Goal: Communication & Community: Answer question/provide support

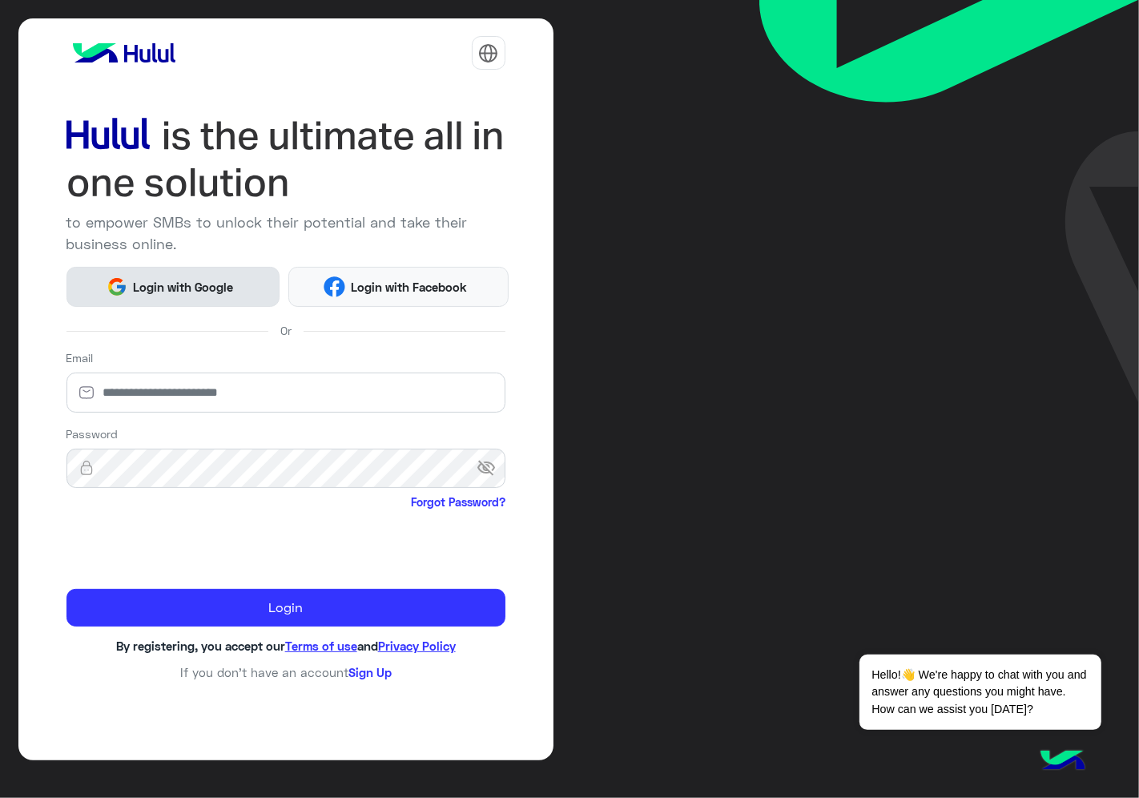
click at [183, 288] on span "Login with Google" at bounding box center [183, 287] width 112 height 18
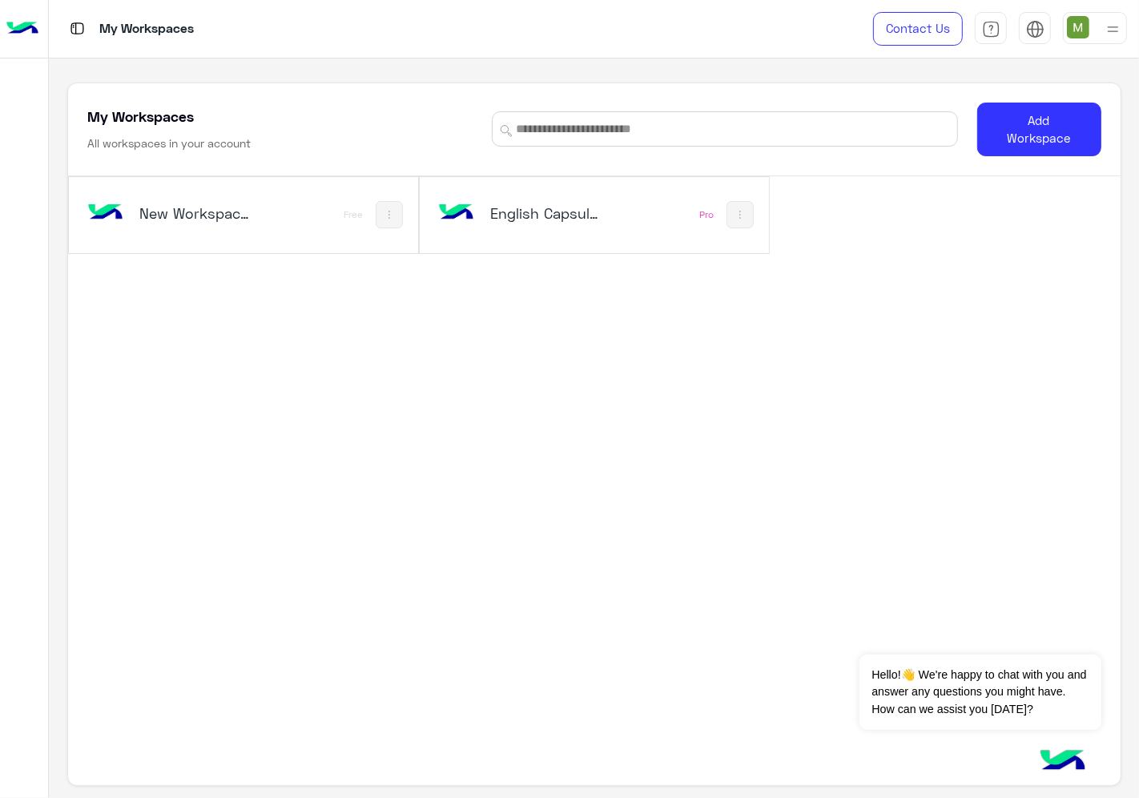
click at [613, 250] on div "English Capsules Pro" at bounding box center [594, 215] width 349 height 76
click at [613, 235] on div "English Capsules" at bounding box center [530, 215] width 192 height 46
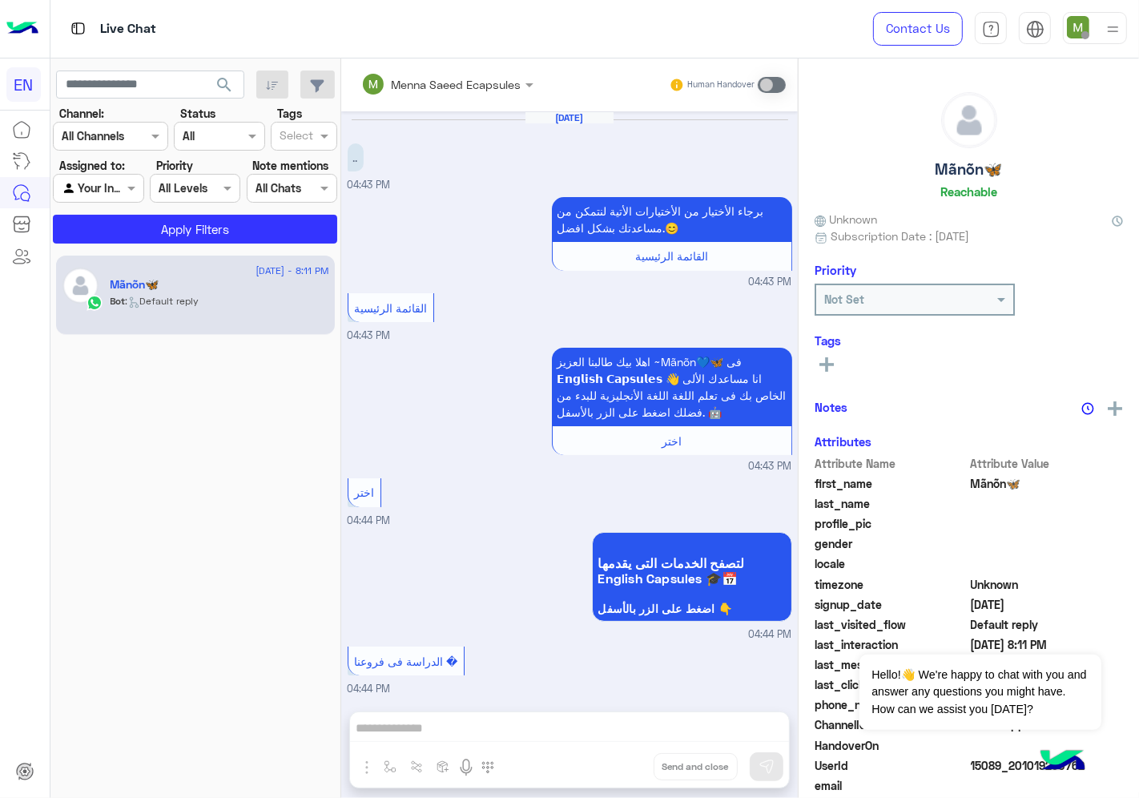
scroll to position [712, 0]
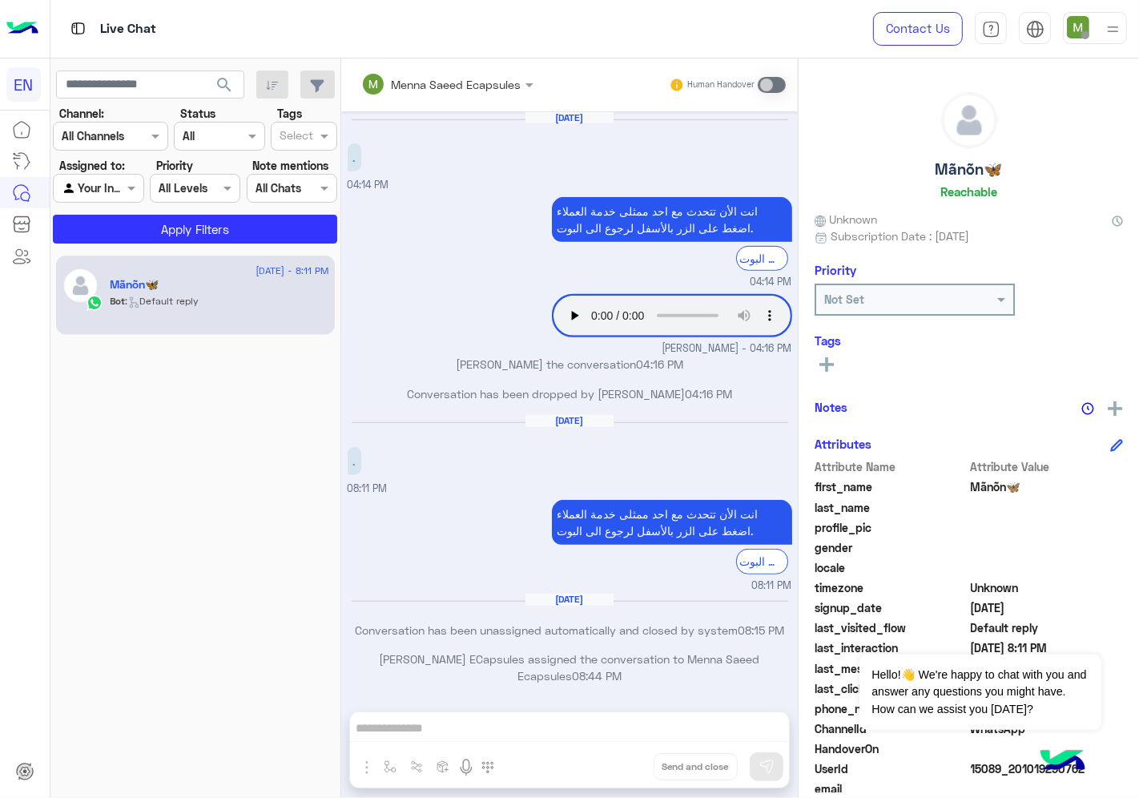
click at [115, 185] on div at bounding box center [98, 188] width 89 height 18
click at [125, 305] on b "Your Team" at bounding box center [104, 312] width 54 height 14
click at [156, 227] on button "Apply Filters" at bounding box center [195, 229] width 284 height 29
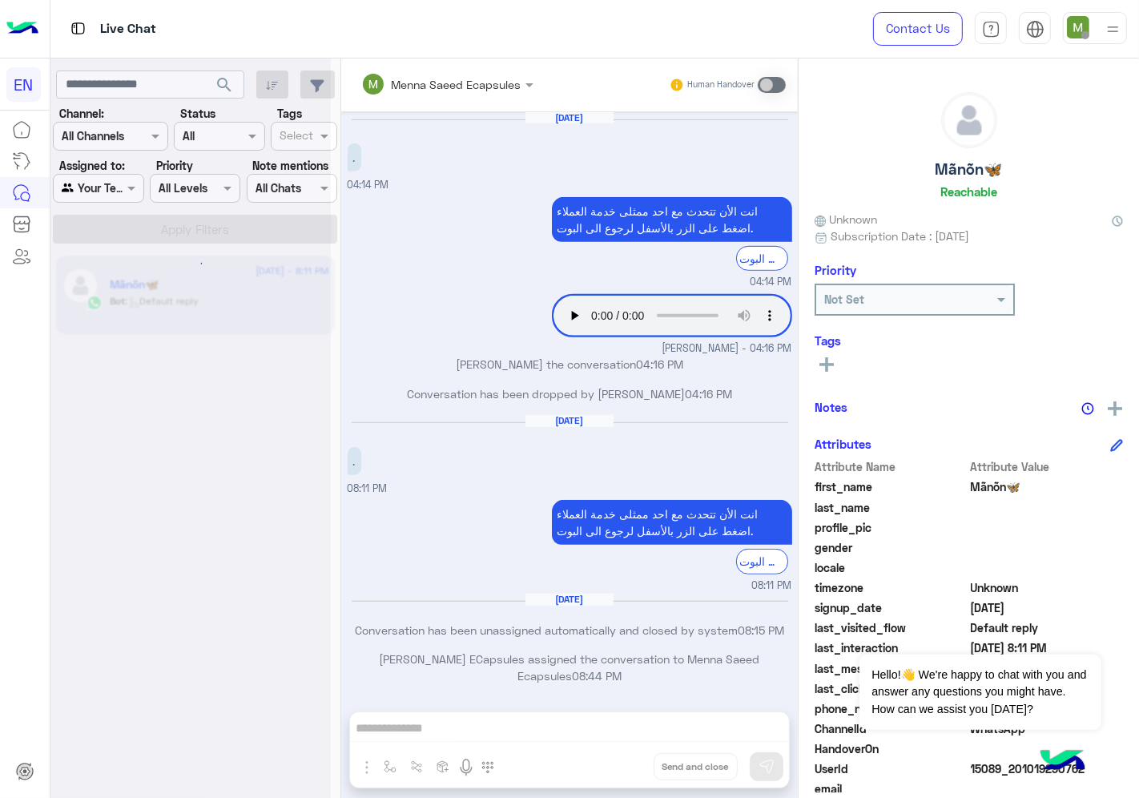
click at [107, 133] on div at bounding box center [190, 405] width 280 height 798
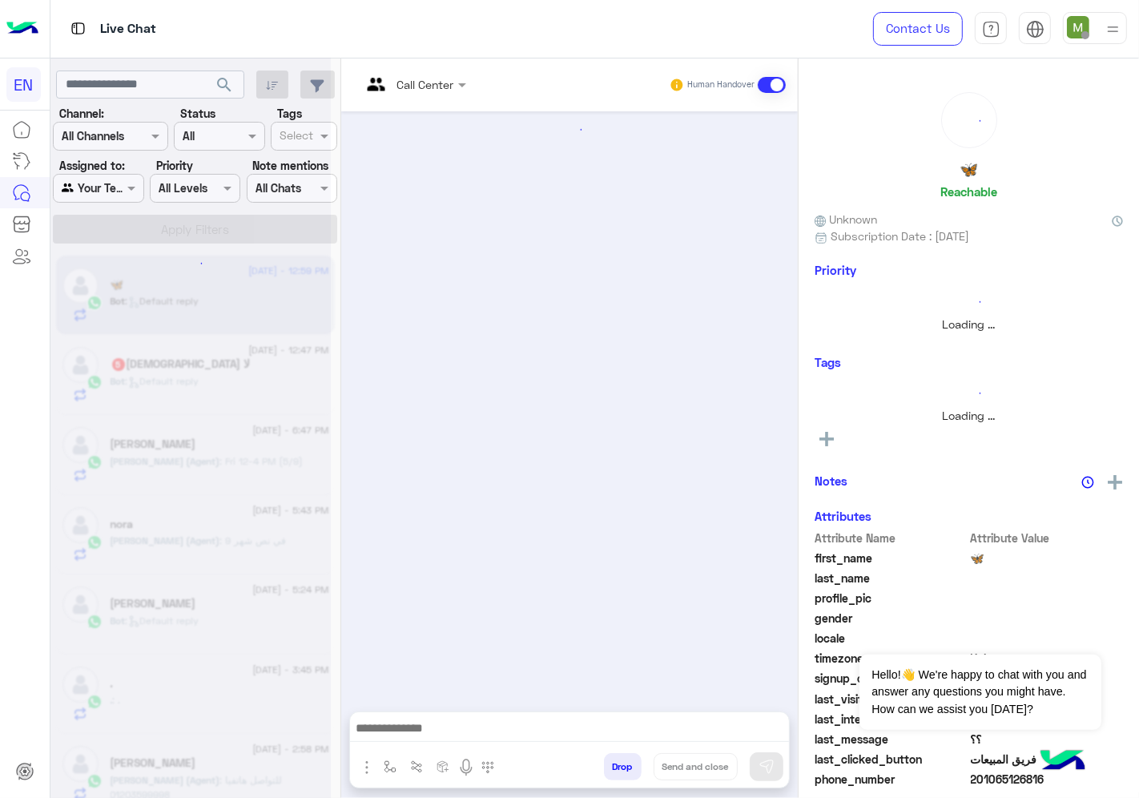
click at [107, 147] on div "Channel All Channels" at bounding box center [110, 136] width 115 height 29
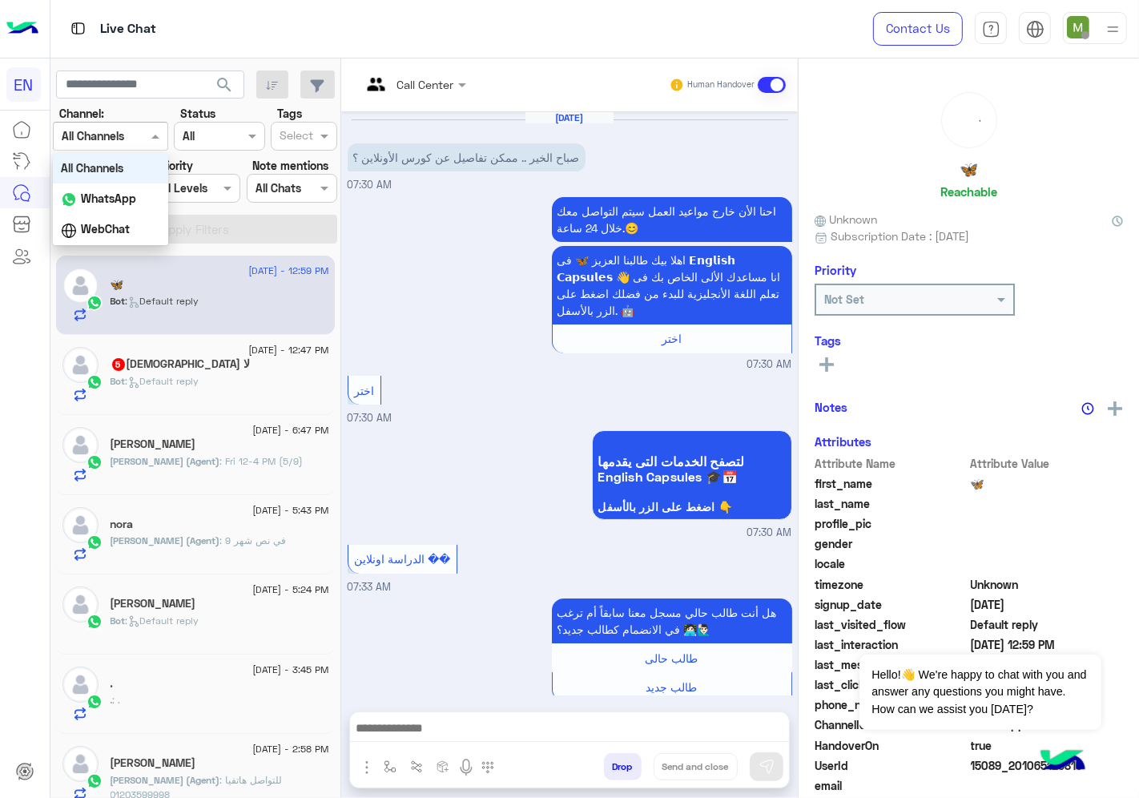
scroll to position [1559, 0]
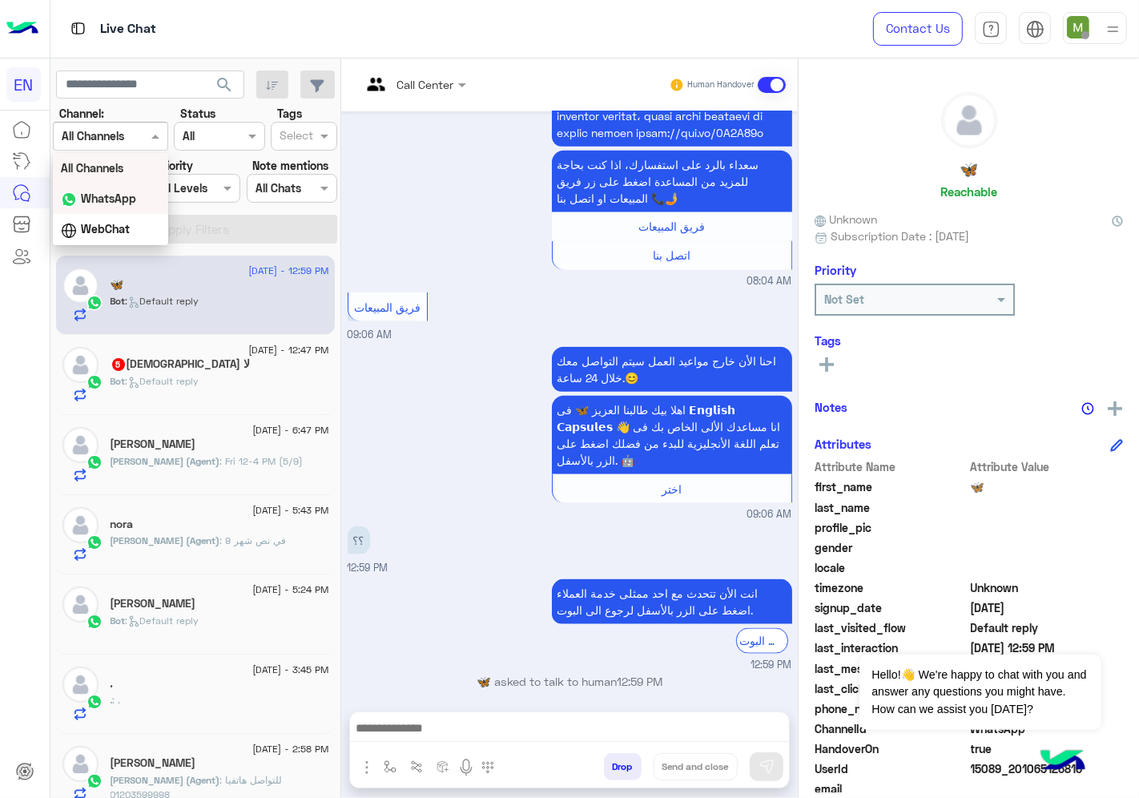
click at [112, 196] on b "WhatsApp" at bounding box center [108, 199] width 55 height 14
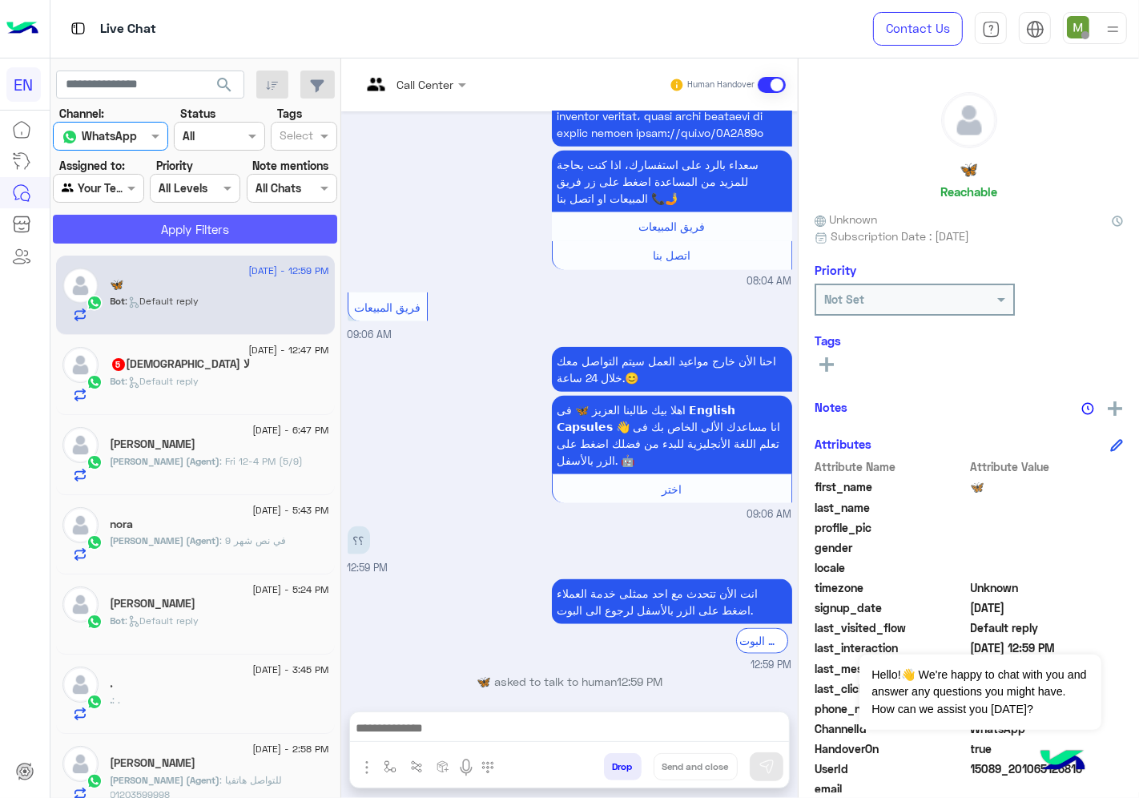
click at [166, 227] on button "Apply Filters" at bounding box center [195, 229] width 284 height 29
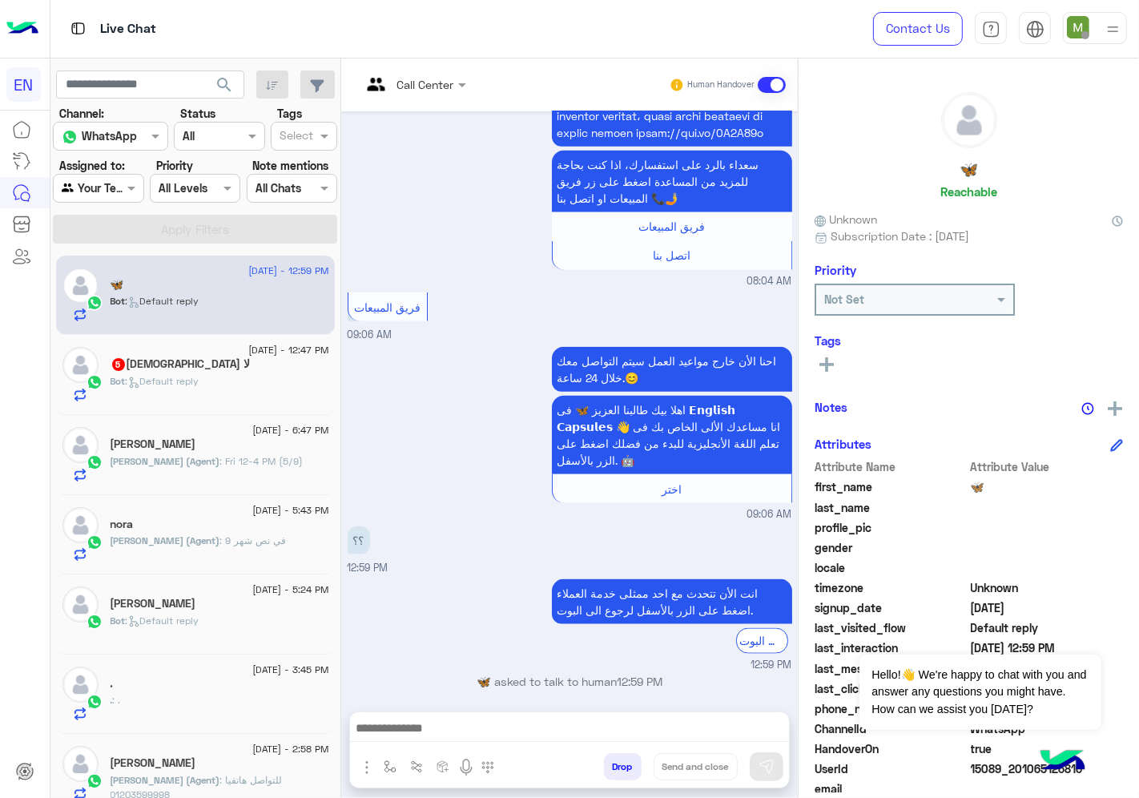
click at [196, 605] on h5 "[PERSON_NAME]" at bounding box center [154, 604] width 86 height 14
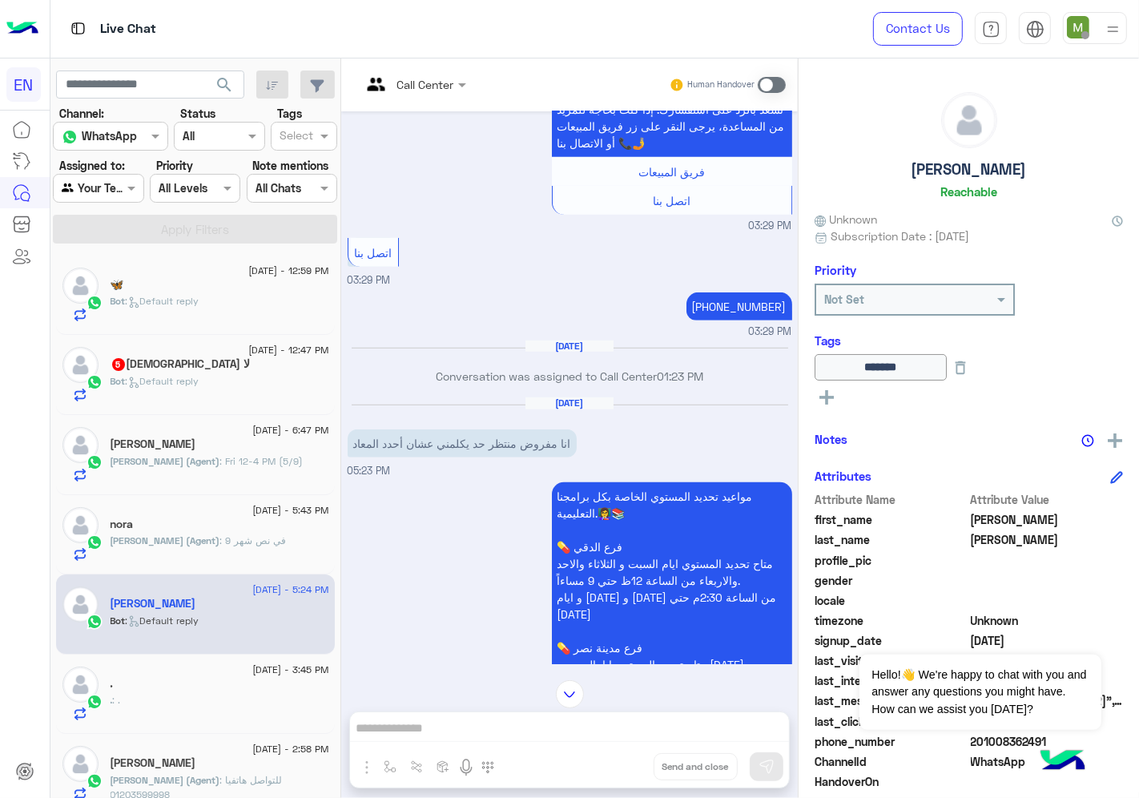
scroll to position [941, 0]
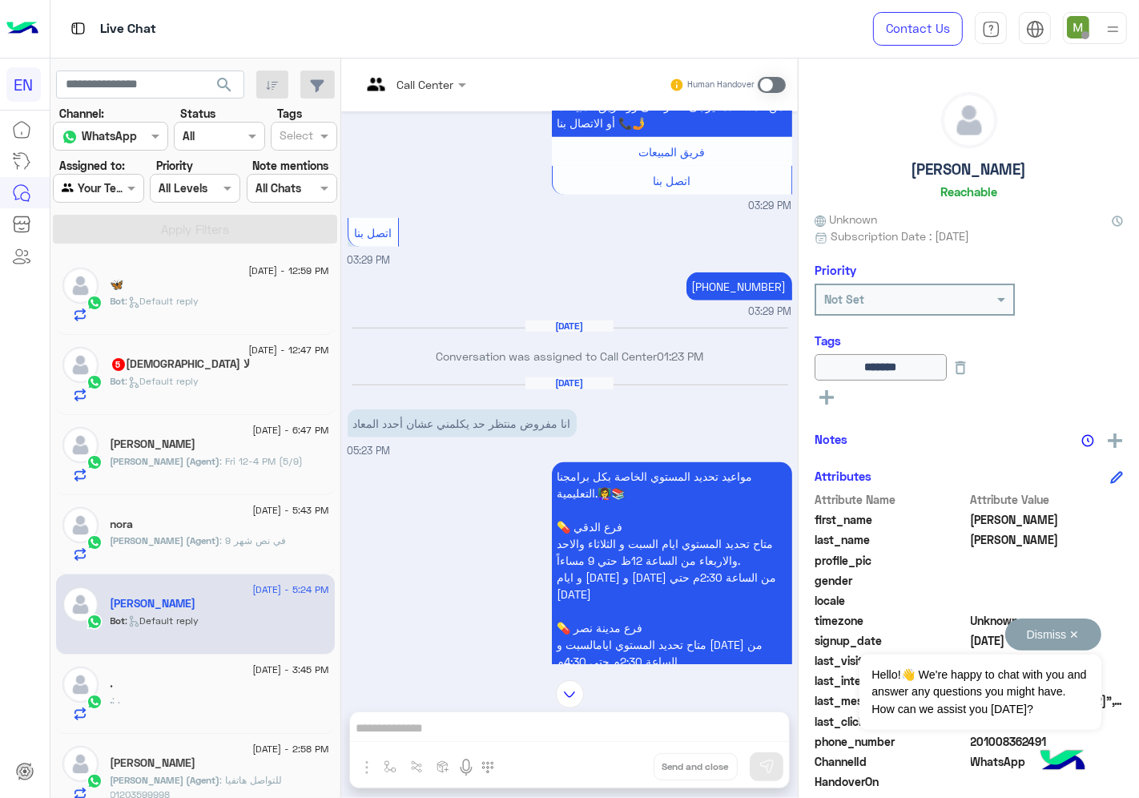
click at [1072, 631] on button "Dismiss ✕" at bounding box center [1054, 635] width 96 height 32
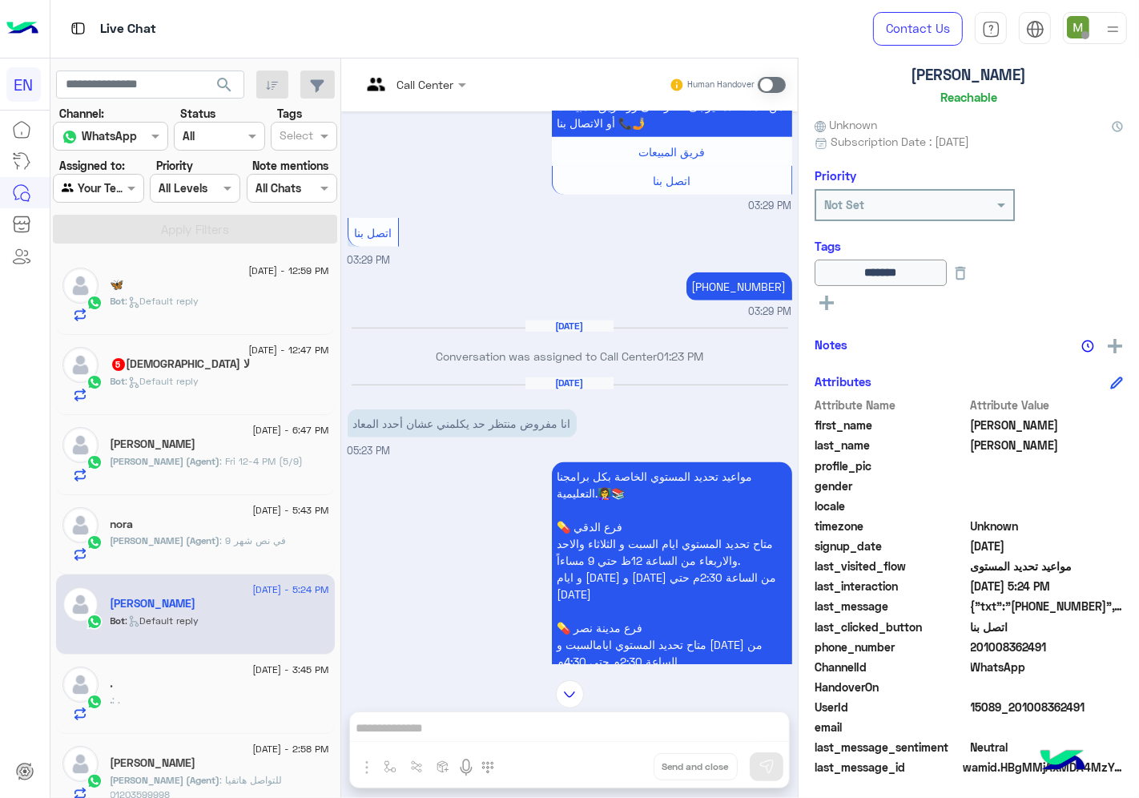
scroll to position [96, 0]
drag, startPoint x: 1016, startPoint y: 644, endPoint x: 974, endPoint y: 650, distance: 42.0
click at [974, 650] on span "201008362491" at bounding box center [1047, 645] width 153 height 17
click at [1058, 643] on span "201008362491" at bounding box center [1047, 645] width 153 height 17
drag, startPoint x: 1056, startPoint y: 639, endPoint x: 974, endPoint y: 642, distance: 81.8
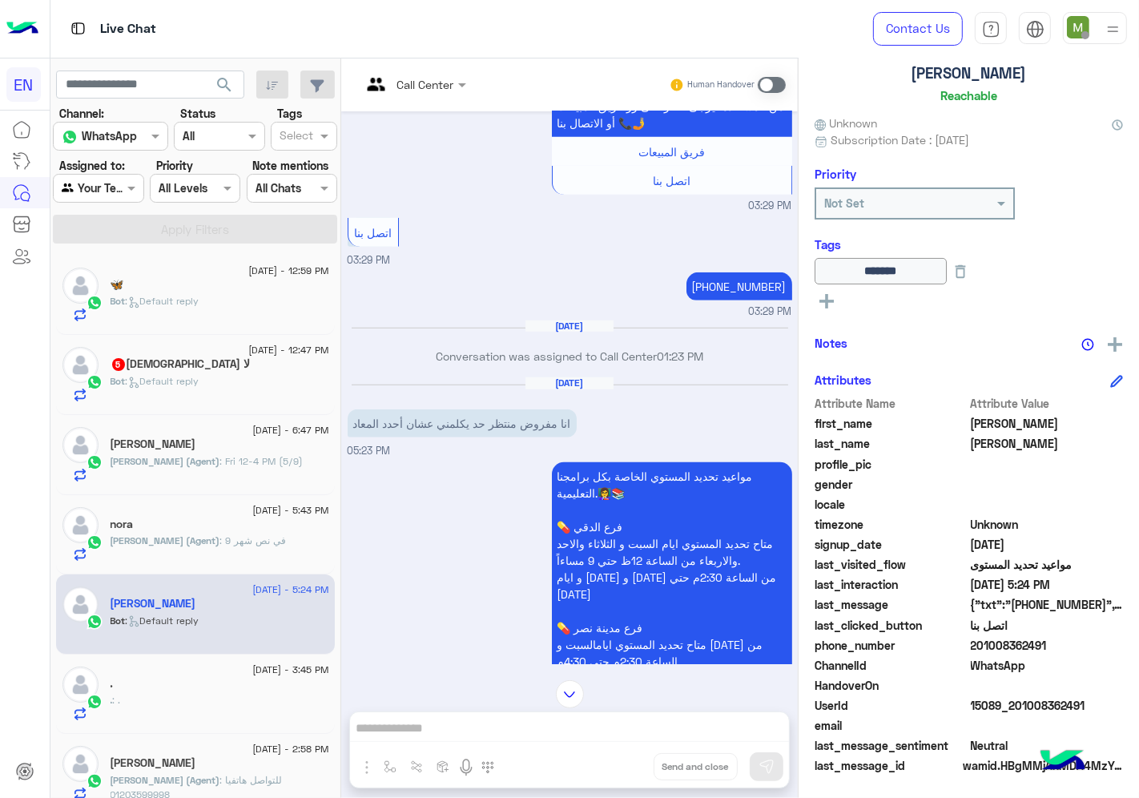
click at [974, 642] on span "201008362491" at bounding box center [1047, 645] width 153 height 17
copy span "01008362491"
click at [770, 83] on span at bounding box center [772, 85] width 28 height 16
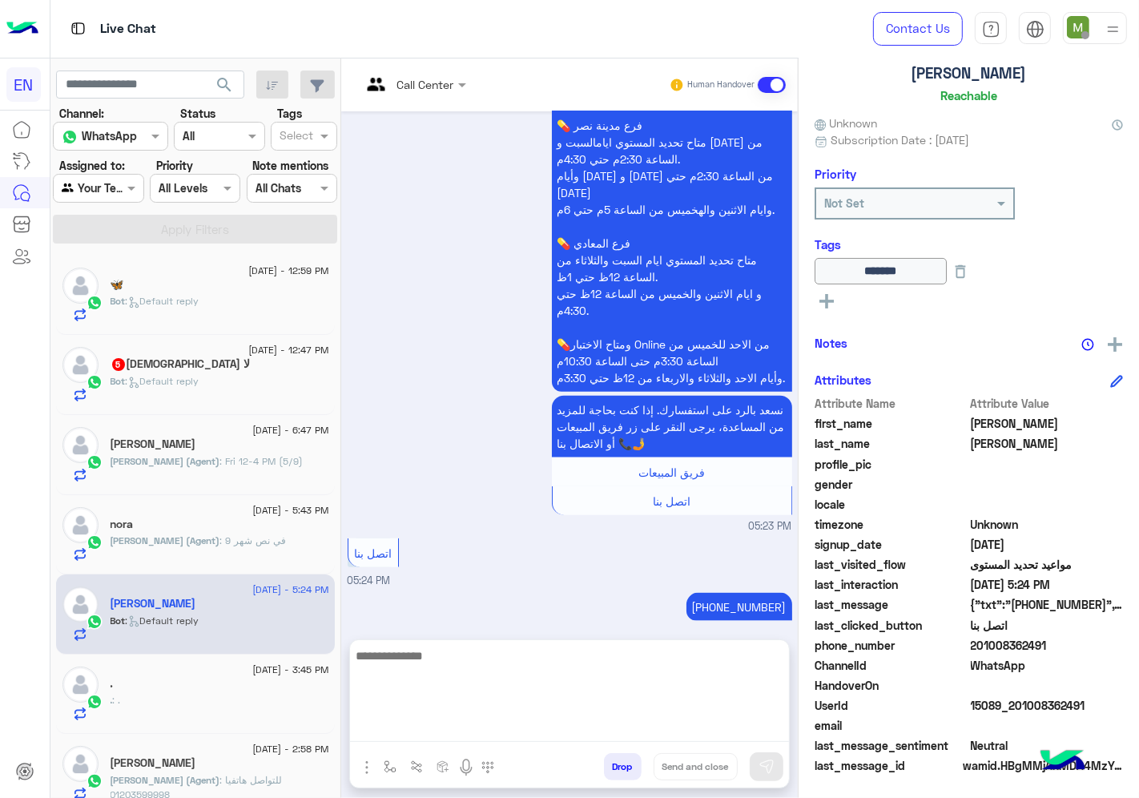
click at [674, 719] on textarea at bounding box center [569, 694] width 439 height 96
type textarea "*"
type textarea "**********"
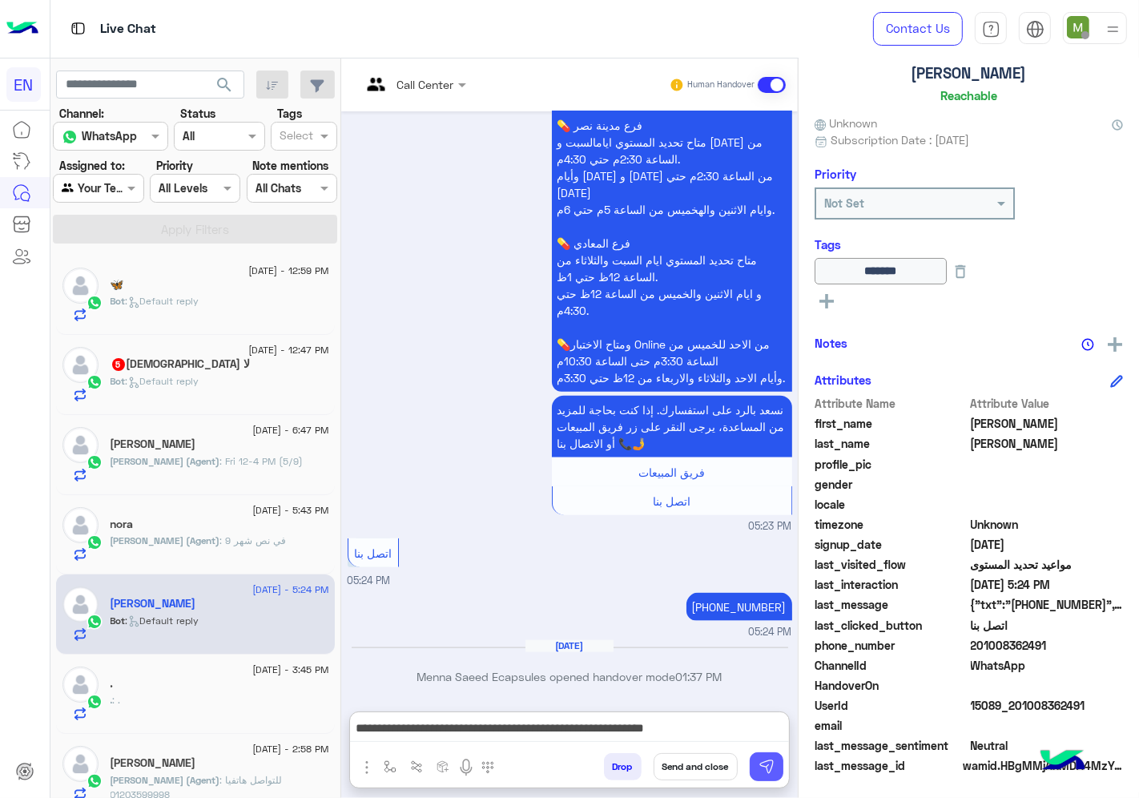
click at [775, 760] on button at bounding box center [767, 766] width 34 height 29
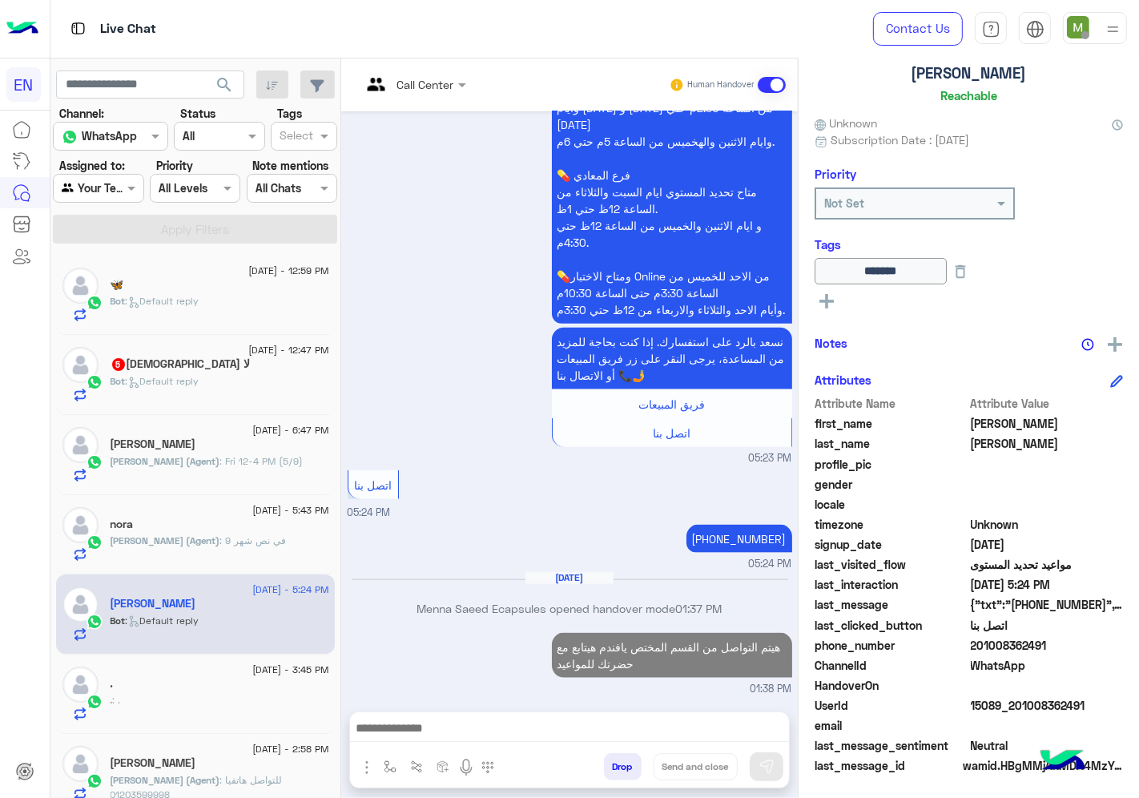
scroll to position [1541, 0]
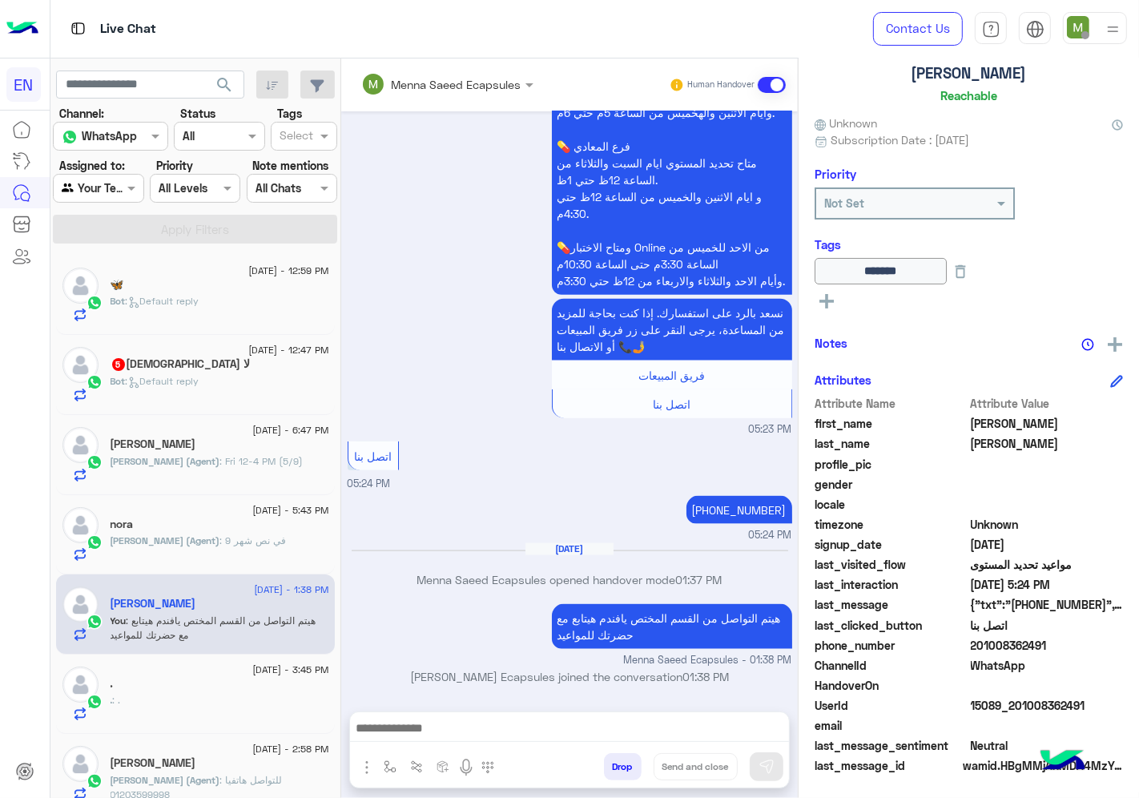
click at [217, 692] on div "." at bounding box center [220, 685] width 219 height 17
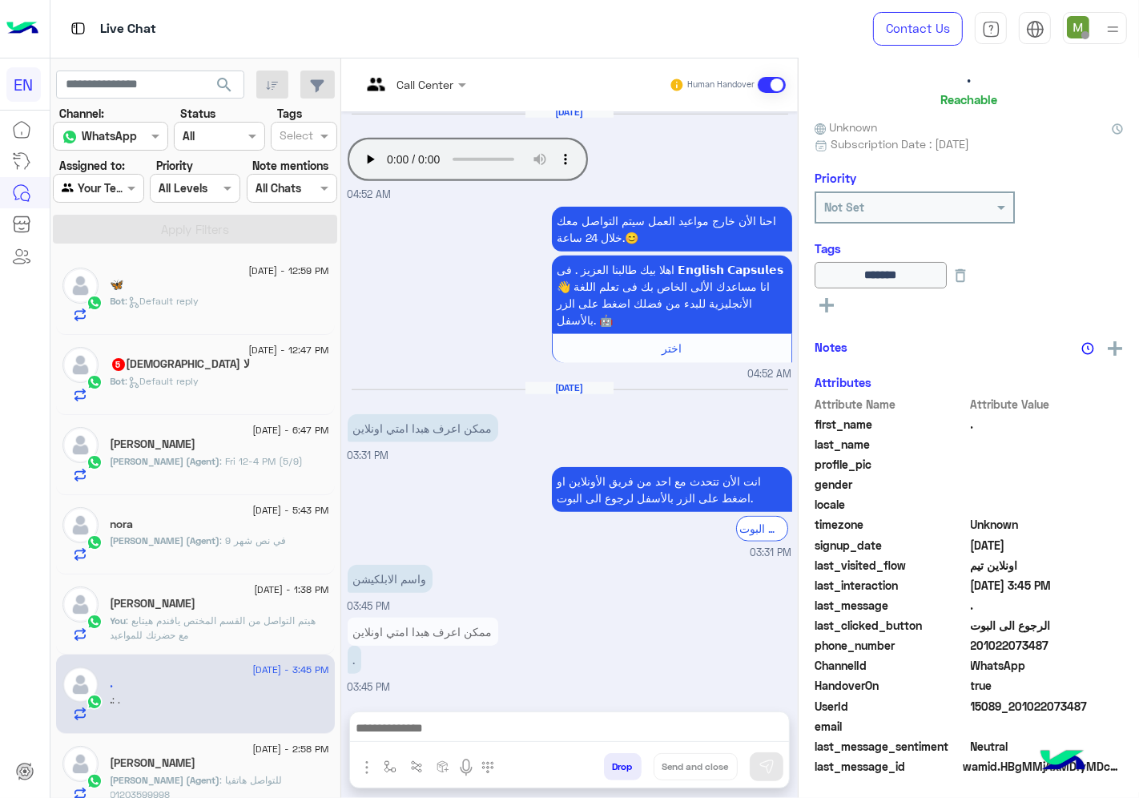
scroll to position [96, 0]
drag, startPoint x: 1059, startPoint y: 631, endPoint x: 1032, endPoint y: 649, distance: 32.4
click at [1002, 650] on div "Attribute Name Attribute Value first_name . last_name profile_pic gender locale…" at bounding box center [969, 586] width 308 height 382
click at [1051, 643] on span "201022073487" at bounding box center [1047, 645] width 153 height 17
drag, startPoint x: 1051, startPoint y: 643, endPoint x: 978, endPoint y: 647, distance: 73.8
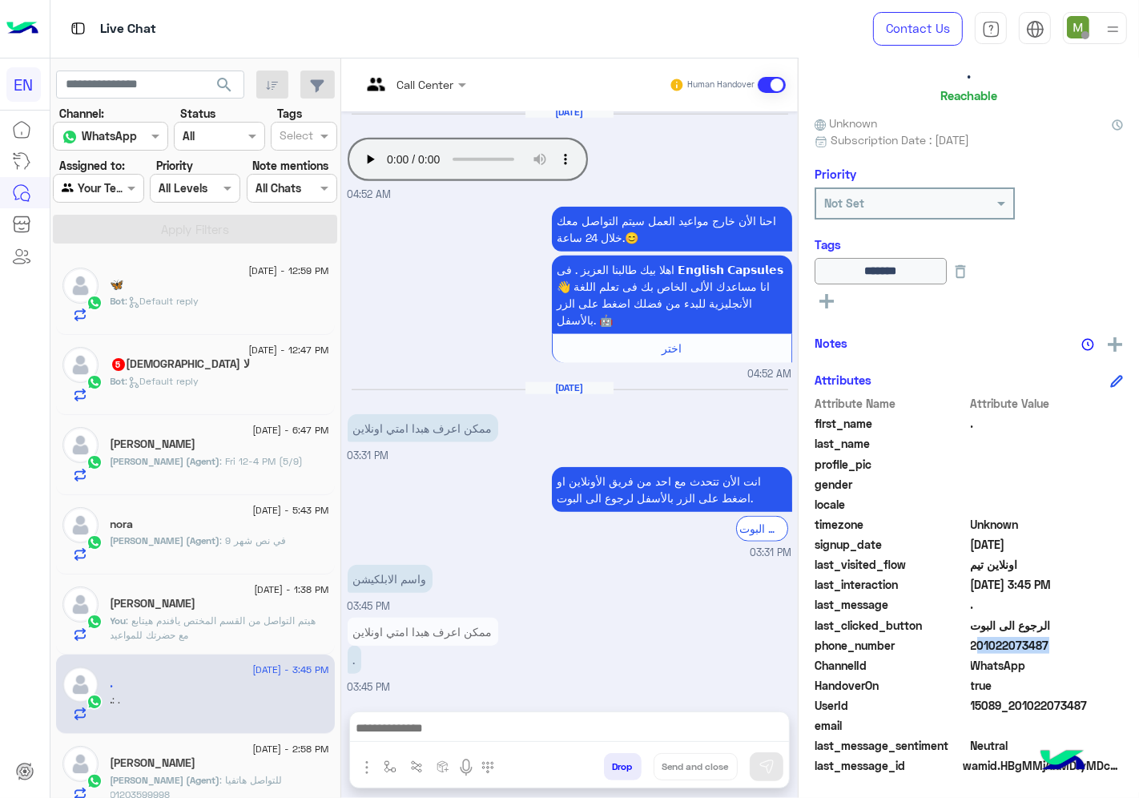
click at [978, 647] on span "201022073487" at bounding box center [1047, 645] width 153 height 17
copy span "201022073487"
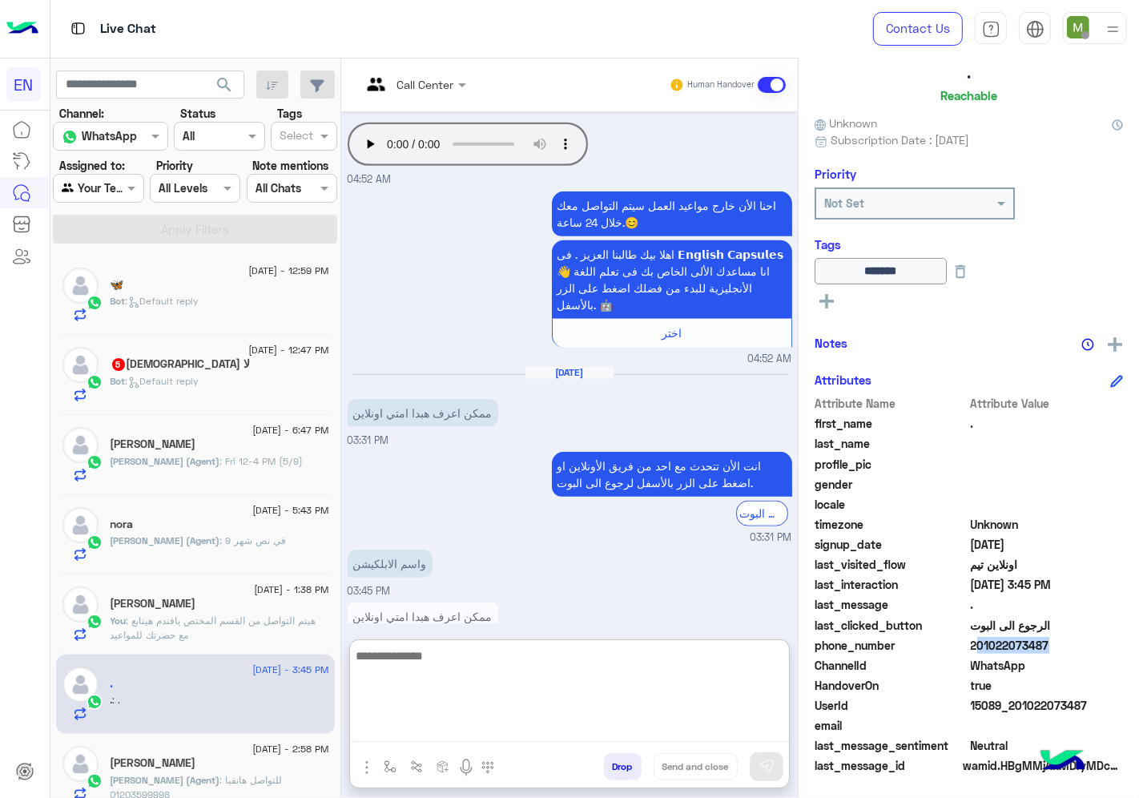
click at [587, 730] on textarea at bounding box center [569, 694] width 439 height 96
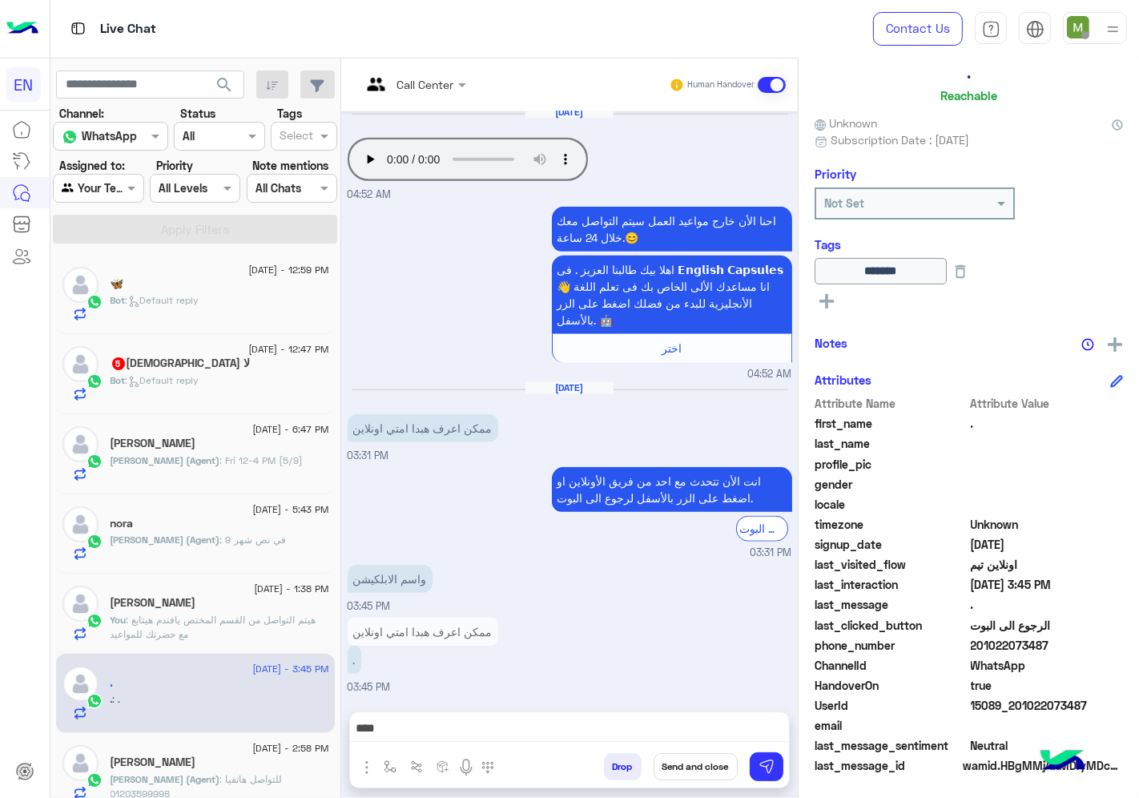
scroll to position [0, 0]
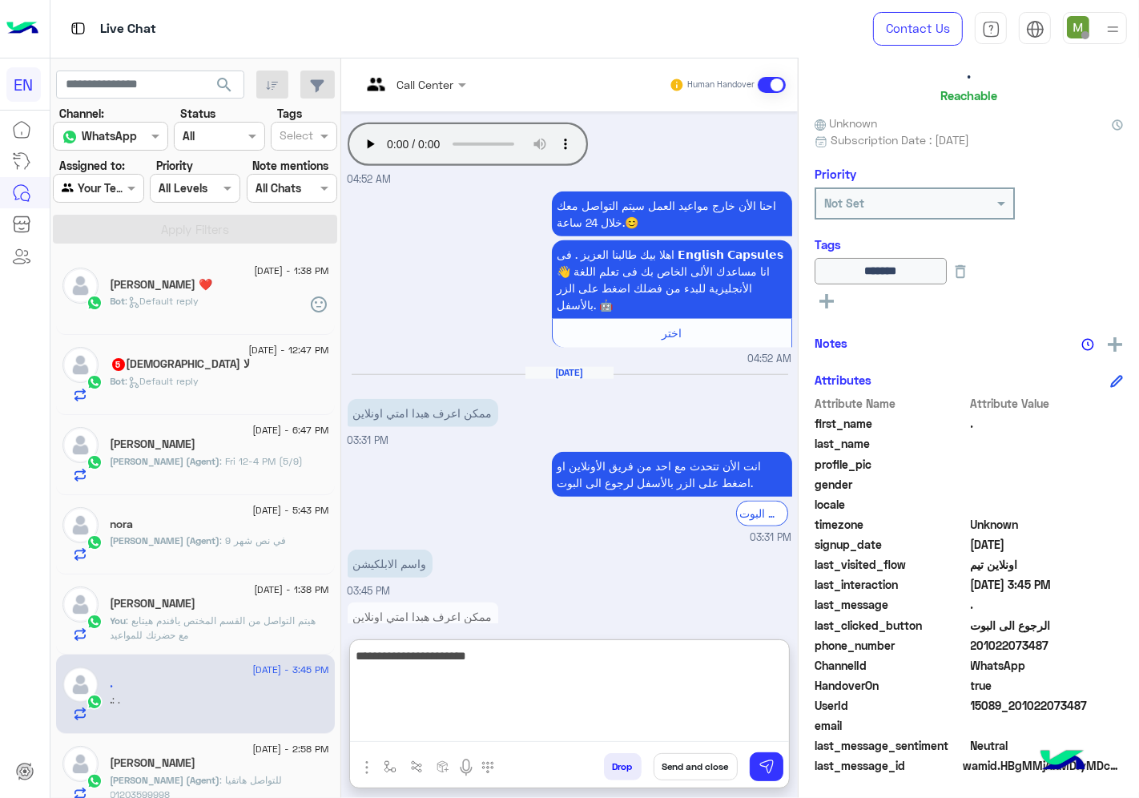
type textarea "**********"
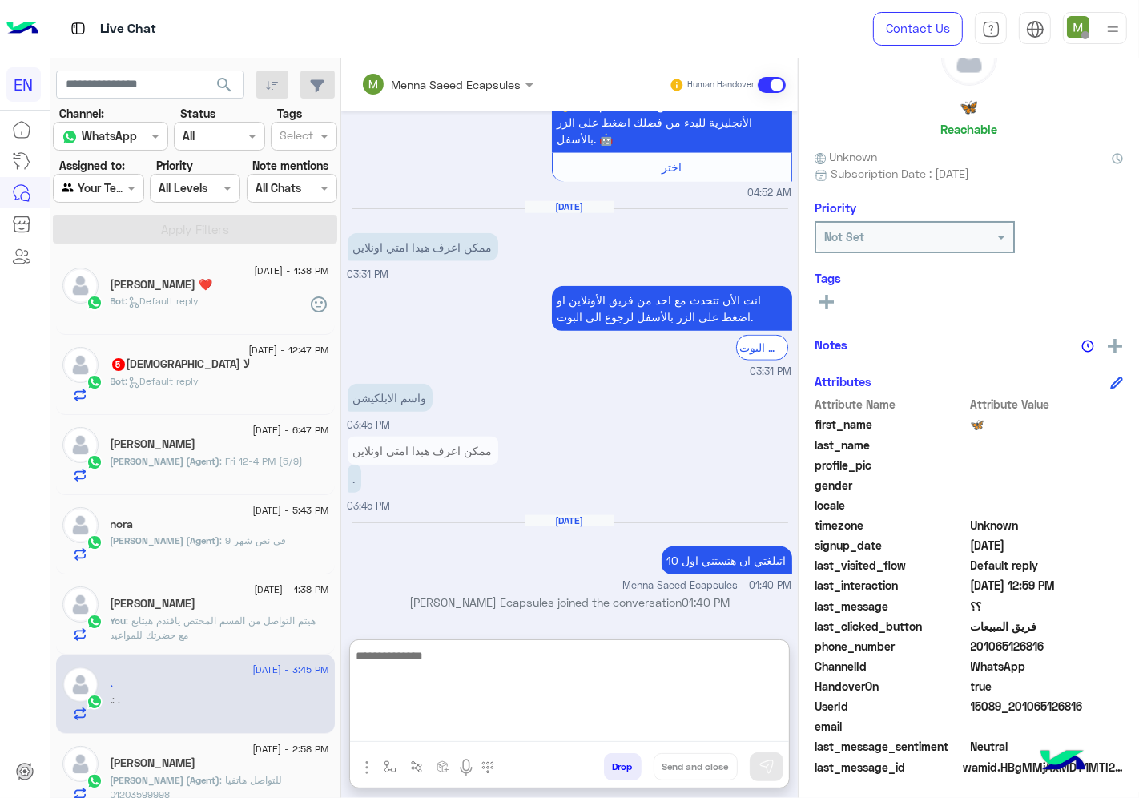
scroll to position [1451, 0]
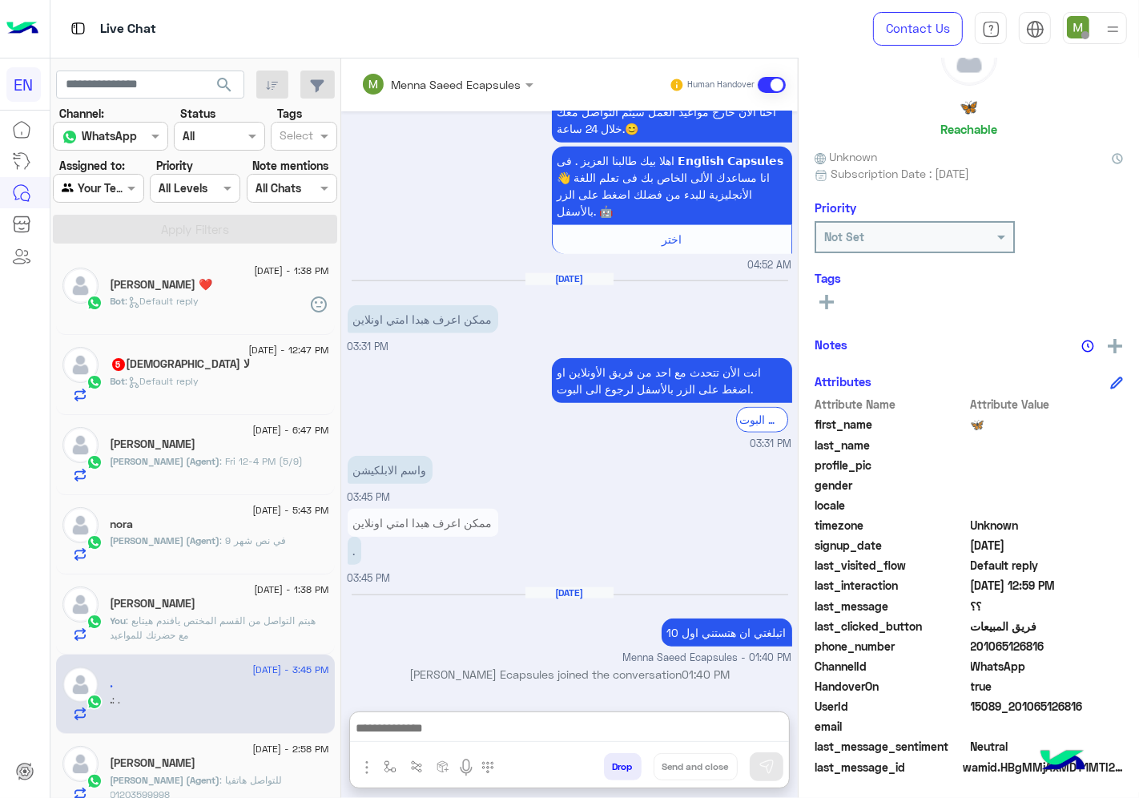
click at [236, 377] on div "Bot : Default reply" at bounding box center [220, 388] width 219 height 28
click at [185, 387] on p "Bot : Default reply" at bounding box center [155, 381] width 89 height 14
click at [258, 370] on div "لا [DEMOGRAPHIC_DATA] 5" at bounding box center [220, 365] width 219 height 17
click at [216, 385] on div "Bot : Default reply" at bounding box center [220, 388] width 219 height 28
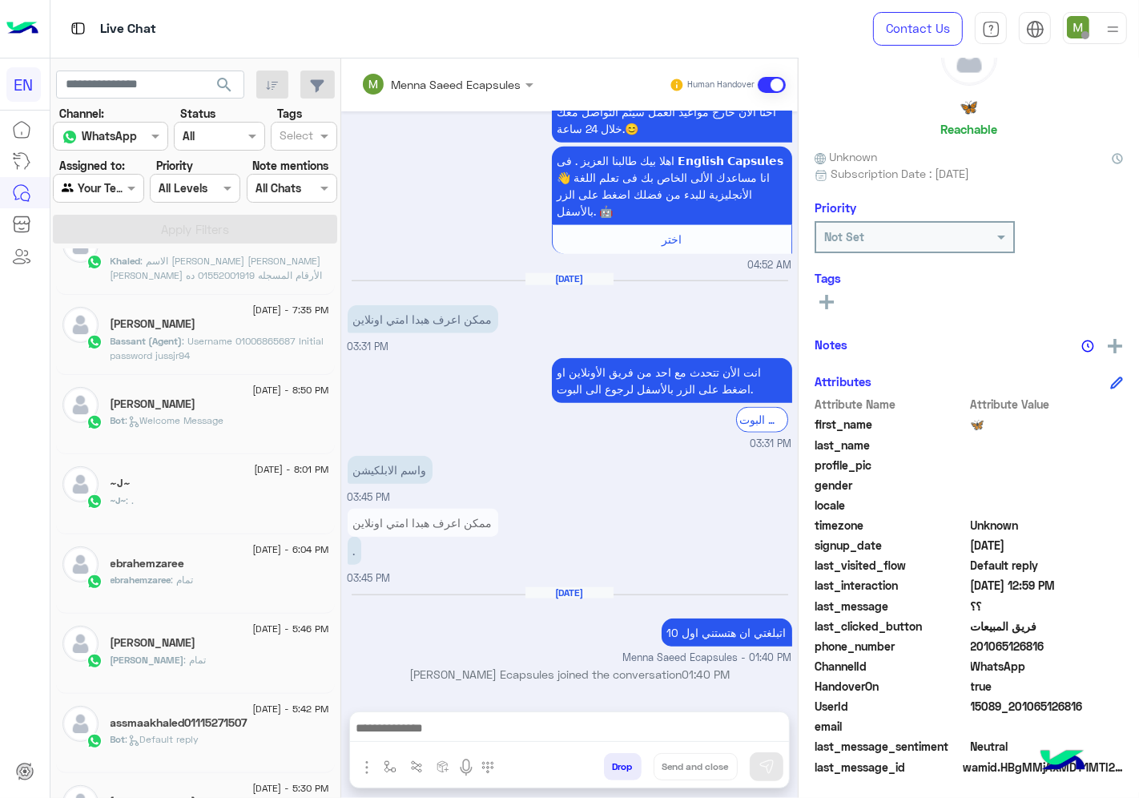
scroll to position [8, 0]
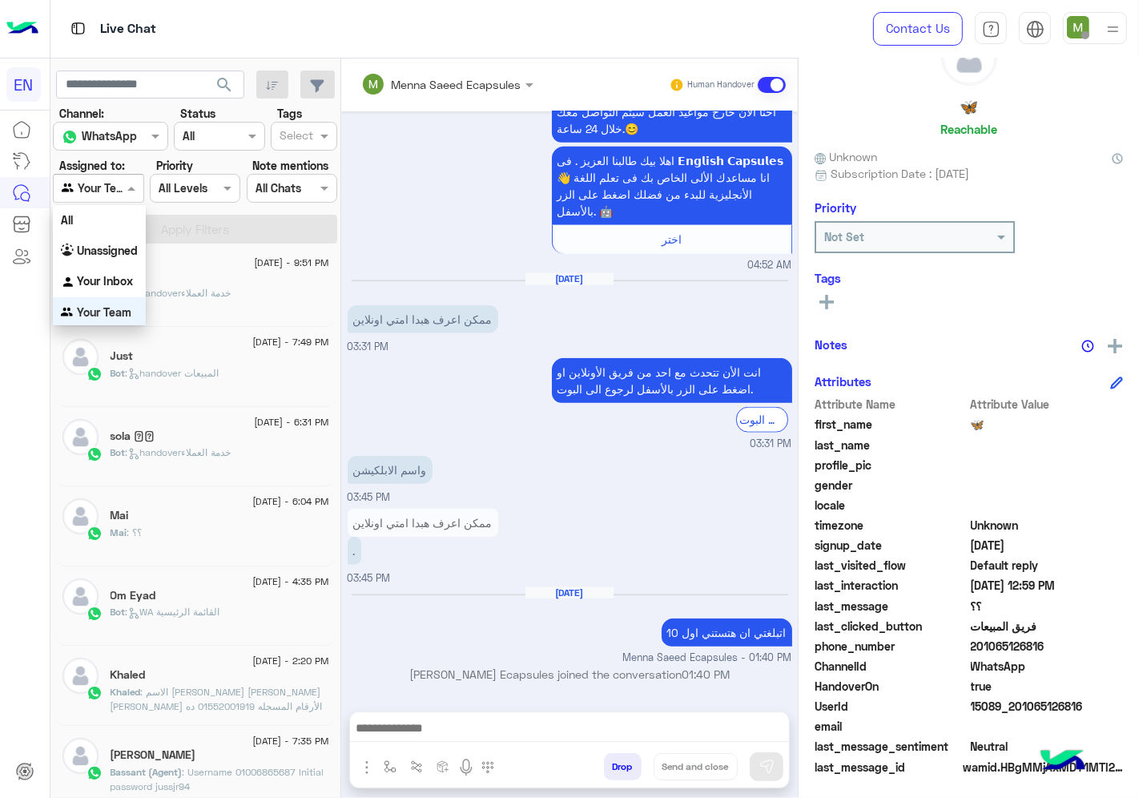
click at [117, 184] on div at bounding box center [98, 188] width 89 height 18
click at [106, 252] on b "Unassigned" at bounding box center [107, 251] width 61 height 14
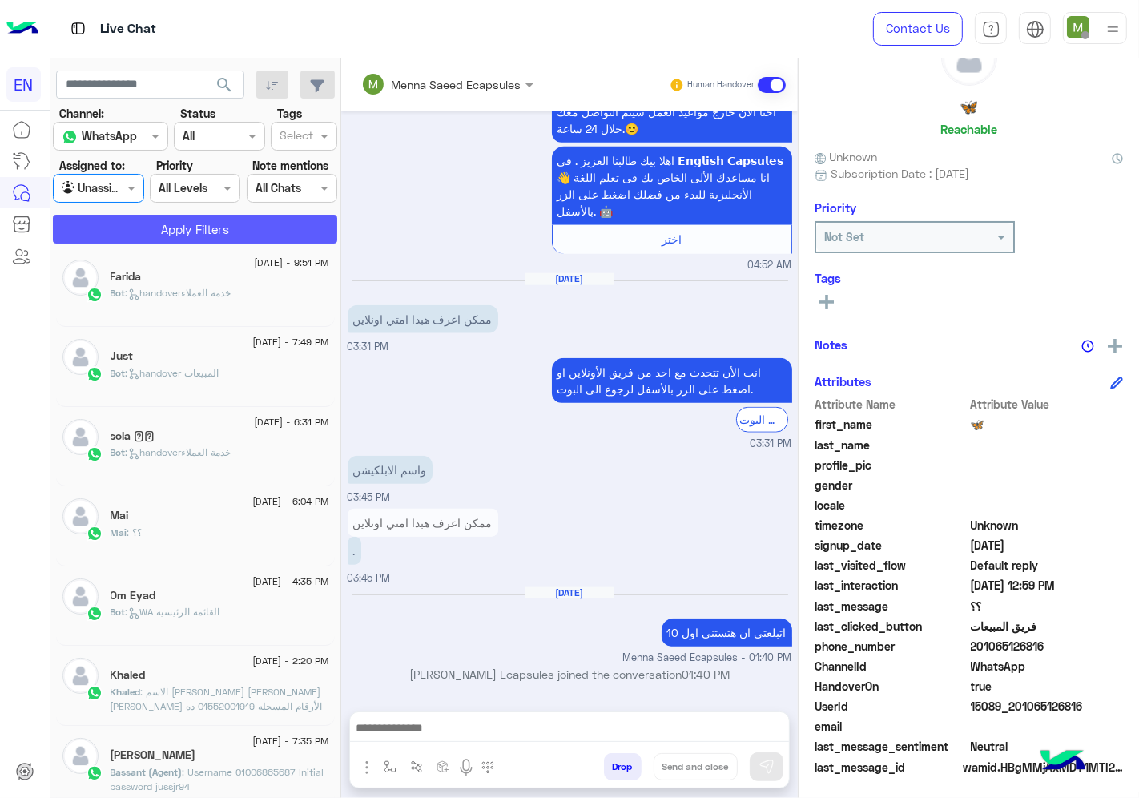
click at [138, 230] on button "Apply Filters" at bounding box center [195, 229] width 284 height 29
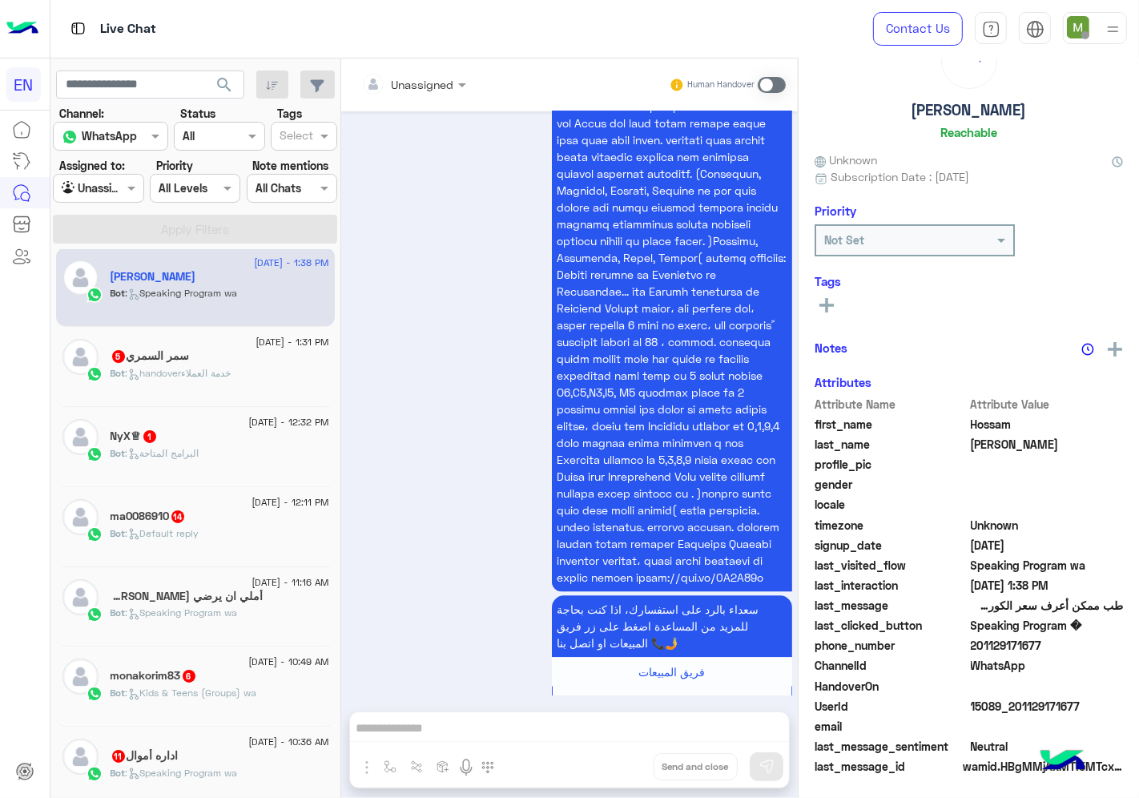
scroll to position [62, 0]
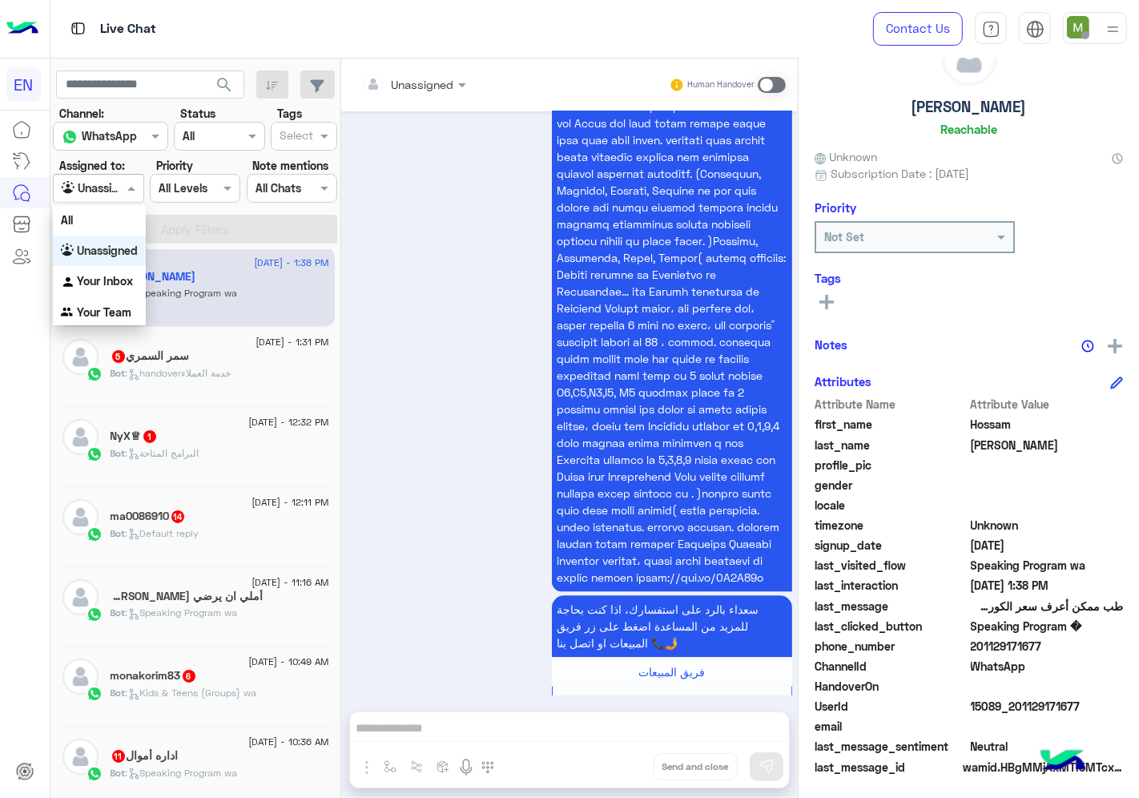
click at [107, 177] on div "Agent Filter Unassigned" at bounding box center [98, 188] width 91 height 29
click at [96, 305] on b "Your Team" at bounding box center [104, 312] width 54 height 14
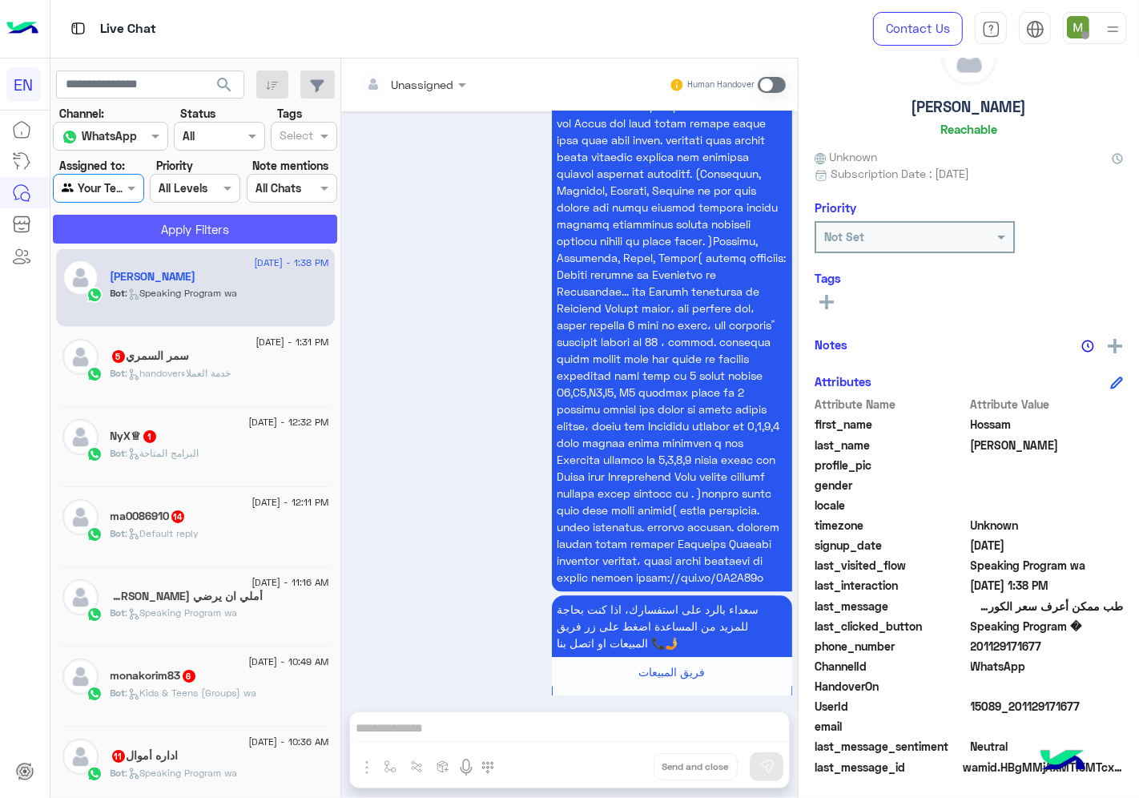
click at [163, 238] on button "Apply Filters" at bounding box center [195, 229] width 284 height 29
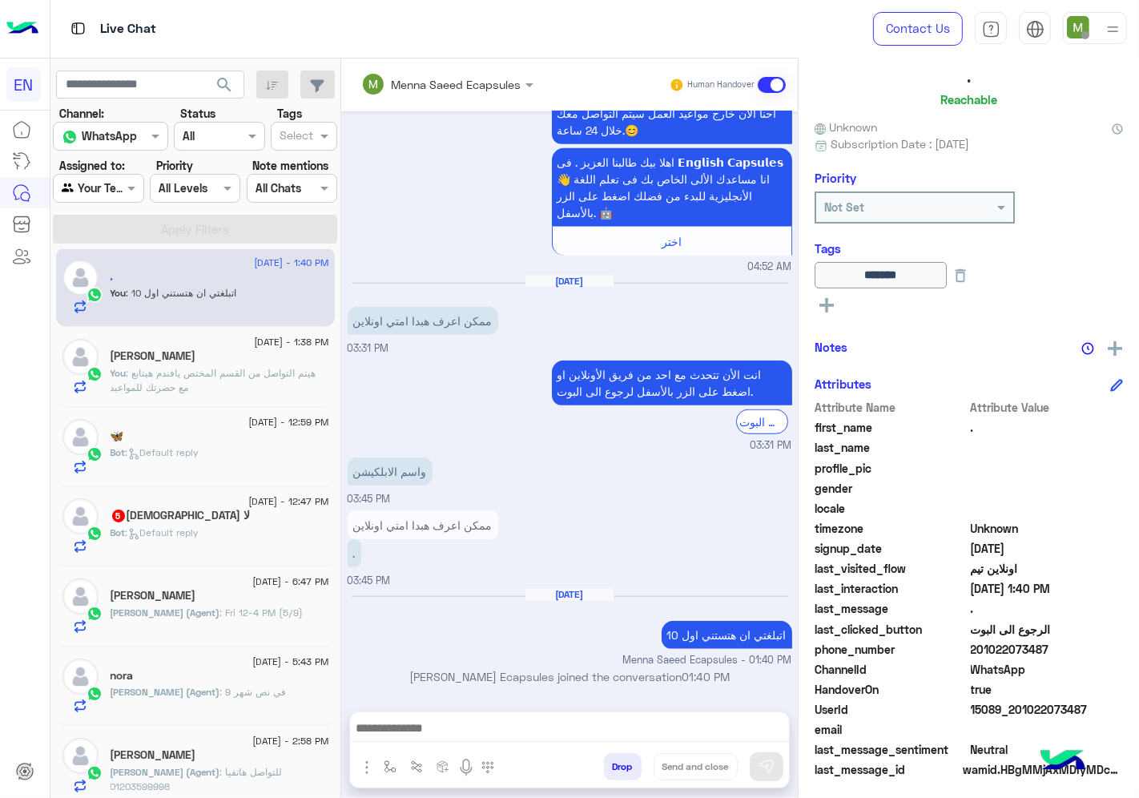
scroll to position [96, 0]
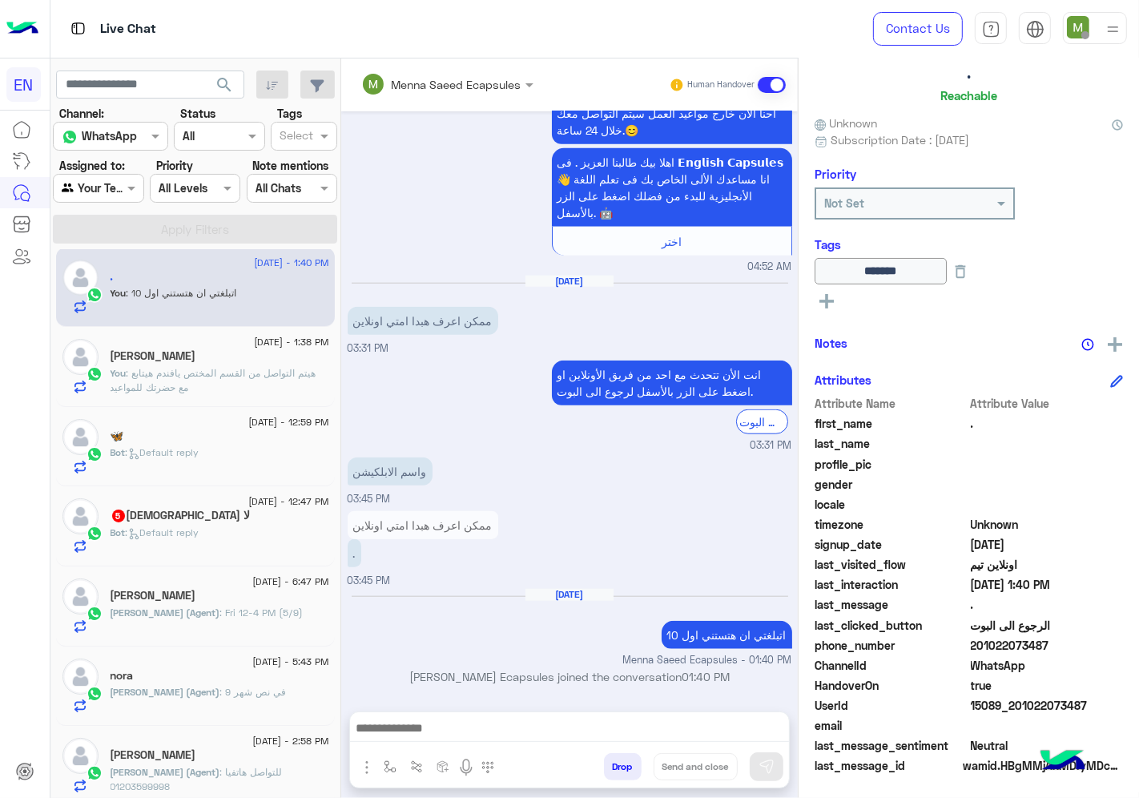
click at [194, 524] on div "لا [DEMOGRAPHIC_DATA] 5" at bounding box center [220, 517] width 219 height 17
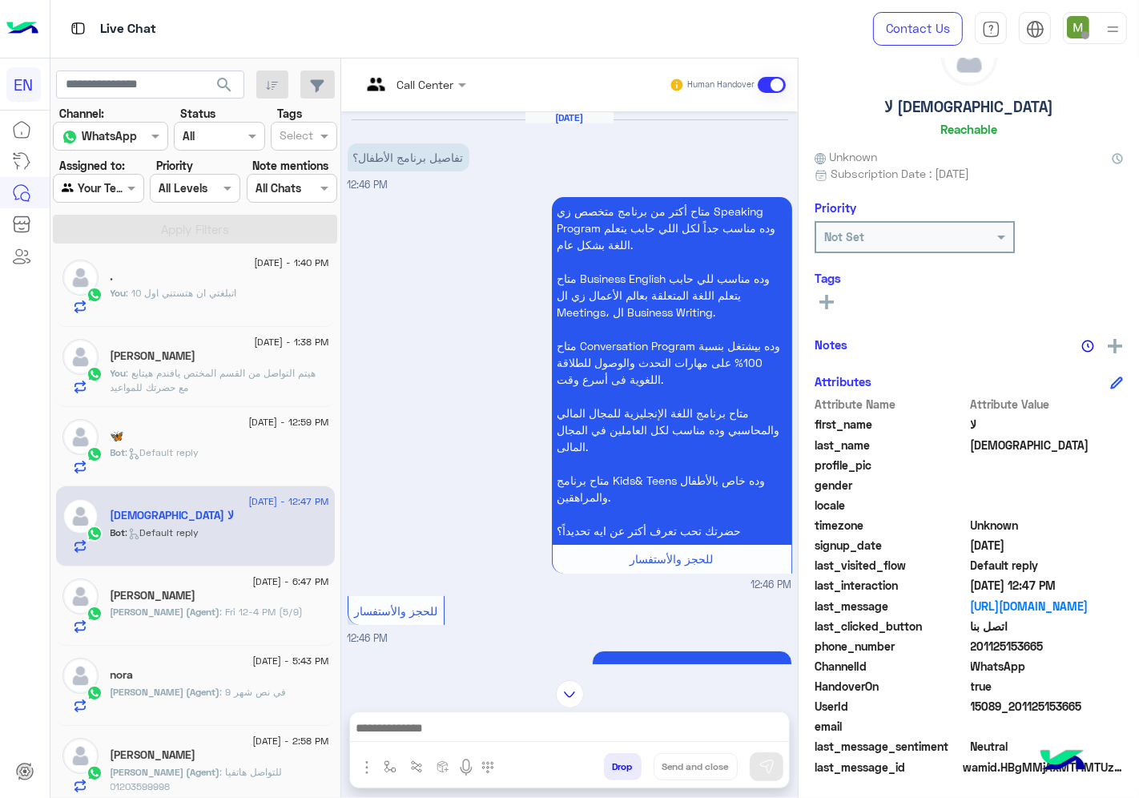
click at [436, 83] on div at bounding box center [413, 84] width 121 height 18
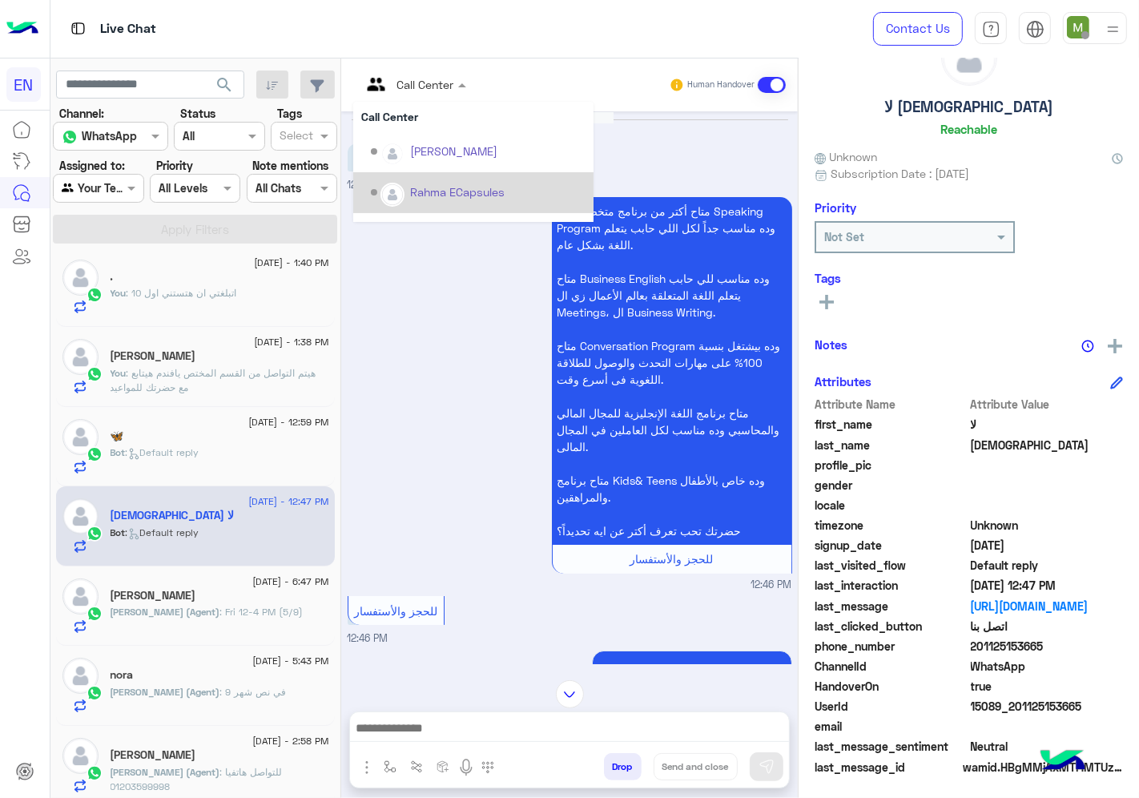
scroll to position [224, 0]
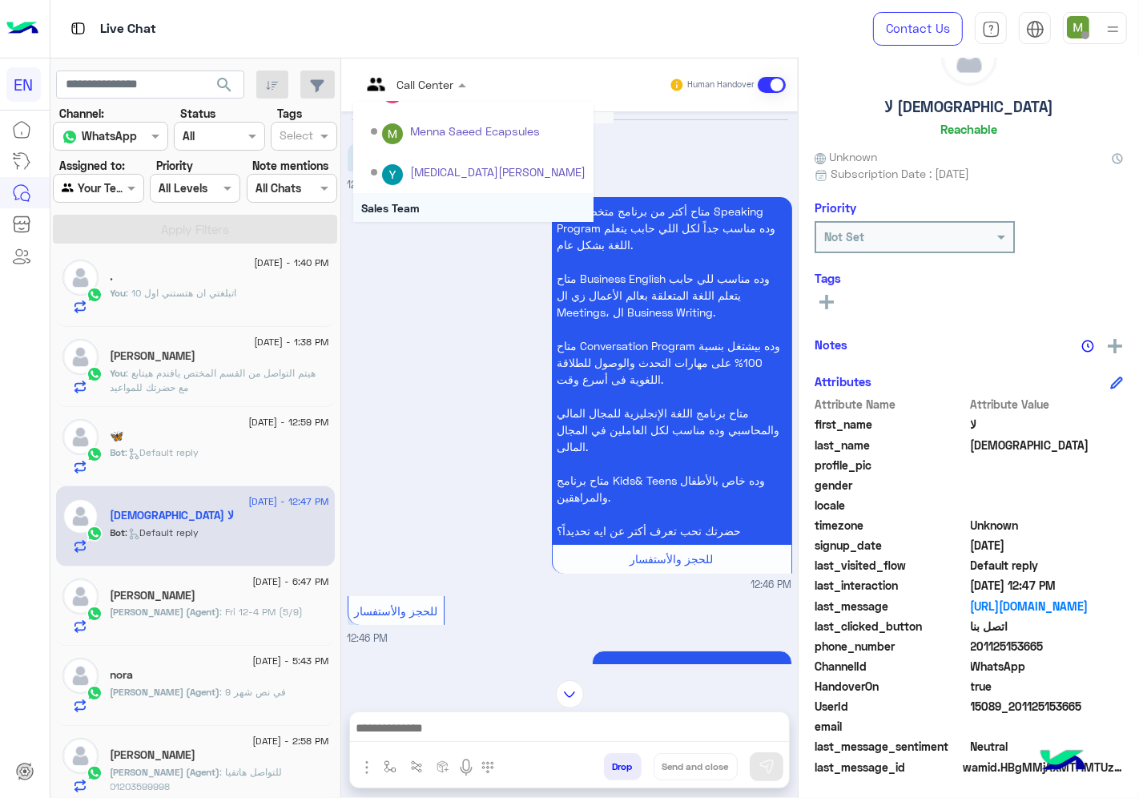
click at [399, 203] on div "Sales Team" at bounding box center [473, 208] width 240 height 30
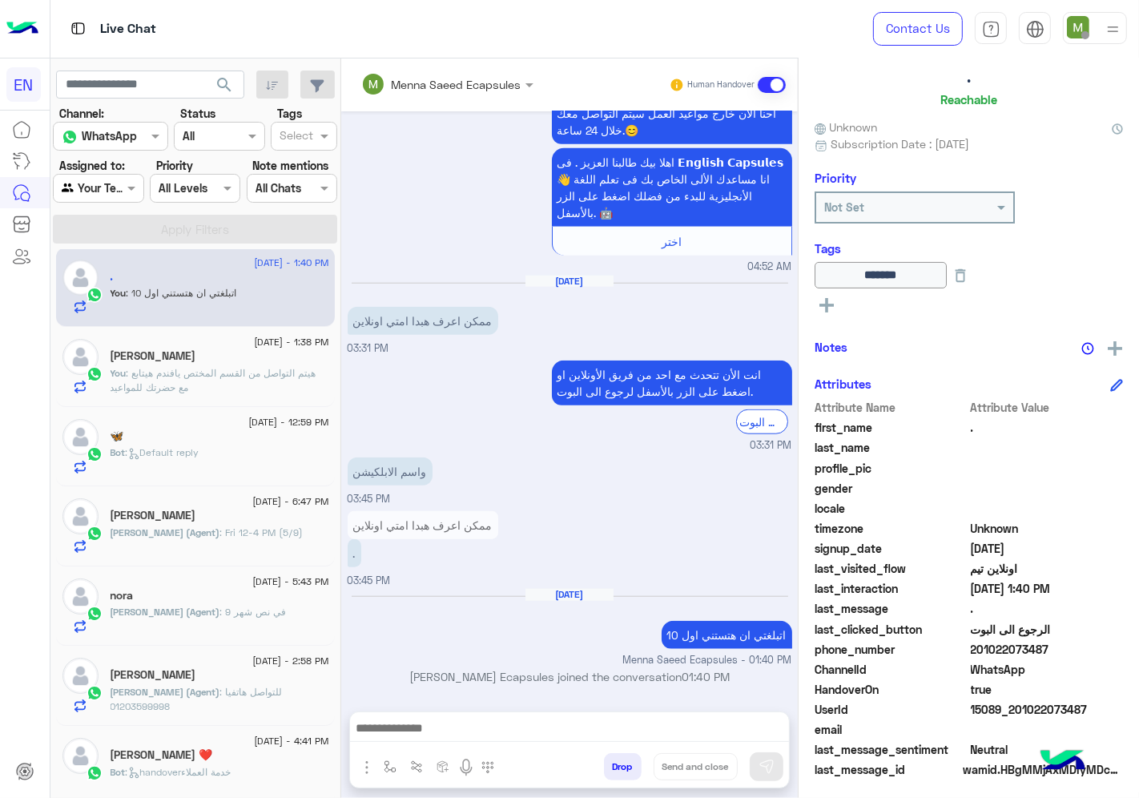
scroll to position [96, 0]
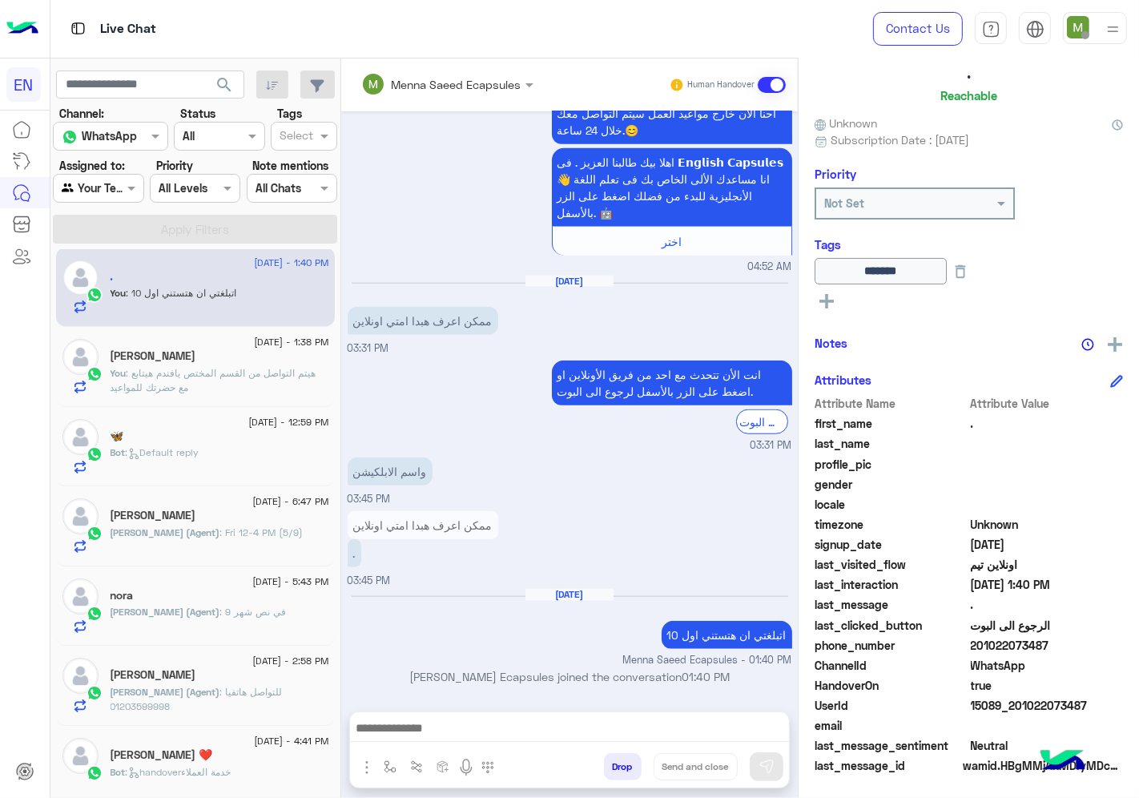
click at [158, 457] on span ": Default reply" at bounding box center [163, 452] width 74 height 12
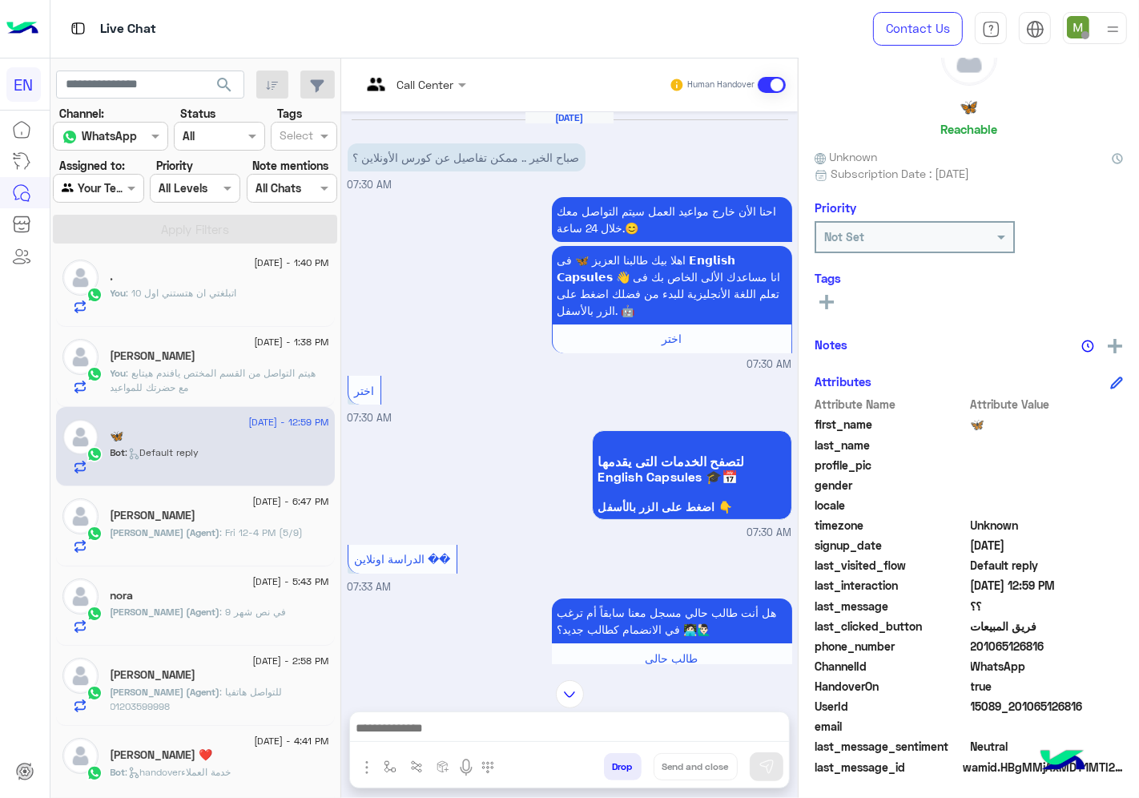
click at [433, 75] on div at bounding box center [413, 84] width 121 height 18
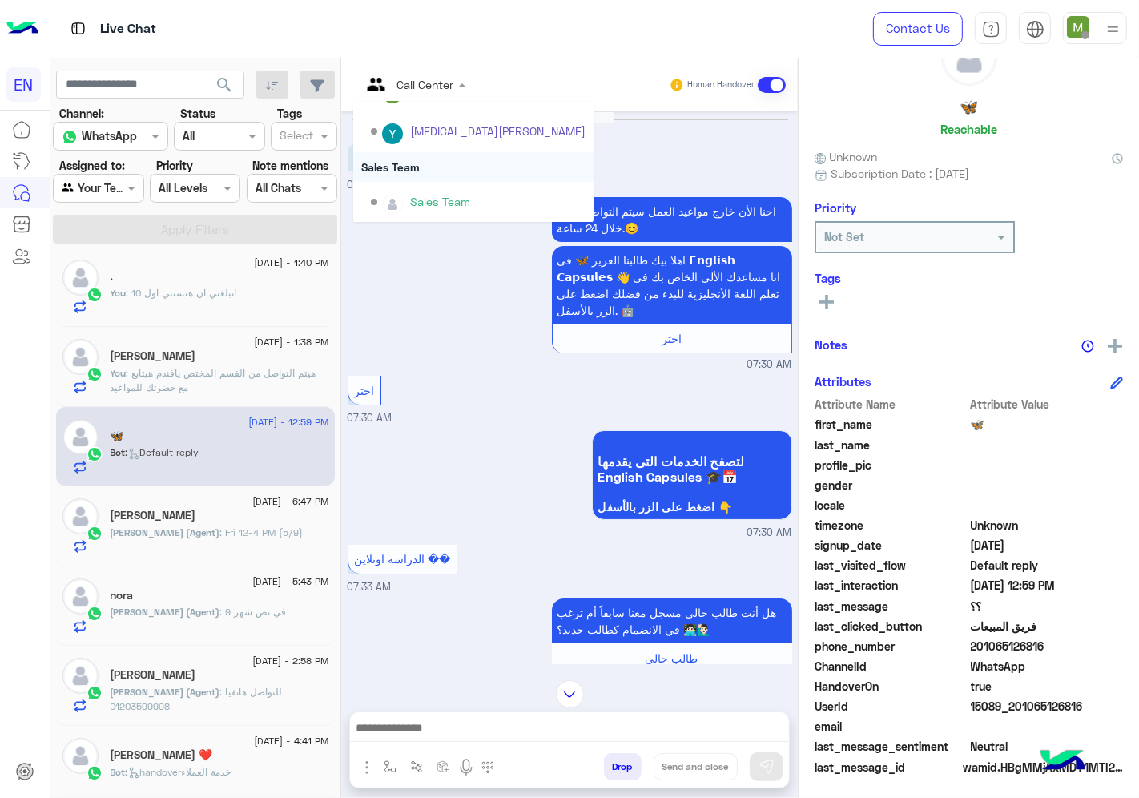
click at [409, 164] on div "Sales Team" at bounding box center [473, 167] width 240 height 30
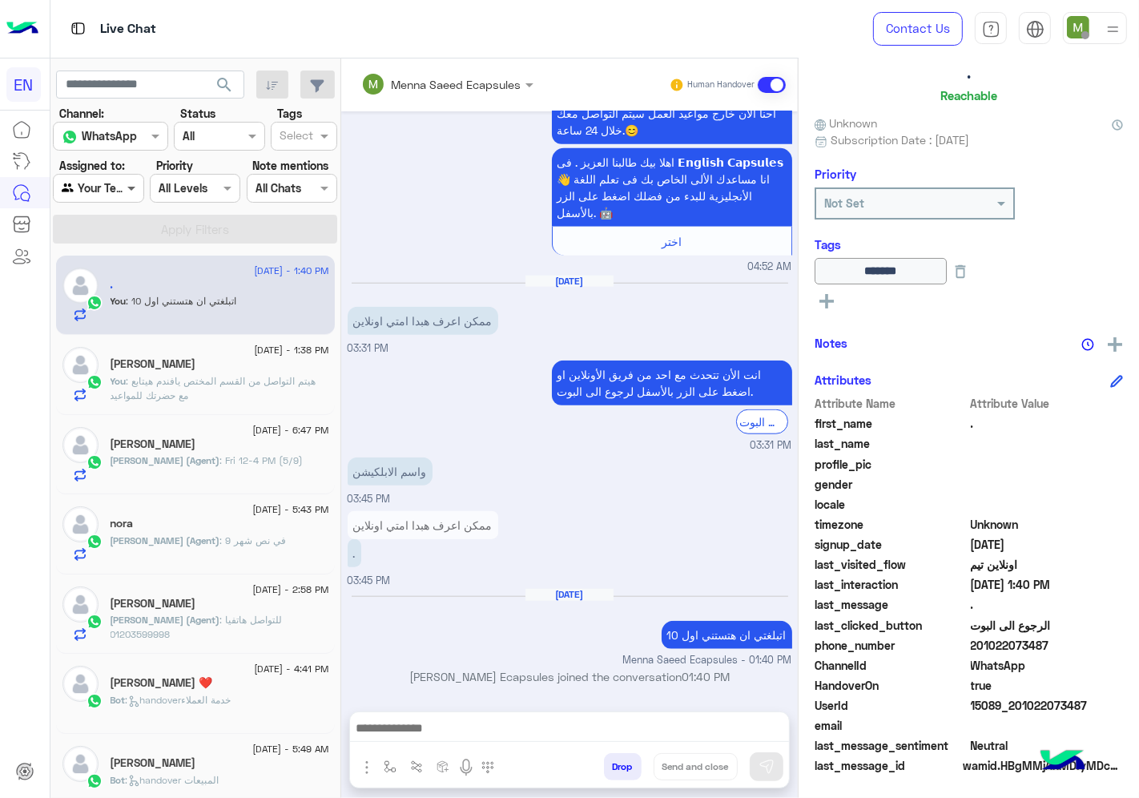
click at [126, 193] on span at bounding box center [133, 187] width 20 height 17
click at [121, 238] on div "Unassigned" at bounding box center [99, 251] width 93 height 31
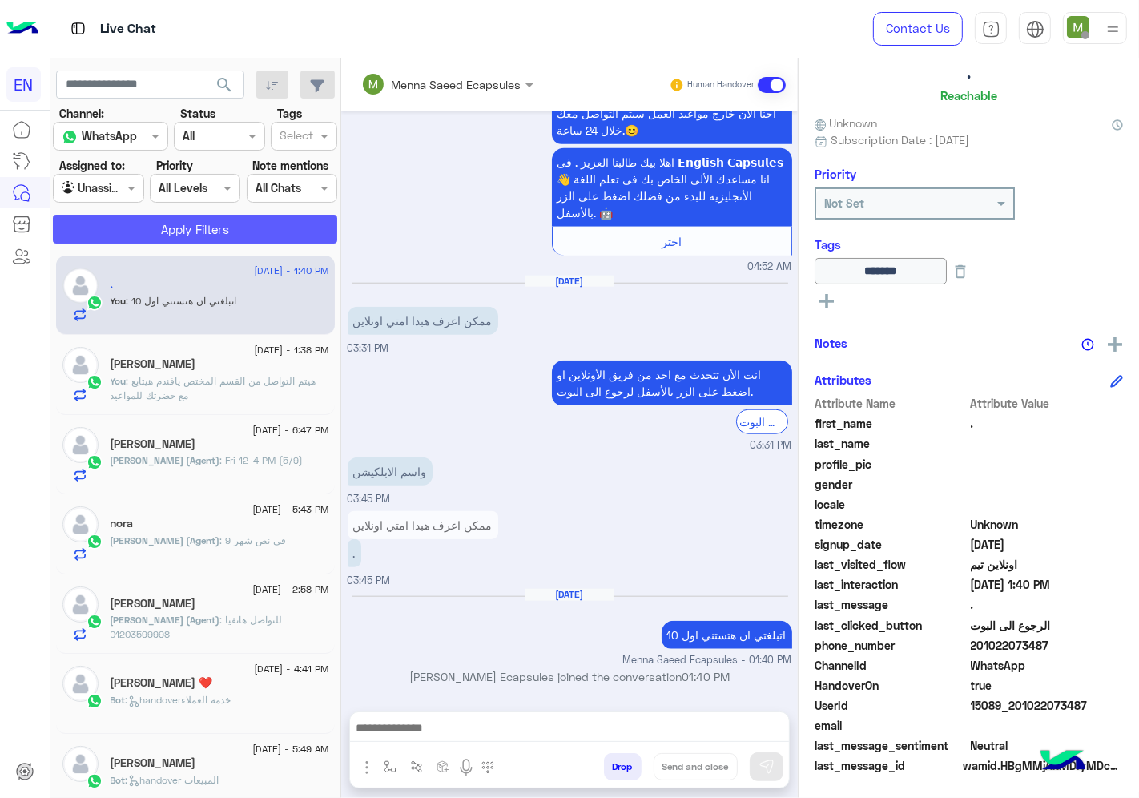
click at [194, 230] on button "Apply Filters" at bounding box center [195, 229] width 284 height 29
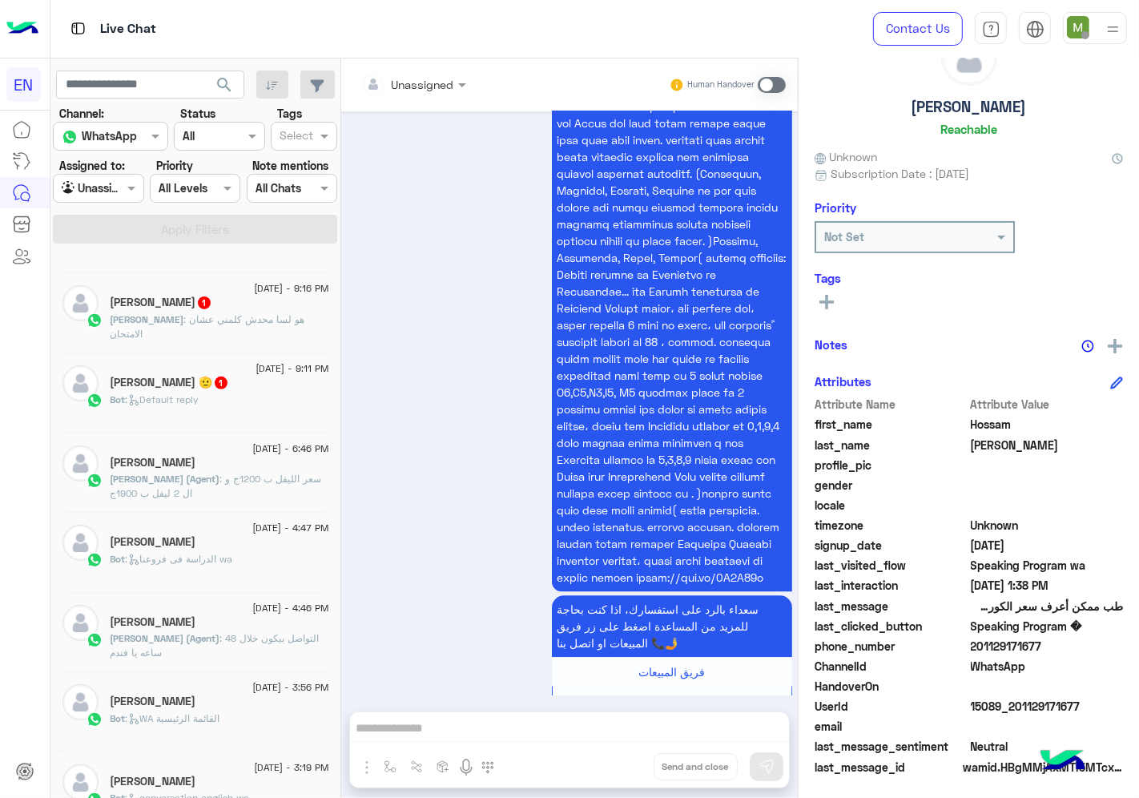
click at [222, 387] on h5 "[PERSON_NAME] 🫡 1" at bounding box center [170, 383] width 119 height 14
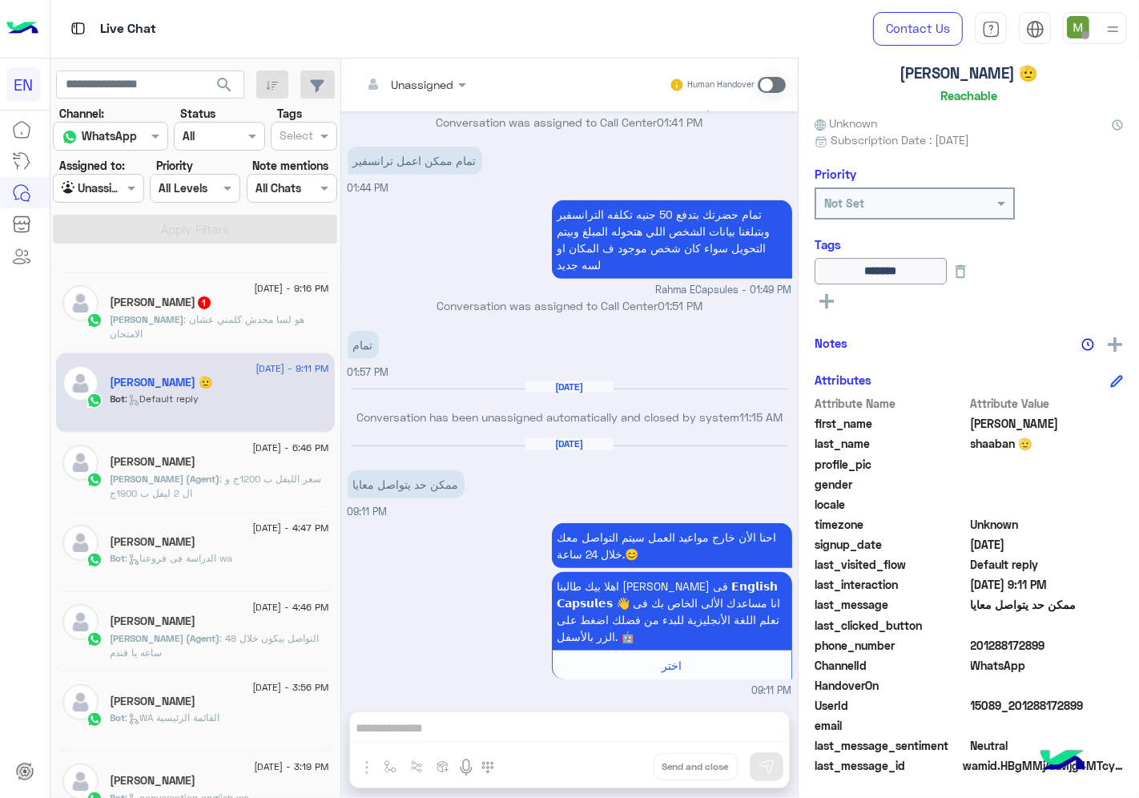
drag, startPoint x: 1055, startPoint y: 642, endPoint x: 979, endPoint y: 647, distance: 76.3
click at [979, 647] on span "201288172899" at bounding box center [1047, 645] width 153 height 17
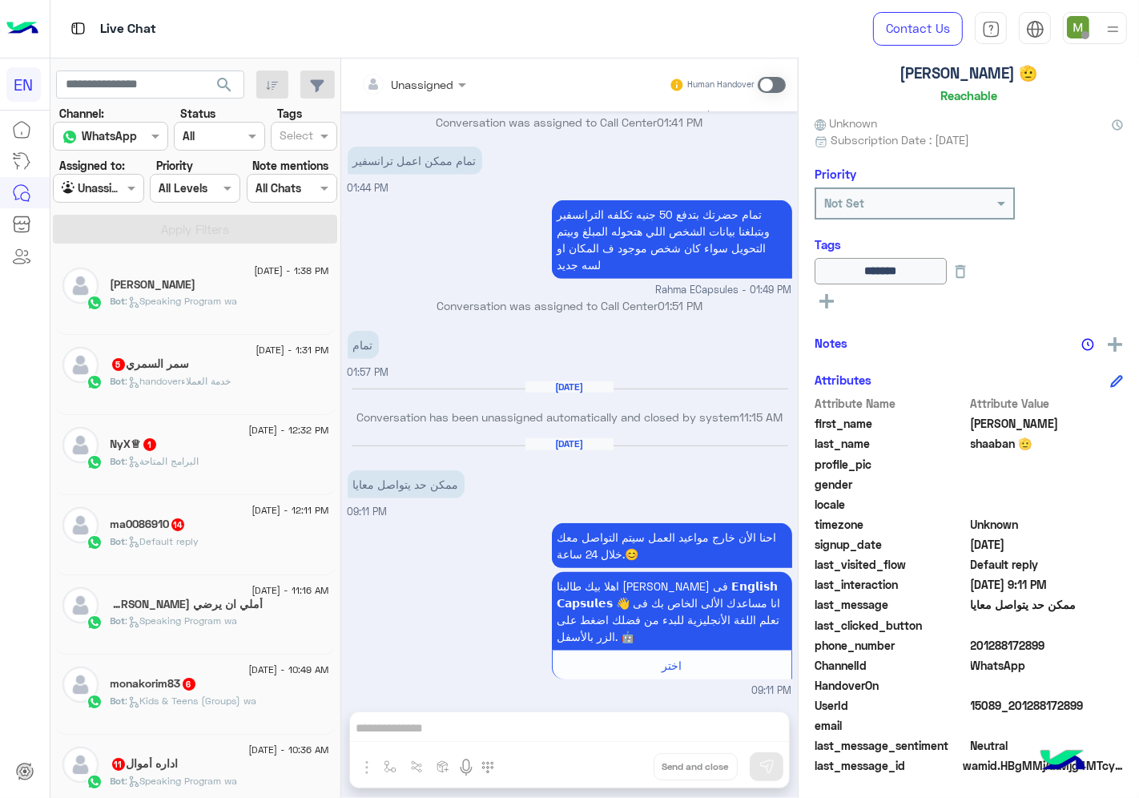
click at [270, 304] on div "Bot : Speaking Program wa" at bounding box center [220, 308] width 219 height 28
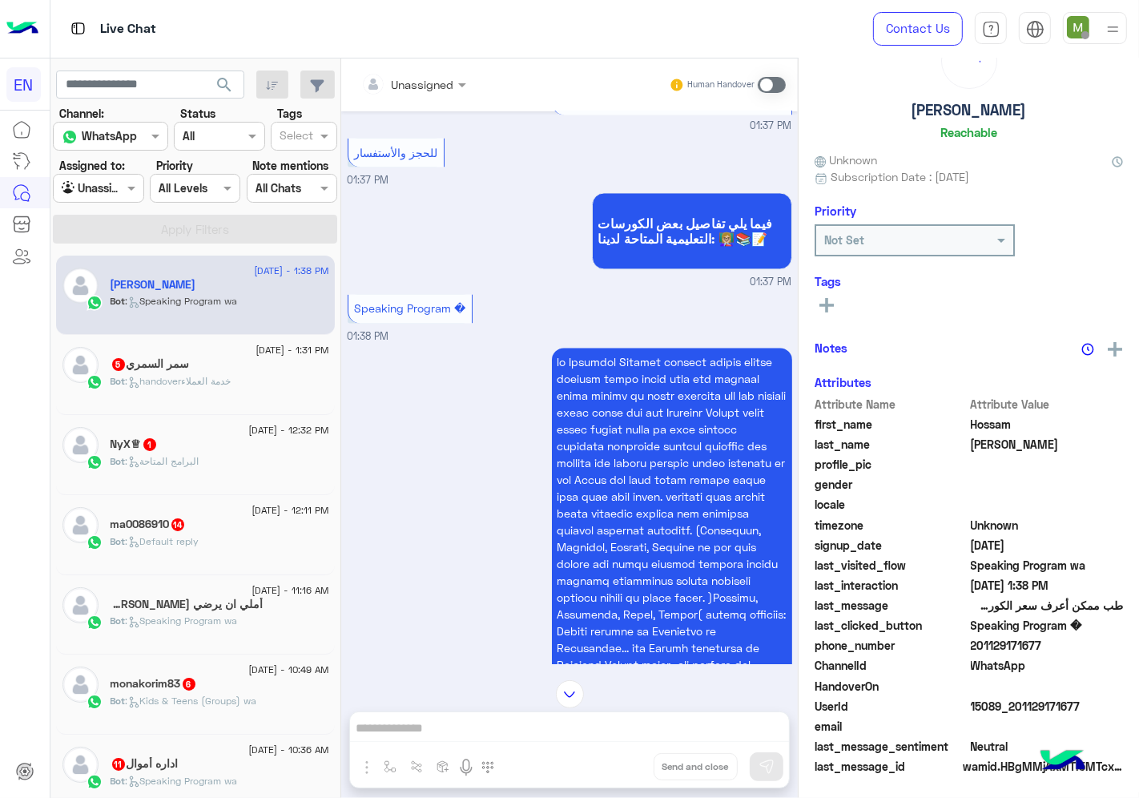
click at [433, 83] on div at bounding box center [413, 84] width 121 height 18
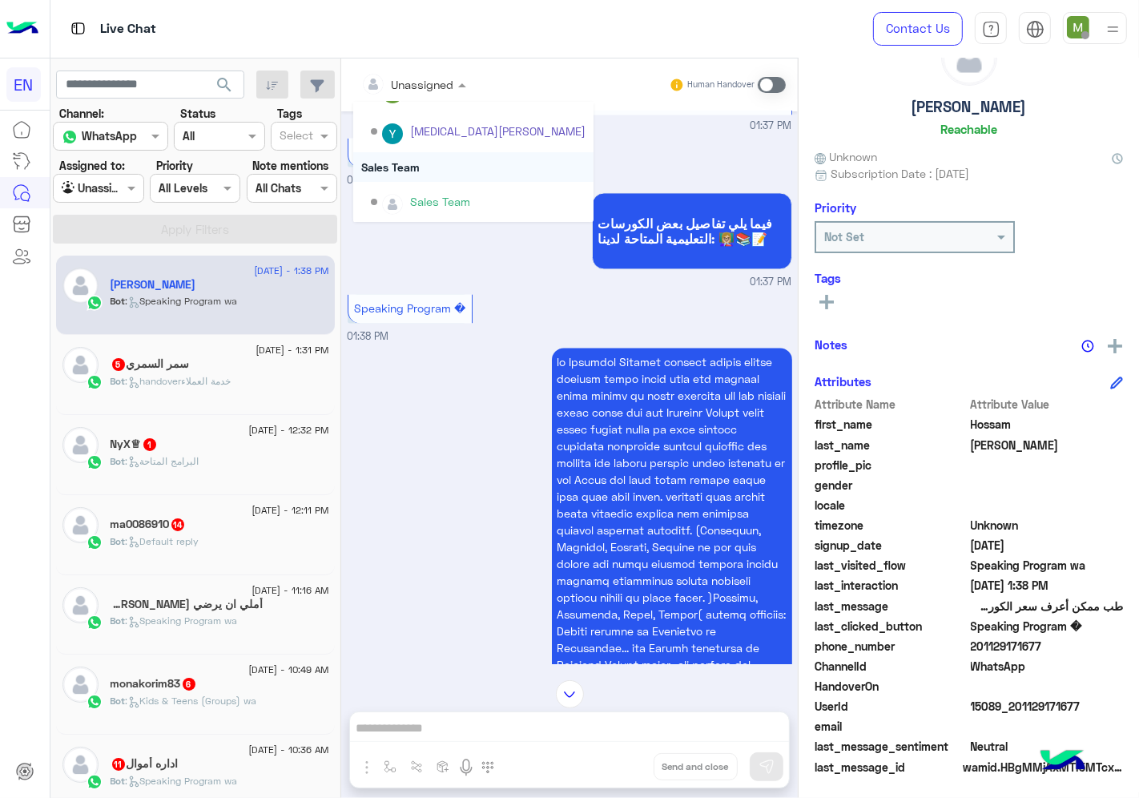
click at [406, 167] on div "Sales Team" at bounding box center [473, 167] width 240 height 30
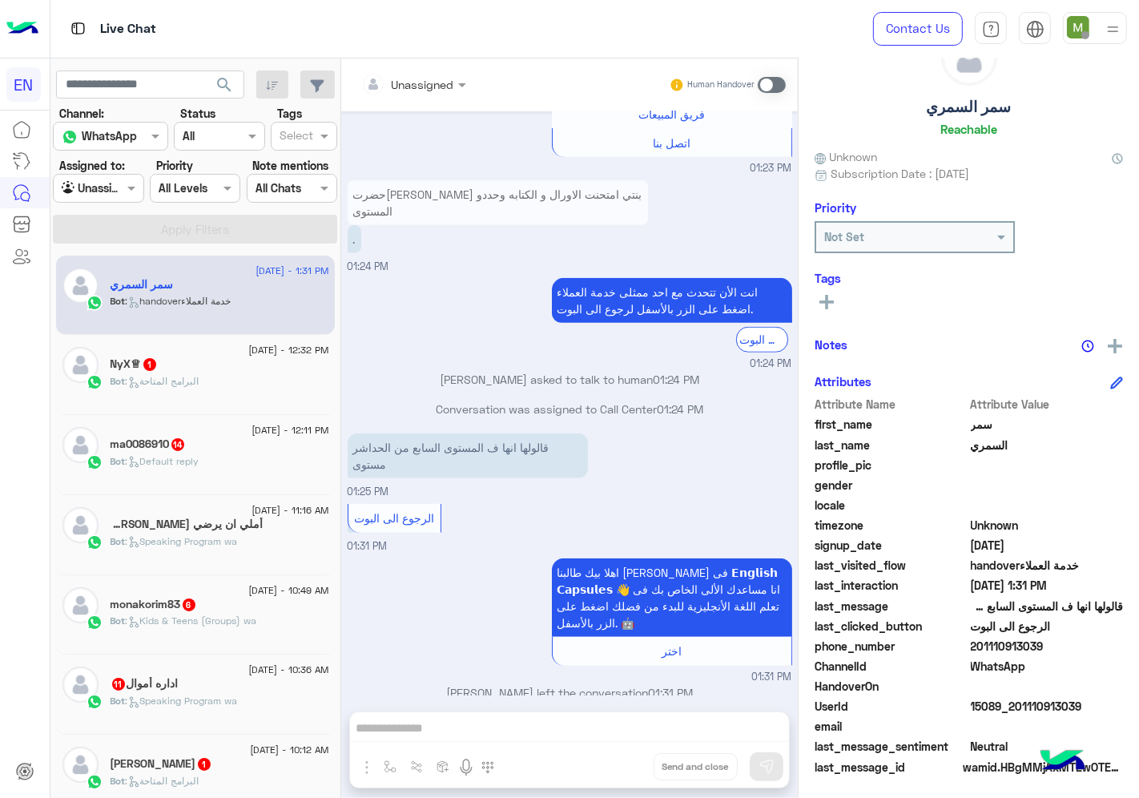
drag, startPoint x: 1055, startPoint y: 646, endPoint x: 979, endPoint y: 641, distance: 76.3
click at [979, 641] on span "201110913039" at bounding box center [1047, 646] width 153 height 17
drag, startPoint x: 1043, startPoint y: 644, endPoint x: 976, endPoint y: 642, distance: 67.3
click at [976, 642] on span "201110913039" at bounding box center [1047, 646] width 153 height 17
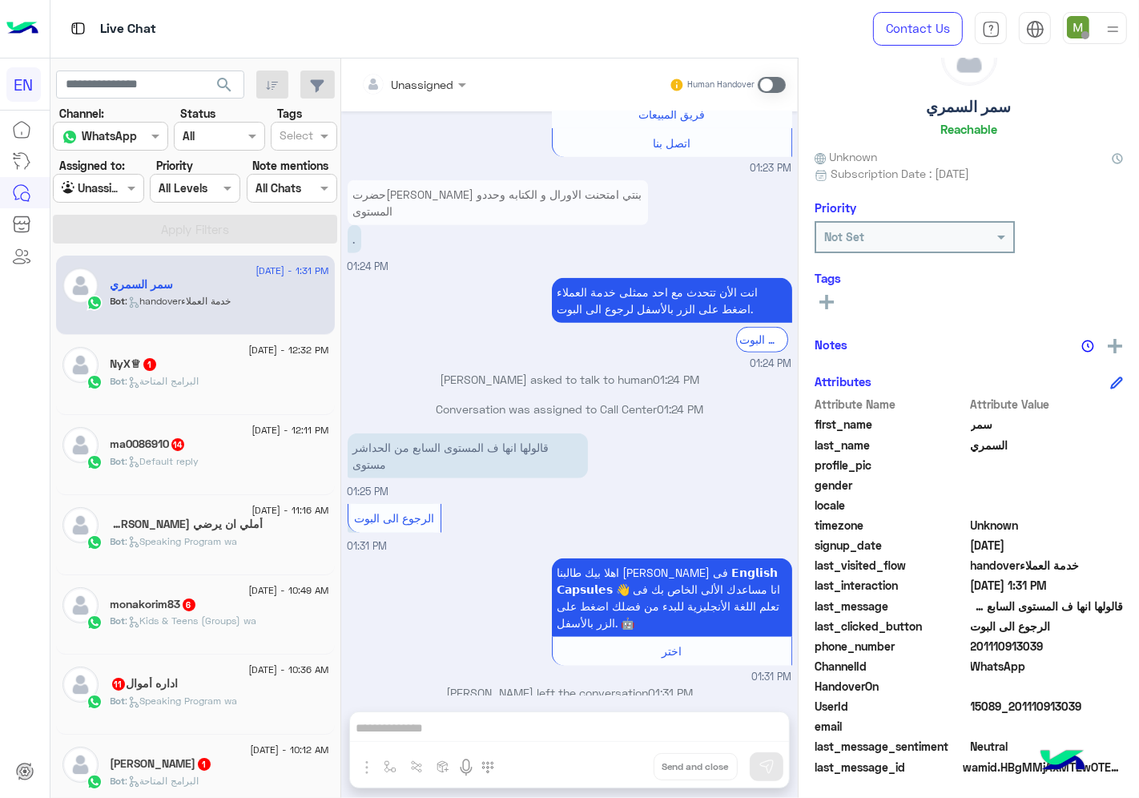
copy span "01110913039"
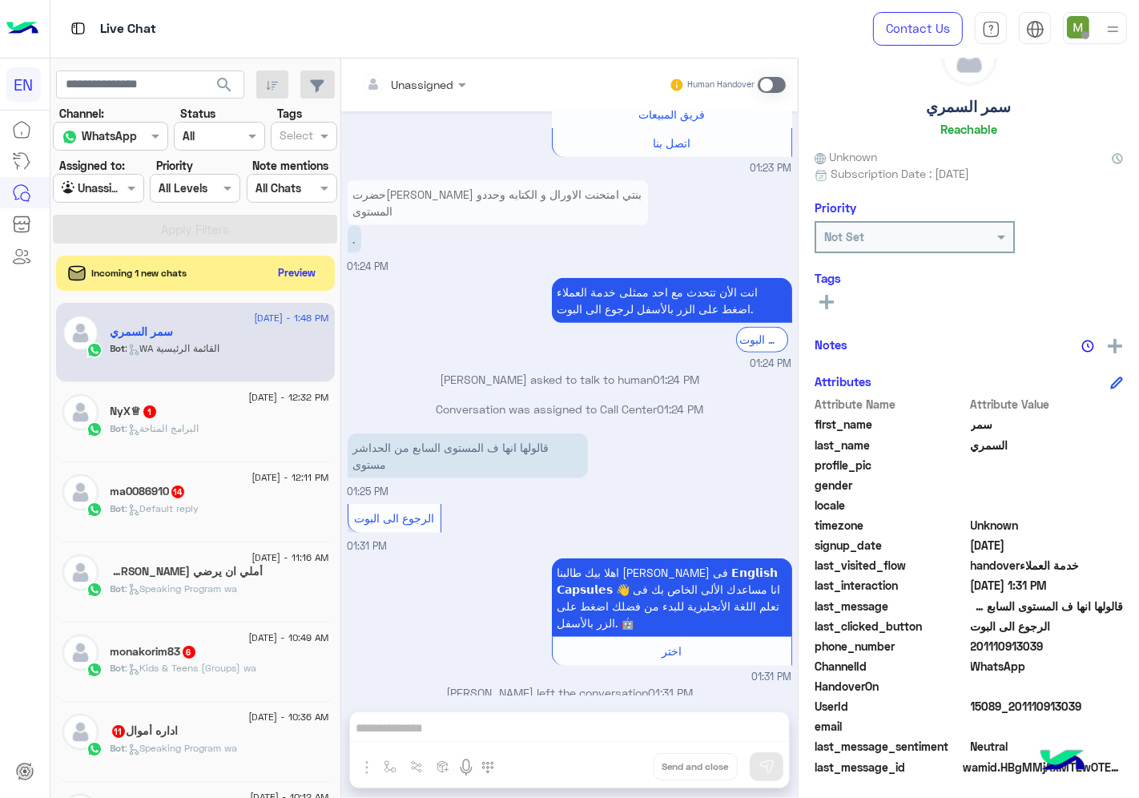
scroll to position [1244, 0]
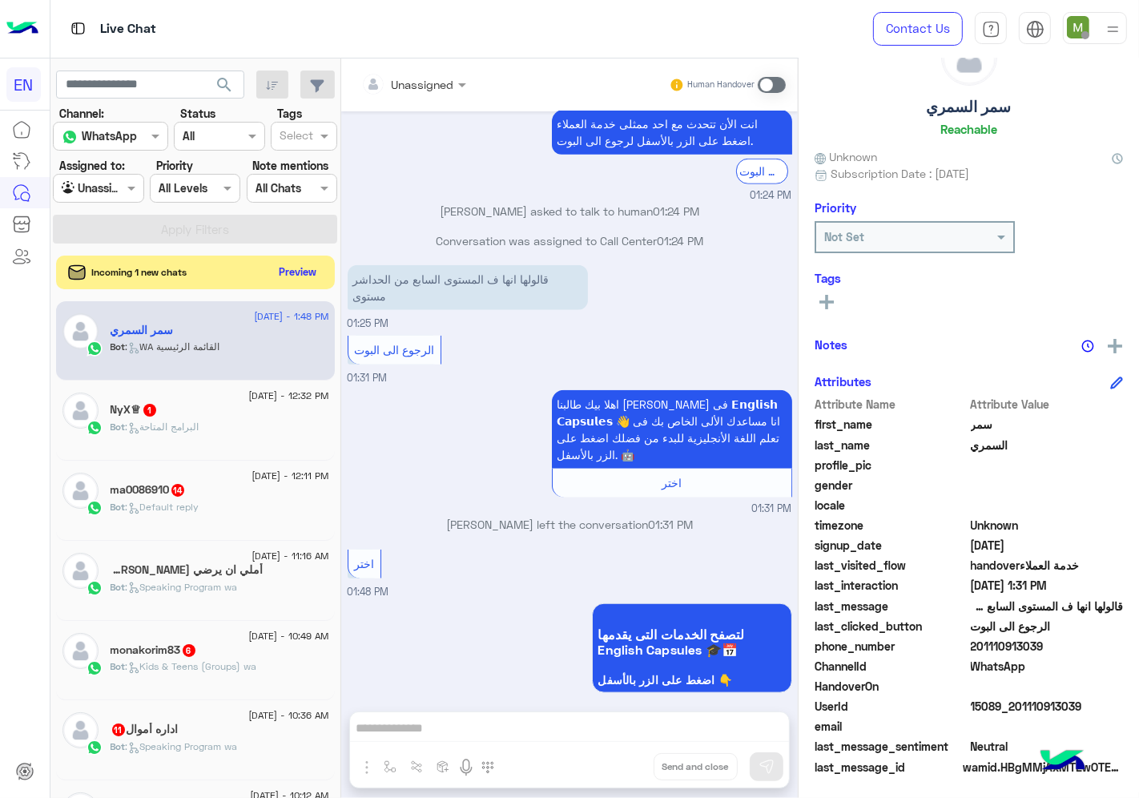
click at [293, 275] on button "Preview" at bounding box center [298, 272] width 50 height 22
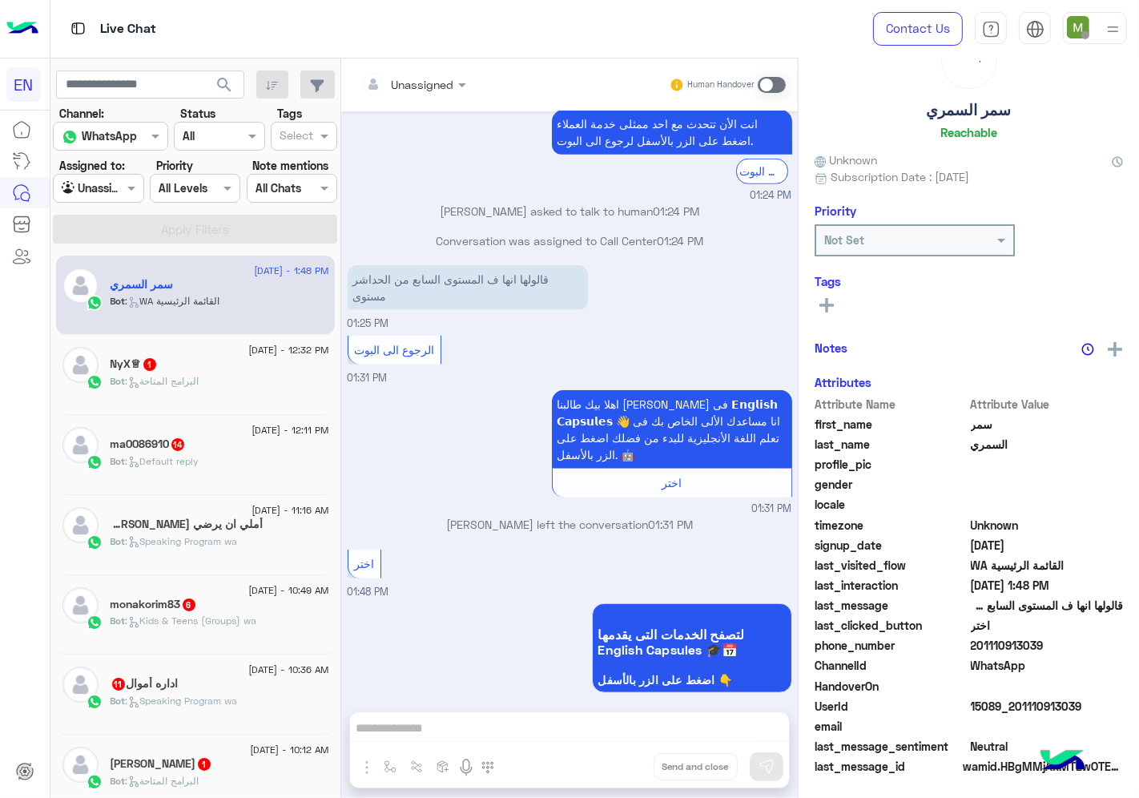
scroll to position [62, 0]
copy span "01110913039"
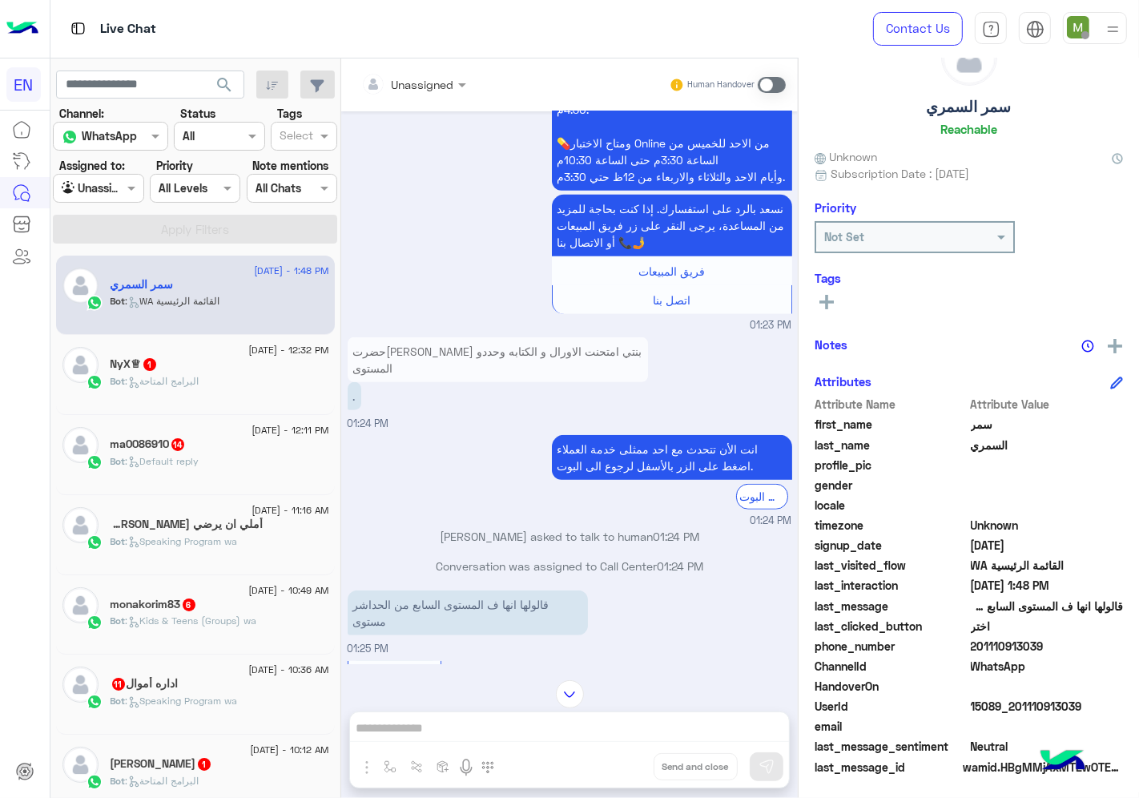
scroll to position [887, 0]
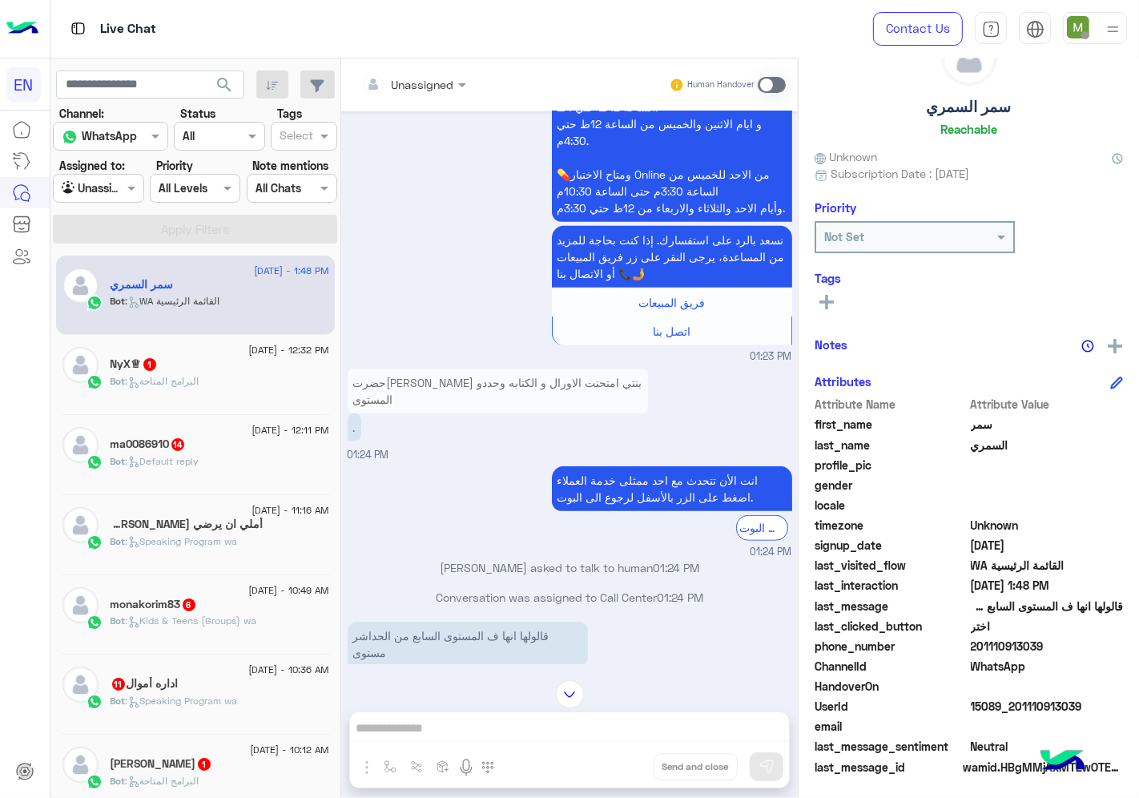
click at [767, 85] on span at bounding box center [772, 85] width 28 height 16
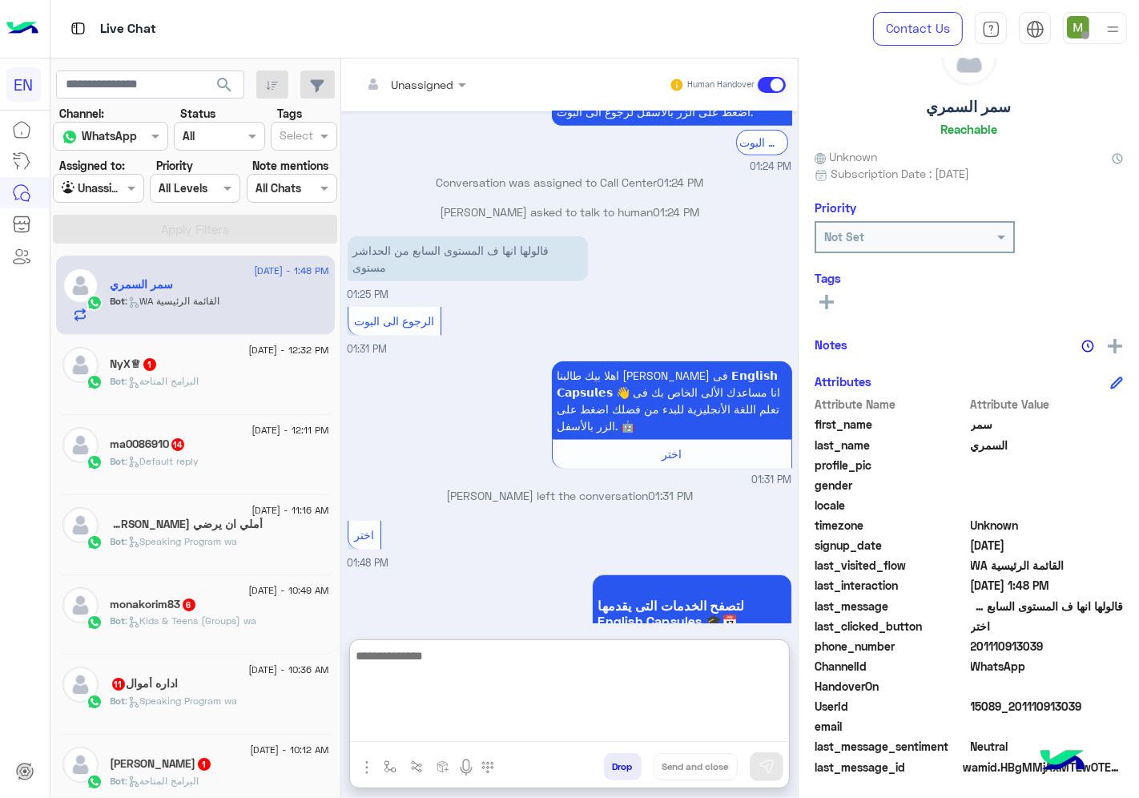
drag, startPoint x: 615, startPoint y: 724, endPoint x: 643, endPoint y: 704, distance: 34.9
click at [617, 724] on textarea at bounding box center [569, 694] width 439 height 96
type textarea "**********"
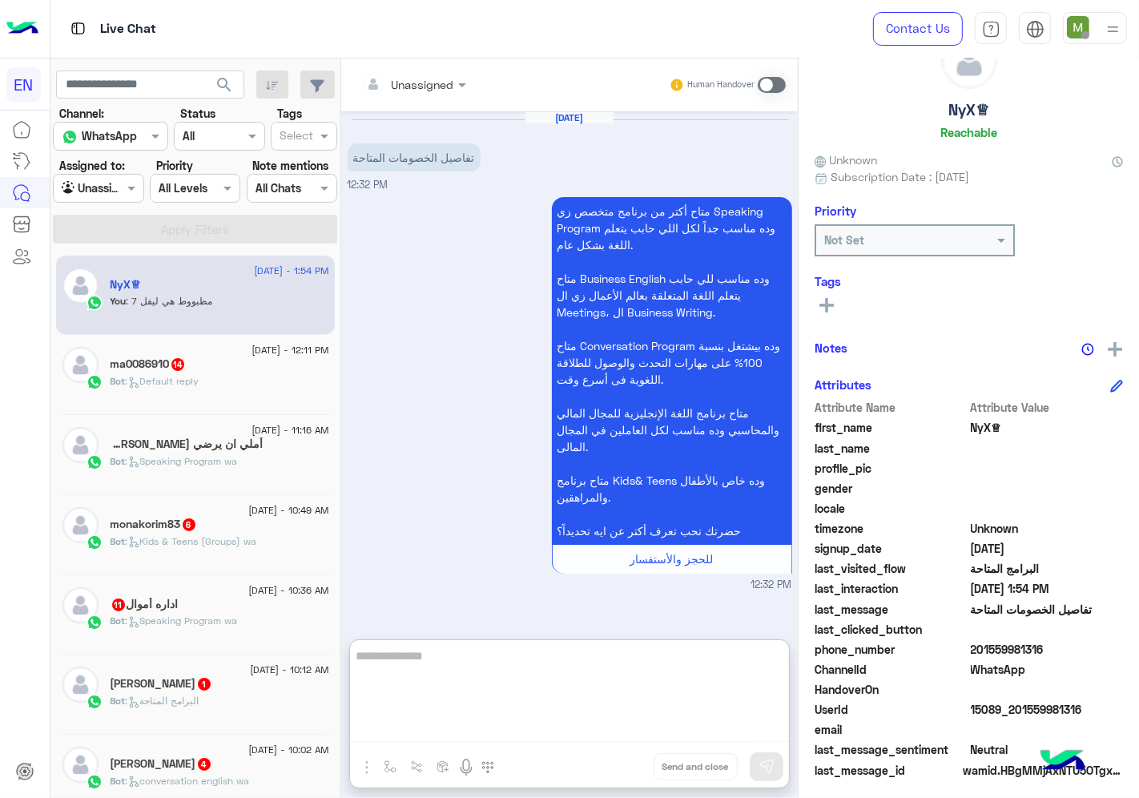
scroll to position [62, 0]
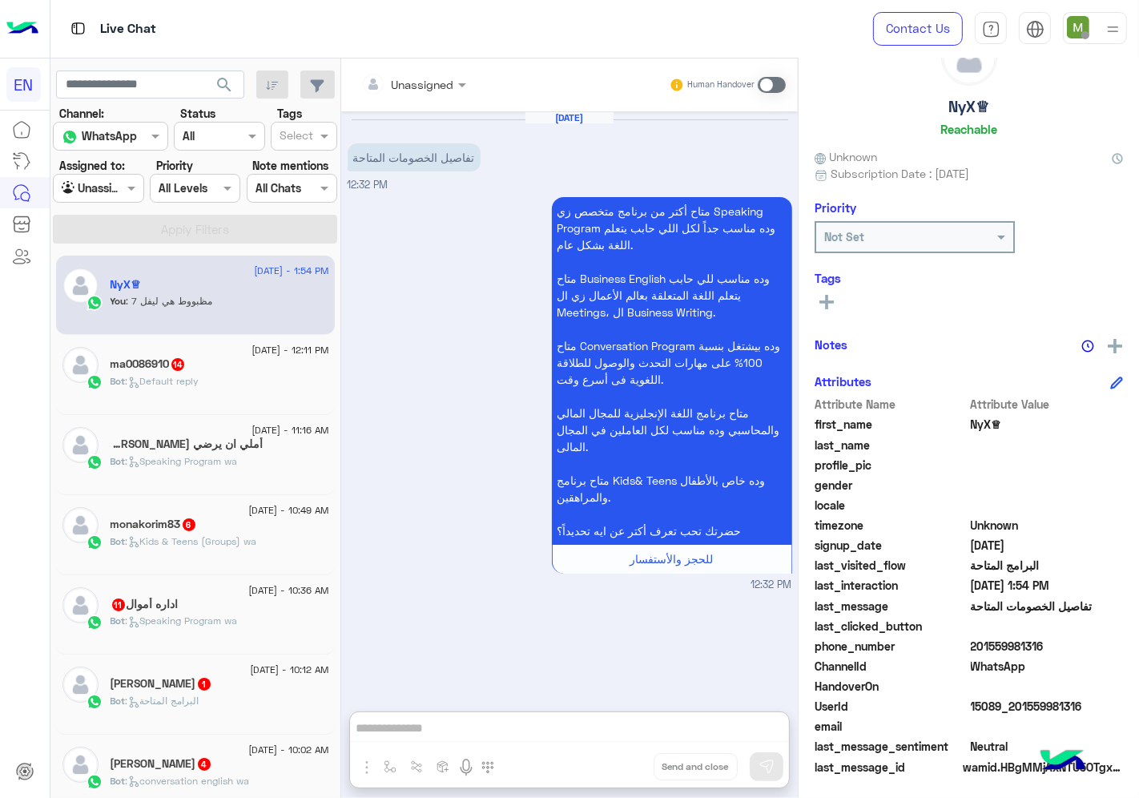
click at [426, 81] on input "text" at bounding box center [393, 84] width 65 height 17
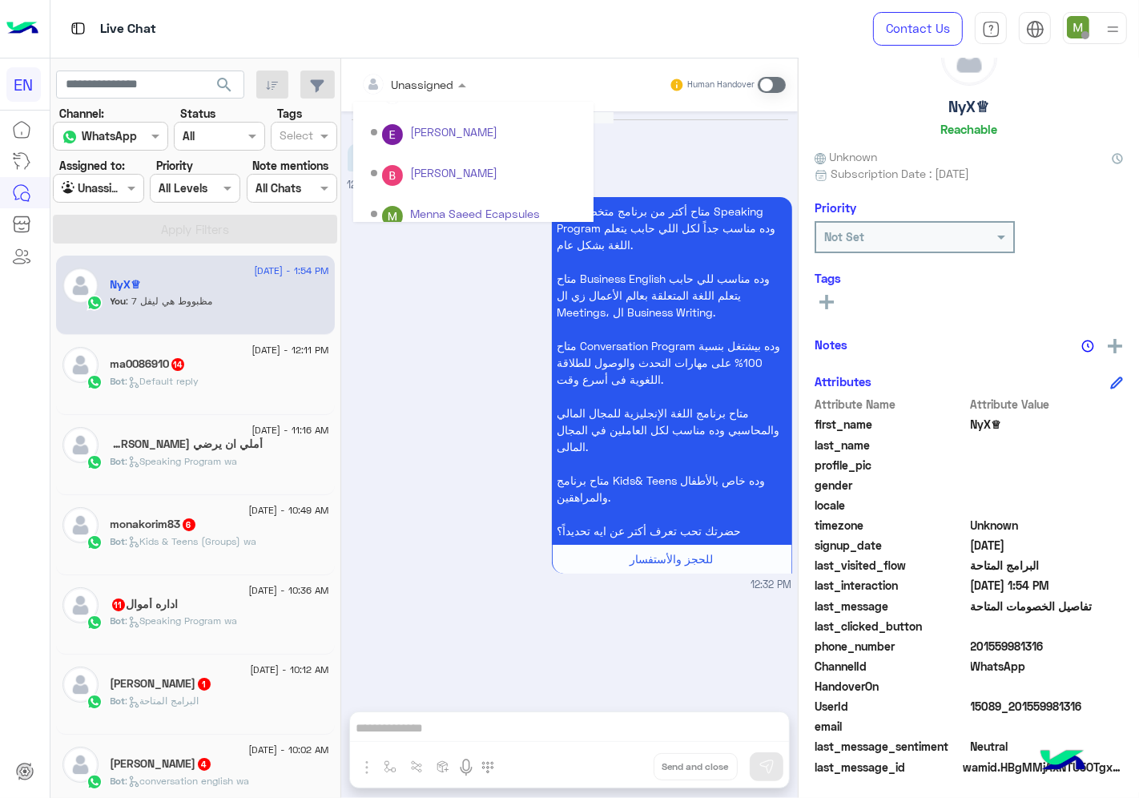
scroll to position [265, 0]
click at [411, 160] on div "Sales Team" at bounding box center [473, 167] width 240 height 30
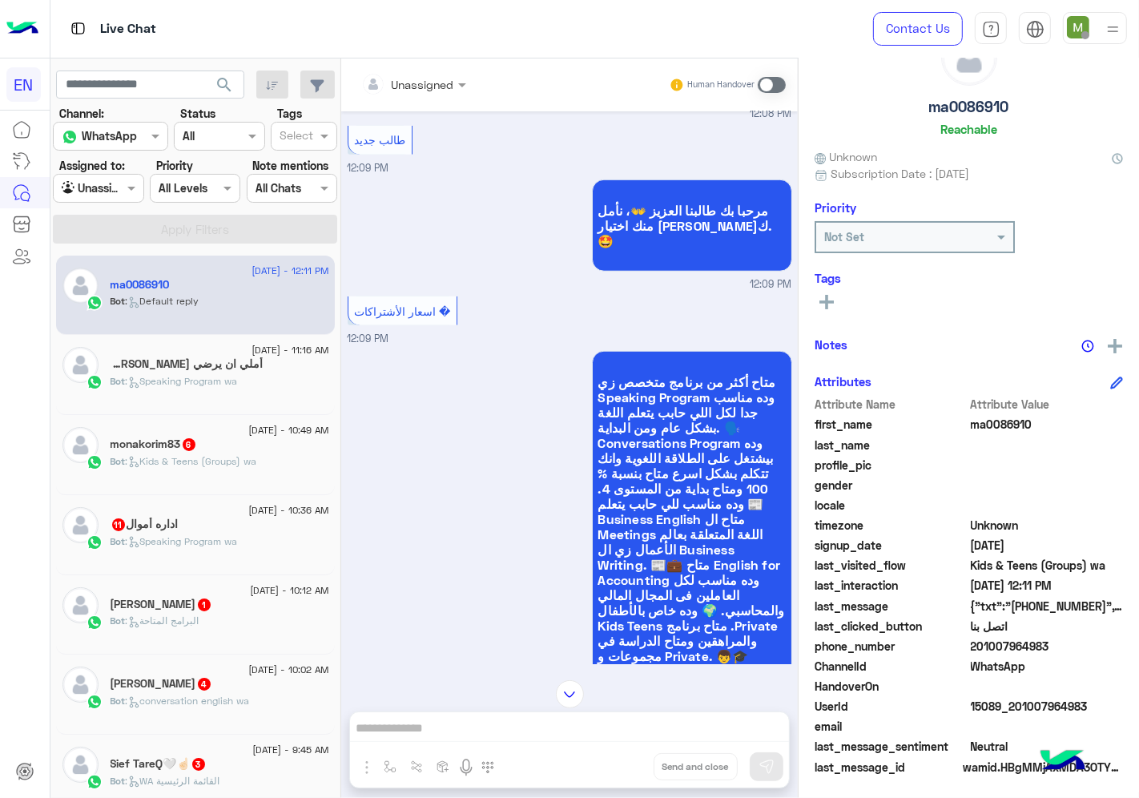
scroll to position [1007, 0]
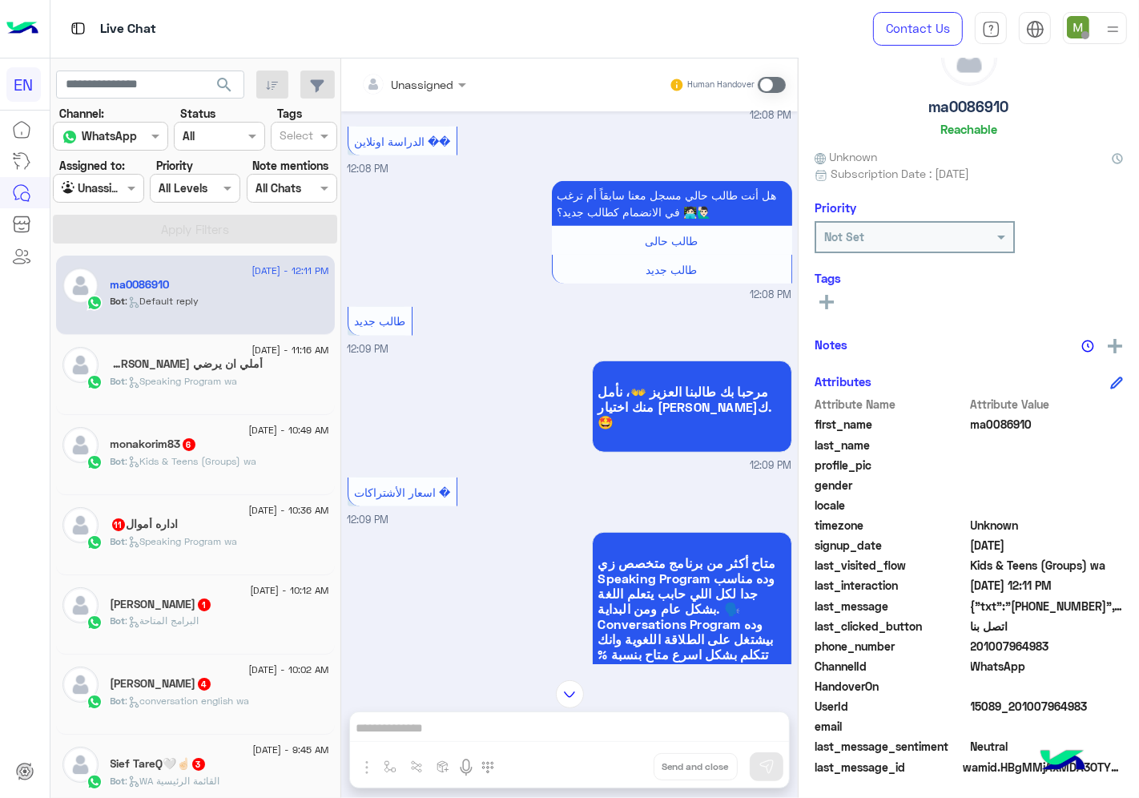
click at [437, 84] on div at bounding box center [413, 84] width 121 height 18
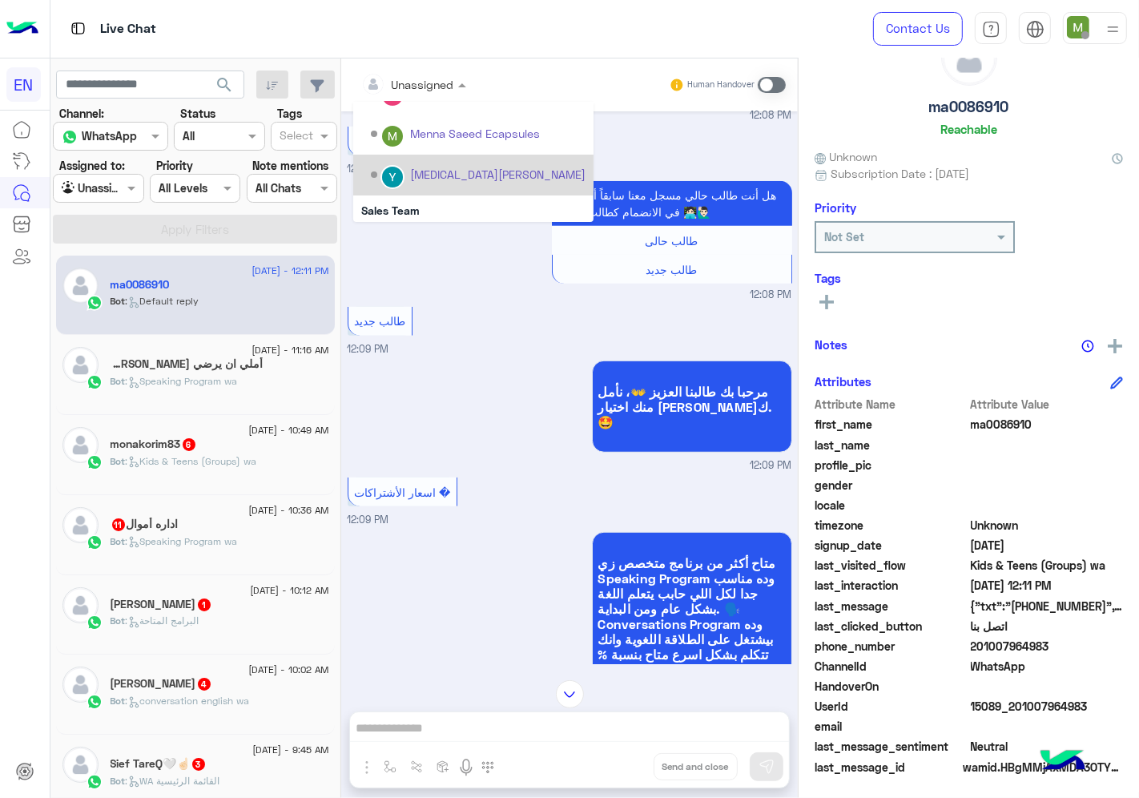
scroll to position [265, 0]
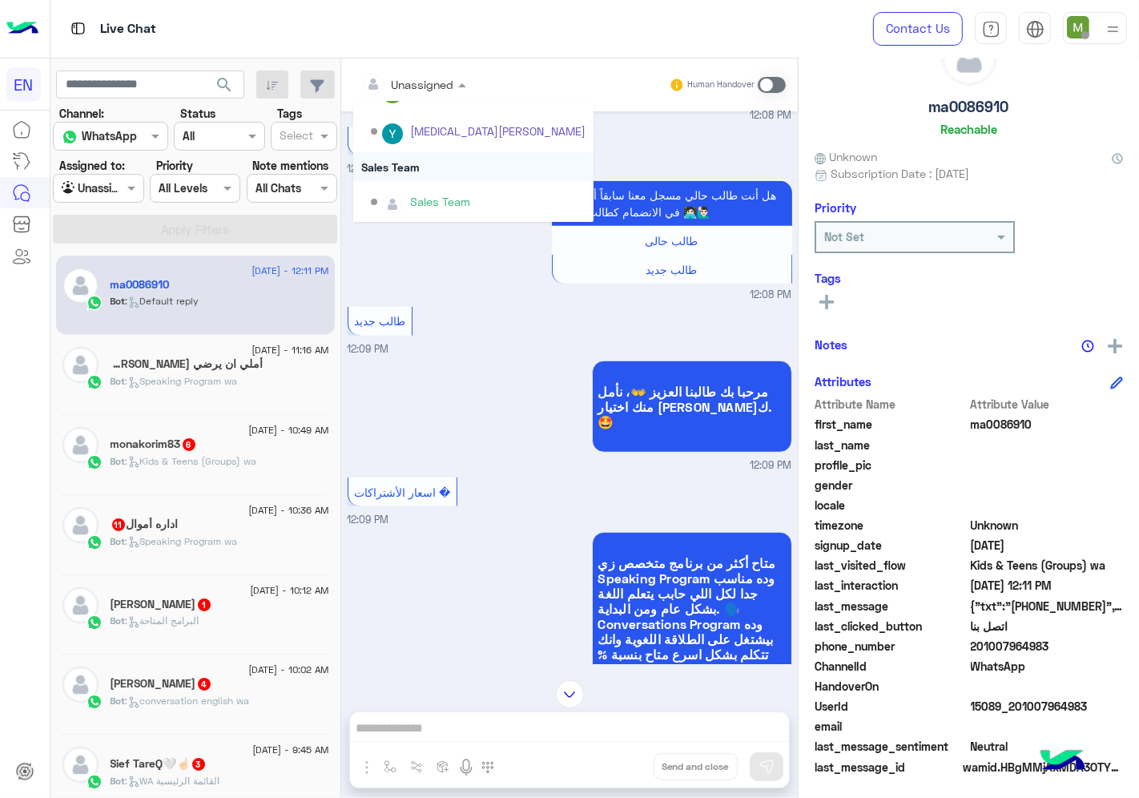
click at [412, 167] on div "Sales Team" at bounding box center [473, 167] width 240 height 30
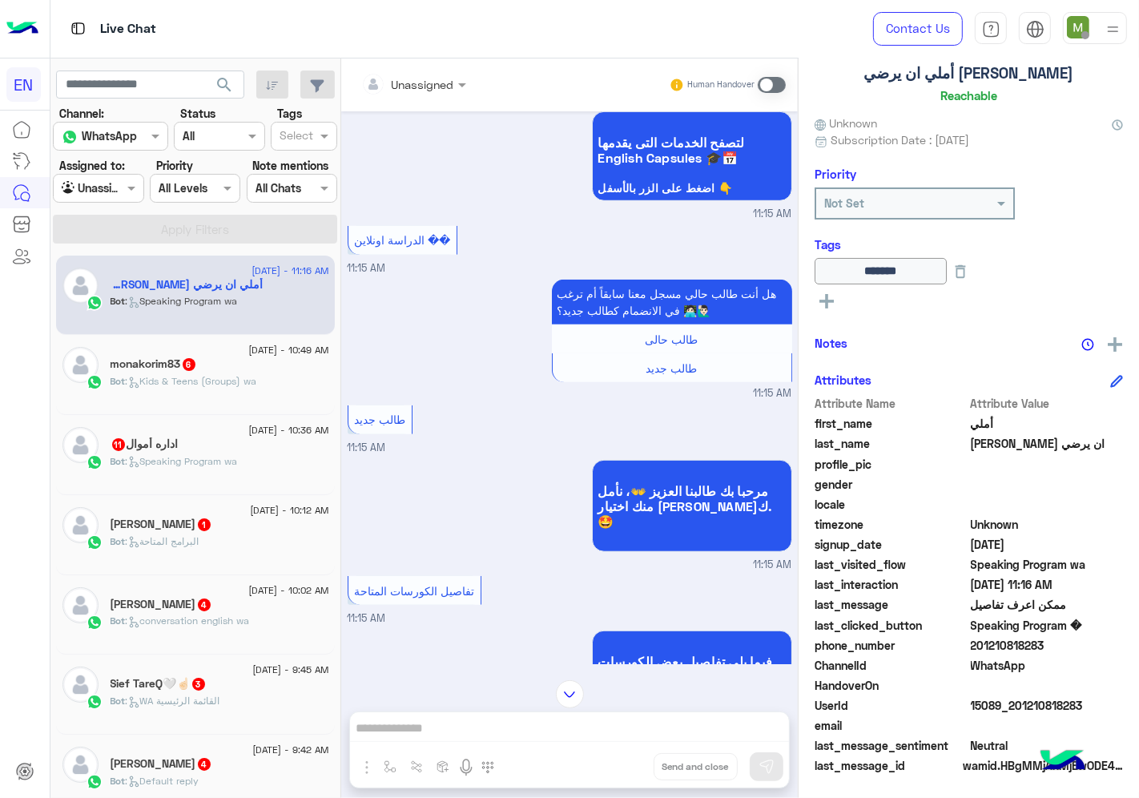
scroll to position [650, 0]
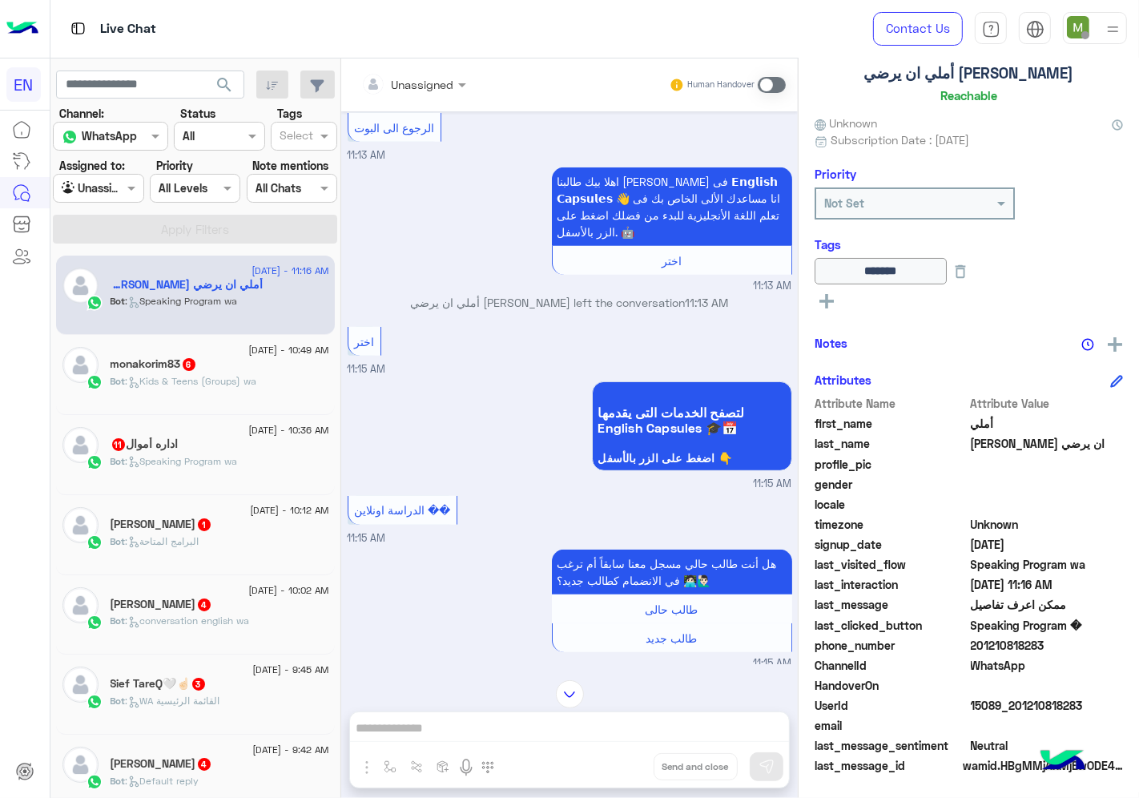
click at [439, 83] on div at bounding box center [413, 84] width 121 height 18
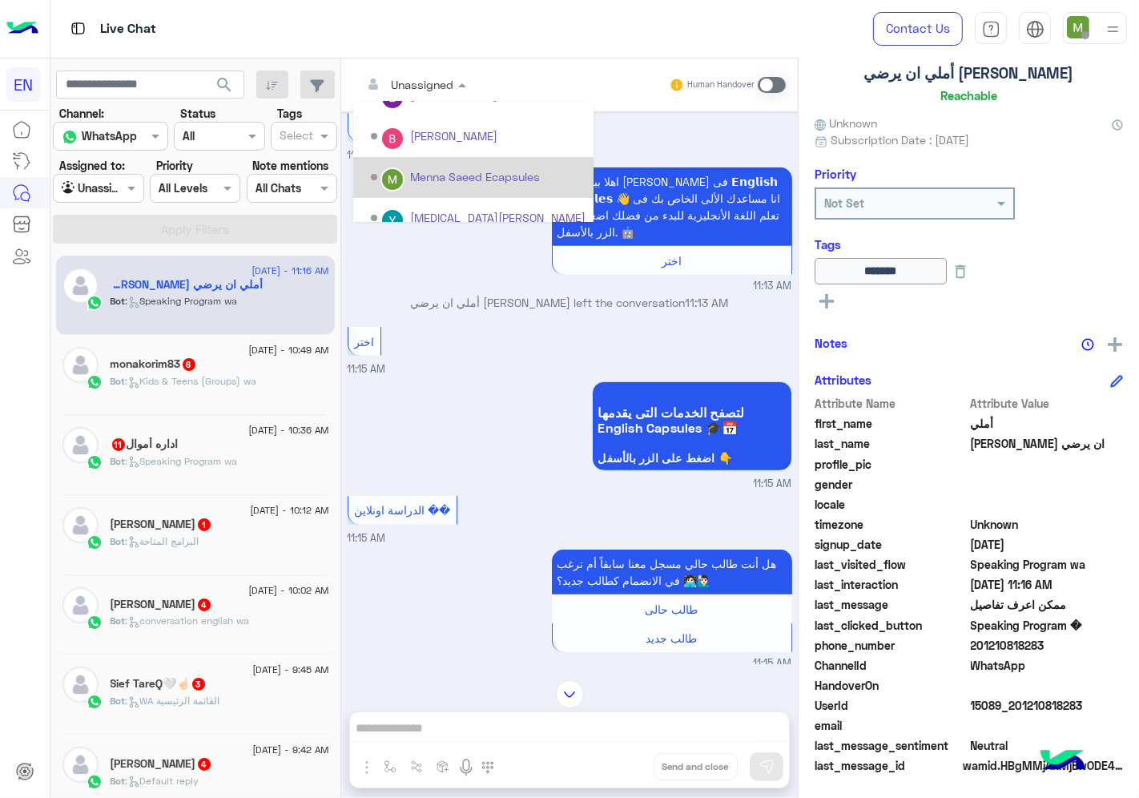
scroll to position [265, 0]
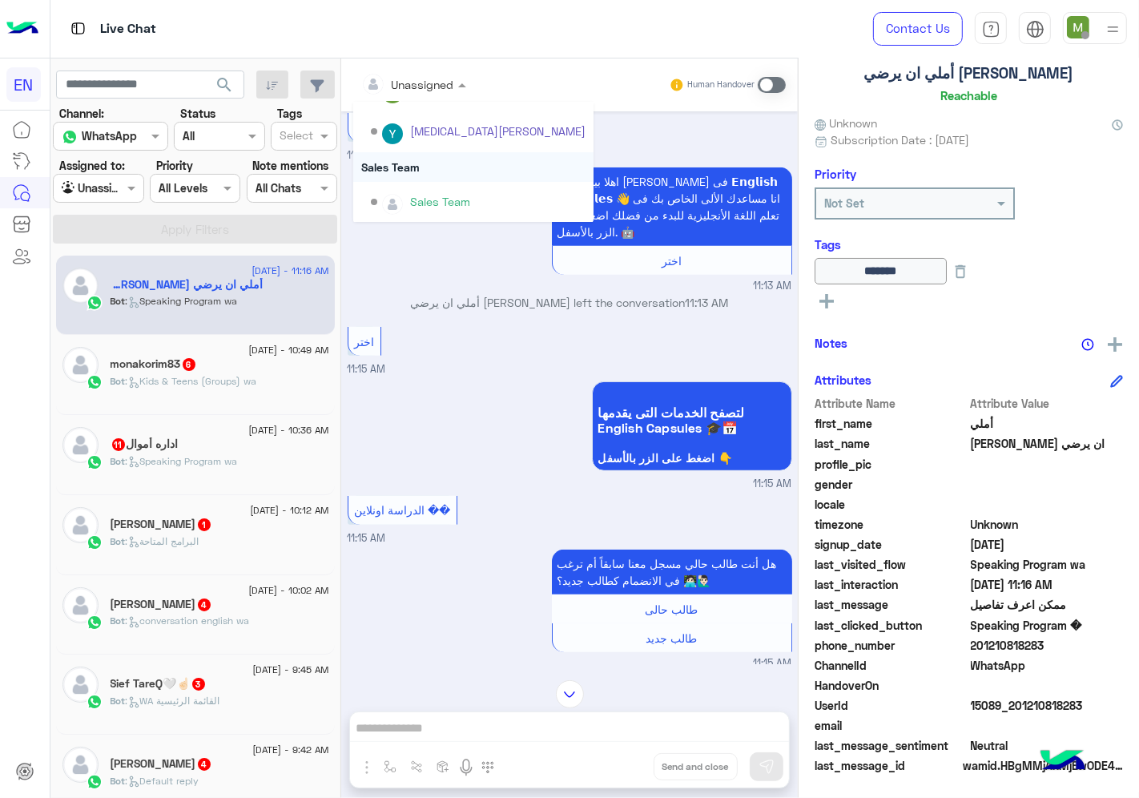
click at [421, 167] on div "Sales Team" at bounding box center [473, 167] width 240 height 30
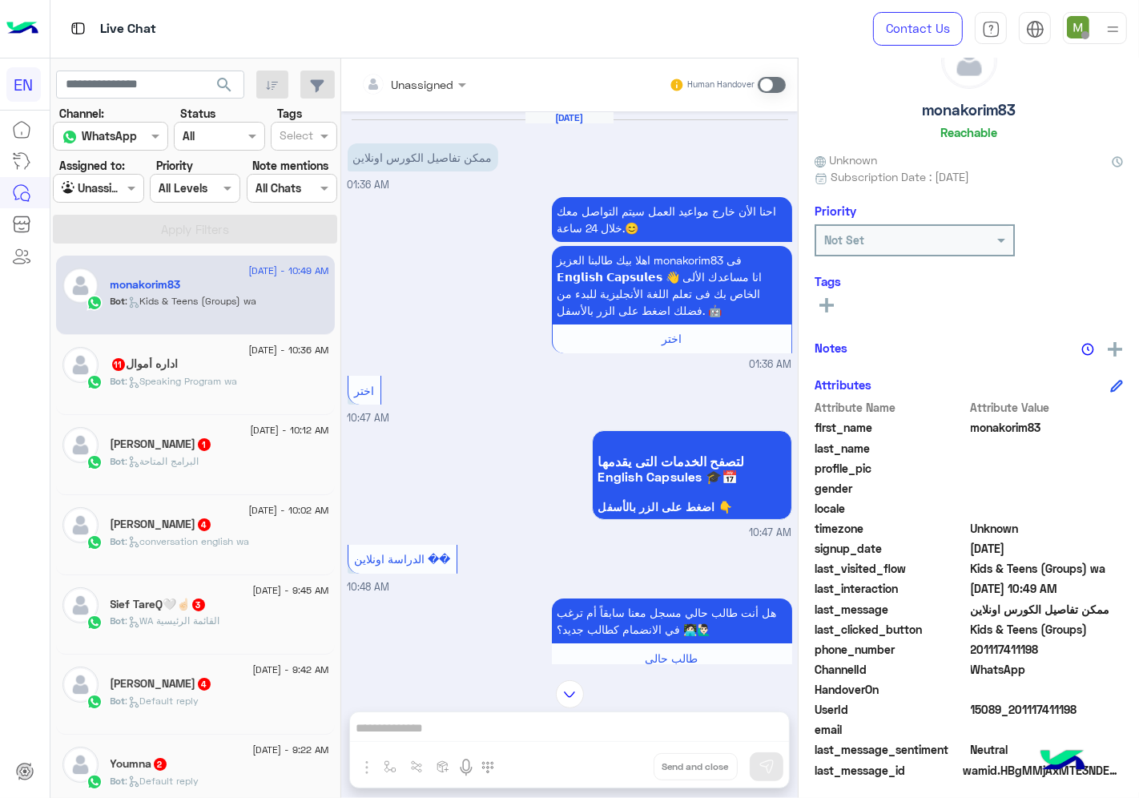
scroll to position [62, 0]
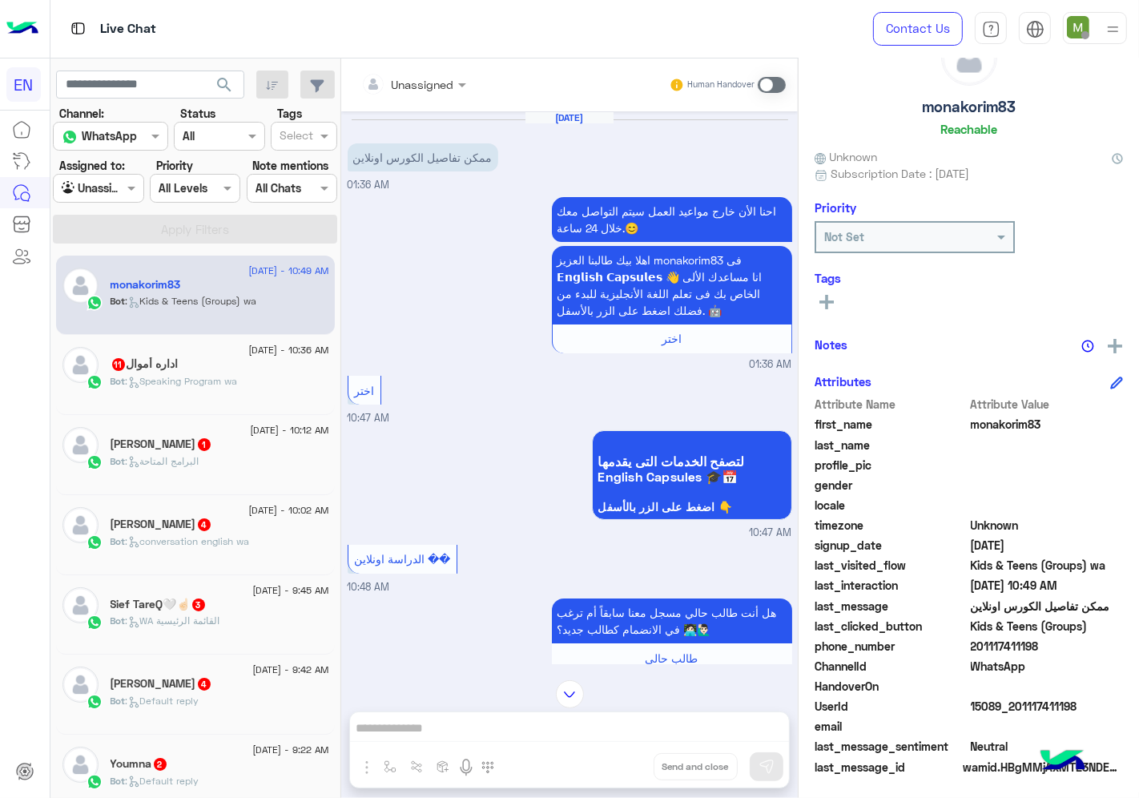
click at [431, 79] on div at bounding box center [413, 84] width 121 height 18
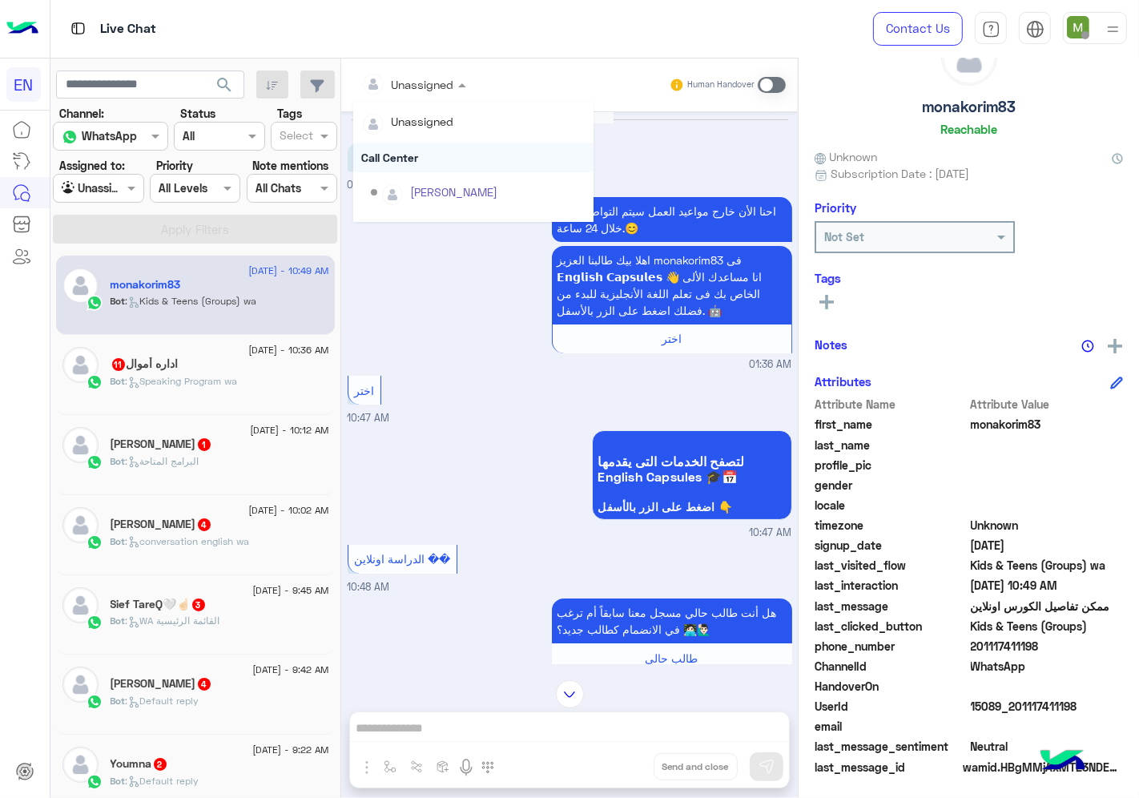
scroll to position [265, 0]
click at [421, 163] on div "Sales Team" at bounding box center [473, 167] width 240 height 30
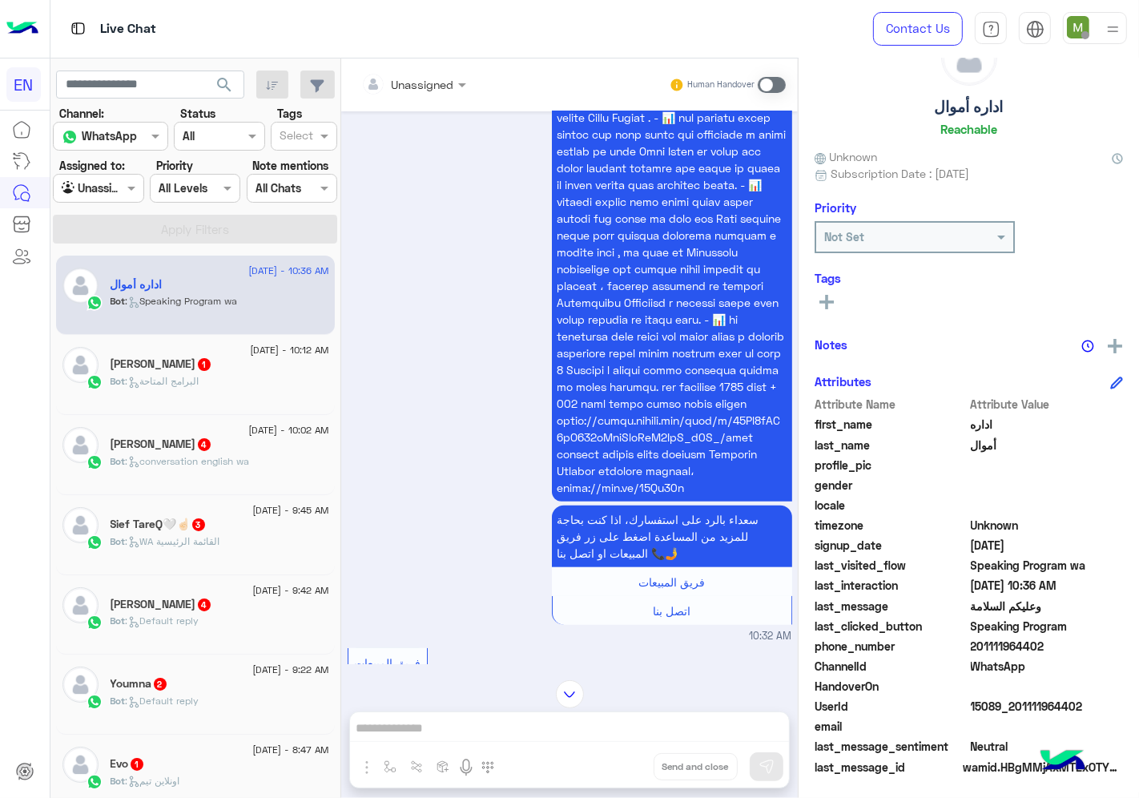
scroll to position [723, 0]
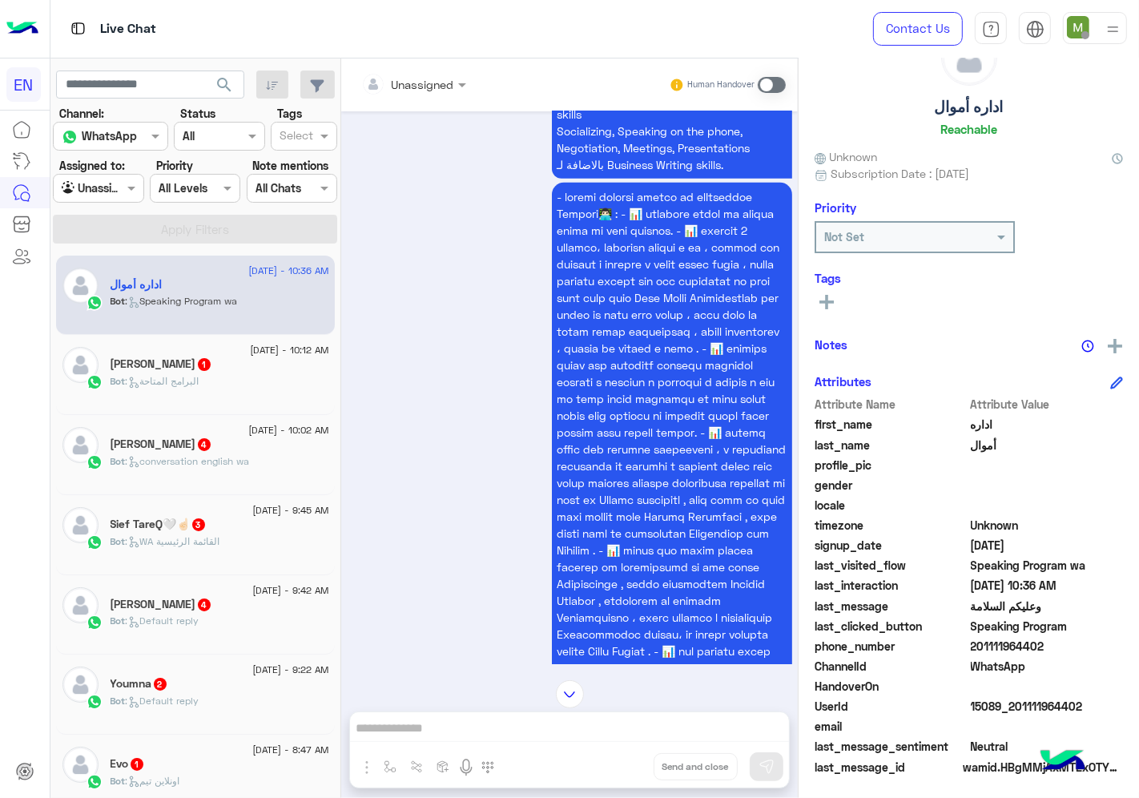
click at [425, 78] on input "text" at bounding box center [393, 84] width 65 height 17
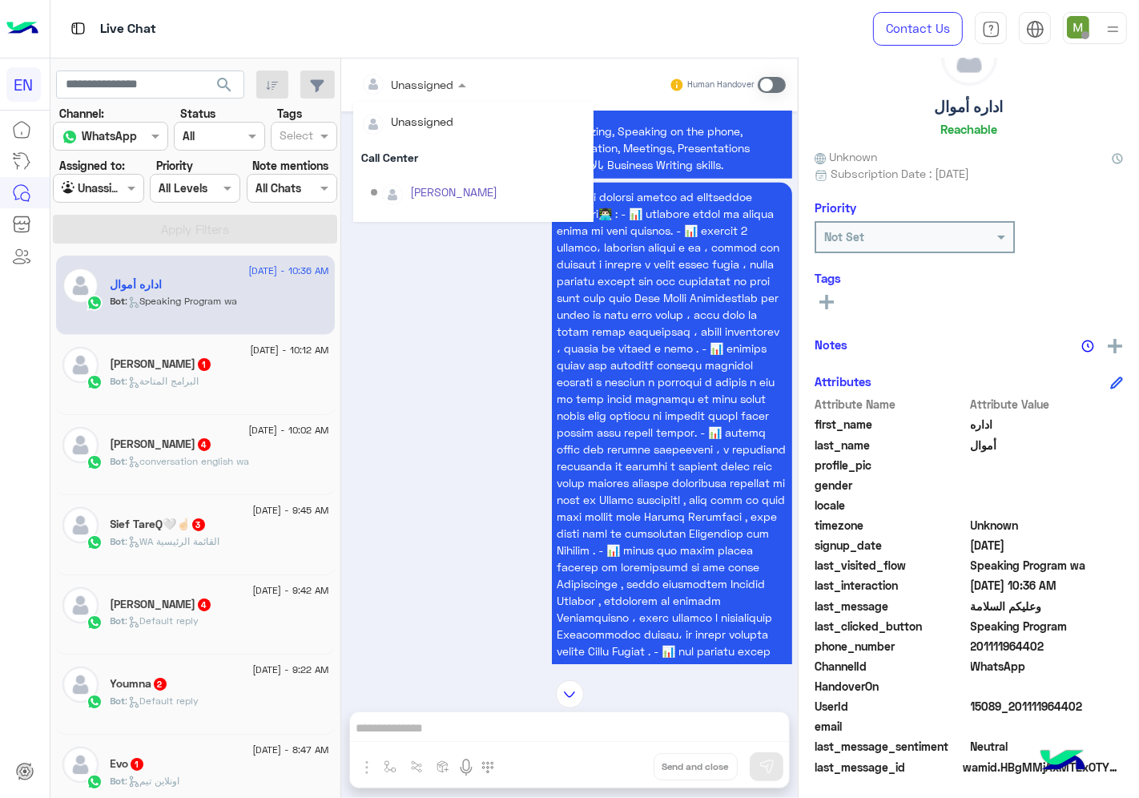
scroll to position [265, 0]
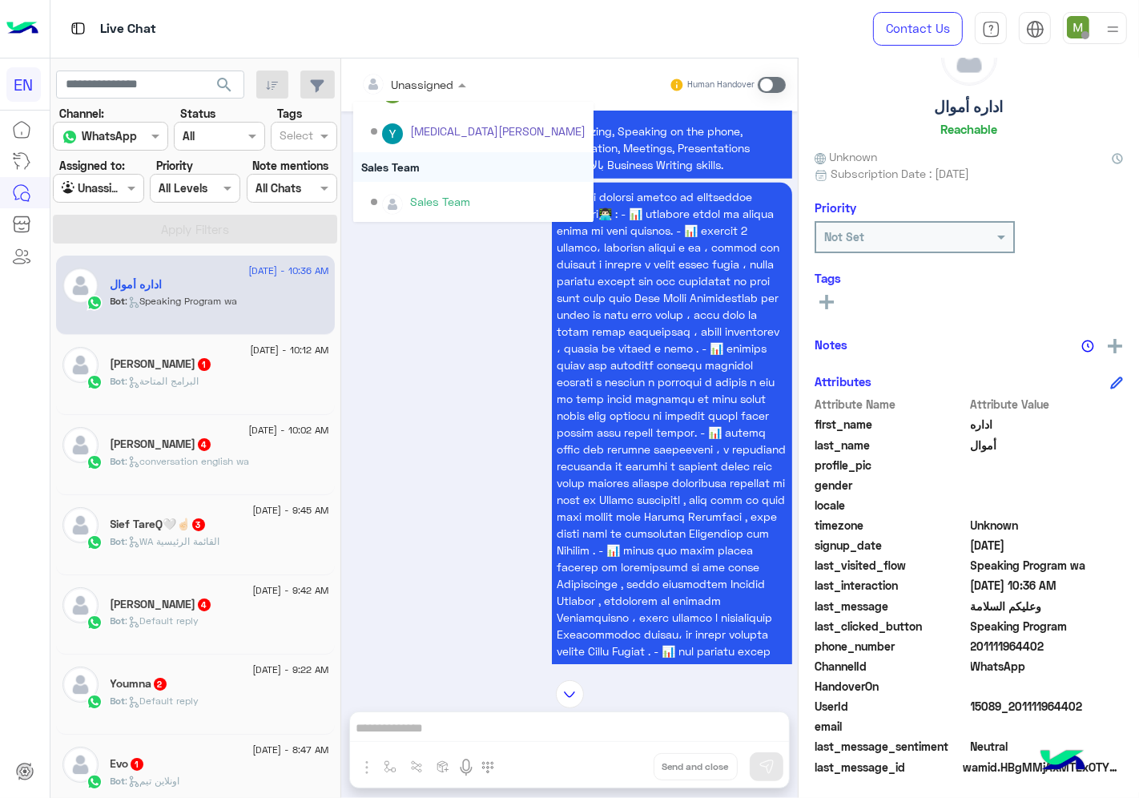
click at [429, 168] on div "Sales Team" at bounding box center [473, 167] width 240 height 30
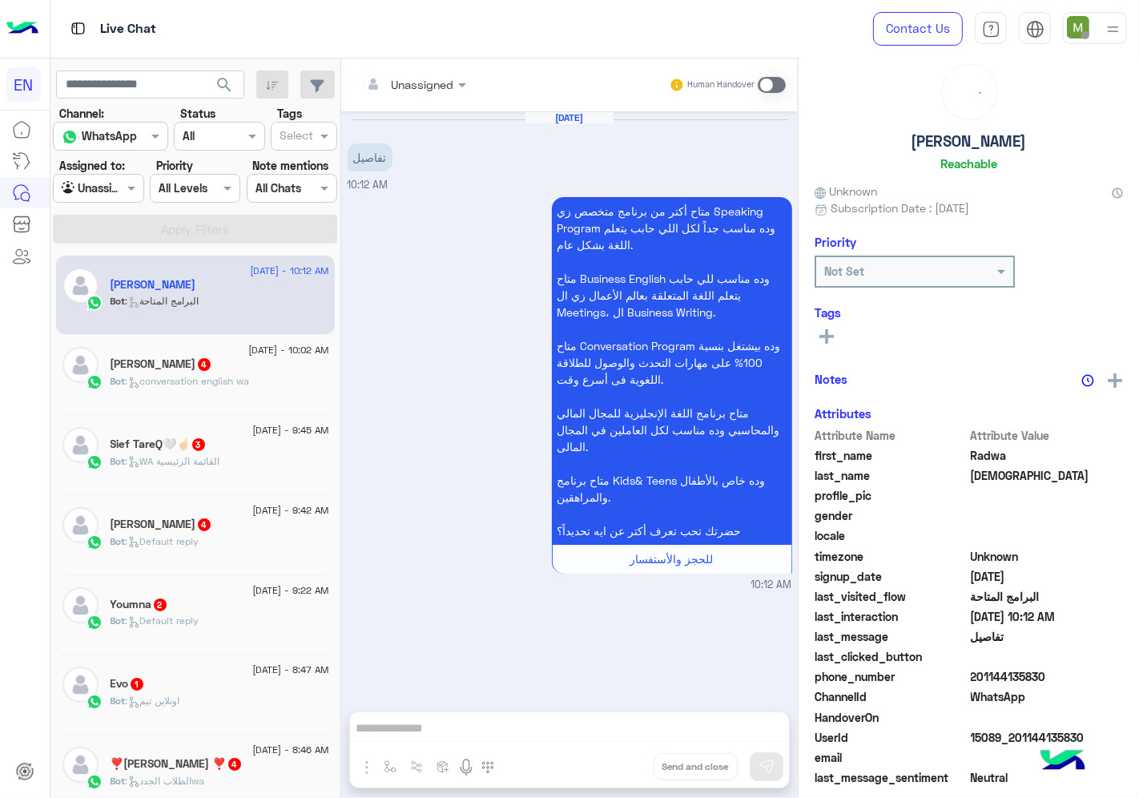
scroll to position [59, 0]
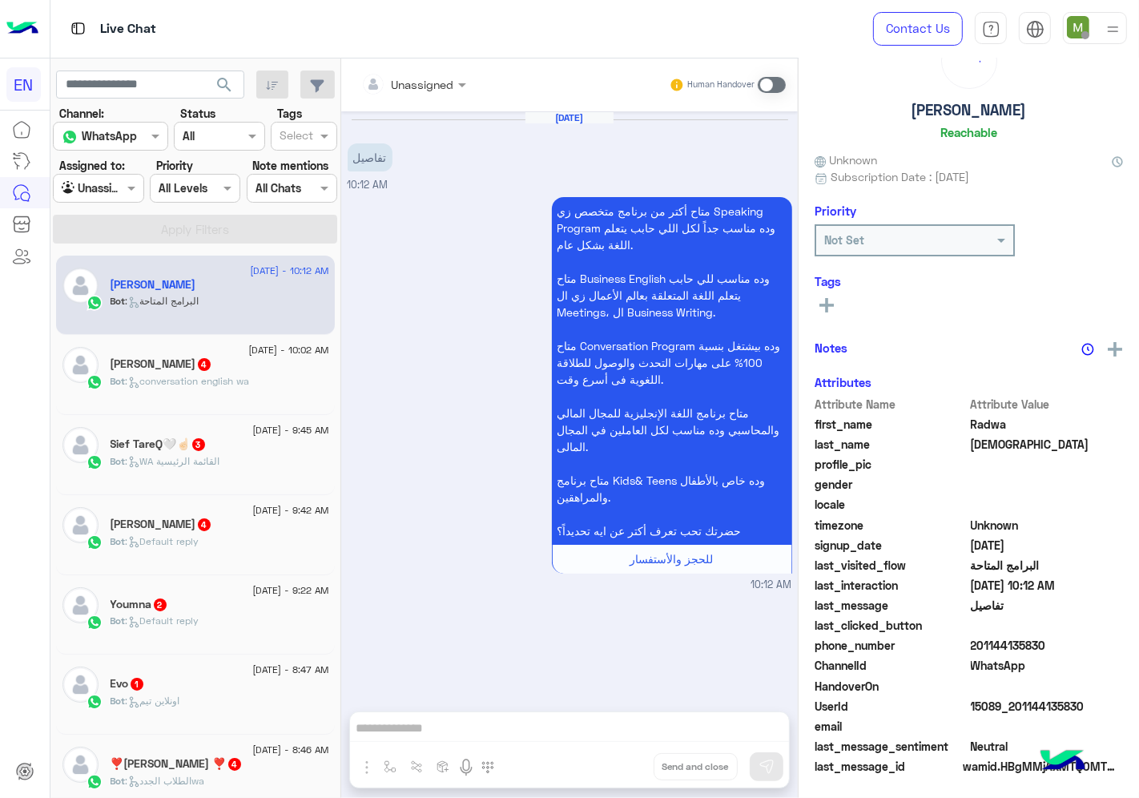
click at [417, 83] on input "text" at bounding box center [393, 84] width 65 height 17
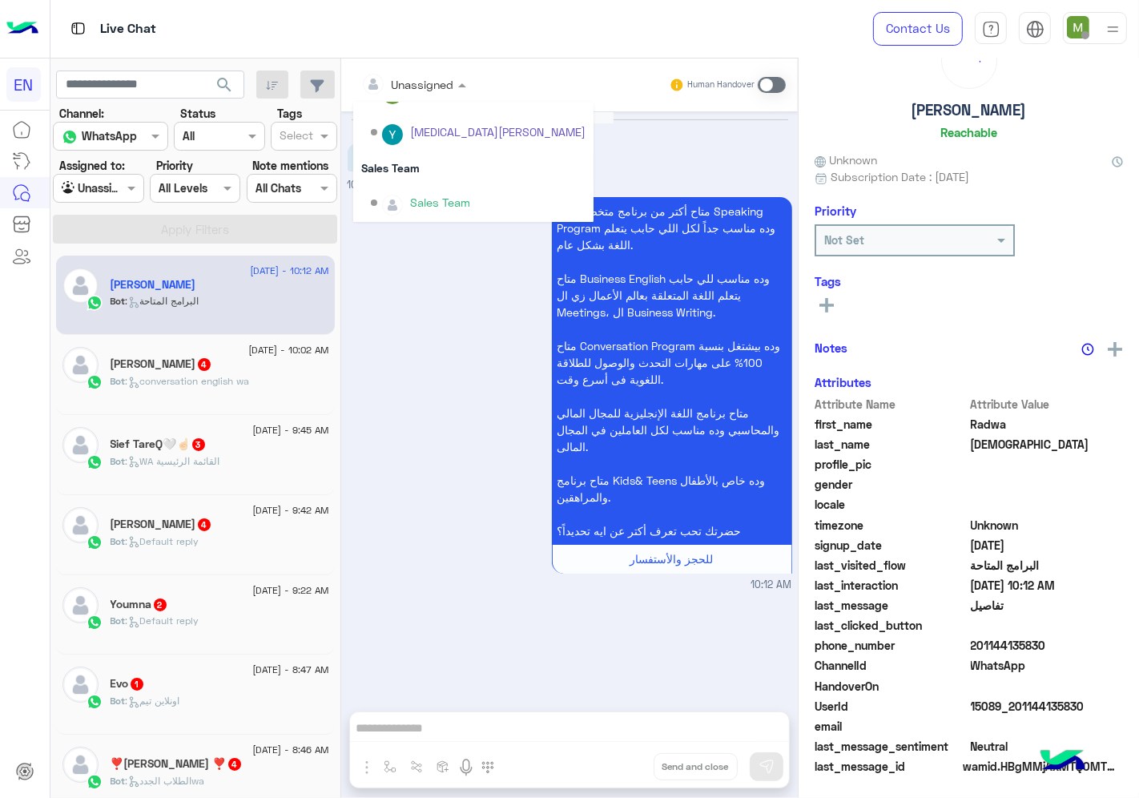
scroll to position [265, 0]
click at [413, 167] on div "Sales Team" at bounding box center [473, 167] width 240 height 30
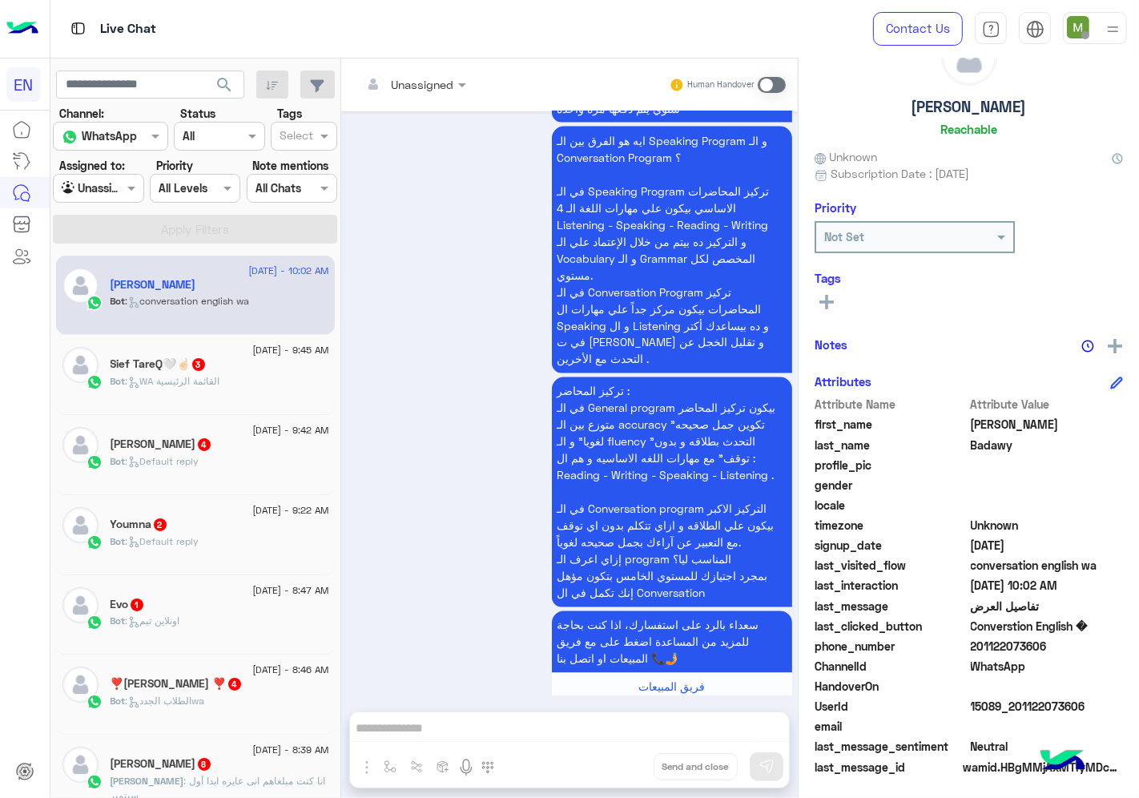
click at [441, 88] on div at bounding box center [413, 84] width 121 height 18
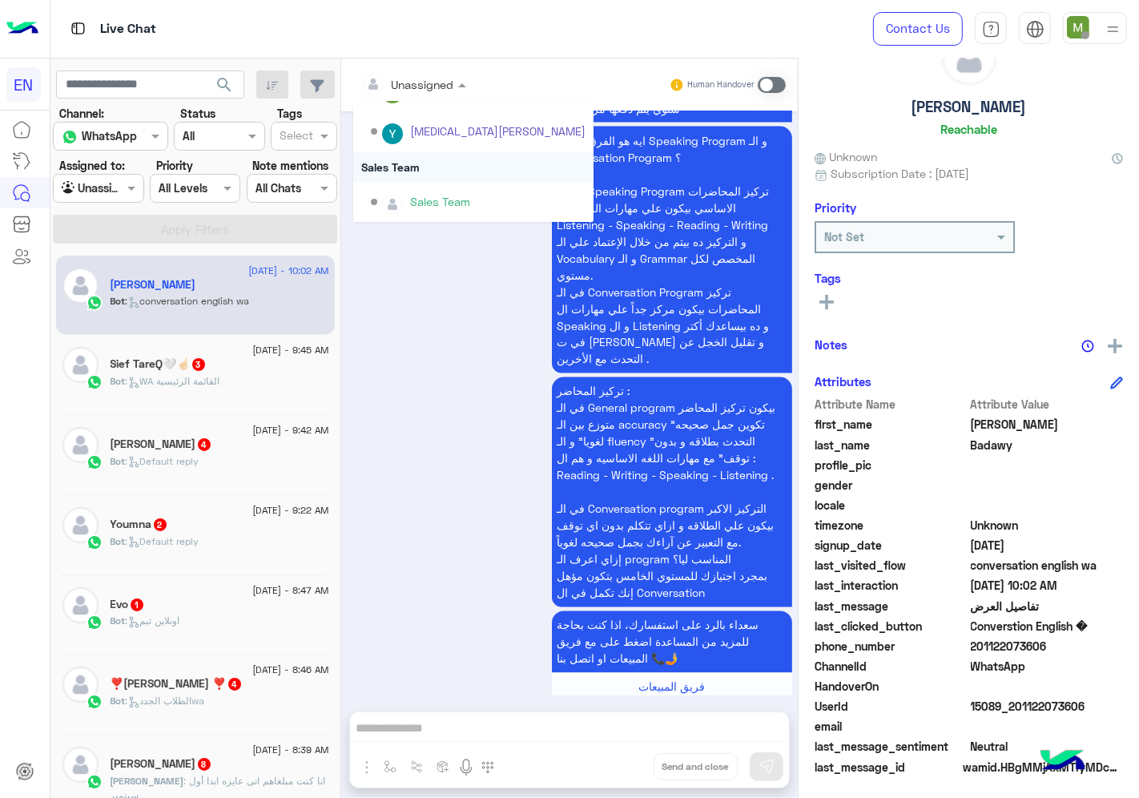
click at [415, 167] on div "Sales Team" at bounding box center [473, 167] width 240 height 30
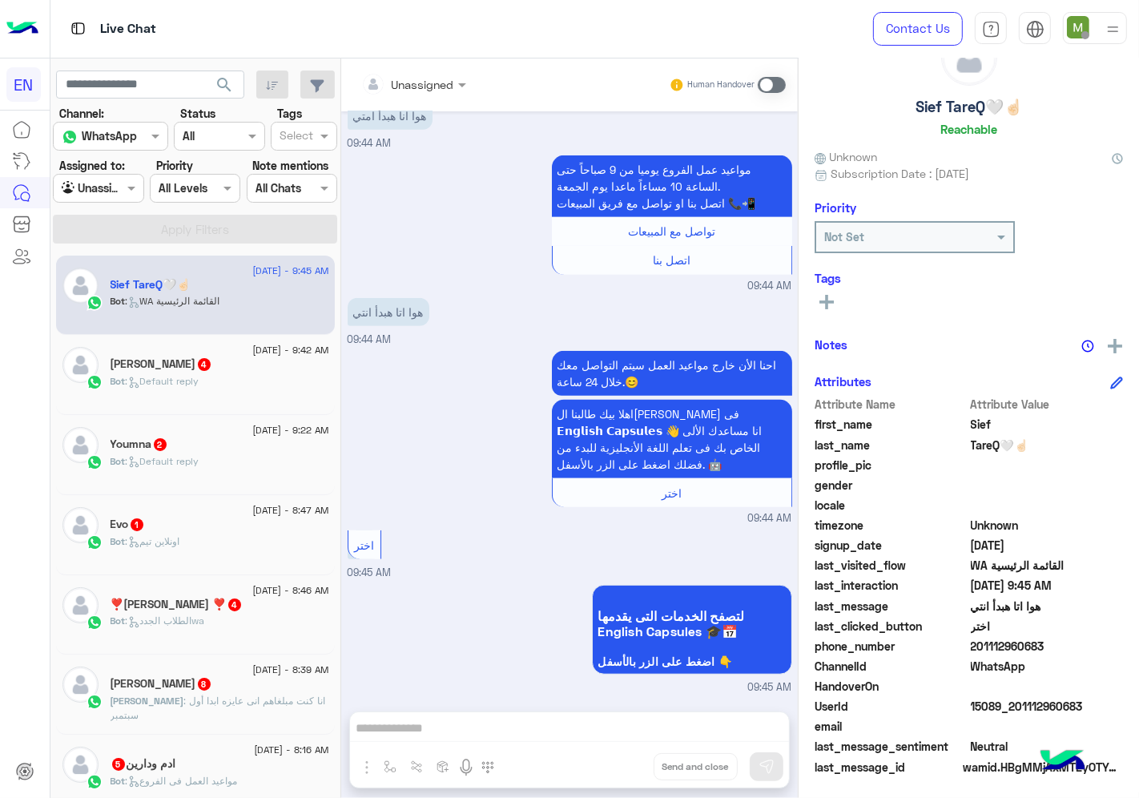
drag, startPoint x: 1045, startPoint y: 641, endPoint x: 978, endPoint y: 652, distance: 68.2
click at [978, 652] on div "phone_number [PHONE_NUMBER]" at bounding box center [969, 648] width 308 height 20
copy span "01112960683"
click at [776, 83] on span at bounding box center [772, 85] width 28 height 16
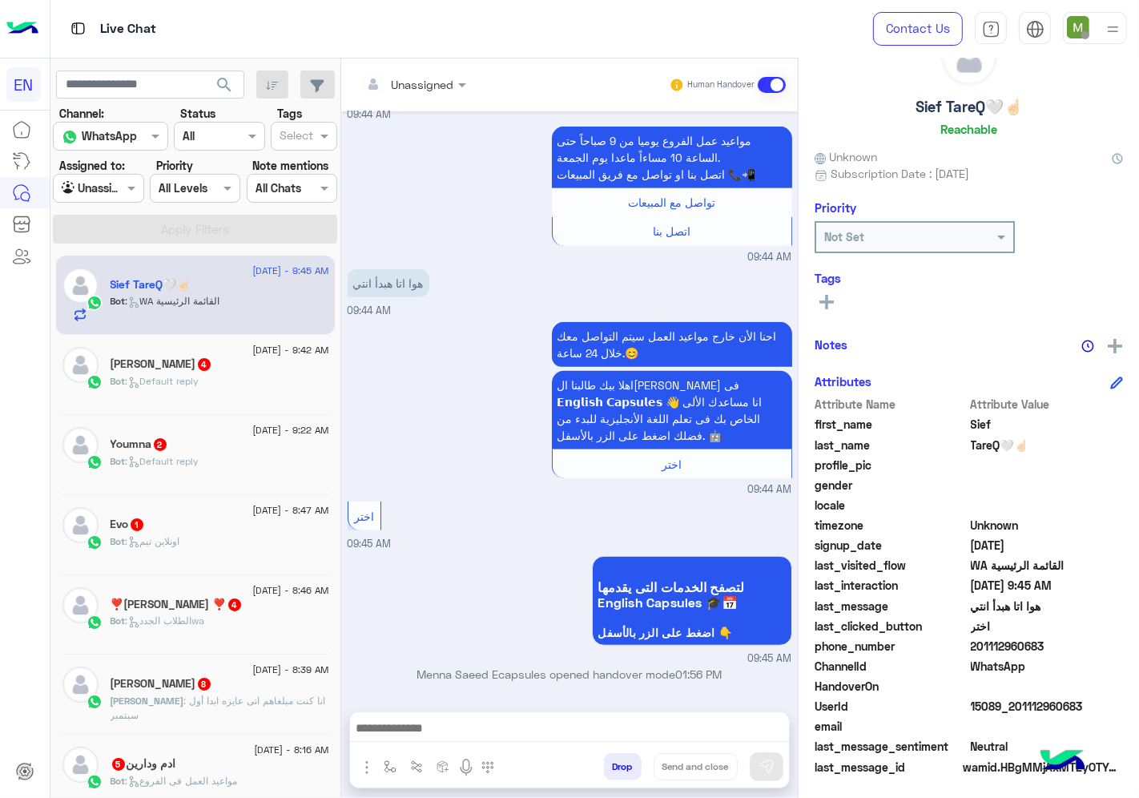
scroll to position [864, 0]
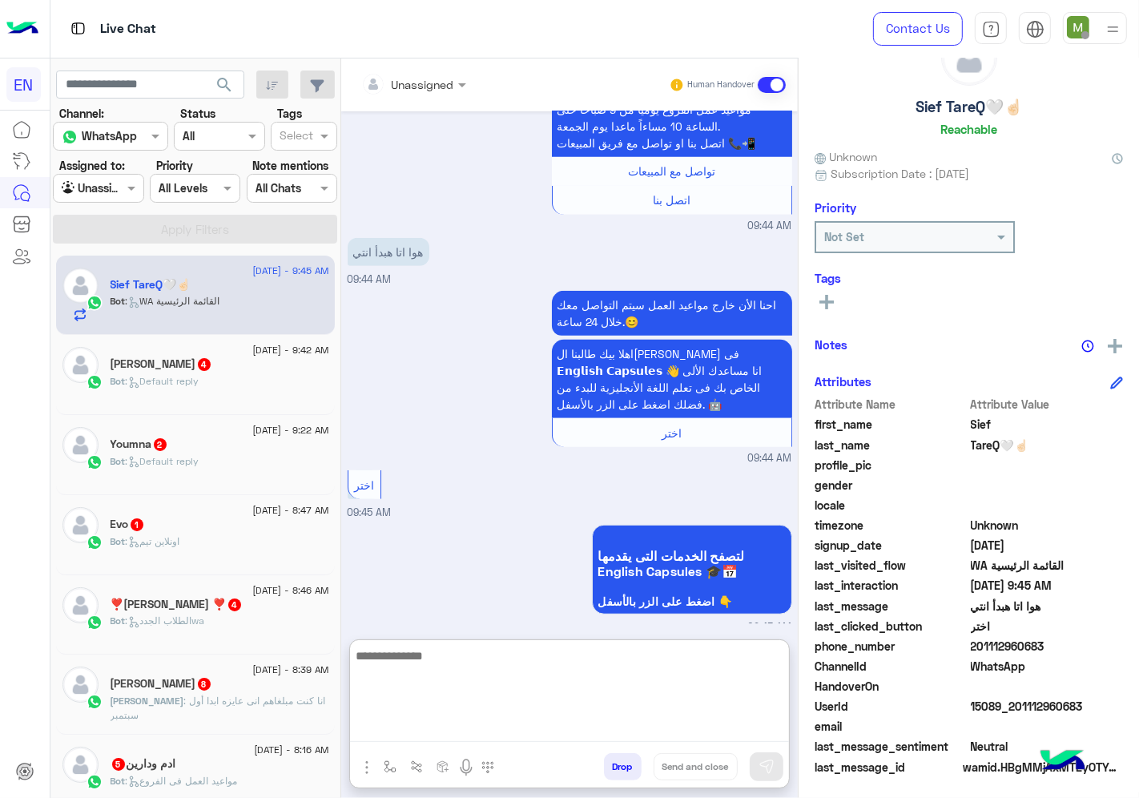
paste textarea "**********"
type textarea "**********"
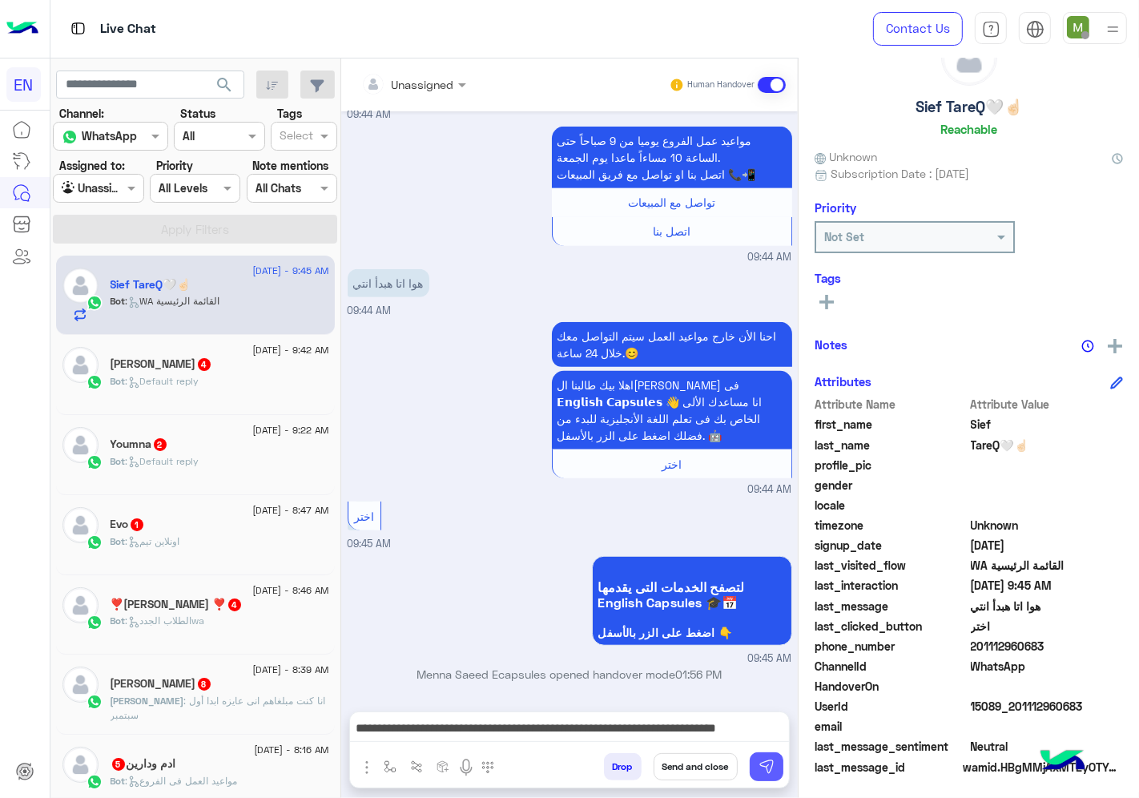
click at [765, 772] on img at bounding box center [767, 767] width 16 height 16
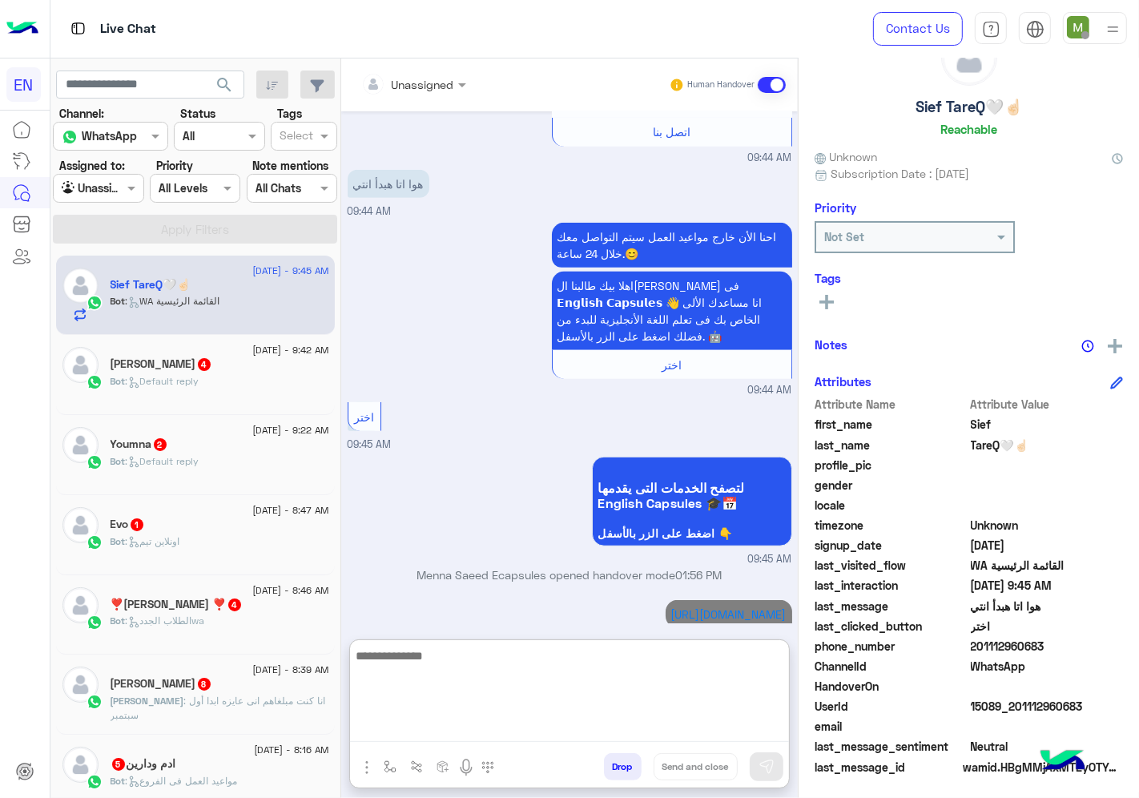
click at [593, 726] on textarea at bounding box center [569, 694] width 439 height 96
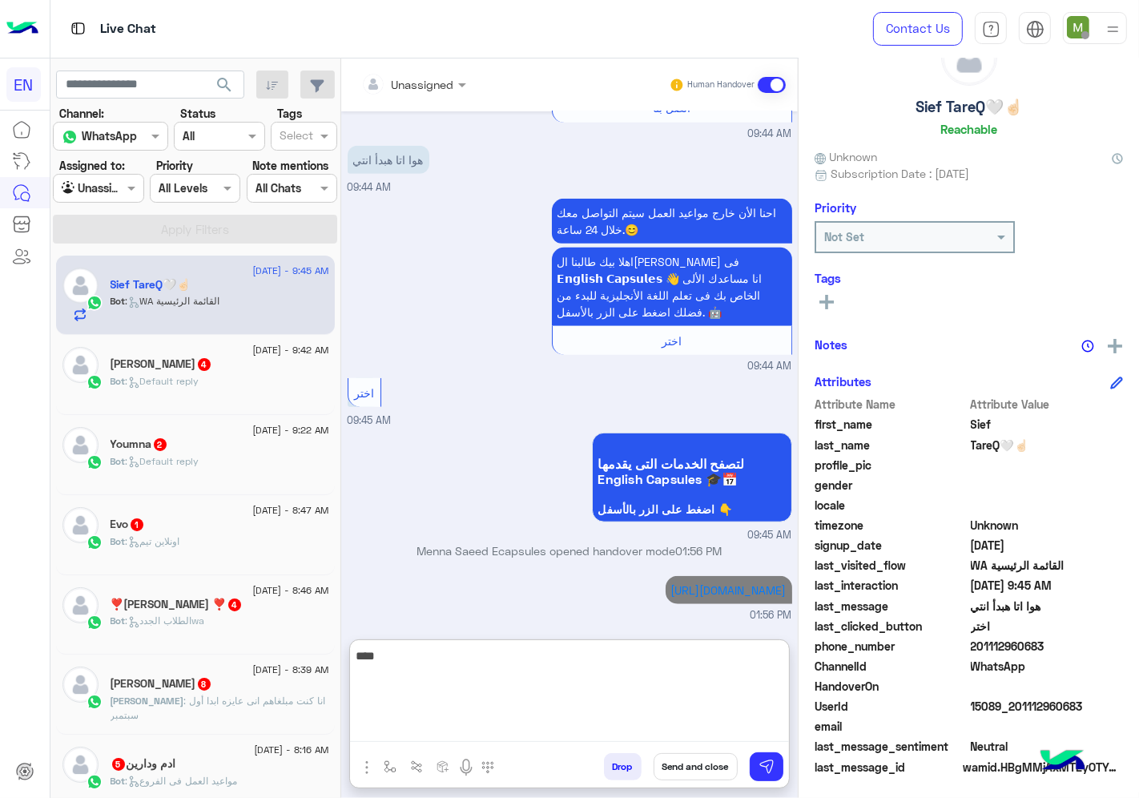
type textarea "*****"
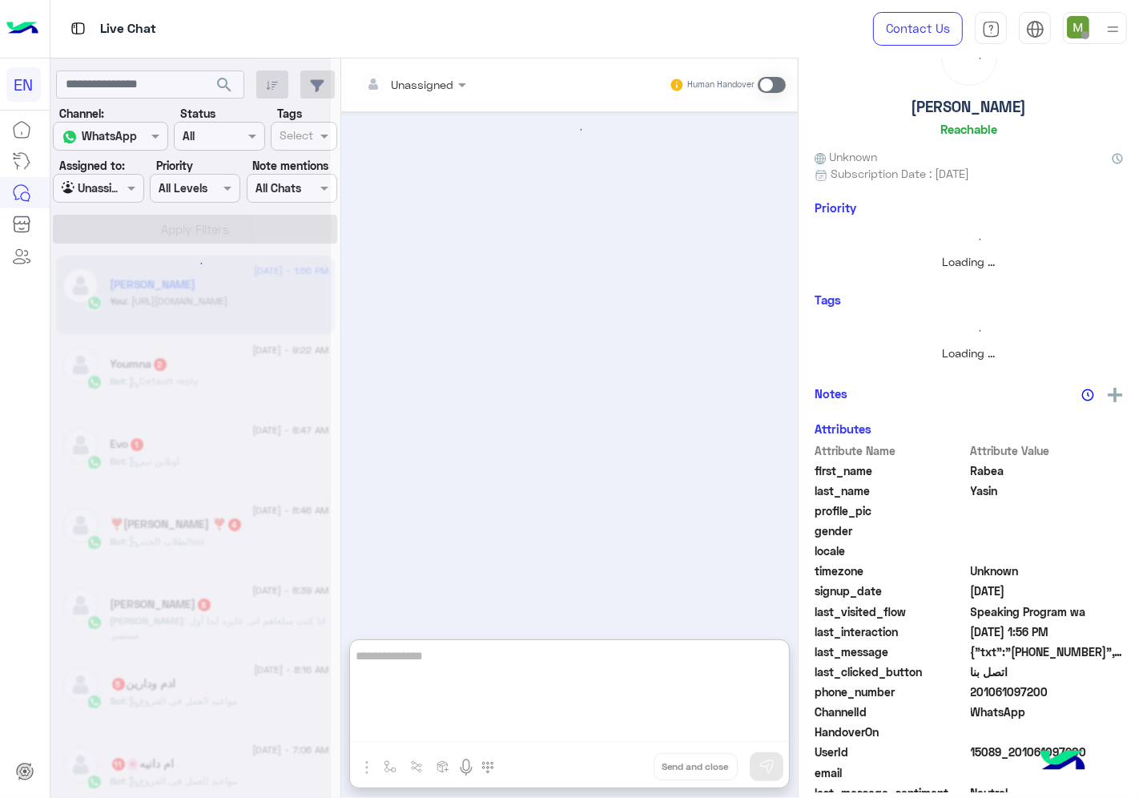
type textarea "*"
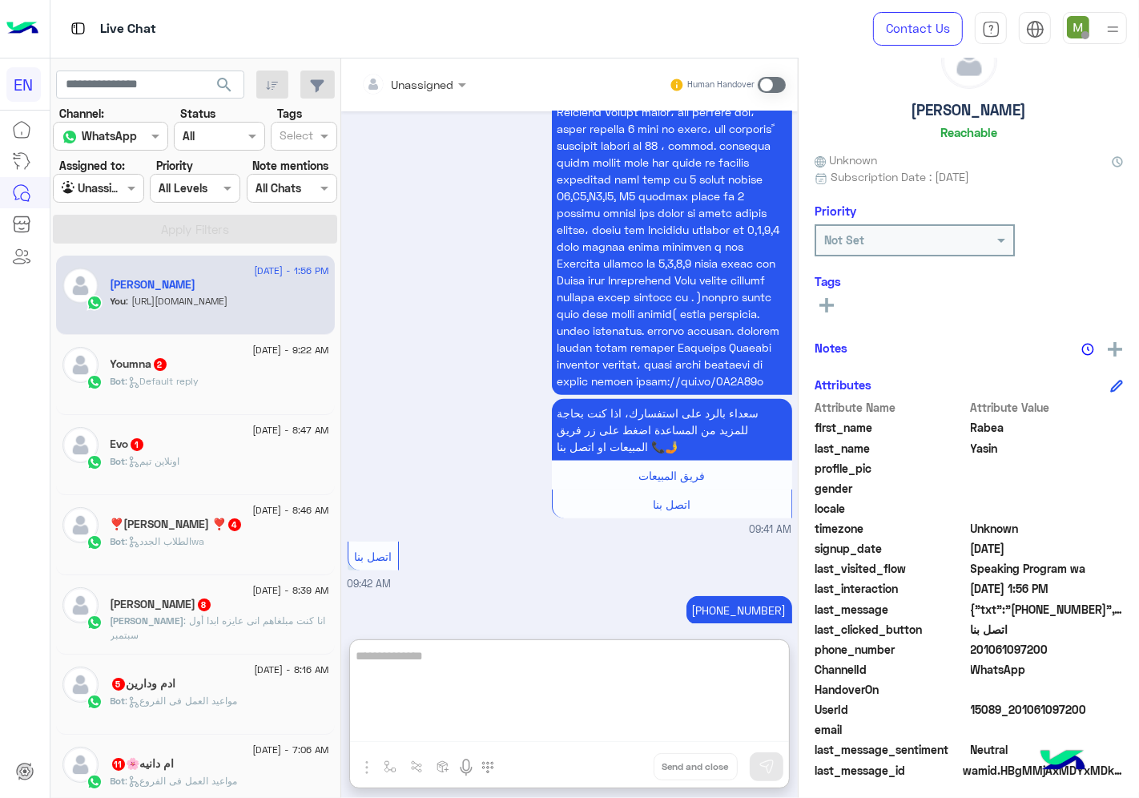
scroll to position [62, 0]
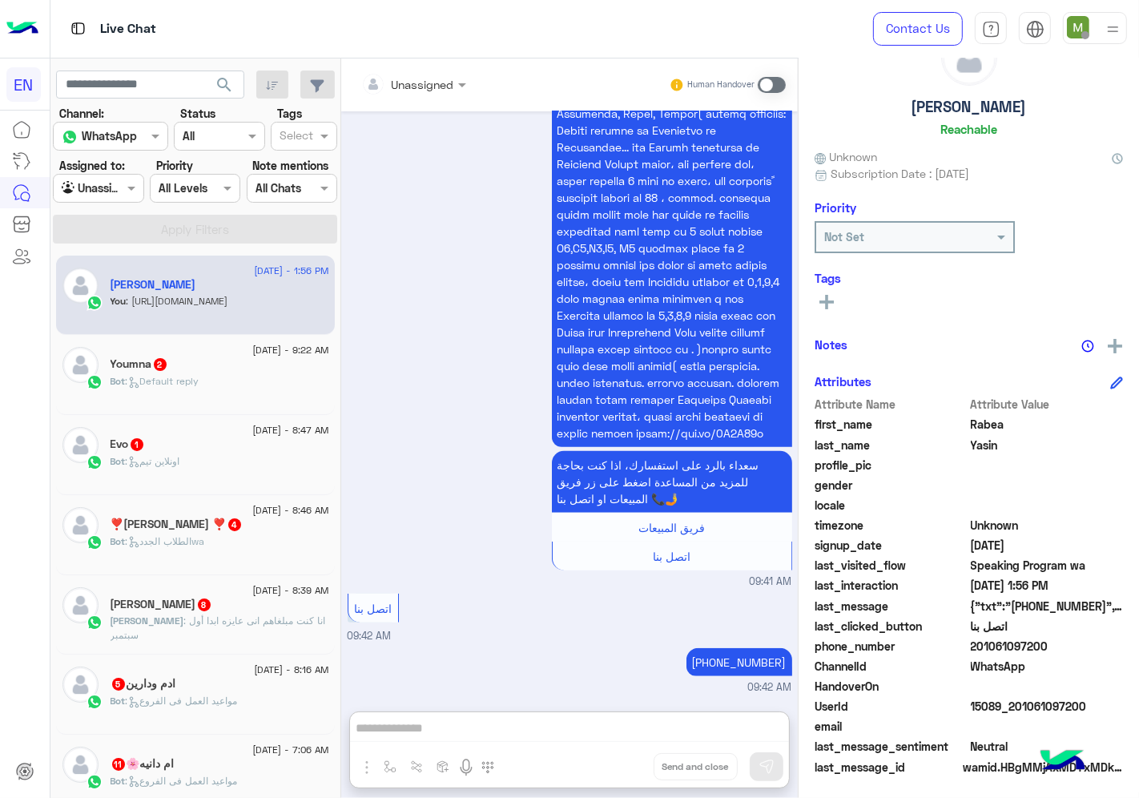
click at [136, 187] on div at bounding box center [98, 188] width 89 height 18
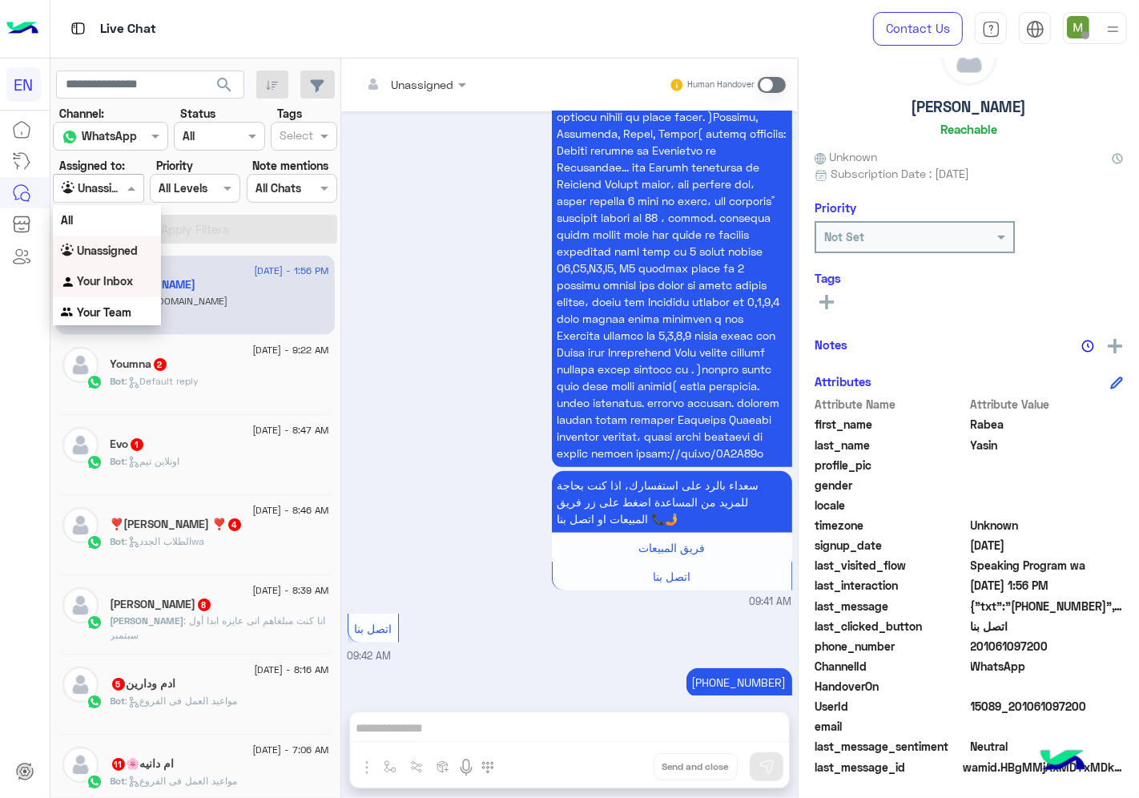
click at [123, 279] on b "Your Inbox" at bounding box center [105, 281] width 56 height 14
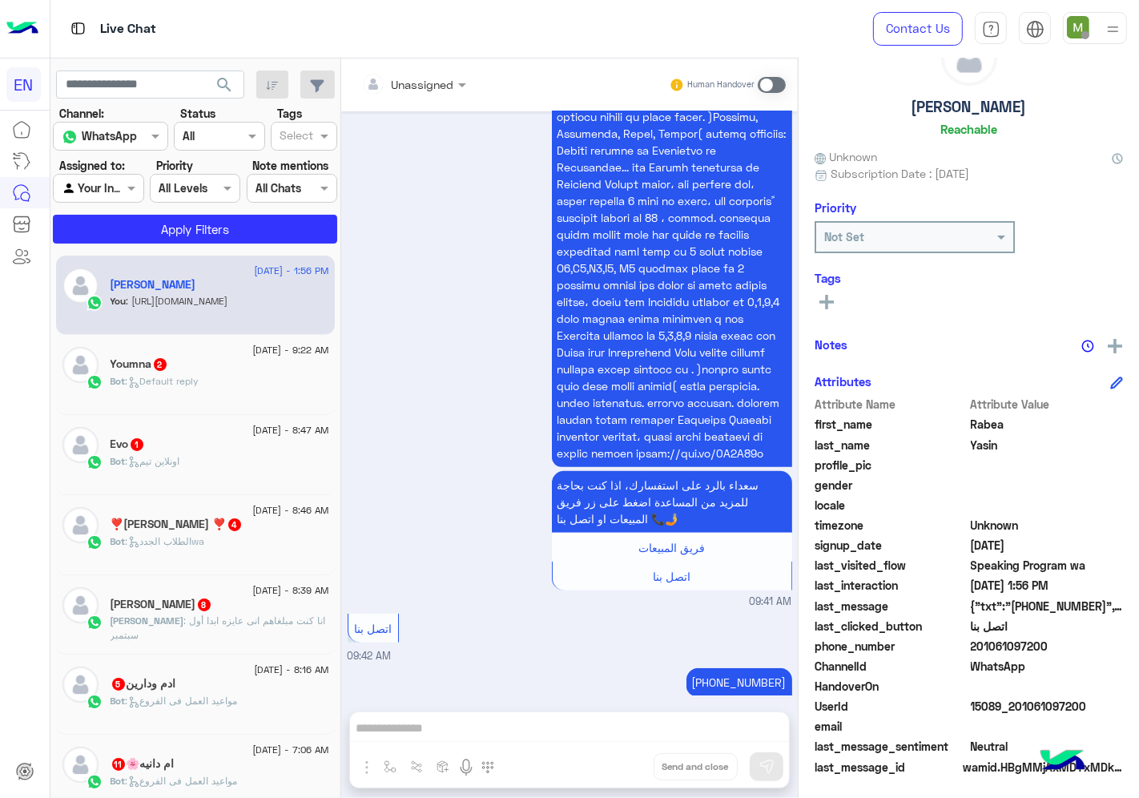
click at [197, 212] on section "Channel: Channel WhatsApp Status Channel All Tags Select Assigned to: Agent Fil…" at bounding box center [195, 174] width 267 height 139
click at [203, 222] on button "Apply Filters" at bounding box center [195, 229] width 284 height 29
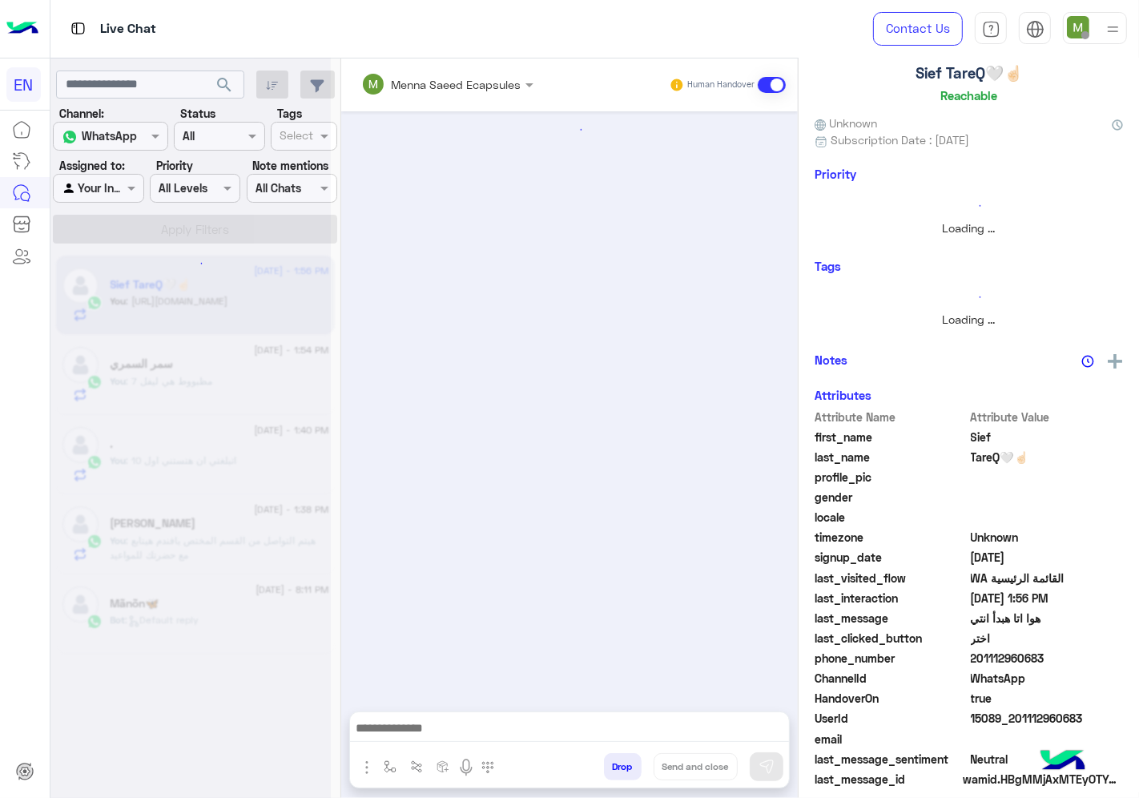
scroll to position [764, 0]
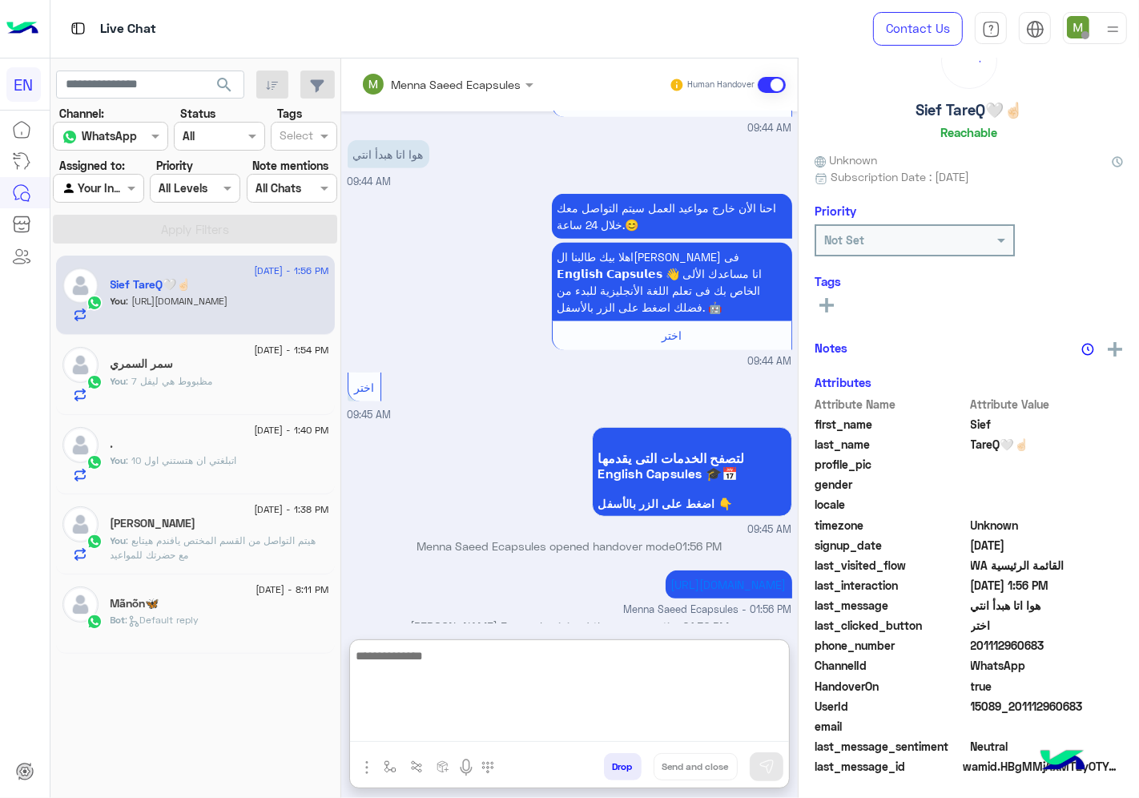
click at [750, 736] on textarea at bounding box center [569, 694] width 439 height 96
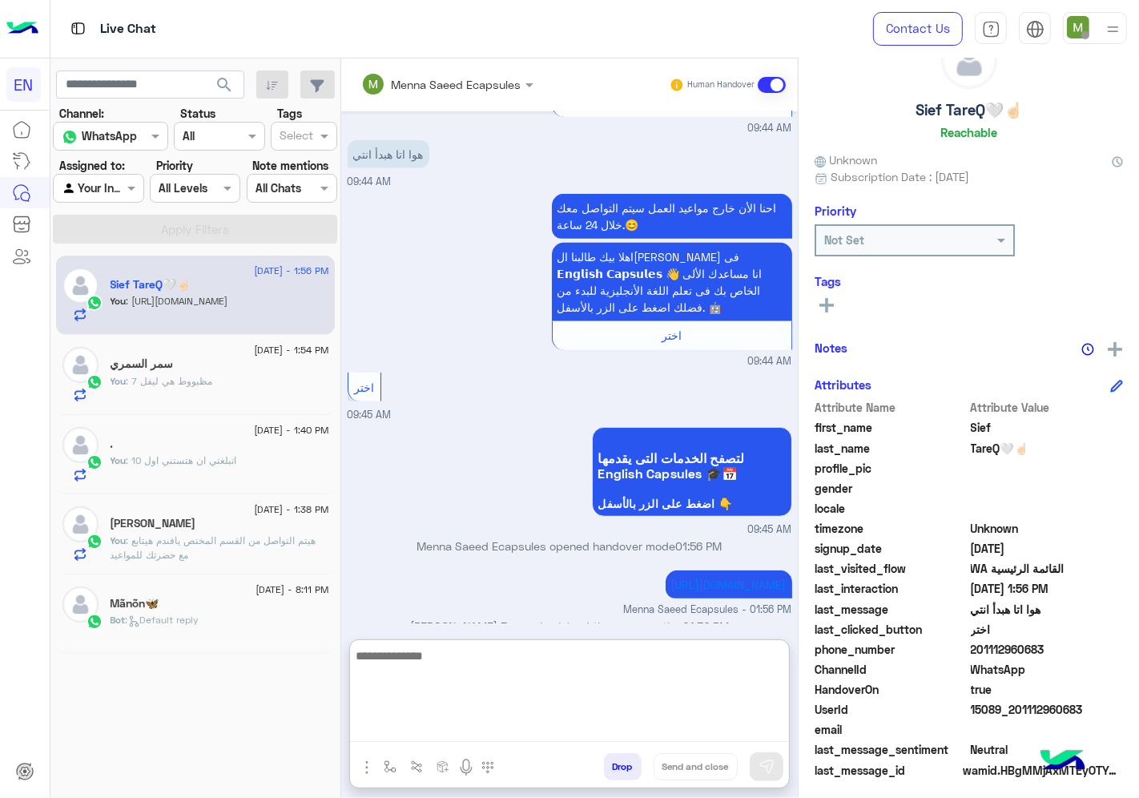
scroll to position [62, 0]
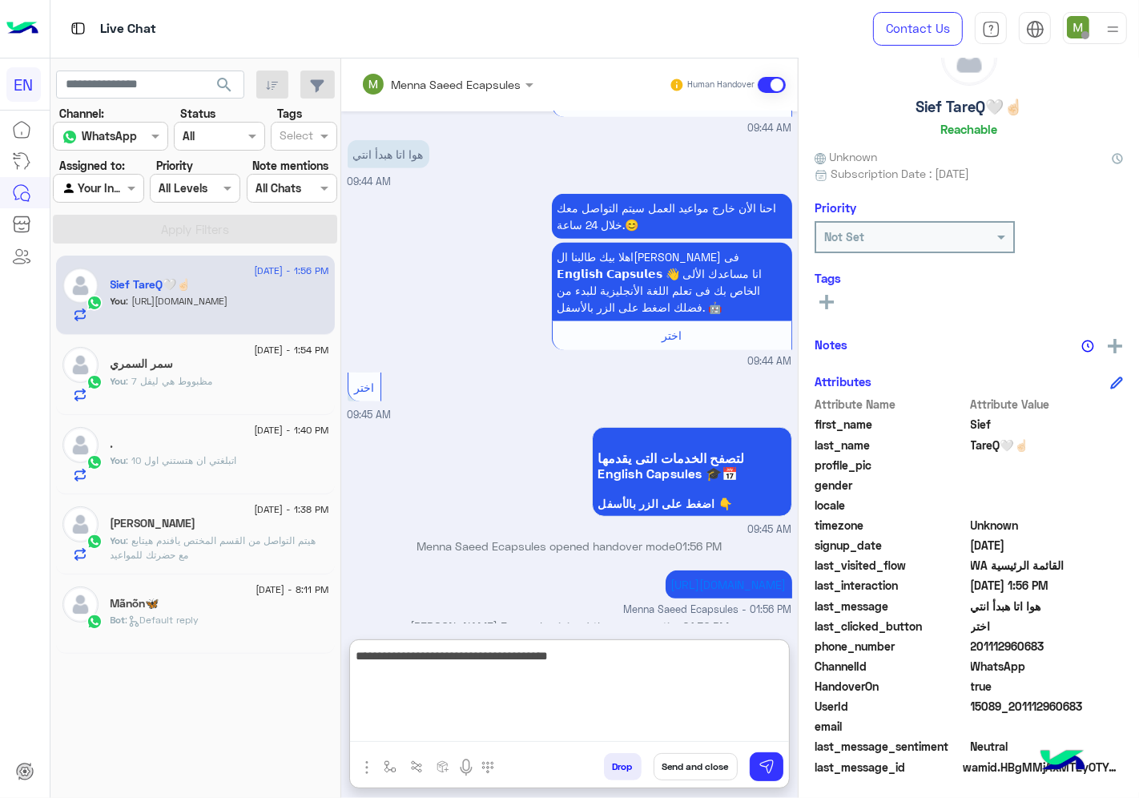
type textarea "**********"
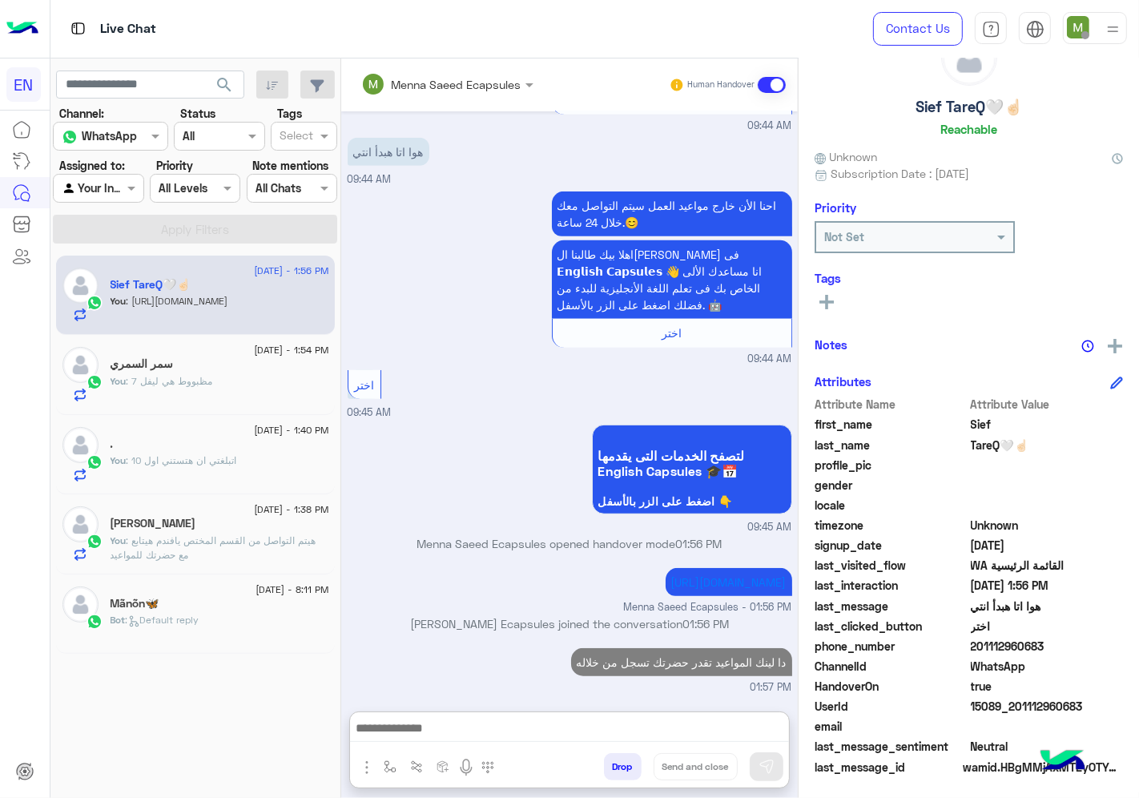
click at [128, 193] on div at bounding box center [98, 188] width 89 height 18
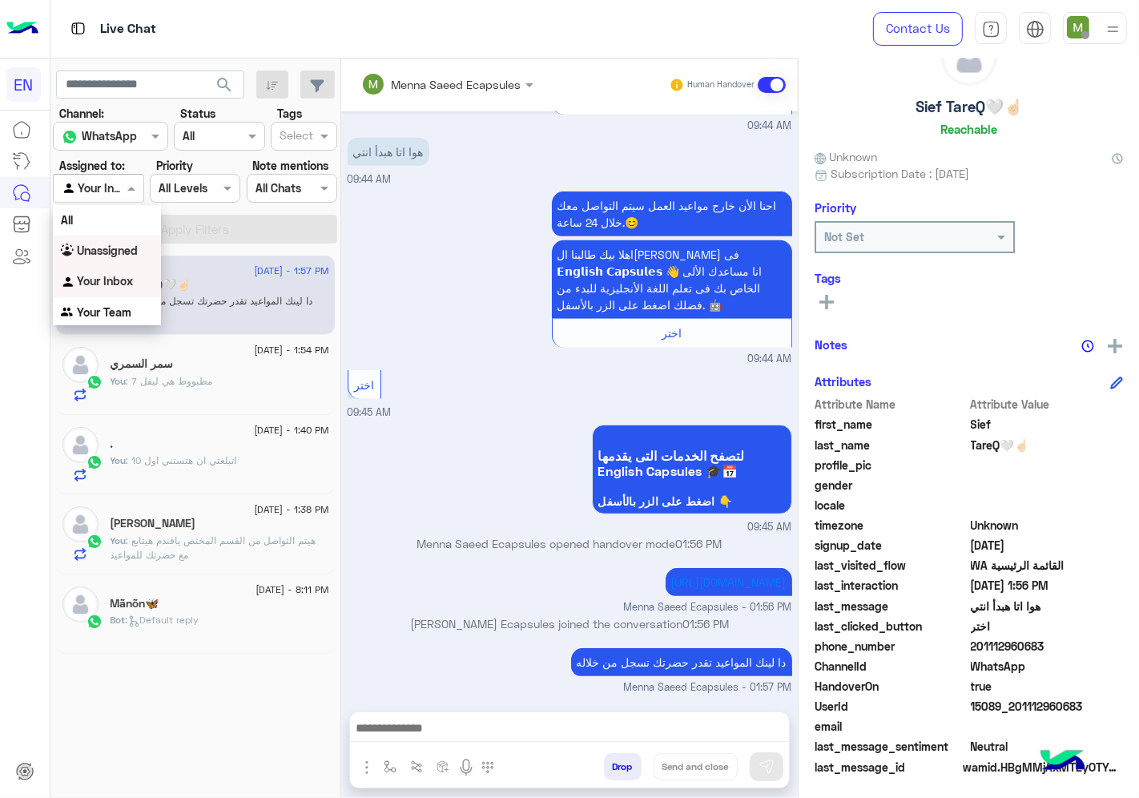
click at [118, 244] on b "Unassigned" at bounding box center [107, 251] width 61 height 14
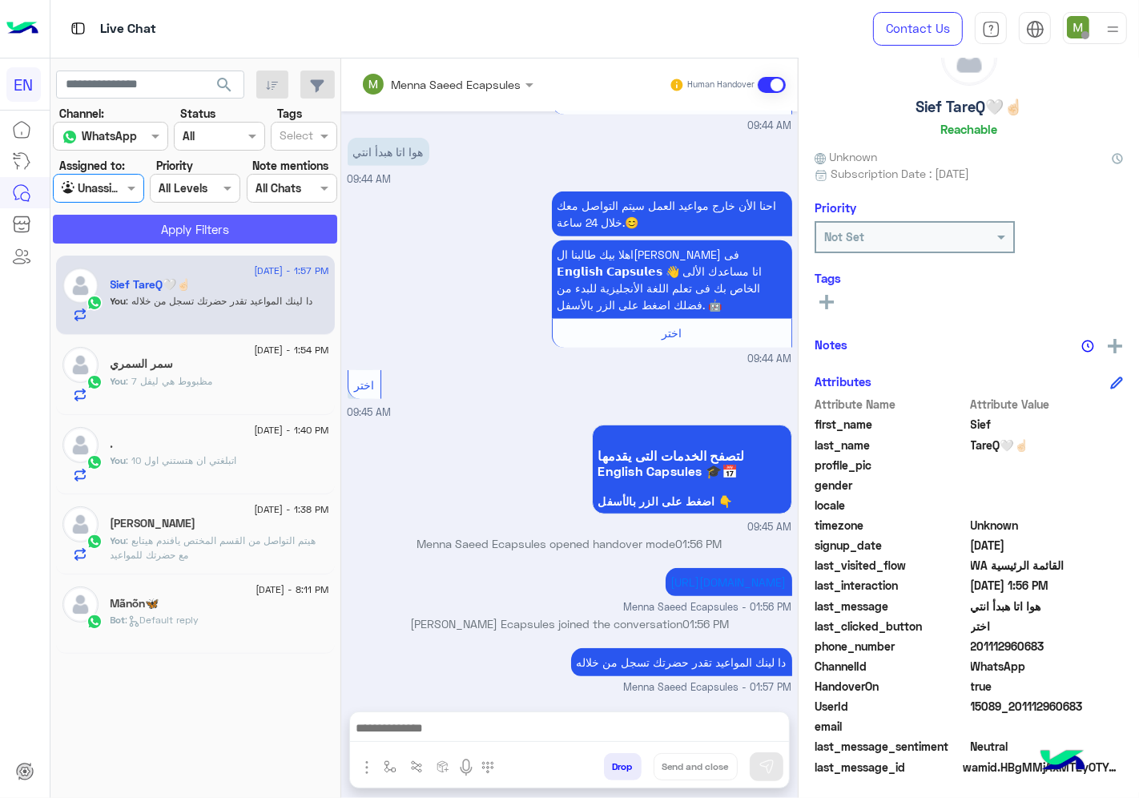
click at [167, 236] on button "Apply Filters" at bounding box center [195, 229] width 284 height 29
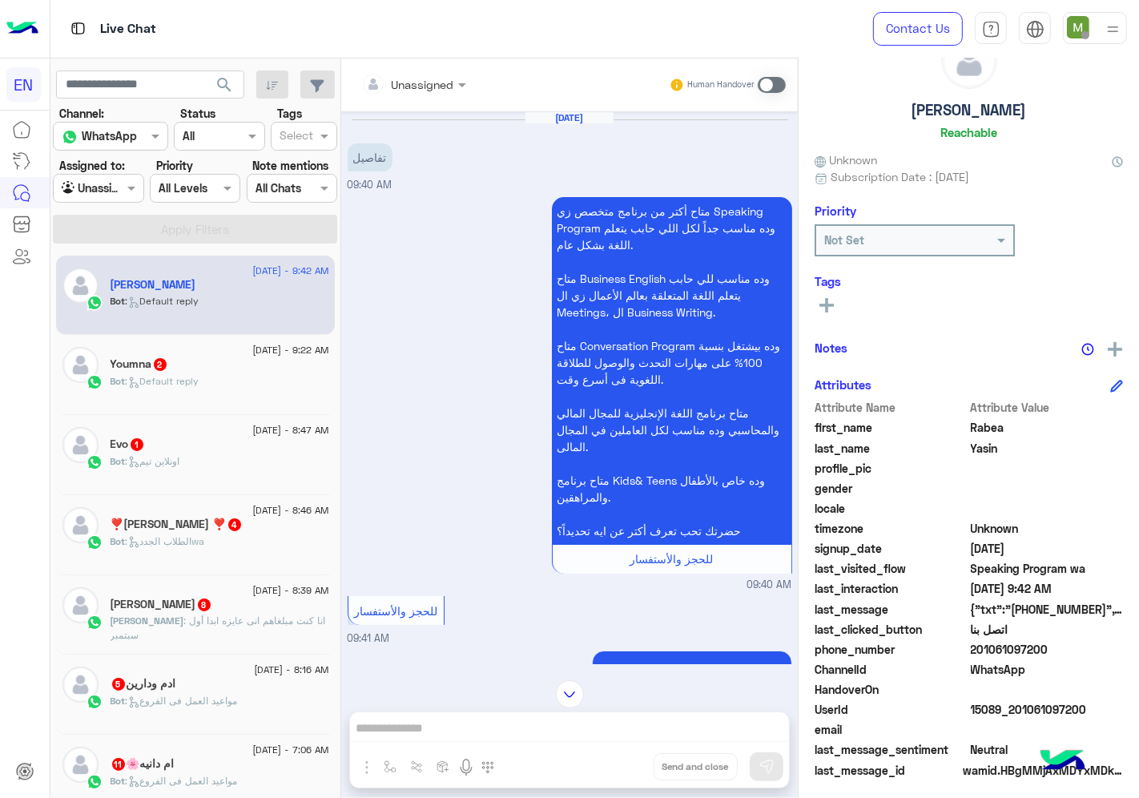
scroll to position [62, 0]
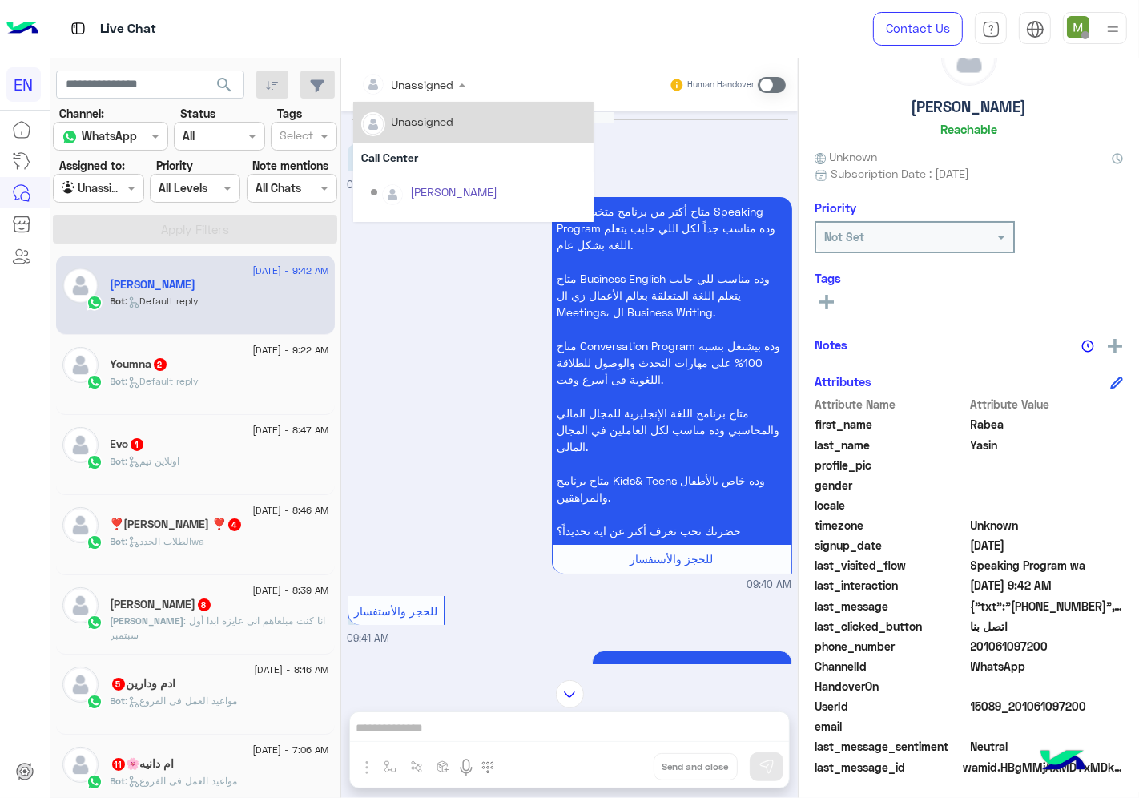
click at [426, 91] on div "Unassigned" at bounding box center [423, 84] width 62 height 17
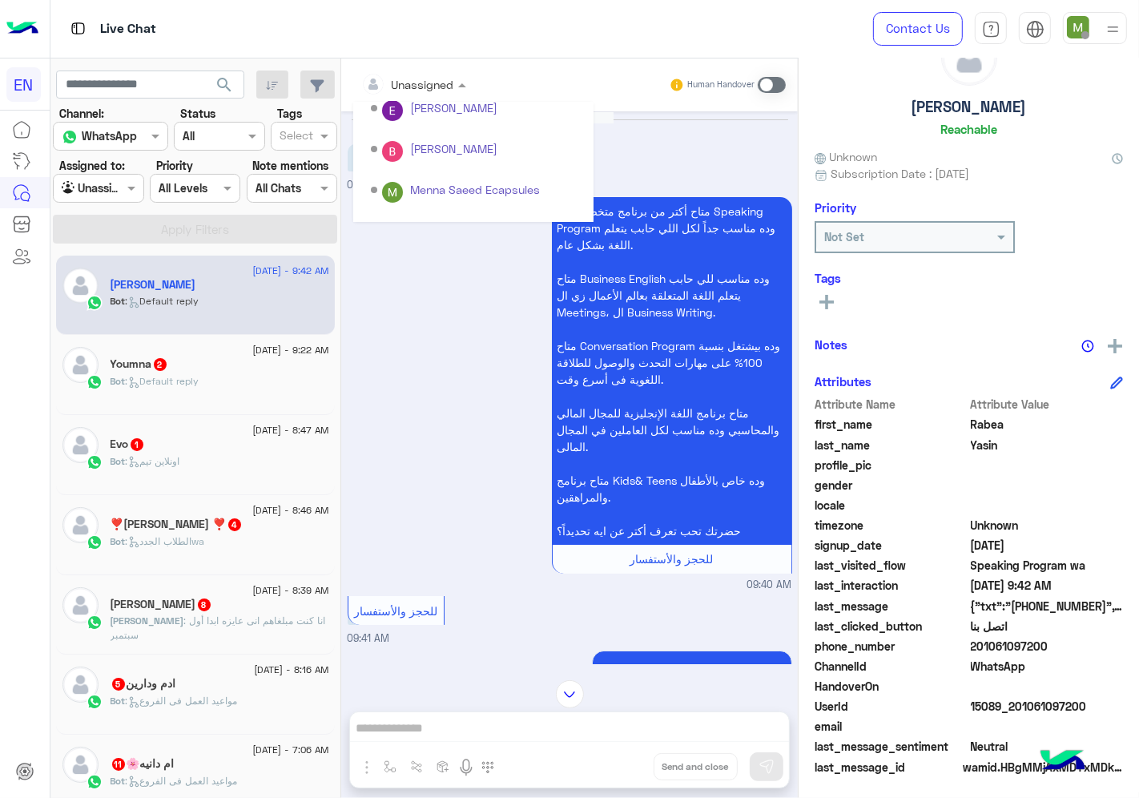
scroll to position [265, 0]
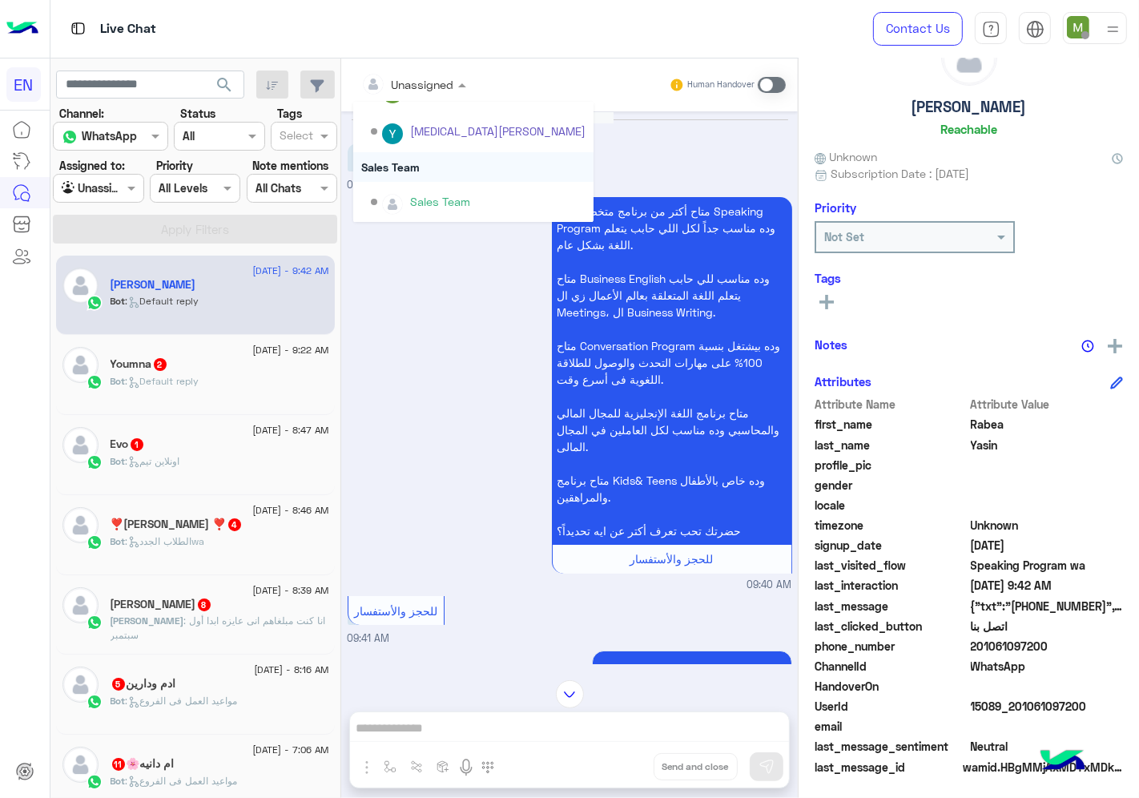
click at [404, 165] on div "Sales Team" at bounding box center [473, 167] width 240 height 30
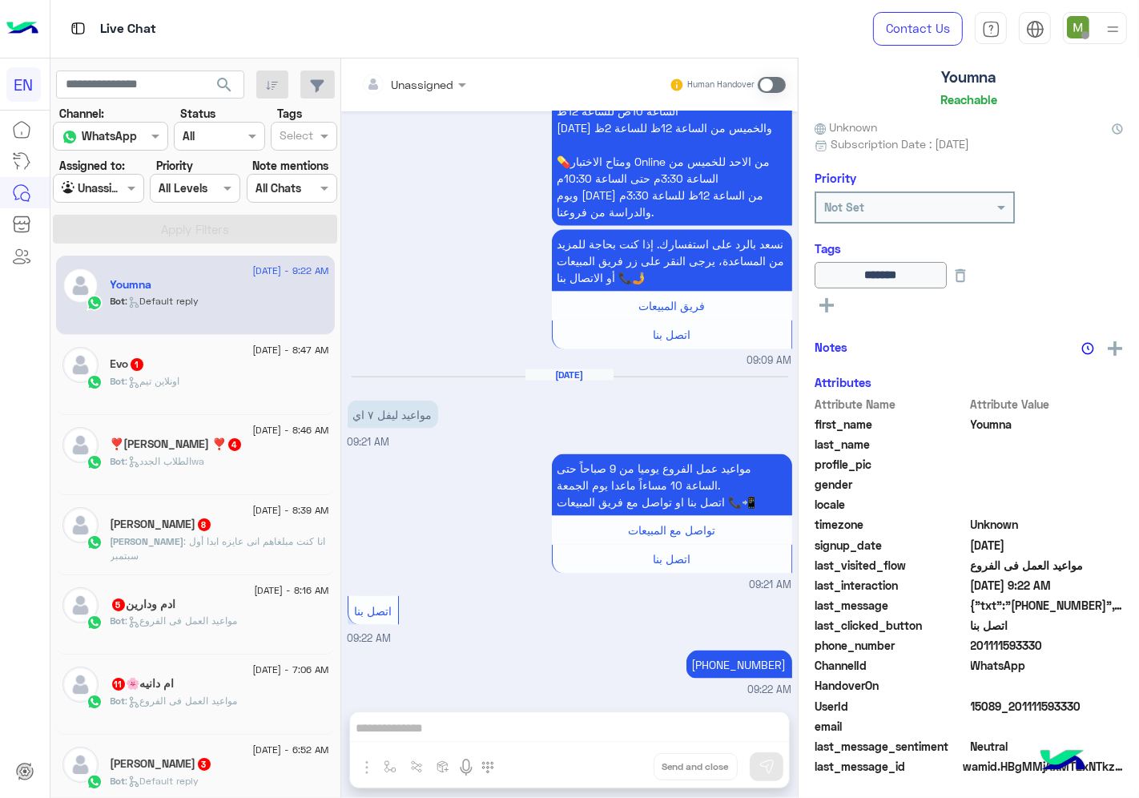
scroll to position [96, 0]
drag, startPoint x: 1054, startPoint y: 649, endPoint x: 970, endPoint y: 647, distance: 84.9
click at [971, 647] on span "201111593330" at bounding box center [1047, 645] width 153 height 17
copy span "201111593330"
click at [191, 385] on div "Bot : اونلاين تيم" at bounding box center [220, 388] width 219 height 28
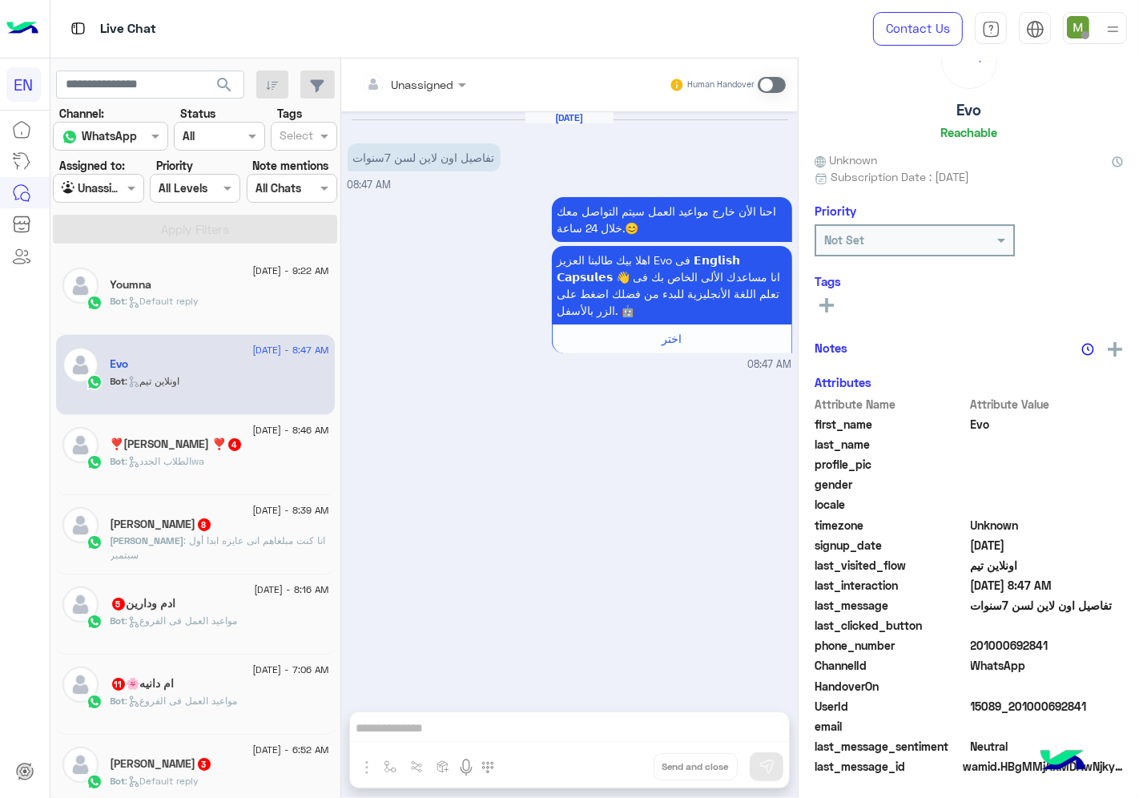
scroll to position [62, 0]
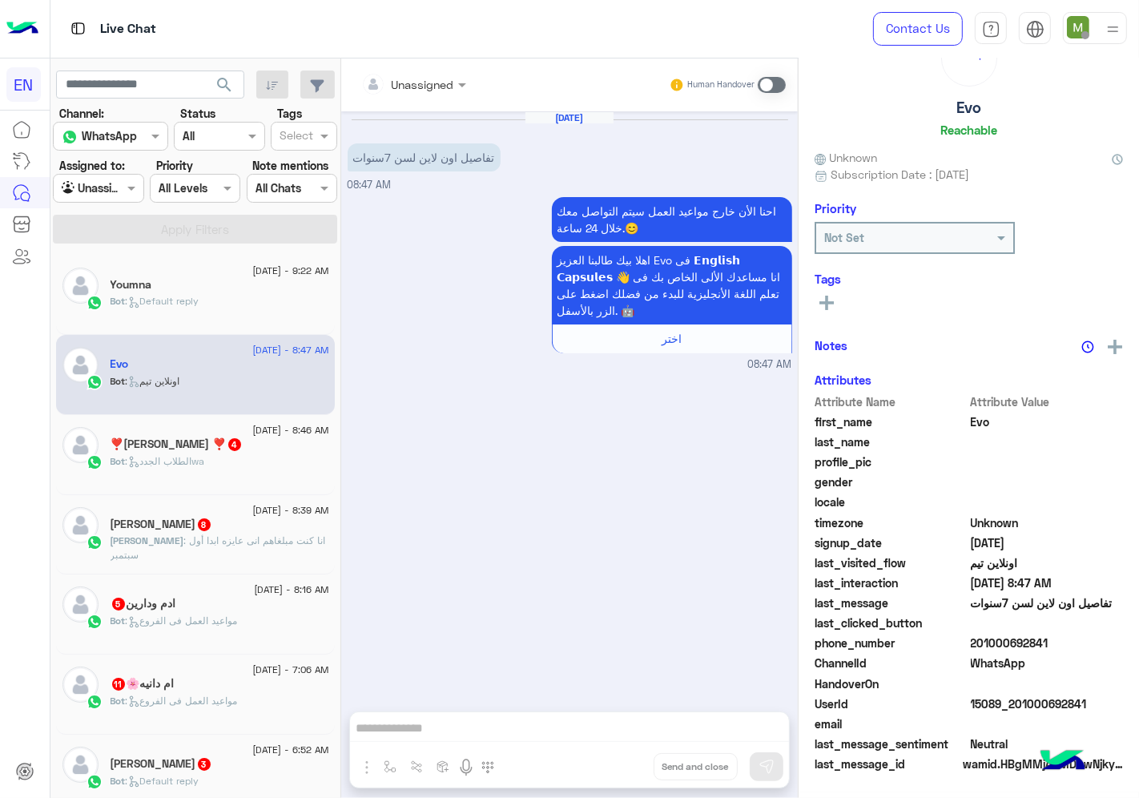
click at [436, 82] on div at bounding box center [413, 84] width 121 height 18
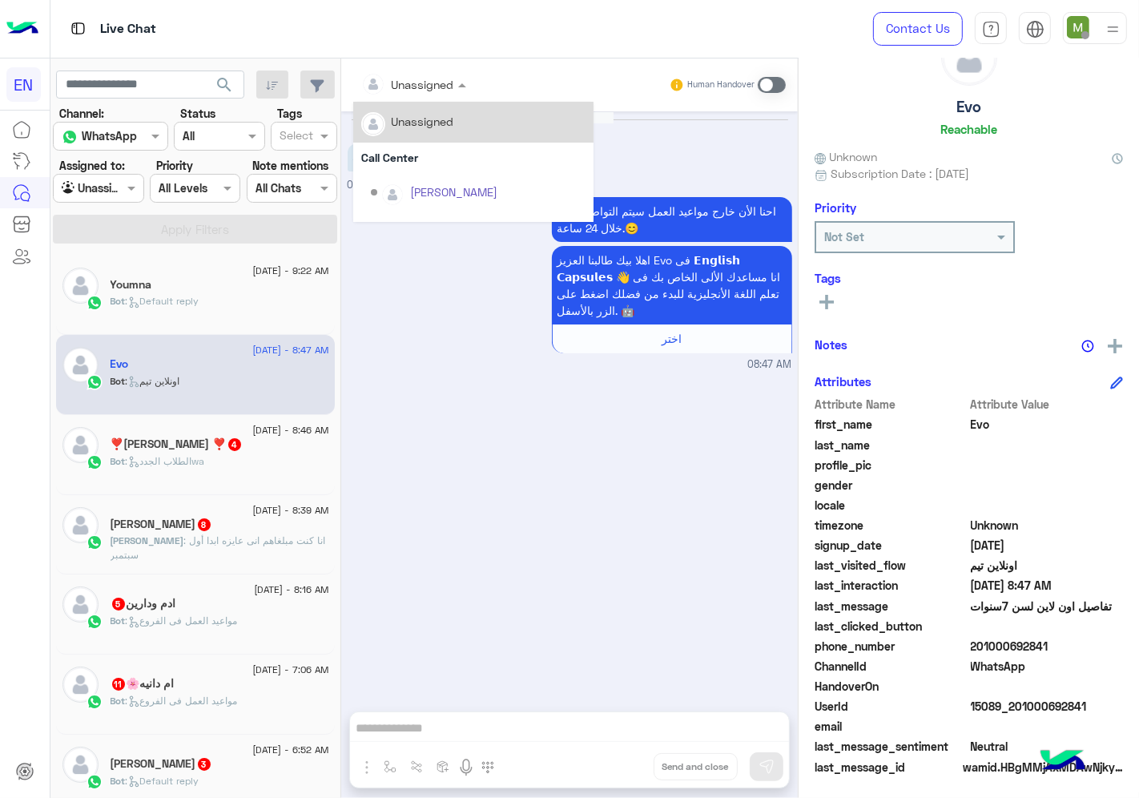
scroll to position [265, 0]
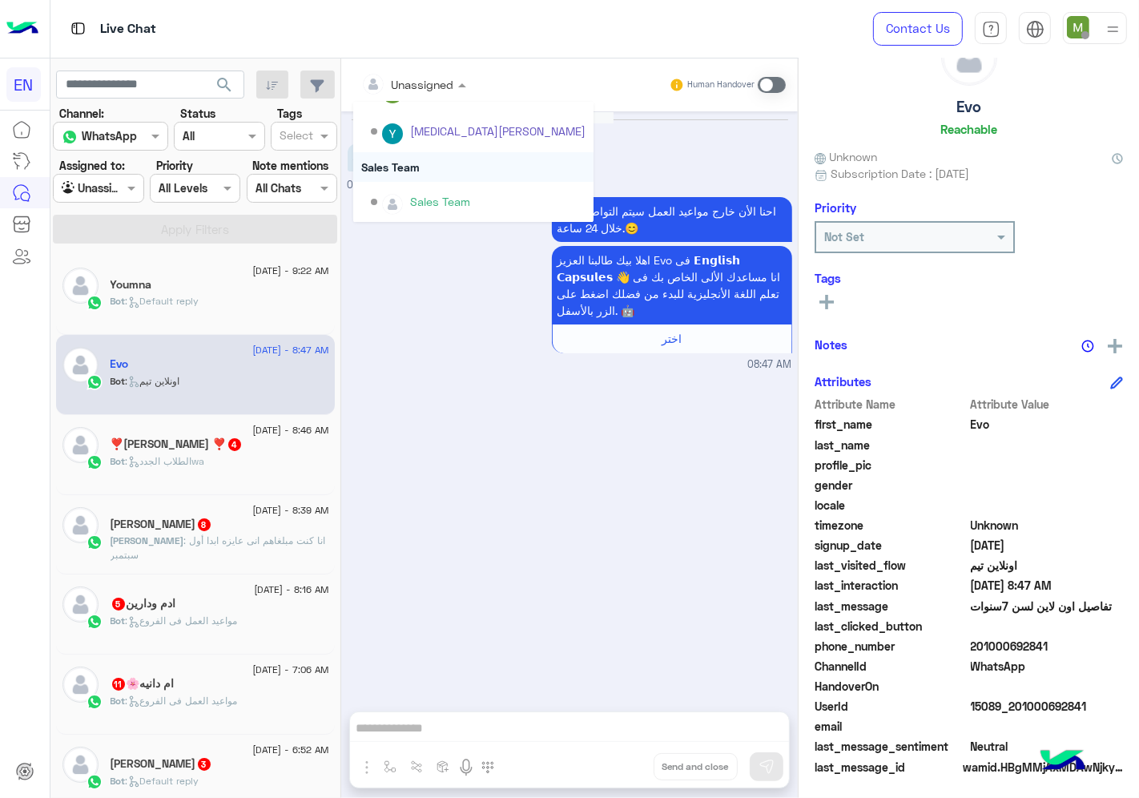
click at [409, 168] on div "Sales Team" at bounding box center [473, 167] width 240 height 30
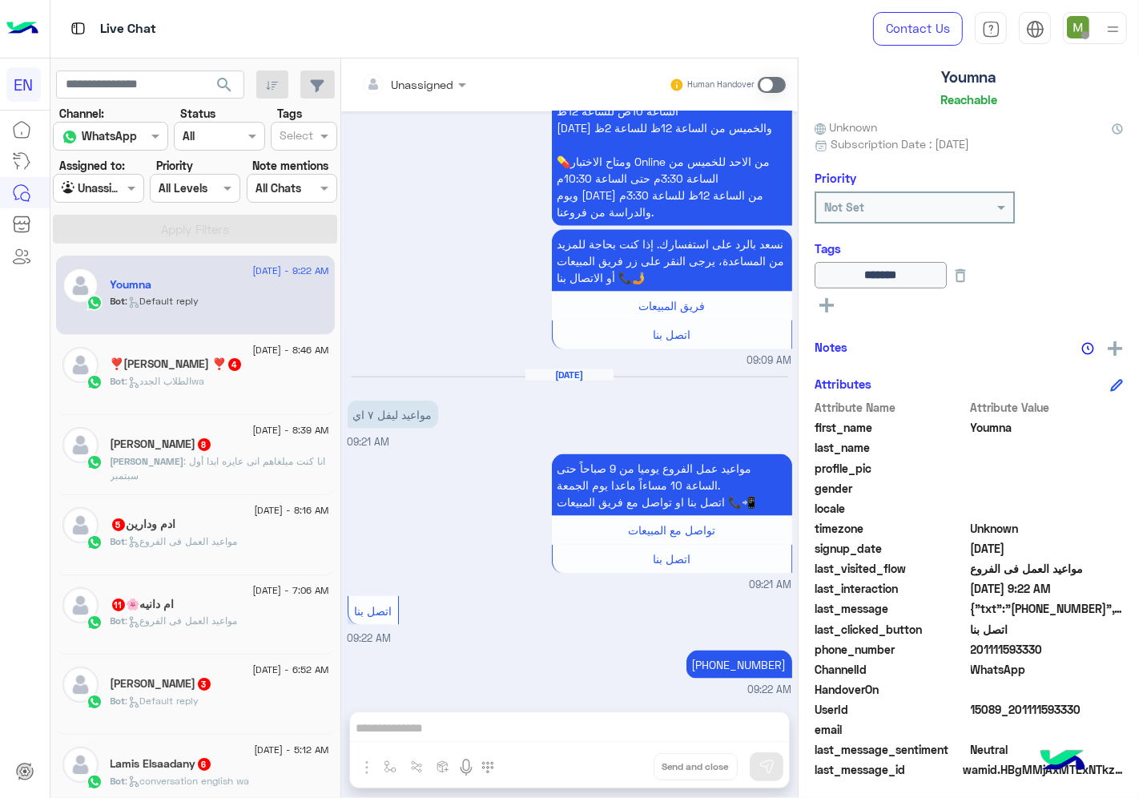
scroll to position [96, 0]
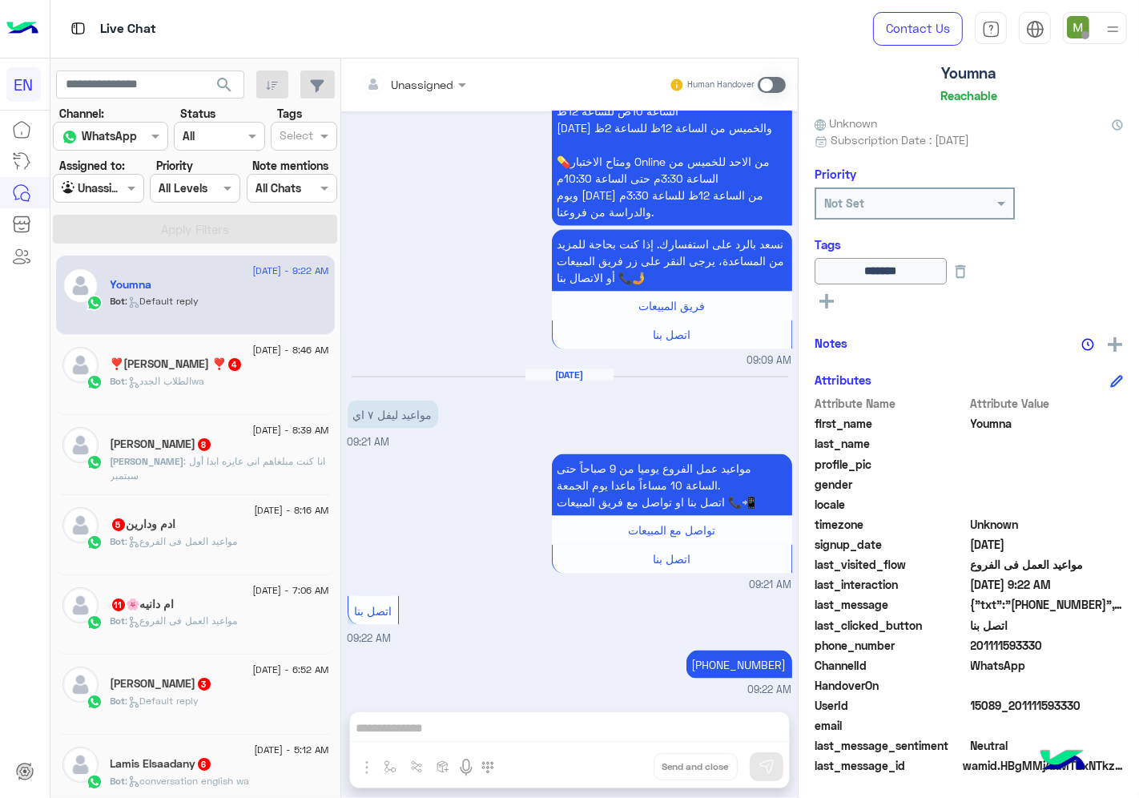
click at [260, 372] on div "❣️[PERSON_NAME] ❣️ 4" at bounding box center [220, 365] width 219 height 17
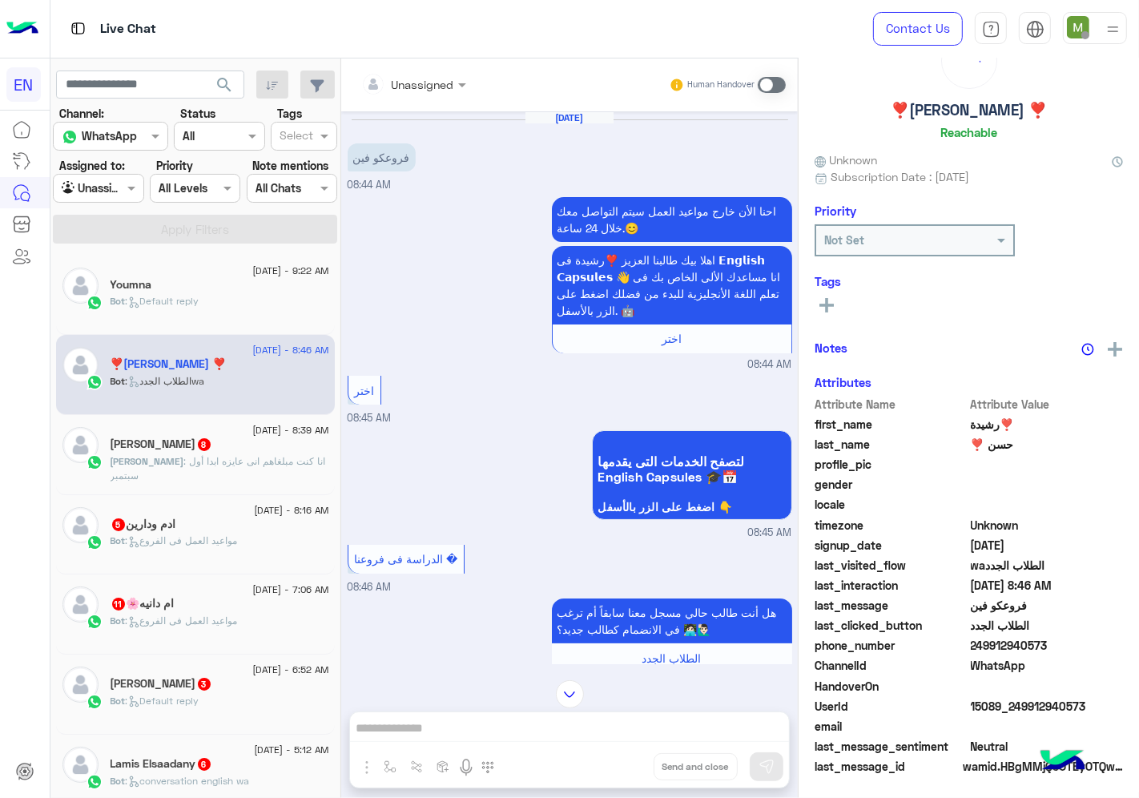
scroll to position [62, 0]
click at [415, 73] on div "Unassigned" at bounding box center [407, 84] width 93 height 32
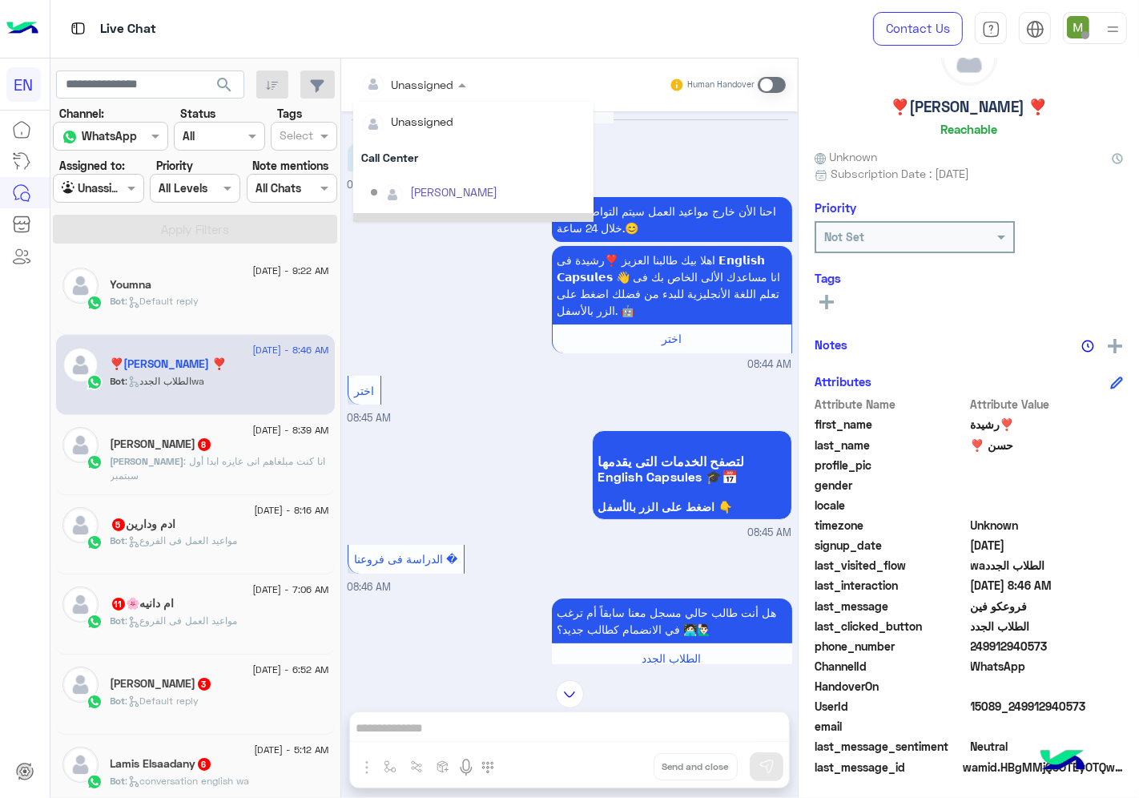
scroll to position [265, 0]
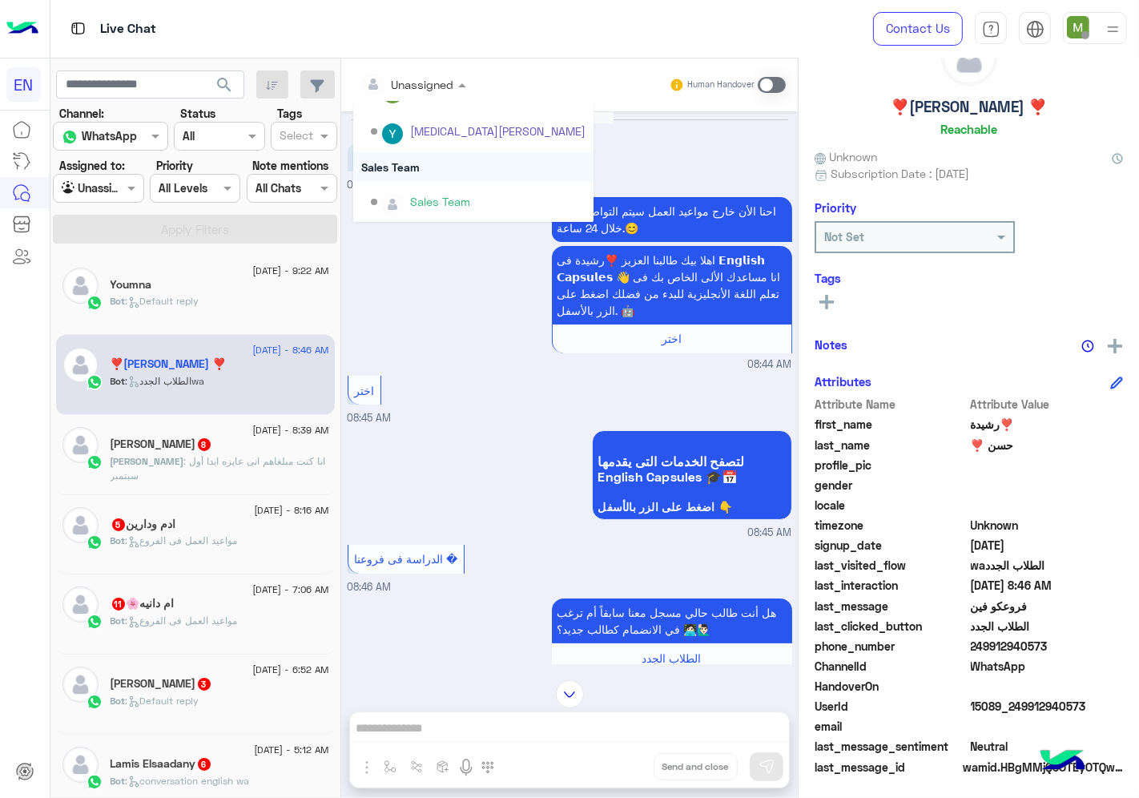
click at [401, 162] on div "Sales Team" at bounding box center [473, 167] width 240 height 30
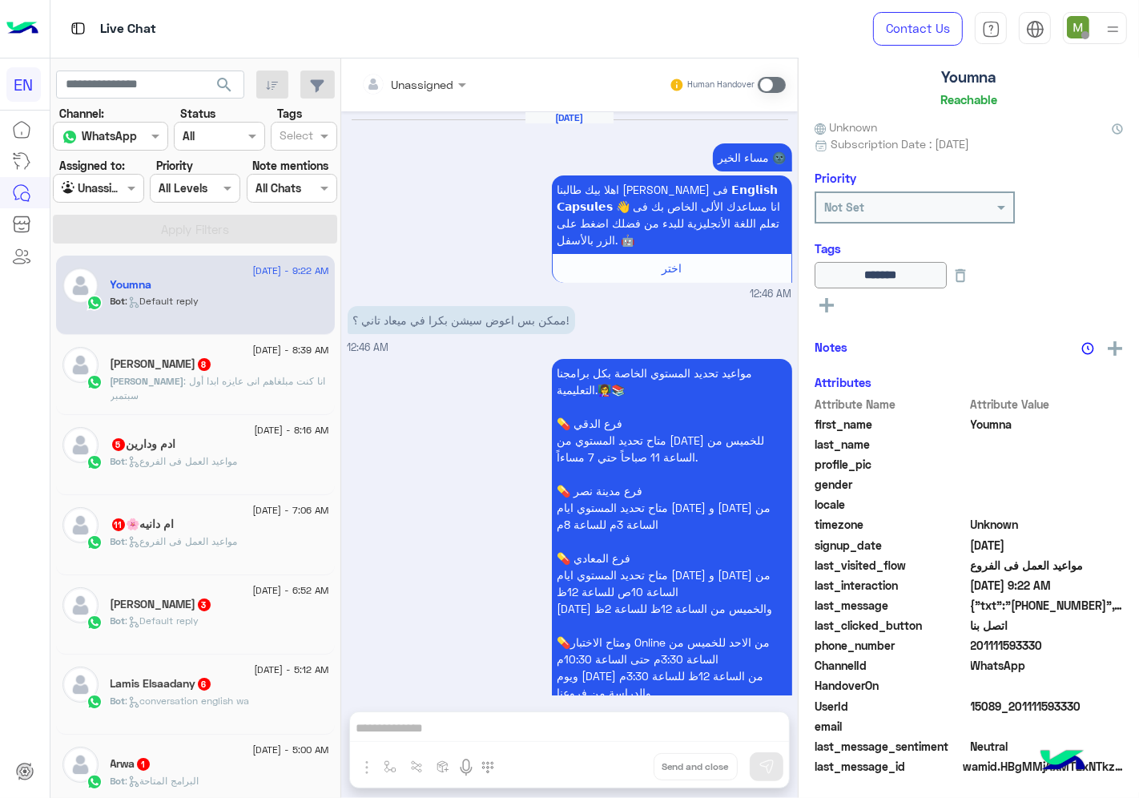
scroll to position [1836, 0]
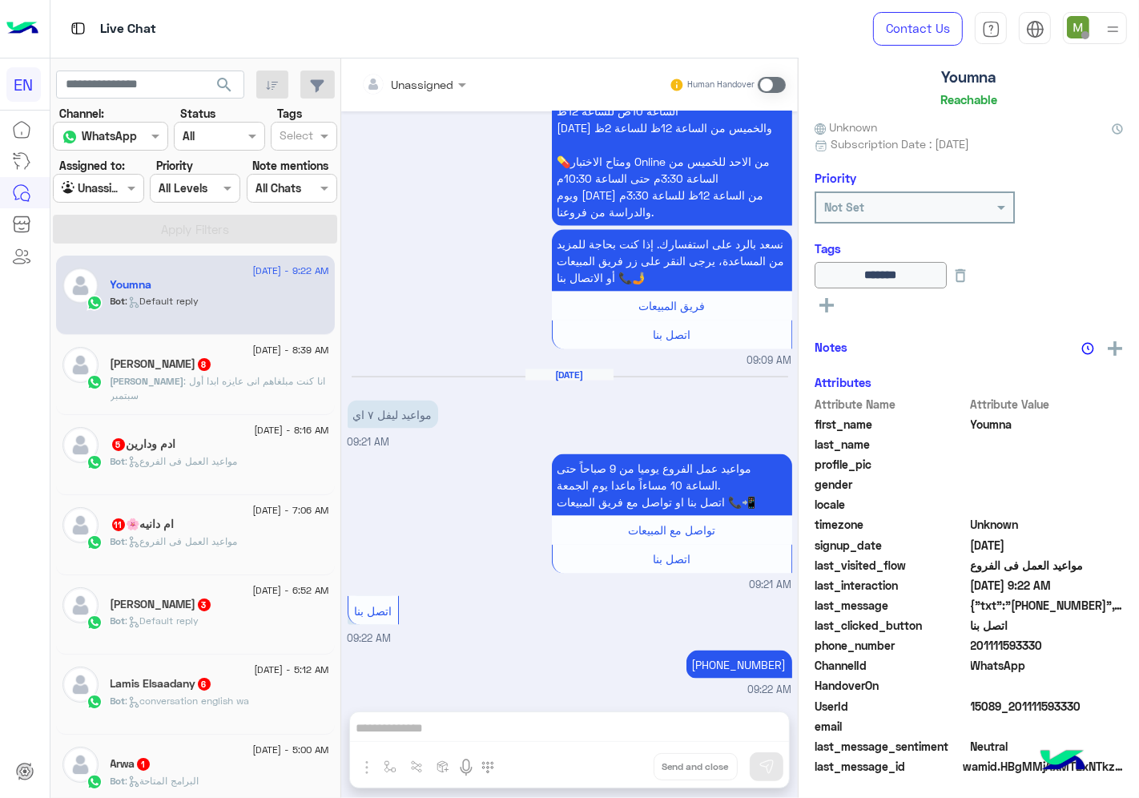
click at [216, 369] on div "[PERSON_NAME] 8" at bounding box center [220, 365] width 219 height 17
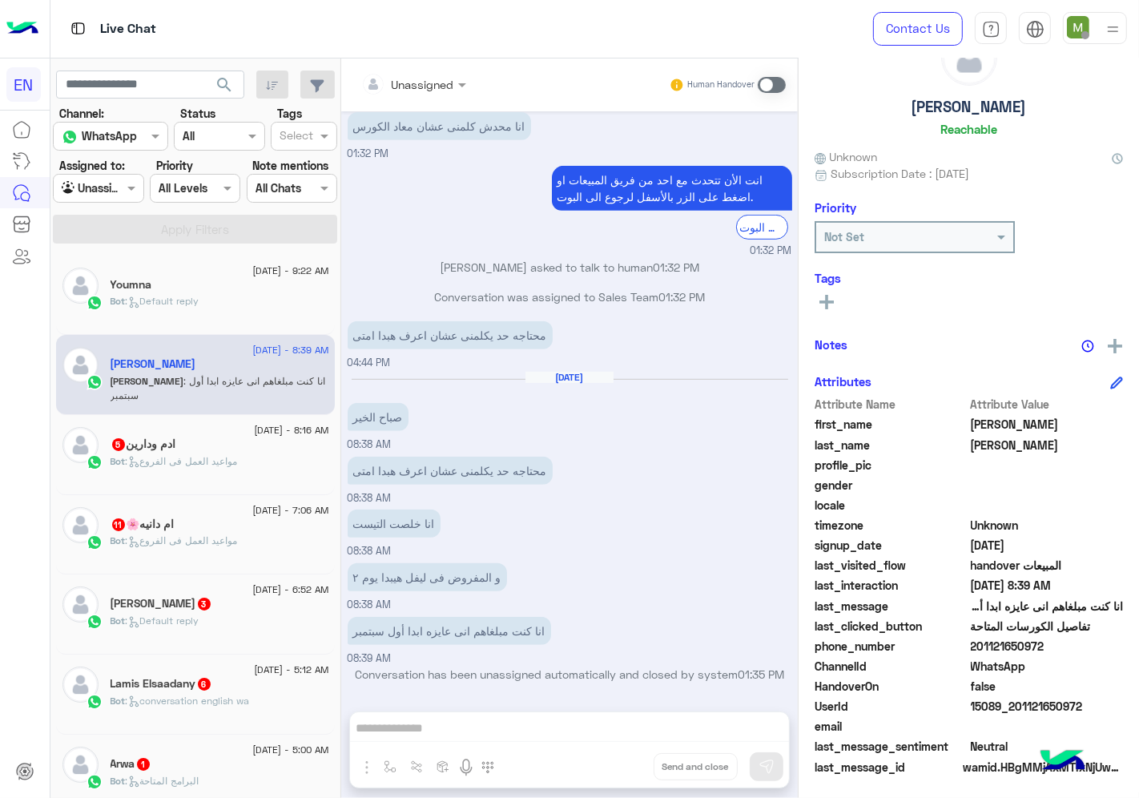
drag, startPoint x: 1045, startPoint y: 643, endPoint x: 973, endPoint y: 651, distance: 72.6
click at [973, 651] on span "201121650972" at bounding box center [1047, 646] width 153 height 17
copy span "01121650972"
click at [769, 83] on span at bounding box center [772, 85] width 28 height 16
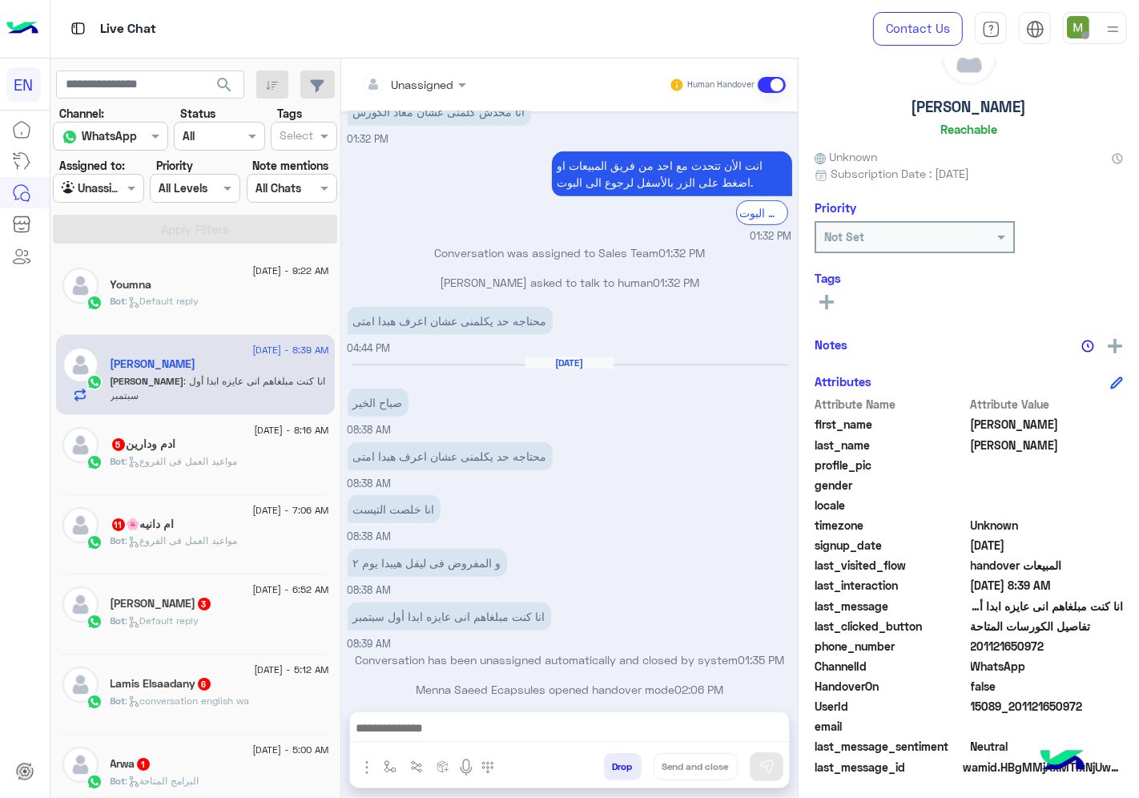
scroll to position [667, 0]
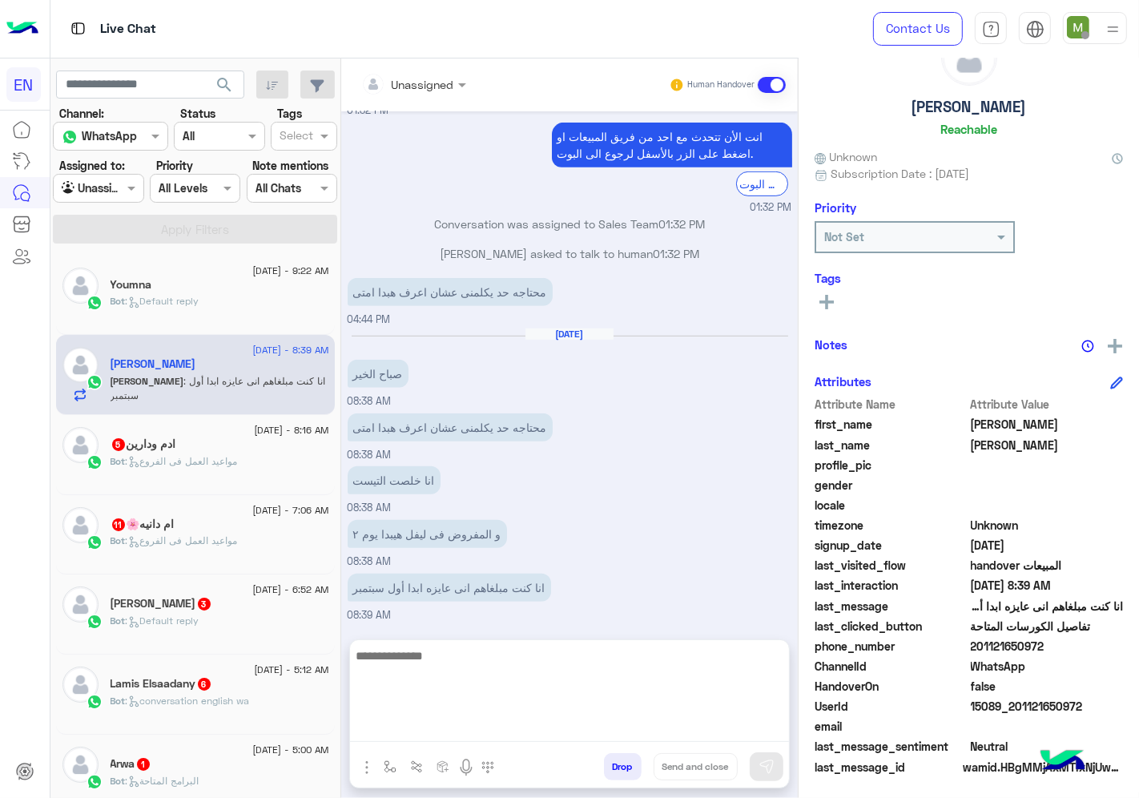
click at [677, 732] on textarea at bounding box center [569, 694] width 439 height 96
type textarea "*"
type textarea "**********"
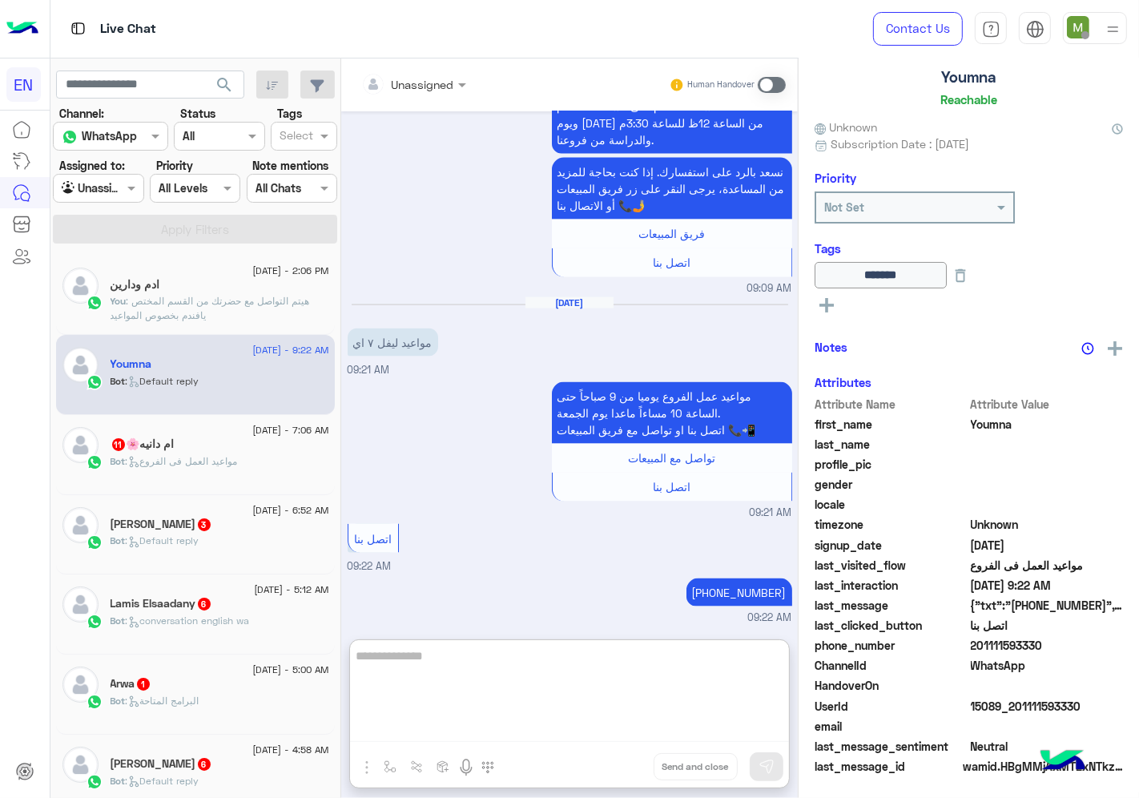
scroll to position [96, 0]
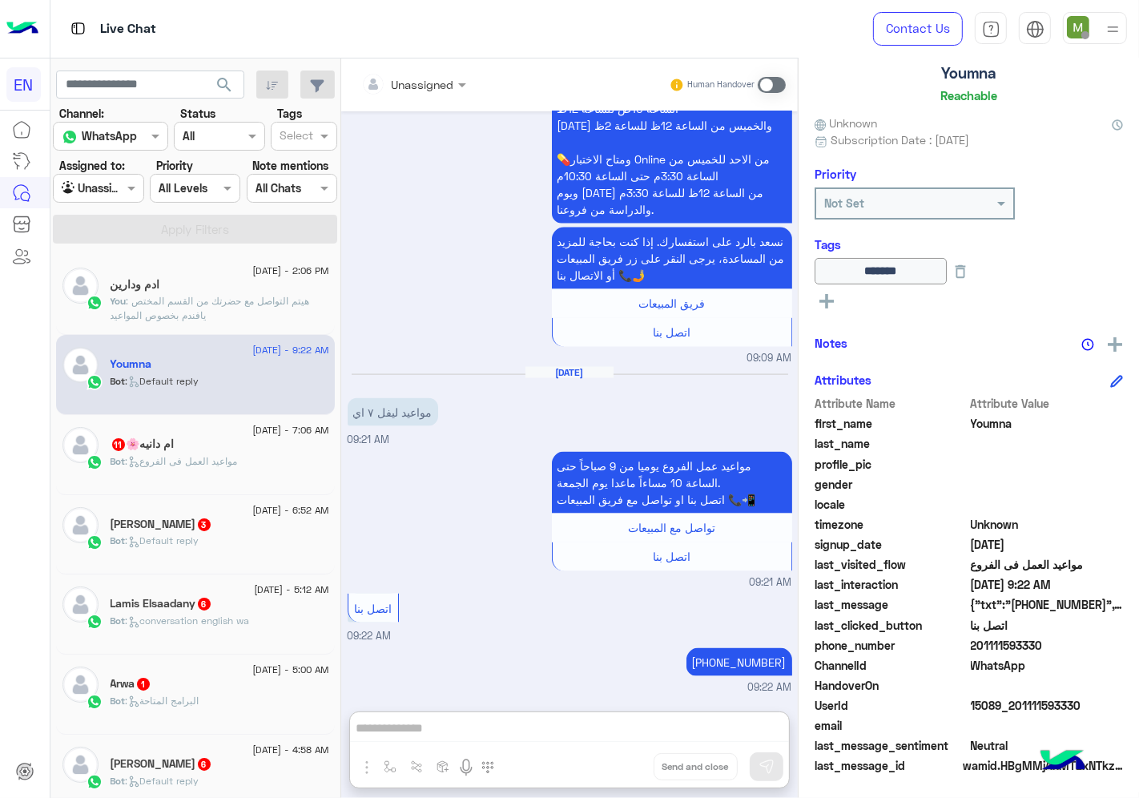
click at [224, 451] on div "ام دانيه🌸 11" at bounding box center [220, 445] width 219 height 17
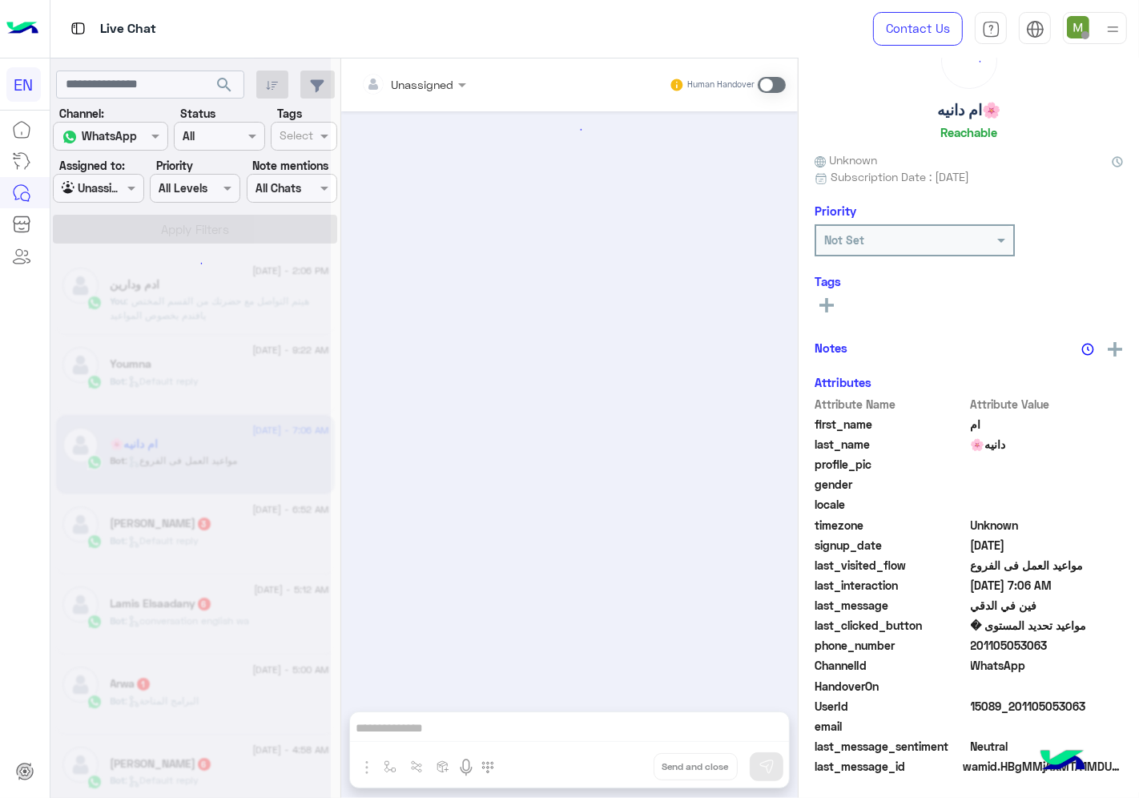
scroll to position [2423, 0]
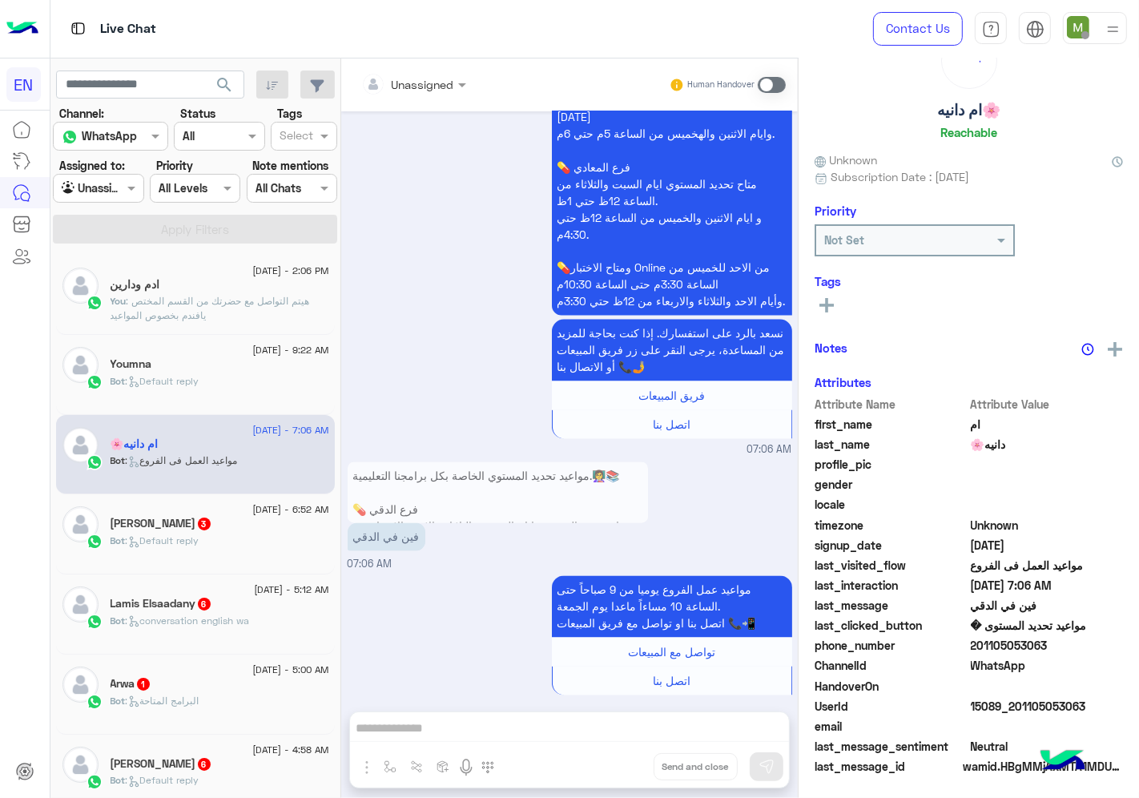
click at [227, 381] on div "Bot : Default reply" at bounding box center [220, 388] width 219 height 28
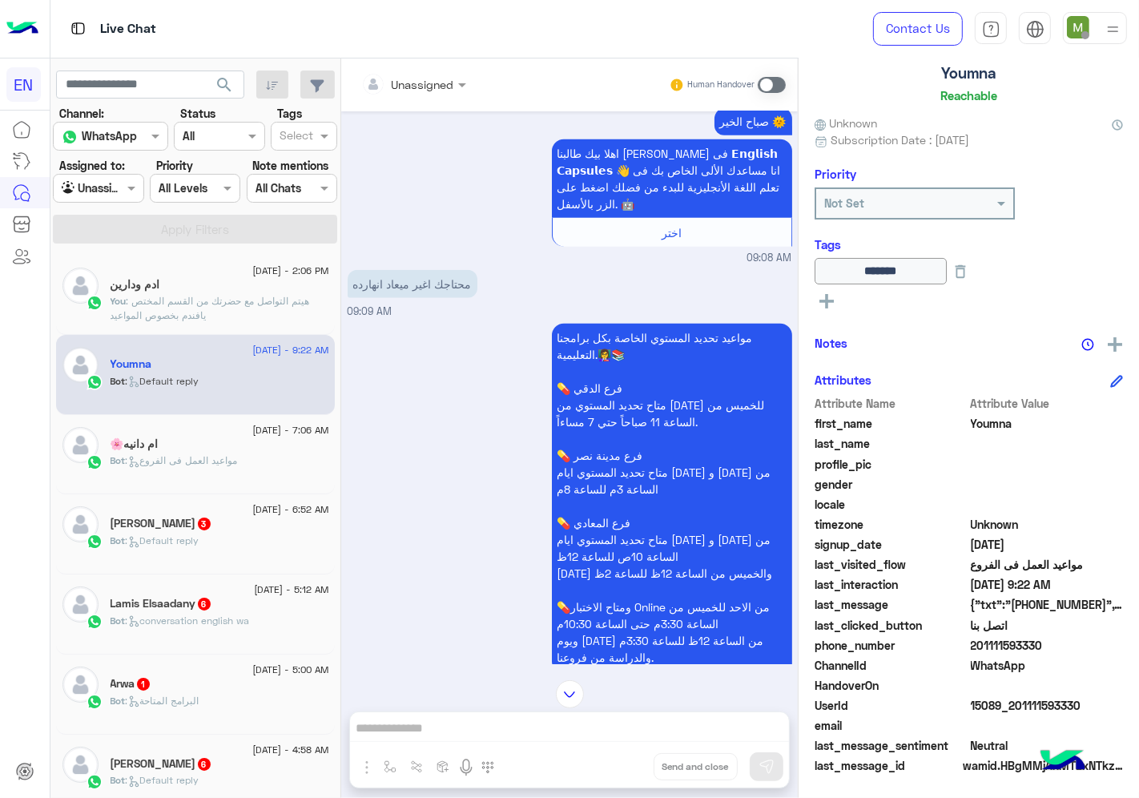
scroll to position [1836, 0]
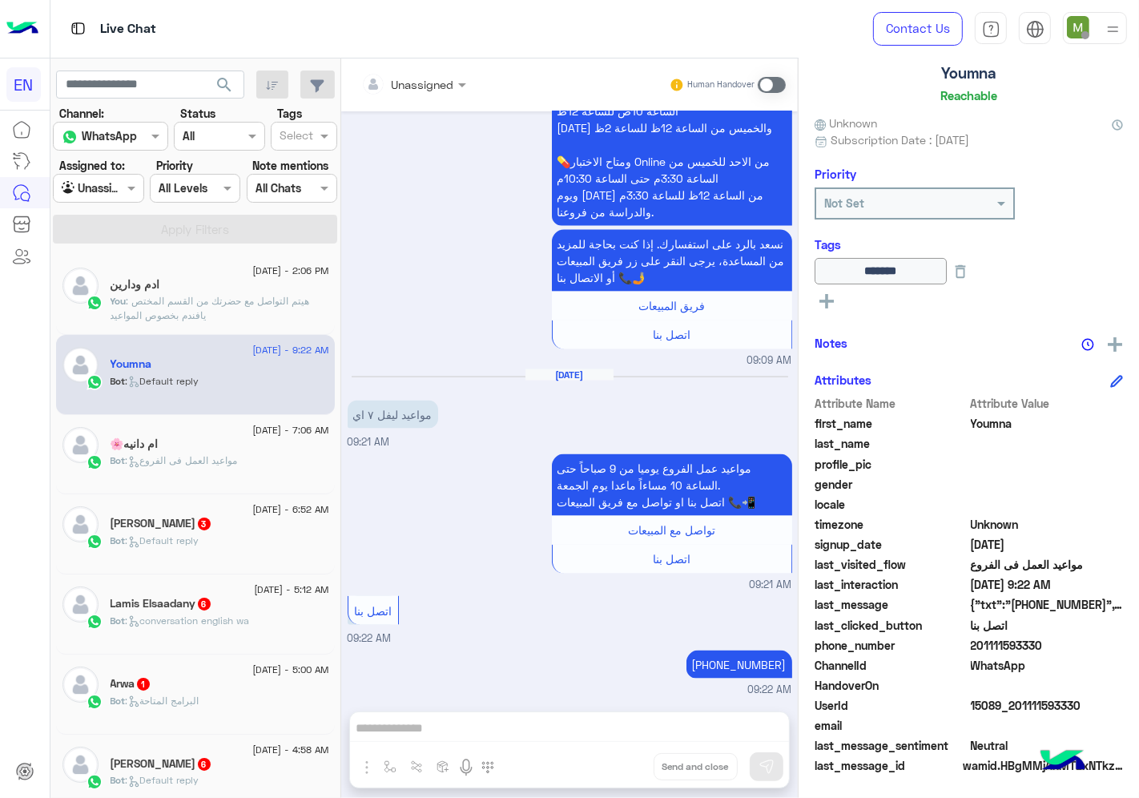
drag, startPoint x: 1050, startPoint y: 639, endPoint x: 976, endPoint y: 641, distance: 74.5
click at [976, 641] on span "201111593330" at bounding box center [1047, 645] width 153 height 17
copy span "01111593330"
click at [188, 462] on span ": مواعيد العمل فى الفروع" at bounding box center [182, 460] width 112 height 12
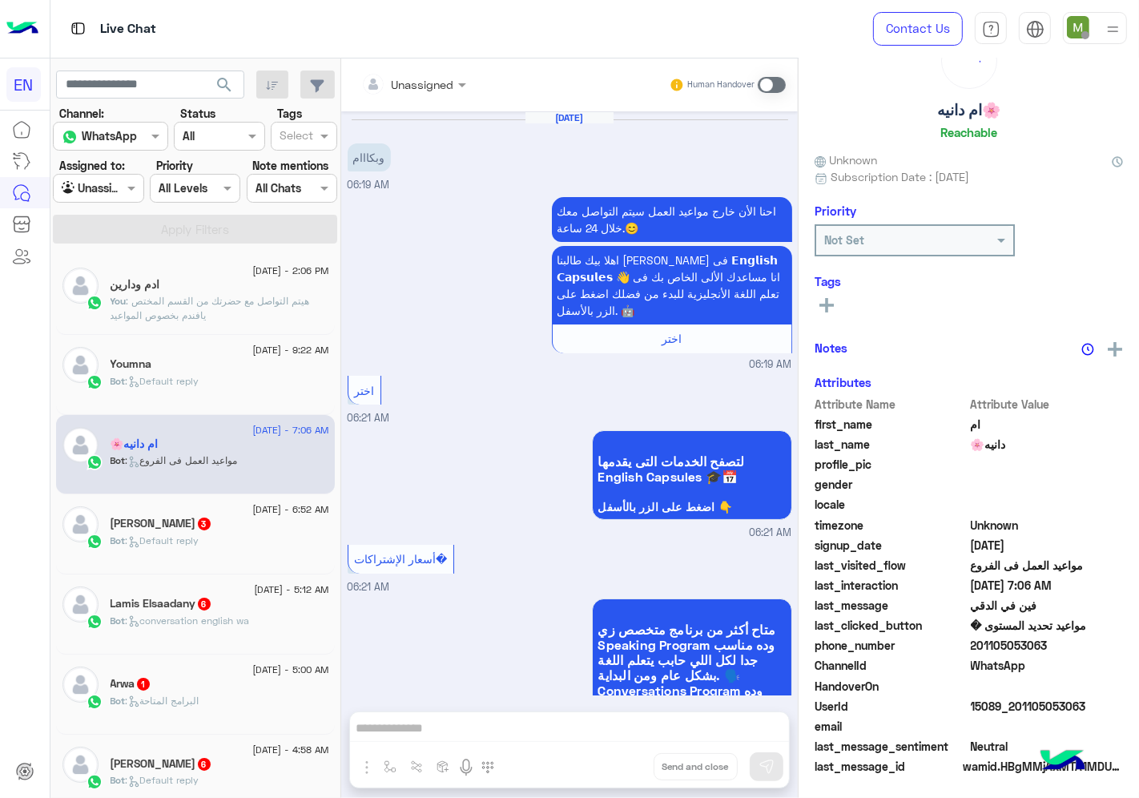
scroll to position [2423, 0]
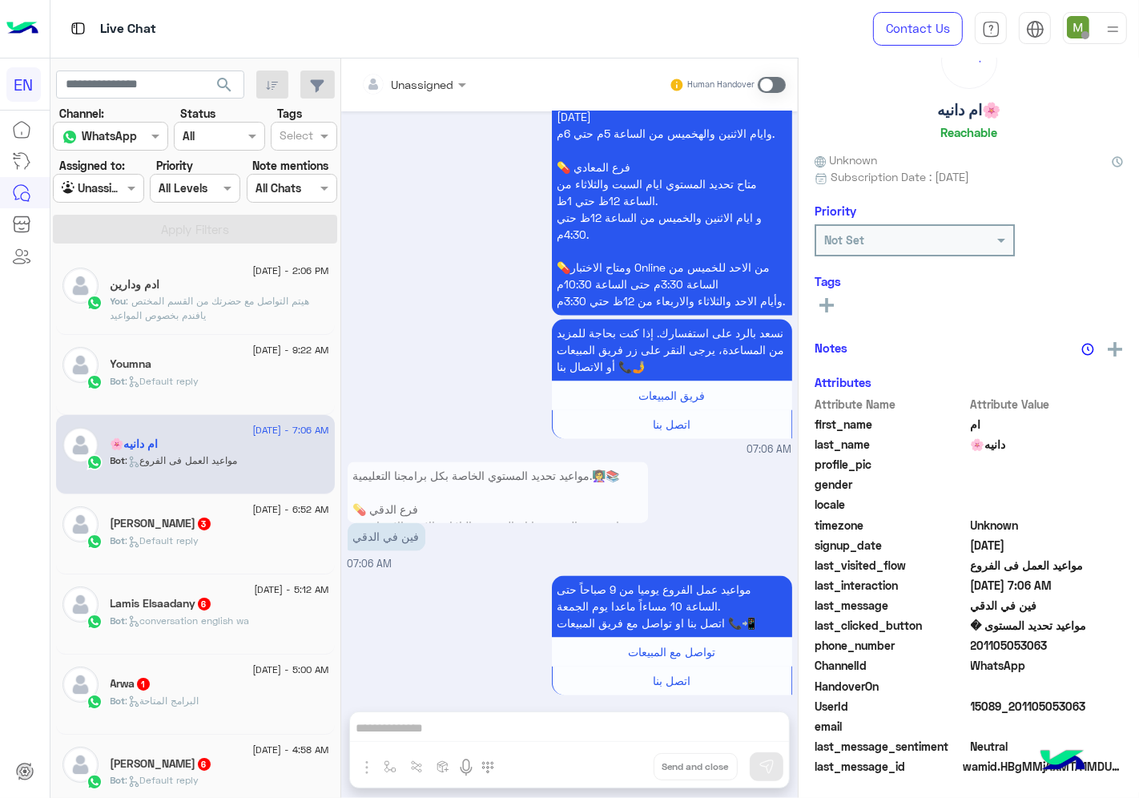
click at [423, 87] on input "text" at bounding box center [393, 84] width 65 height 17
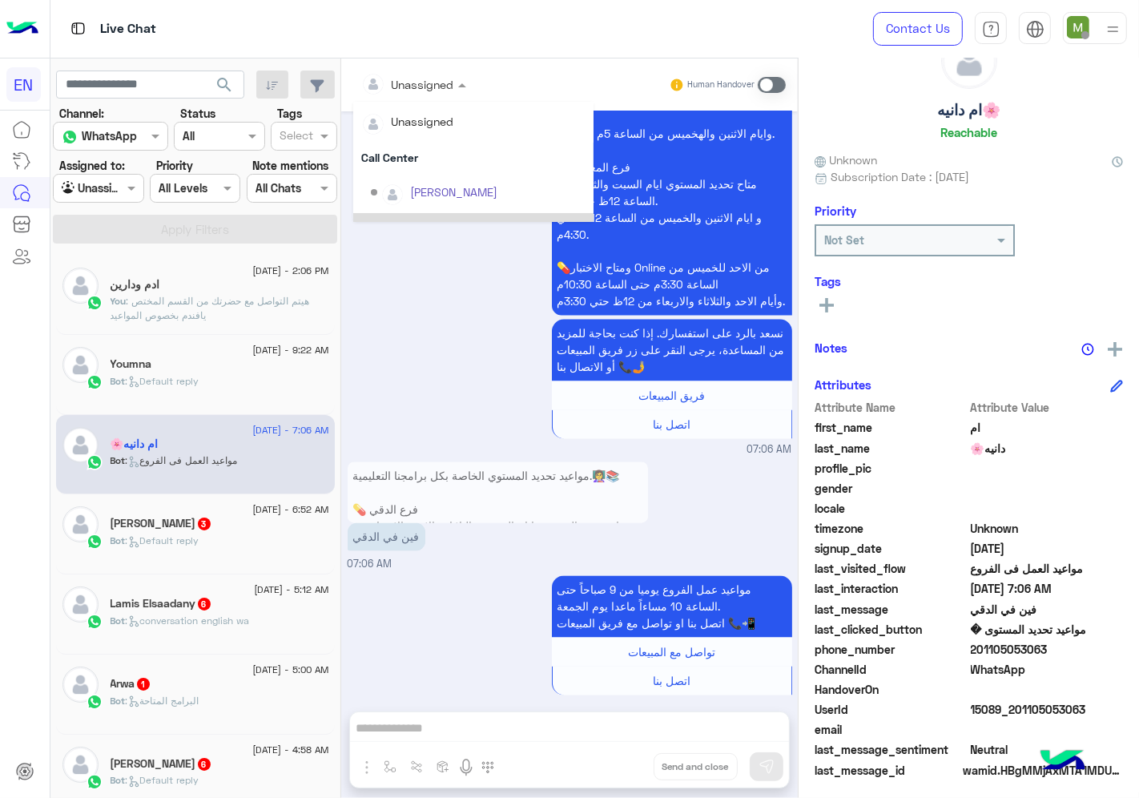
scroll to position [265, 0]
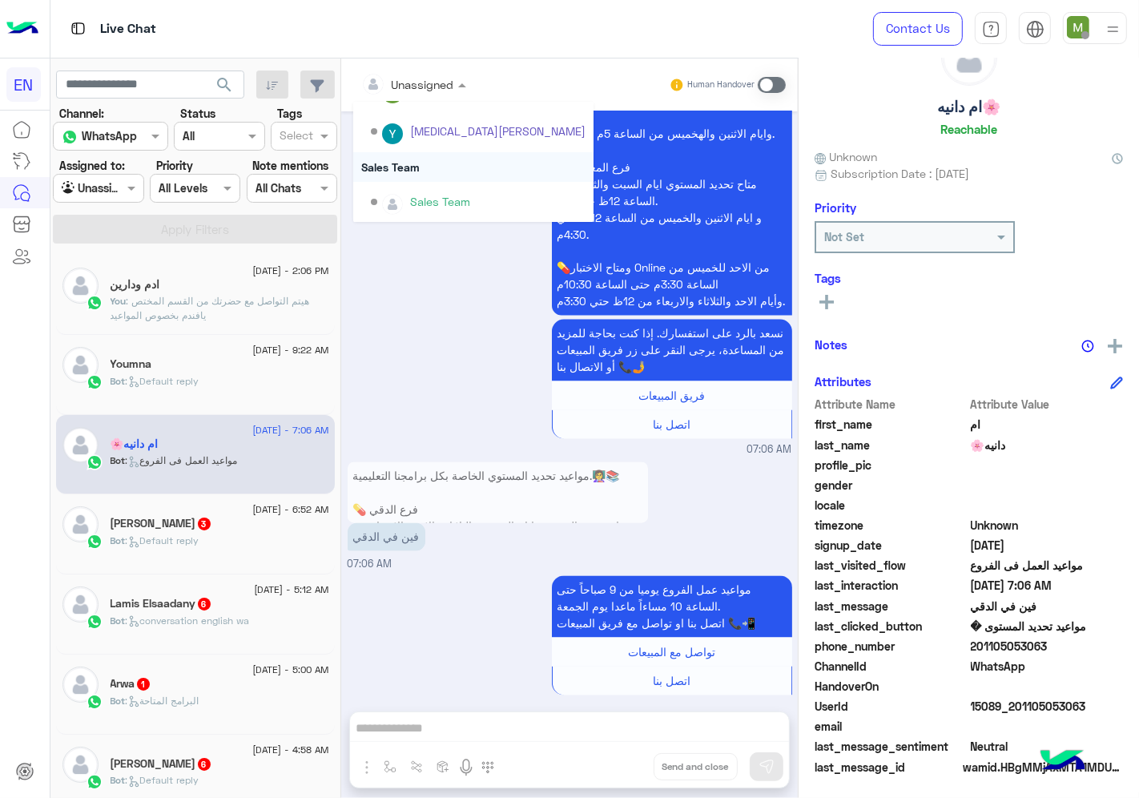
click at [420, 162] on div "Sales Team" at bounding box center [473, 167] width 240 height 30
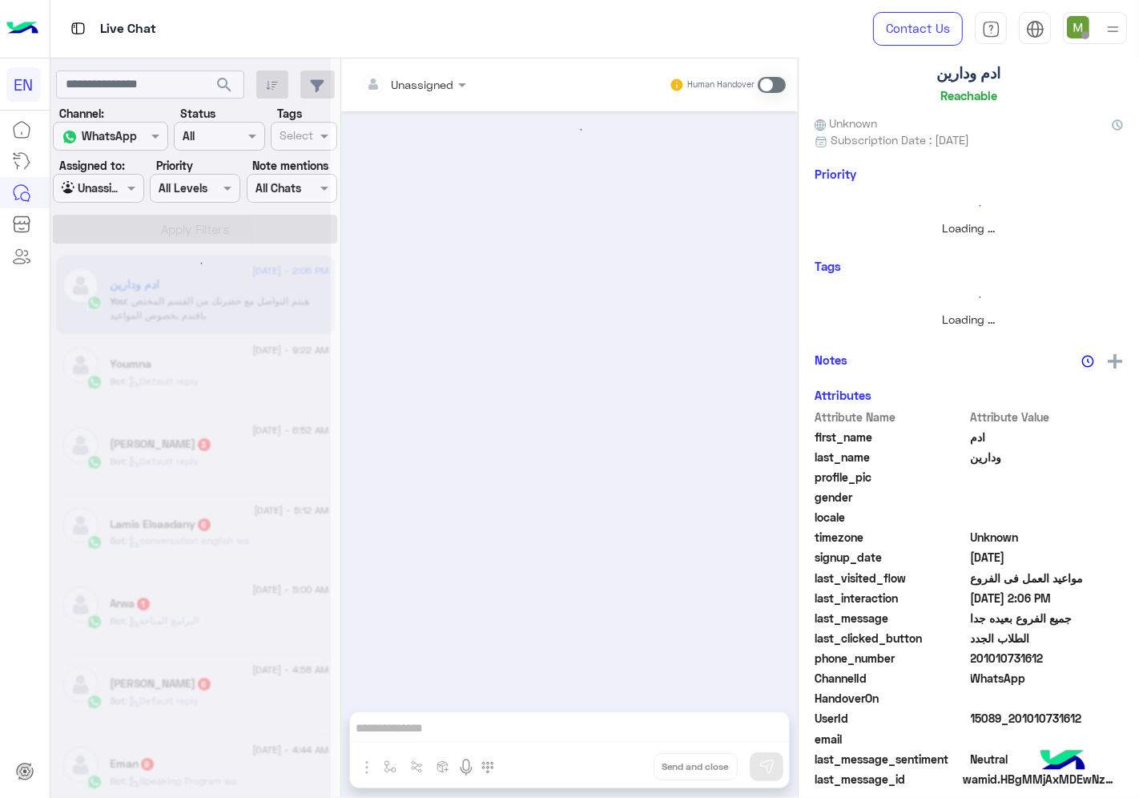
scroll to position [354, 0]
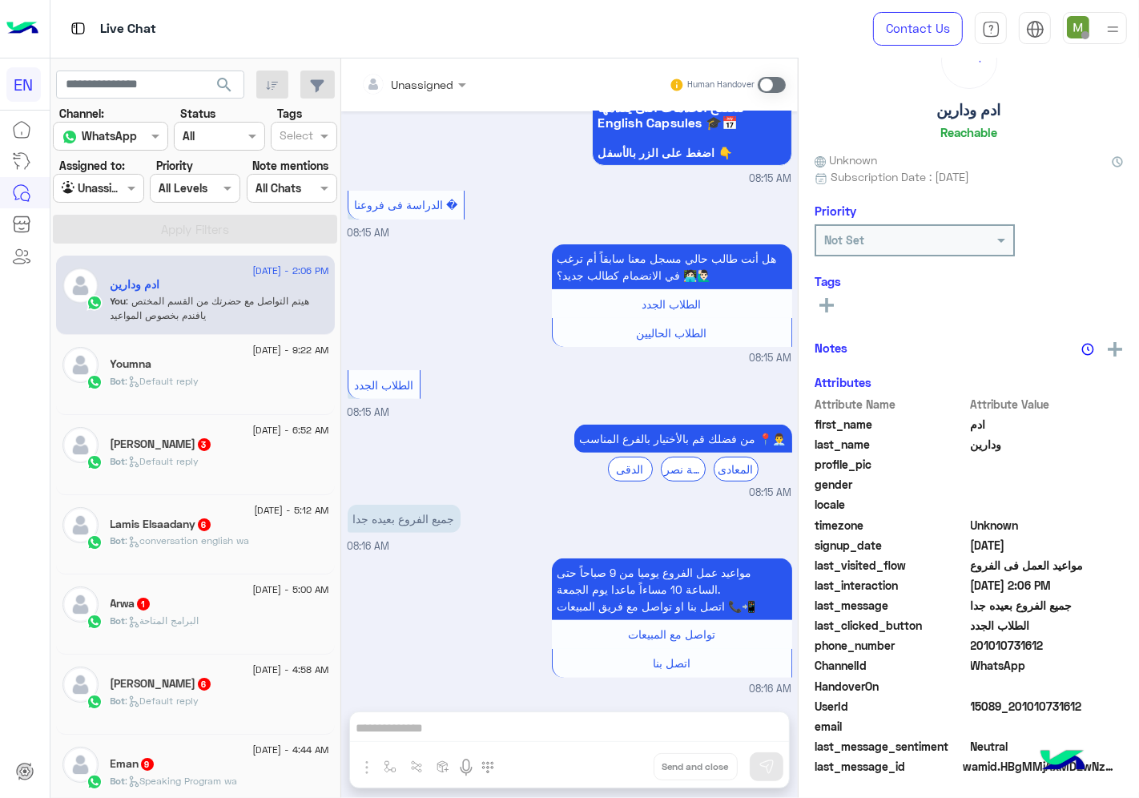
click at [183, 460] on span ": Default reply" at bounding box center [163, 461] width 74 height 12
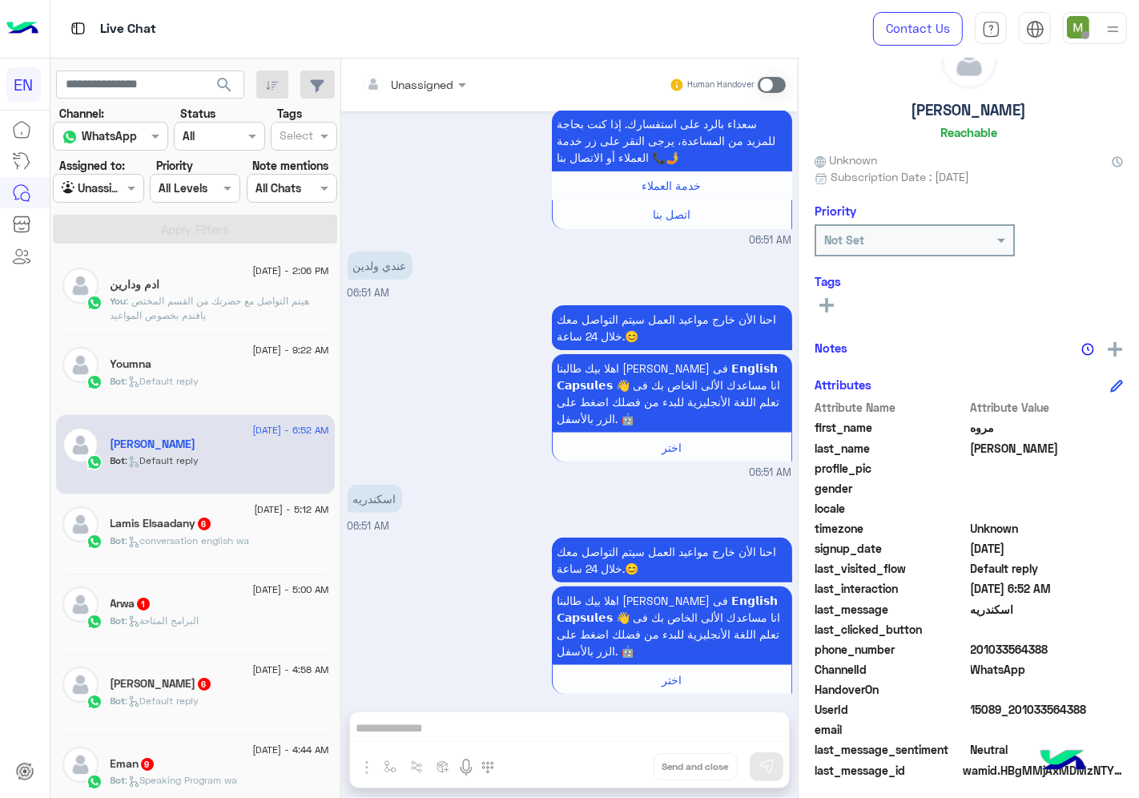
scroll to position [62, 0]
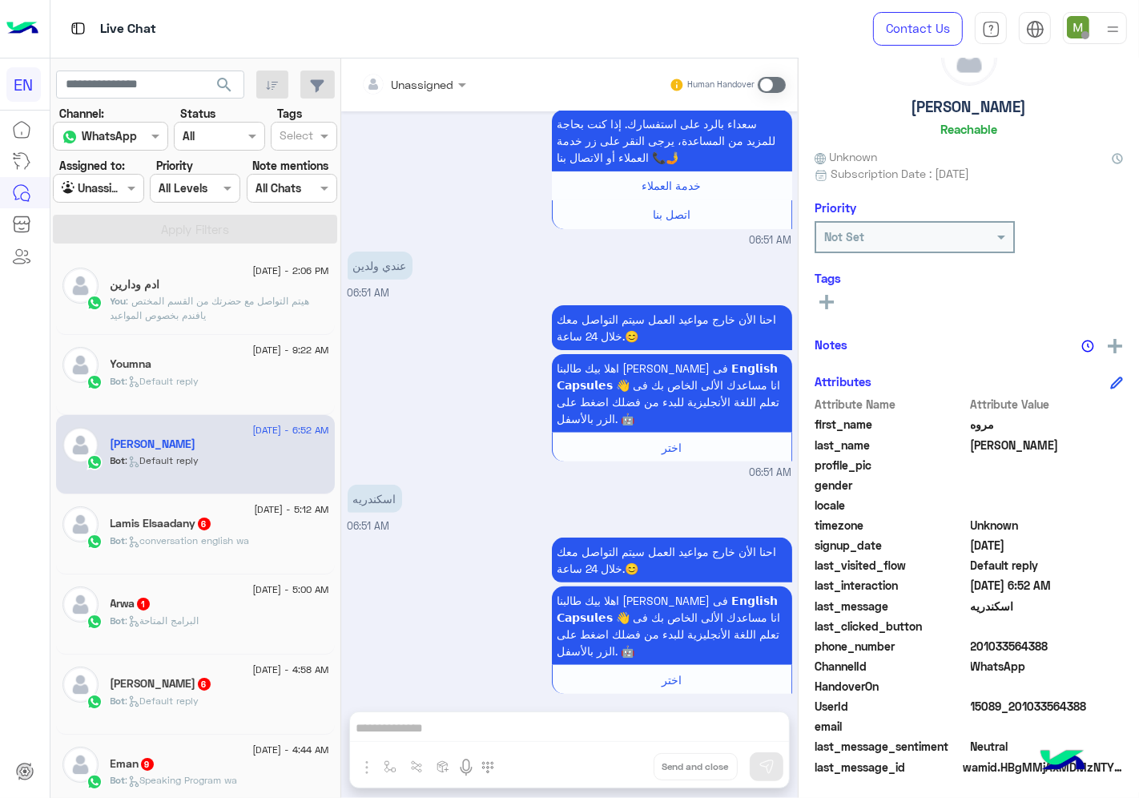
click at [421, 82] on input "text" at bounding box center [393, 84] width 65 height 17
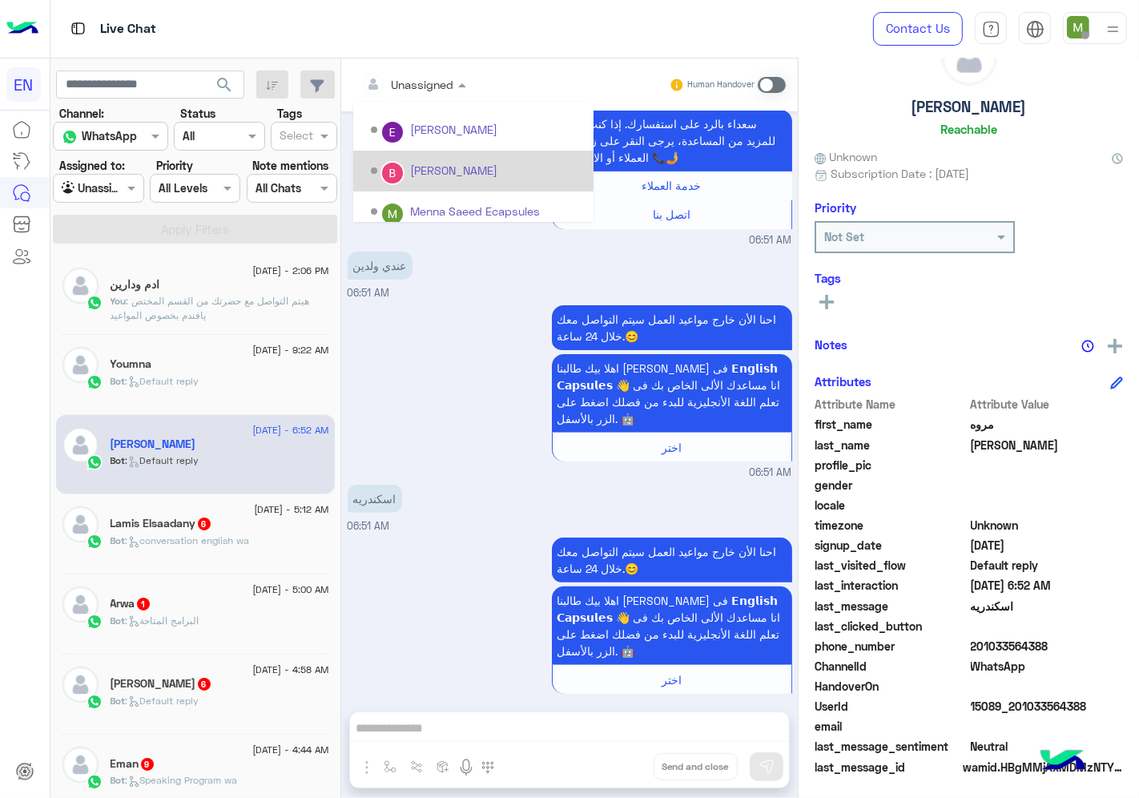
scroll to position [265, 0]
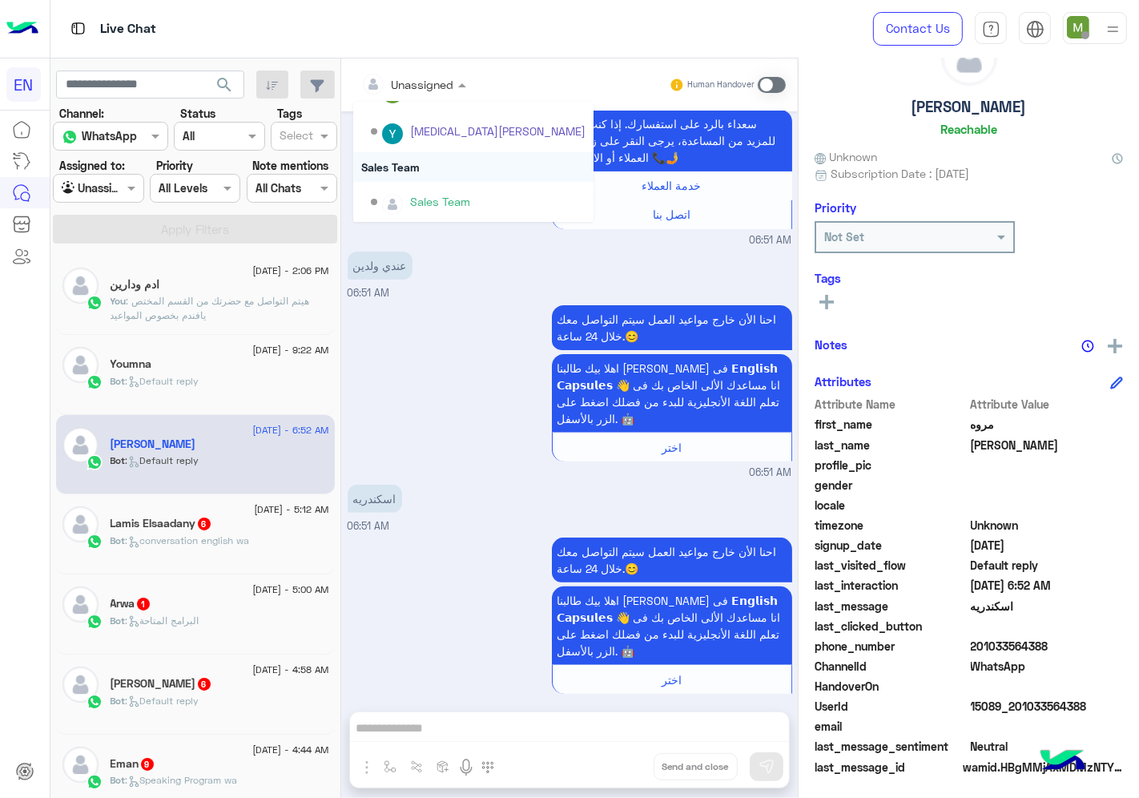
click at [417, 170] on div "Sales Team" at bounding box center [473, 167] width 240 height 30
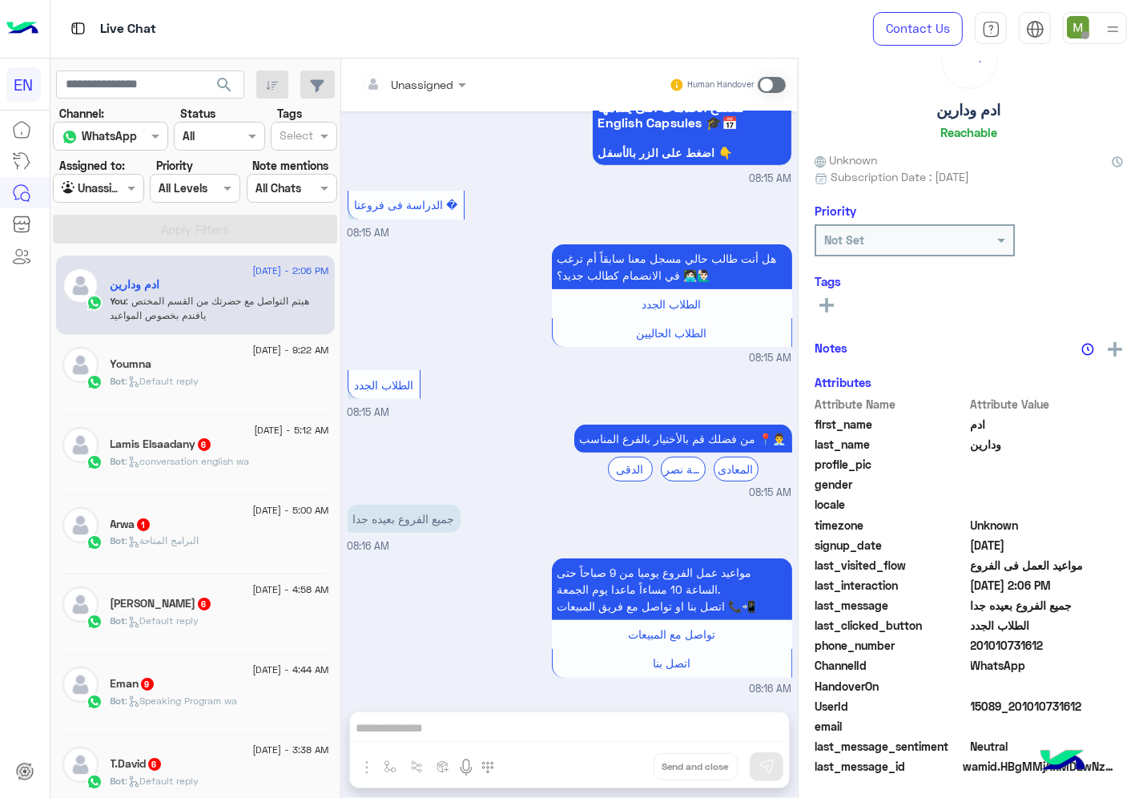
click at [235, 458] on span ": conversation english wa" at bounding box center [188, 461] width 124 height 12
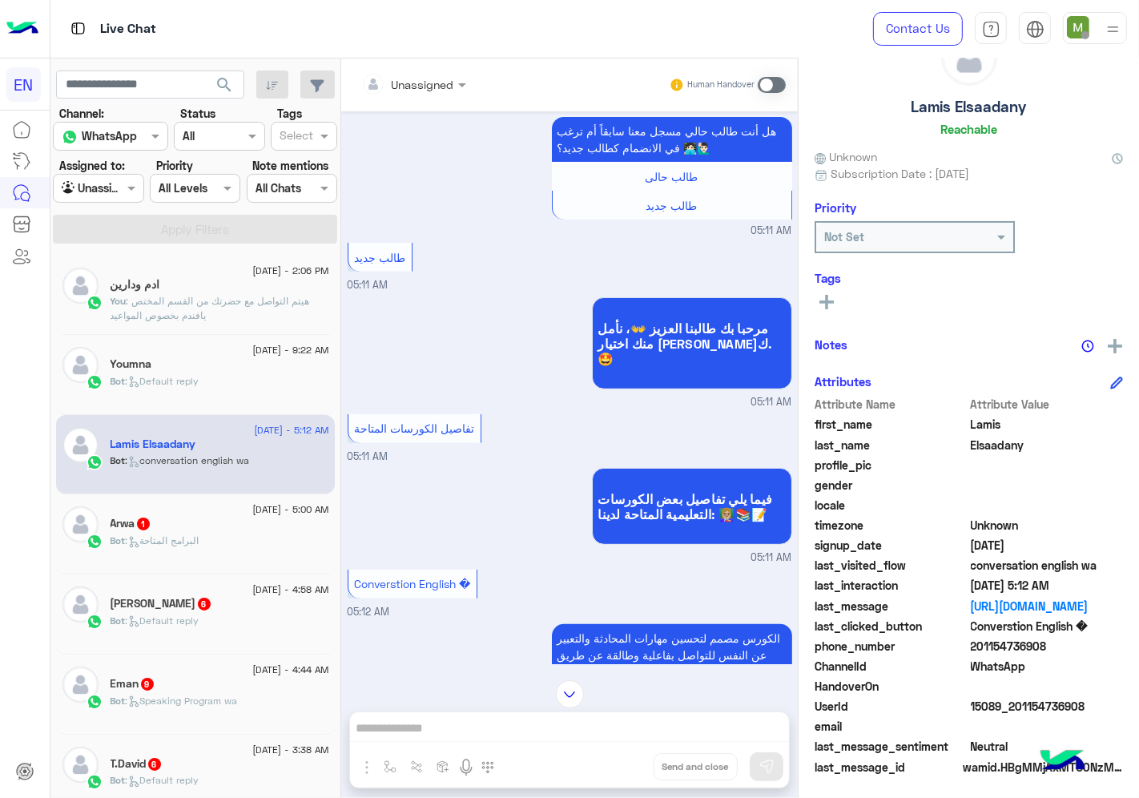
click at [406, 81] on input "text" at bounding box center [393, 84] width 65 height 17
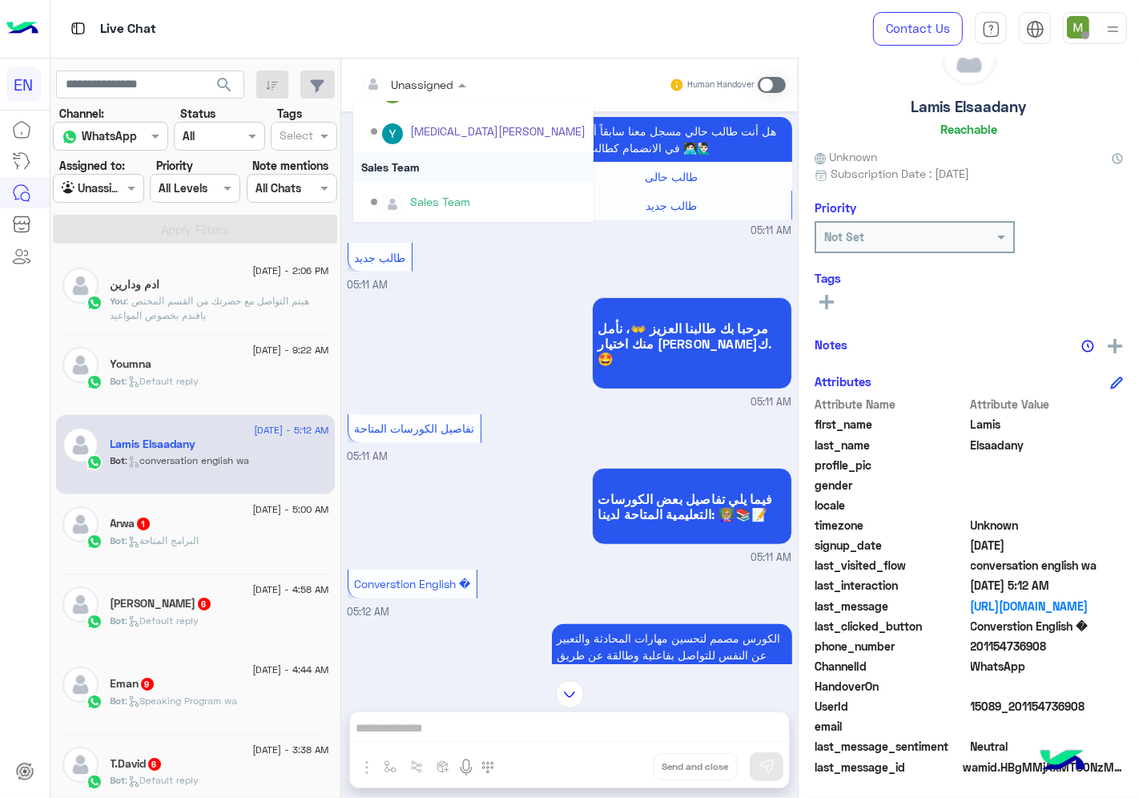
click at [405, 171] on div "Sales Team" at bounding box center [473, 167] width 240 height 30
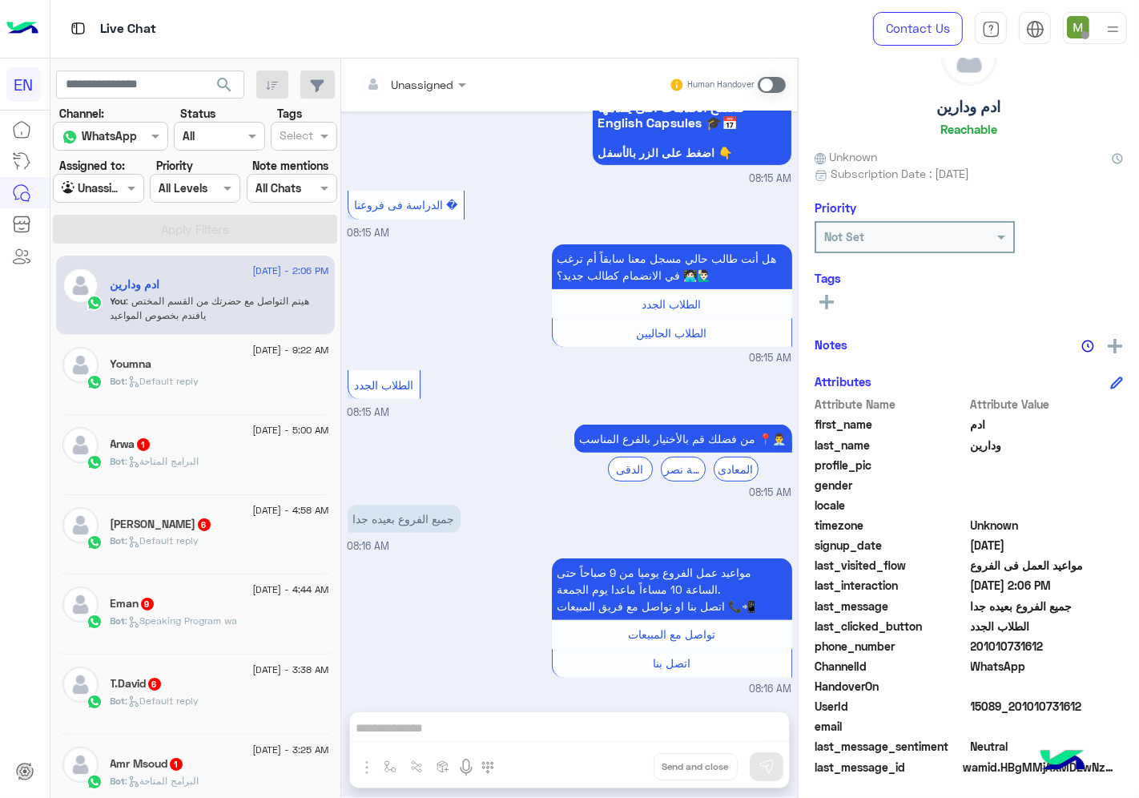
click at [421, 68] on div "Unassigned Human Handover" at bounding box center [569, 84] width 457 height 53
click at [421, 90] on input "text" at bounding box center [393, 84] width 65 height 17
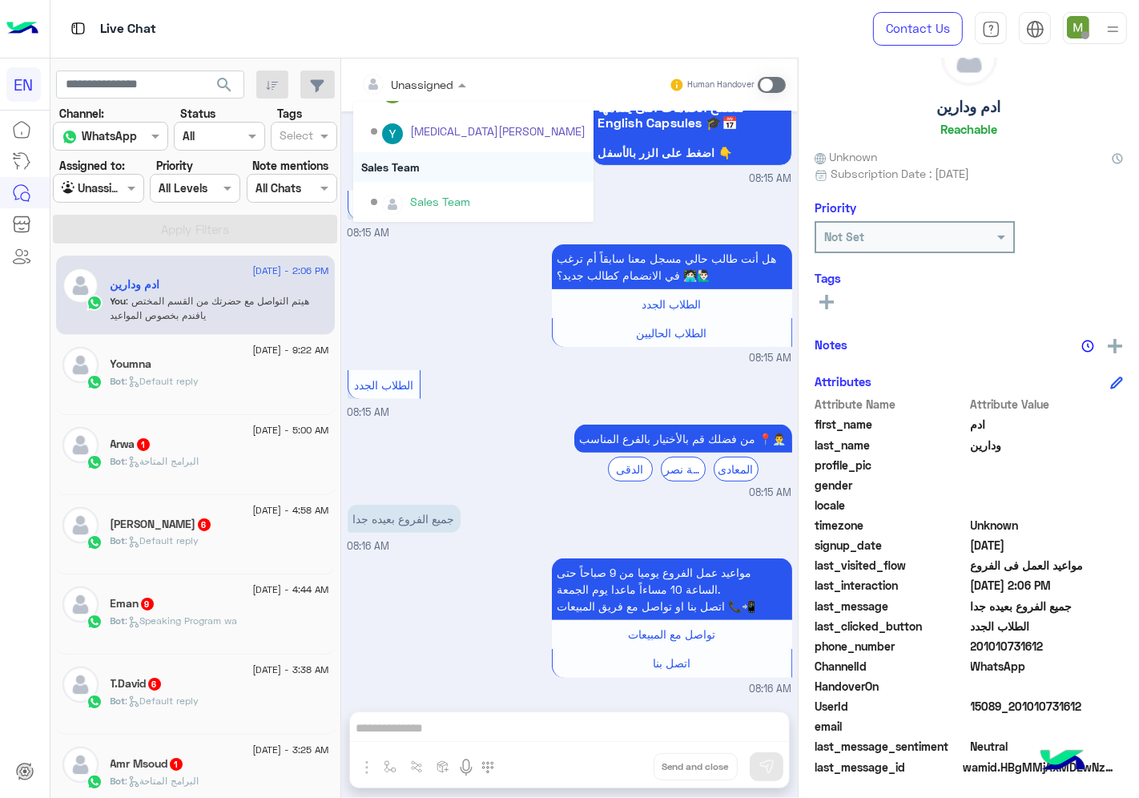
click at [397, 162] on div "Sales Team" at bounding box center [473, 167] width 240 height 30
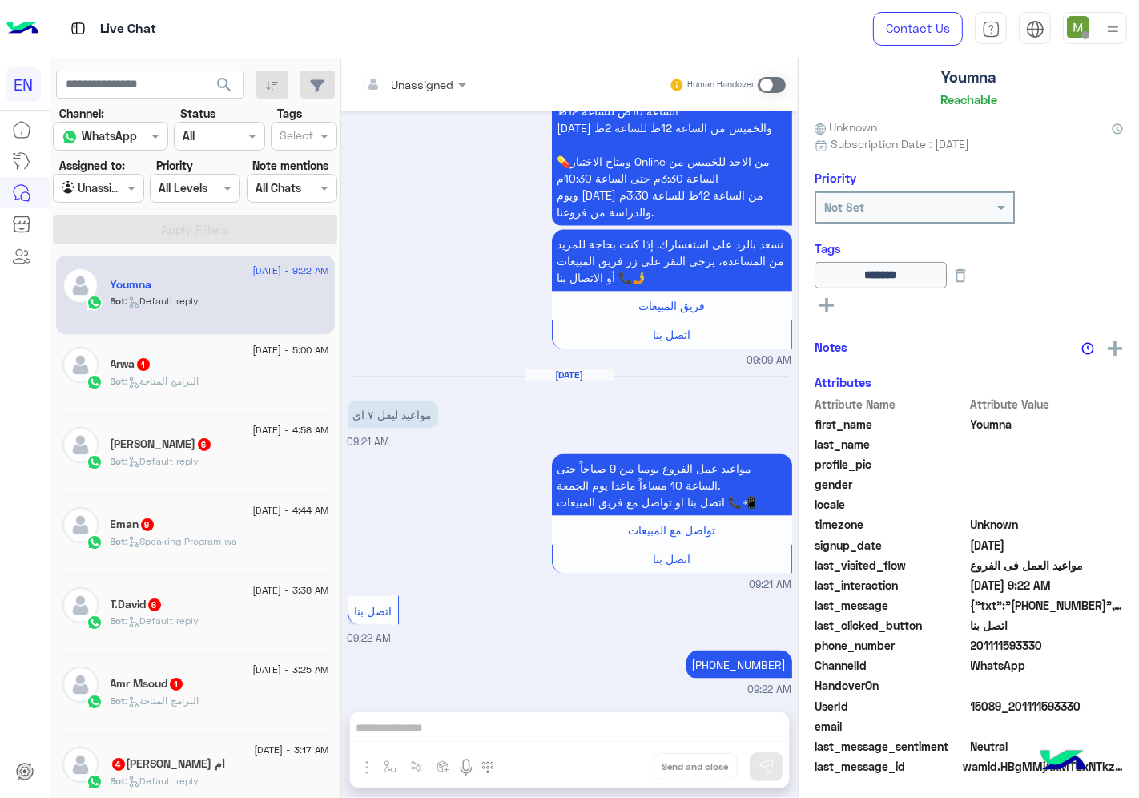
click at [213, 383] on div "Bot : البرامج المتاحة" at bounding box center [220, 388] width 219 height 28
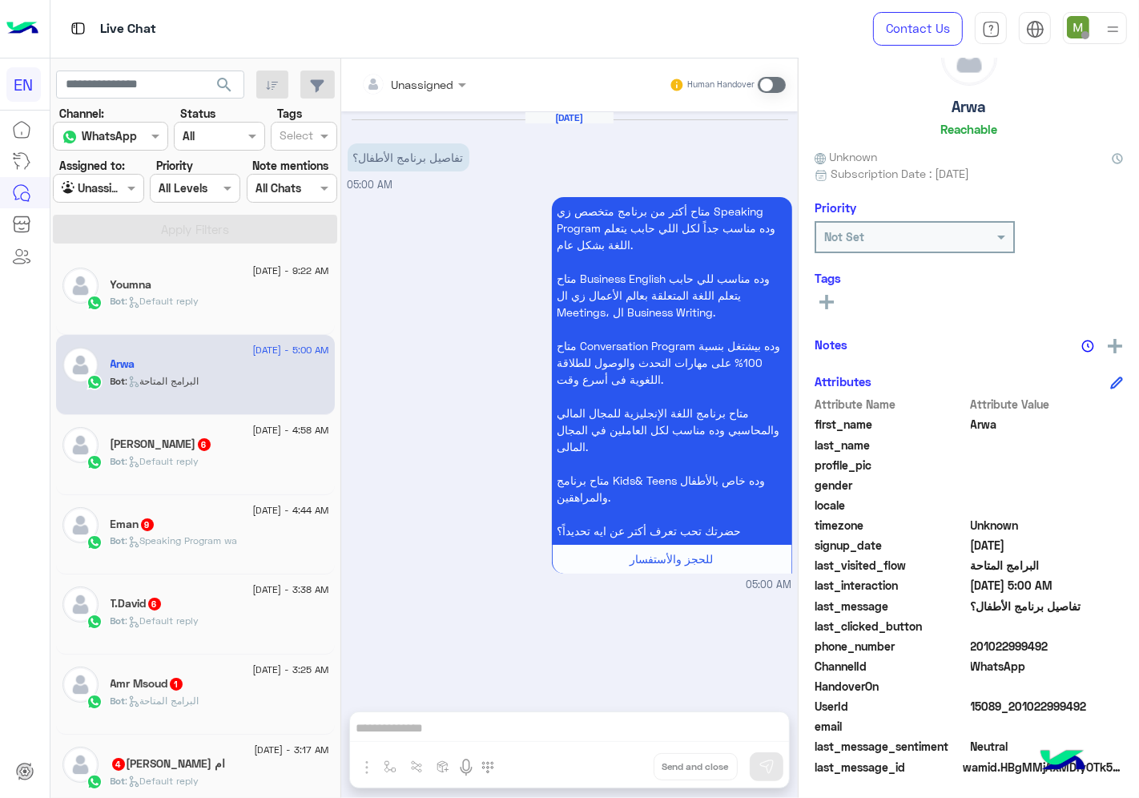
click at [458, 97] on div "Unassigned" at bounding box center [413, 85] width 121 height 29
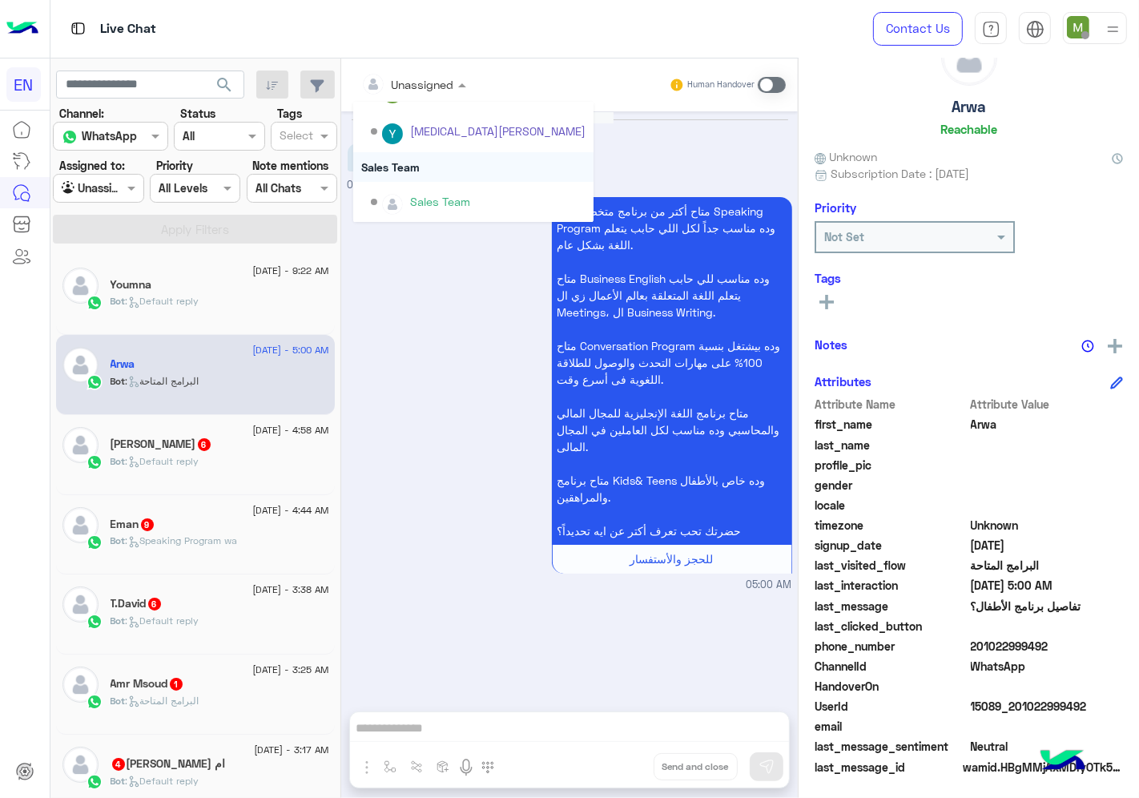
click at [415, 160] on div "Sales Team" at bounding box center [473, 167] width 240 height 30
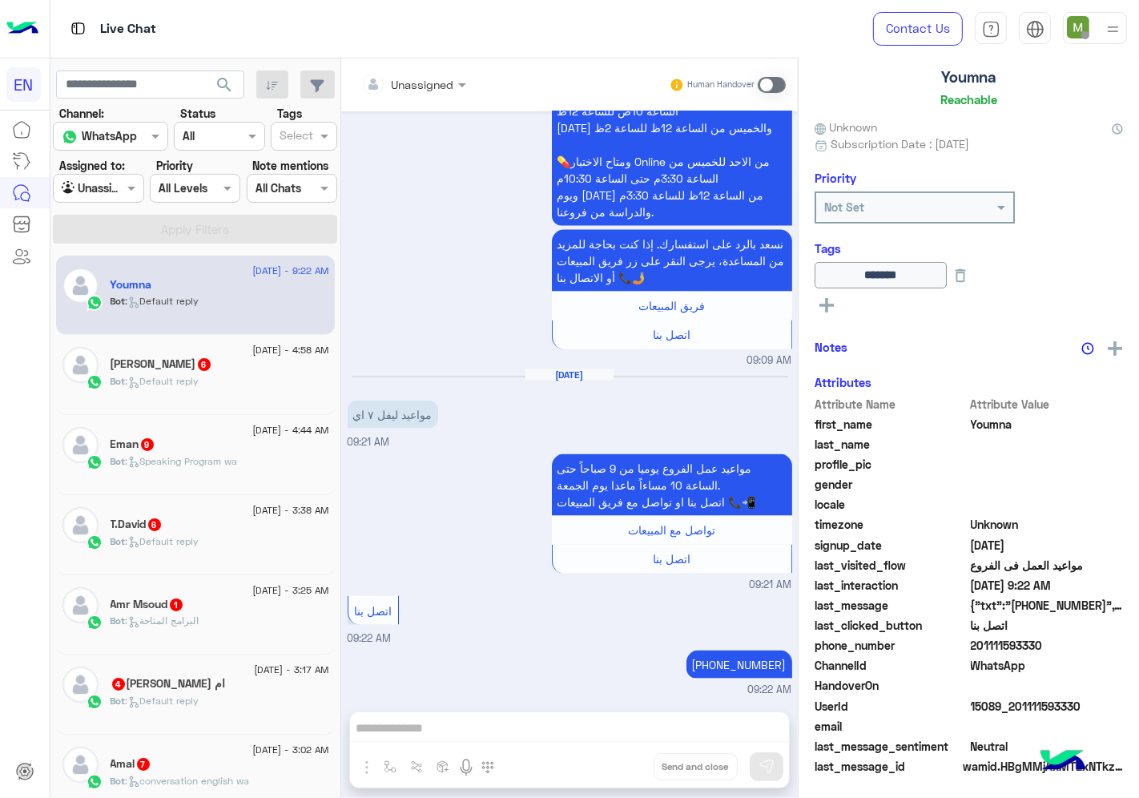
click at [180, 378] on span ": Default reply" at bounding box center [163, 381] width 74 height 12
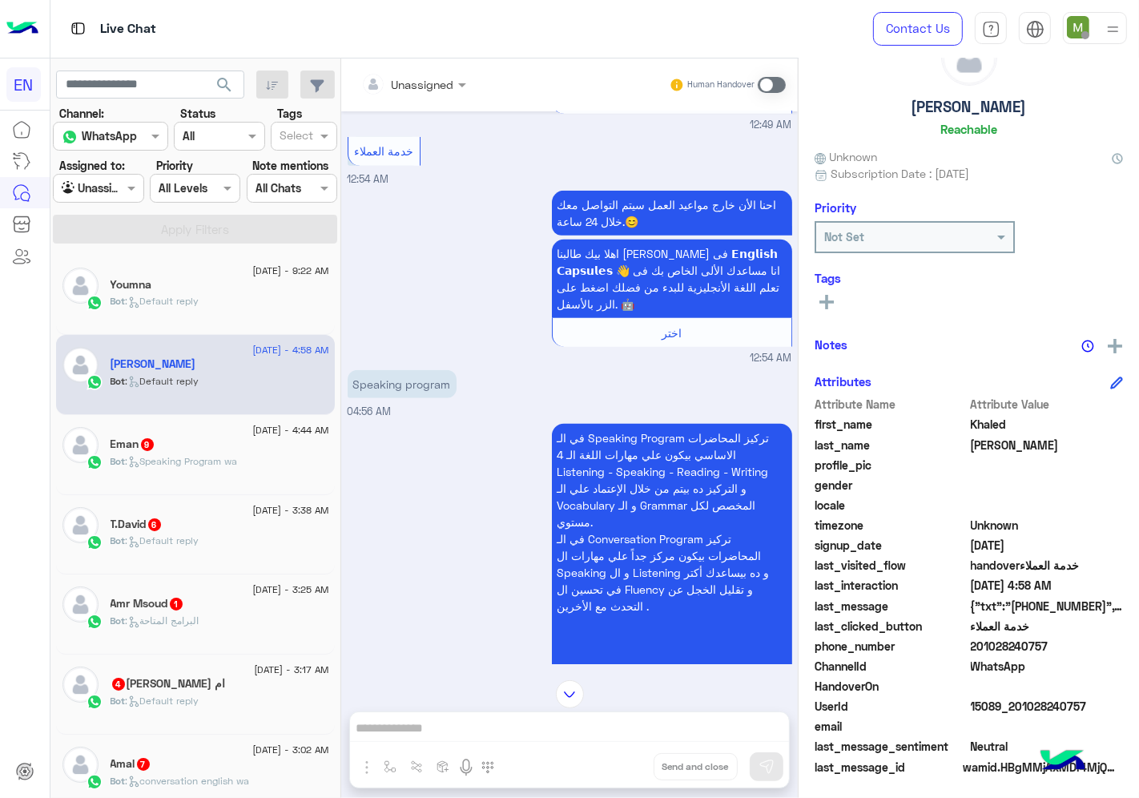
click at [441, 83] on div at bounding box center [413, 84] width 121 height 18
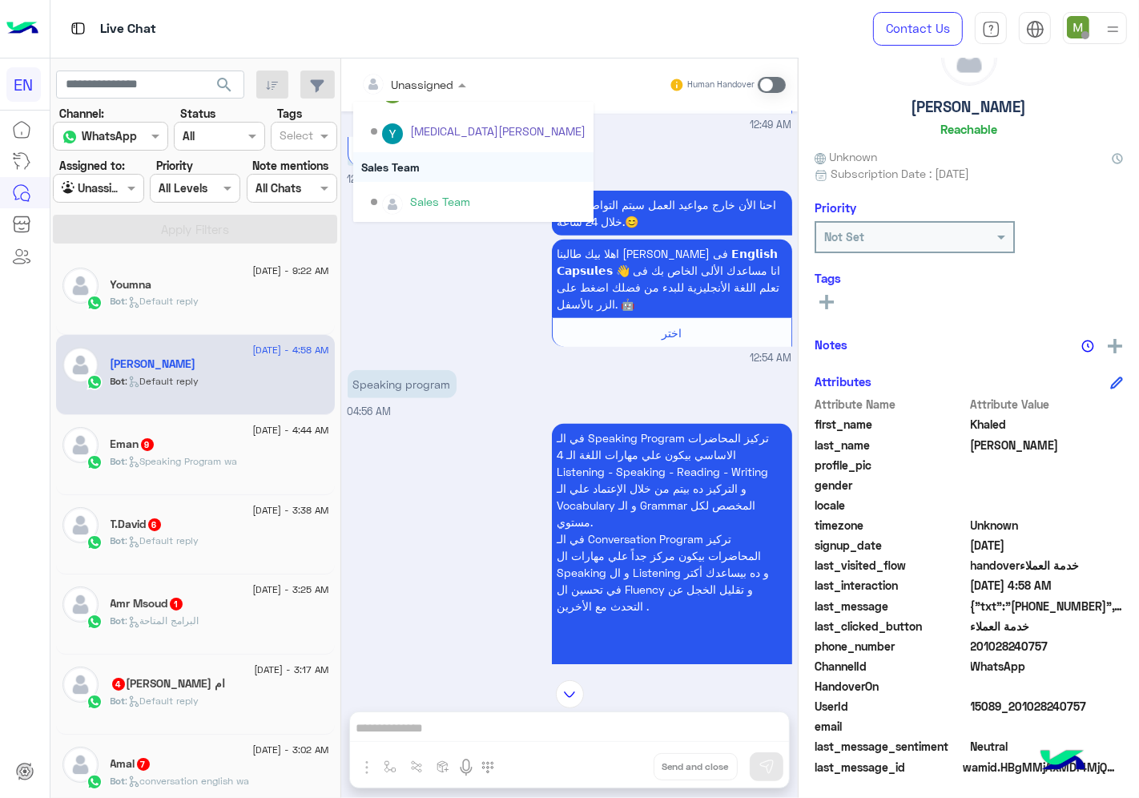
click at [411, 159] on div "Sales Team" at bounding box center [473, 167] width 240 height 30
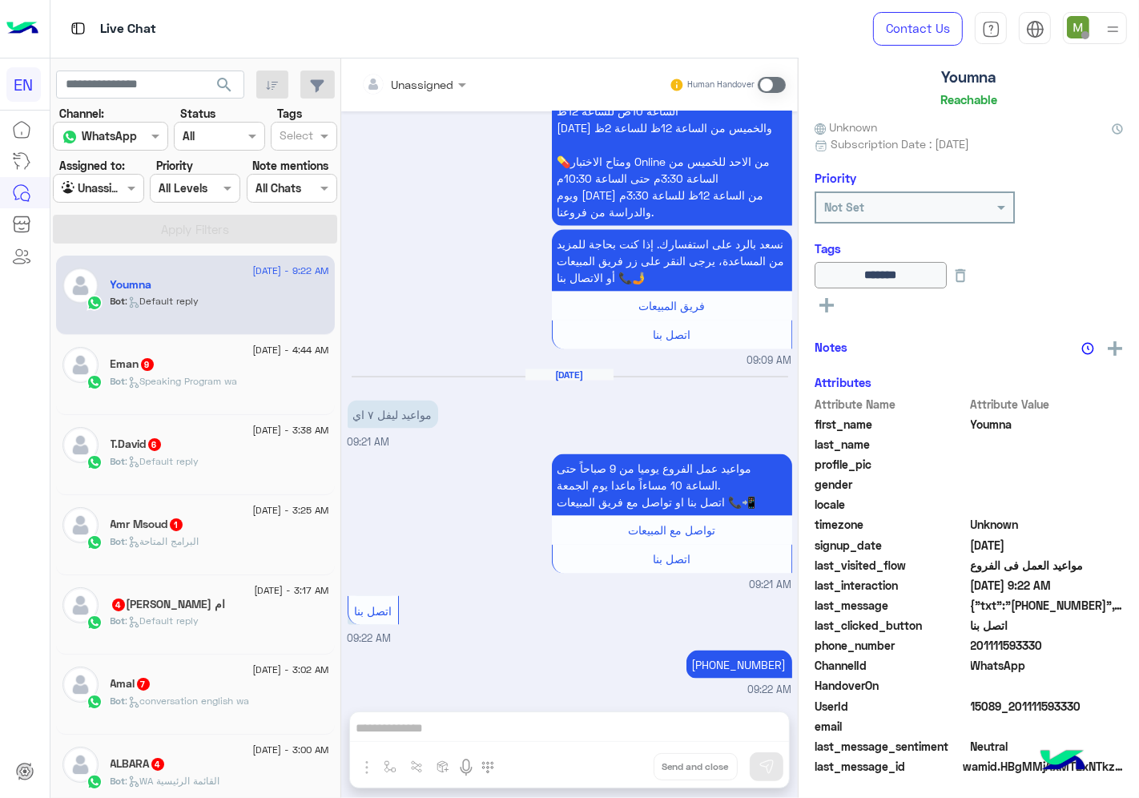
click at [272, 378] on div "Bot : Speaking Program wa" at bounding box center [220, 388] width 219 height 28
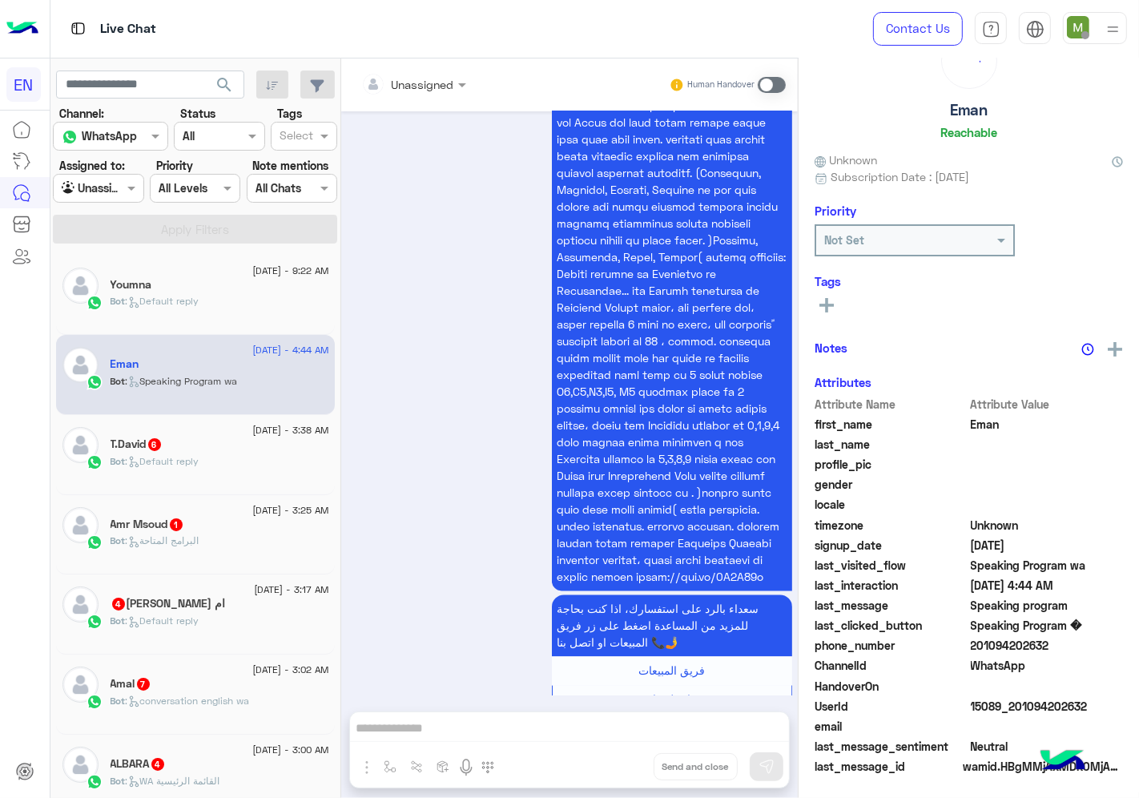
drag, startPoint x: 453, startPoint y: 101, endPoint x: 444, endPoint y: 86, distance: 17.6
click at [450, 92] on div "Unassigned Human Handover" at bounding box center [569, 84] width 457 height 53
click at [434, 78] on div at bounding box center [413, 84] width 121 height 18
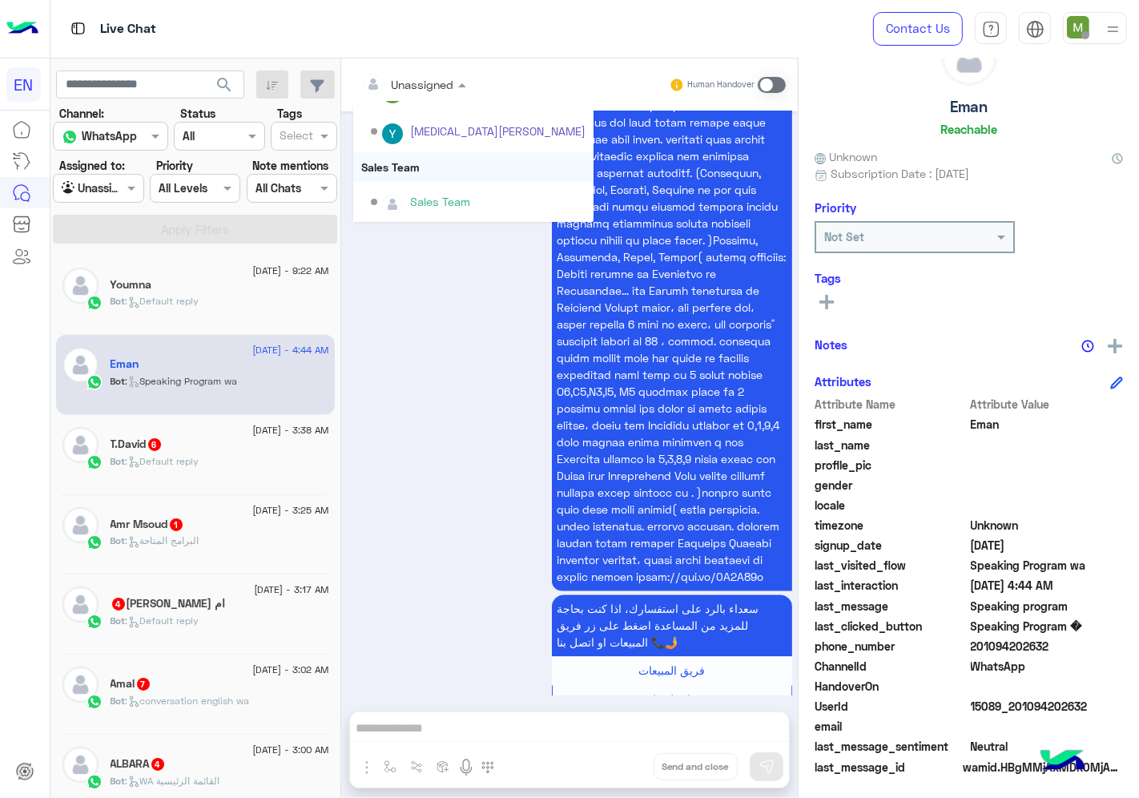
click at [414, 161] on div "Sales Team" at bounding box center [473, 167] width 240 height 30
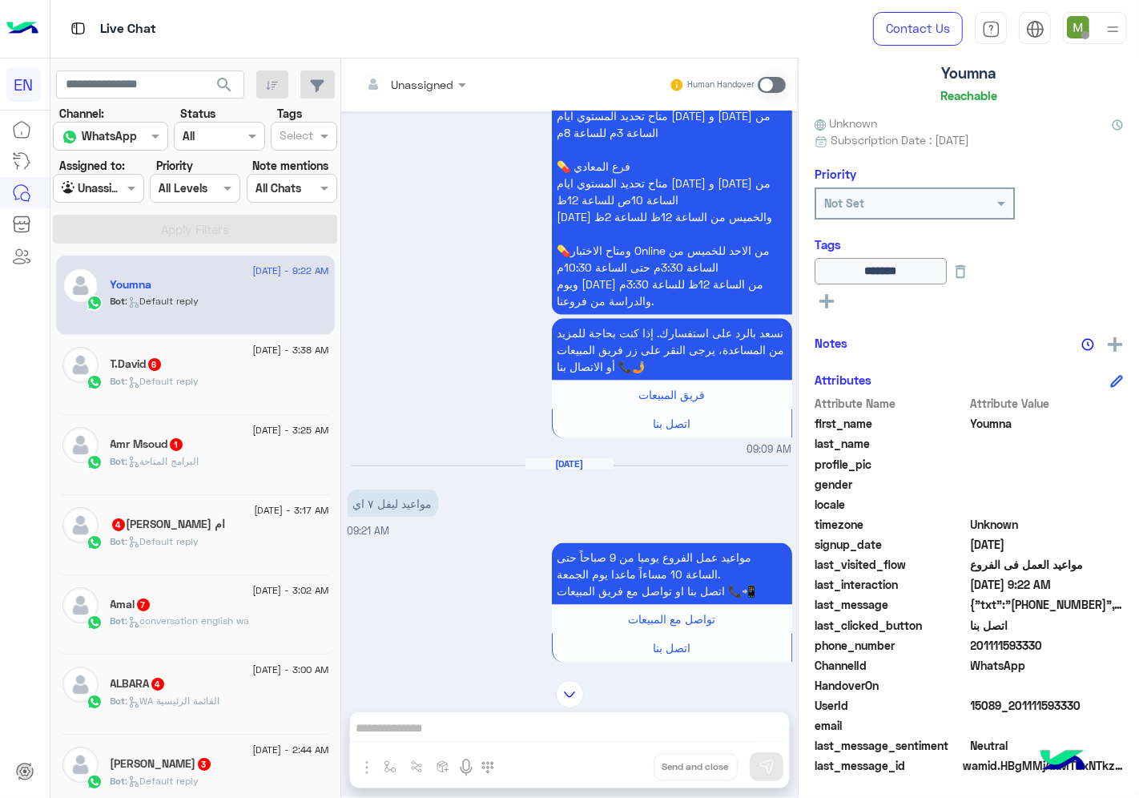
click at [252, 349] on span "[DATE] - 3:38 AM" at bounding box center [290, 350] width 76 height 14
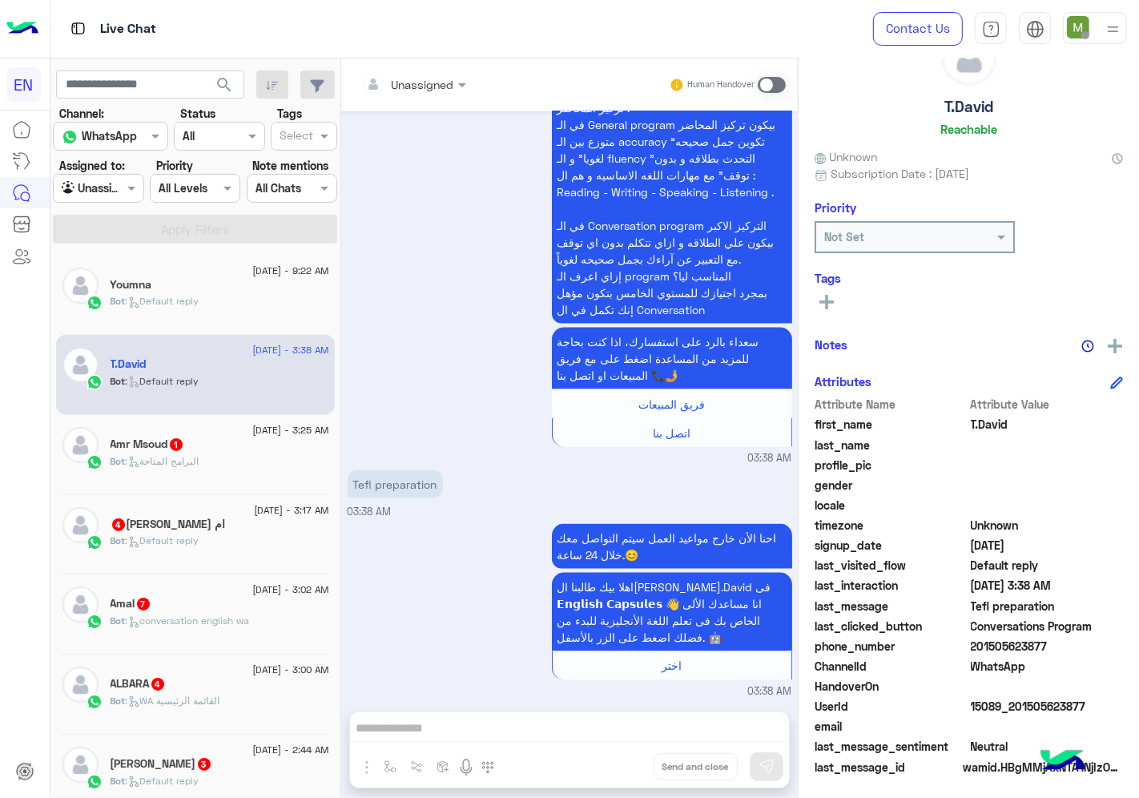
click at [421, 89] on input "text" at bounding box center [393, 84] width 65 height 17
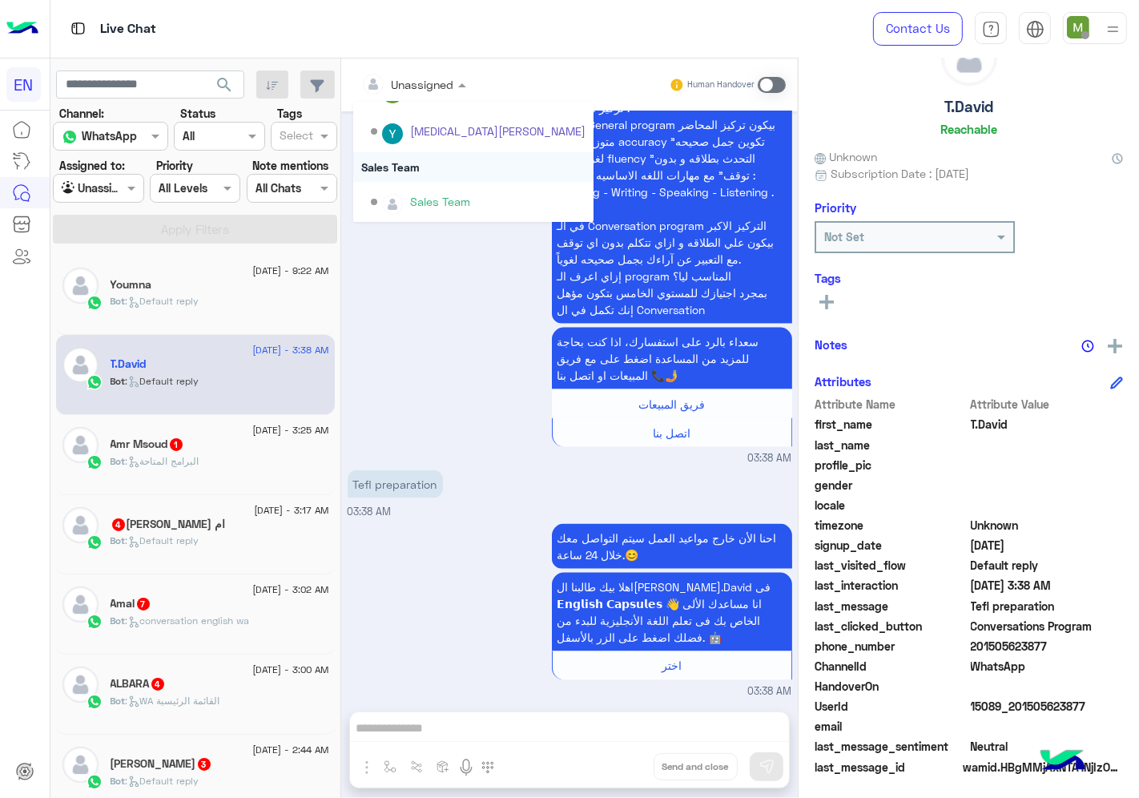
click at [410, 164] on div "Sales Team" at bounding box center [473, 167] width 240 height 30
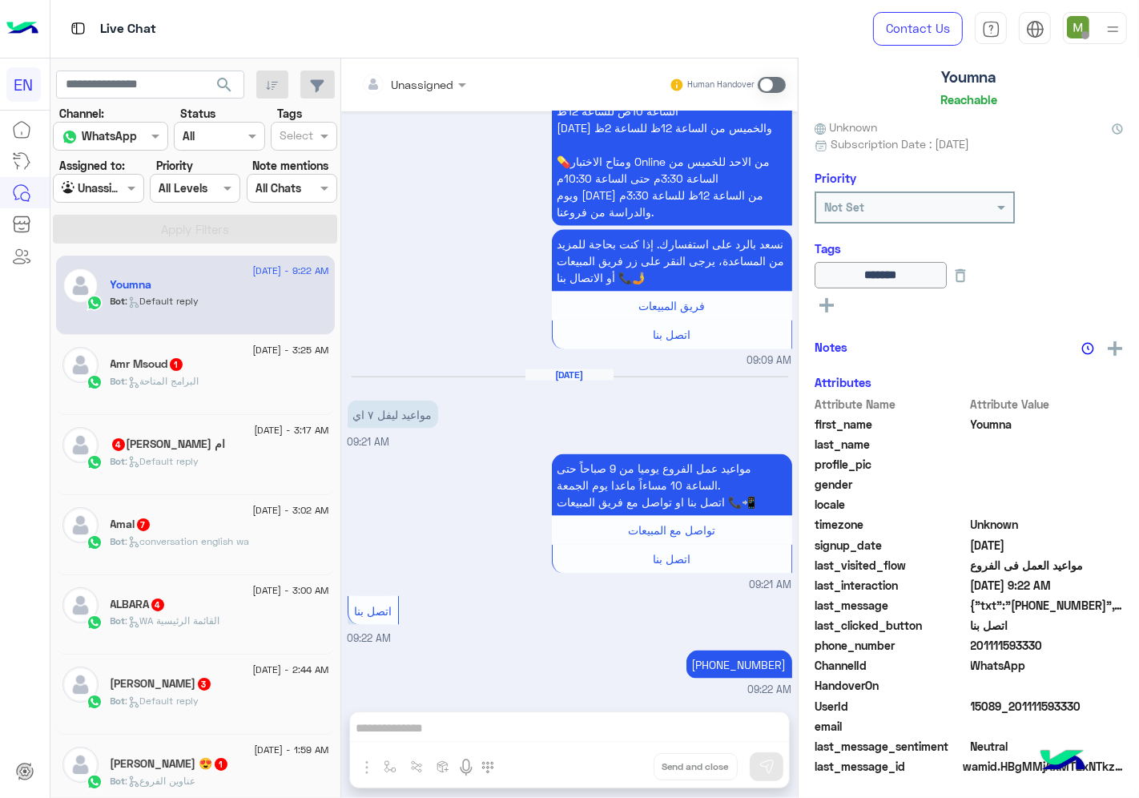
click at [243, 374] on div "Bot : البرامج المتاحة" at bounding box center [220, 388] width 219 height 28
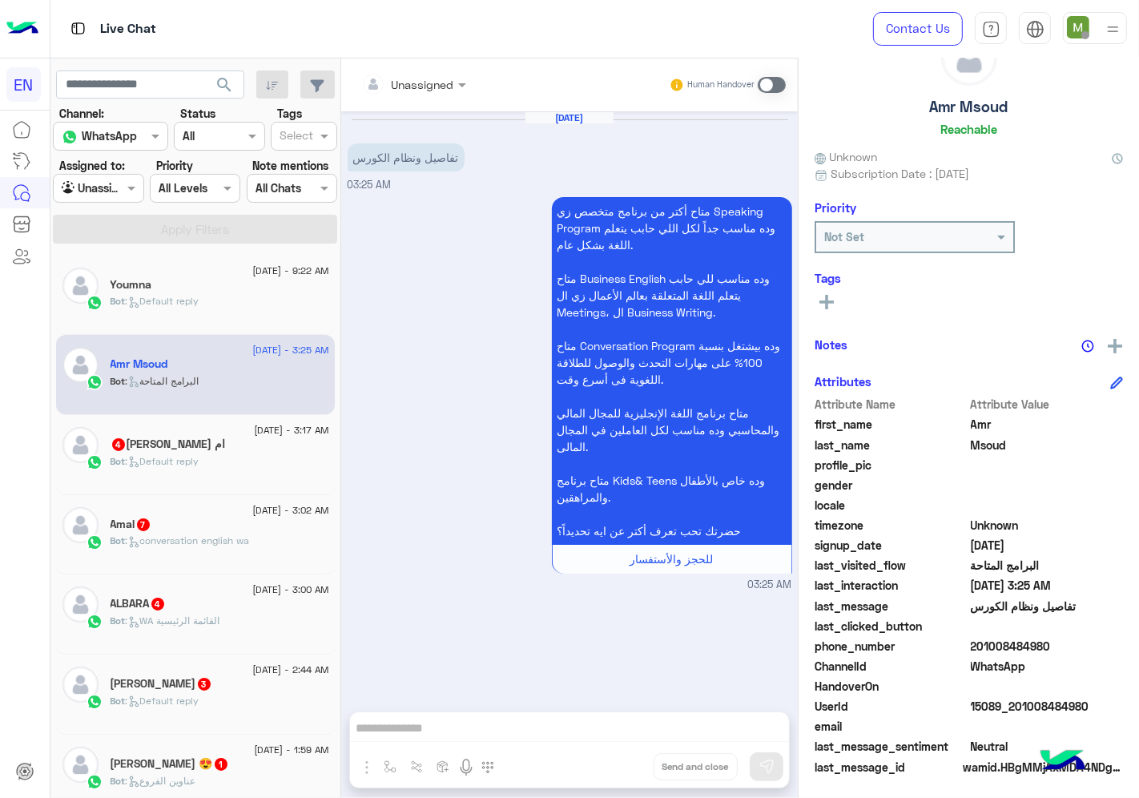
click at [425, 72] on div "Unassigned" at bounding box center [407, 84] width 93 height 32
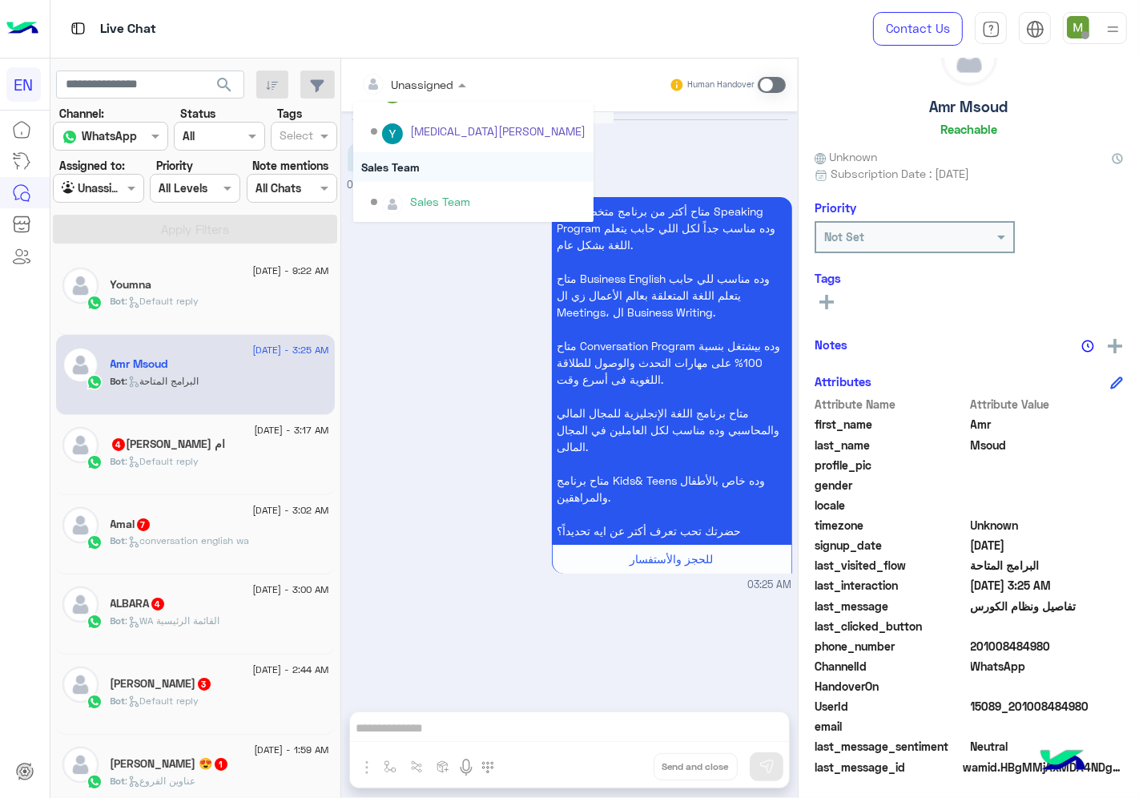
click at [409, 164] on div "Sales Team" at bounding box center [473, 167] width 240 height 30
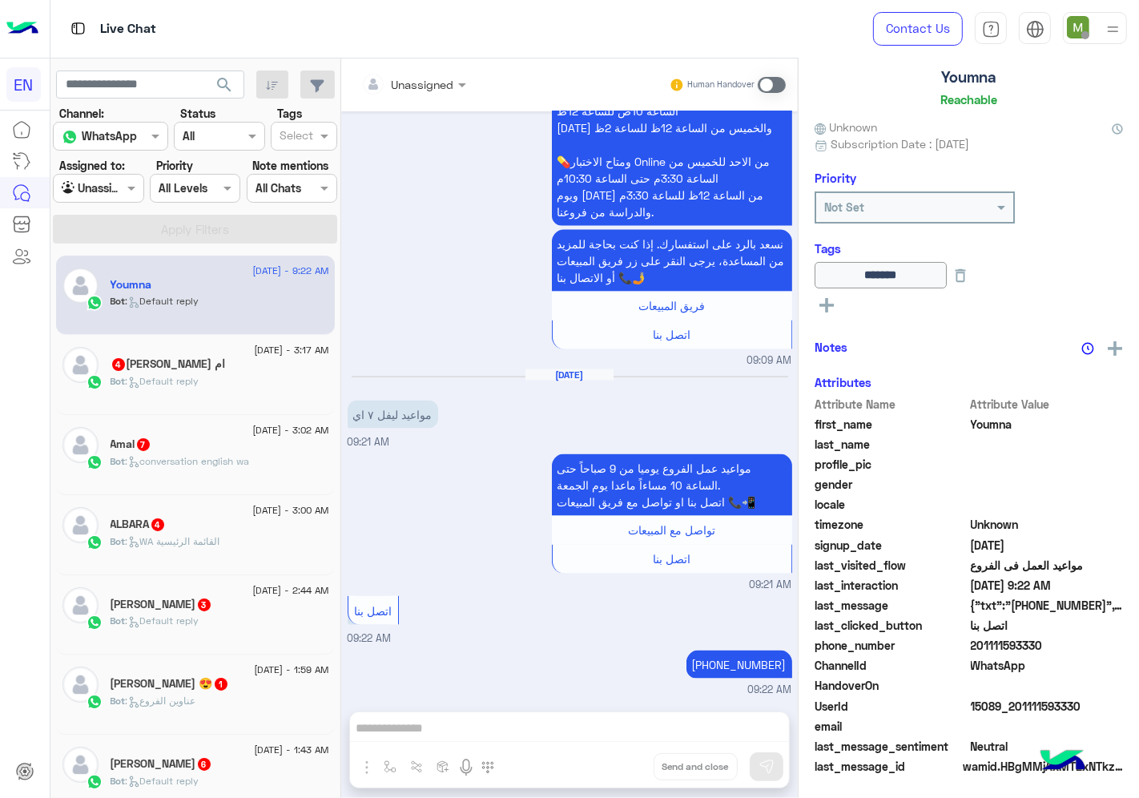
click at [265, 373] on div "ام [PERSON_NAME] 4" at bounding box center [220, 365] width 219 height 17
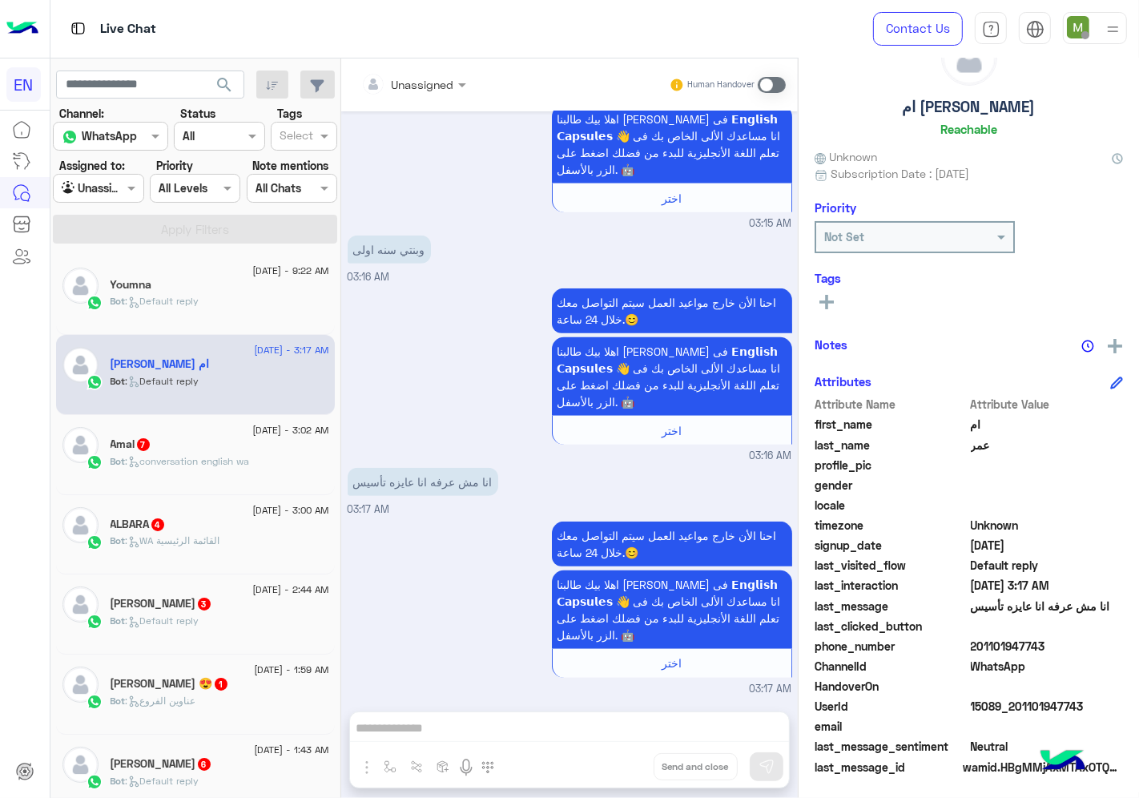
click at [430, 83] on div at bounding box center [413, 84] width 121 height 18
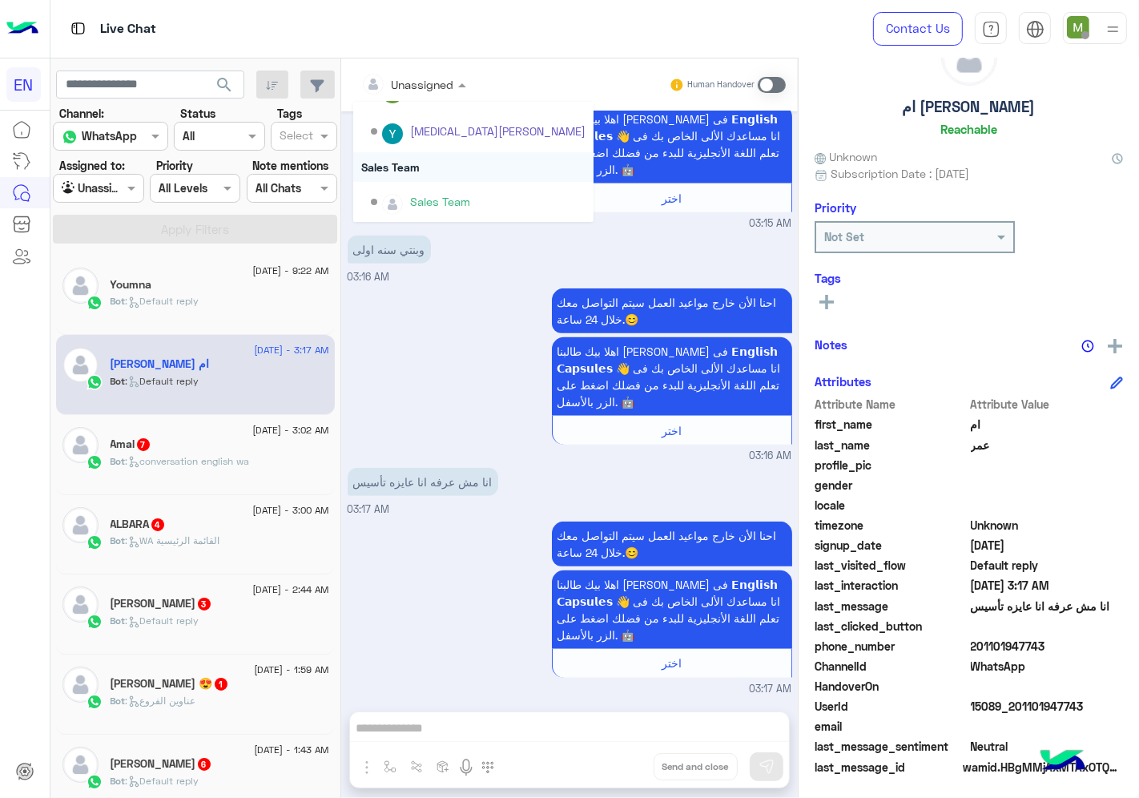
click at [413, 162] on div "Sales Team" at bounding box center [473, 167] width 240 height 30
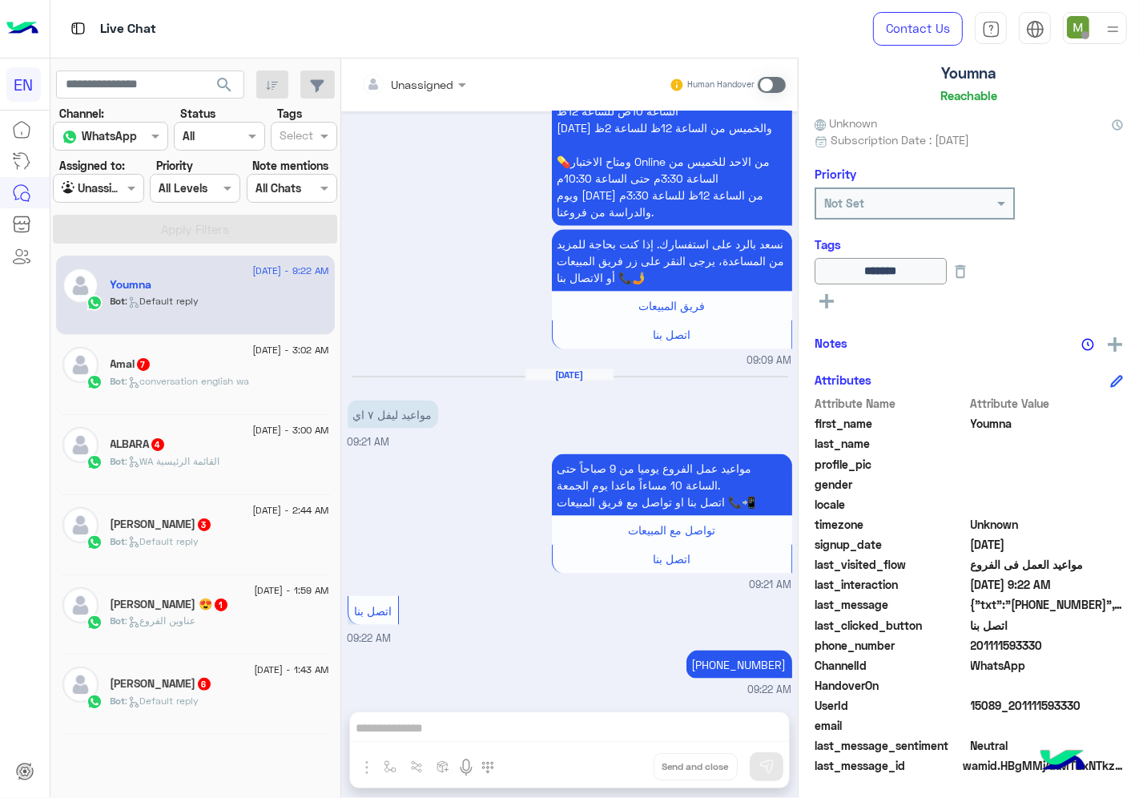
click at [168, 382] on span ": conversation english wa" at bounding box center [188, 381] width 124 height 12
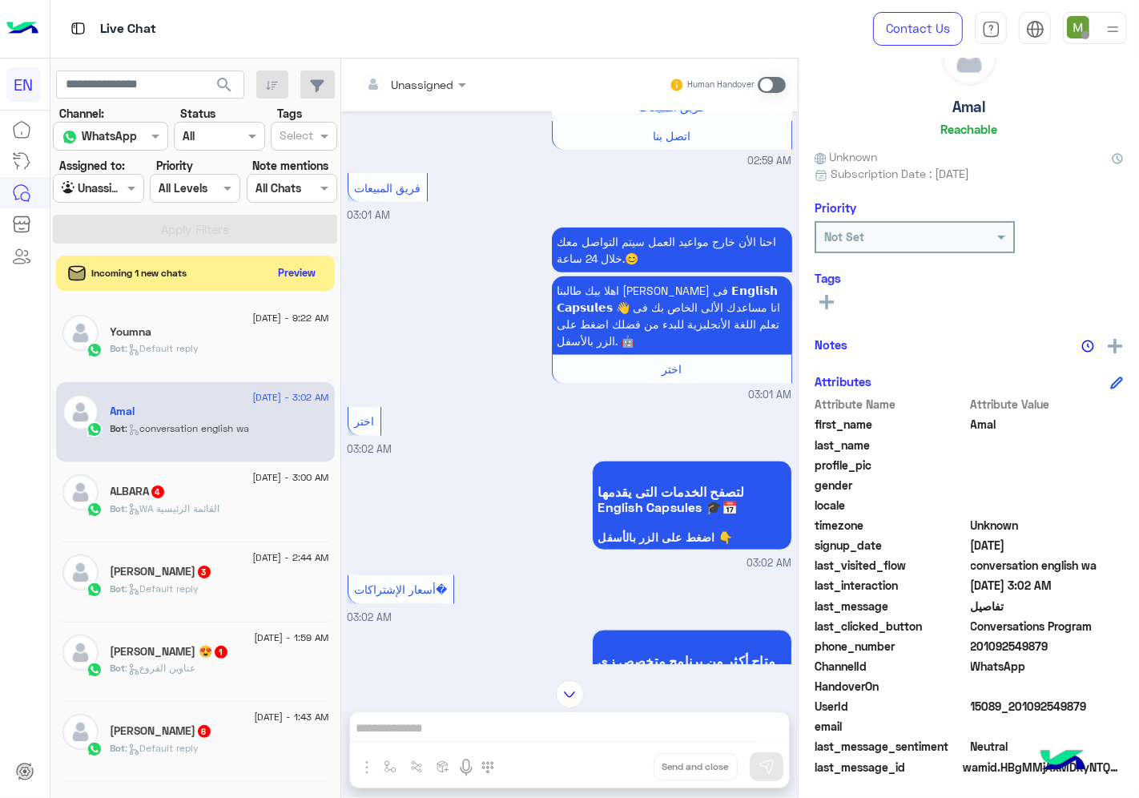
click at [433, 76] on div at bounding box center [413, 84] width 121 height 18
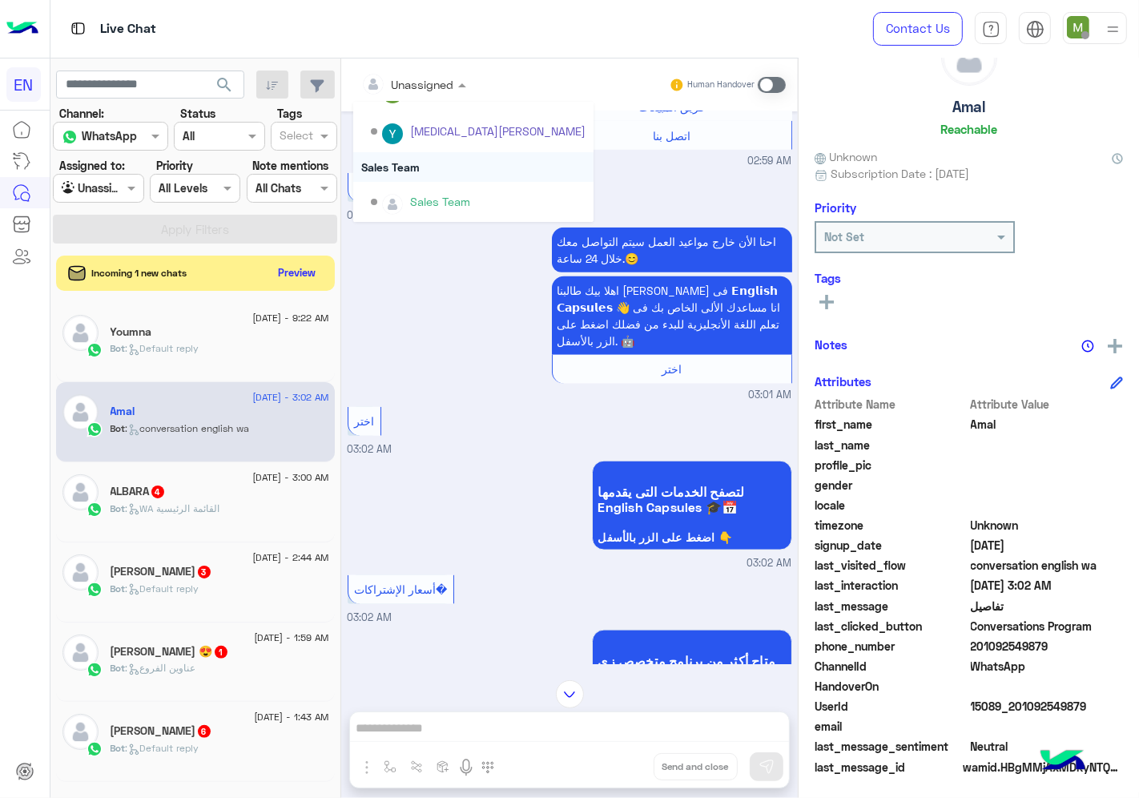
click at [414, 164] on div "Sales Team" at bounding box center [473, 167] width 240 height 30
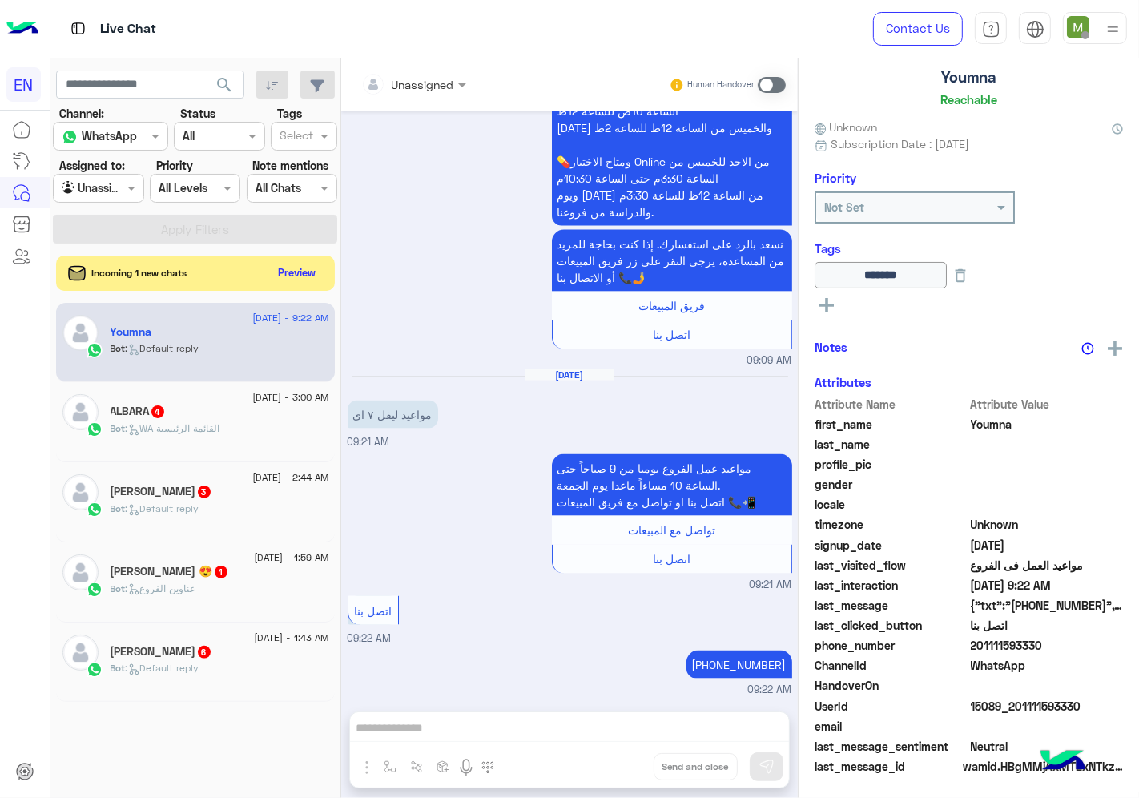
click at [208, 417] on div "ALBARA 4" at bounding box center [220, 413] width 219 height 17
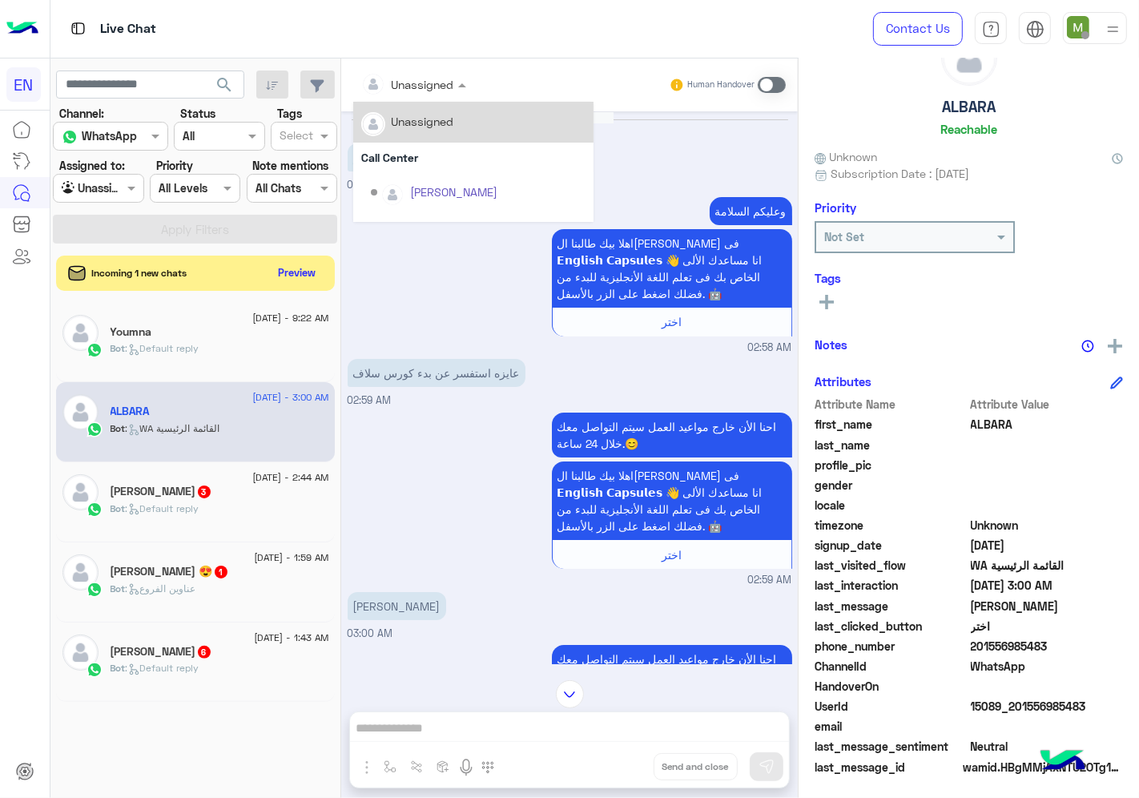
click at [437, 80] on div at bounding box center [413, 84] width 121 height 18
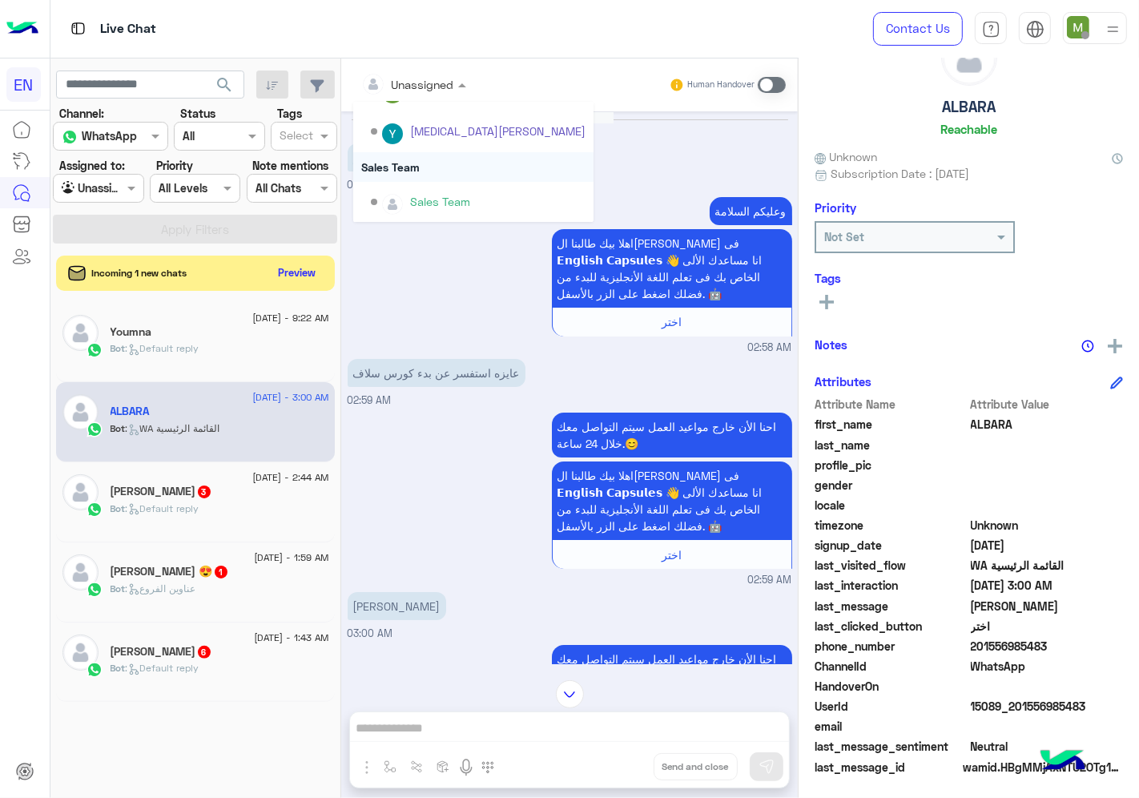
click at [417, 162] on div "Sales Team" at bounding box center [473, 167] width 240 height 30
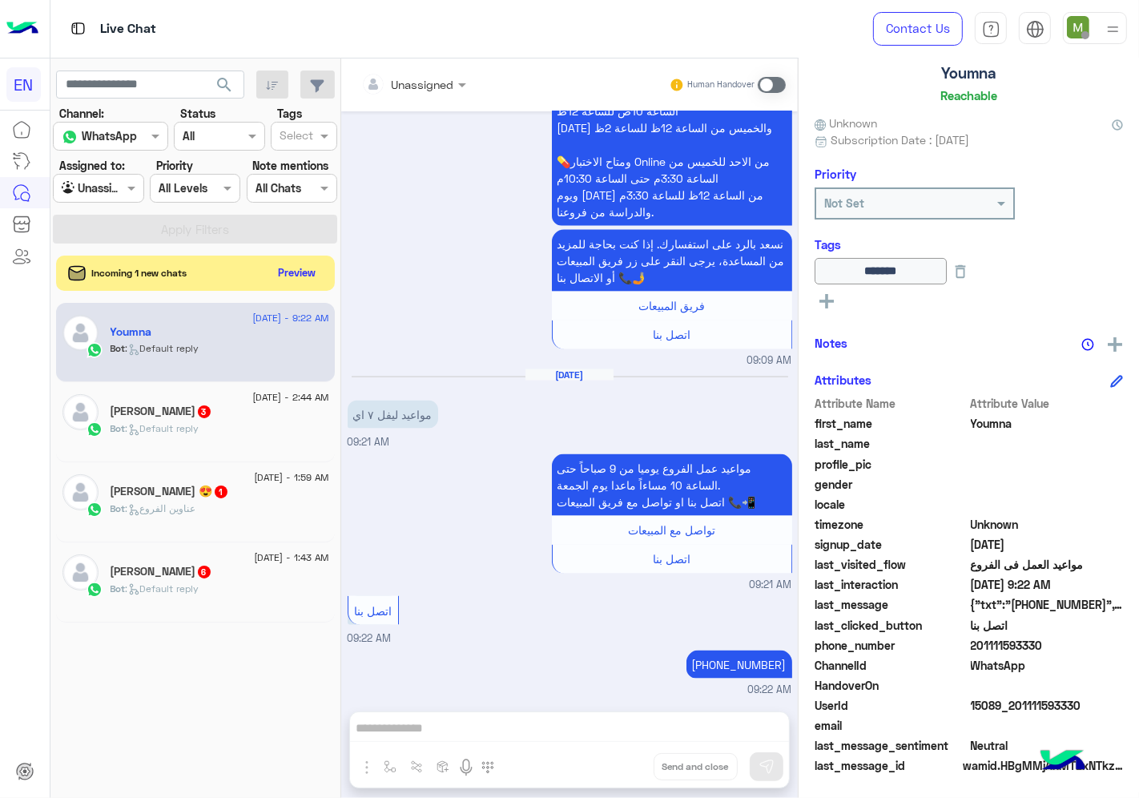
click at [243, 410] on div "[PERSON_NAME] 3" at bounding box center [220, 413] width 219 height 17
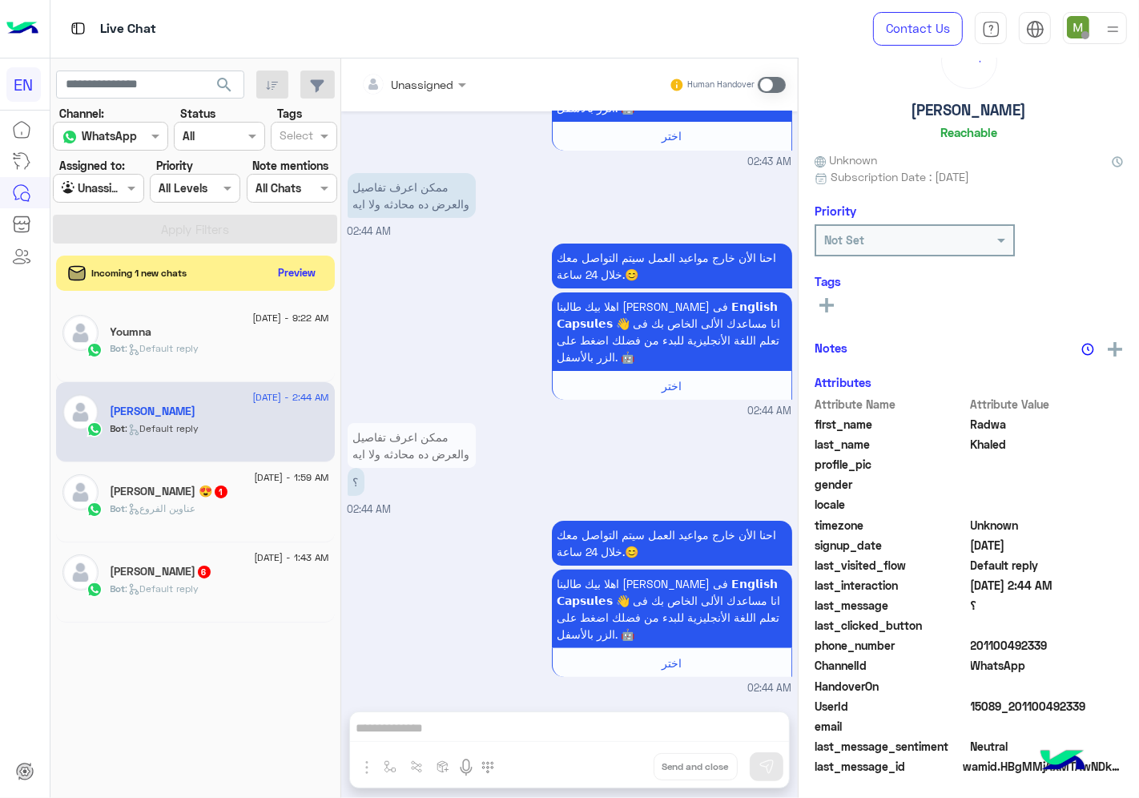
click at [425, 79] on input "text" at bounding box center [393, 84] width 65 height 17
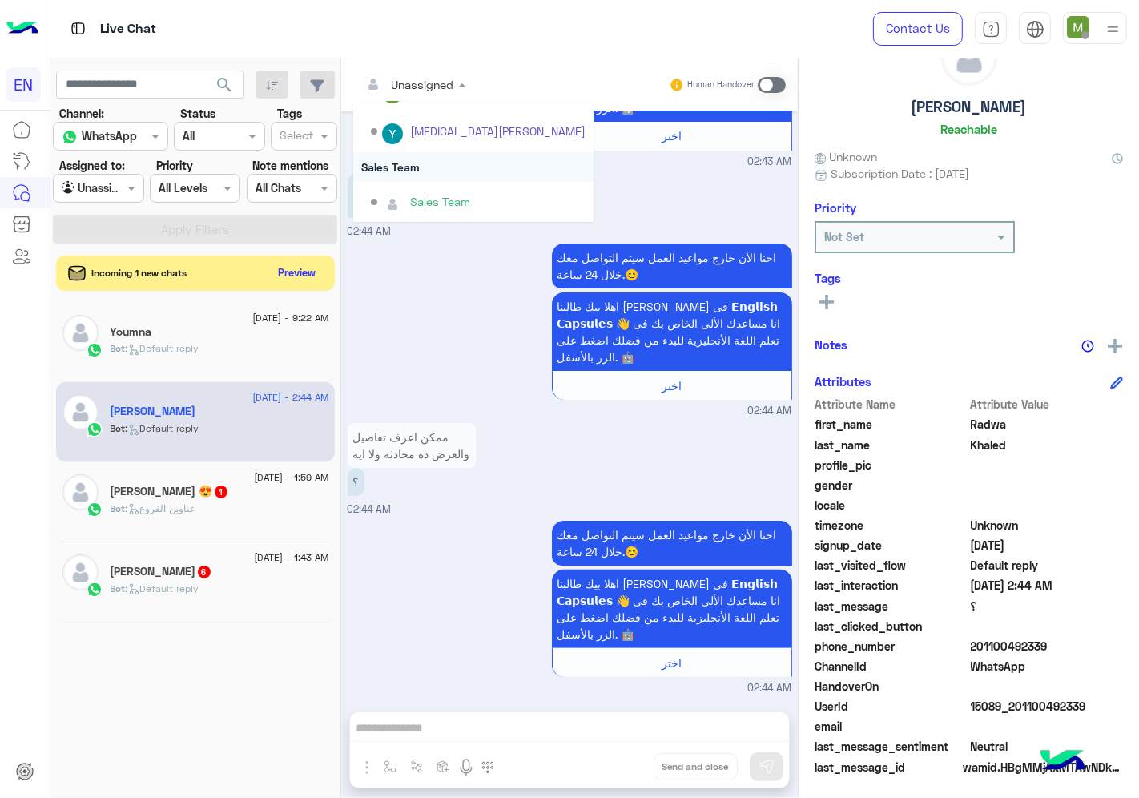
click at [415, 168] on div "Sales Team" at bounding box center [473, 167] width 240 height 30
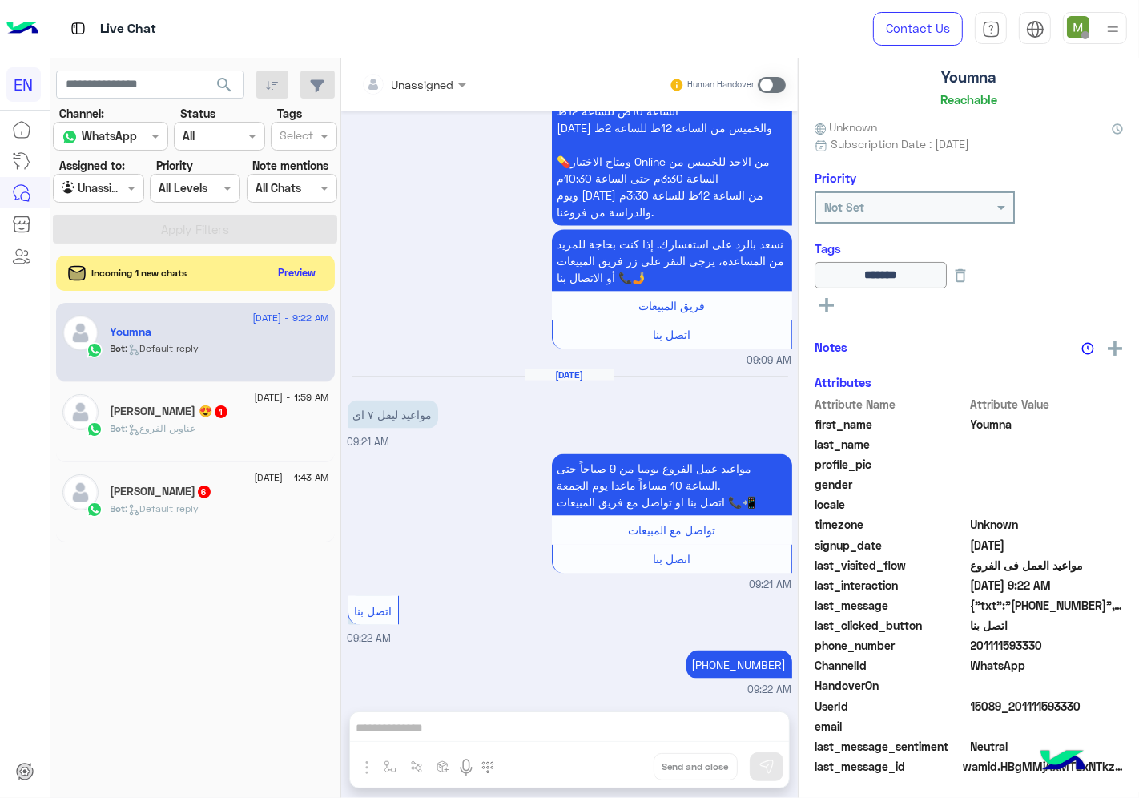
click at [233, 409] on div "[PERSON_NAME] 😍 1" at bounding box center [220, 413] width 219 height 17
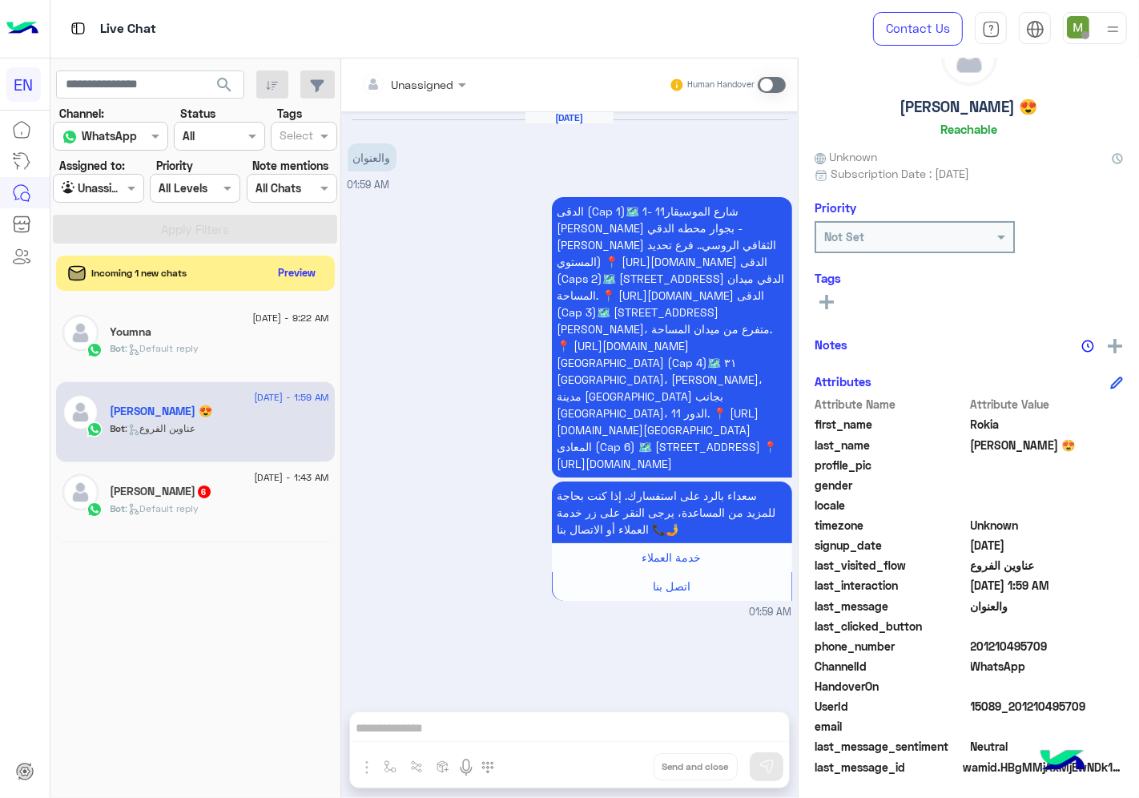
click at [446, 85] on div at bounding box center [413, 84] width 121 height 18
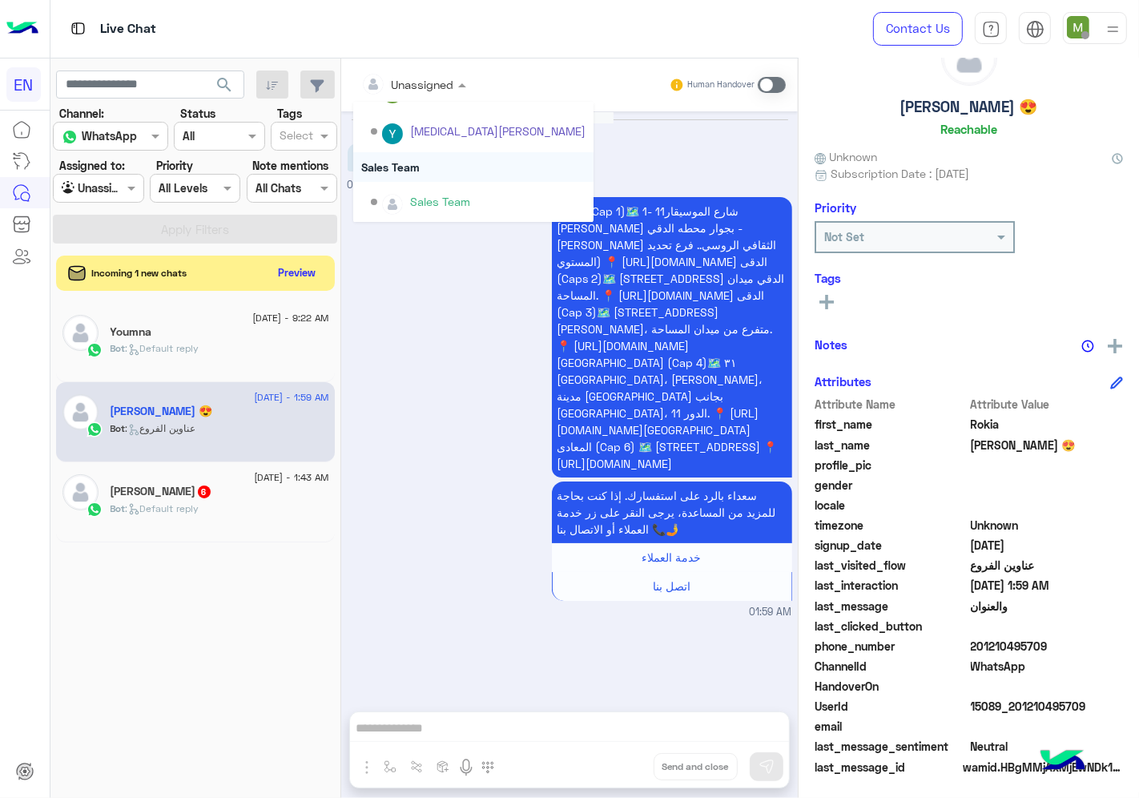
click at [407, 157] on div "Sales Team" at bounding box center [473, 167] width 240 height 30
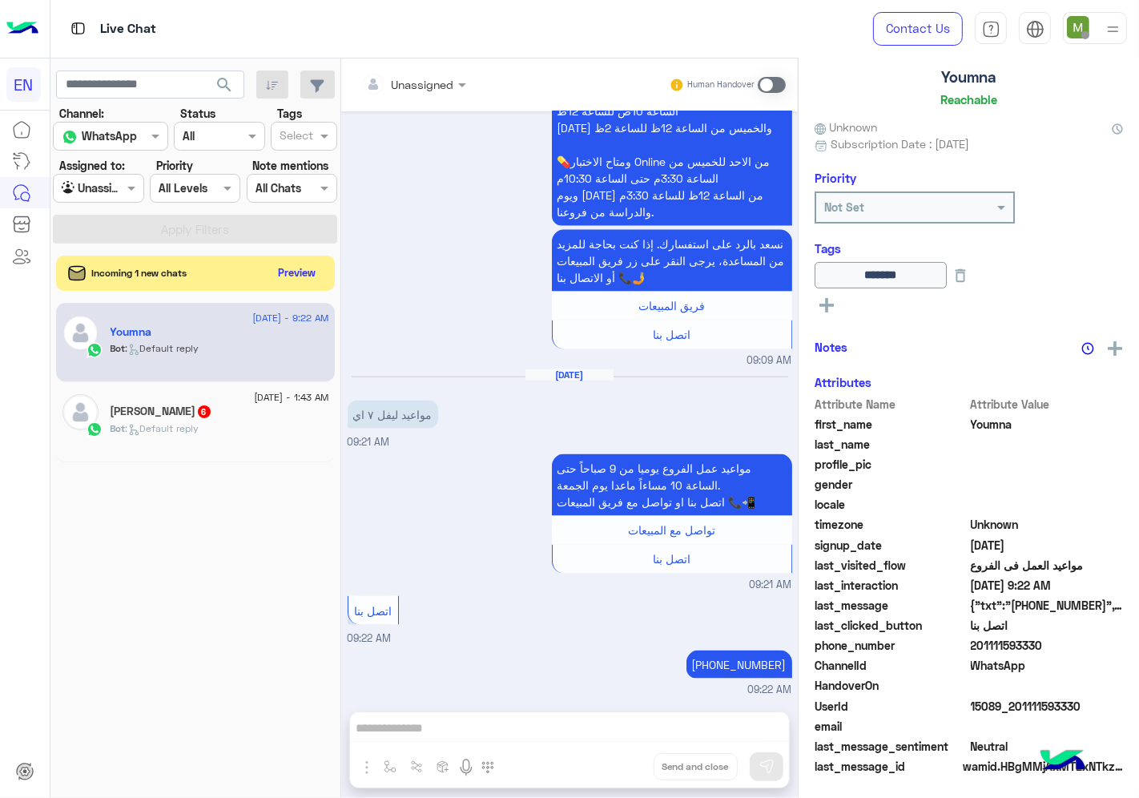
click at [187, 414] on h5 "[PERSON_NAME] 6" at bounding box center [162, 412] width 102 height 14
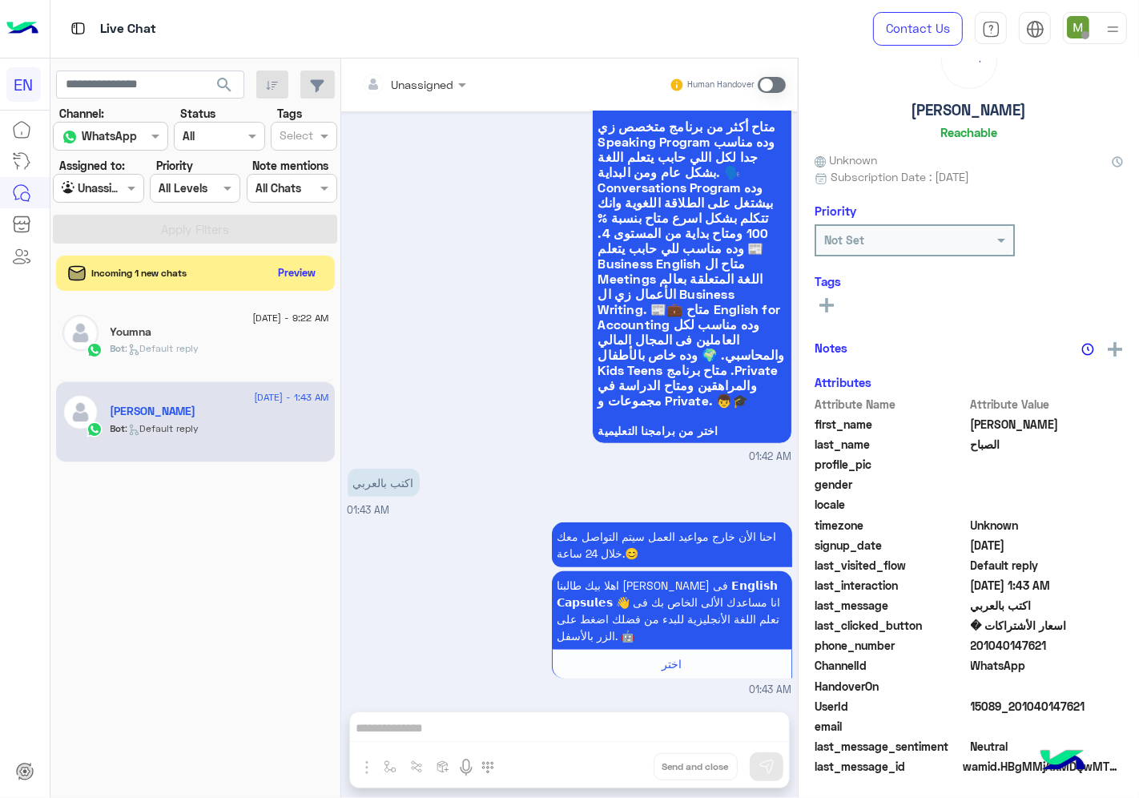
click at [436, 91] on div "Unassigned" at bounding box center [423, 84] width 62 height 17
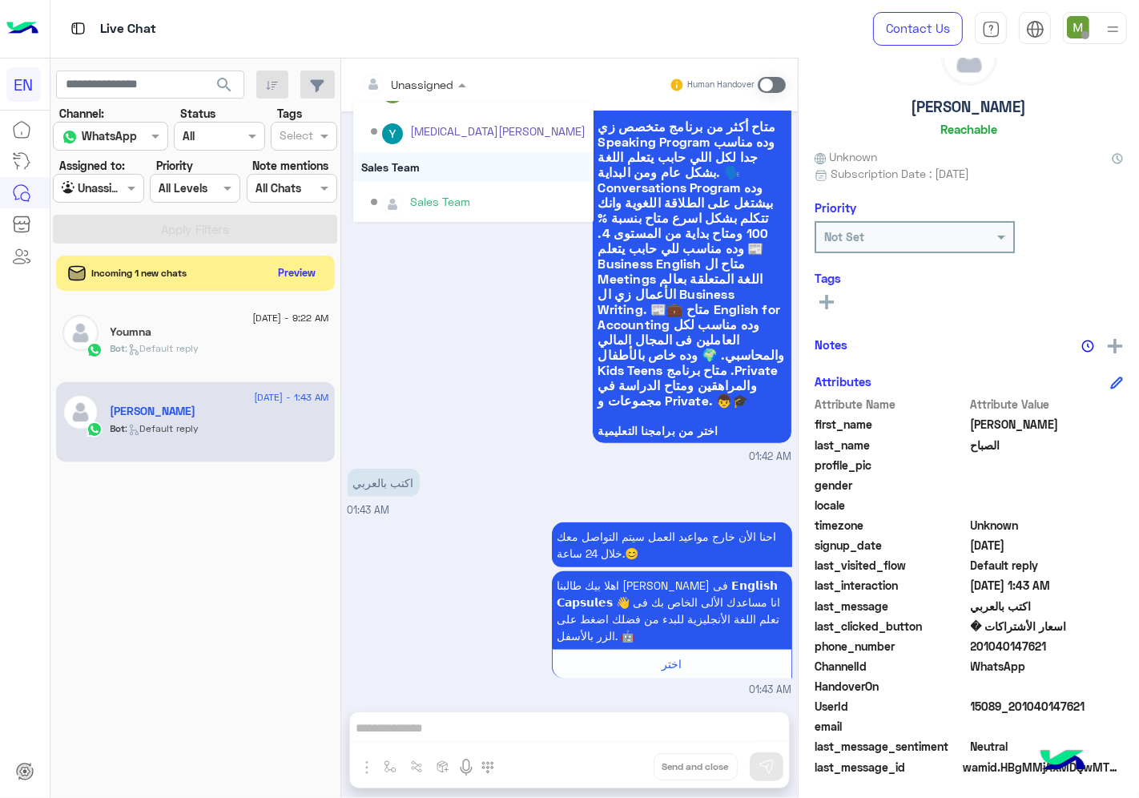
drag, startPoint x: 405, startPoint y: 166, endPoint x: 411, endPoint y: 220, distance: 54.8
click at [406, 166] on div "Sales Team" at bounding box center [473, 167] width 240 height 30
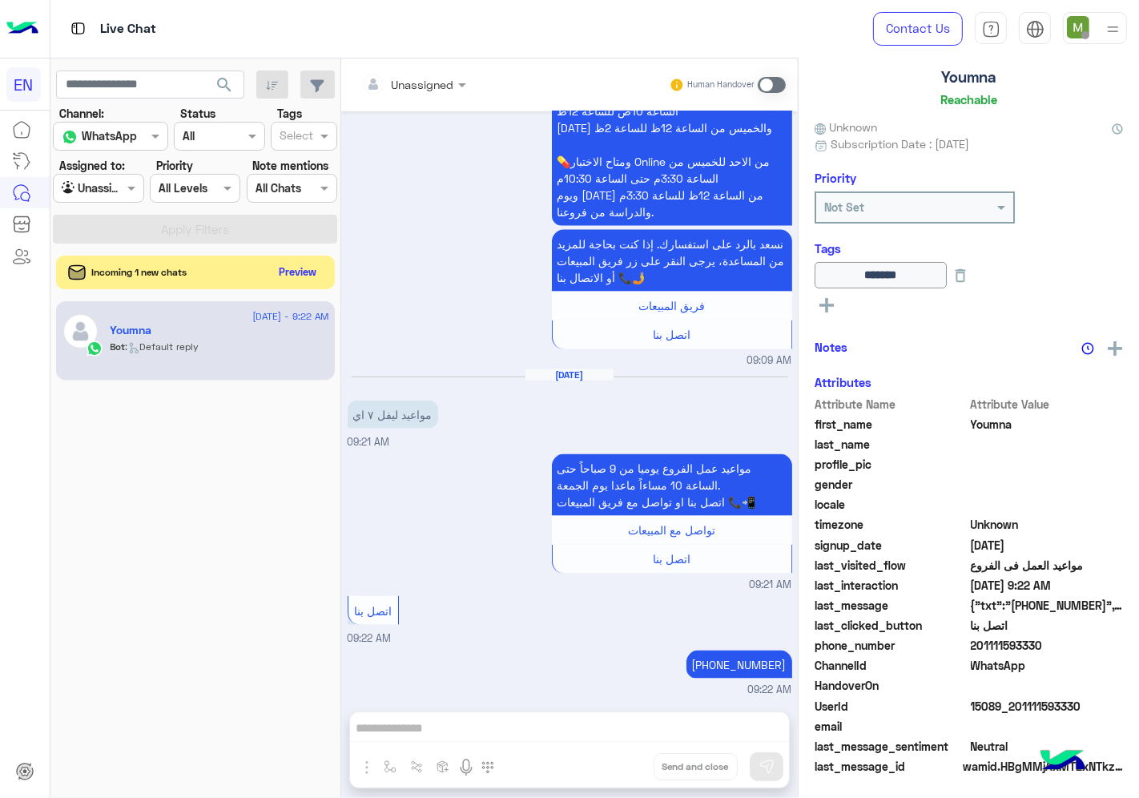
click at [302, 273] on button "Preview" at bounding box center [298, 272] width 50 height 22
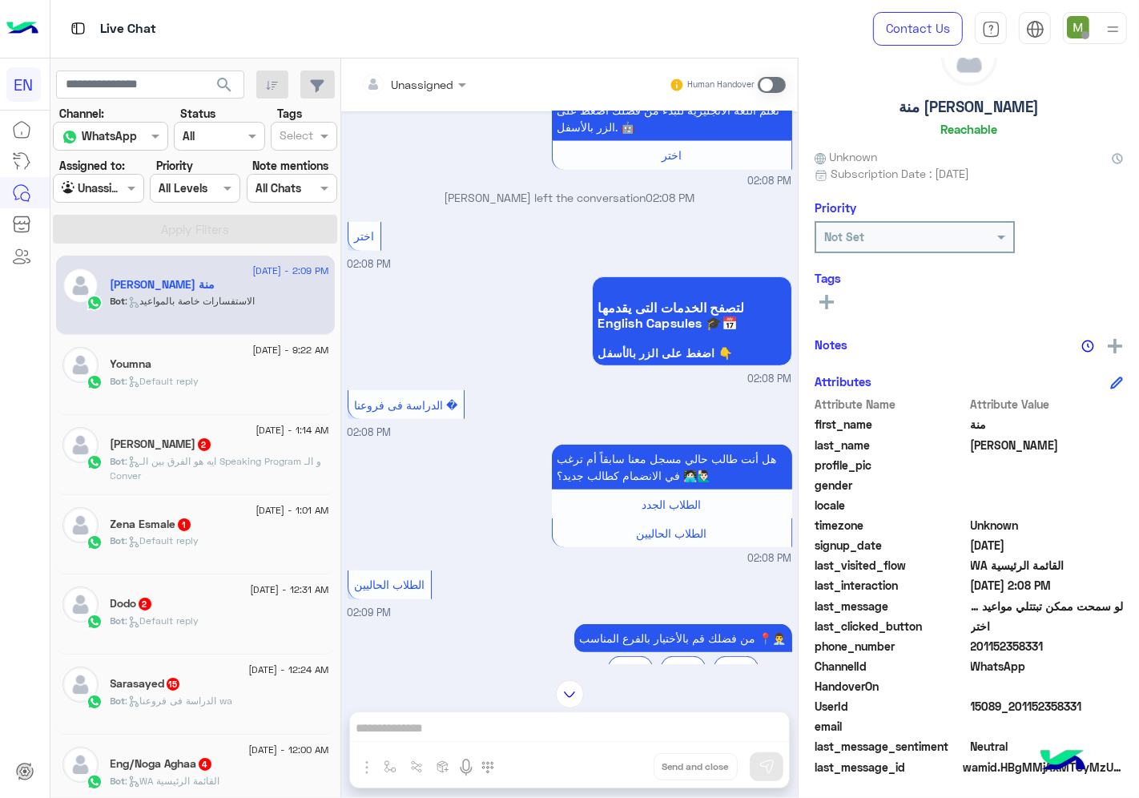
drag, startPoint x: 1052, startPoint y: 635, endPoint x: 976, endPoint y: 637, distance: 76.1
click at [976, 638] on span "201152358331" at bounding box center [1047, 646] width 153 height 17
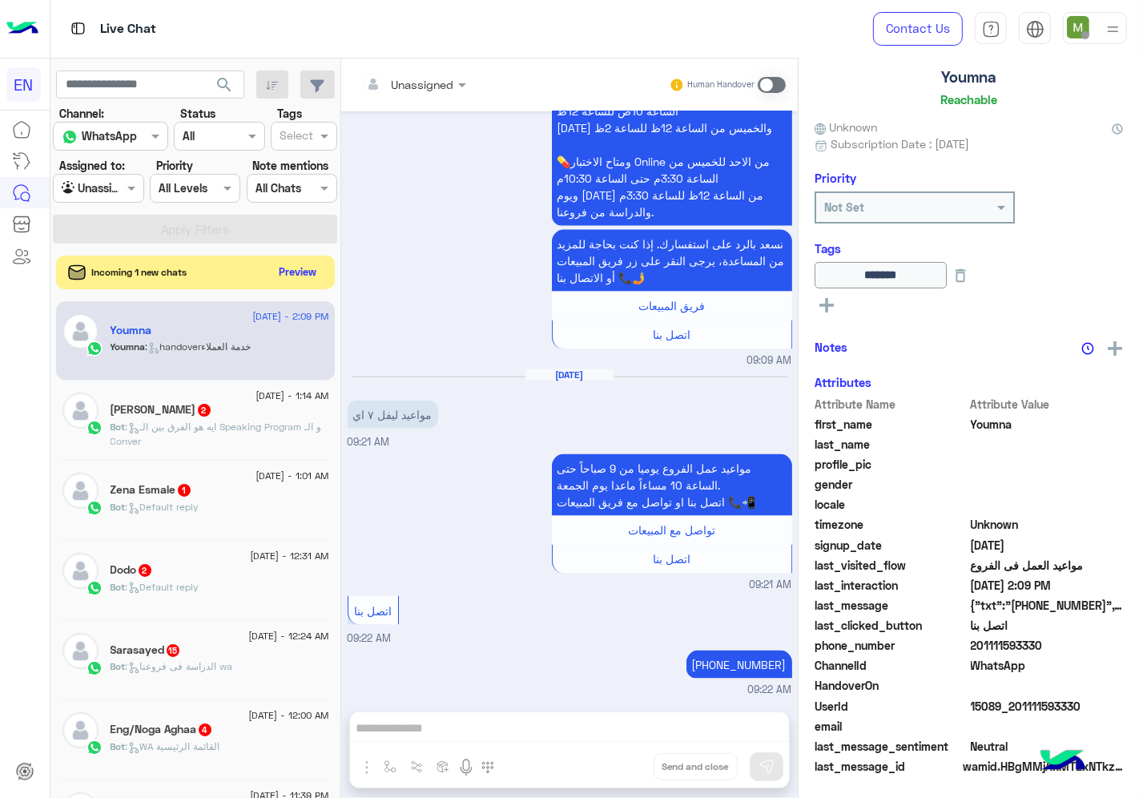
click at [293, 270] on button "Preview" at bounding box center [298, 272] width 50 height 22
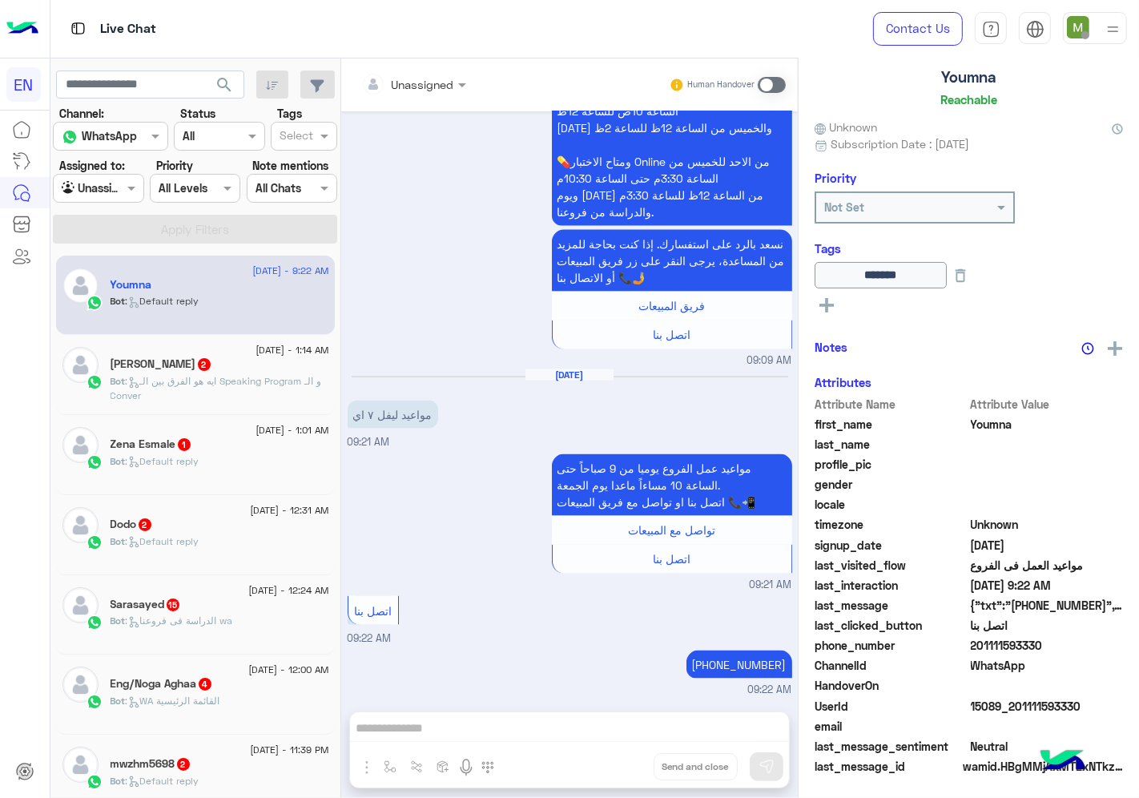
click at [223, 381] on span ": ايه هو الفرق بين الـ Speaking Program و الـ Conver" at bounding box center [217, 388] width 212 height 26
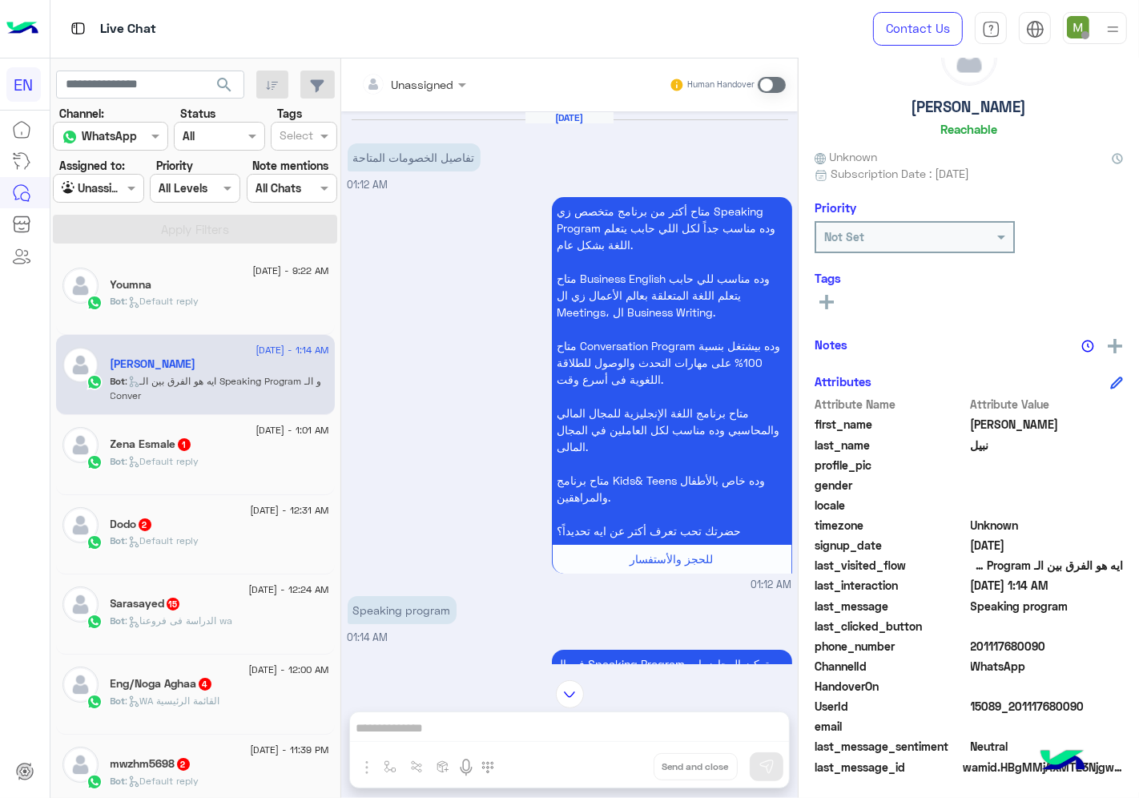
click at [426, 85] on input "text" at bounding box center [393, 84] width 65 height 17
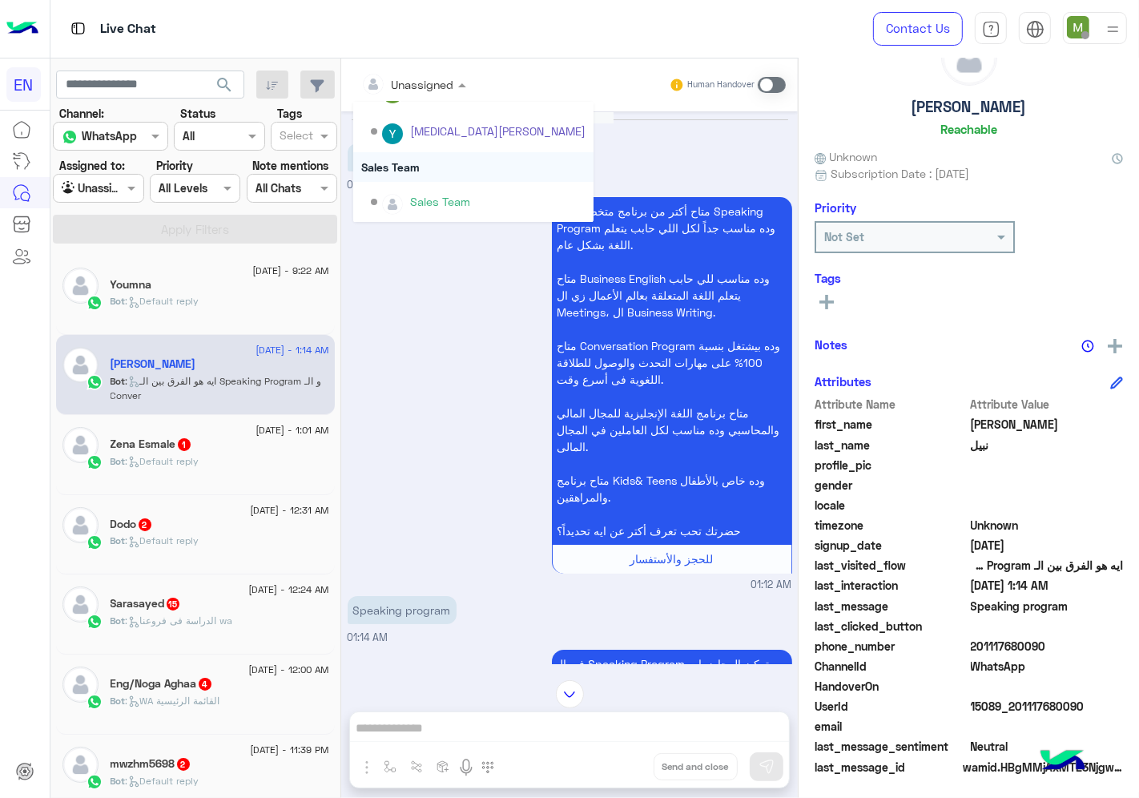
click at [415, 164] on div "Sales Team" at bounding box center [473, 167] width 240 height 30
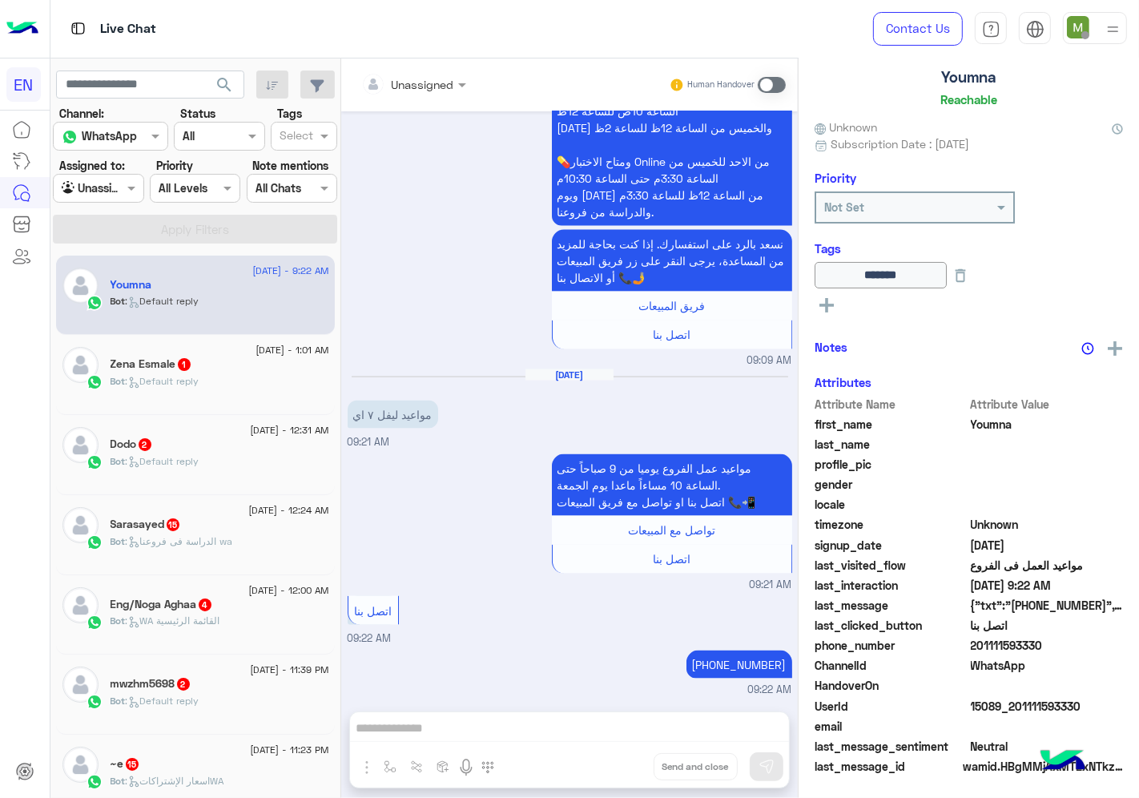
click at [204, 377] on div "Bot : Default reply" at bounding box center [220, 388] width 219 height 28
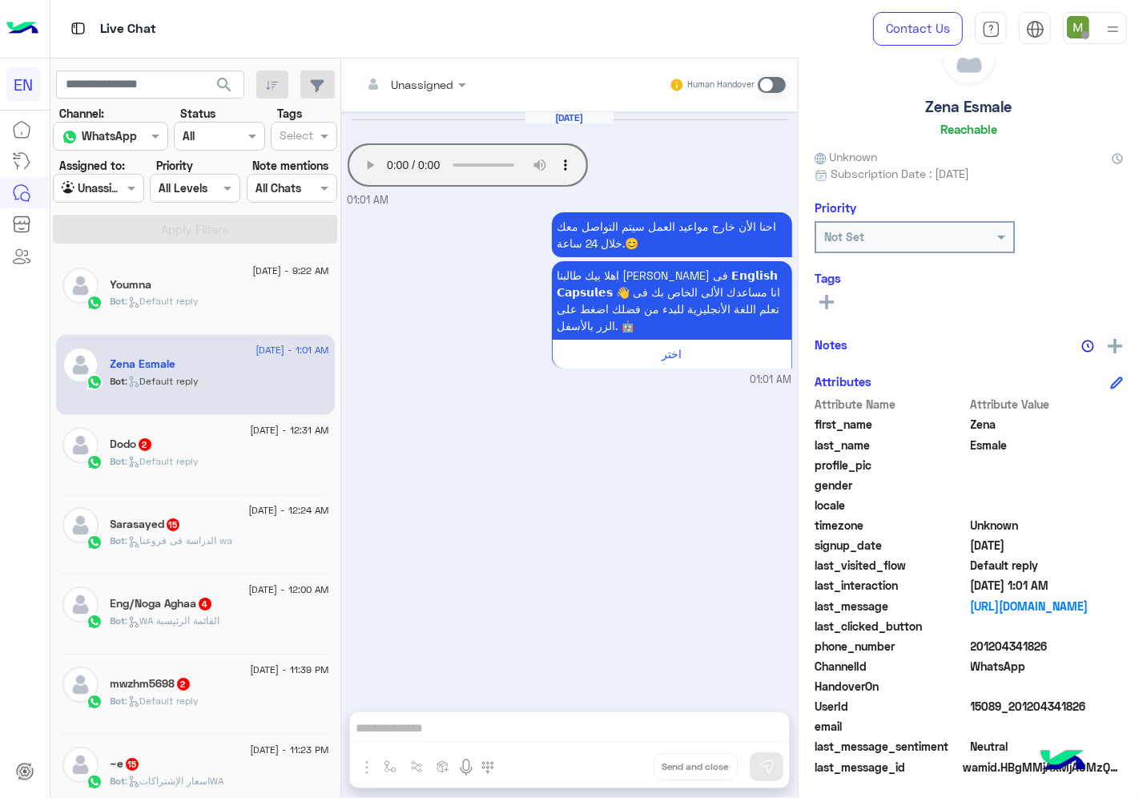
drag, startPoint x: 429, startPoint y: 87, endPoint x: 426, endPoint y: 95, distance: 8.4
click at [428, 84] on div at bounding box center [413, 84] width 121 height 18
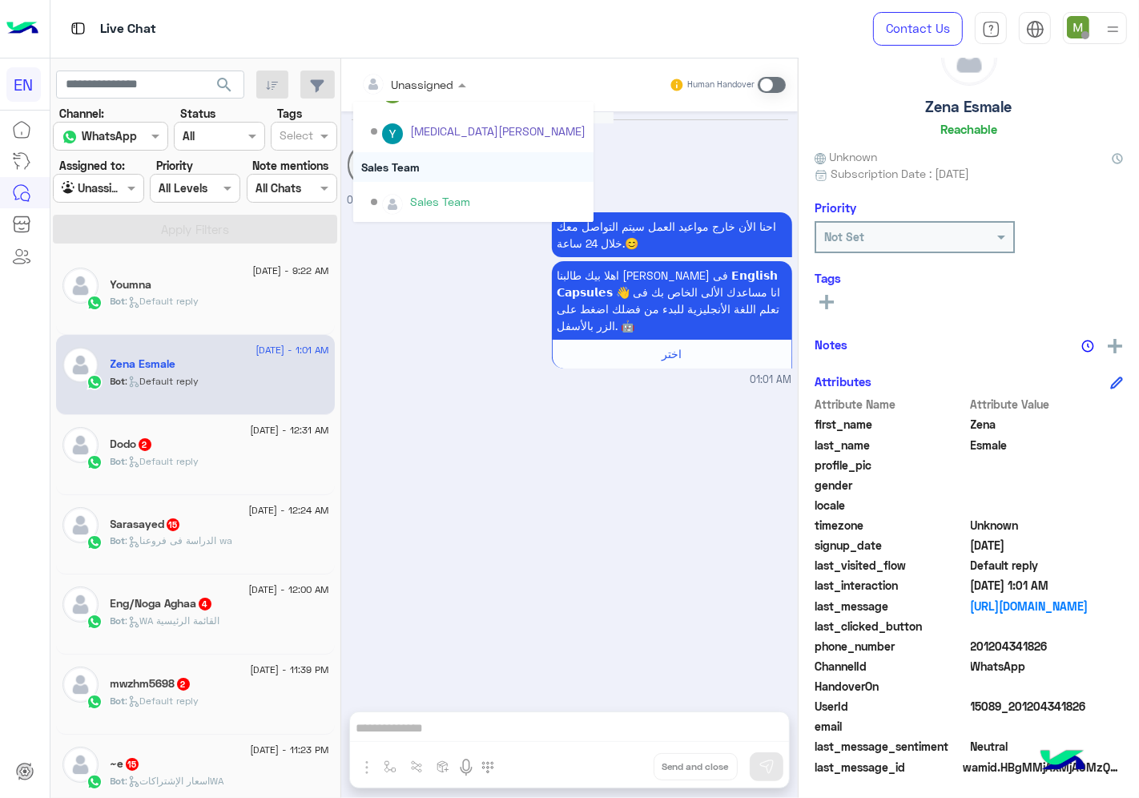
click at [405, 163] on div "Sales Team" at bounding box center [473, 167] width 240 height 30
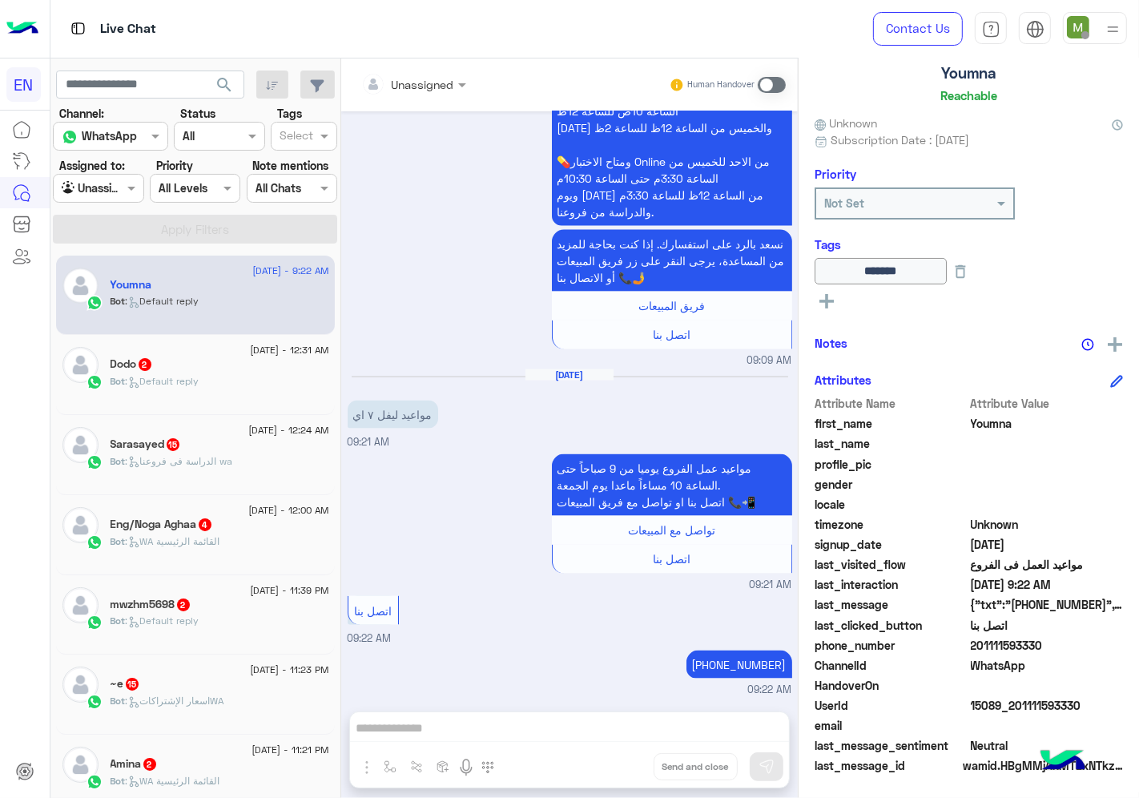
click at [211, 370] on div "Dodo 2" at bounding box center [220, 365] width 219 height 17
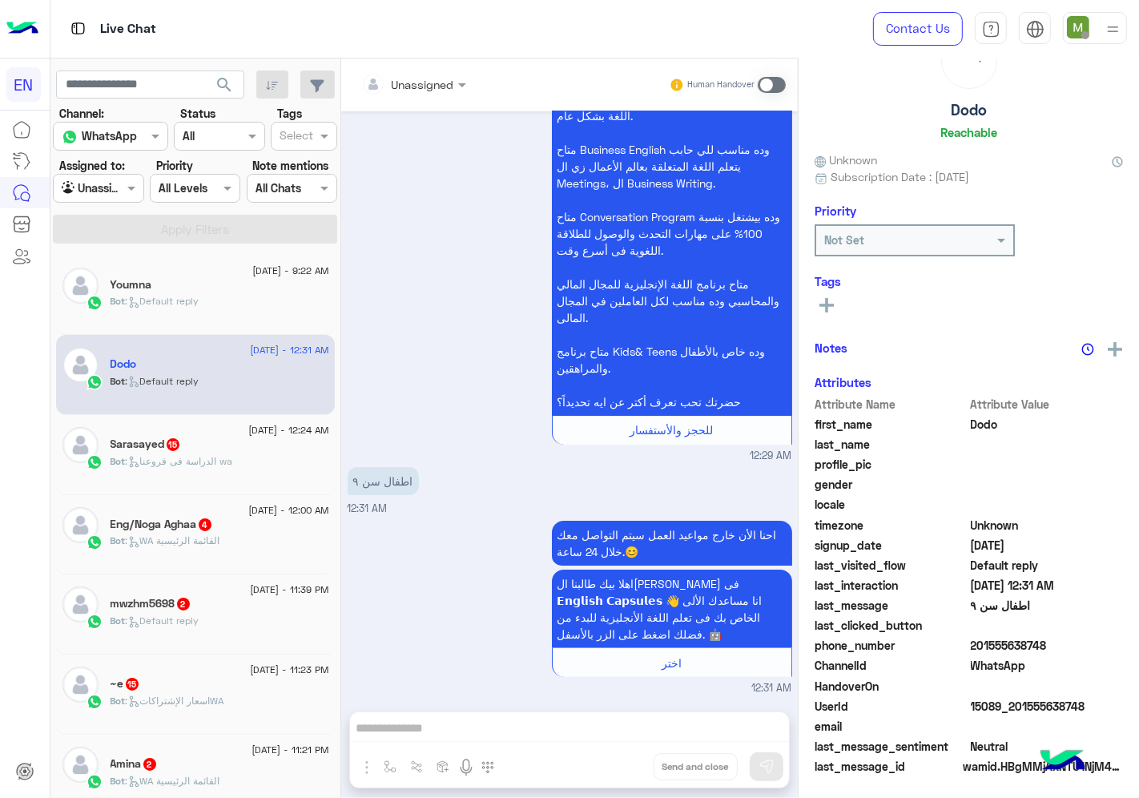
click at [434, 89] on div at bounding box center [413, 84] width 121 height 18
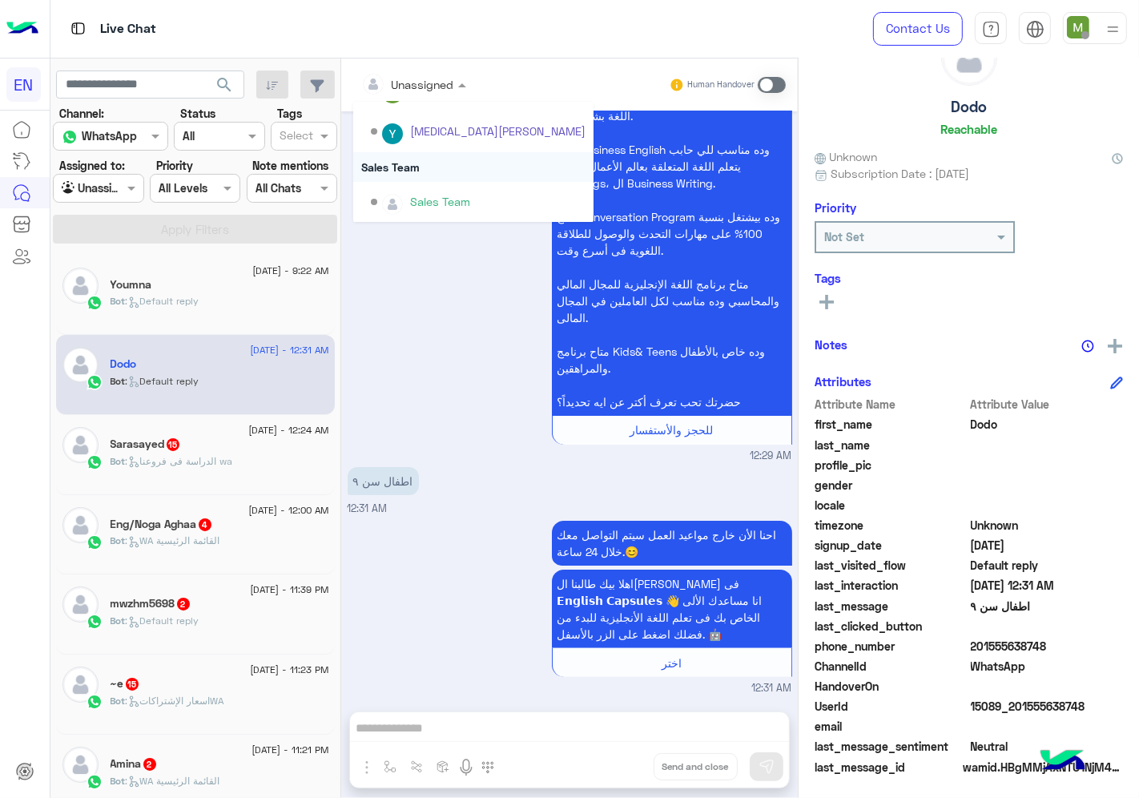
click at [409, 162] on div "Sales Team" at bounding box center [473, 167] width 240 height 30
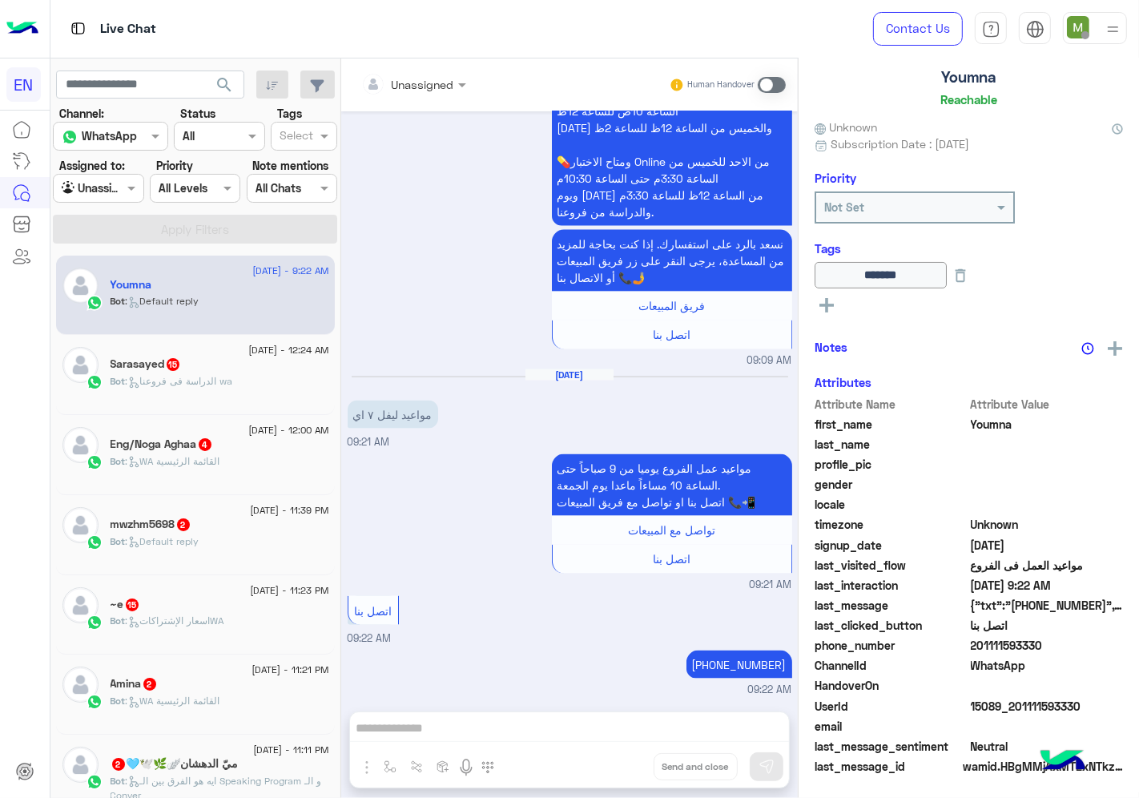
click at [266, 385] on div "Bot : الدراسة فى فروعنا wa" at bounding box center [220, 388] width 219 height 28
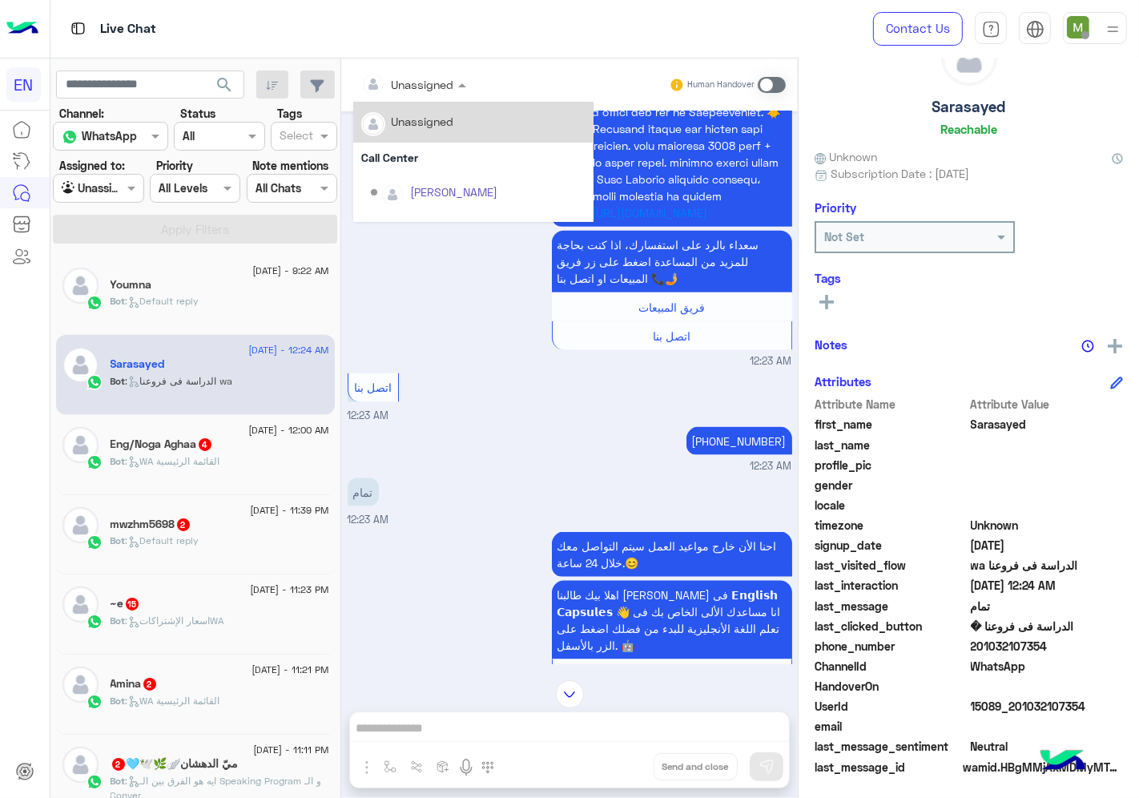
click at [431, 88] on div at bounding box center [413, 84] width 121 height 18
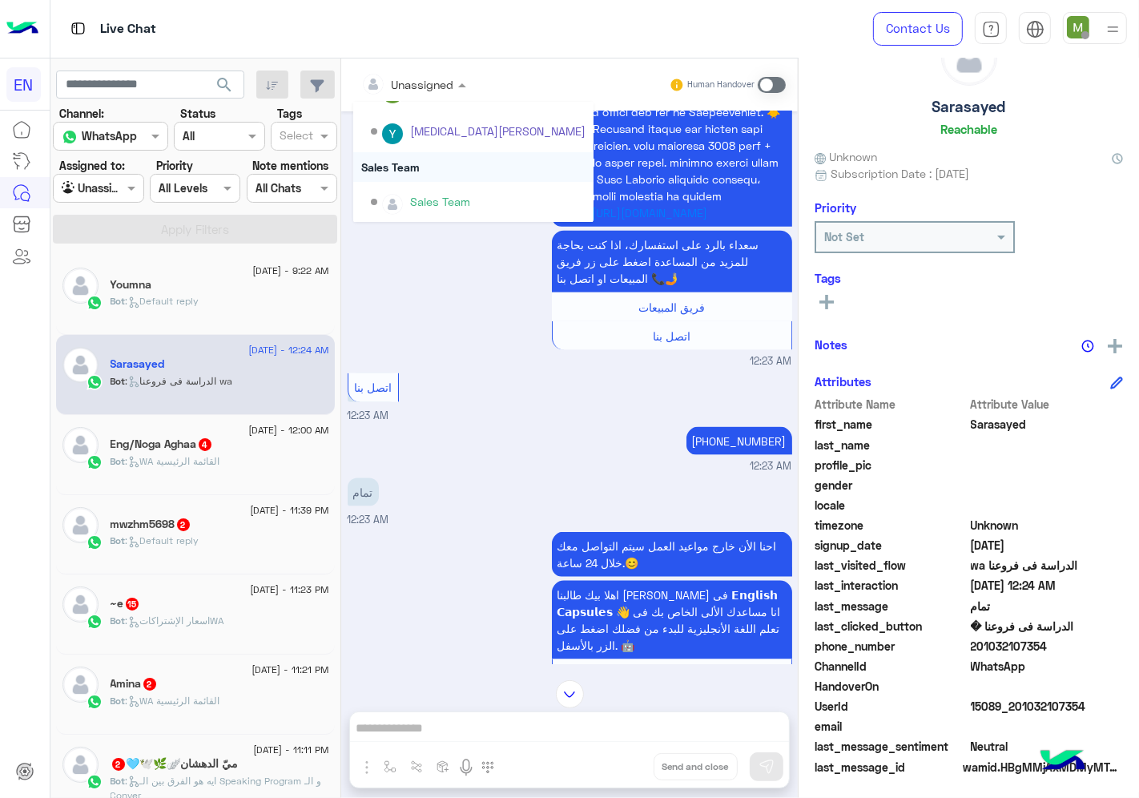
click at [406, 167] on div "Sales Team" at bounding box center [473, 167] width 240 height 30
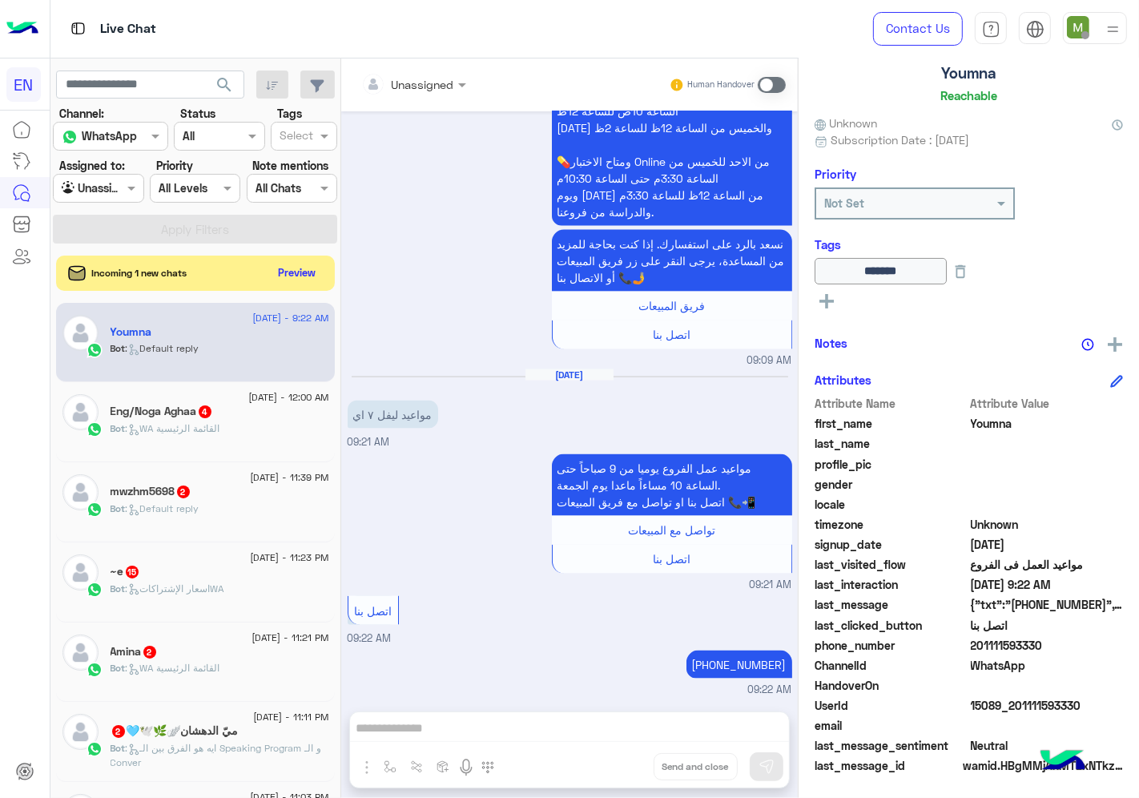
drag, startPoint x: 277, startPoint y: 282, endPoint x: 431, endPoint y: 234, distance: 161.2
click at [429, 233] on div "مواعيد تحديد المستوي الخاصة بكل برامجنا التعليمية.👩‍🏫📚 💊 فرع الدقي متاح تحديد ا…" at bounding box center [570, 121] width 445 height 494
click at [296, 280] on button "Preview" at bounding box center [298, 272] width 50 height 22
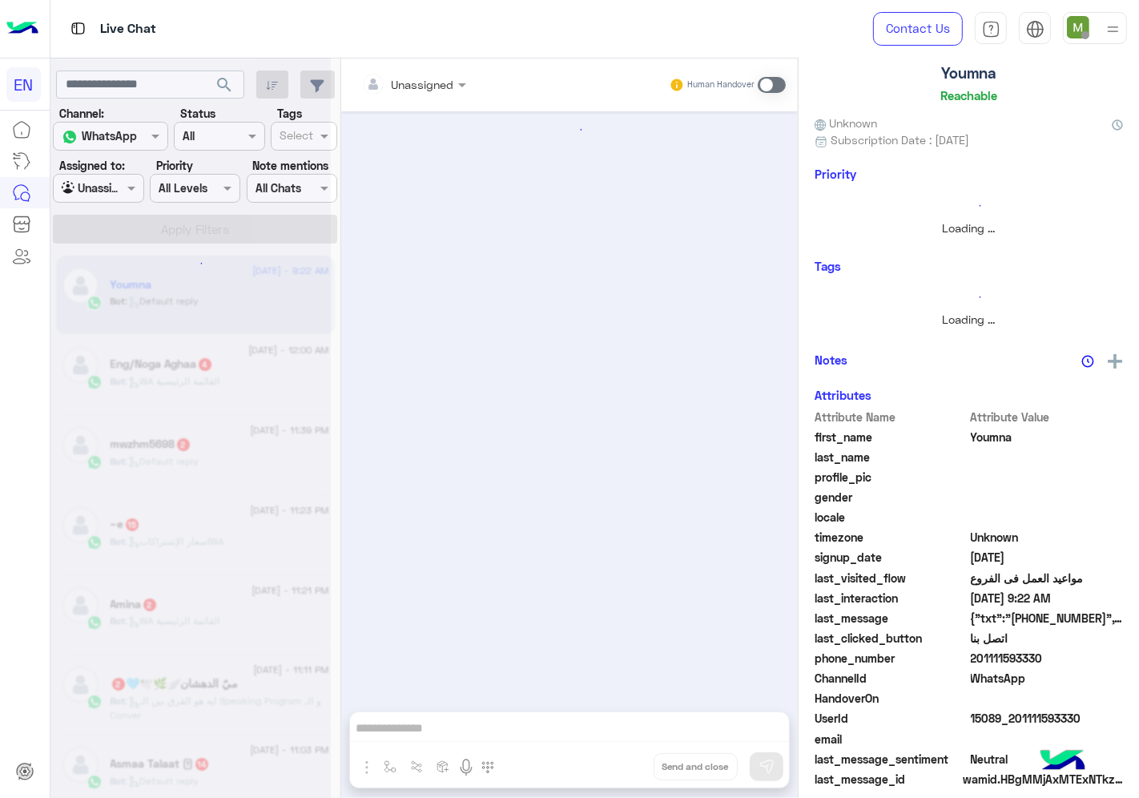
scroll to position [1836, 0]
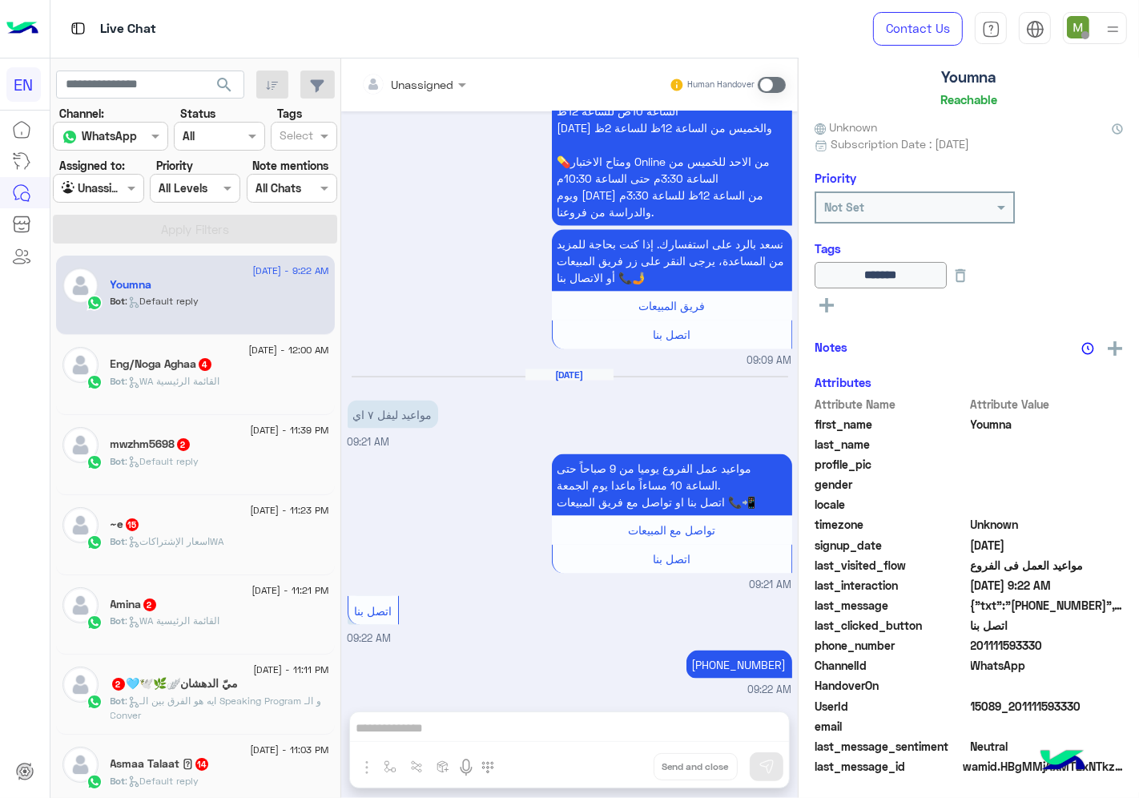
click at [224, 369] on div "Eng/Noga Aghaa 4" at bounding box center [220, 365] width 219 height 17
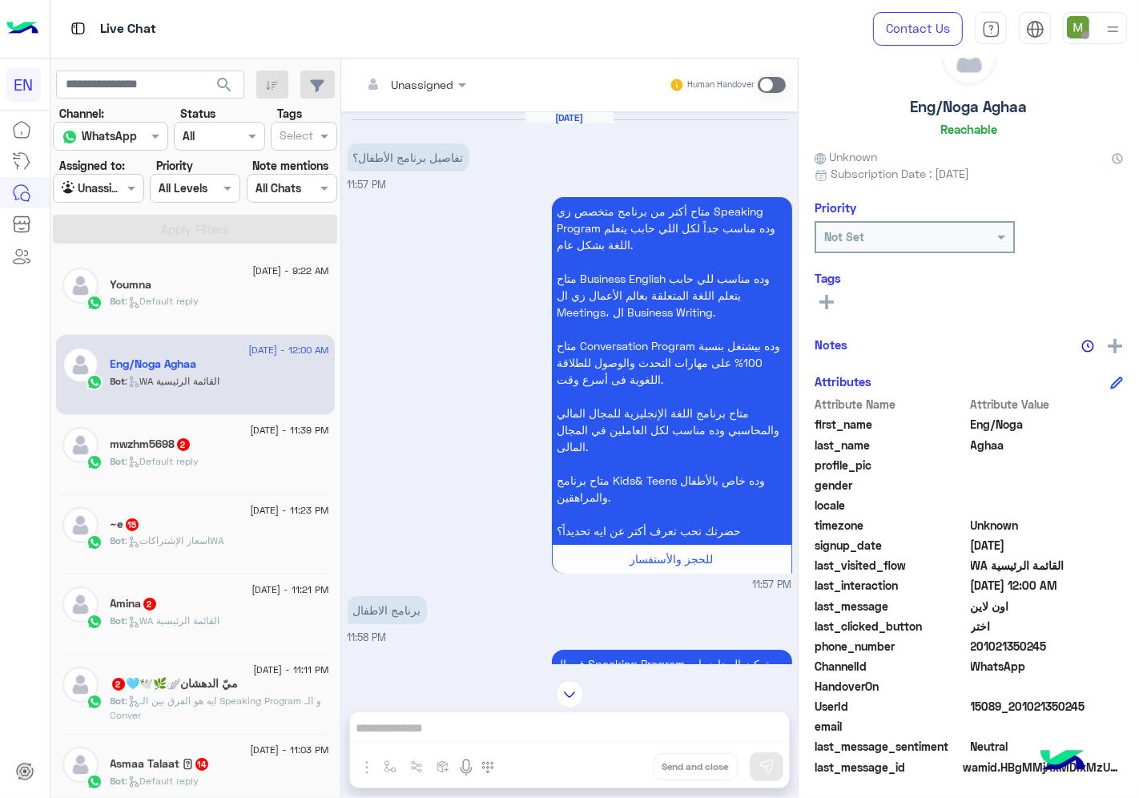
click at [446, 75] on div at bounding box center [413, 84] width 121 height 18
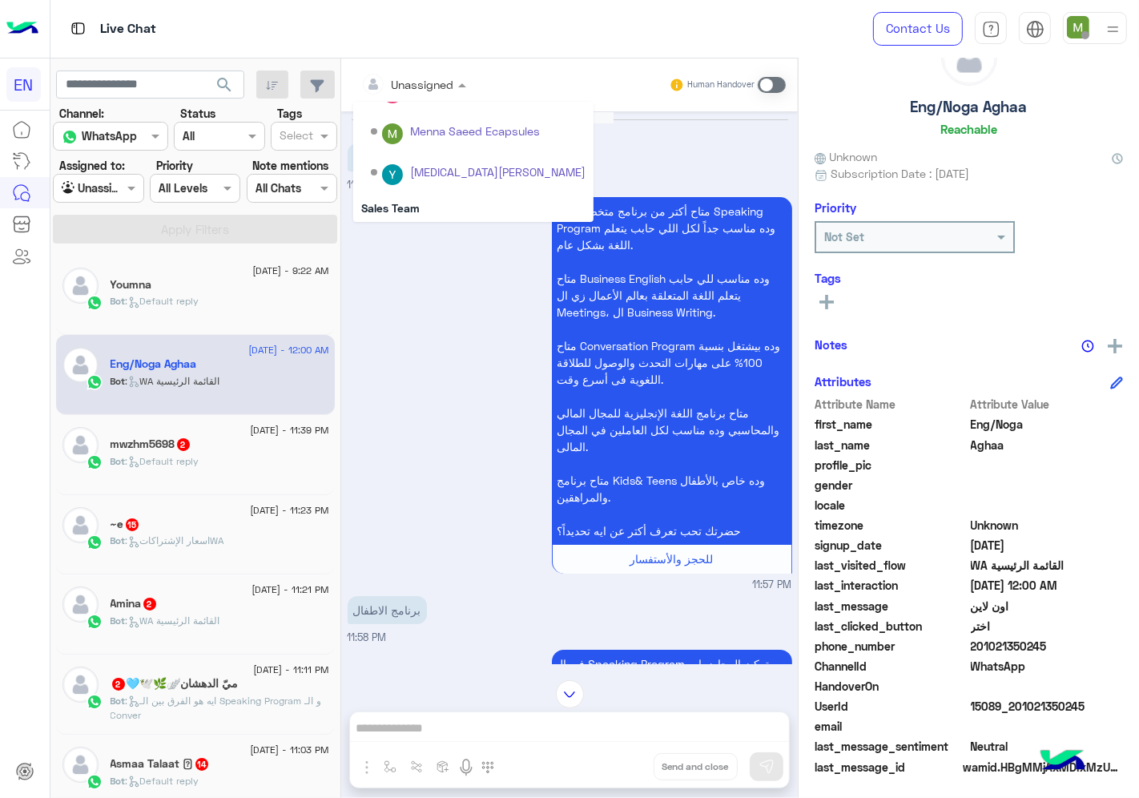
scroll to position [265, 0]
click at [411, 165] on div "Sales Team" at bounding box center [473, 167] width 240 height 30
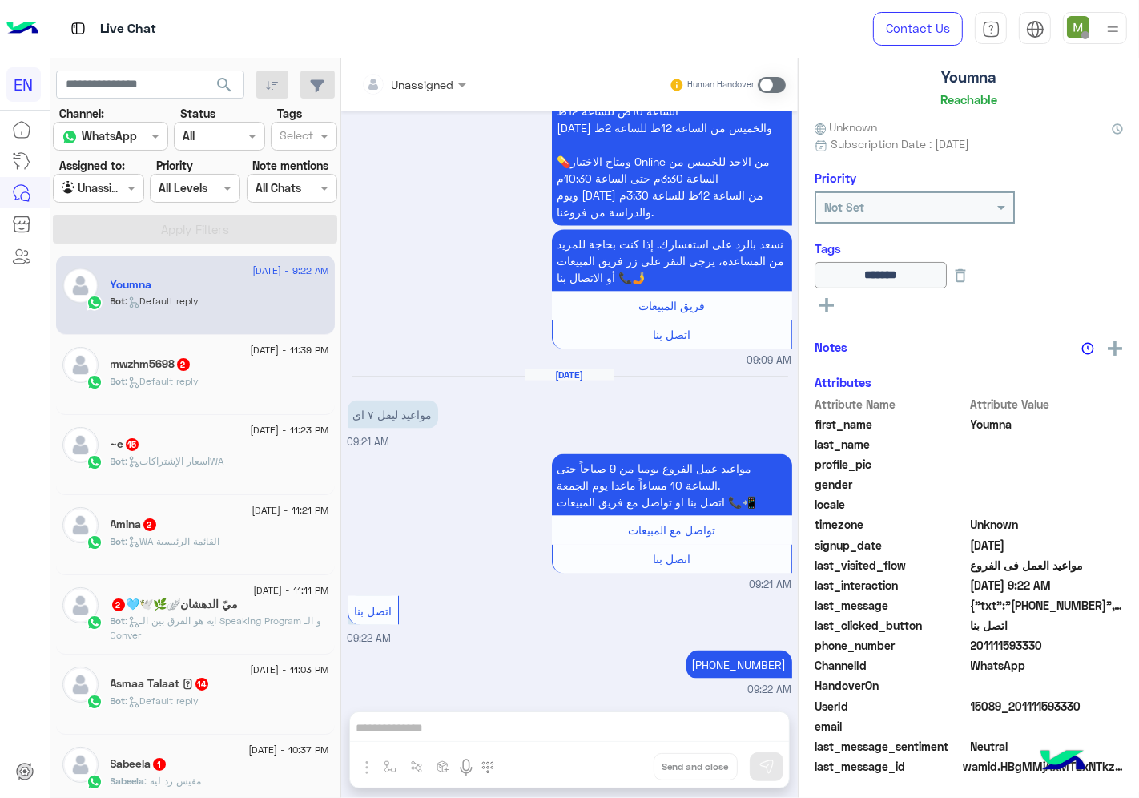
scroll to position [96, 0]
click at [179, 381] on span ": Default reply" at bounding box center [163, 381] width 74 height 12
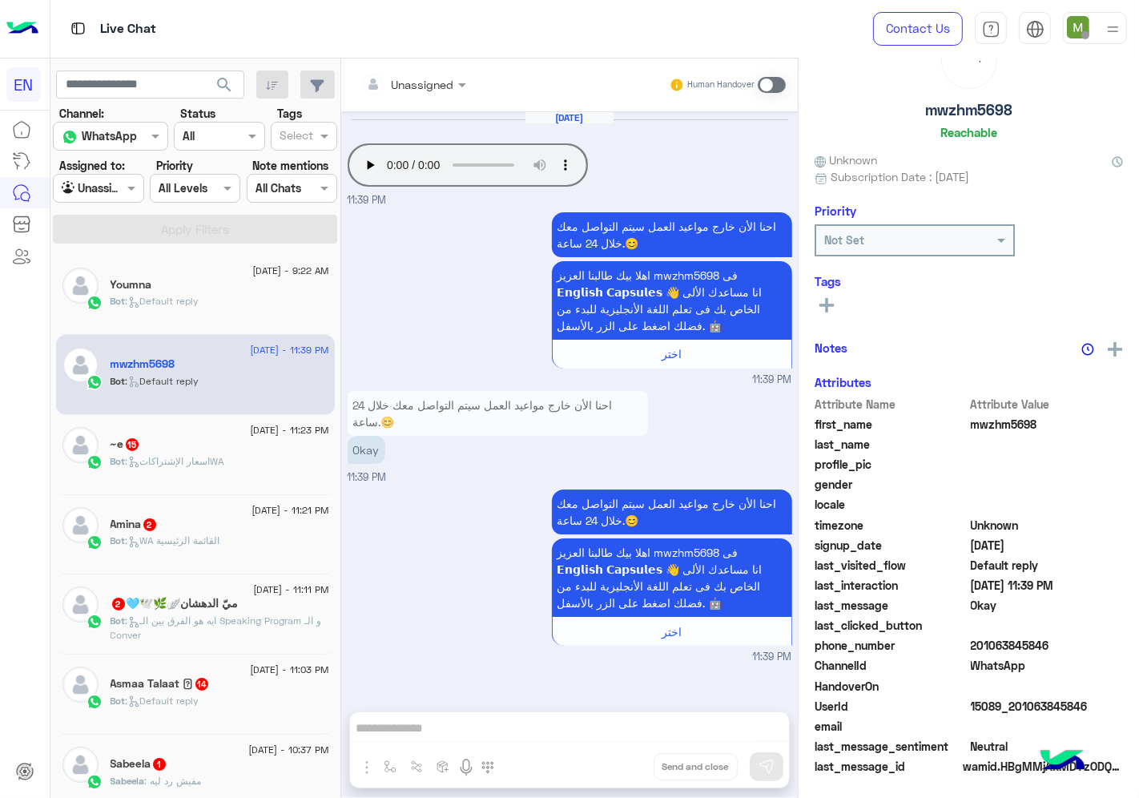
scroll to position [62, 0]
click at [420, 73] on div "Unassigned" at bounding box center [407, 84] width 93 height 32
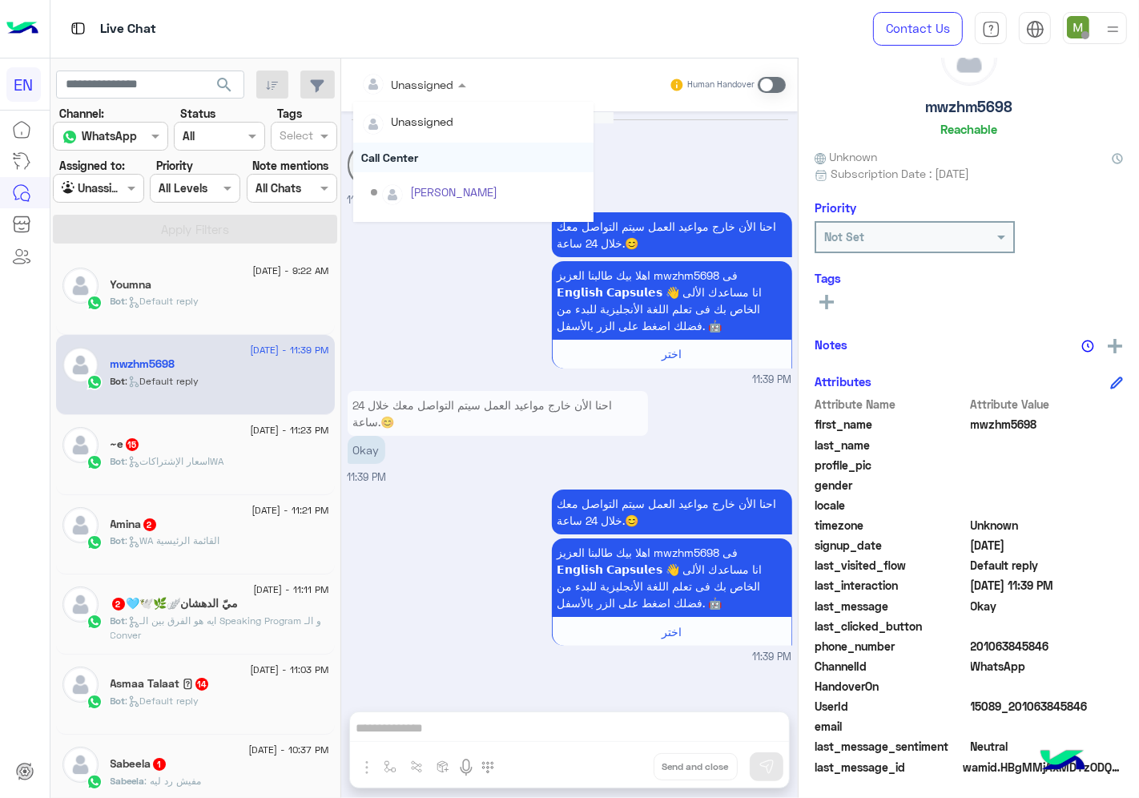
scroll to position [265, 0]
click at [389, 169] on div "Sales Team" at bounding box center [473, 167] width 240 height 30
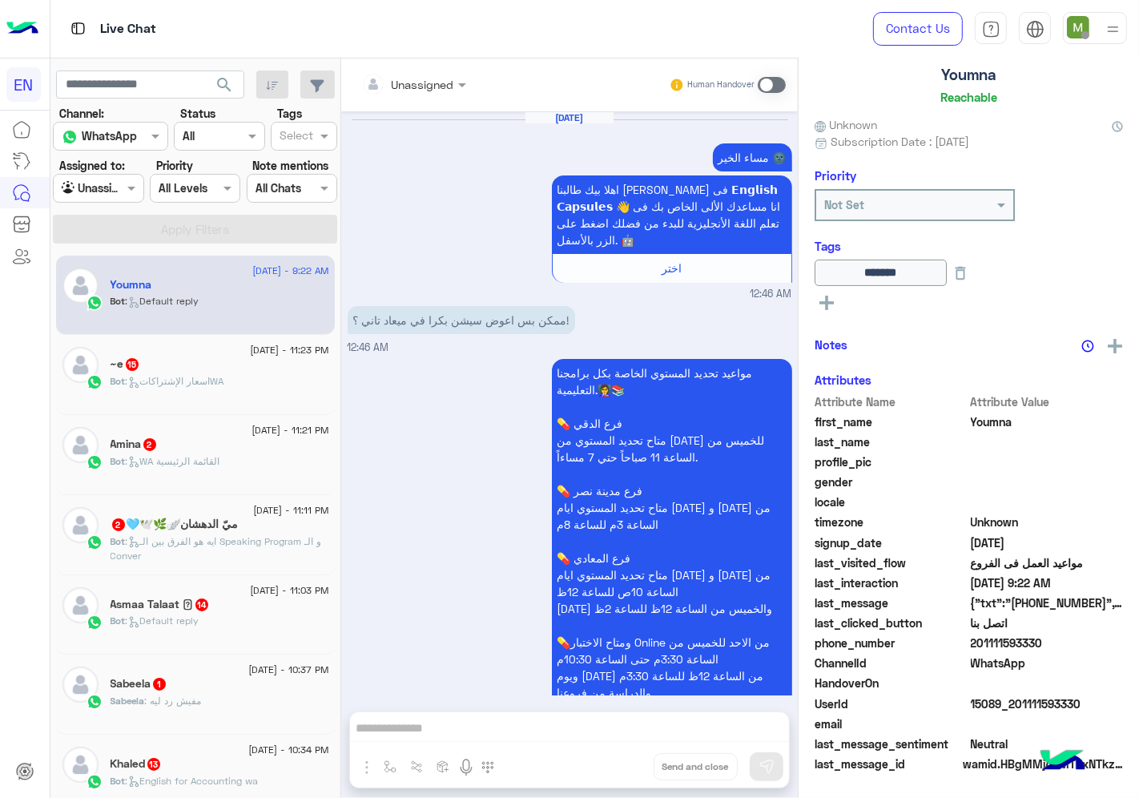
scroll to position [1836, 0]
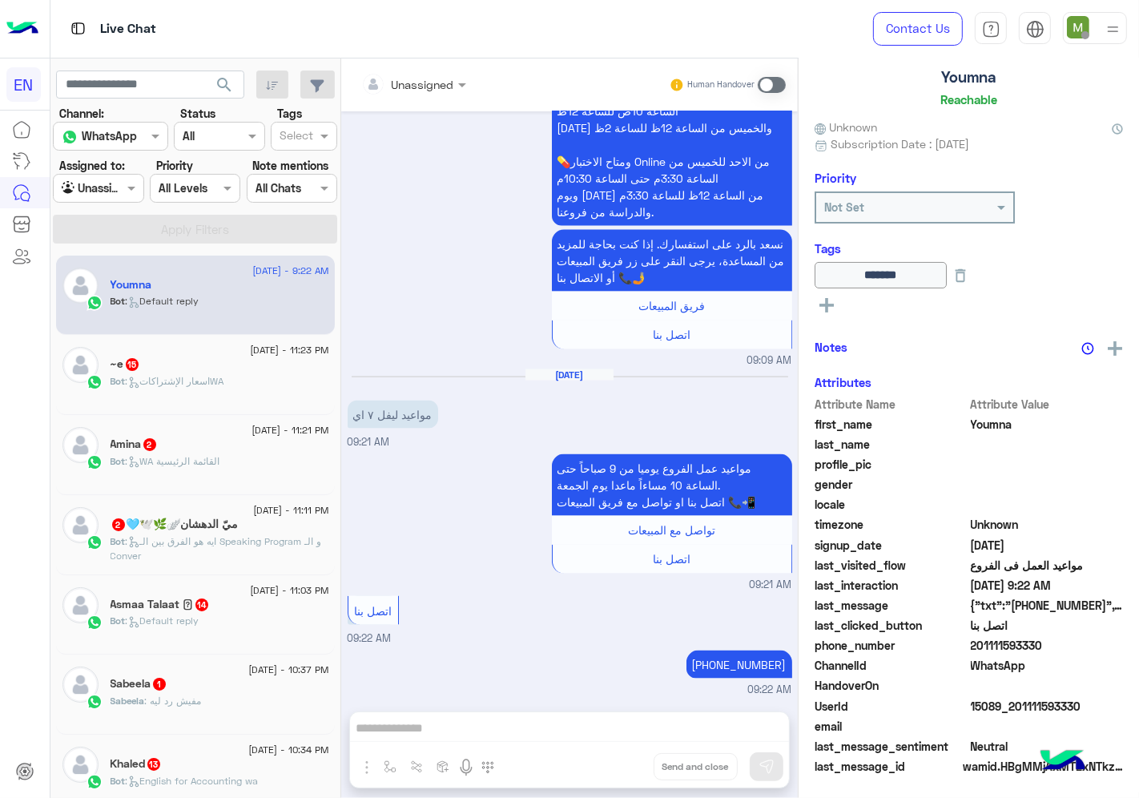
click at [249, 398] on div "Bot : اسعار الإشتراكاتWA" at bounding box center [220, 388] width 219 height 28
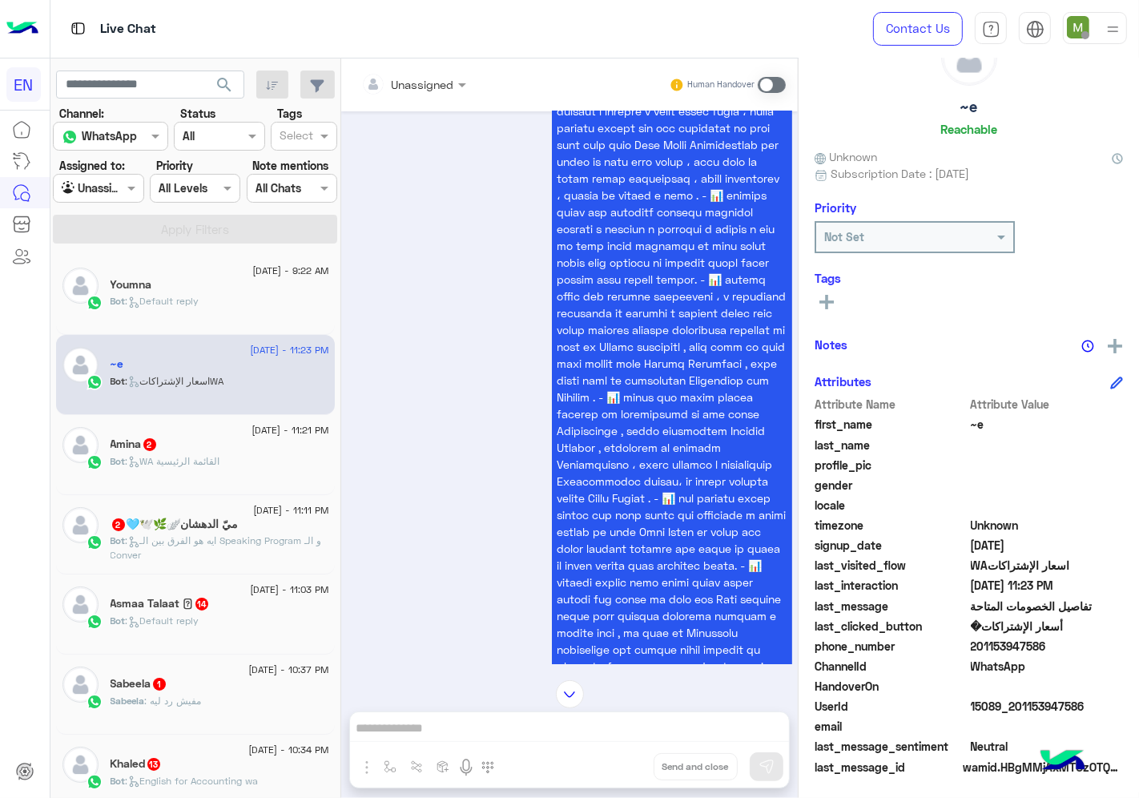
scroll to position [3070, 0]
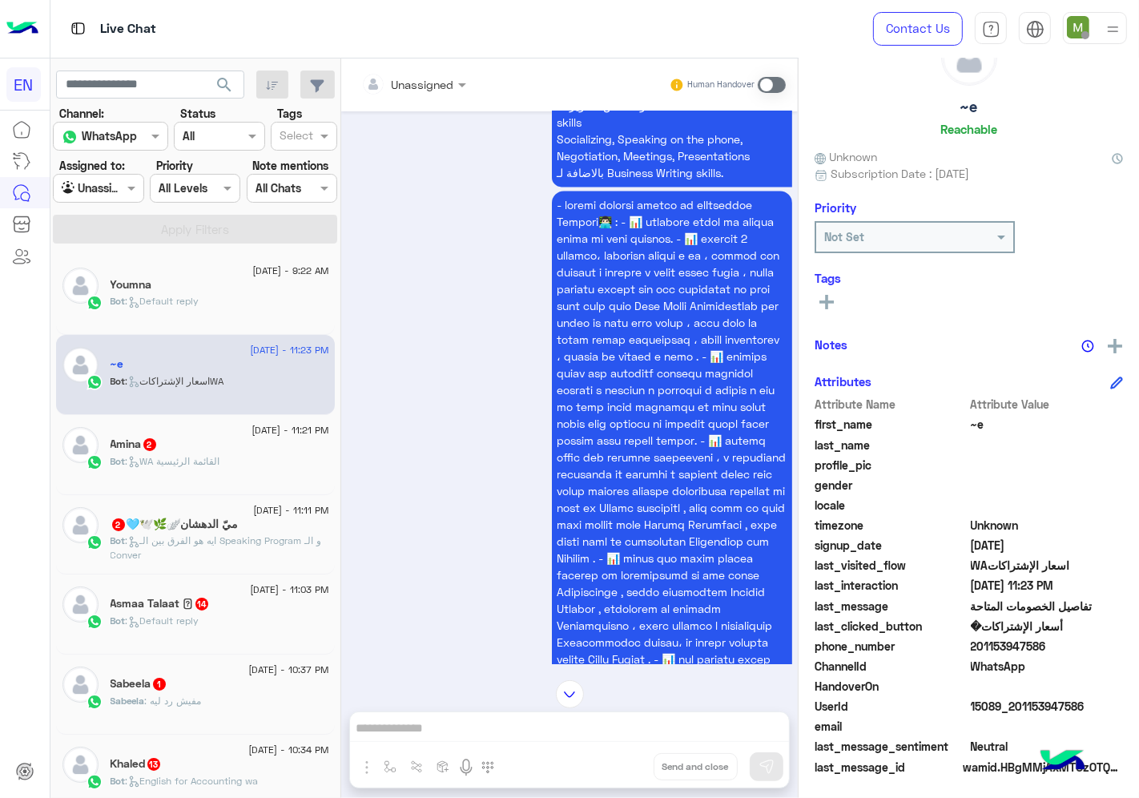
click at [405, 85] on input "text" at bounding box center [393, 84] width 65 height 17
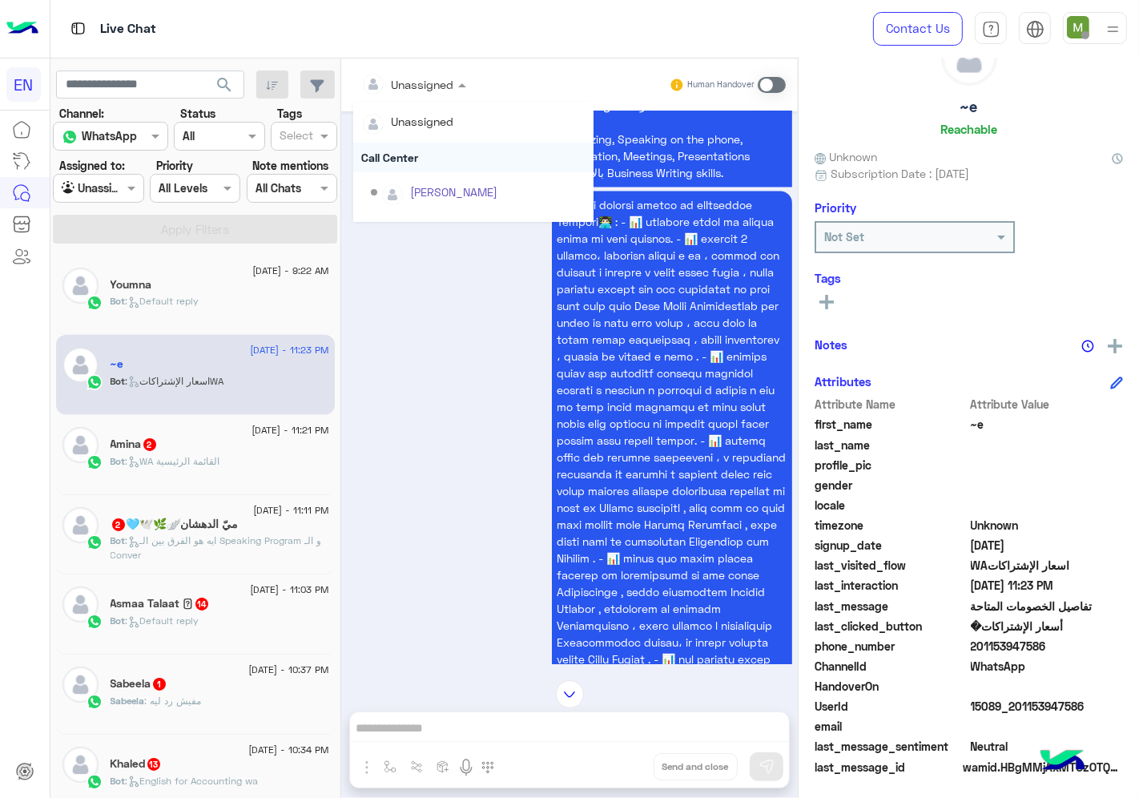
scroll to position [265, 0]
click at [398, 166] on div "Sales Team" at bounding box center [473, 167] width 240 height 30
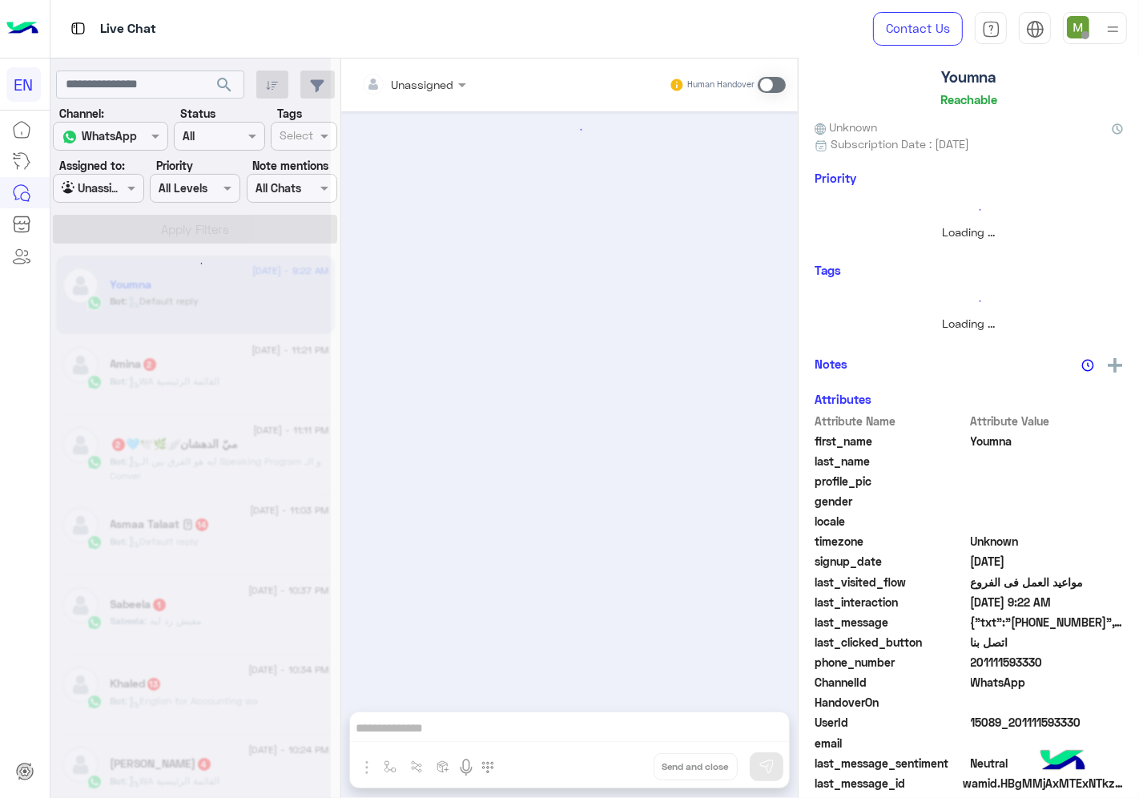
scroll to position [1836, 0]
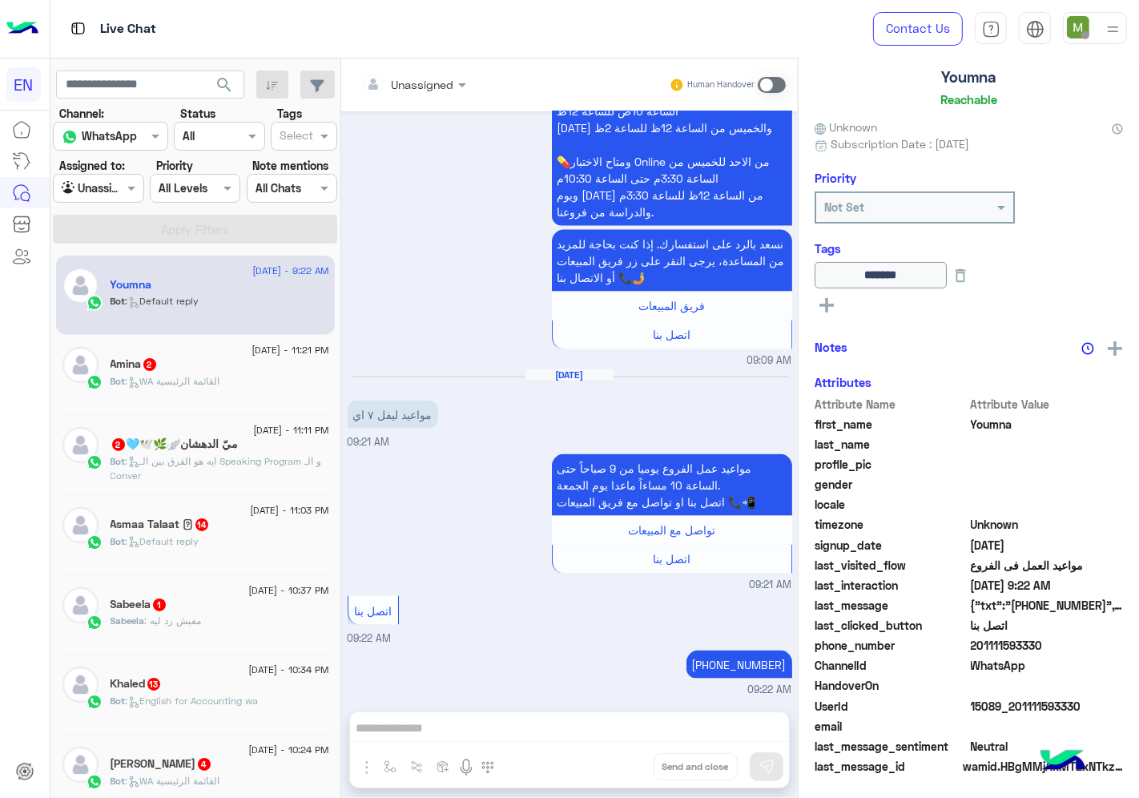
click at [207, 383] on span ": WA القائمة الرئيسية" at bounding box center [173, 381] width 95 height 12
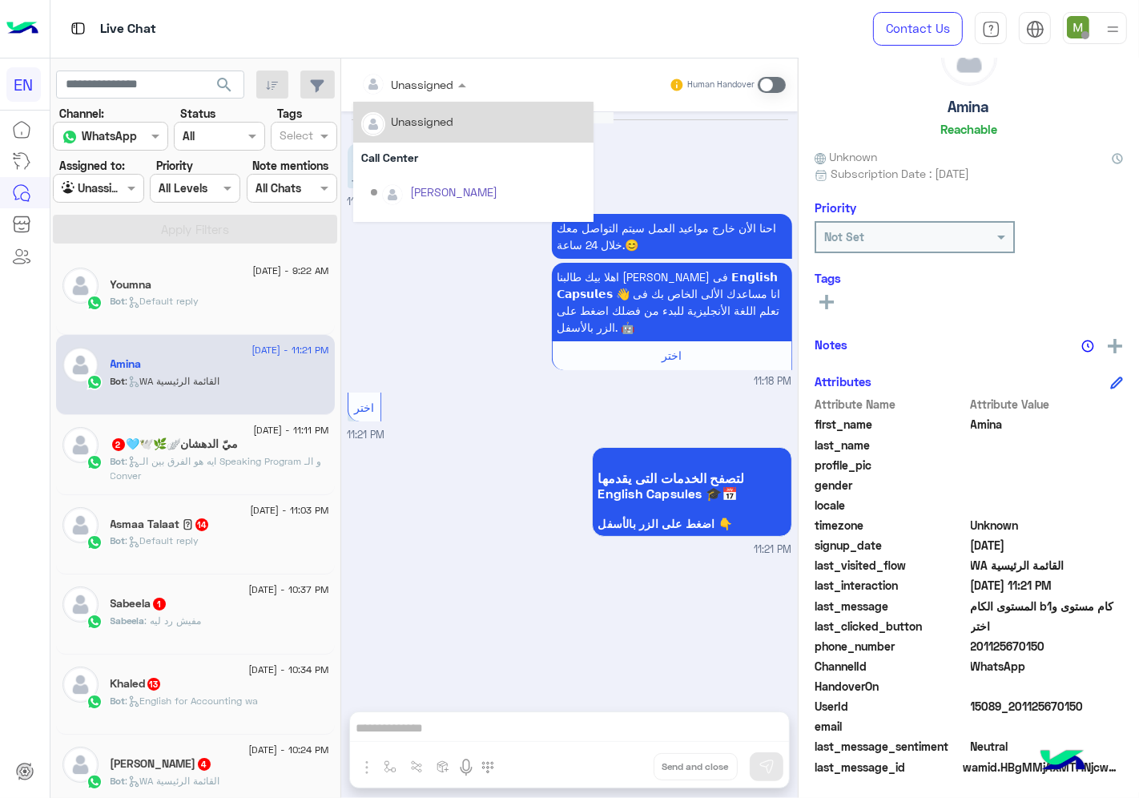
click at [417, 89] on input "text" at bounding box center [393, 84] width 65 height 17
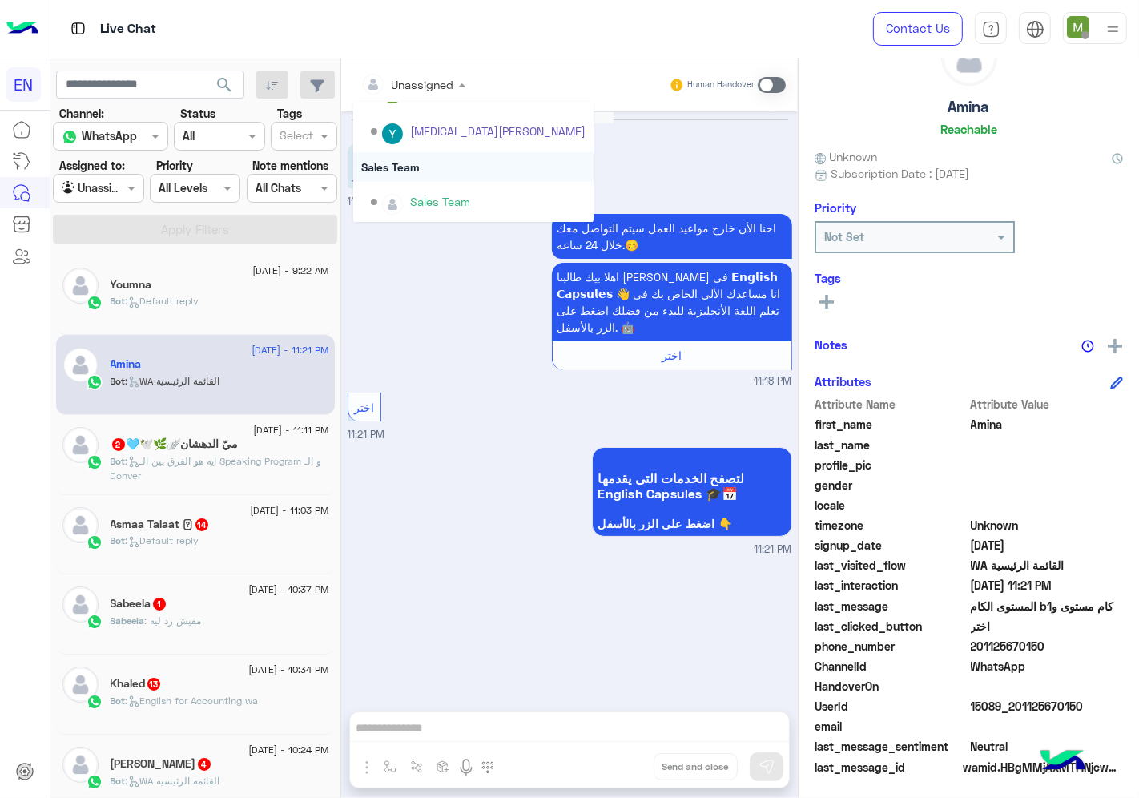
click at [414, 171] on div "Sales Team" at bounding box center [473, 167] width 240 height 30
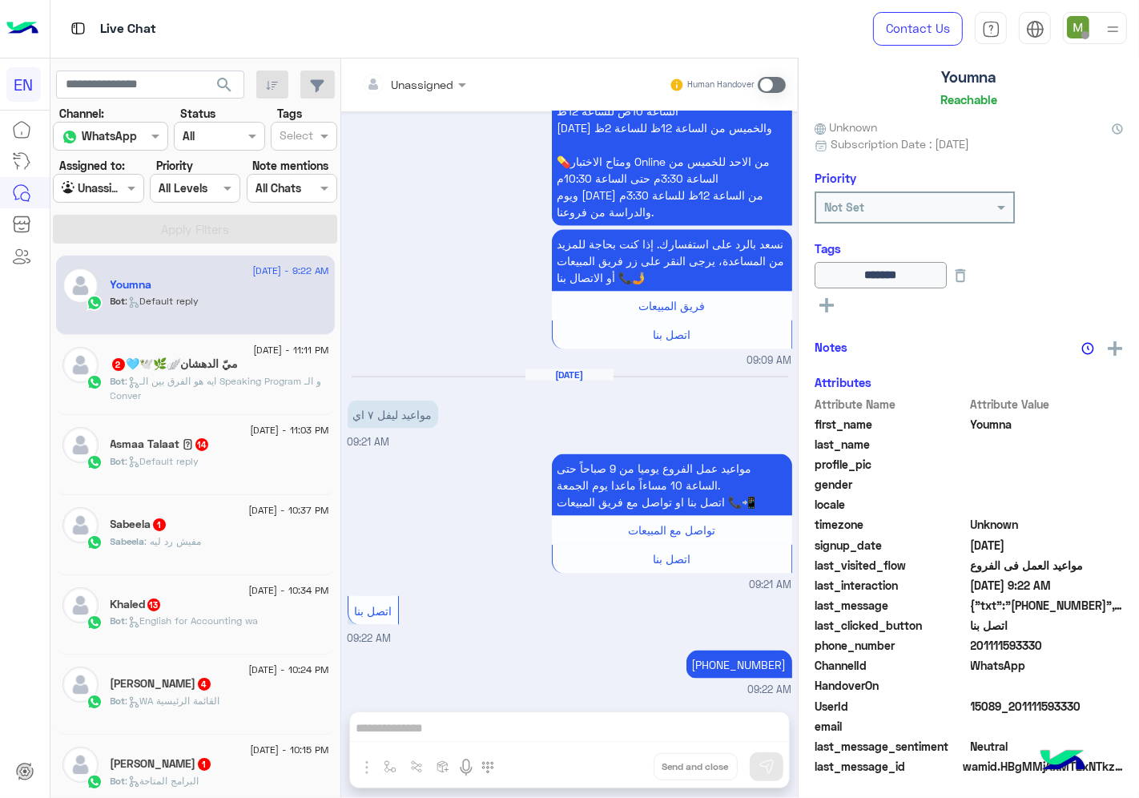
click at [215, 367] on h5 "ميّ الدهشان🪽🌿🕊️🩵 2" at bounding box center [175, 364] width 128 height 14
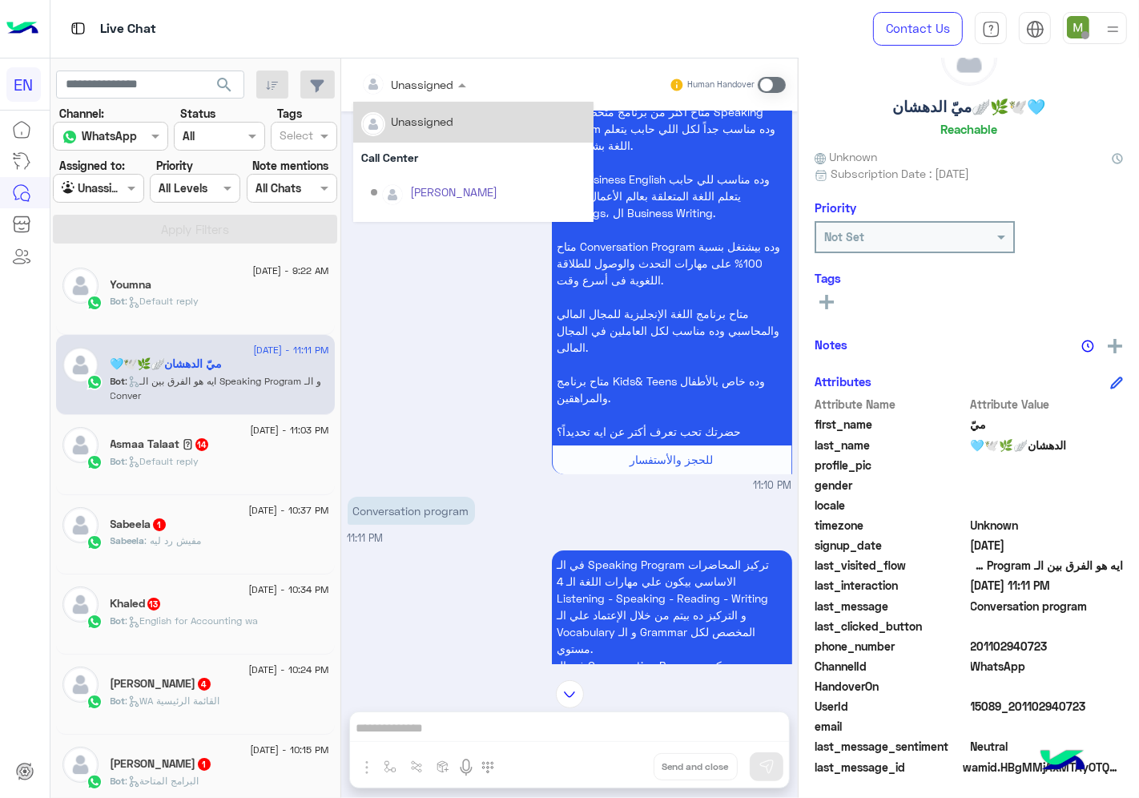
click at [429, 88] on div at bounding box center [413, 84] width 121 height 18
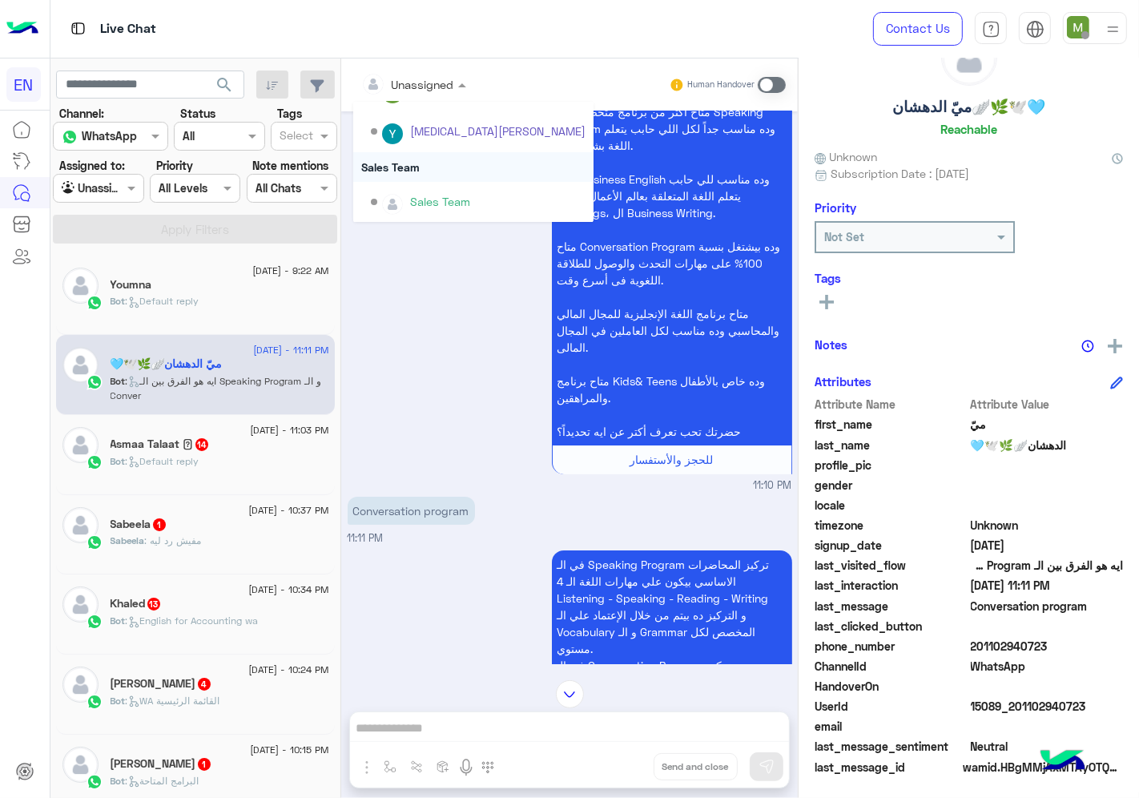
click at [410, 163] on div "Sales Team" at bounding box center [473, 167] width 240 height 30
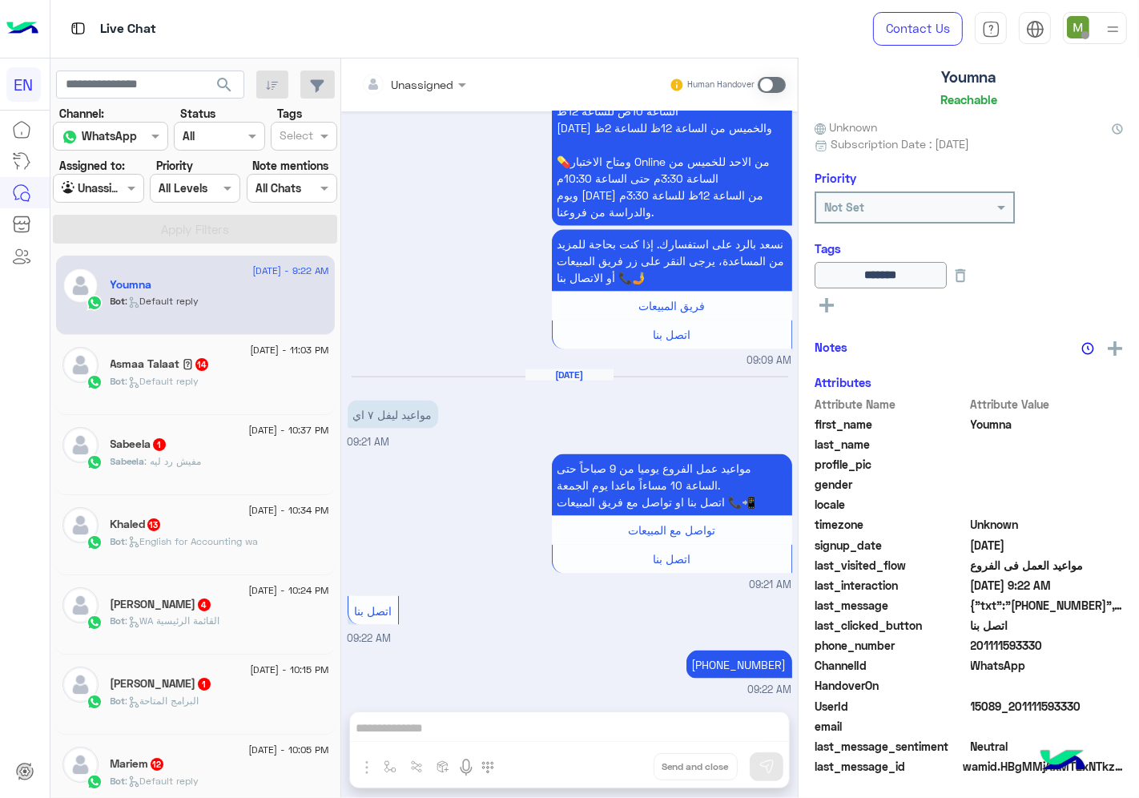
click at [200, 381] on span ": Default reply" at bounding box center [163, 381] width 74 height 12
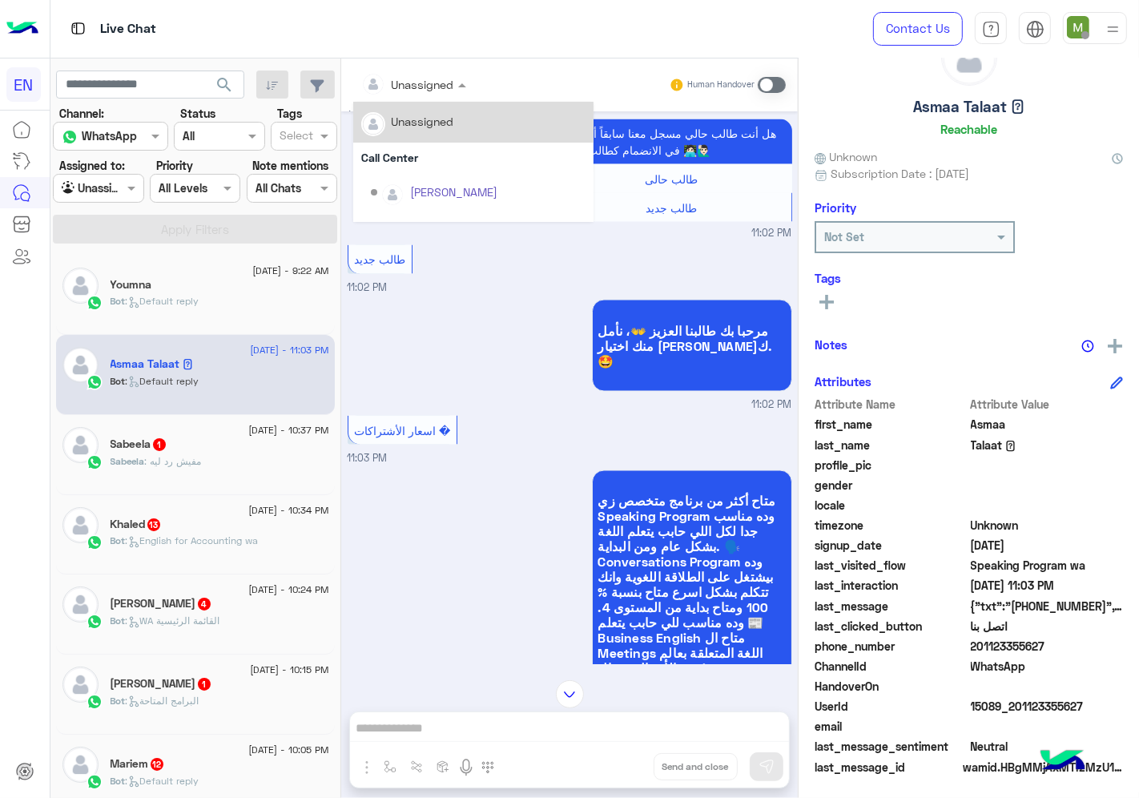
click at [427, 88] on div at bounding box center [413, 84] width 121 height 18
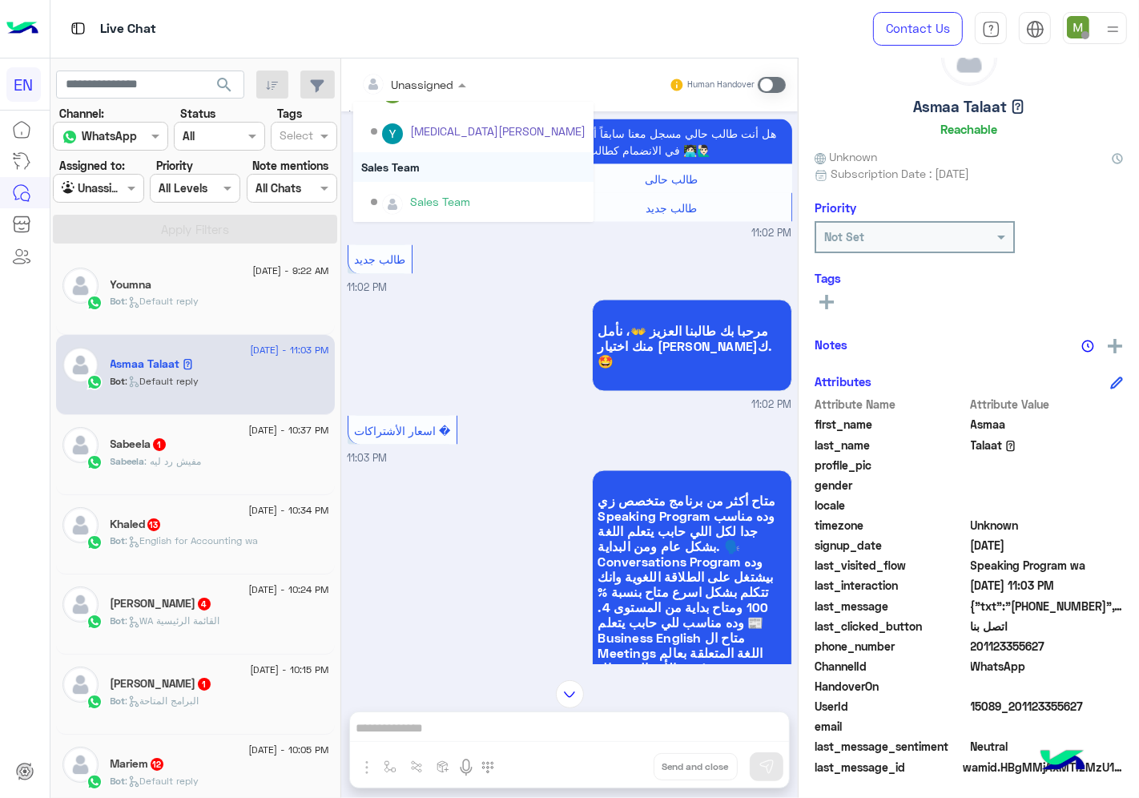
click at [406, 162] on div "Sales Team" at bounding box center [473, 167] width 240 height 30
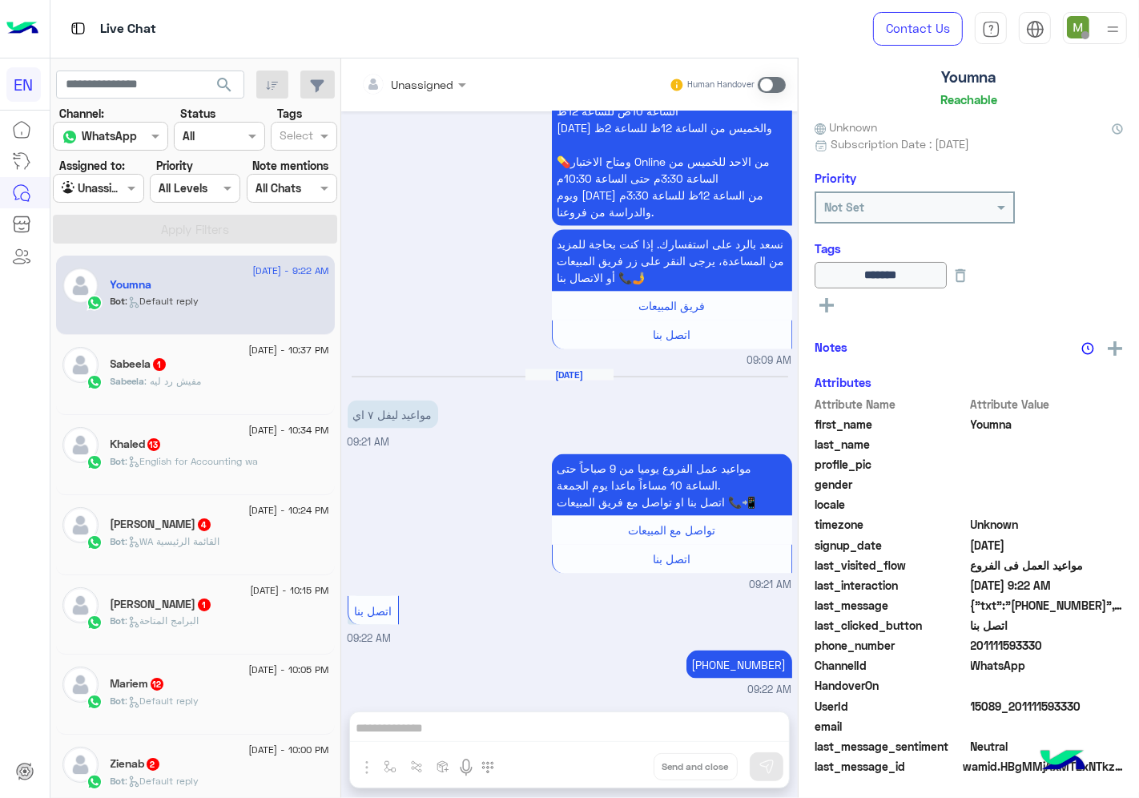
click at [220, 387] on div "Sabeela : مفيش رد ليه" at bounding box center [220, 388] width 219 height 28
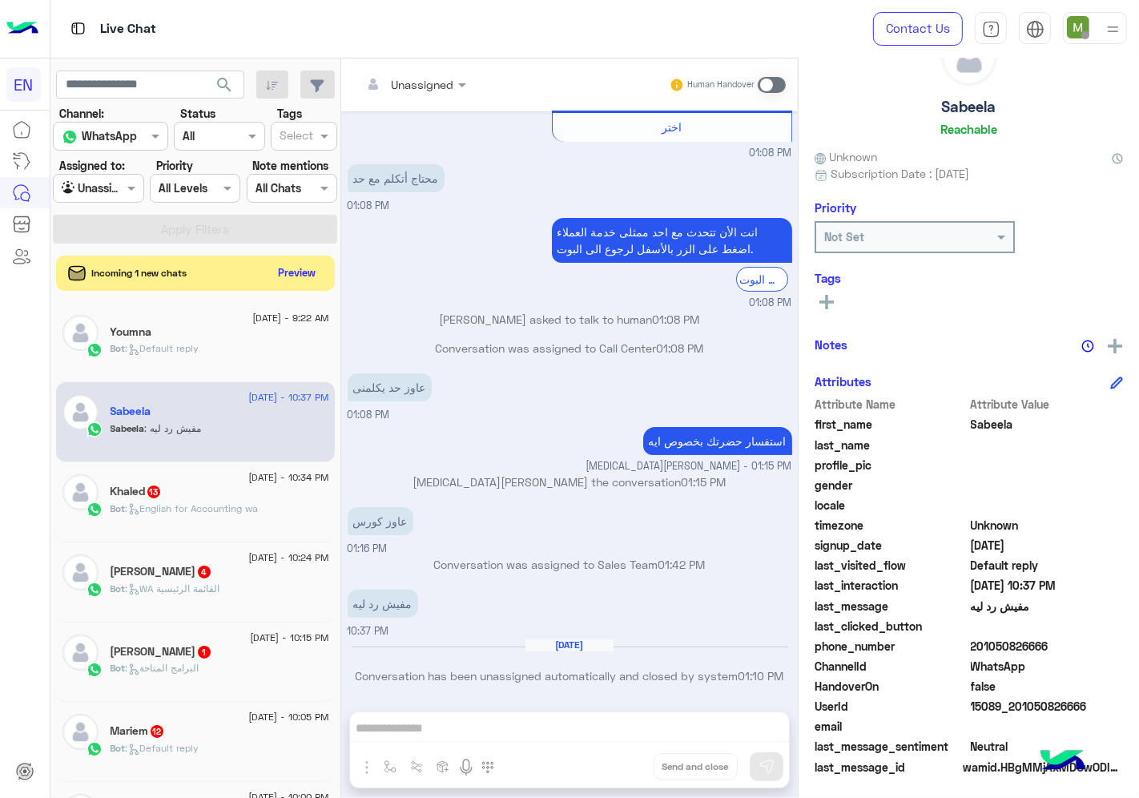
click at [442, 86] on div at bounding box center [413, 84] width 121 height 18
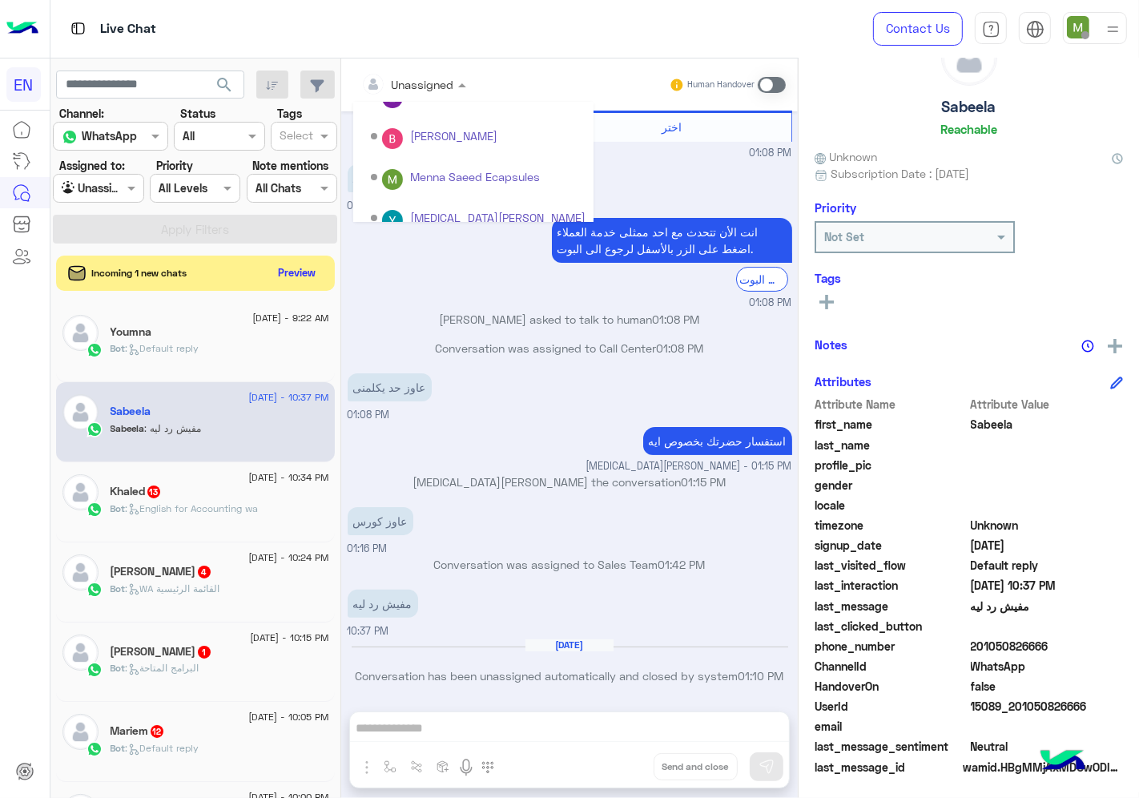
scroll to position [265, 0]
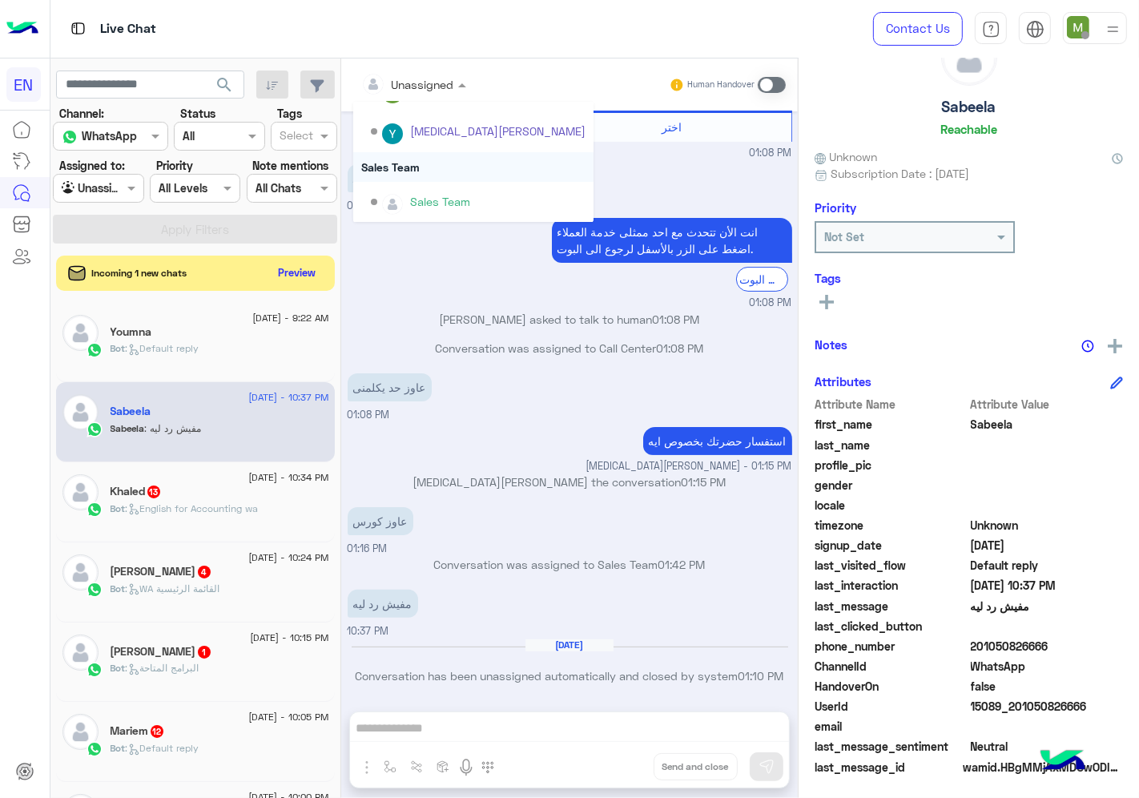
click at [401, 160] on div "Sales Team" at bounding box center [473, 167] width 240 height 30
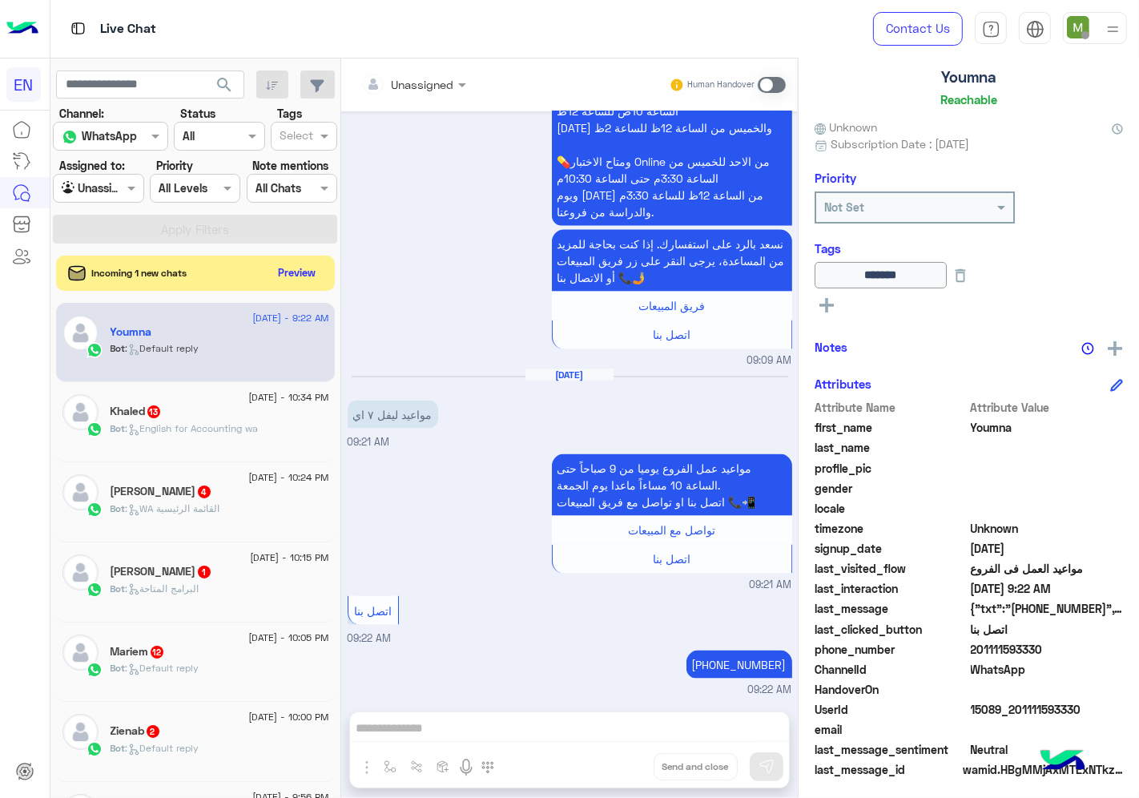
scroll to position [96, 0]
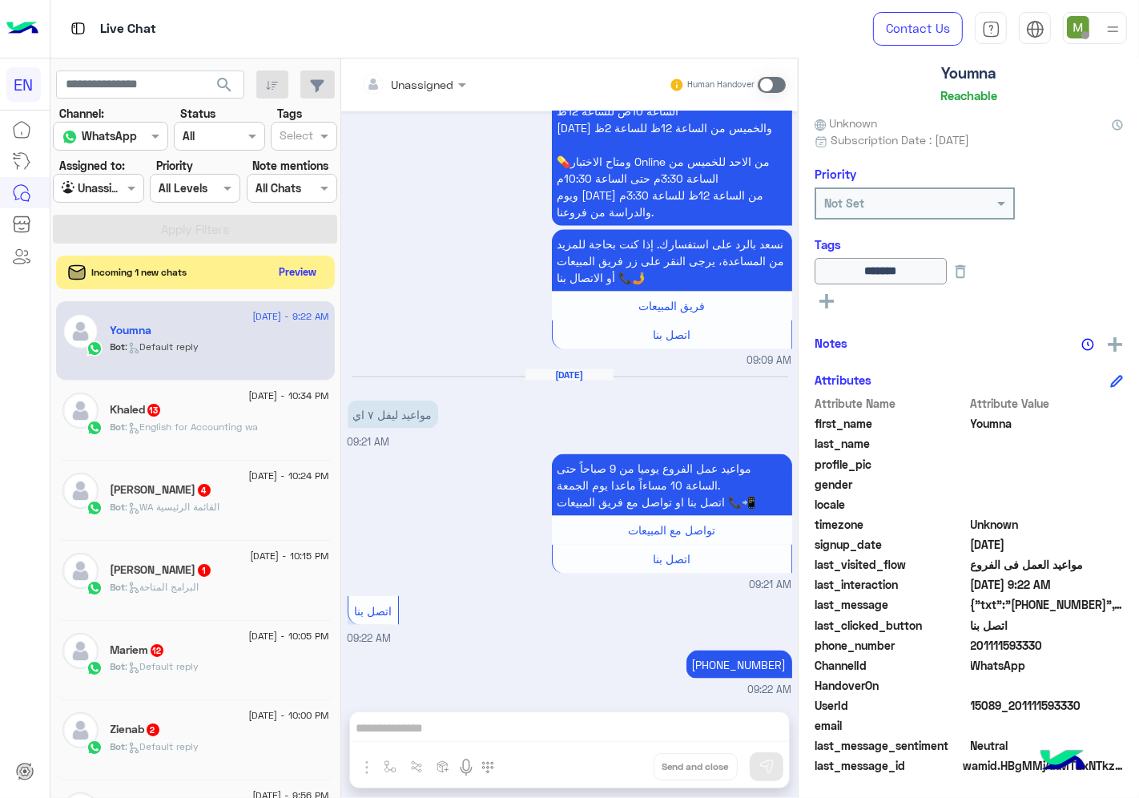
click at [317, 272] on button "Preview" at bounding box center [298, 272] width 50 height 22
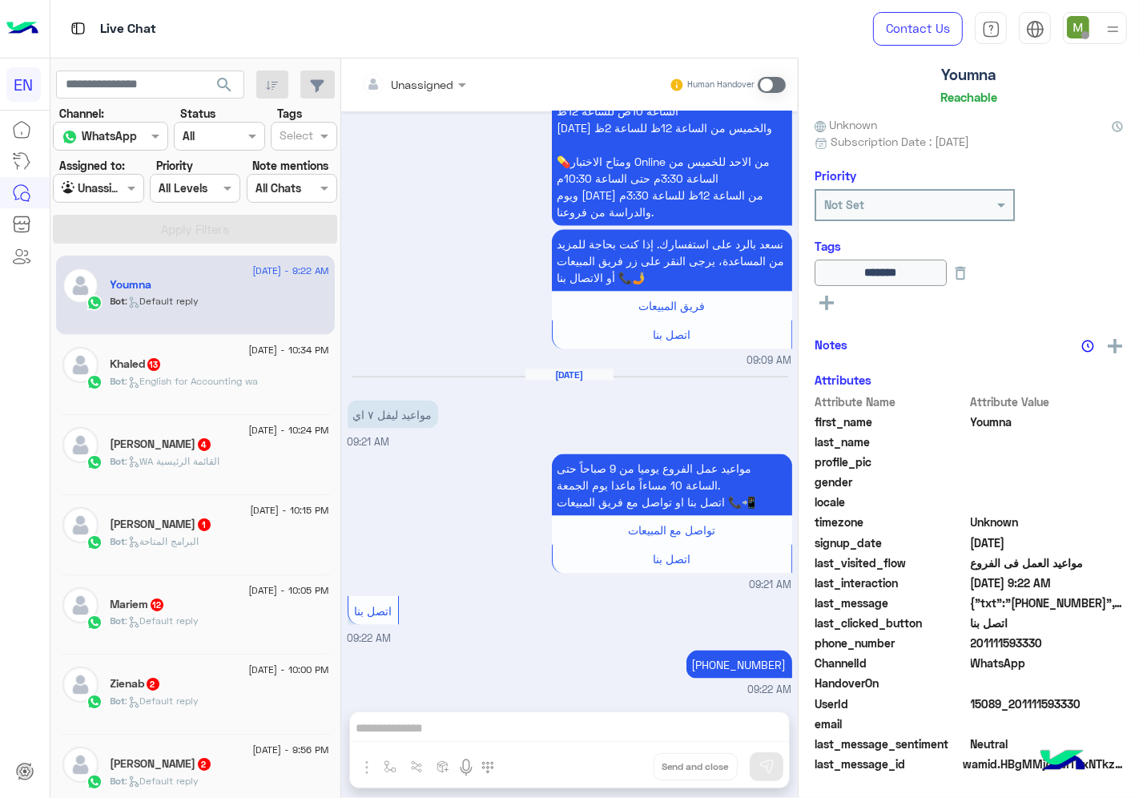
scroll to position [92, 0]
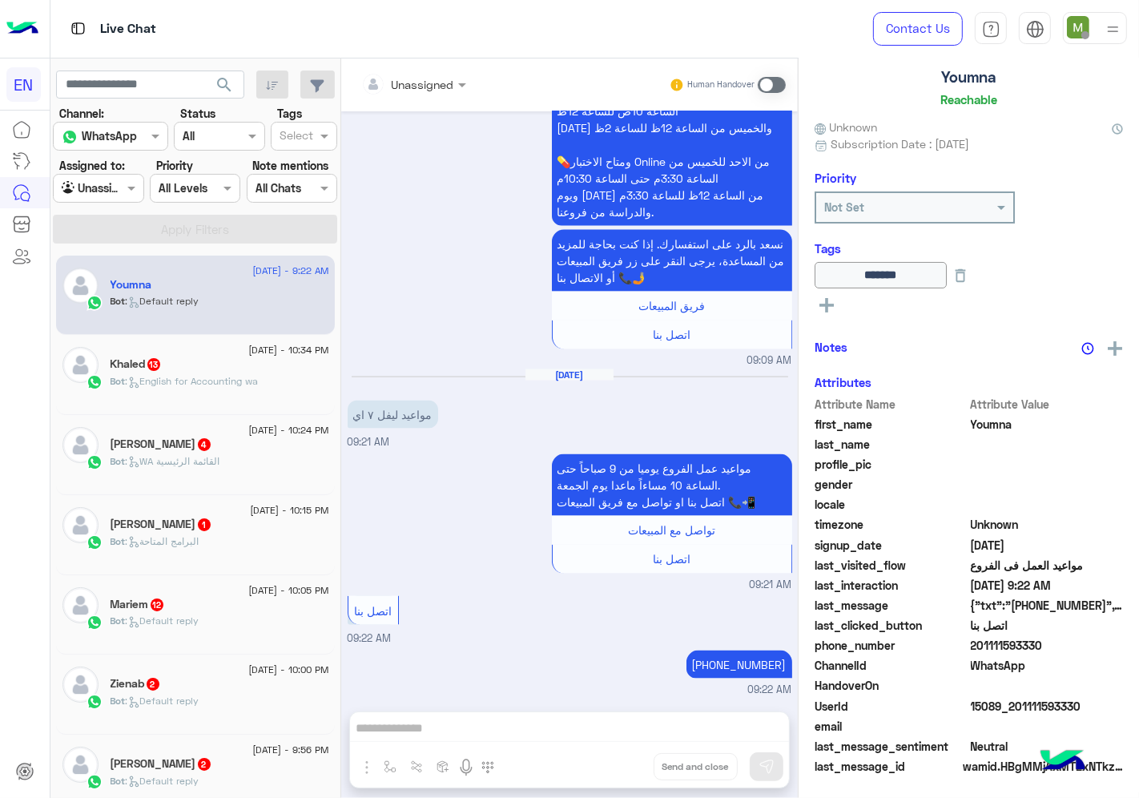
click at [249, 367] on div "Khaled 13" at bounding box center [220, 365] width 219 height 17
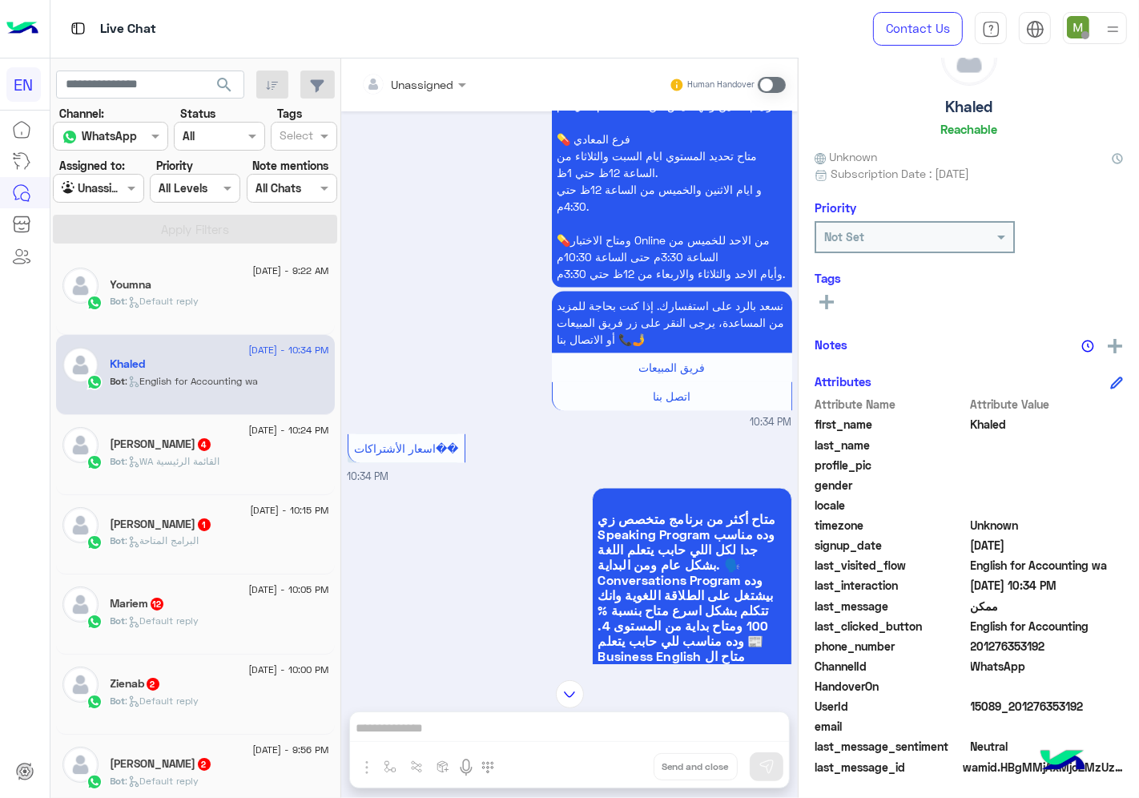
scroll to position [1671, 0]
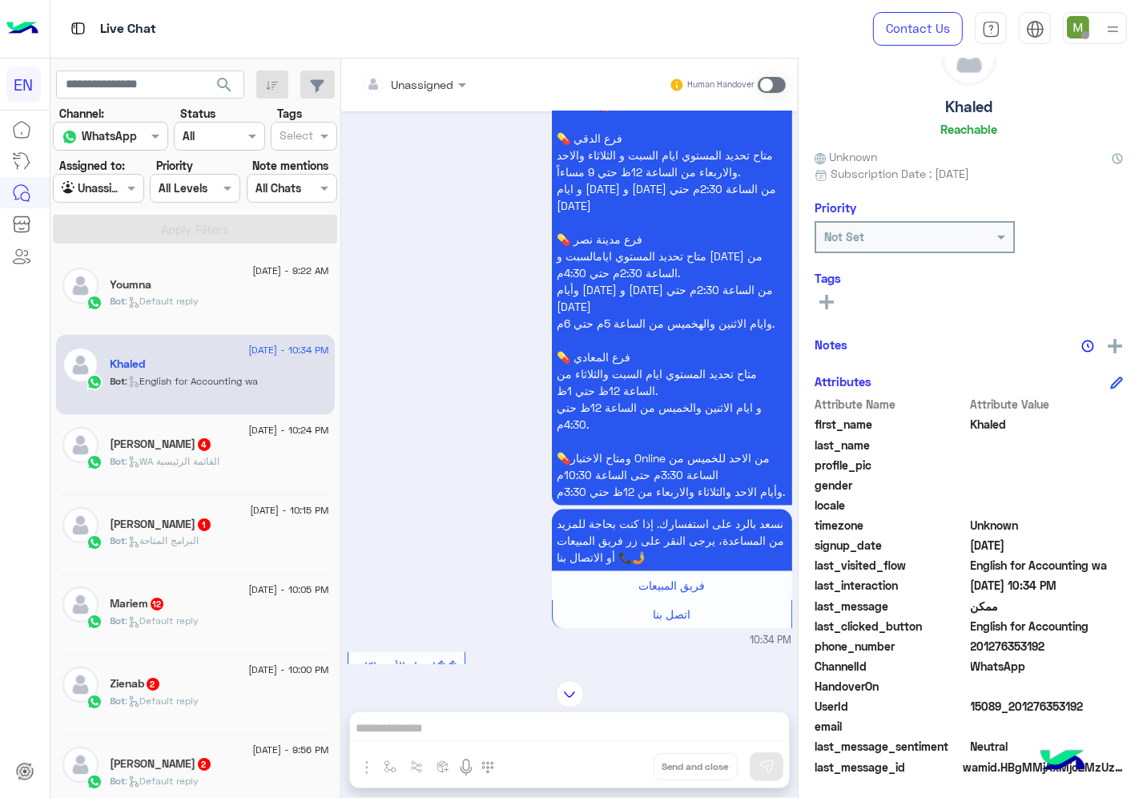
click at [428, 90] on div "Unassigned" at bounding box center [403, 84] width 101 height 32
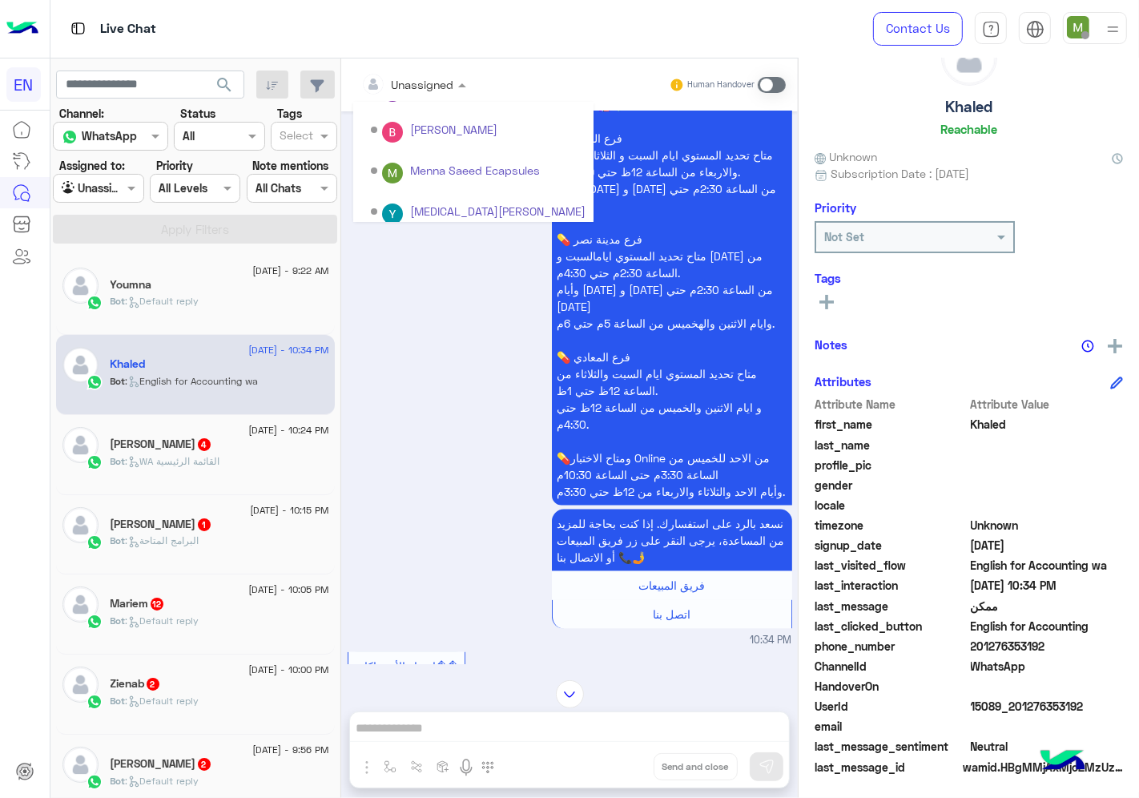
scroll to position [265, 0]
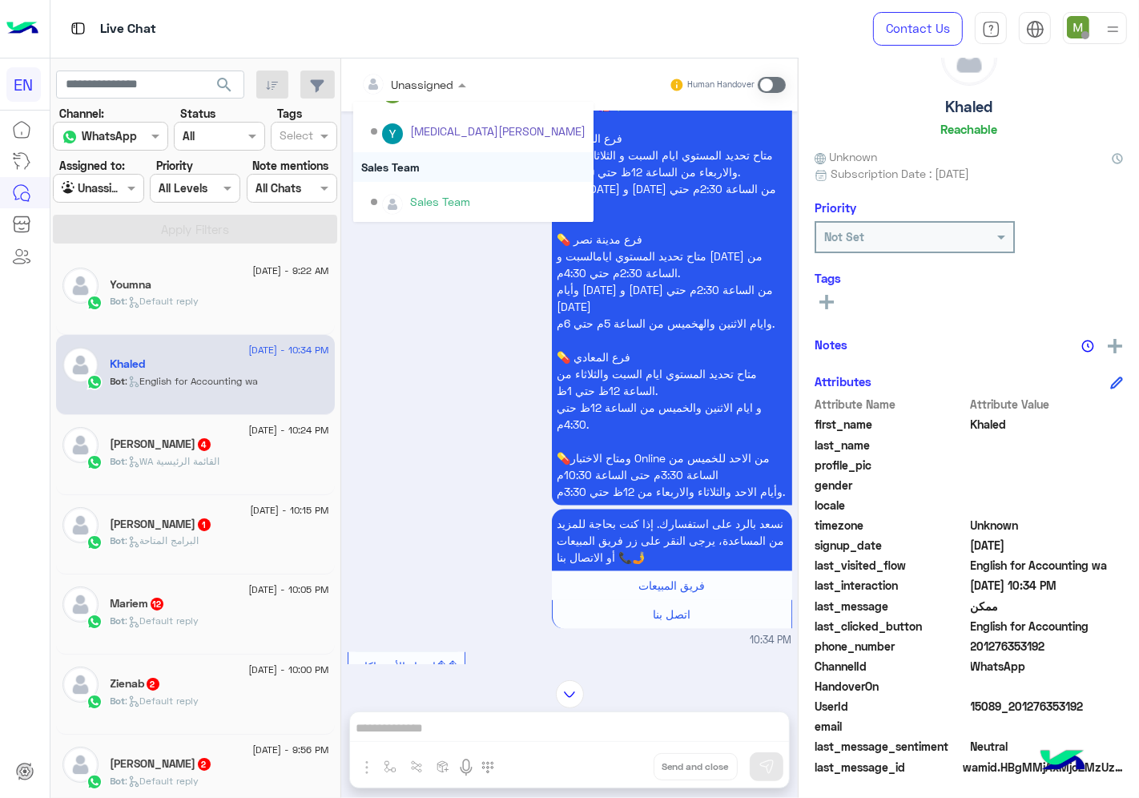
click at [413, 161] on div "Sales Team" at bounding box center [473, 167] width 240 height 30
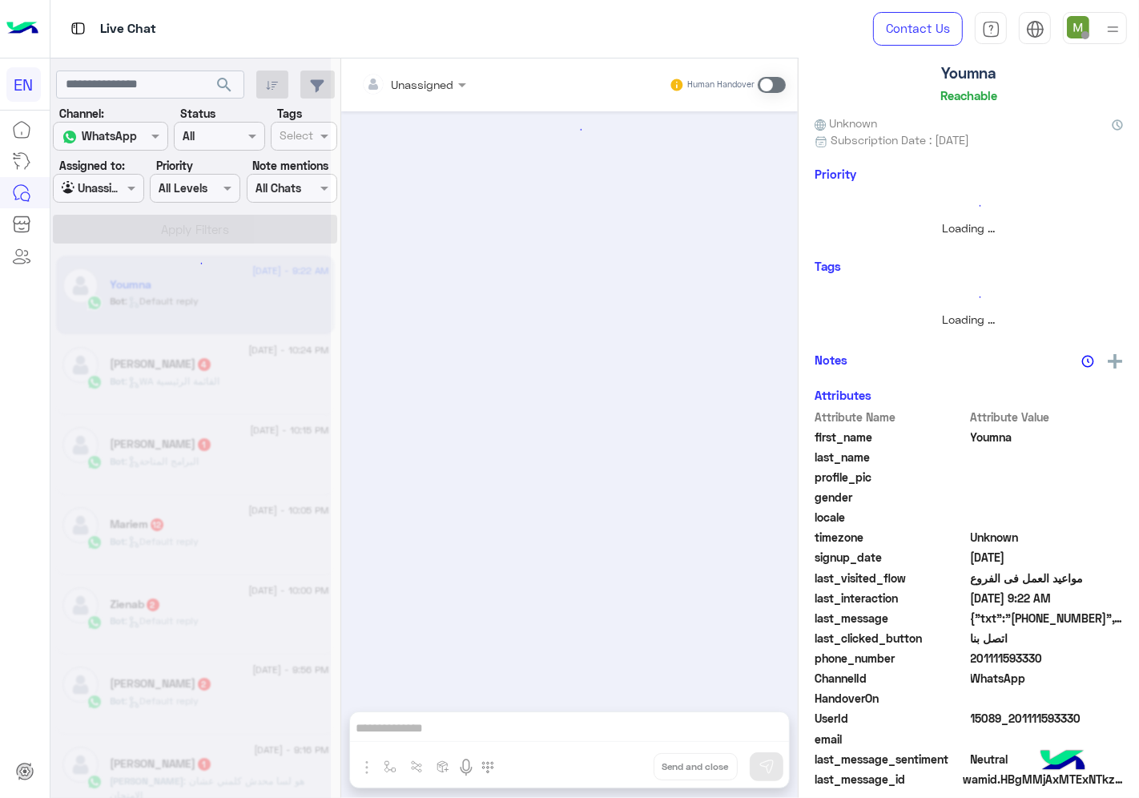
scroll to position [1836, 0]
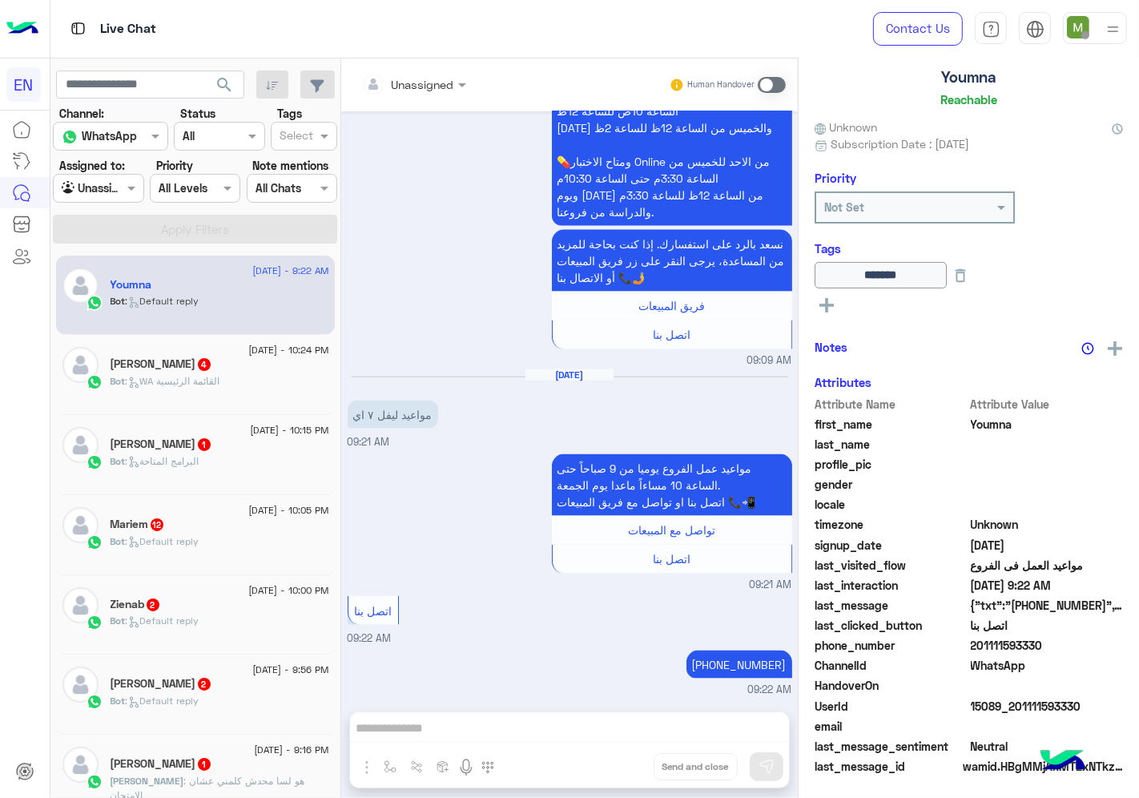
click at [242, 386] on div "Bot : WA القائمة الرئيسية" at bounding box center [220, 388] width 219 height 28
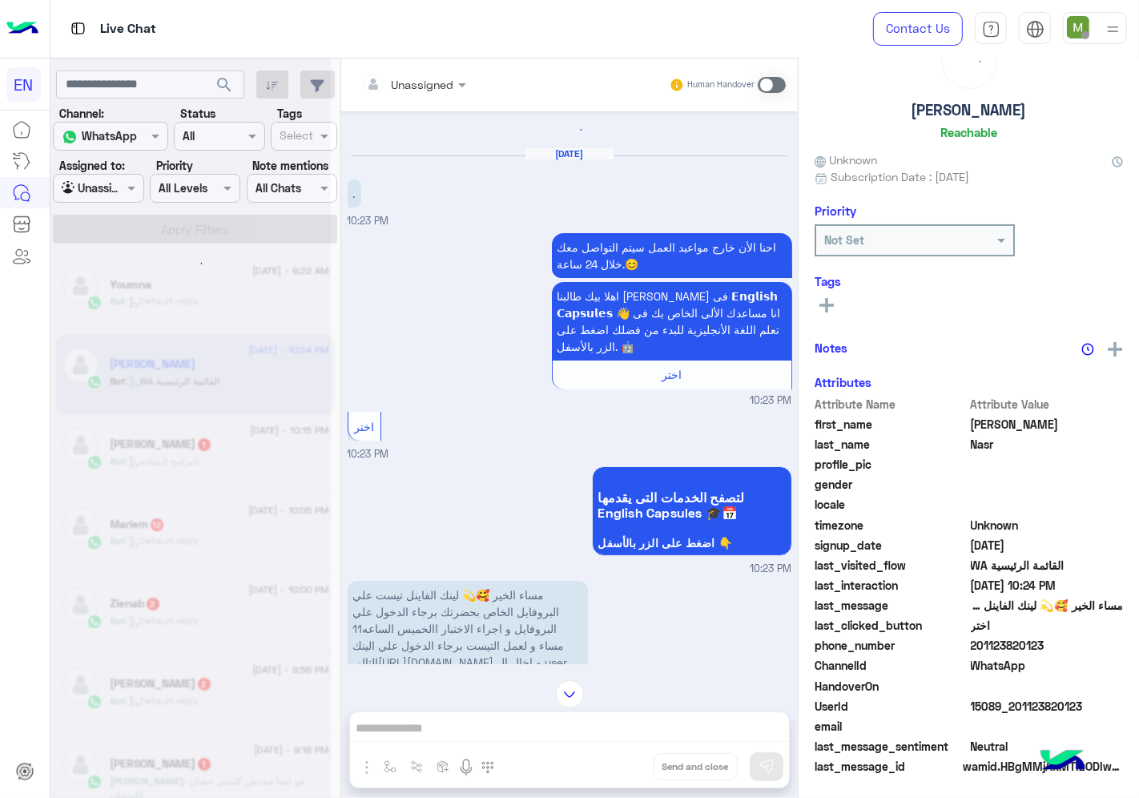
scroll to position [62, 0]
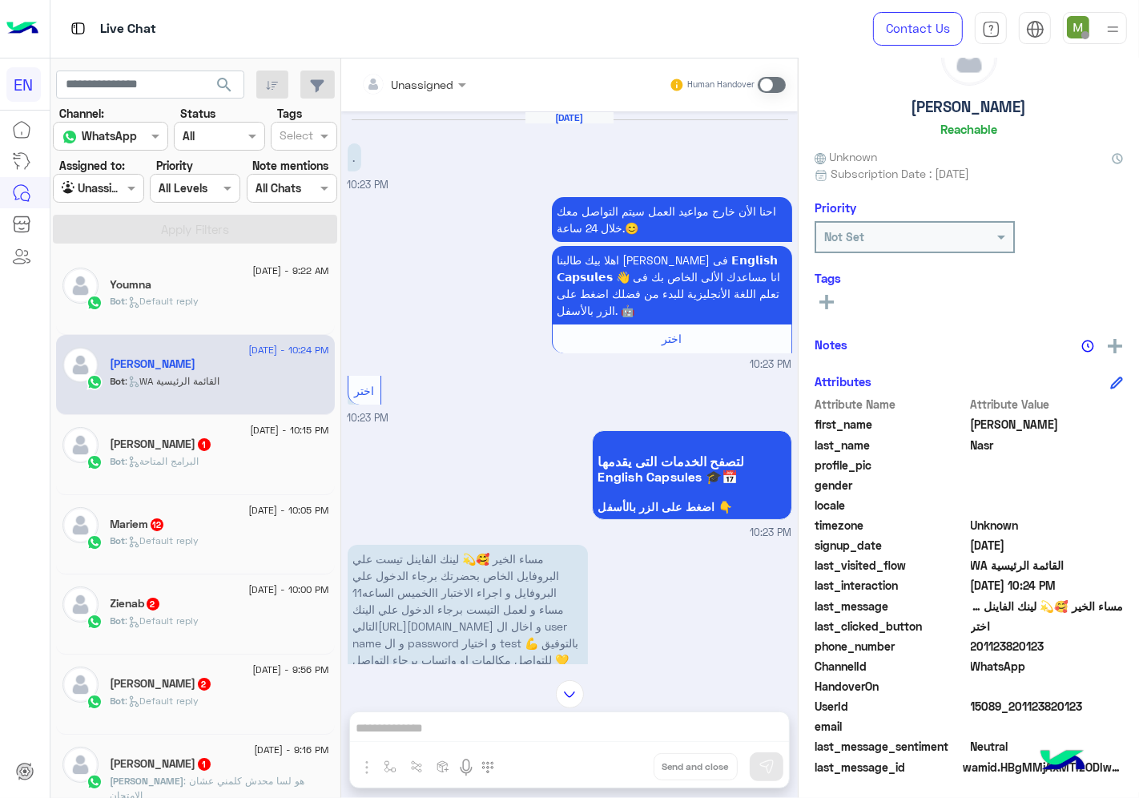
drag, startPoint x: 421, startPoint y: 87, endPoint x: 427, endPoint y: 98, distance: 12.9
click at [421, 83] on input "text" at bounding box center [393, 84] width 65 height 17
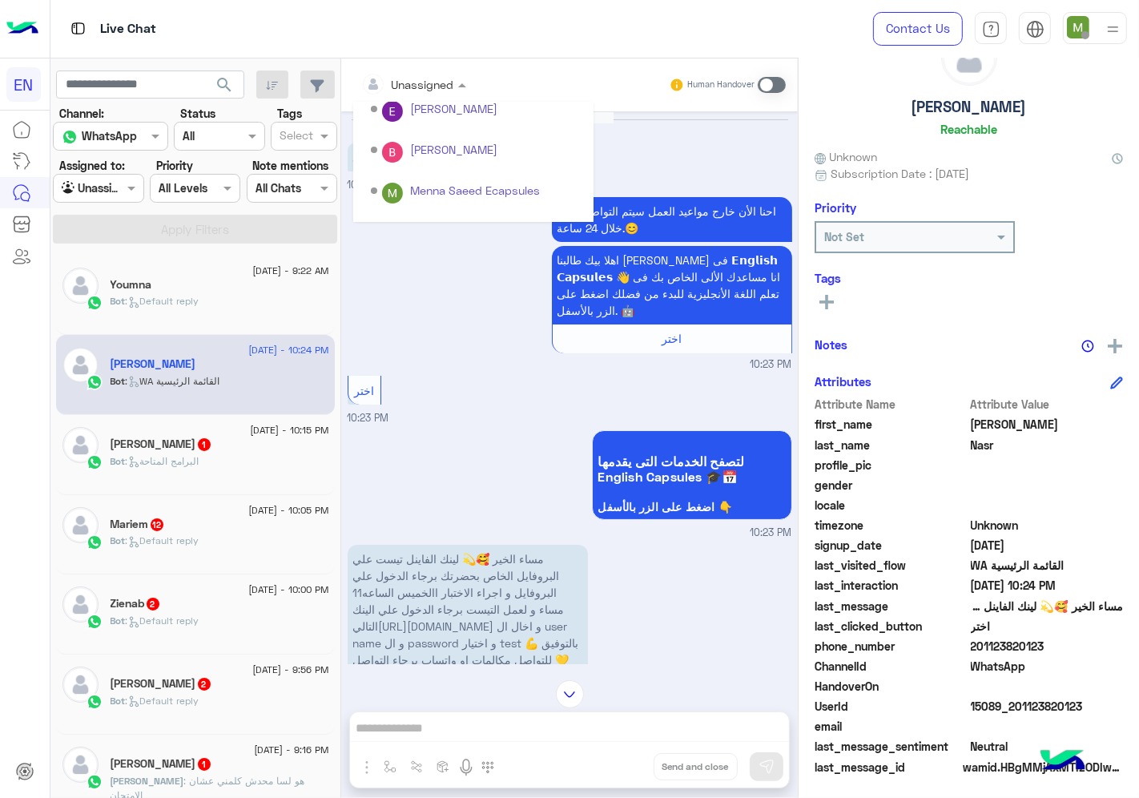
scroll to position [265, 0]
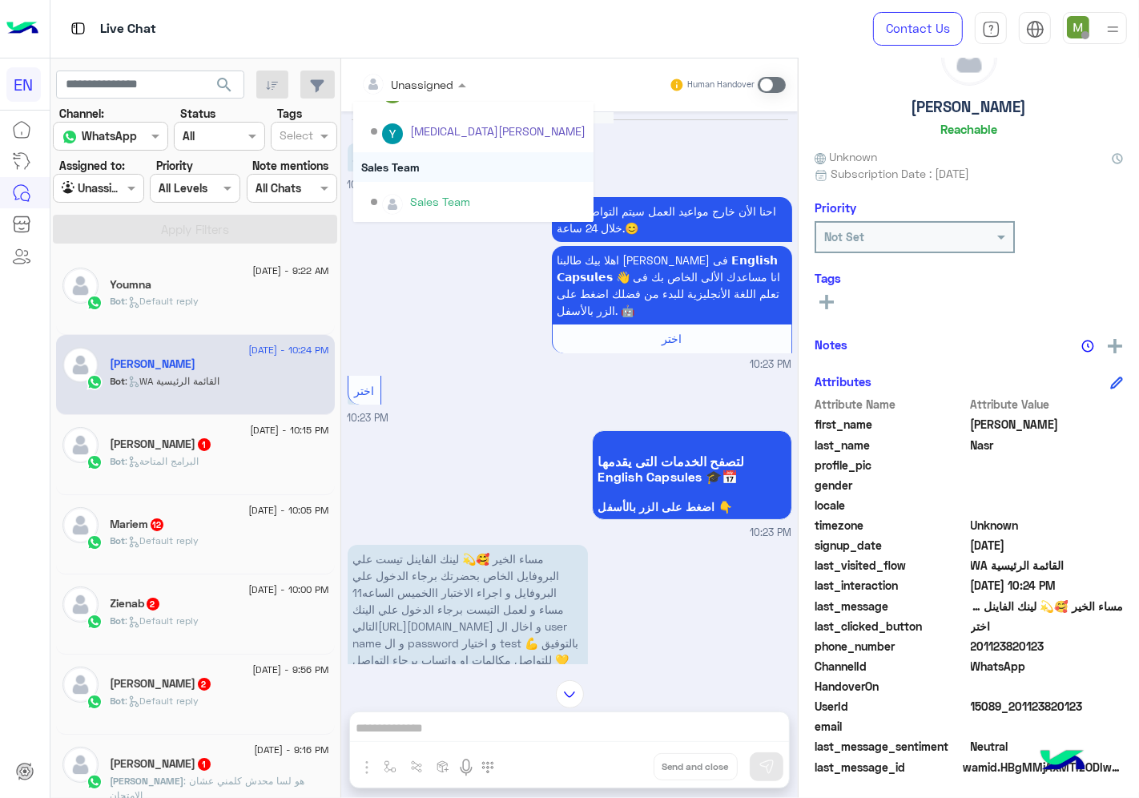
click at [406, 165] on div "Sales Team" at bounding box center [473, 167] width 240 height 30
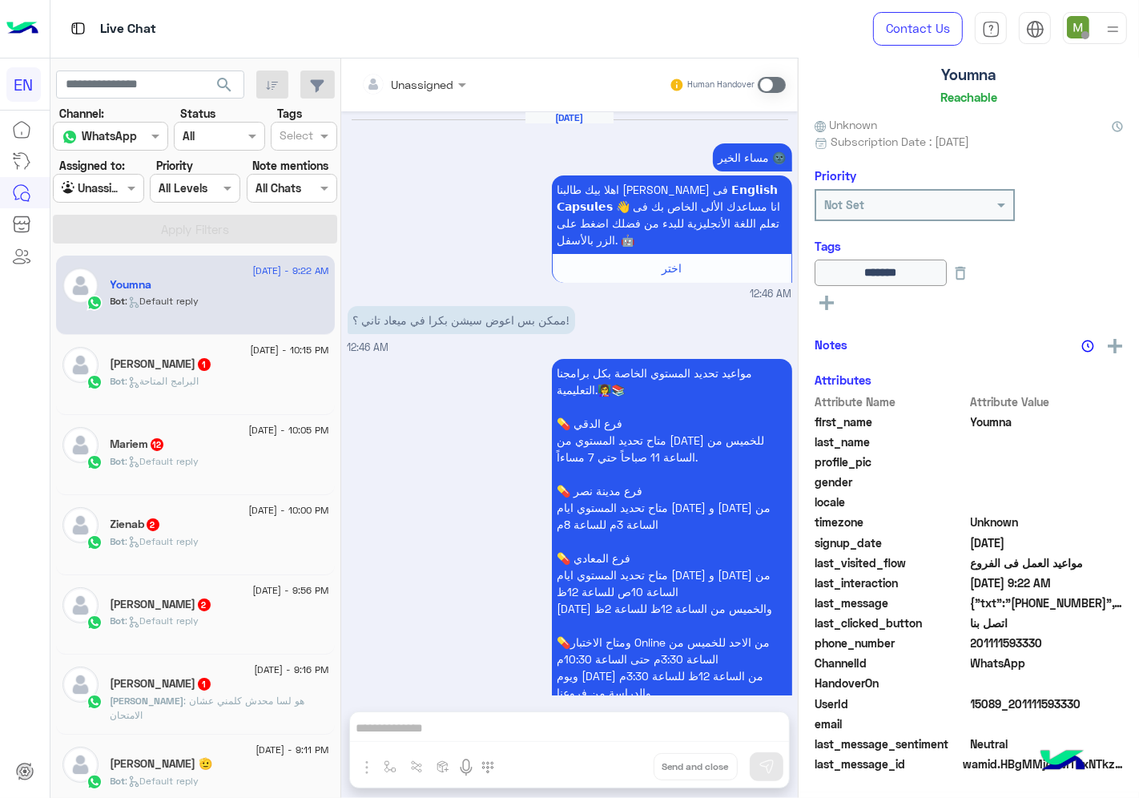
scroll to position [1836, 0]
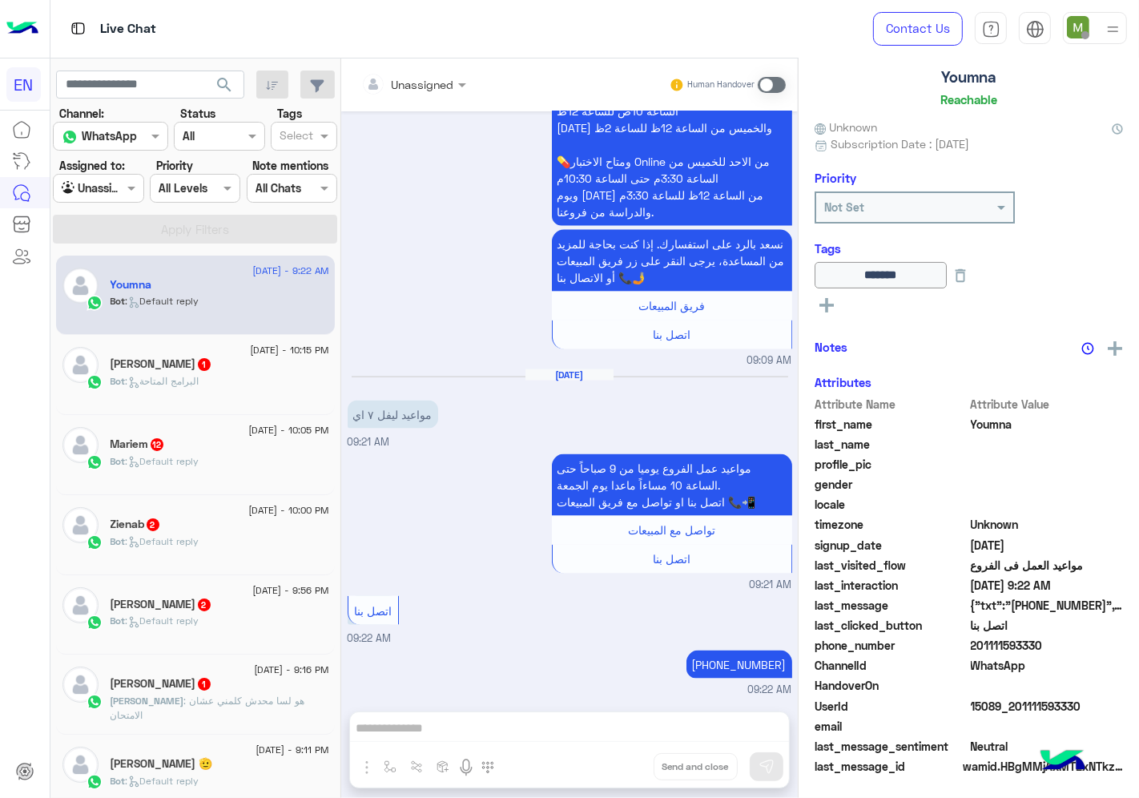
click at [219, 366] on div "[PERSON_NAME] 1" at bounding box center [220, 365] width 219 height 17
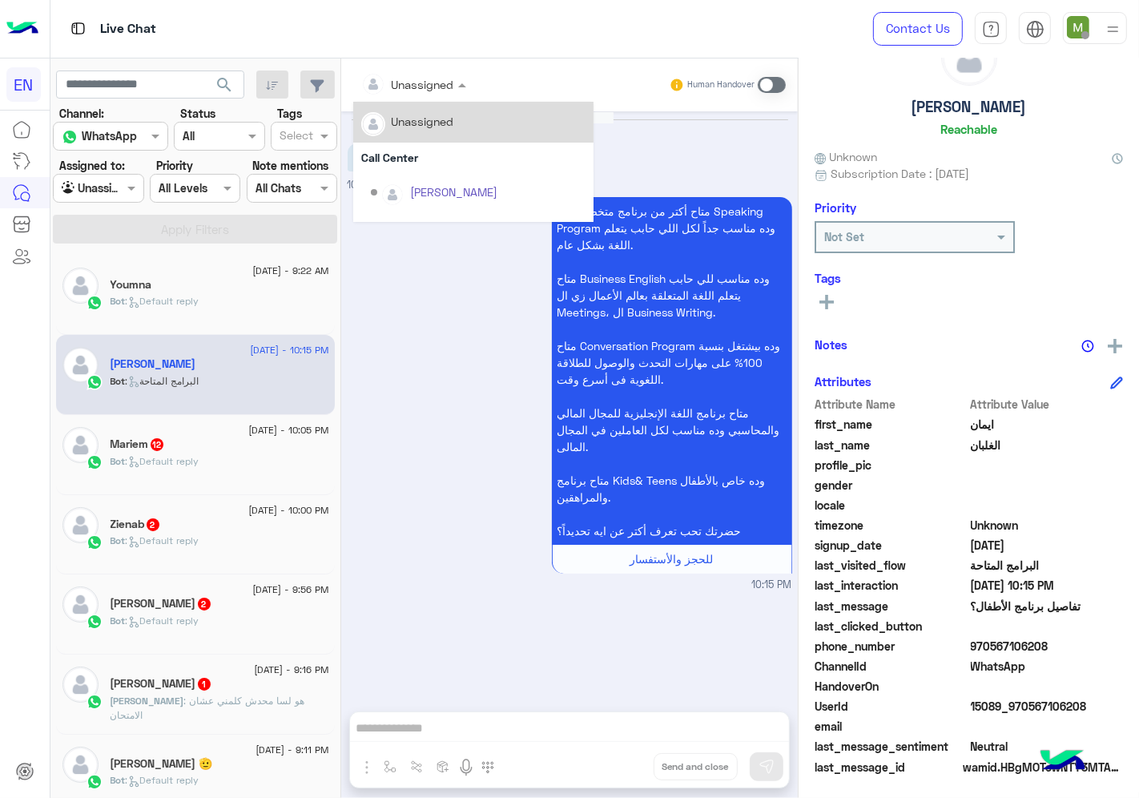
click at [434, 71] on div "Unassigned" at bounding box center [407, 84] width 93 height 32
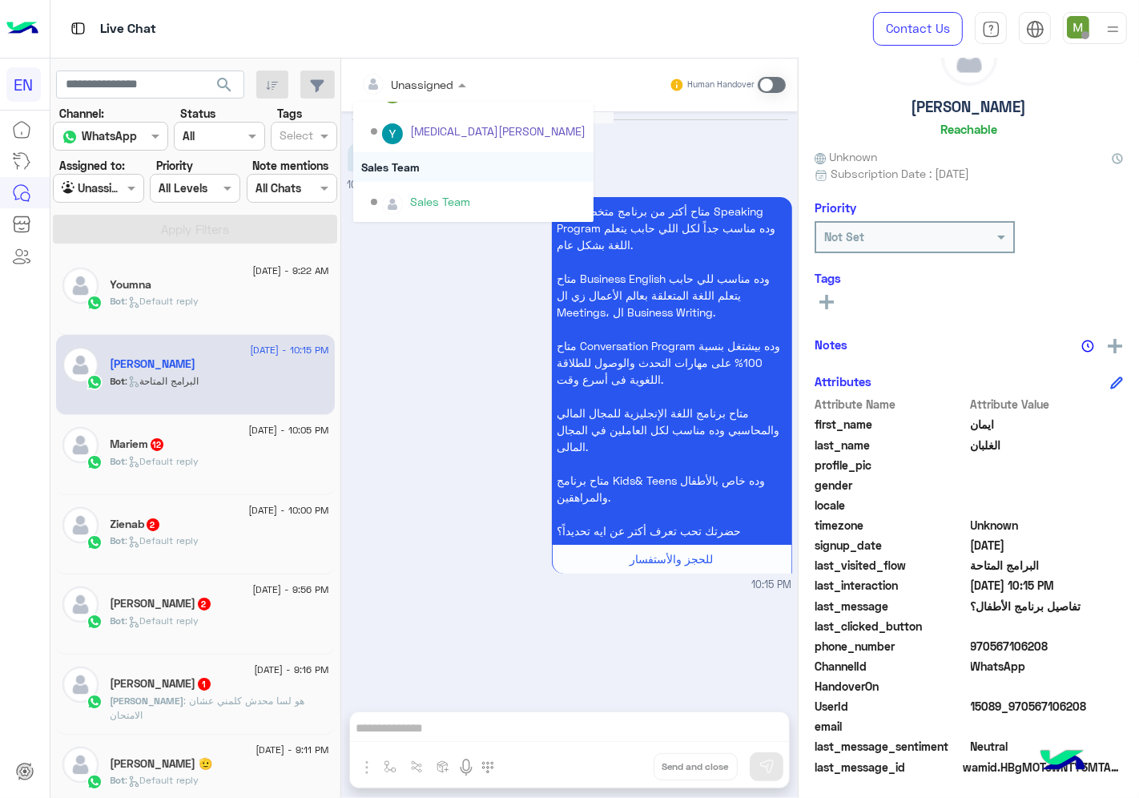
click at [406, 171] on div "Sales Team" at bounding box center [473, 167] width 240 height 30
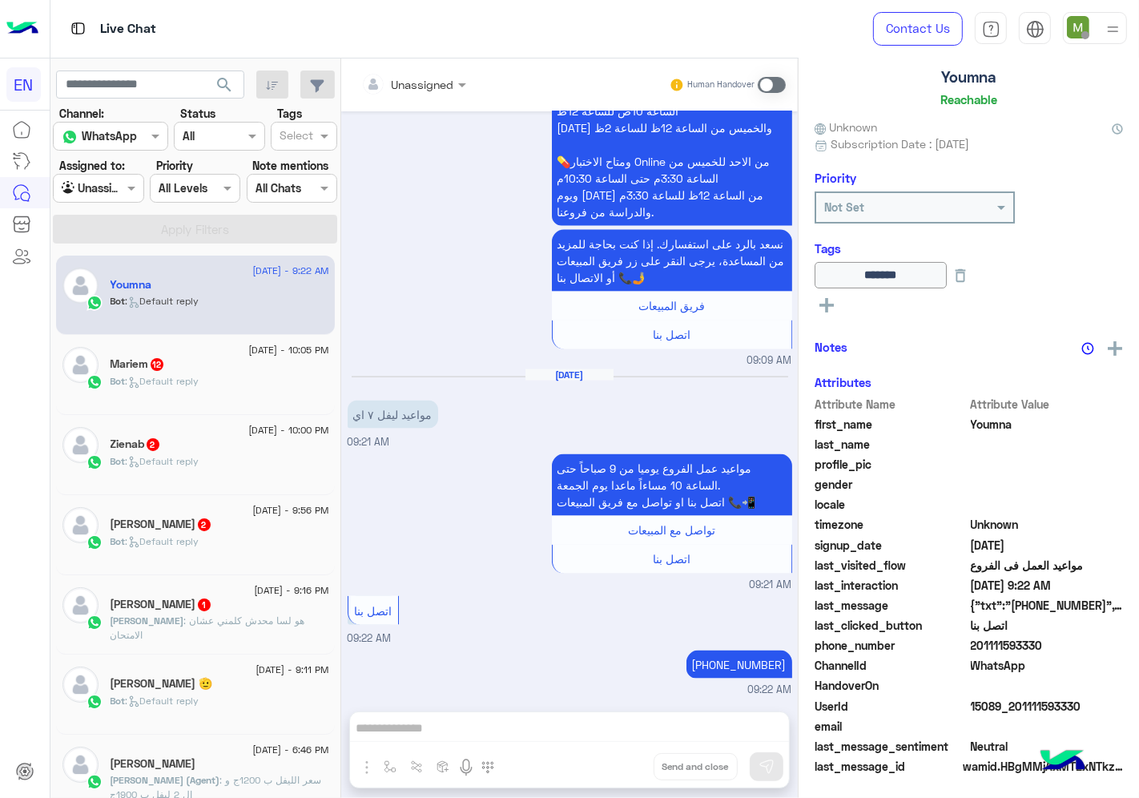
click at [237, 380] on div "Bot : Default reply" at bounding box center [220, 388] width 219 height 28
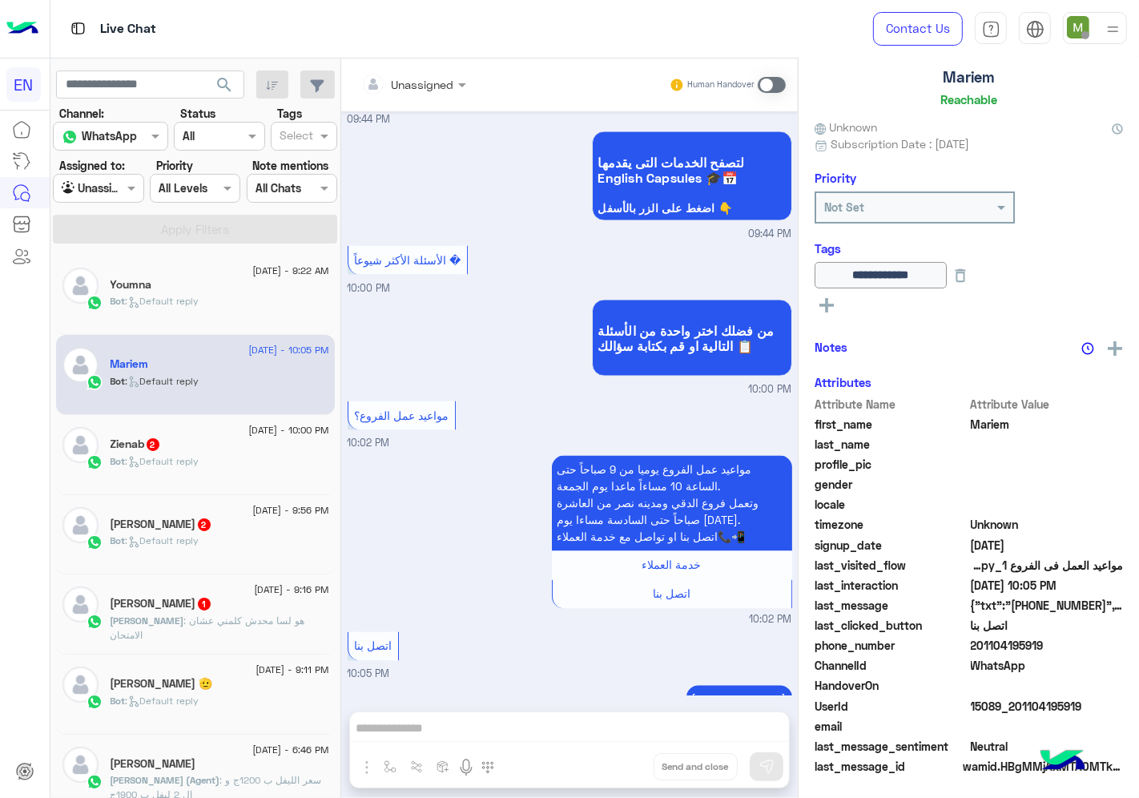
click at [441, 86] on div at bounding box center [413, 84] width 121 height 18
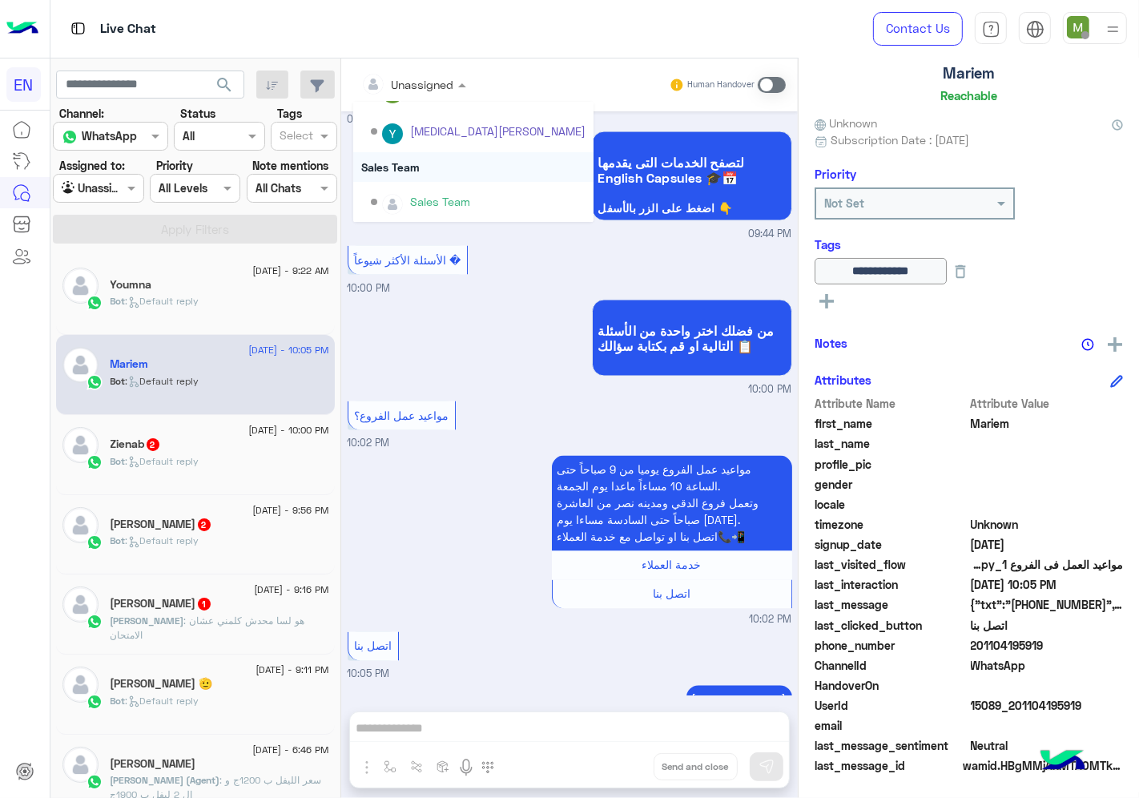
click at [410, 166] on div "Sales Team" at bounding box center [473, 167] width 240 height 30
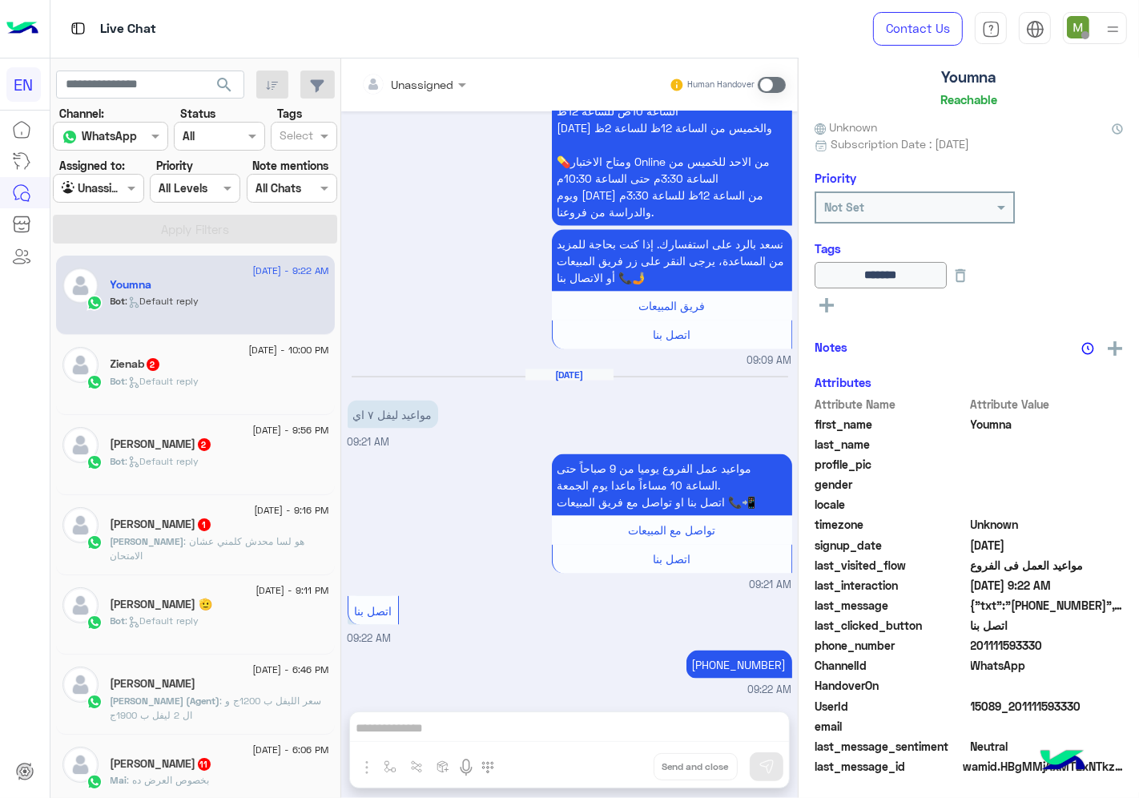
click at [278, 377] on div "Bot : Default reply" at bounding box center [220, 388] width 219 height 28
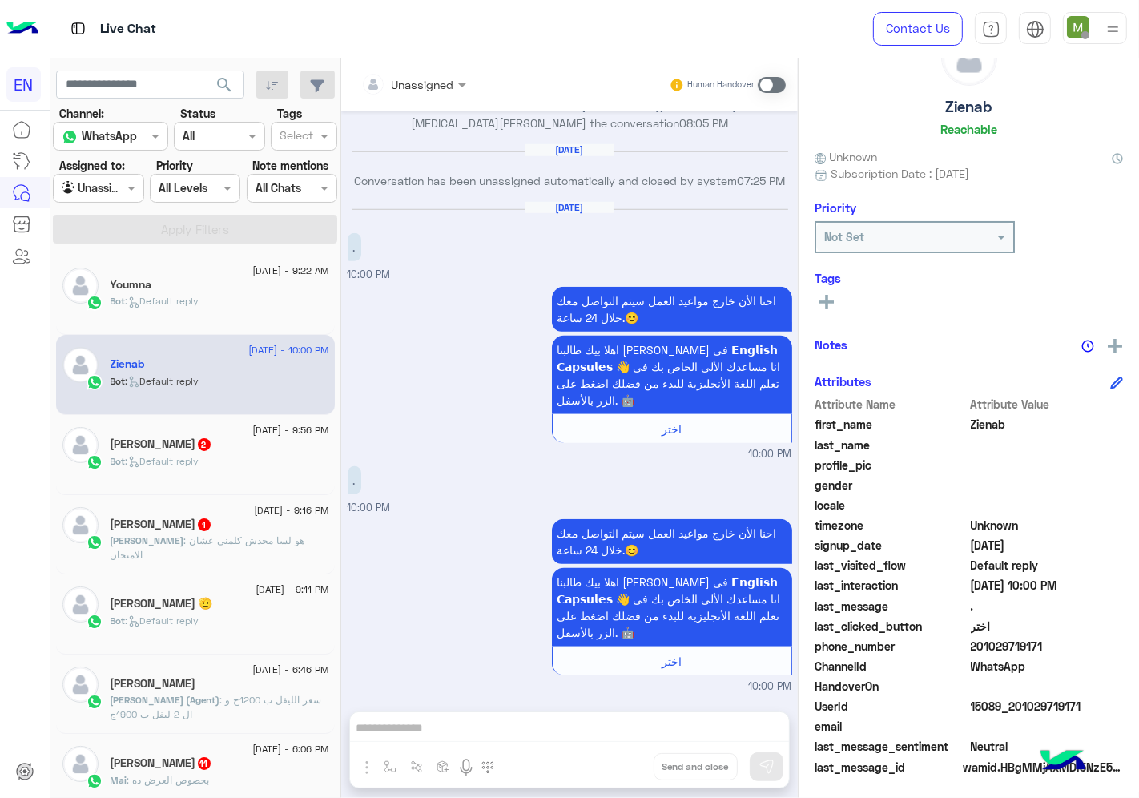
drag, startPoint x: 1048, startPoint y: 647, endPoint x: 973, endPoint y: 650, distance: 75.4
click at [973, 650] on span "201029719171" at bounding box center [1047, 646] width 153 height 17
copy span "01029719171"
click at [771, 79] on span at bounding box center [772, 85] width 28 height 16
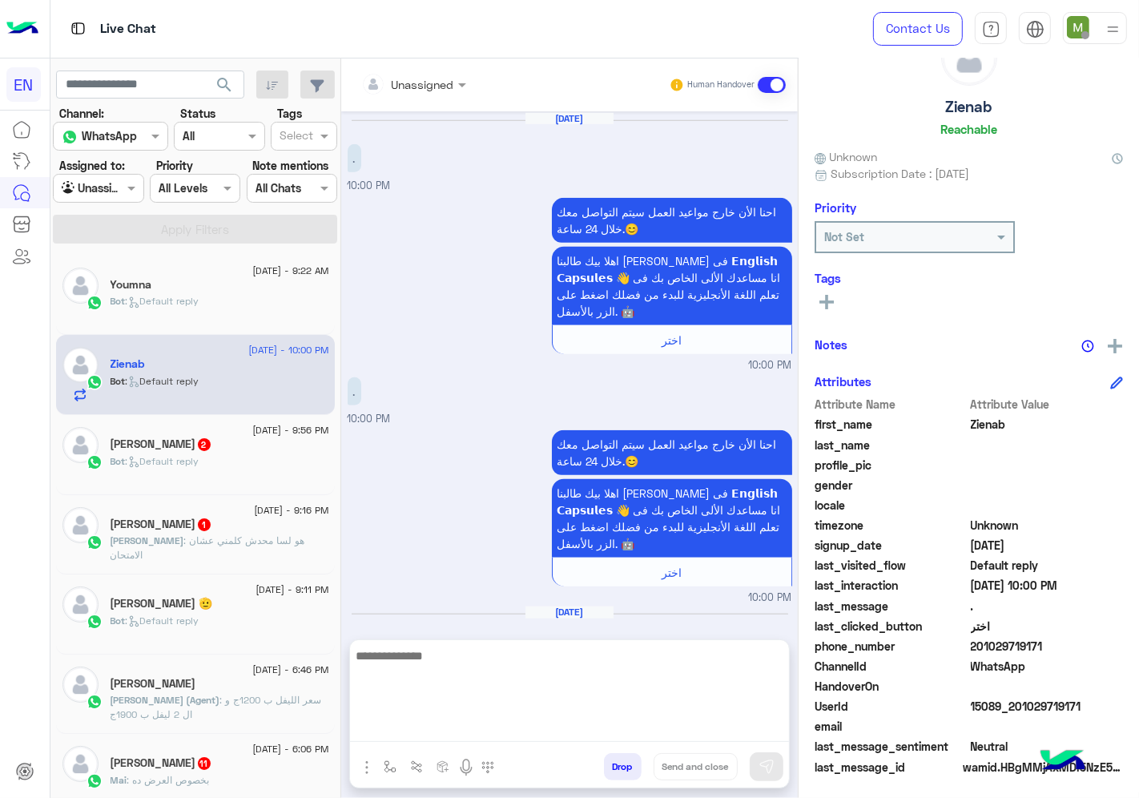
click at [659, 718] on textarea at bounding box center [569, 694] width 439 height 96
type textarea "*"
type textarea "**********"
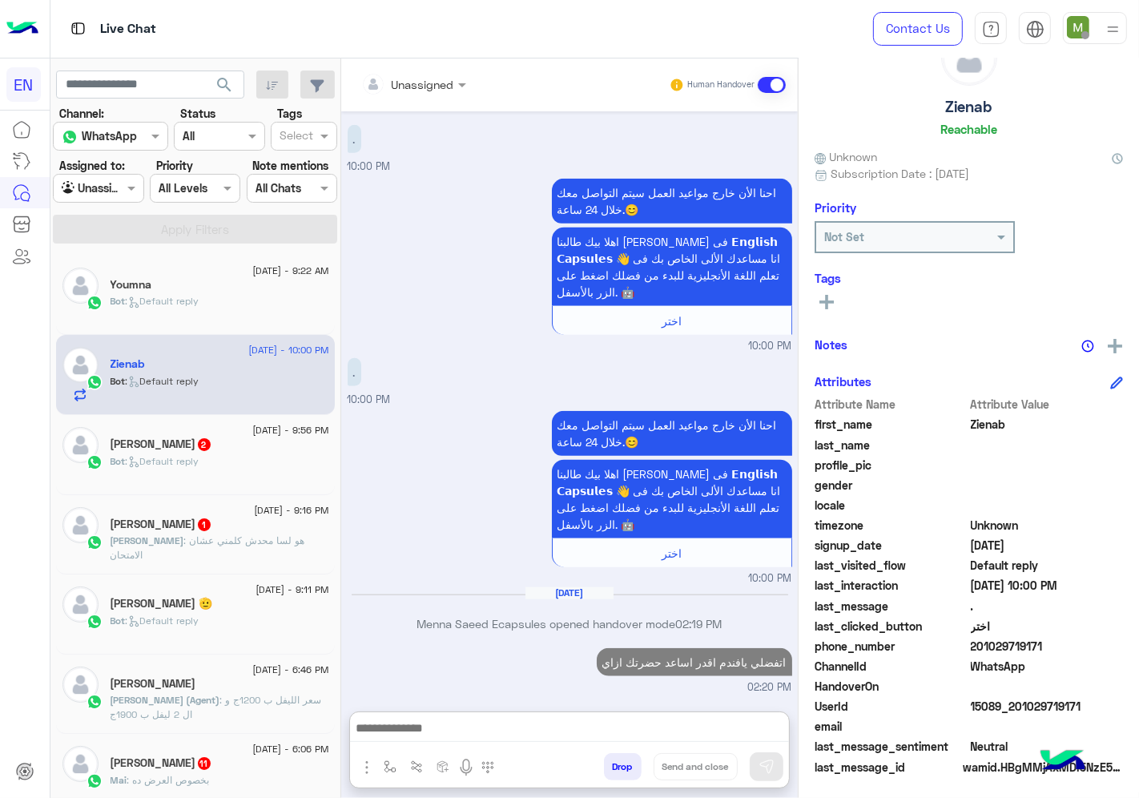
click at [187, 458] on span ": Default reply" at bounding box center [163, 461] width 74 height 12
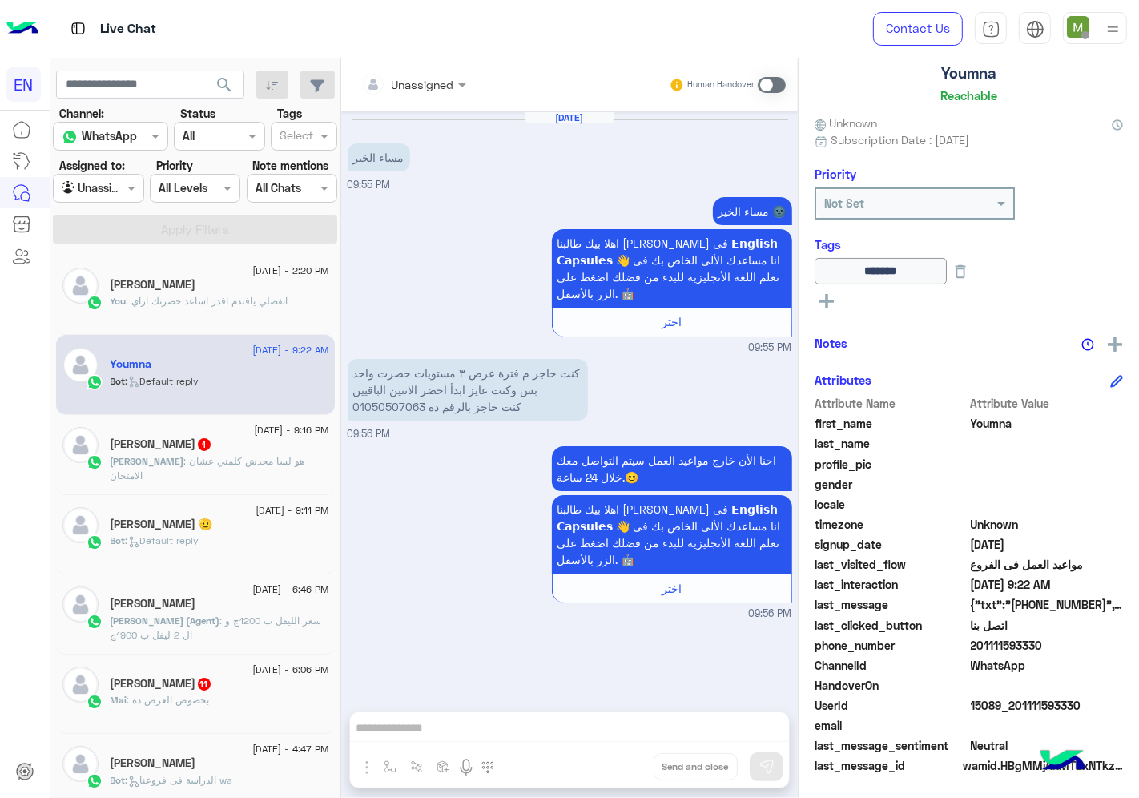
click at [410, 88] on input "text" at bounding box center [393, 84] width 65 height 17
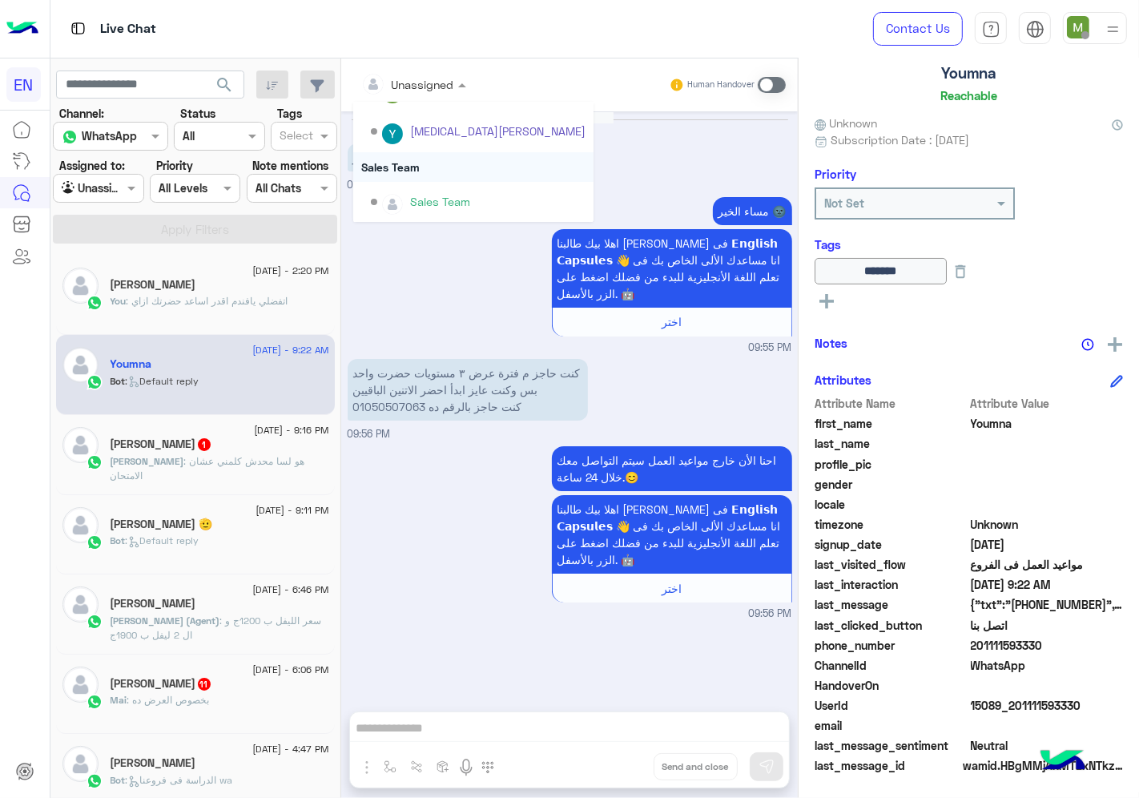
click at [402, 163] on div "Sales Team" at bounding box center [473, 167] width 240 height 30
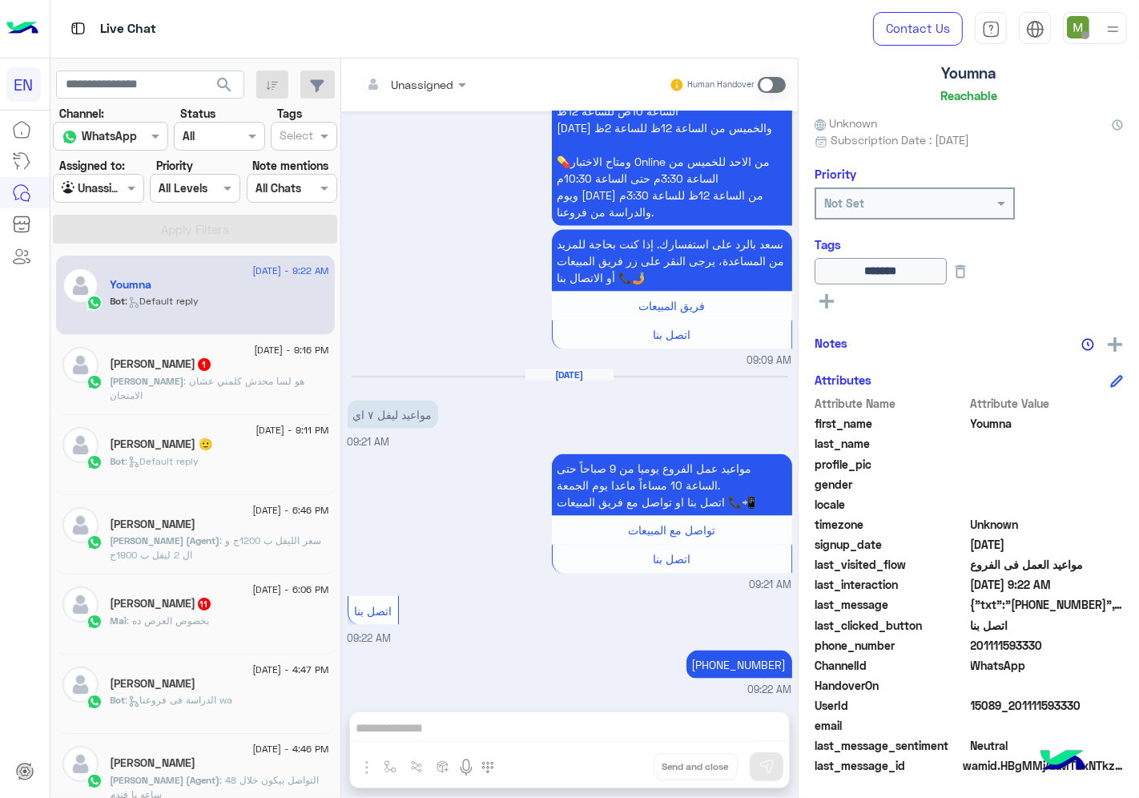
click at [232, 379] on span ": هو لسا محدش كلمني عشان الامتحان" at bounding box center [208, 388] width 195 height 26
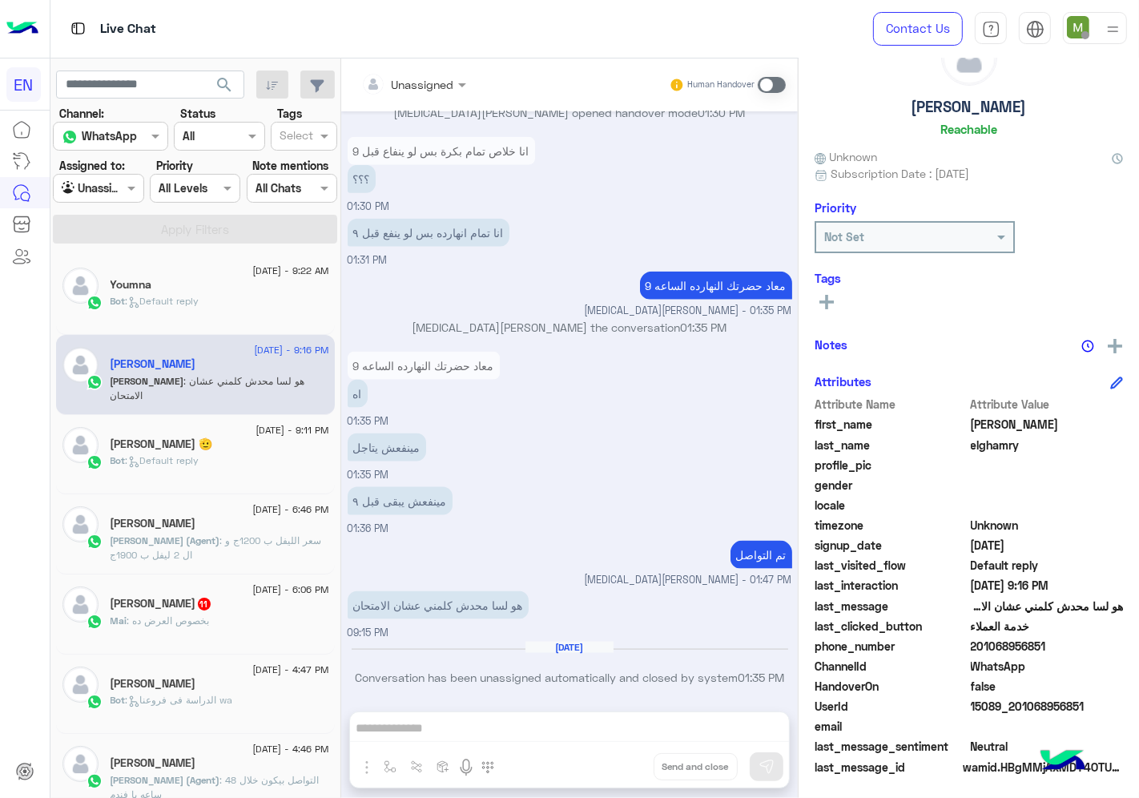
drag, startPoint x: 1058, startPoint y: 639, endPoint x: 978, endPoint y: 645, distance: 80.4
click at [978, 645] on span "201068956851" at bounding box center [1047, 646] width 153 height 17
click at [777, 82] on span at bounding box center [772, 85] width 28 height 16
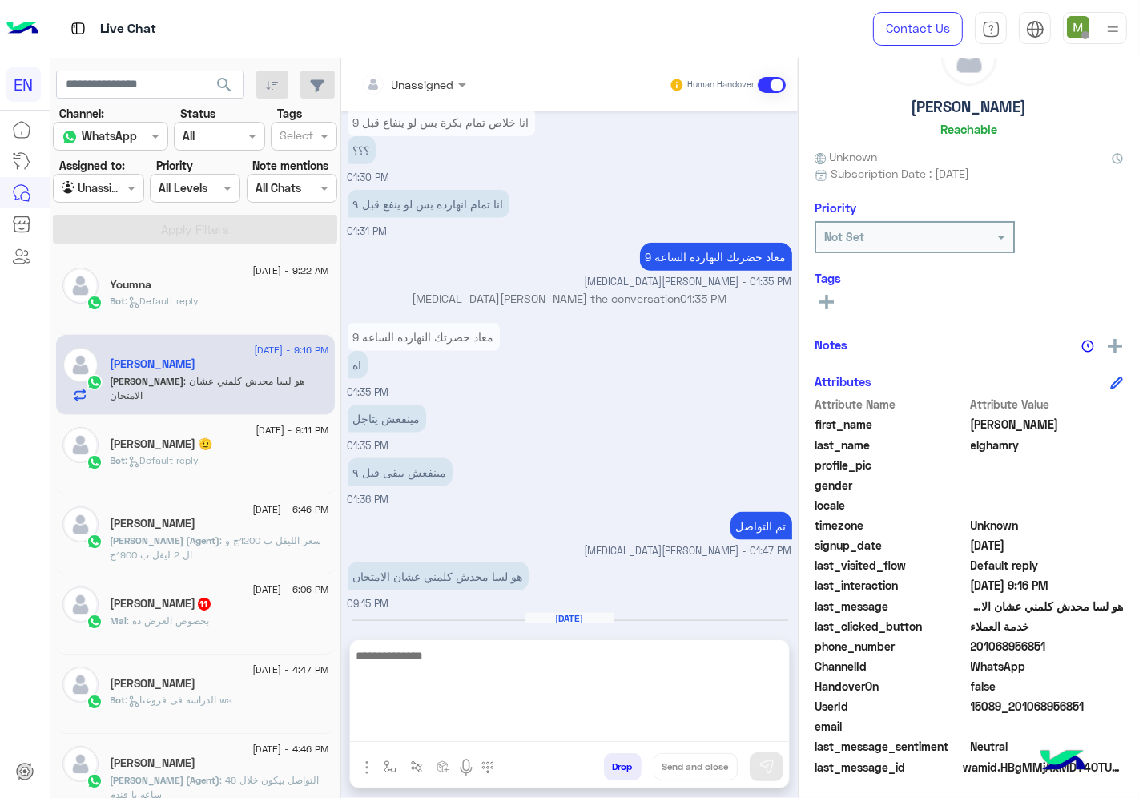
click at [681, 737] on textarea at bounding box center [569, 694] width 439 height 96
type textarea "*"
type textarea "**********"
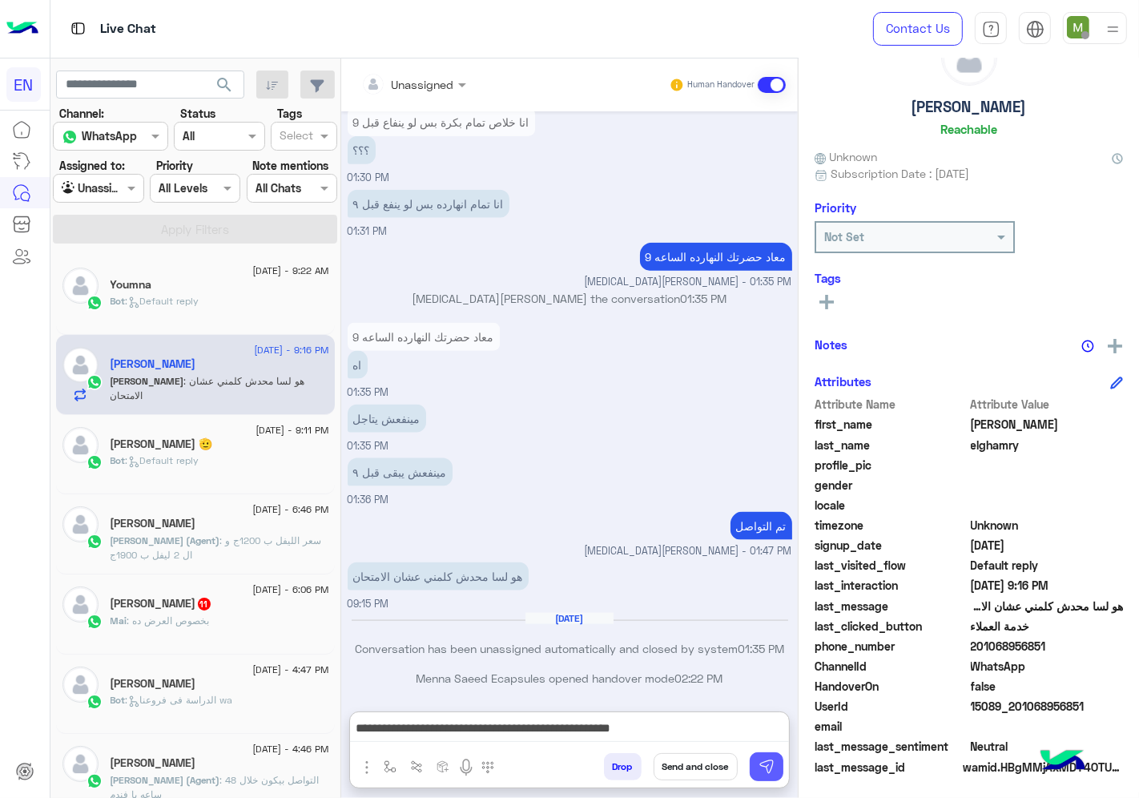
click at [759, 763] on img at bounding box center [767, 767] width 16 height 16
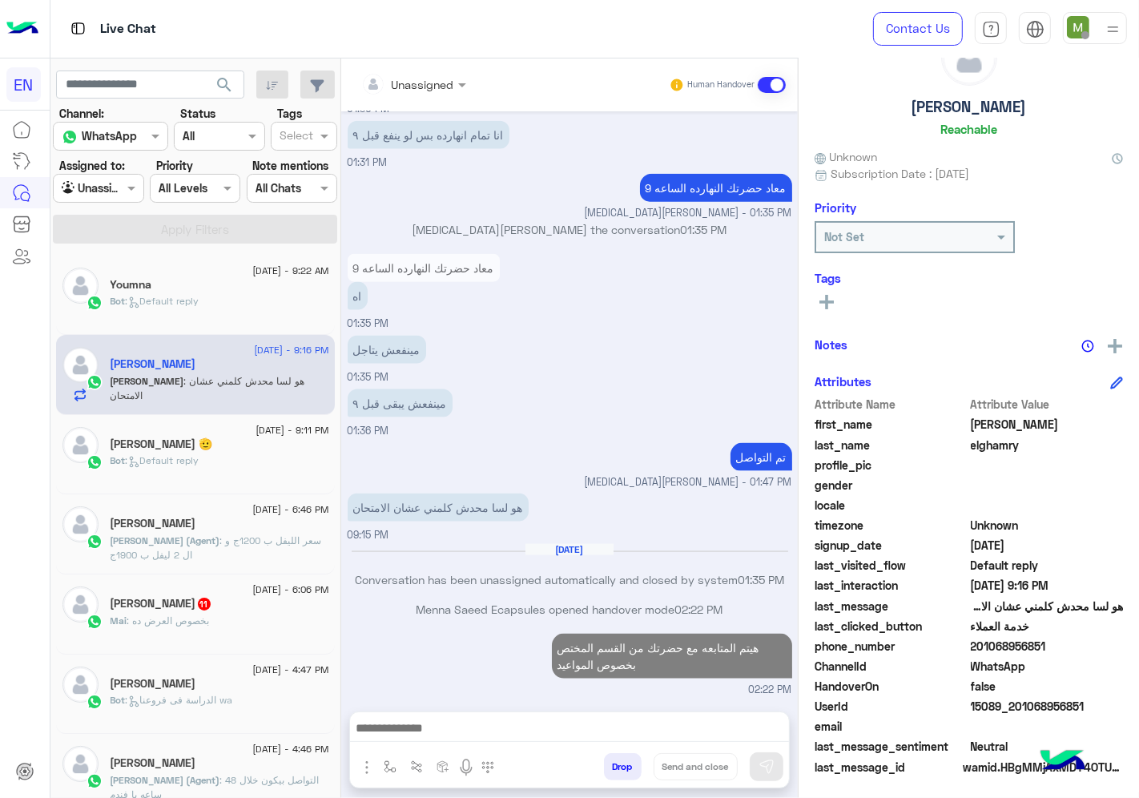
click at [238, 455] on div "Bot : Default reply" at bounding box center [220, 468] width 219 height 28
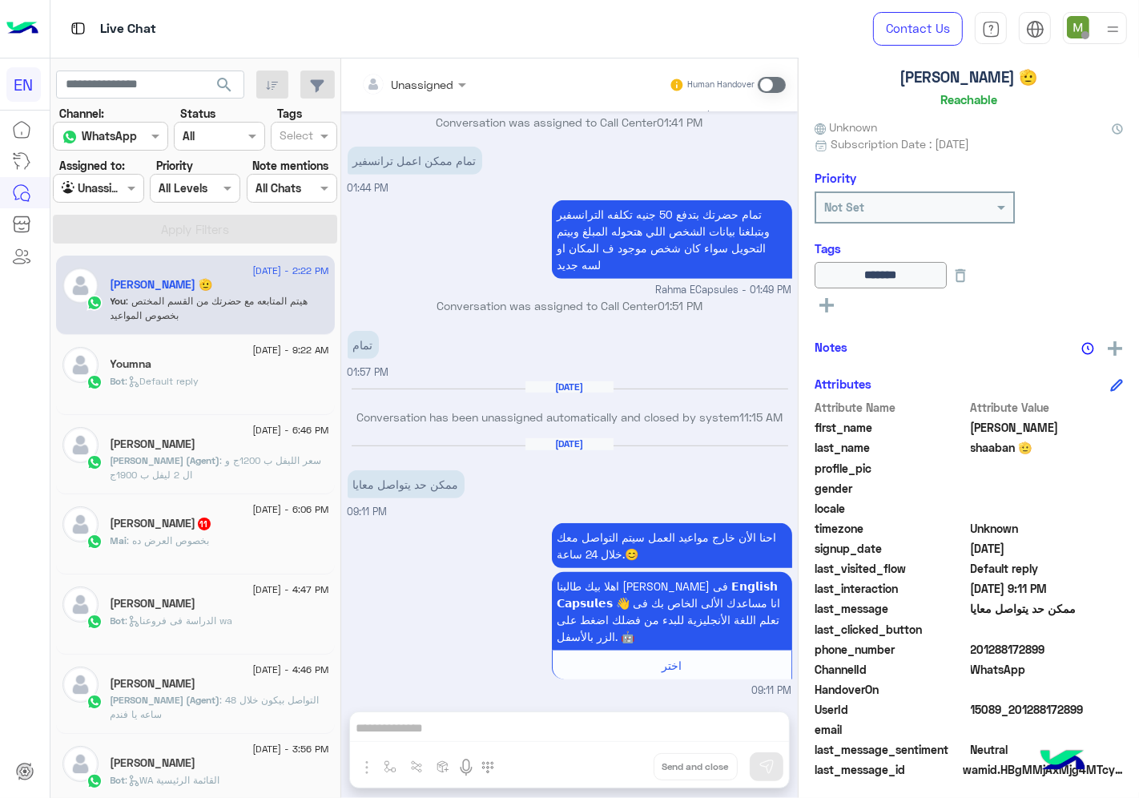
scroll to position [96, 0]
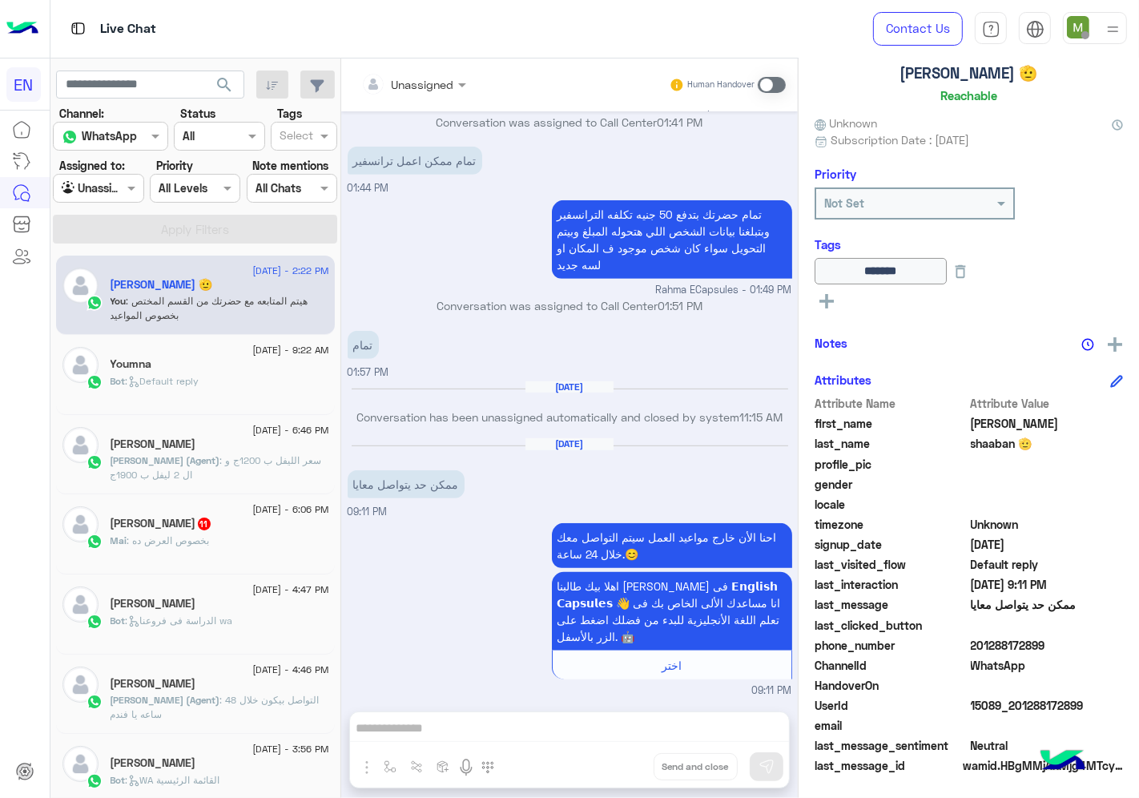
click at [169, 550] on div "Mai : بخصوص العرض ده" at bounding box center [220, 548] width 219 height 28
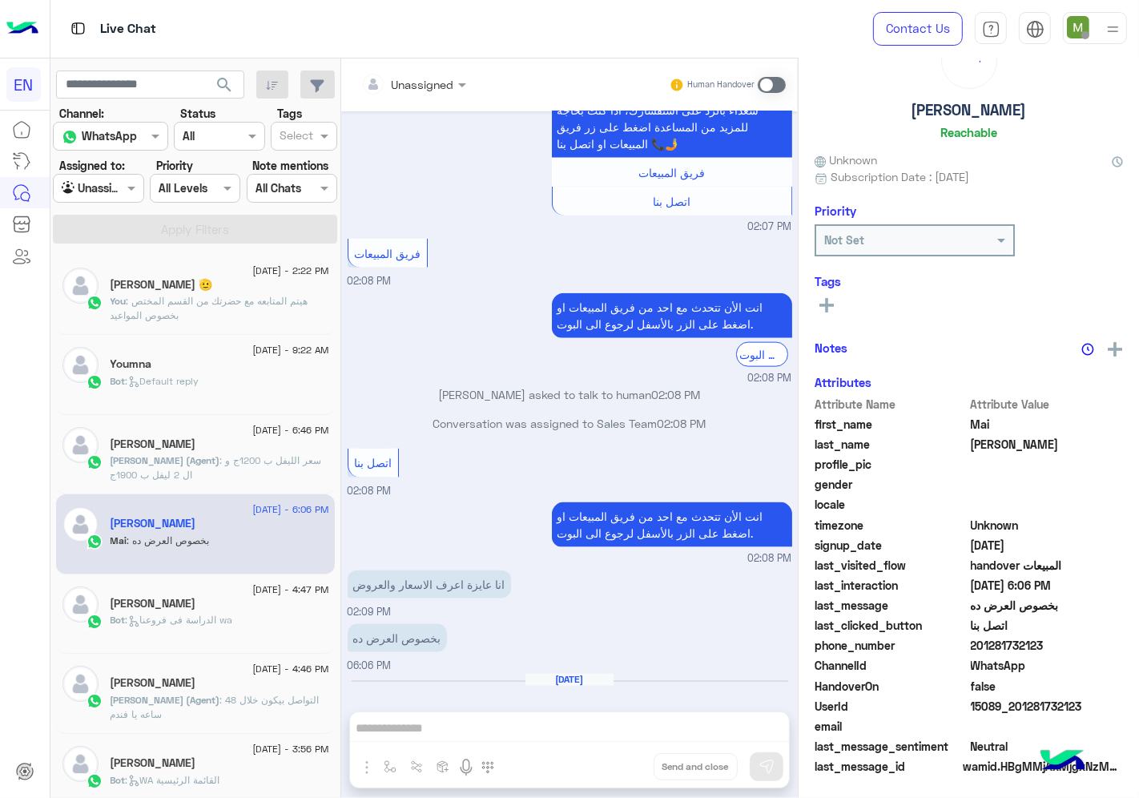
scroll to position [62, 0]
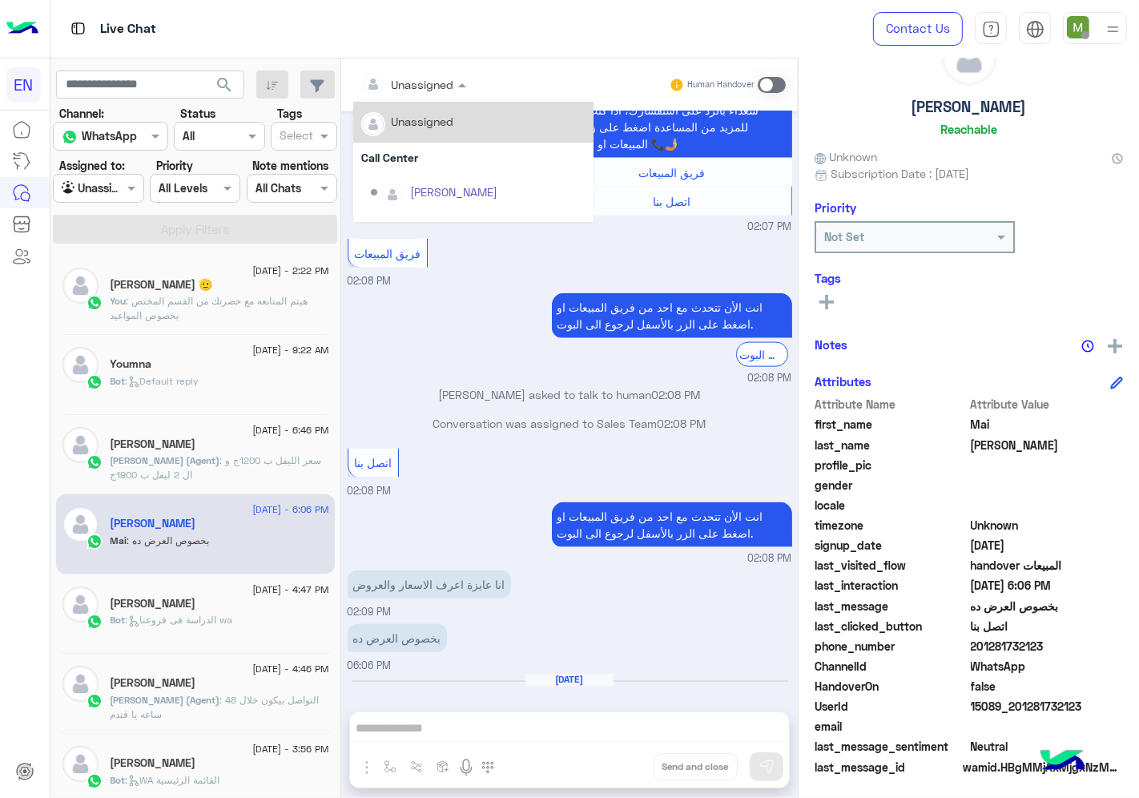
click at [419, 87] on input "text" at bounding box center [393, 84] width 65 height 17
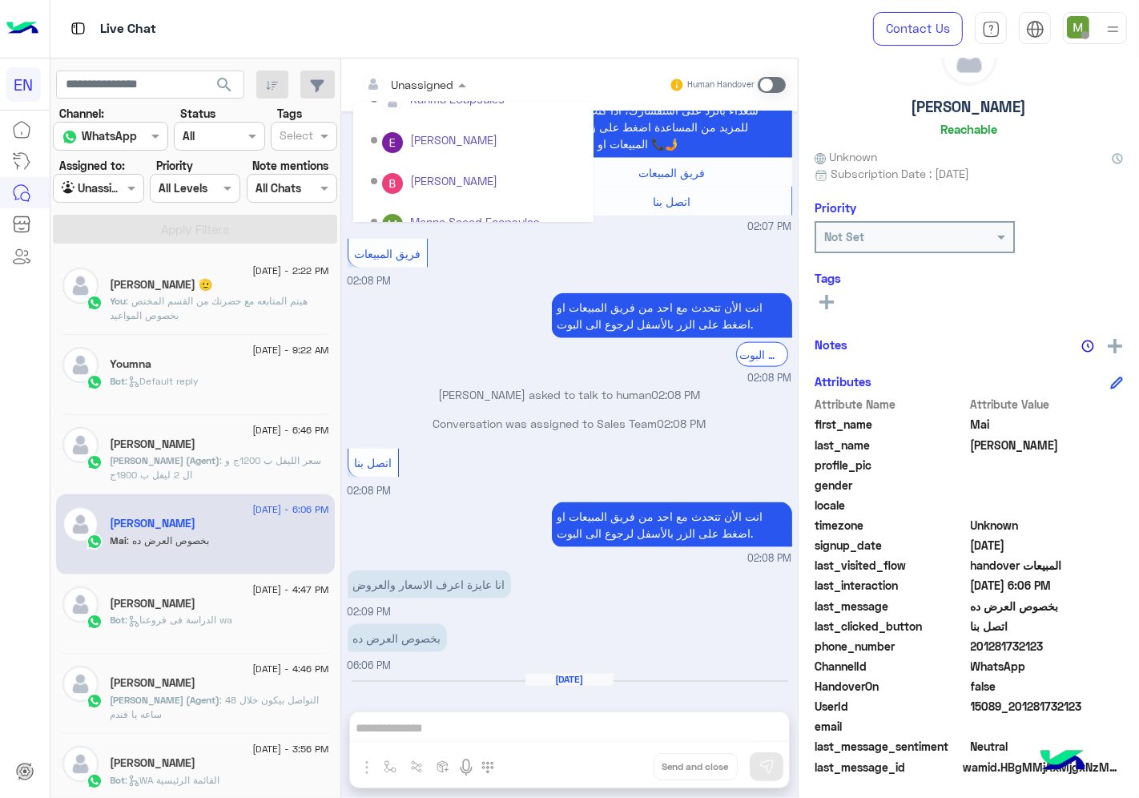
scroll to position [265, 0]
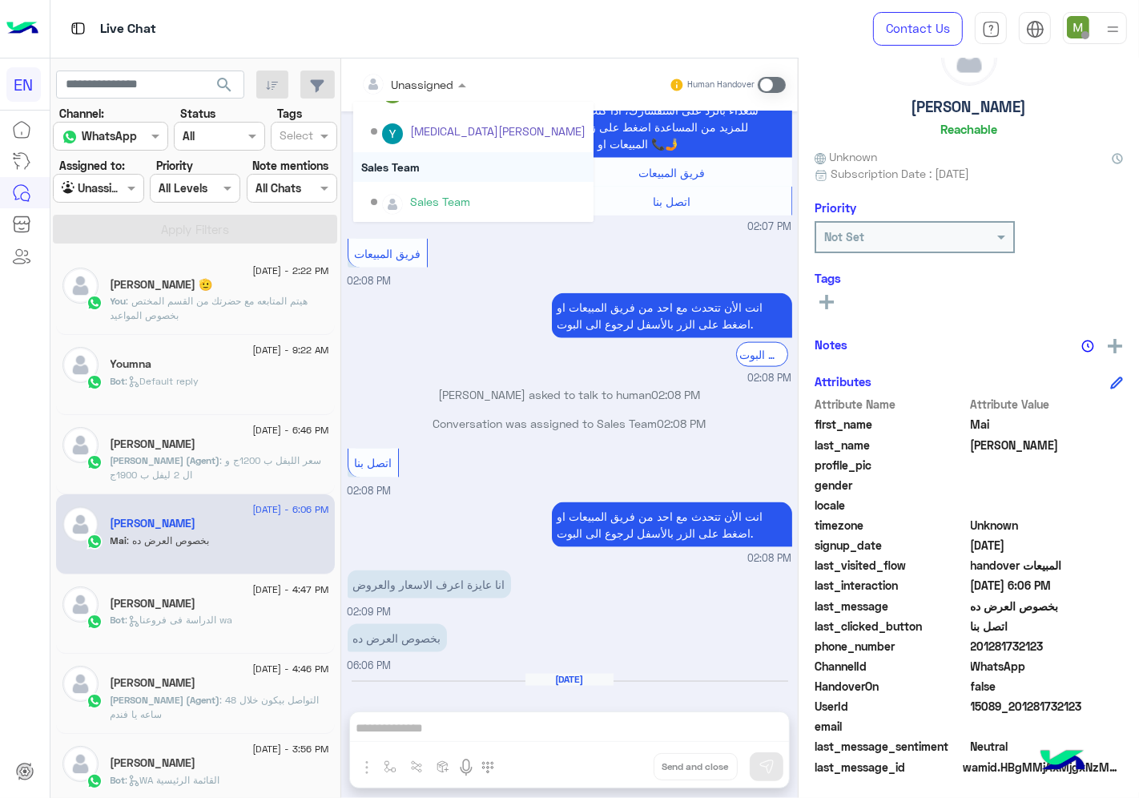
click at [411, 159] on div "Sales Team" at bounding box center [473, 167] width 240 height 30
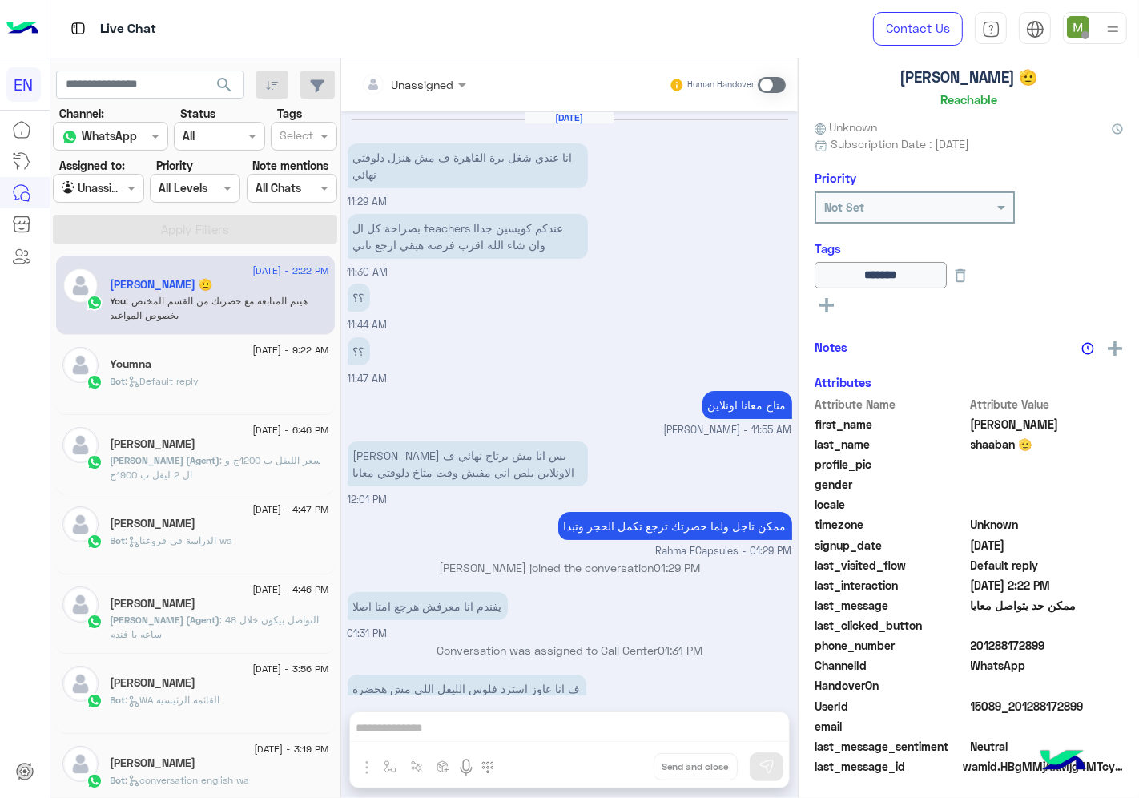
scroll to position [679, 0]
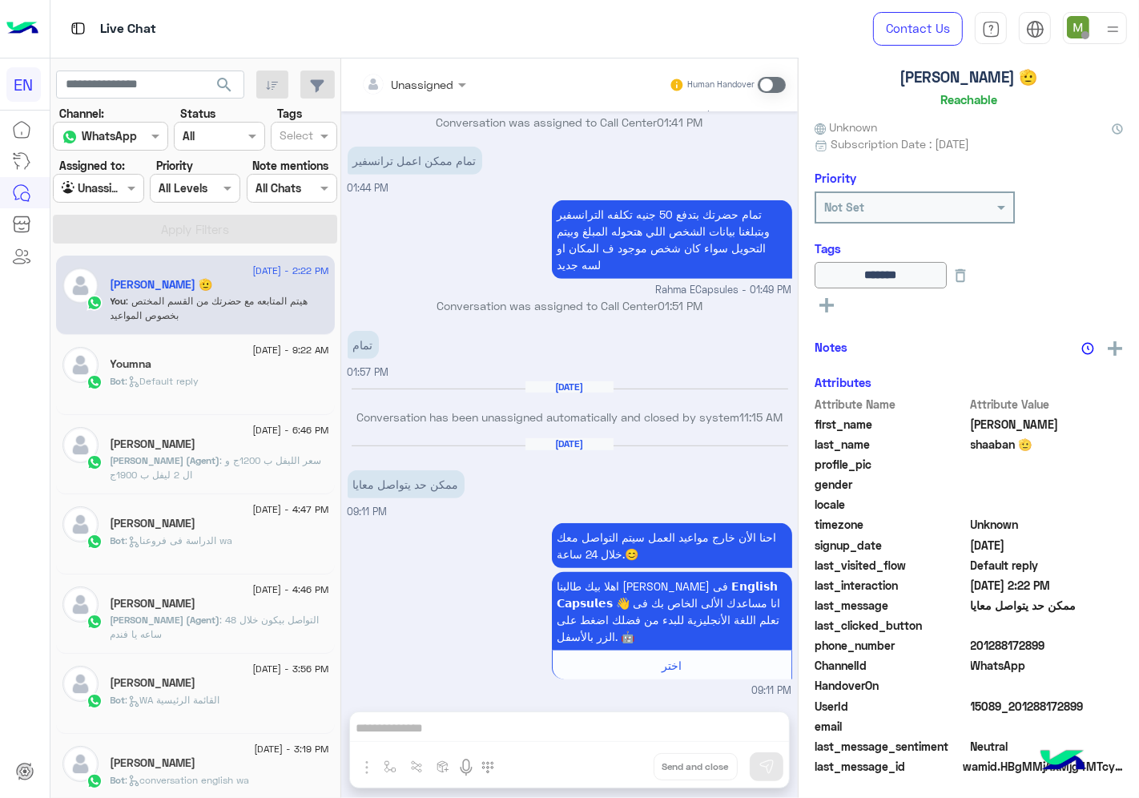
click at [105, 196] on div at bounding box center [98, 188] width 89 height 18
drag, startPoint x: 109, startPoint y: 284, endPoint x: 144, endPoint y: 236, distance: 59.6
click at [109, 284] on b "Your Inbox" at bounding box center [105, 281] width 56 height 14
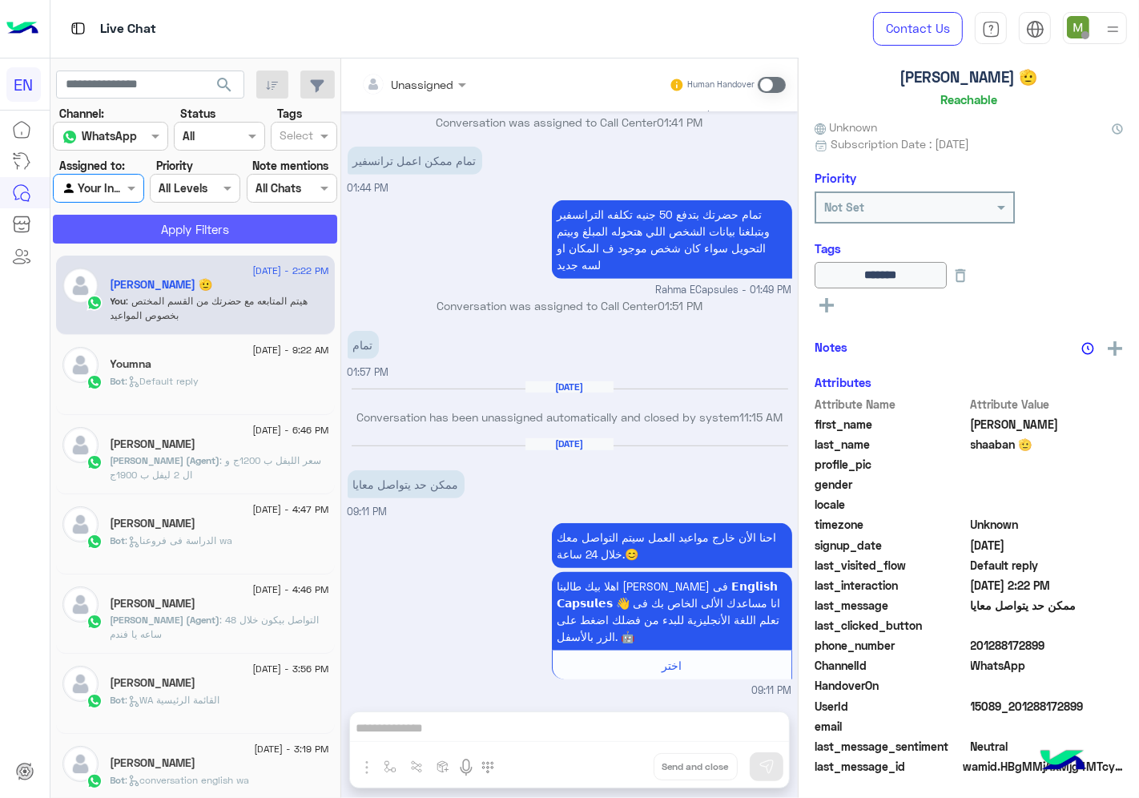
click at [150, 225] on button "Apply Filters" at bounding box center [195, 229] width 284 height 29
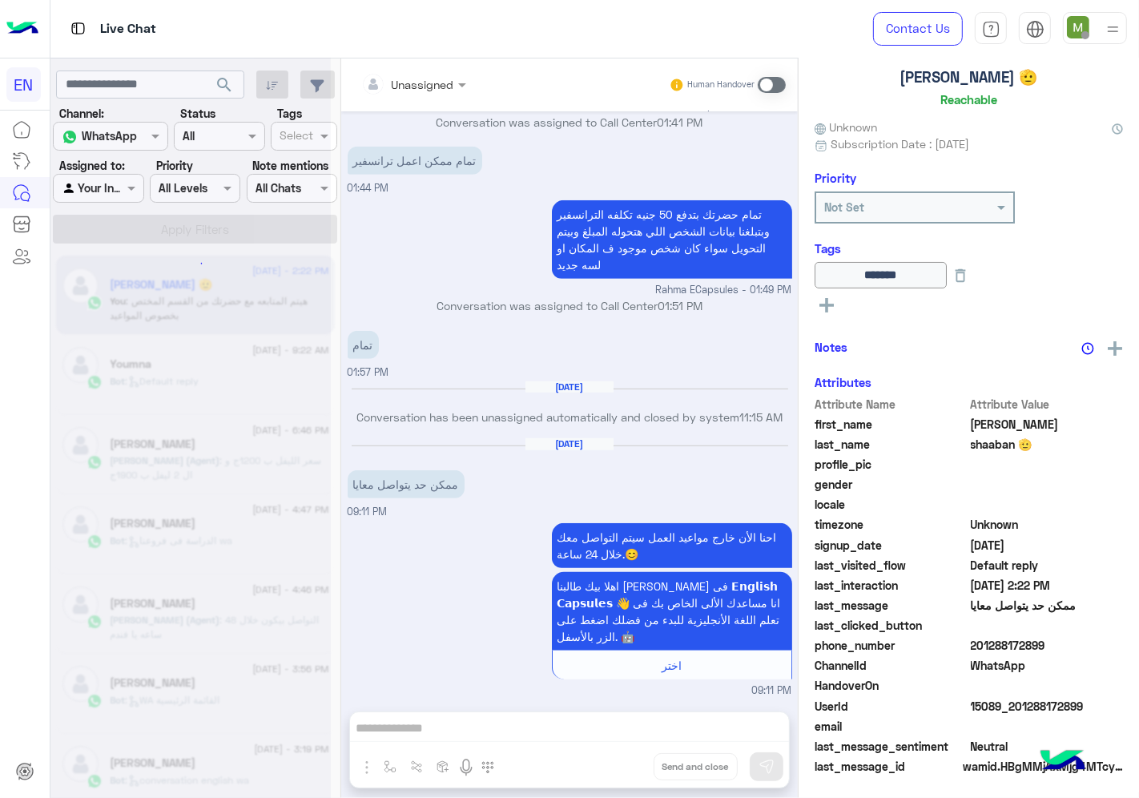
scroll to position [96, 0]
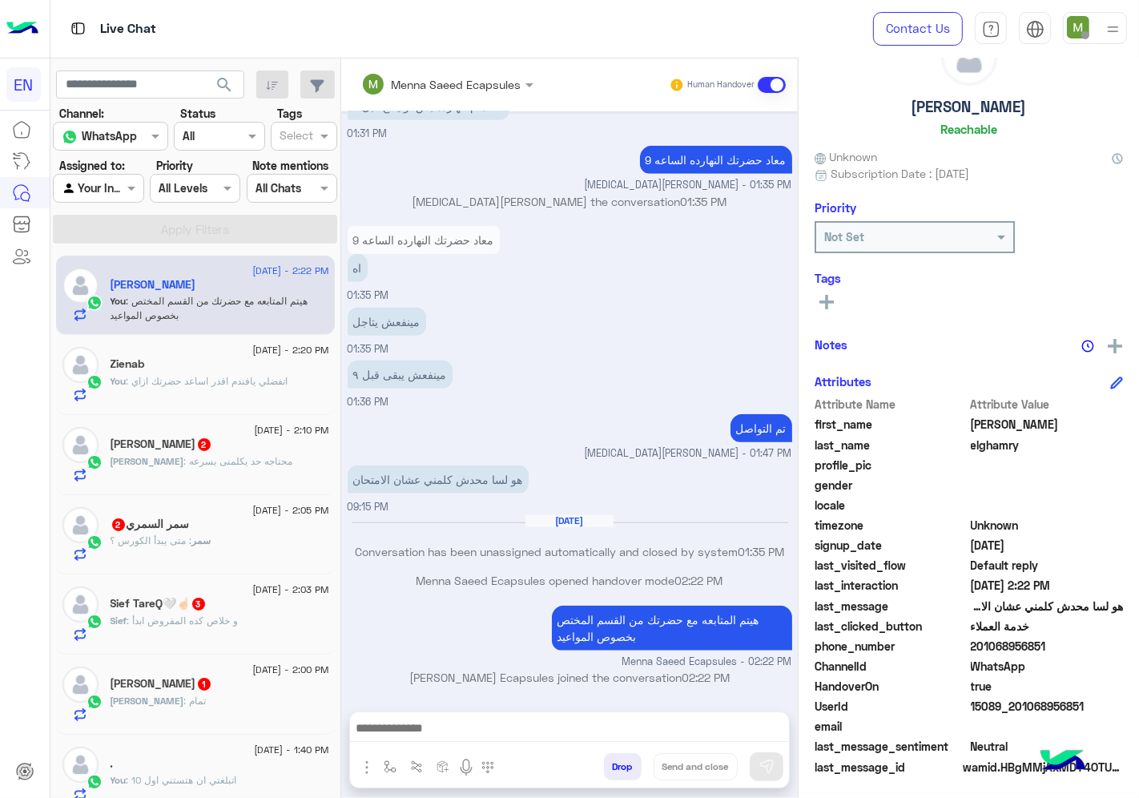
click at [110, 179] on div at bounding box center [98, 188] width 89 height 18
click at [116, 244] on b "Unassigned" at bounding box center [107, 251] width 61 height 14
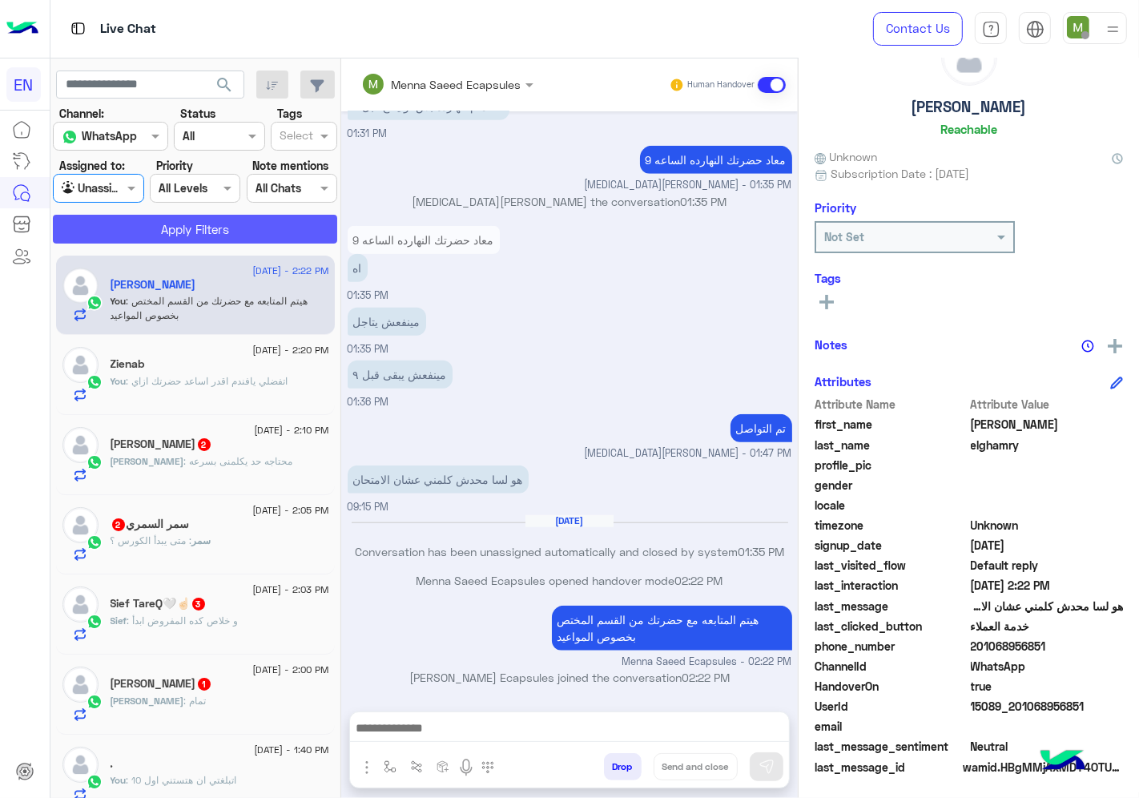
click at [173, 215] on button "Apply Filters" at bounding box center [195, 229] width 284 height 29
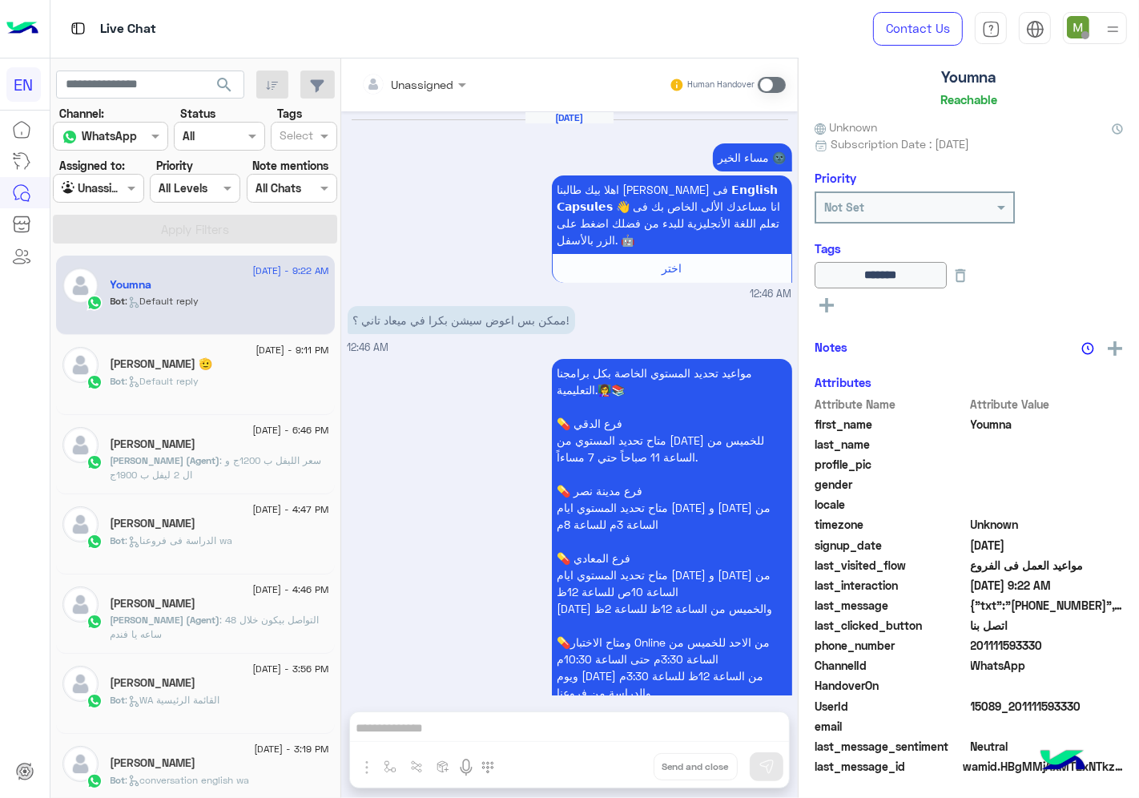
scroll to position [1836, 0]
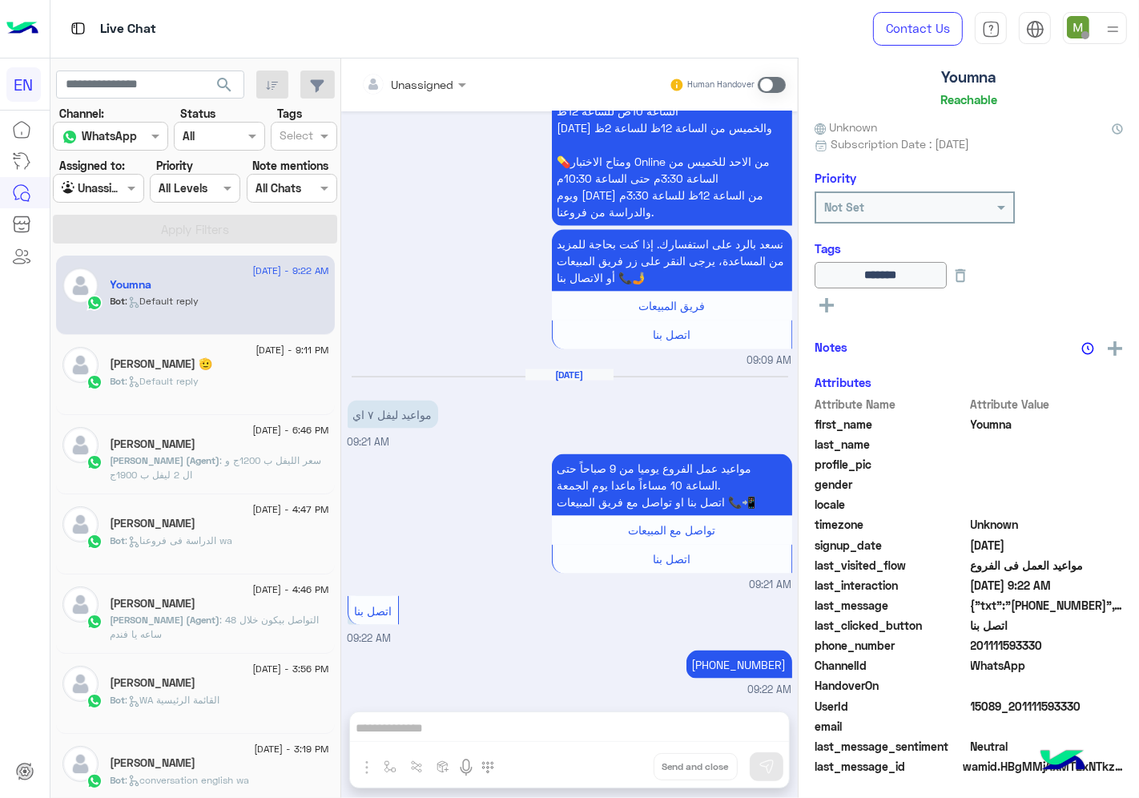
click at [205, 380] on div "Bot : Default reply" at bounding box center [220, 388] width 219 height 28
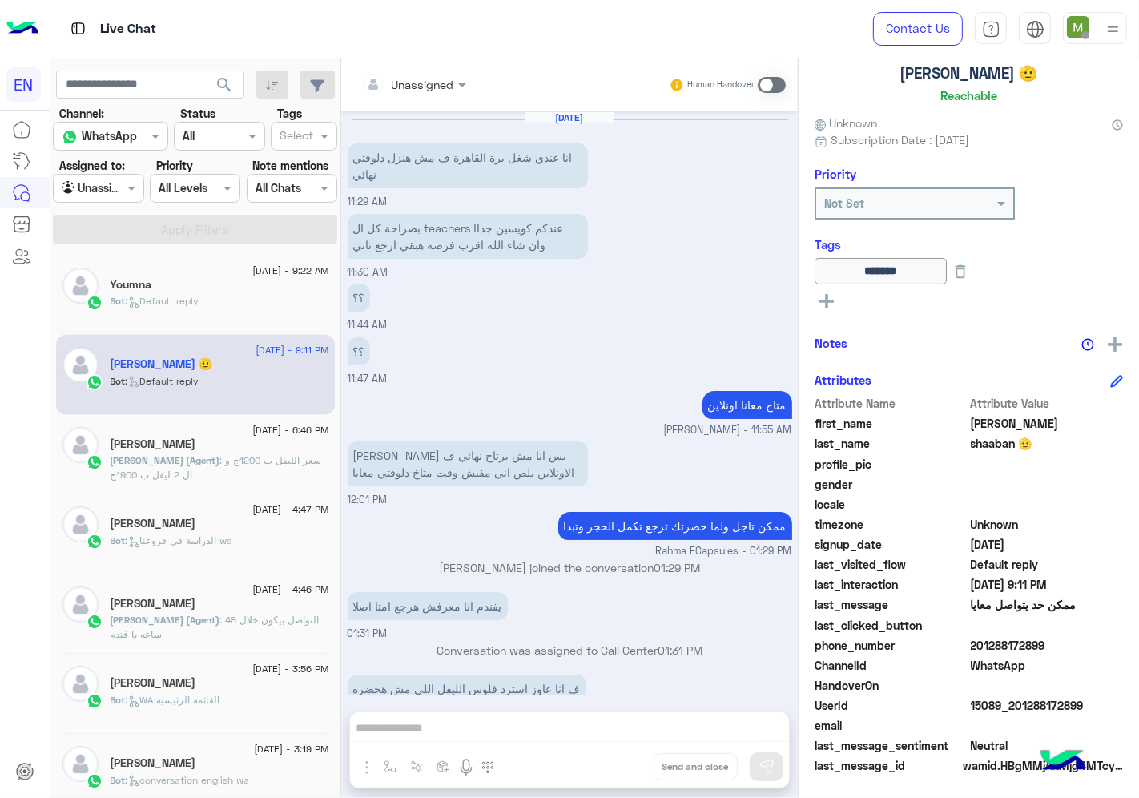
scroll to position [679, 0]
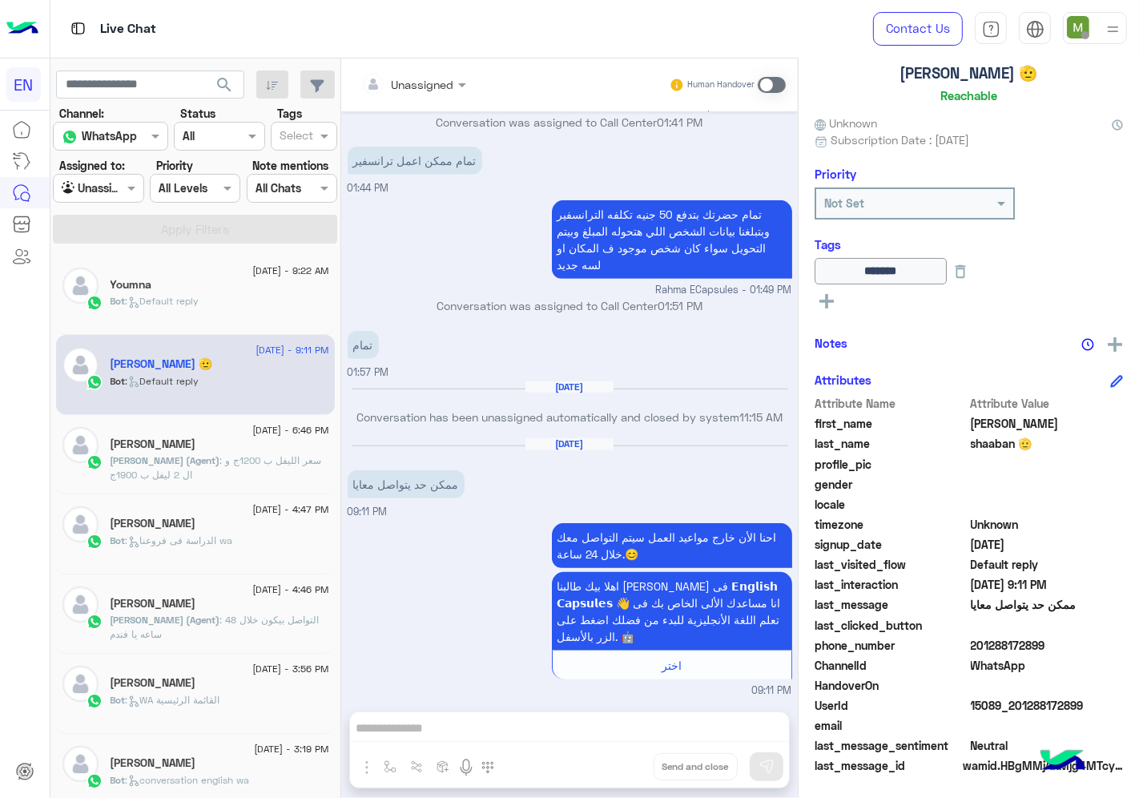
drag, startPoint x: 1047, startPoint y: 643, endPoint x: 976, endPoint y: 644, distance: 71.3
click at [976, 644] on span "201288172899" at bounding box center [1047, 645] width 153 height 17
drag, startPoint x: 771, startPoint y: 84, endPoint x: 764, endPoint y: 166, distance: 82.0
click at [772, 84] on span at bounding box center [772, 85] width 28 height 16
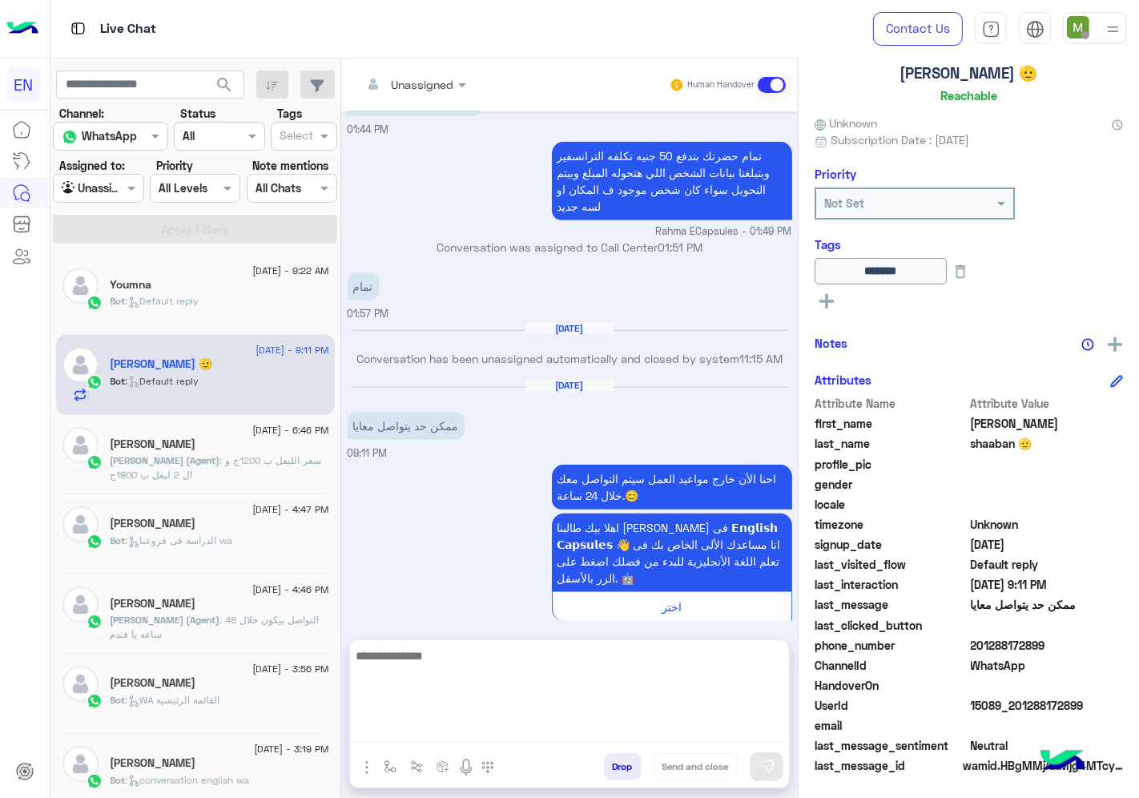
click at [665, 724] on textarea at bounding box center [569, 694] width 439 height 96
type textarea "**********"
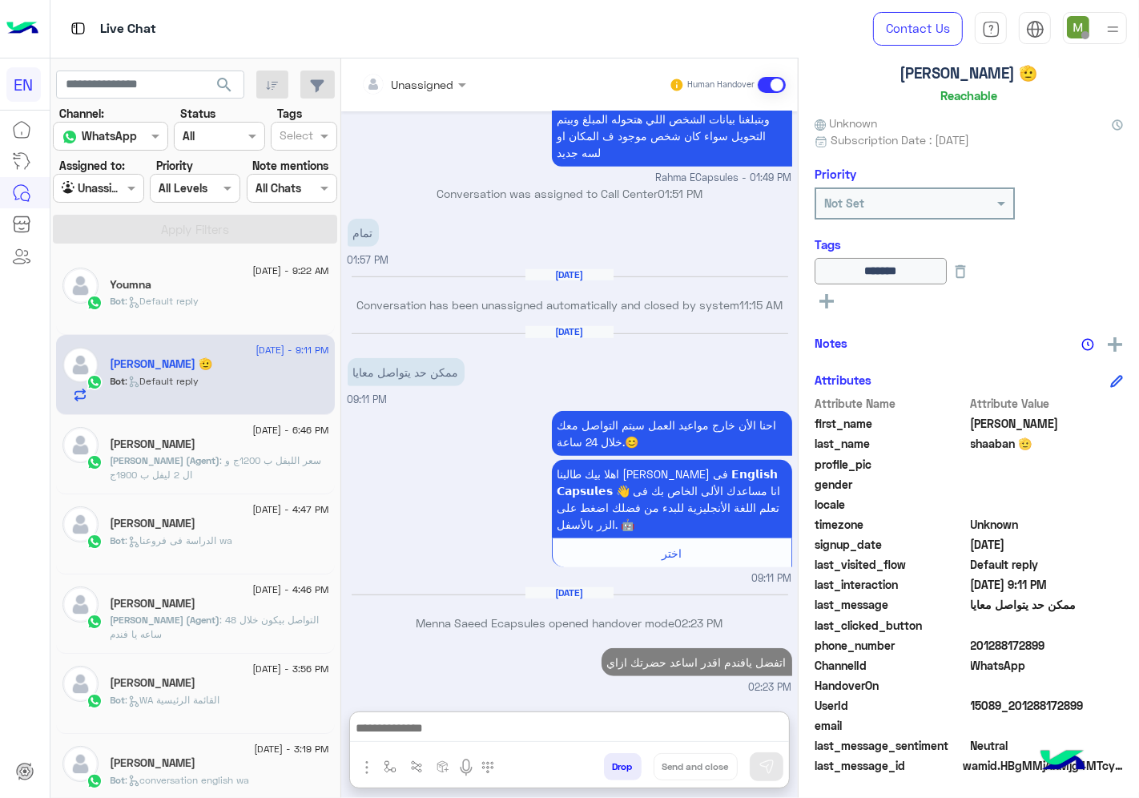
click at [222, 519] on div "[PERSON_NAME]" at bounding box center [220, 525] width 219 height 17
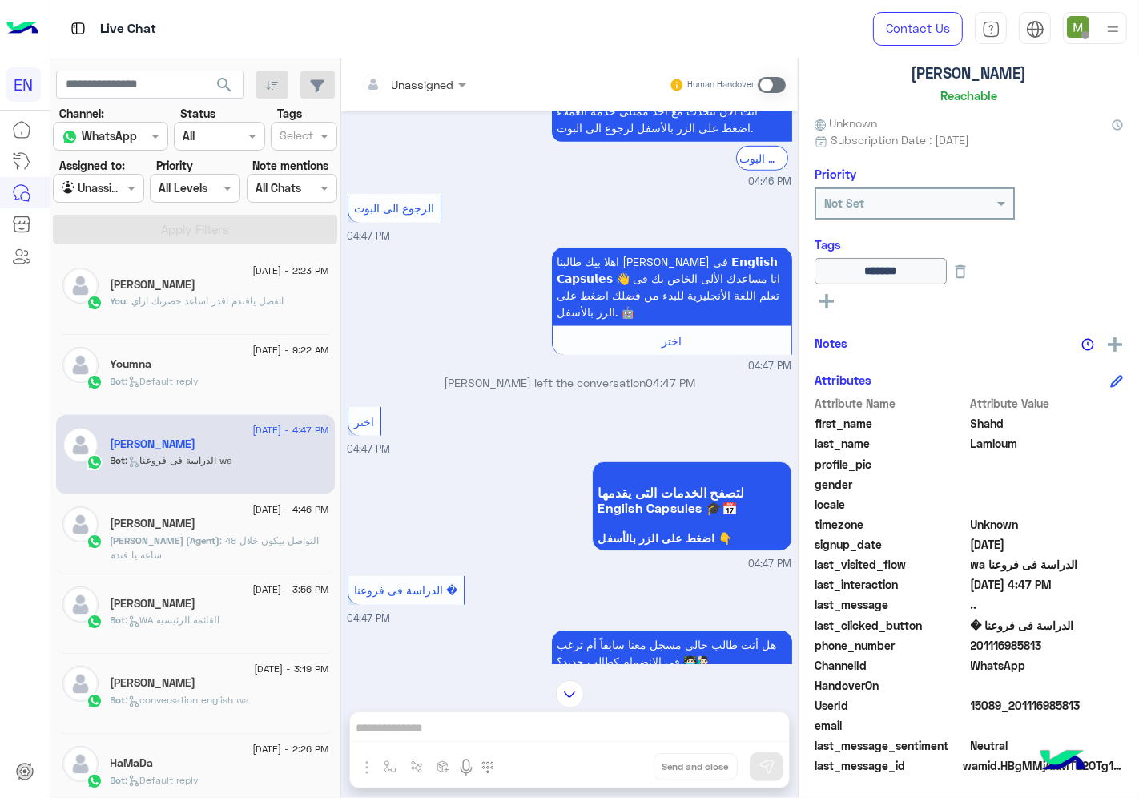
scroll to position [970, 0]
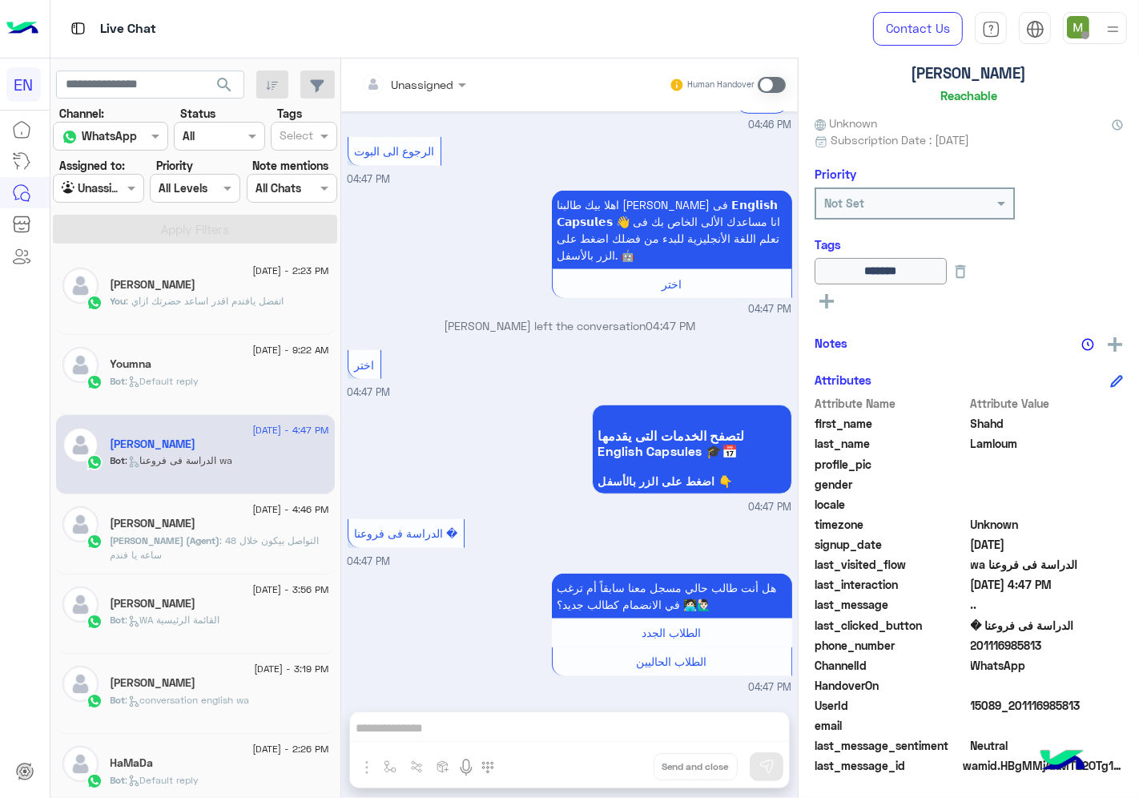
drag, startPoint x: 1054, startPoint y: 645, endPoint x: 974, endPoint y: 643, distance: 81.0
click at [974, 643] on span "201116985813" at bounding box center [1047, 645] width 153 height 17
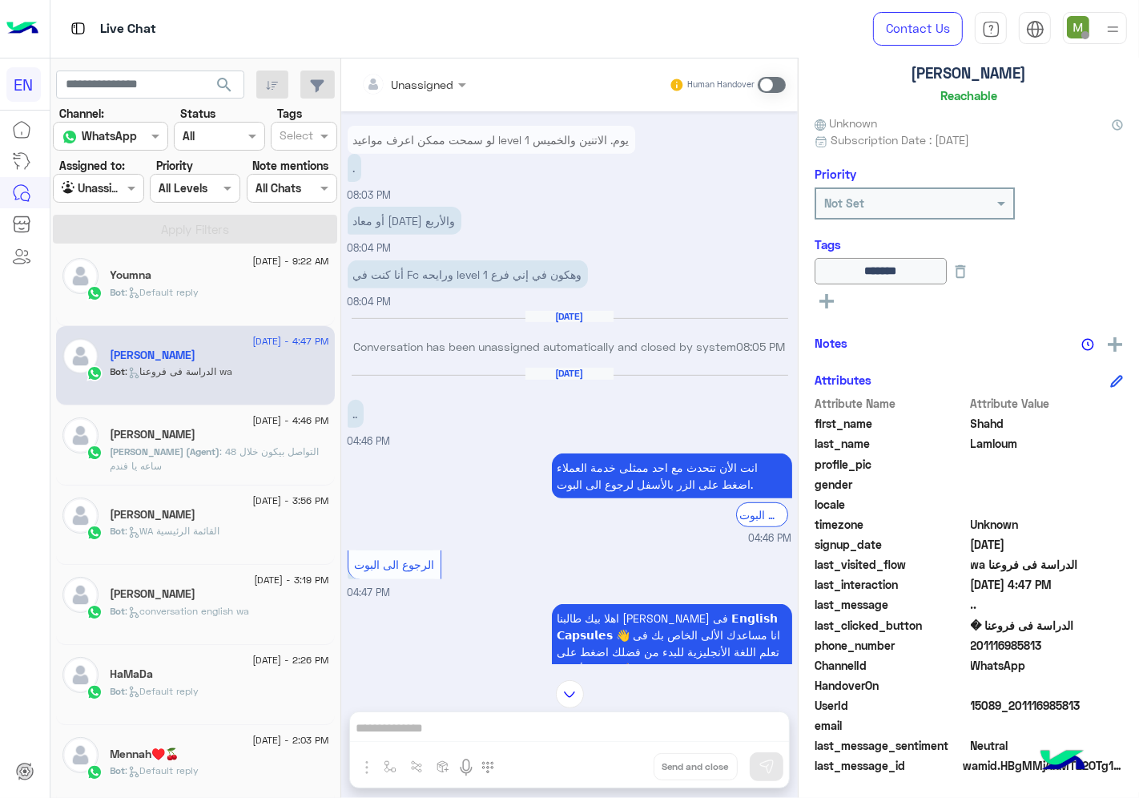
scroll to position [178, 0]
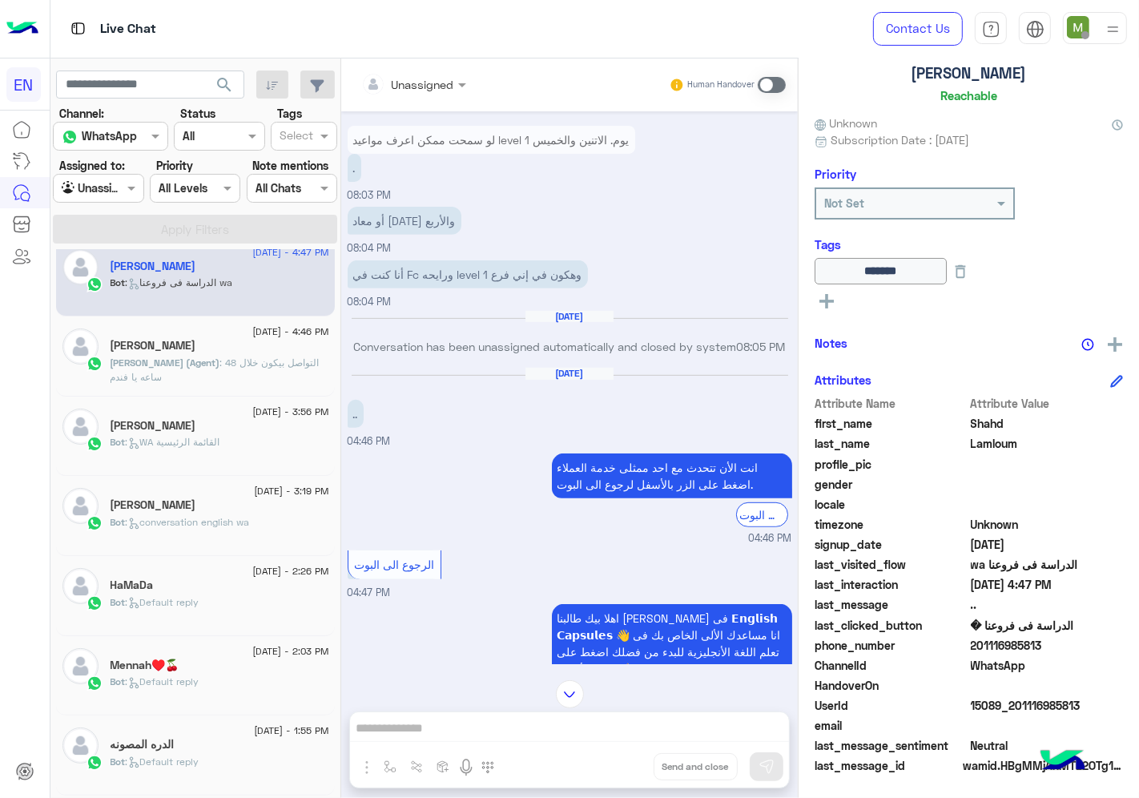
click at [180, 587] on div "HaMaDa" at bounding box center [220, 587] width 219 height 17
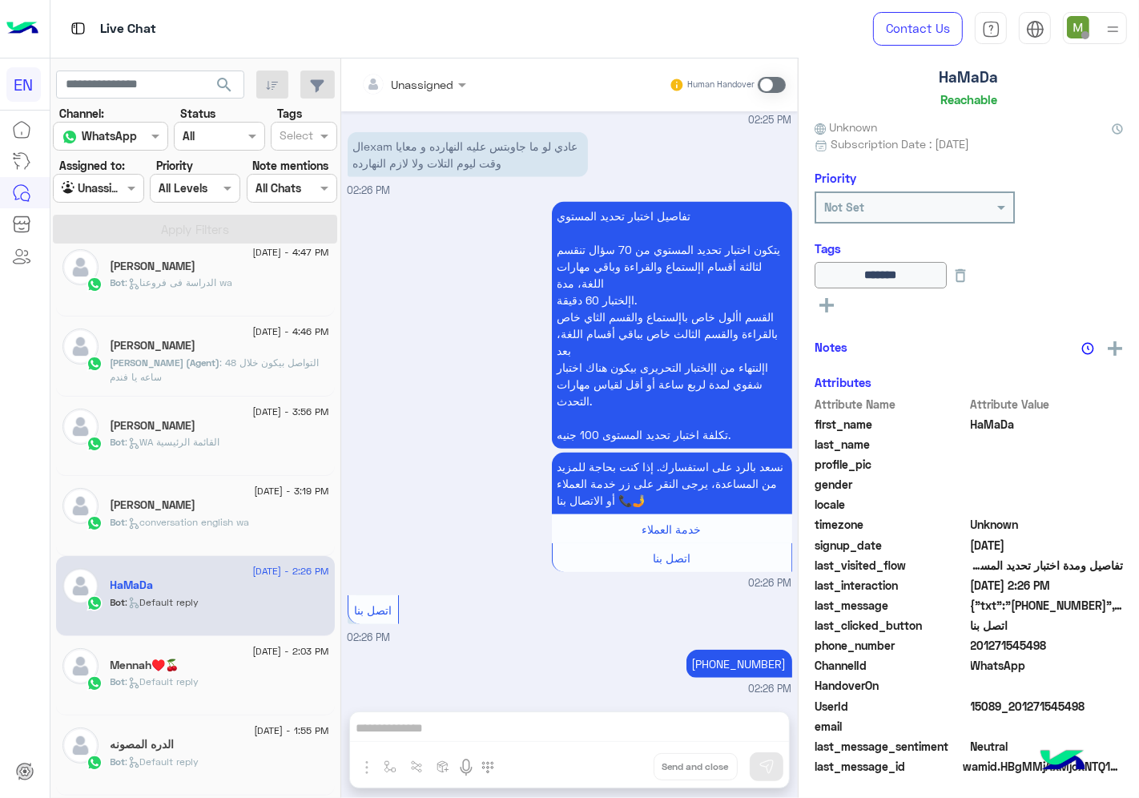
scroll to position [96, 0]
click at [181, 501] on h5 "[PERSON_NAME]" at bounding box center [154, 505] width 86 height 14
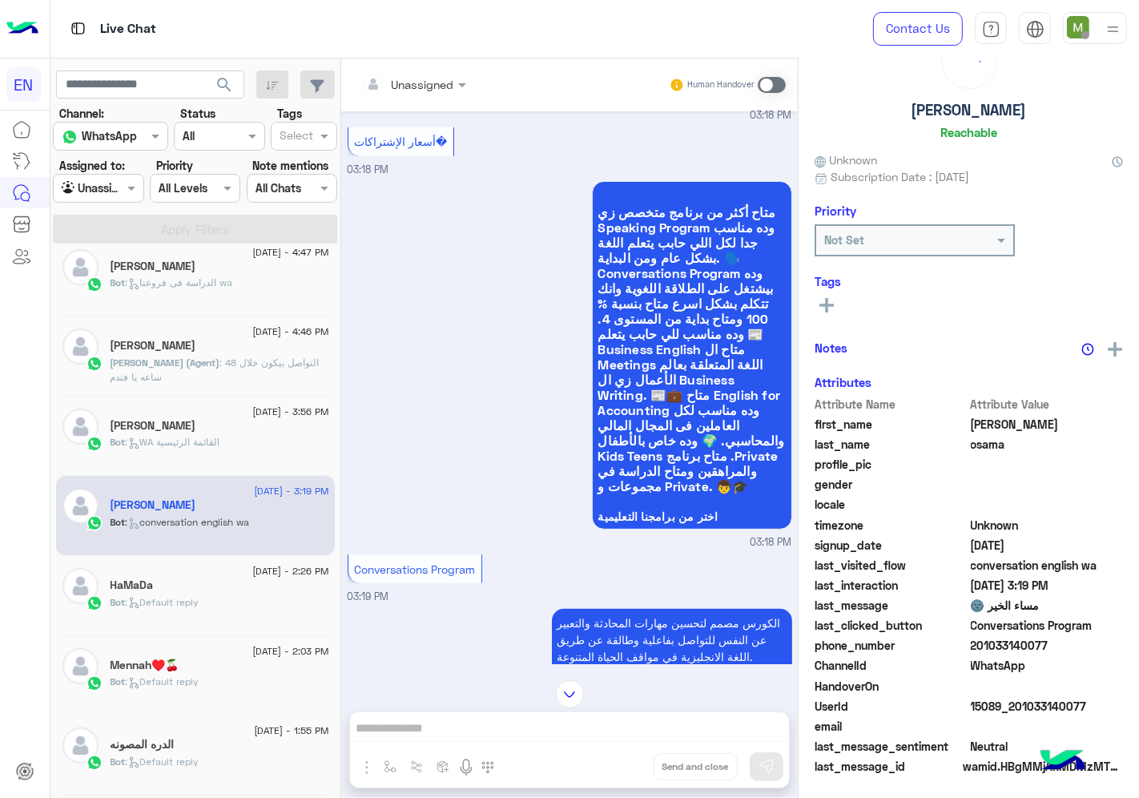
scroll to position [62, 0]
click at [435, 83] on div at bounding box center [413, 84] width 121 height 18
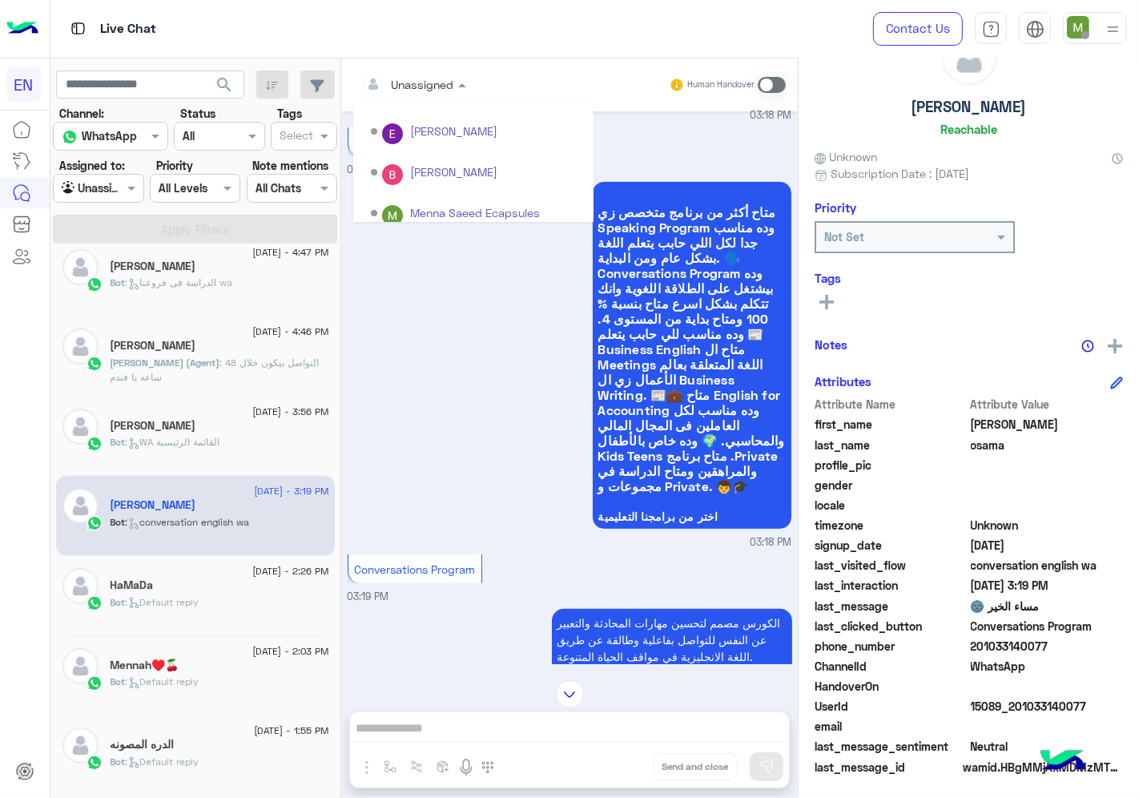
scroll to position [265, 0]
click at [409, 162] on div "Sales Team" at bounding box center [473, 167] width 240 height 30
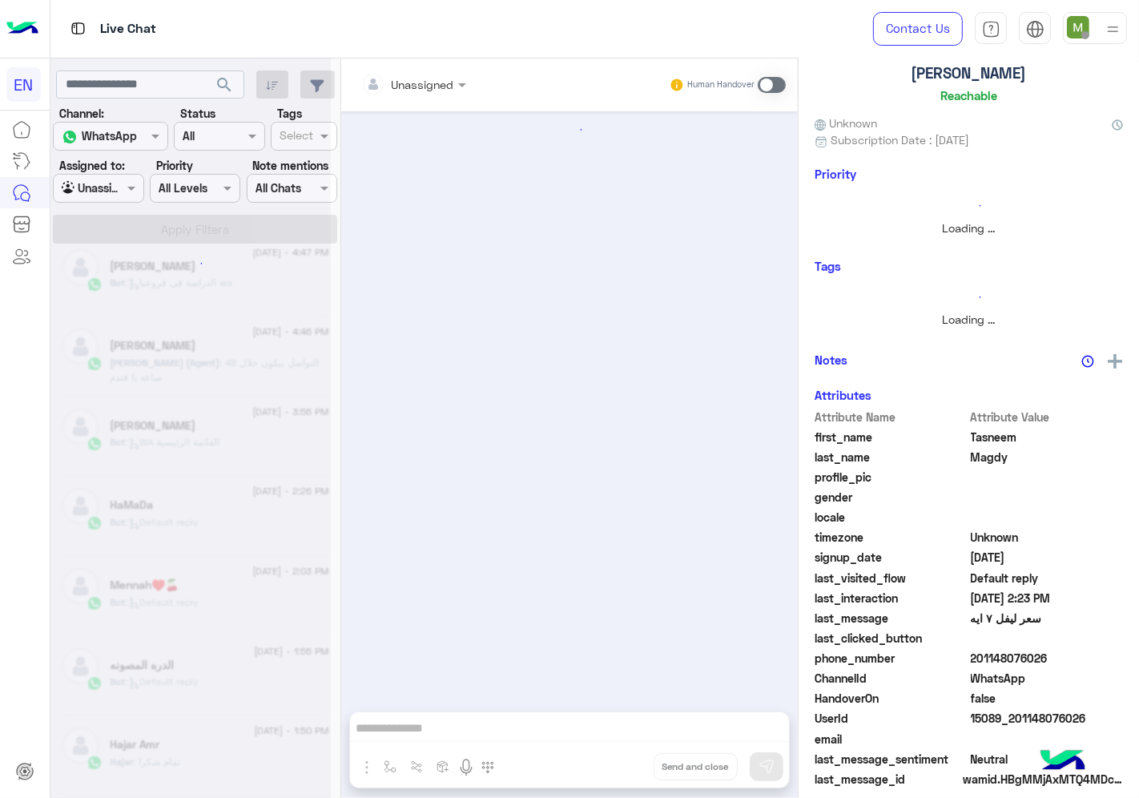
scroll to position [1530, 0]
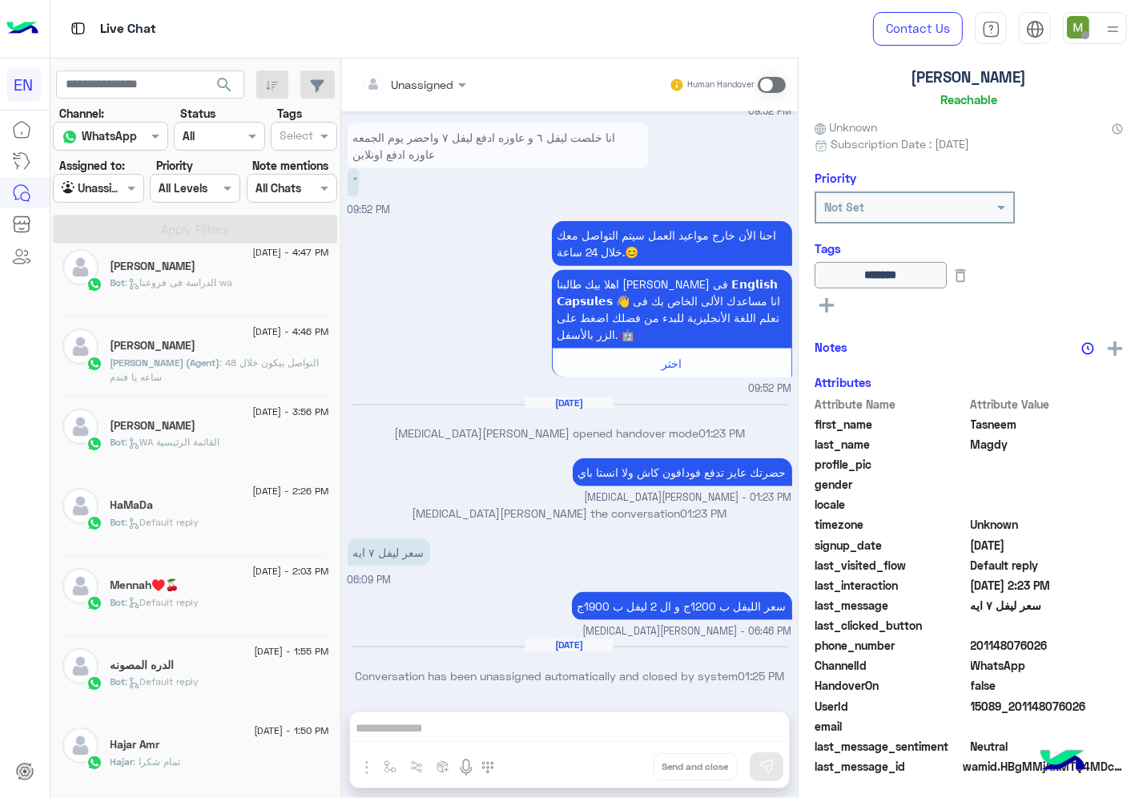
click at [220, 444] on span ": WA القائمة الرئيسية" at bounding box center [173, 442] width 95 height 12
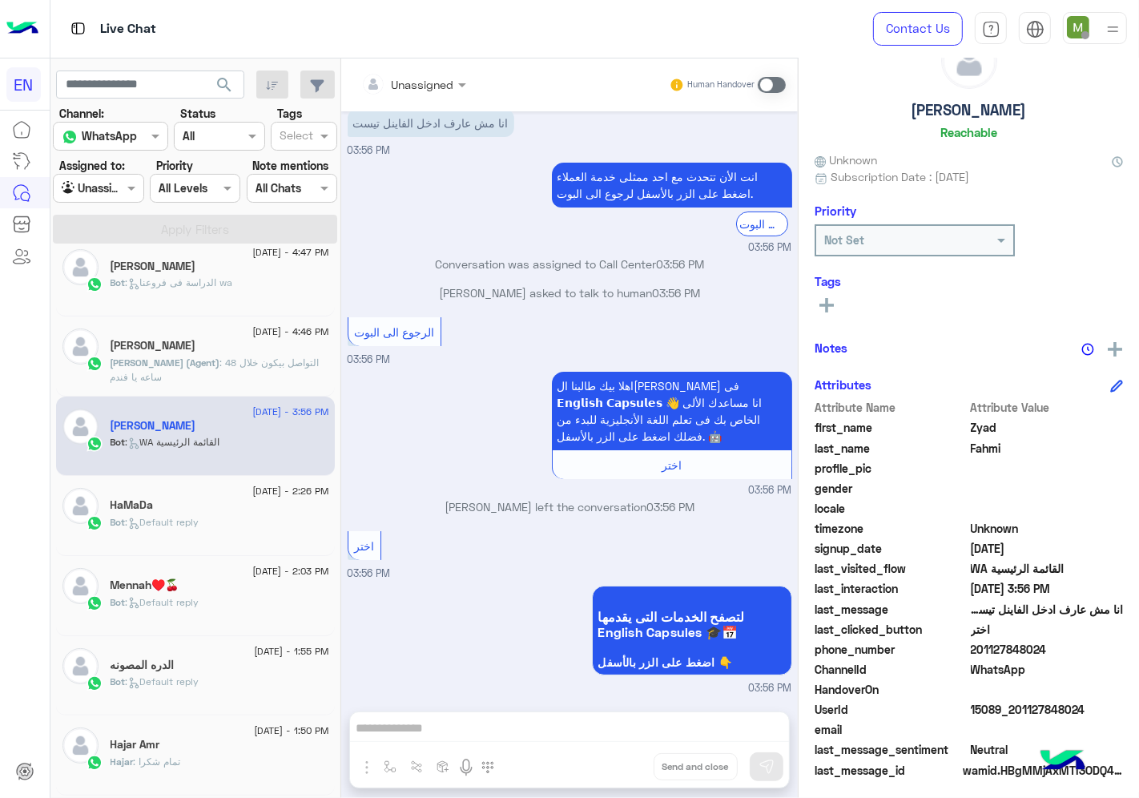
scroll to position [62, 0]
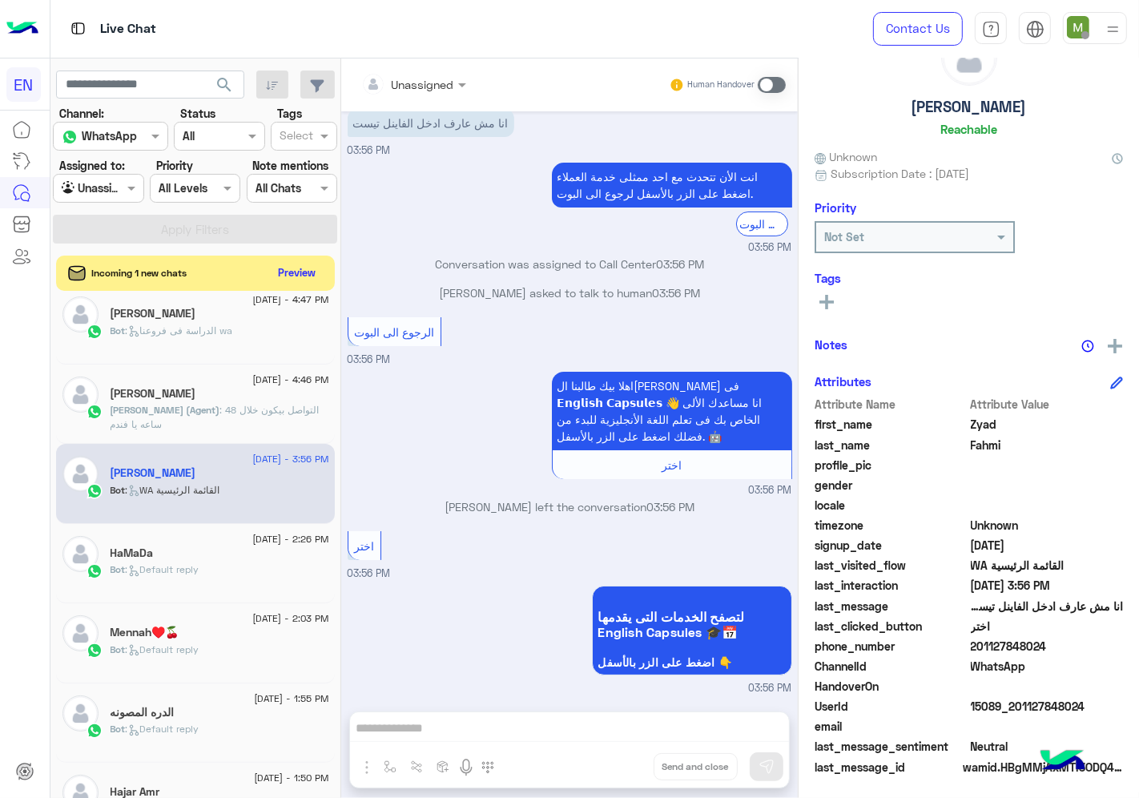
drag, startPoint x: 1058, startPoint y: 645, endPoint x: 974, endPoint y: 649, distance: 83.4
click at [974, 649] on span "201127848024" at bounding box center [1047, 646] width 153 height 17
click at [772, 85] on span at bounding box center [772, 85] width 28 height 16
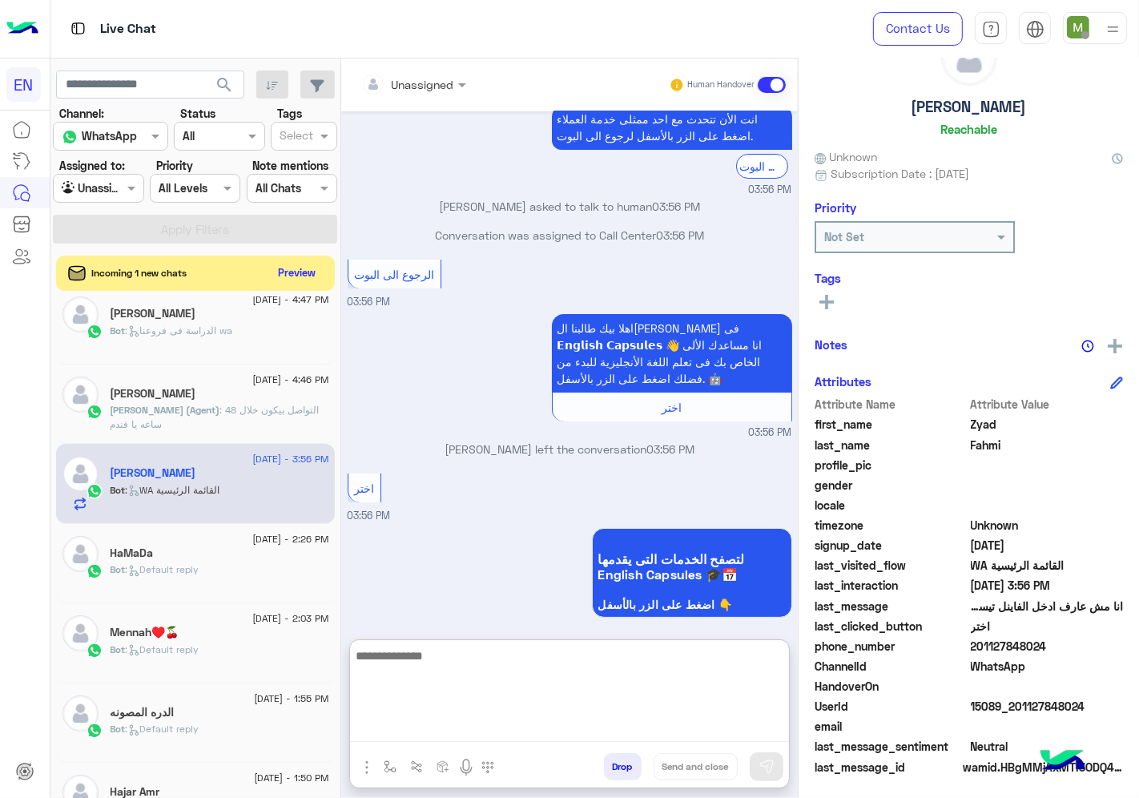
paste textarea "**********"
type textarea "**********"
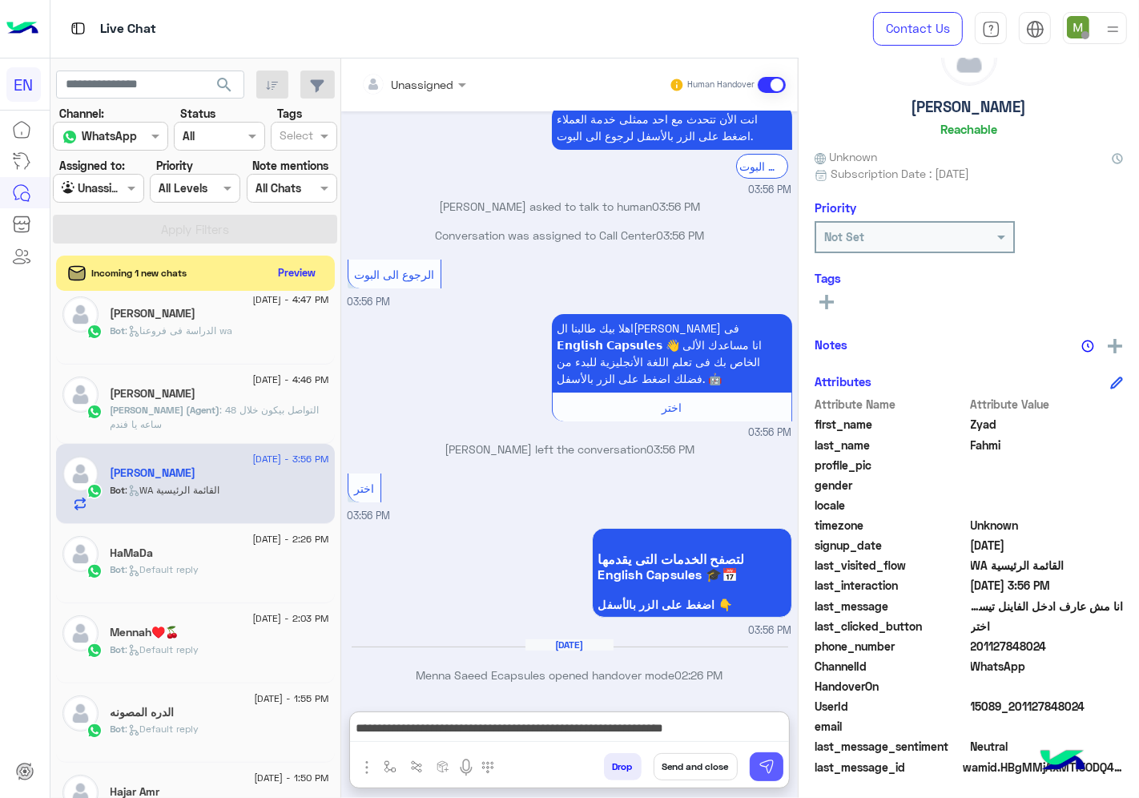
click at [756, 768] on button at bounding box center [767, 766] width 34 height 29
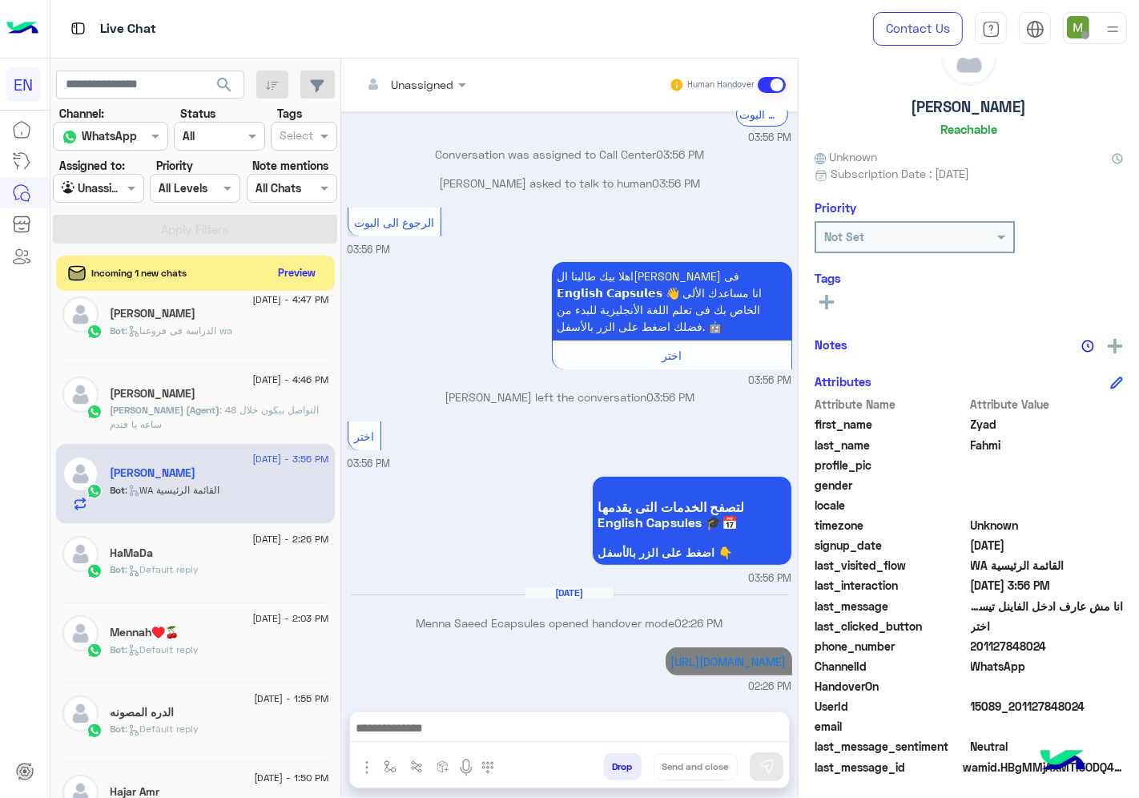
scroll to position [160, 0]
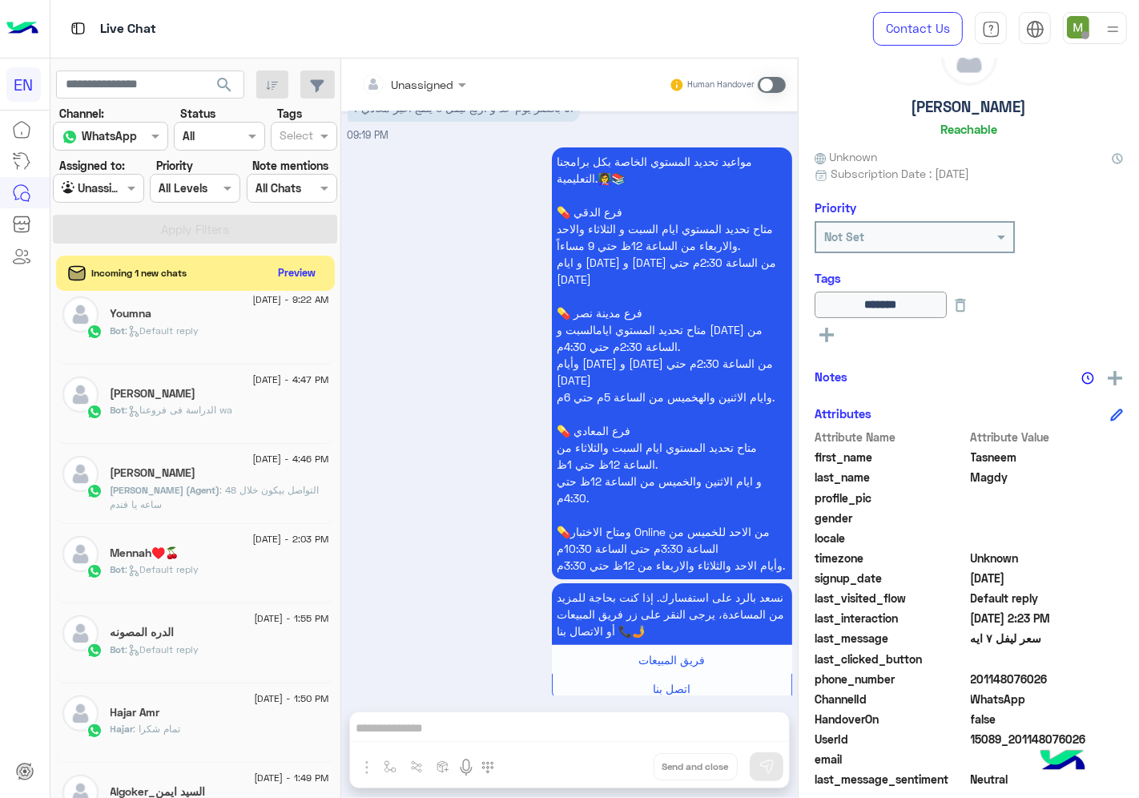
scroll to position [96, 0]
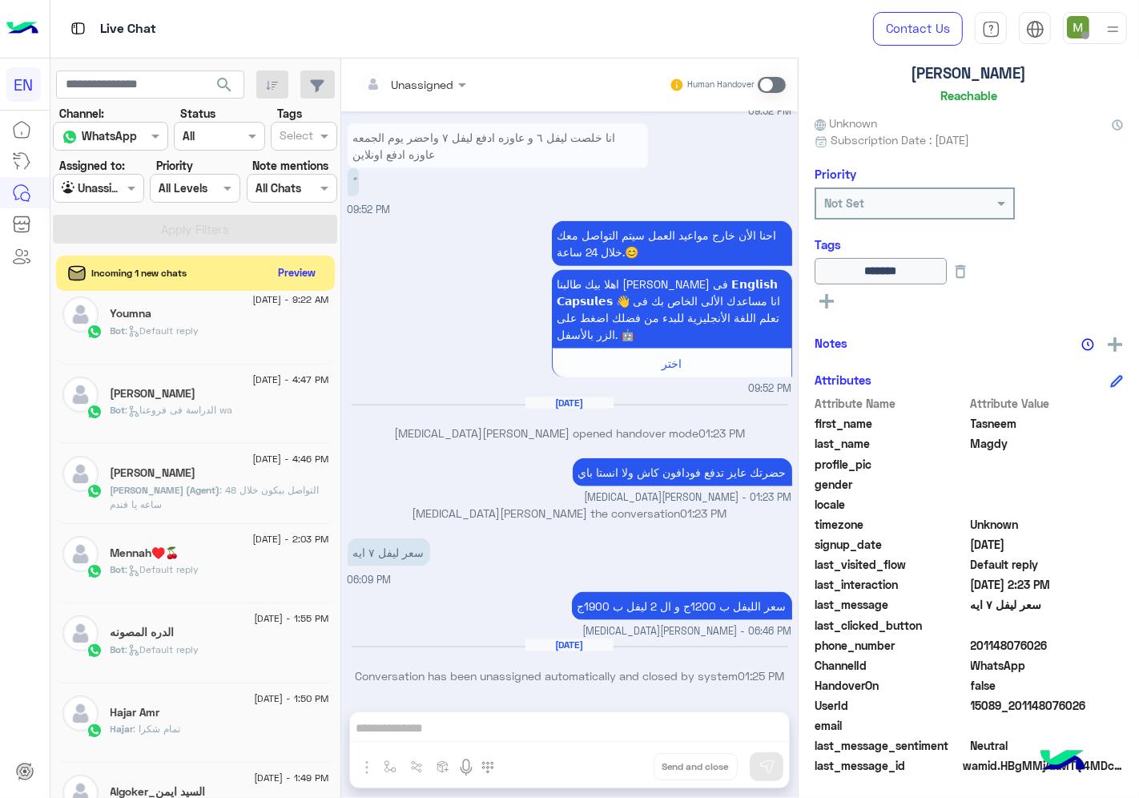
click at [123, 192] on div at bounding box center [98, 188] width 89 height 18
click at [109, 276] on b "Your Inbox" at bounding box center [105, 281] width 56 height 14
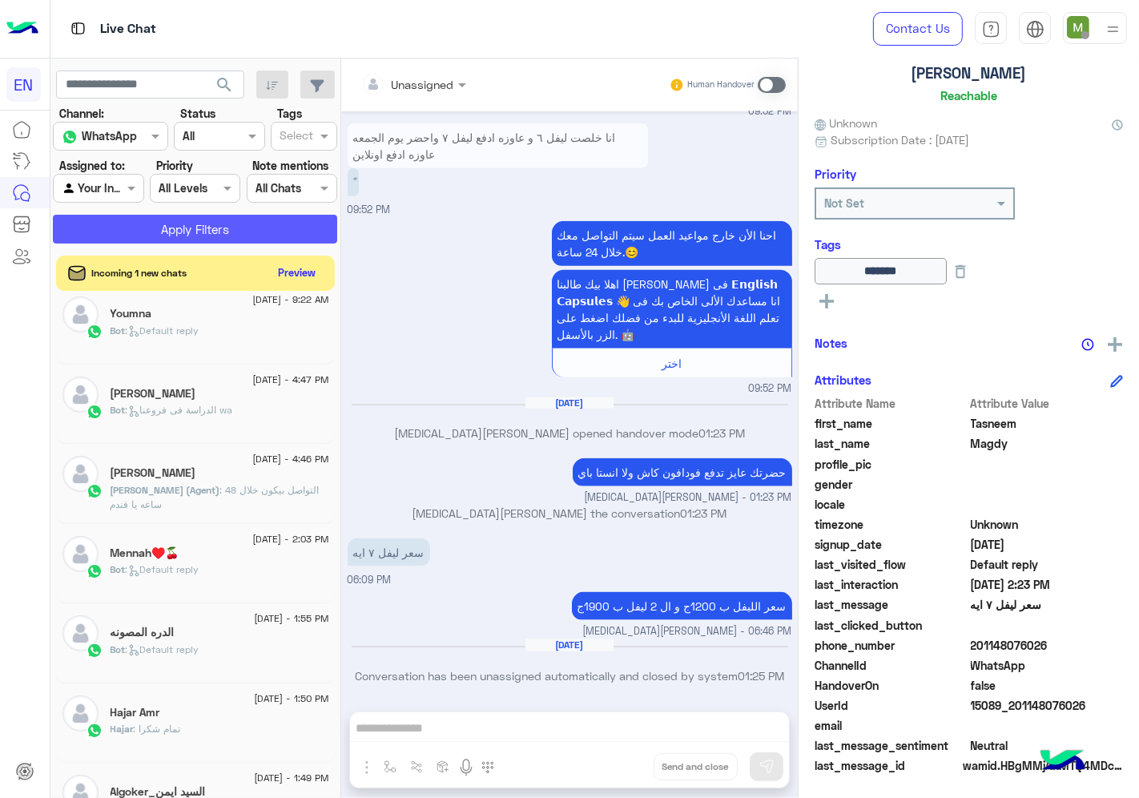
click at [187, 236] on button "Apply Filters" at bounding box center [195, 229] width 284 height 29
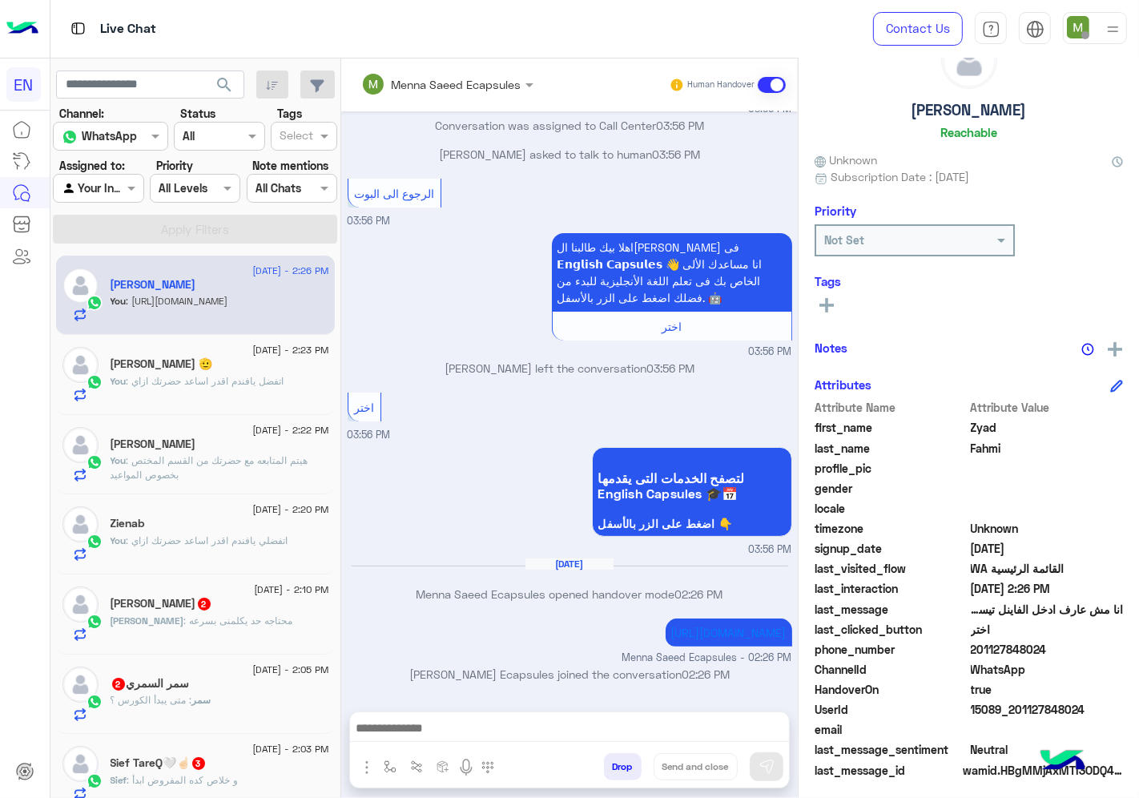
scroll to position [62, 0]
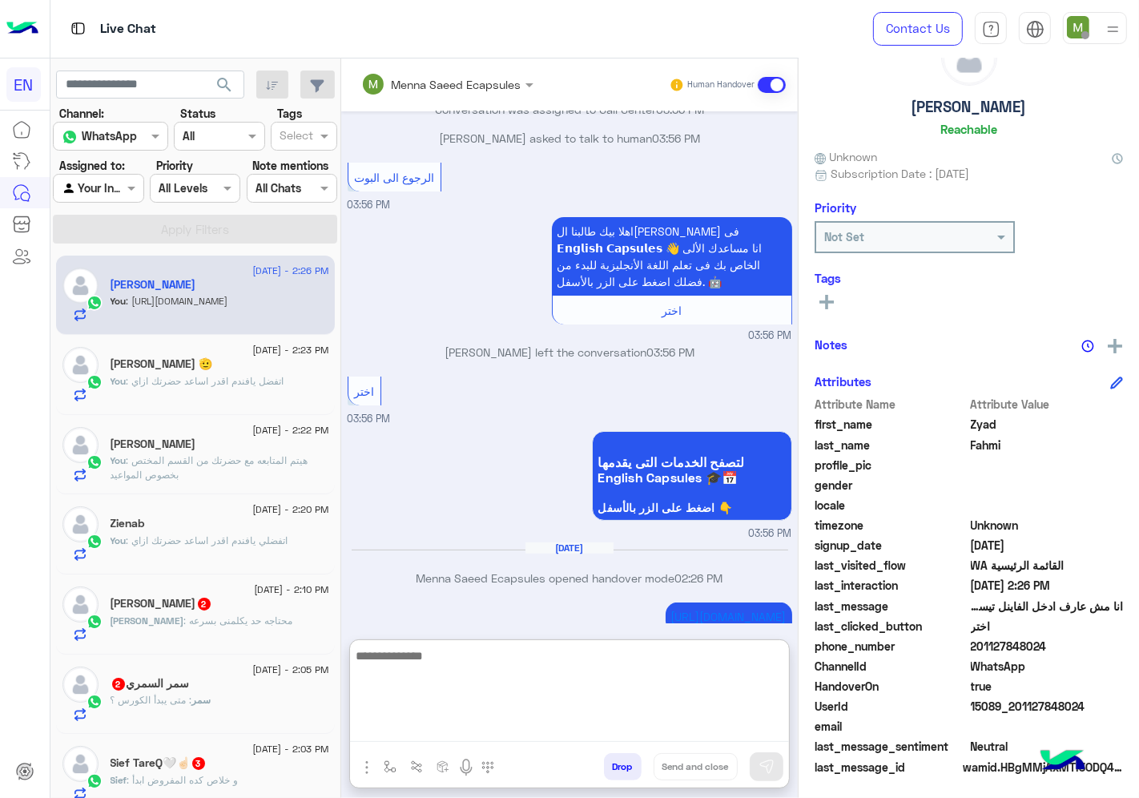
paste textarea "**********"
type textarea "**********"
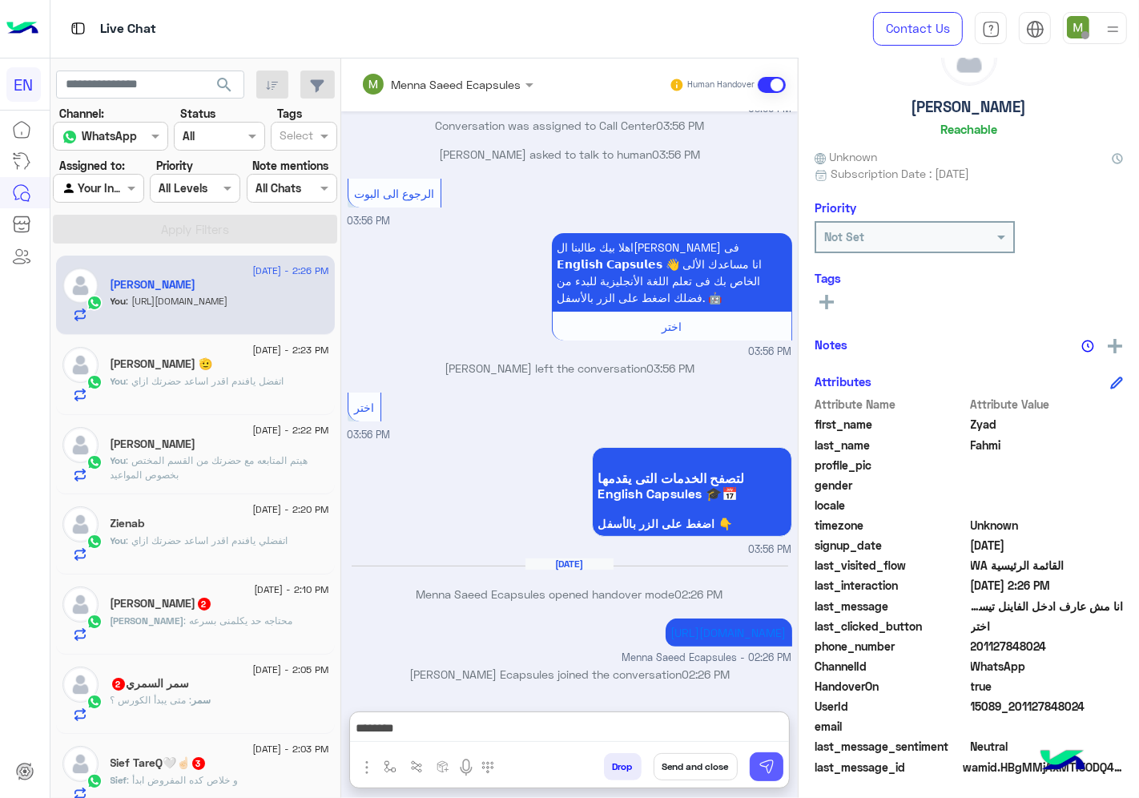
click at [775, 773] on img at bounding box center [767, 767] width 16 height 16
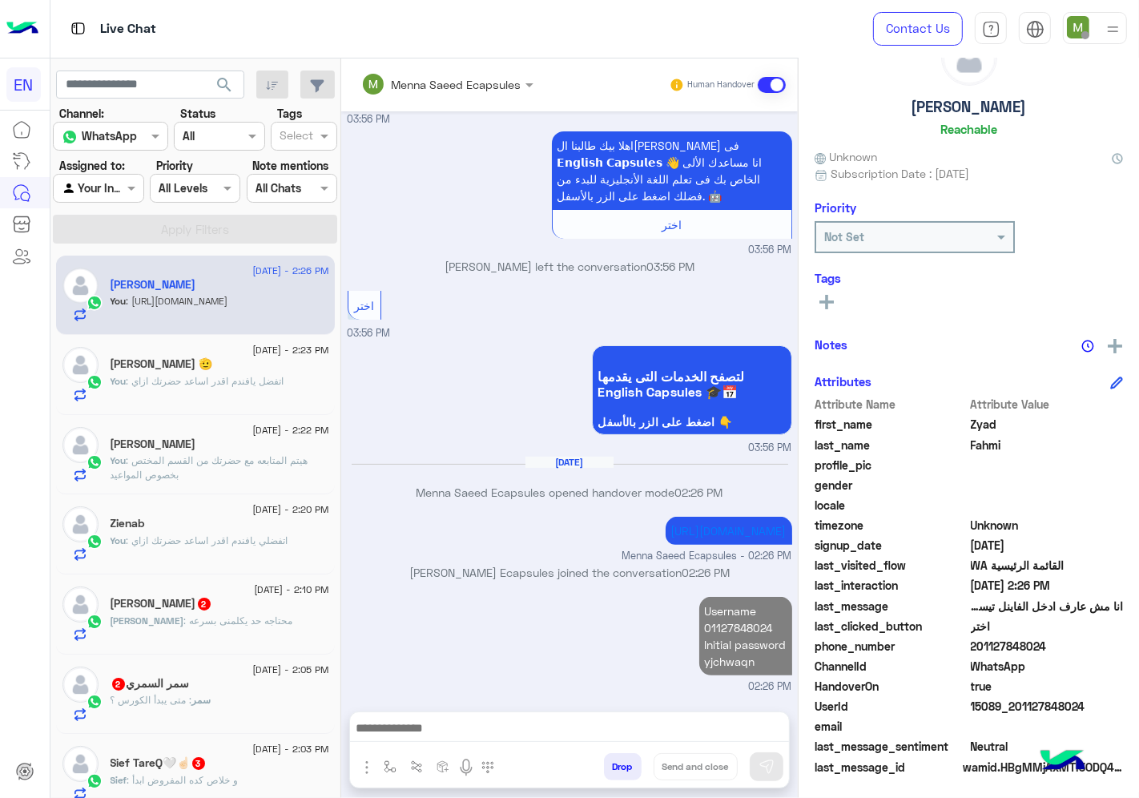
click at [748, 716] on div at bounding box center [569, 732] width 439 height 40
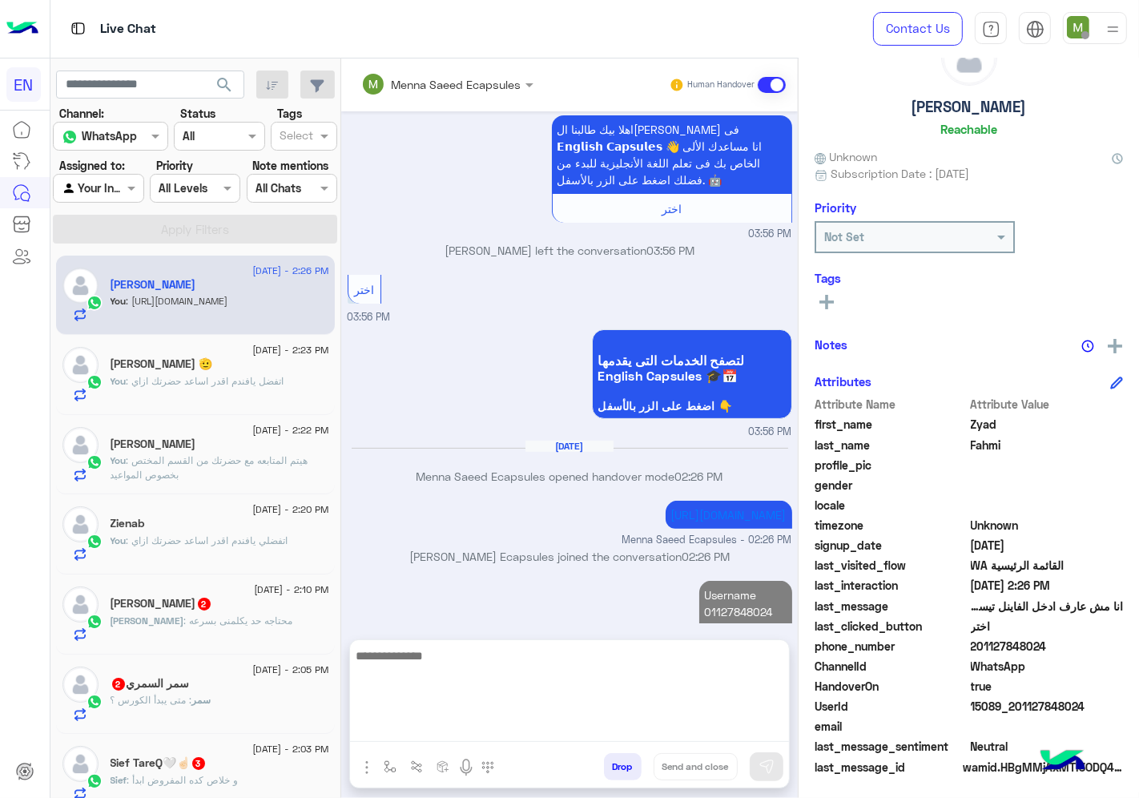
click at [729, 717] on textarea at bounding box center [569, 694] width 439 height 96
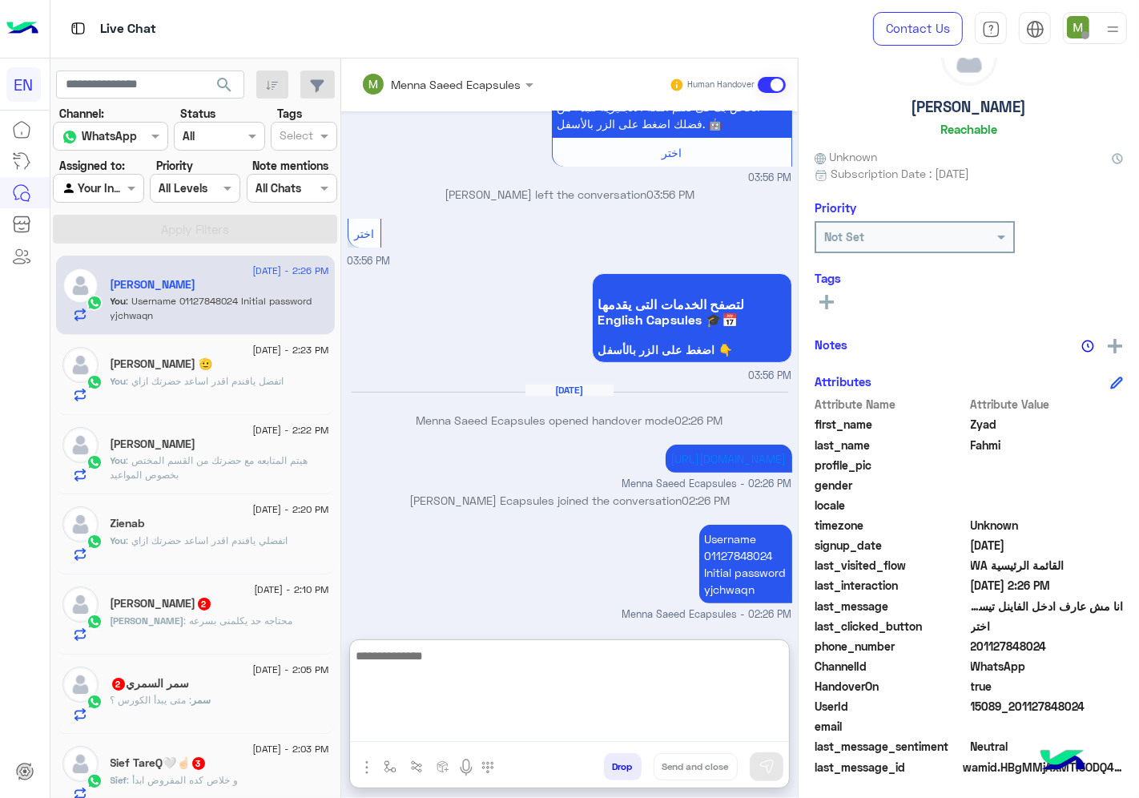
scroll to position [363, 0]
type textarea "**********"
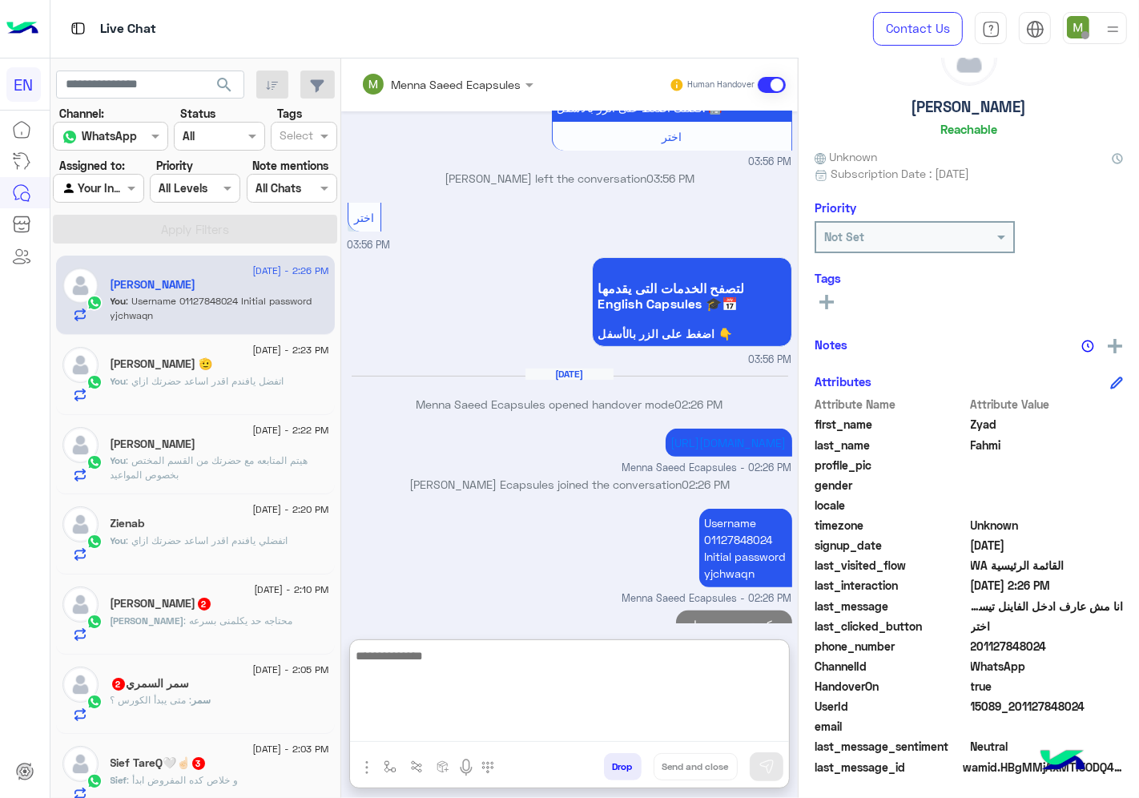
scroll to position [413, 0]
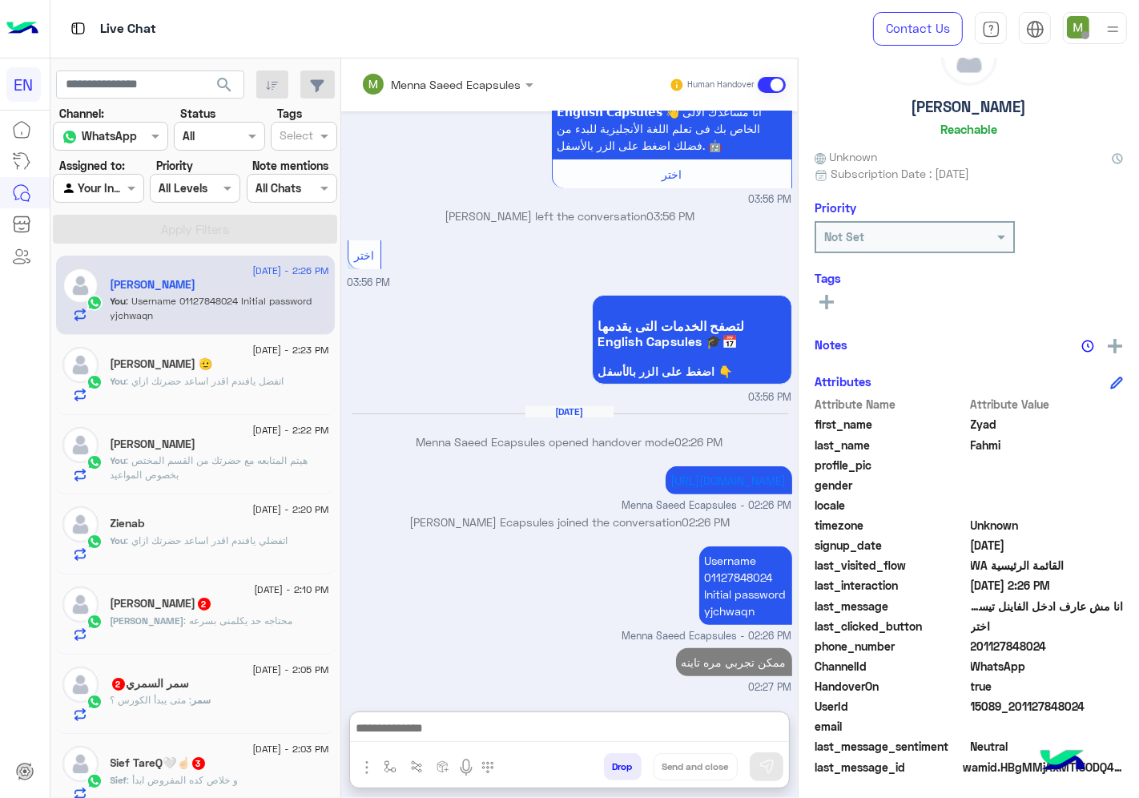
click at [119, 187] on div at bounding box center [98, 188] width 89 height 18
drag, startPoint x: 118, startPoint y: 250, endPoint x: 163, endPoint y: 212, distance: 58.6
click at [120, 250] on b "Unassigned" at bounding box center [107, 251] width 61 height 14
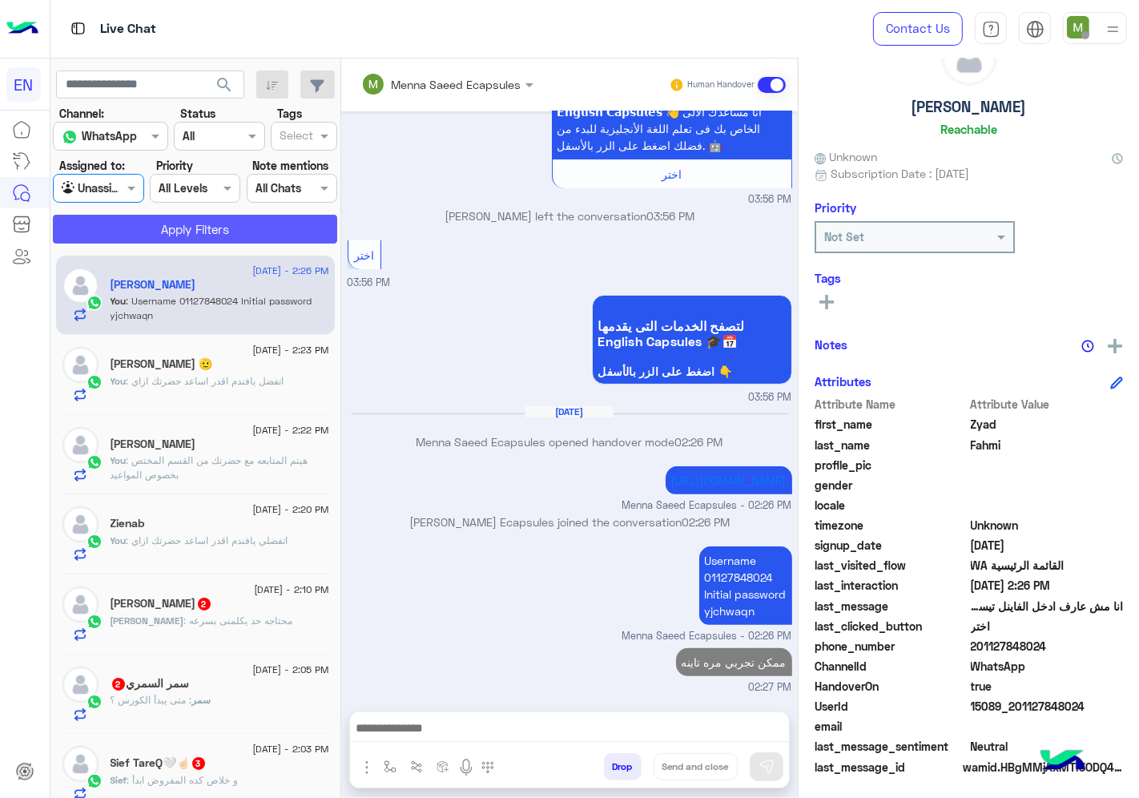
click at [166, 227] on button "Apply Filters" at bounding box center [195, 229] width 284 height 29
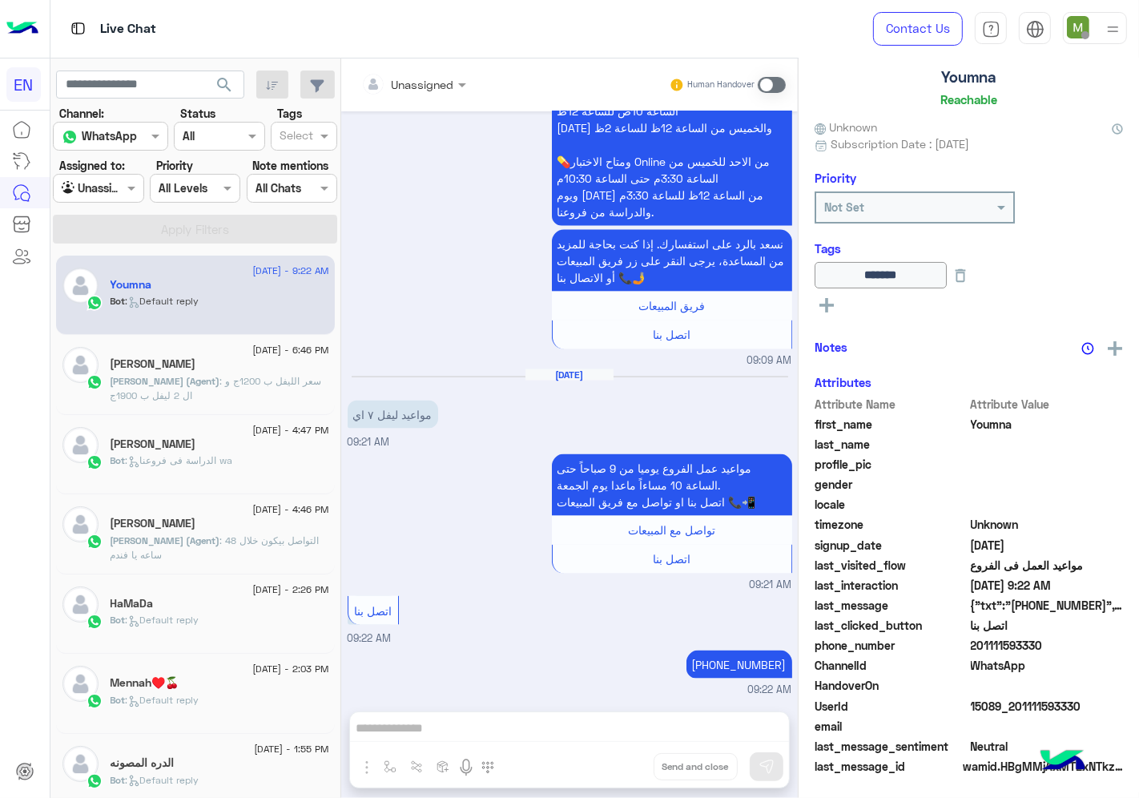
scroll to position [96, 0]
click at [189, 461] on span ": الدراسة فى فروعنا wa" at bounding box center [179, 460] width 107 height 12
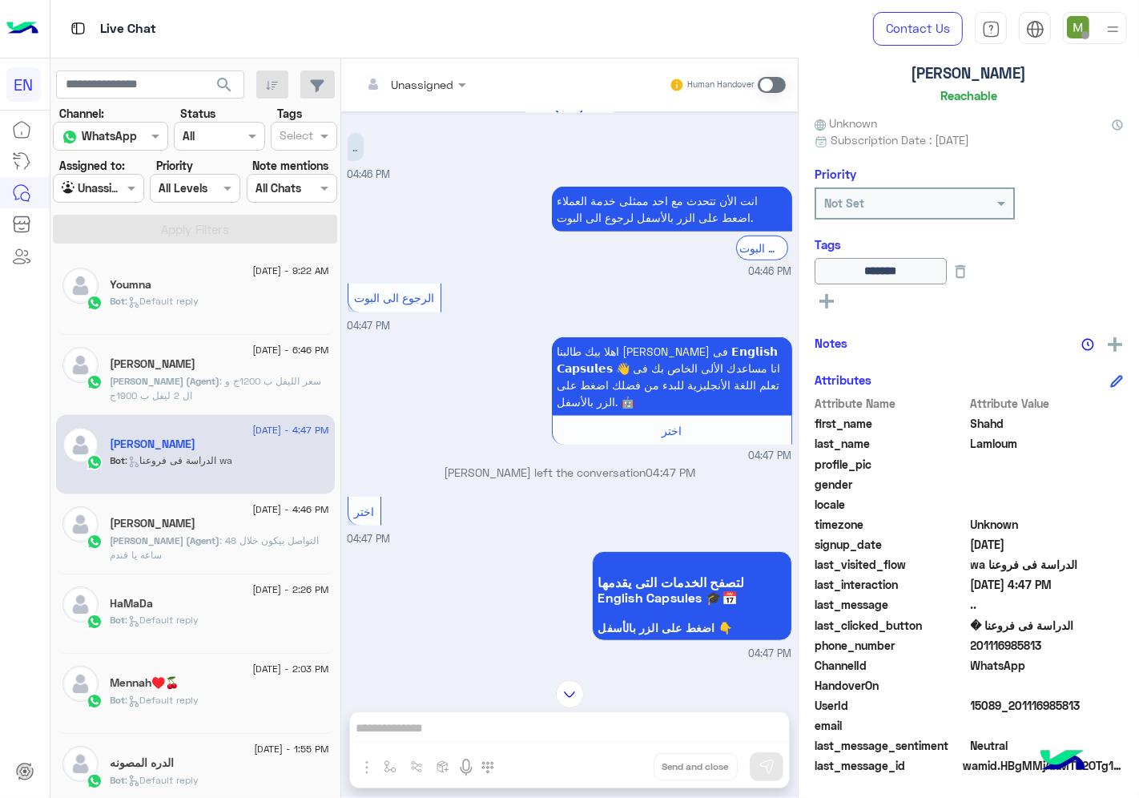
scroll to position [970, 0]
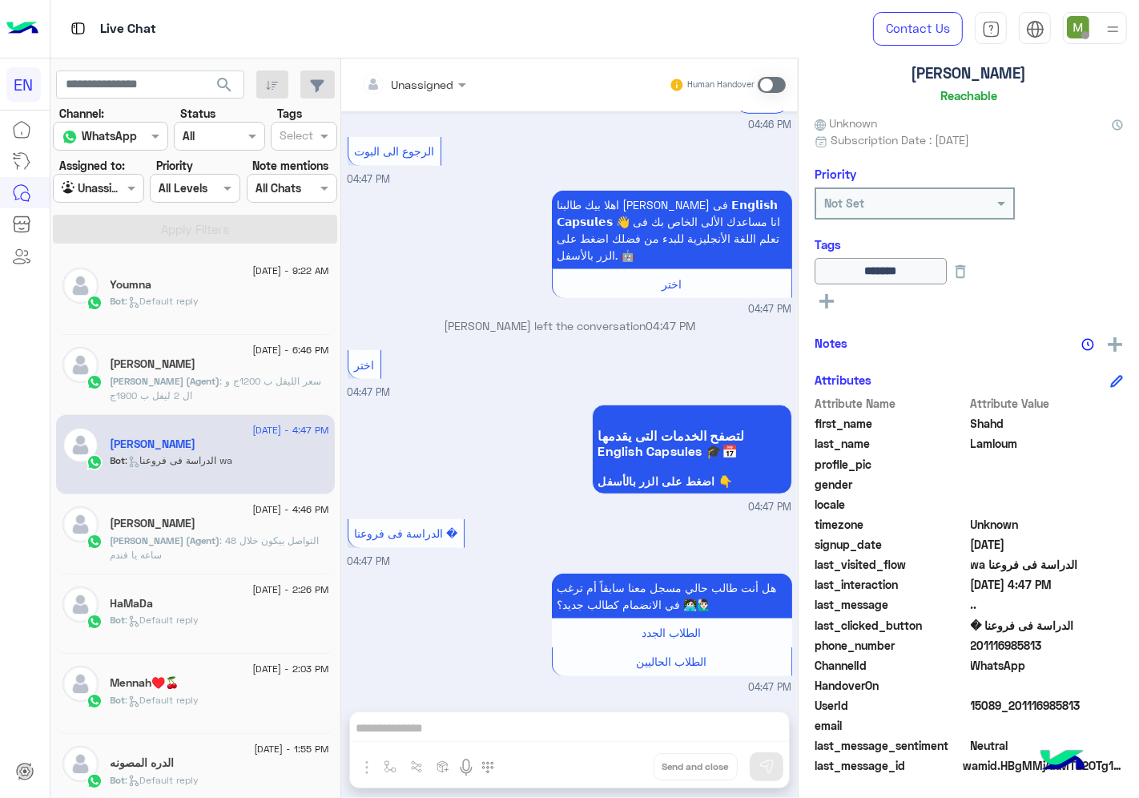
click at [114, 194] on div at bounding box center [98, 188] width 89 height 18
click at [116, 253] on b "Unassigned" at bounding box center [107, 251] width 61 height 14
click at [127, 195] on span at bounding box center [133, 187] width 20 height 17
click at [117, 300] on div "Your Team" at bounding box center [99, 312] width 93 height 31
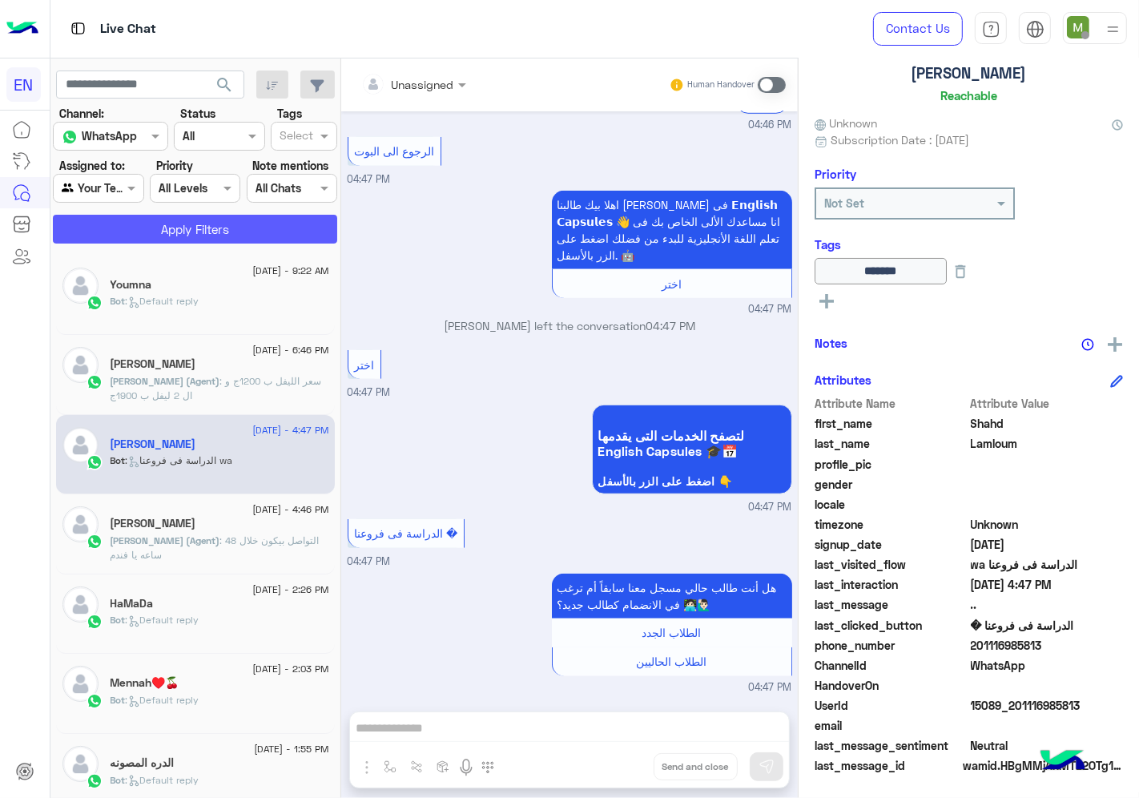
click at [171, 226] on button "Apply Filters" at bounding box center [195, 229] width 284 height 29
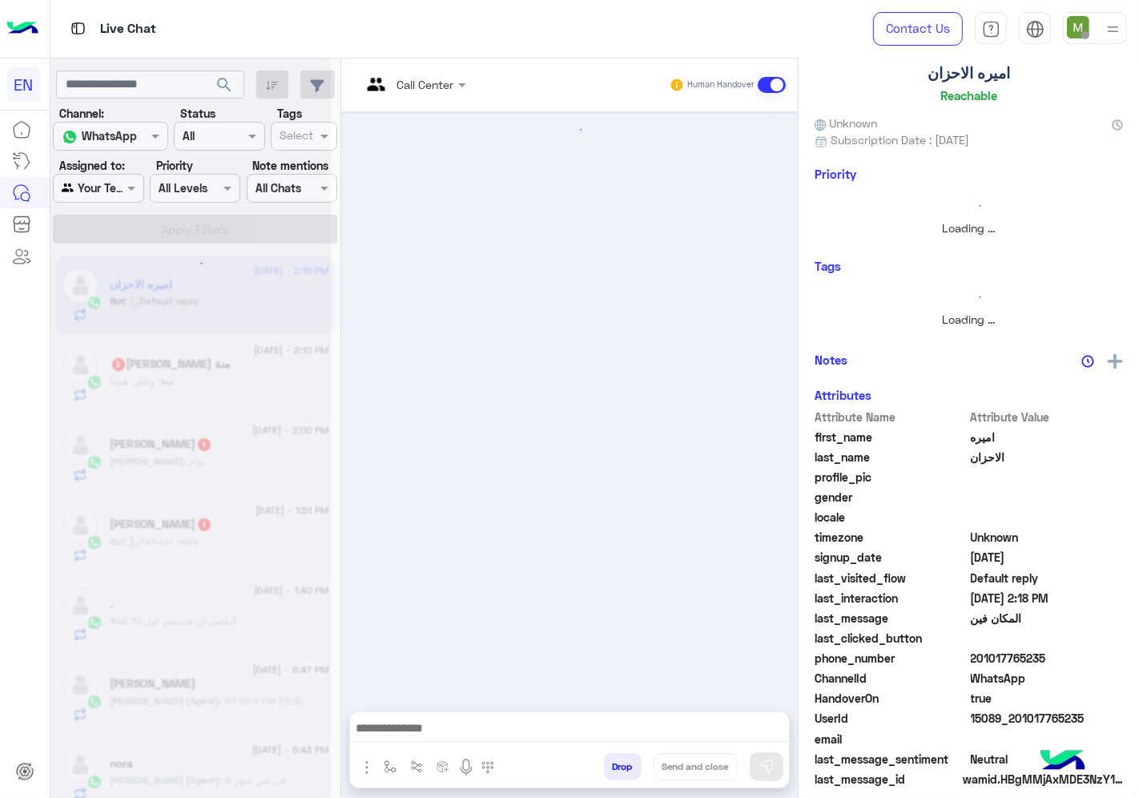
scroll to position [59, 0]
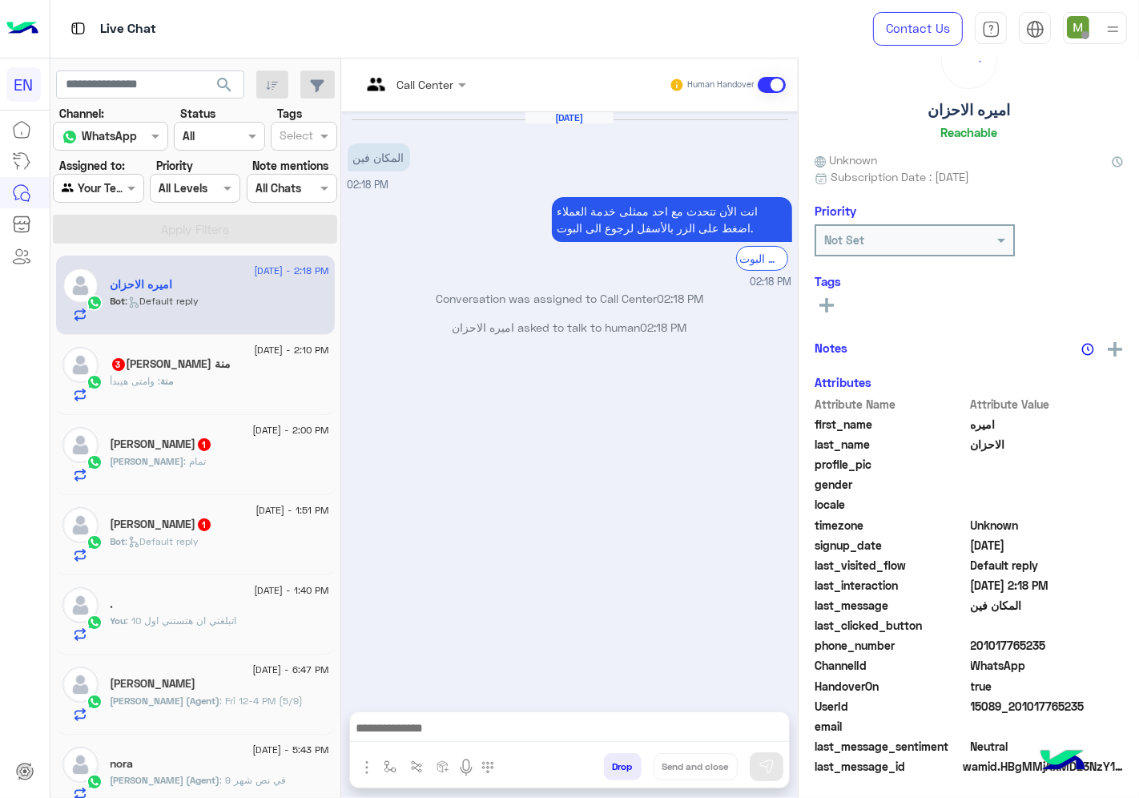
click at [423, 79] on input "text" at bounding box center [393, 84] width 65 height 17
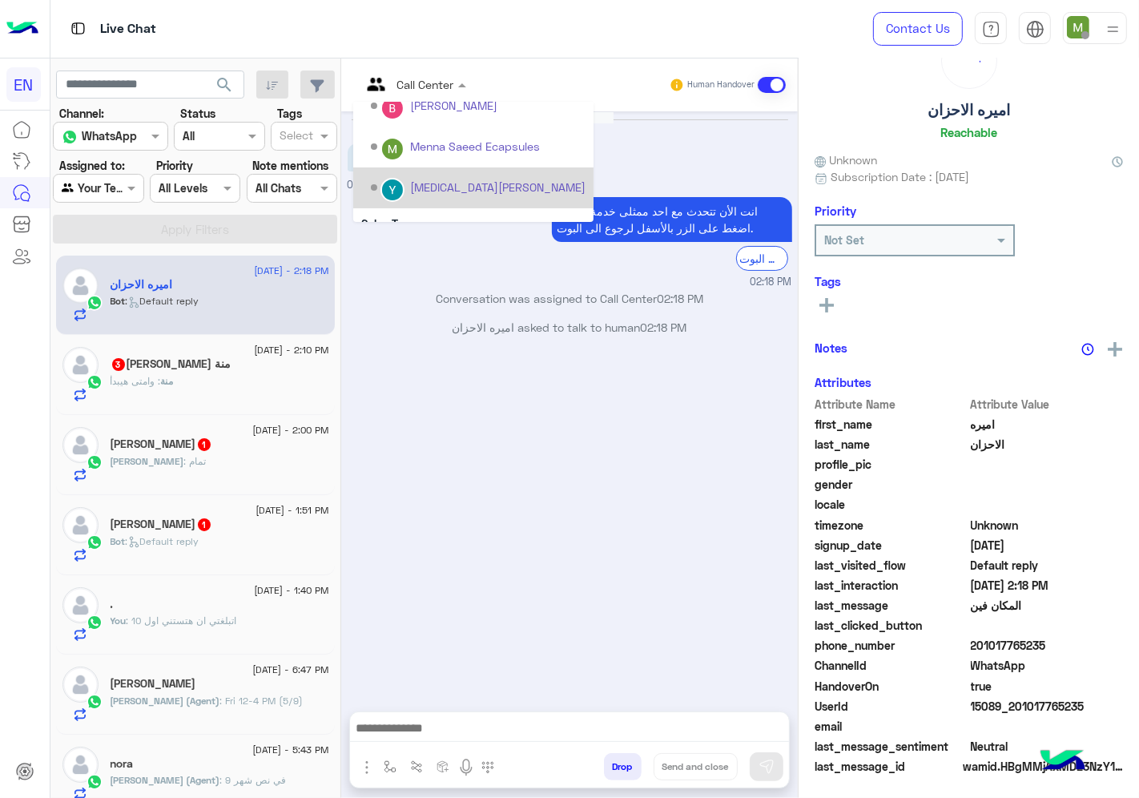
scroll to position [265, 0]
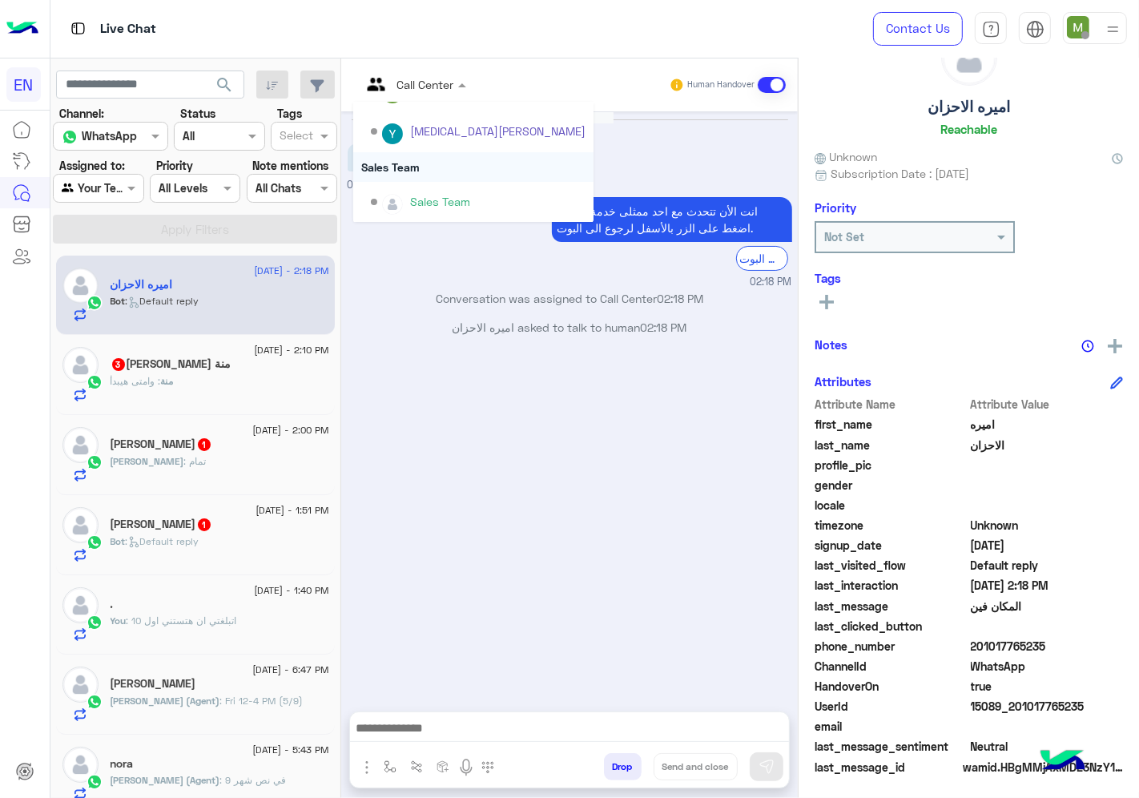
click at [417, 167] on div "Sales Team" at bounding box center [473, 167] width 240 height 30
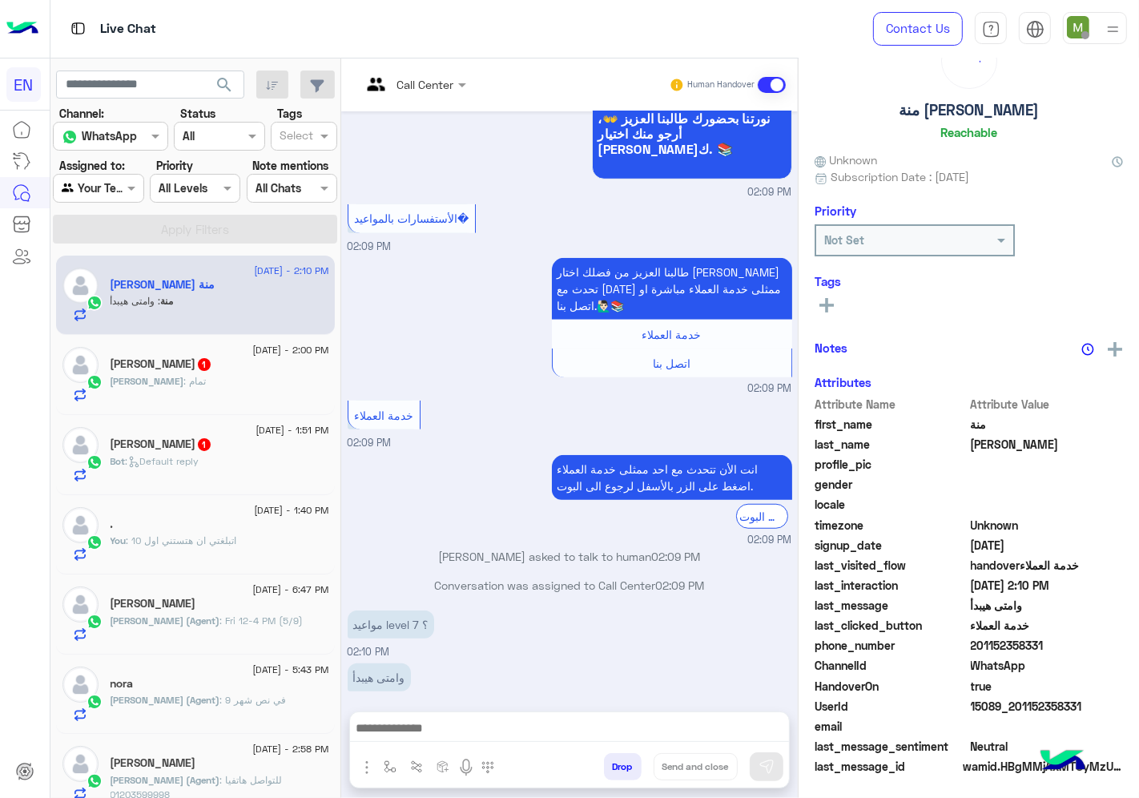
scroll to position [62, 0]
drag, startPoint x: 1053, startPoint y: 651, endPoint x: 975, endPoint y: 651, distance: 77.7
click at [975, 651] on span "201152358331" at bounding box center [1047, 646] width 153 height 17
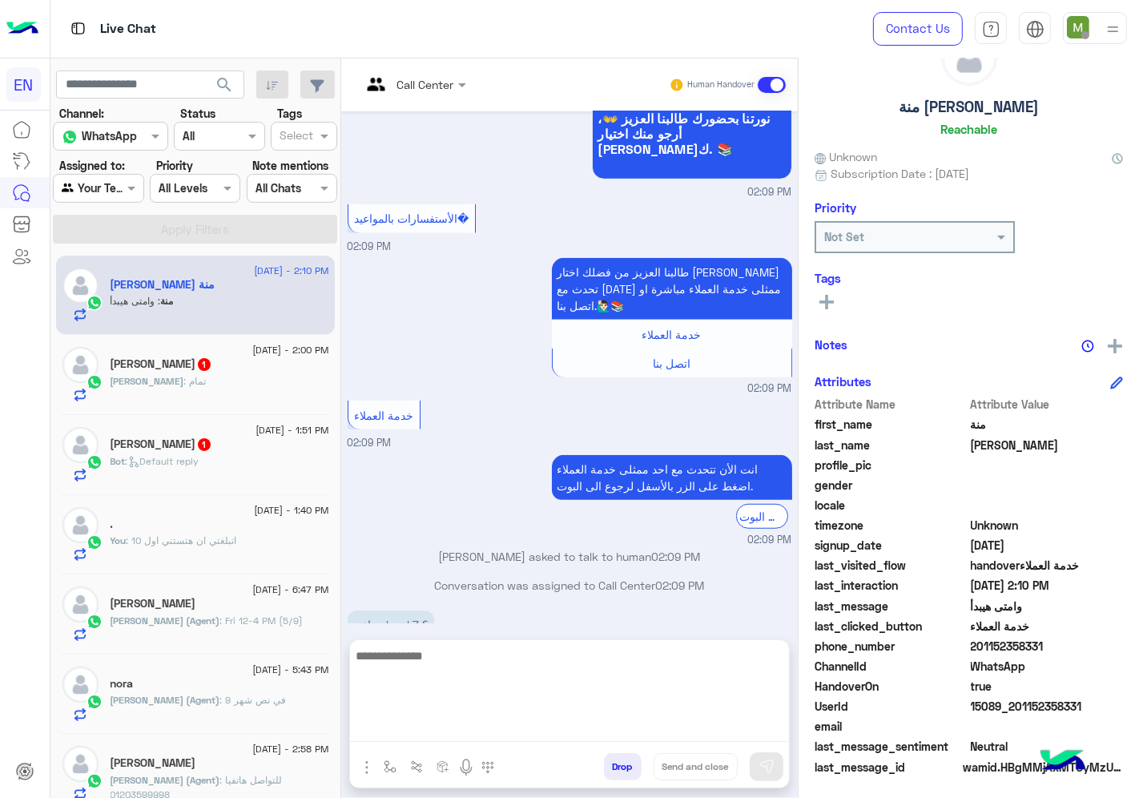
click at [583, 719] on textarea at bounding box center [569, 694] width 439 height 96
type textarea "*"
type textarea "**********"
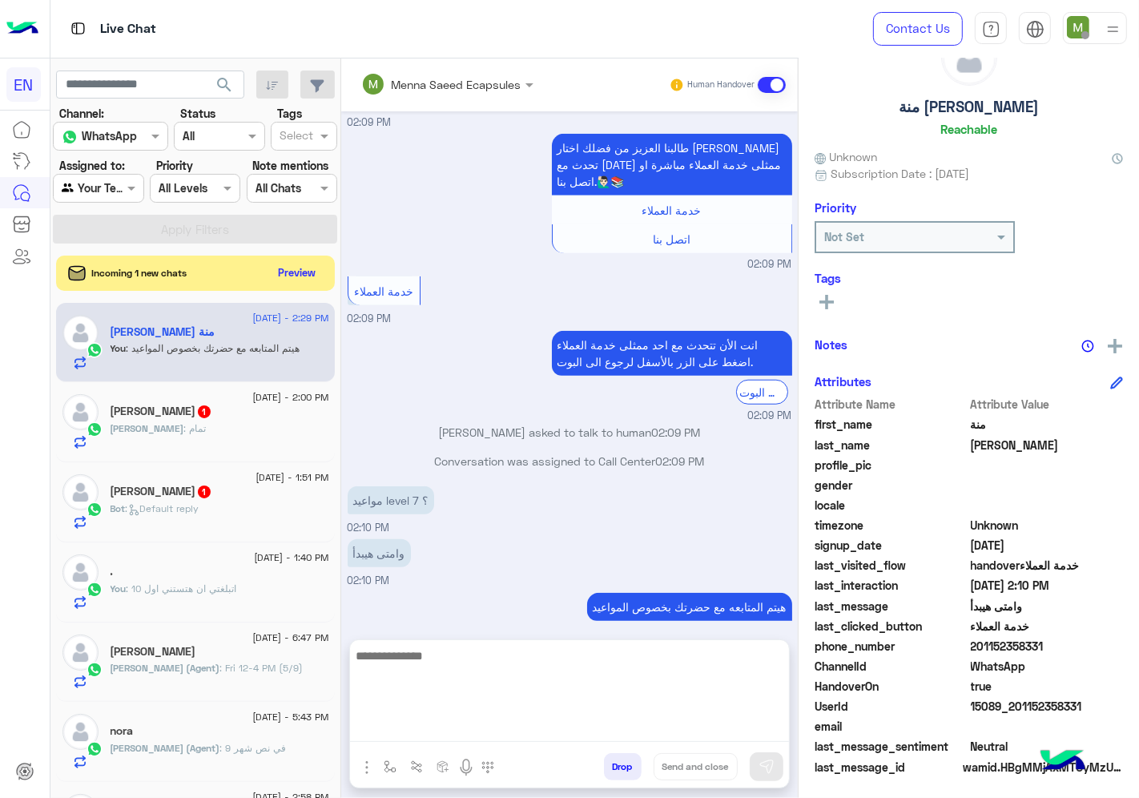
scroll to position [1058, 0]
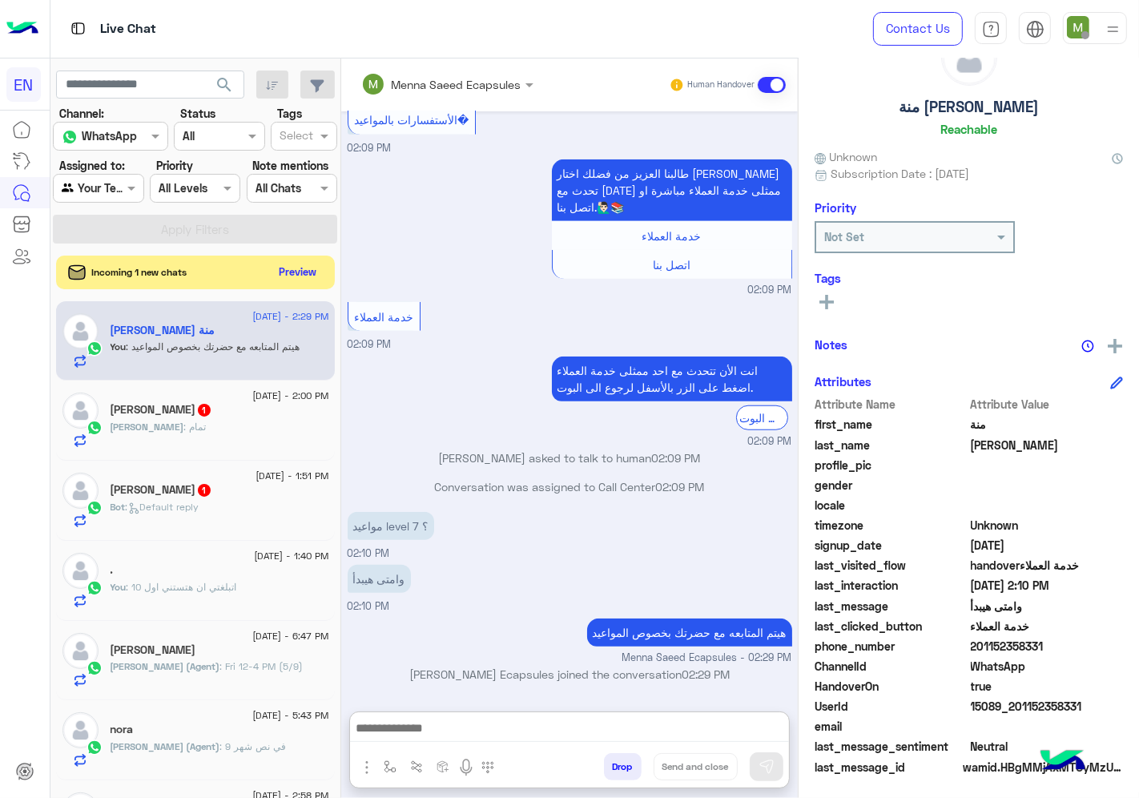
click at [295, 273] on button "Preview" at bounding box center [298, 272] width 50 height 22
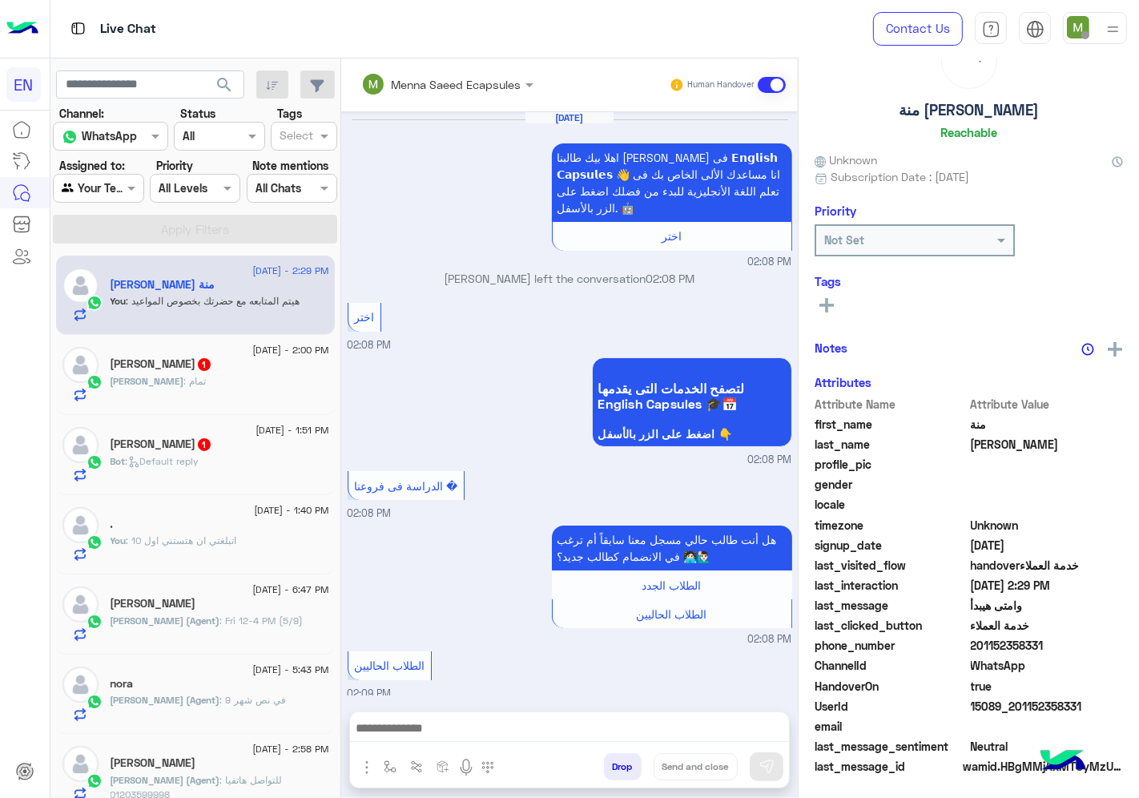
scroll to position [834, 0]
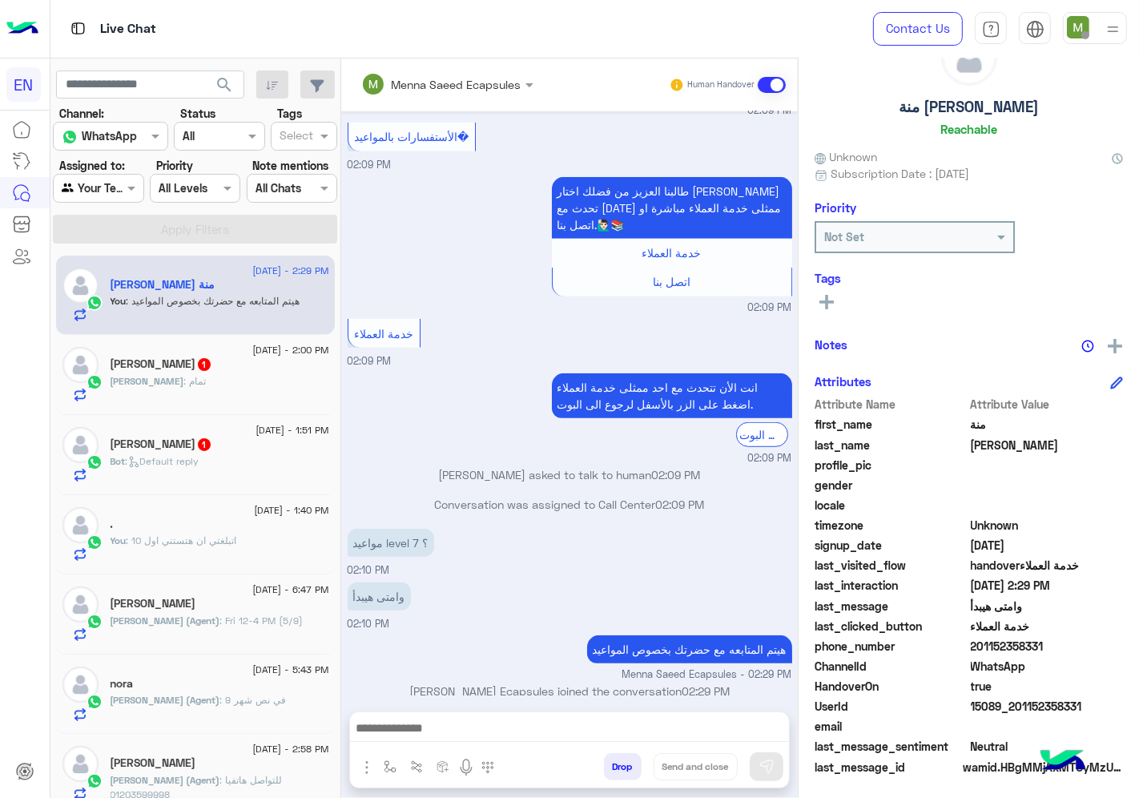
click at [253, 377] on div "[PERSON_NAME] : تمام" at bounding box center [220, 388] width 219 height 28
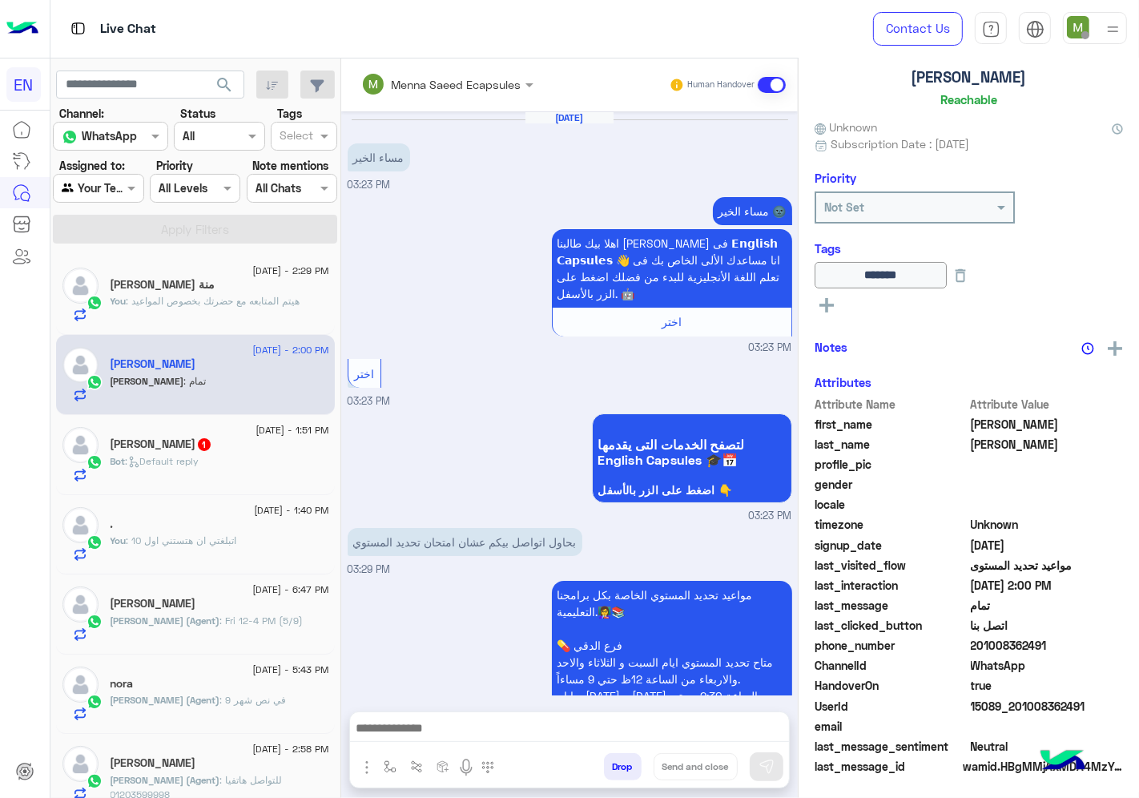
scroll to position [1595, 0]
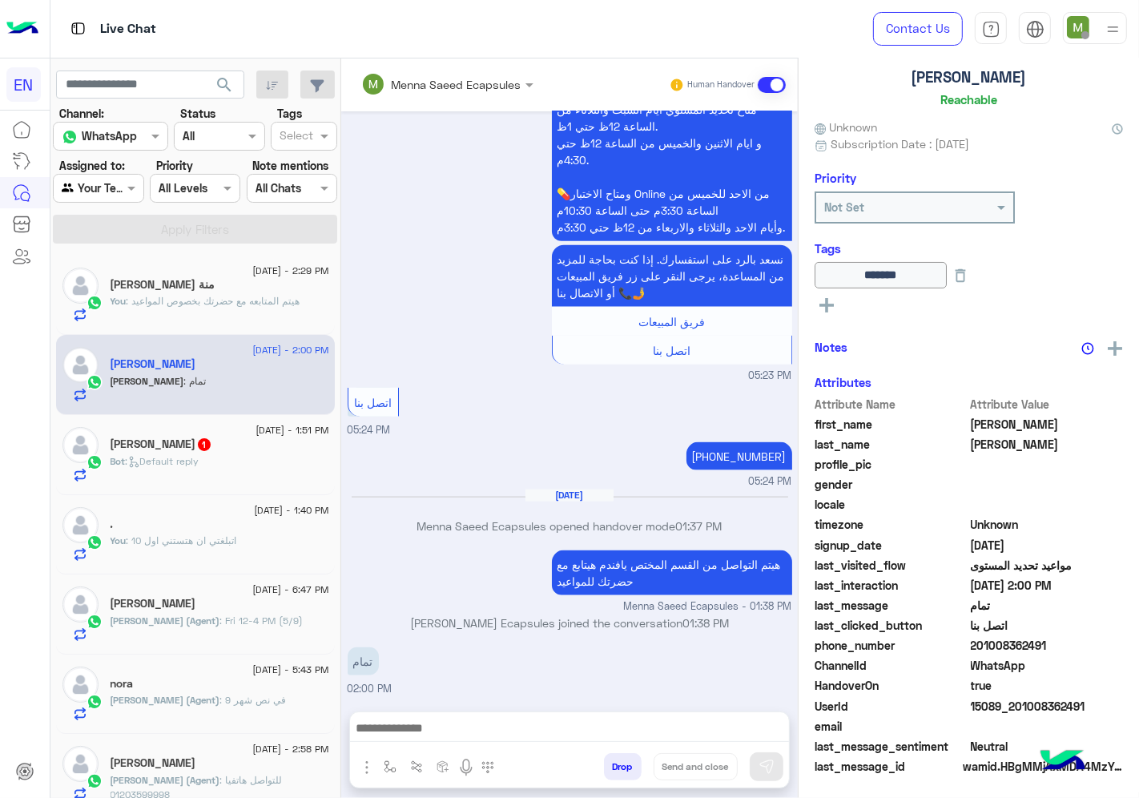
click at [215, 449] on div "[PERSON_NAME] 1" at bounding box center [220, 445] width 219 height 17
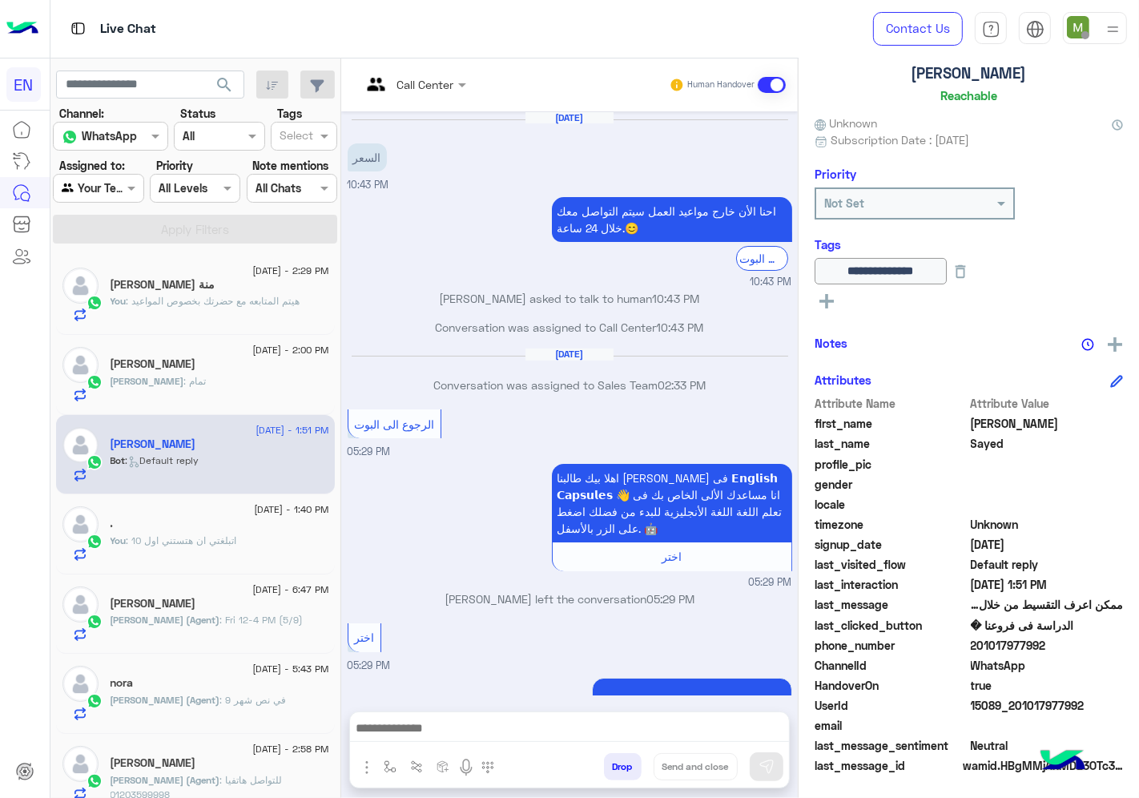
scroll to position [479, 0]
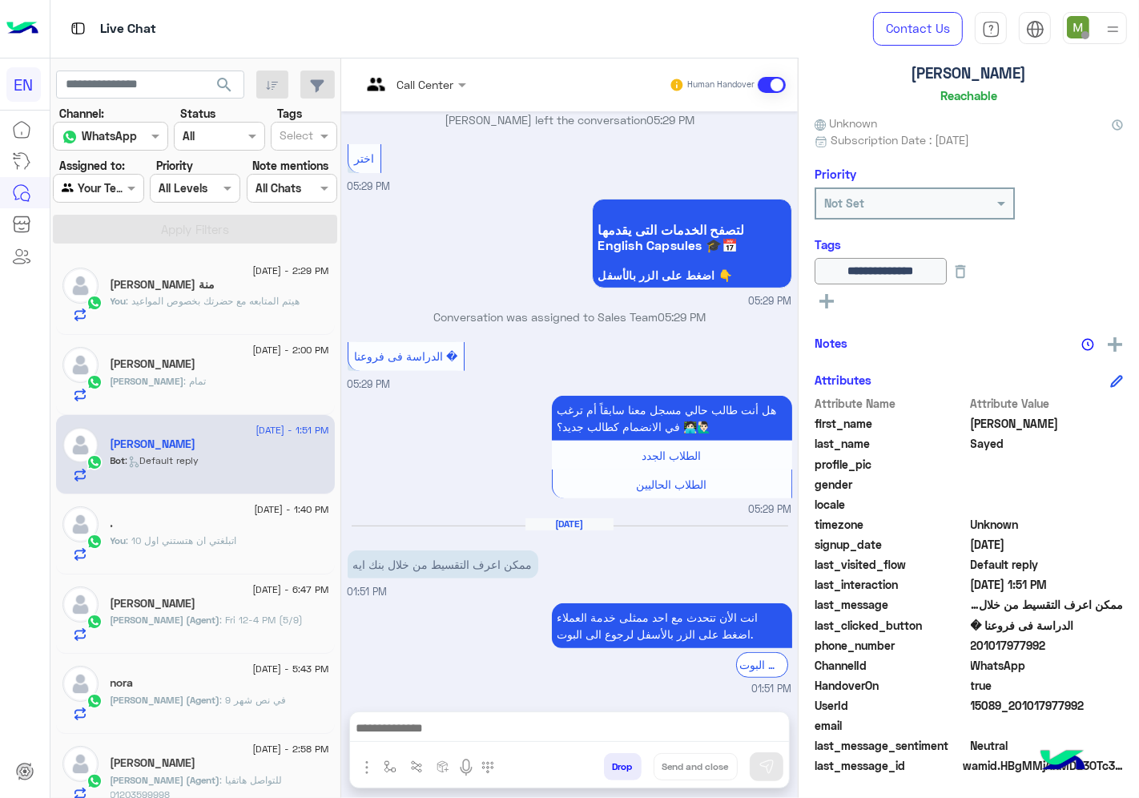
click at [417, 73] on div "Call Center" at bounding box center [407, 85] width 93 height 38
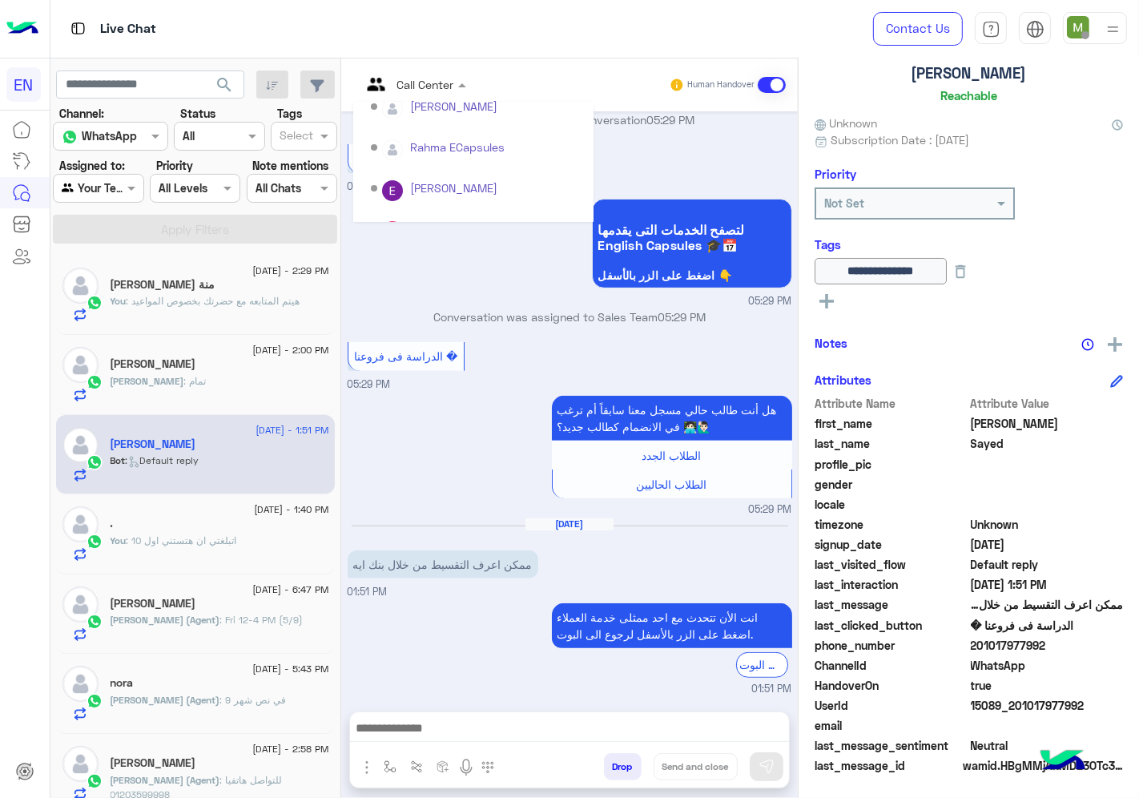
scroll to position [265, 0]
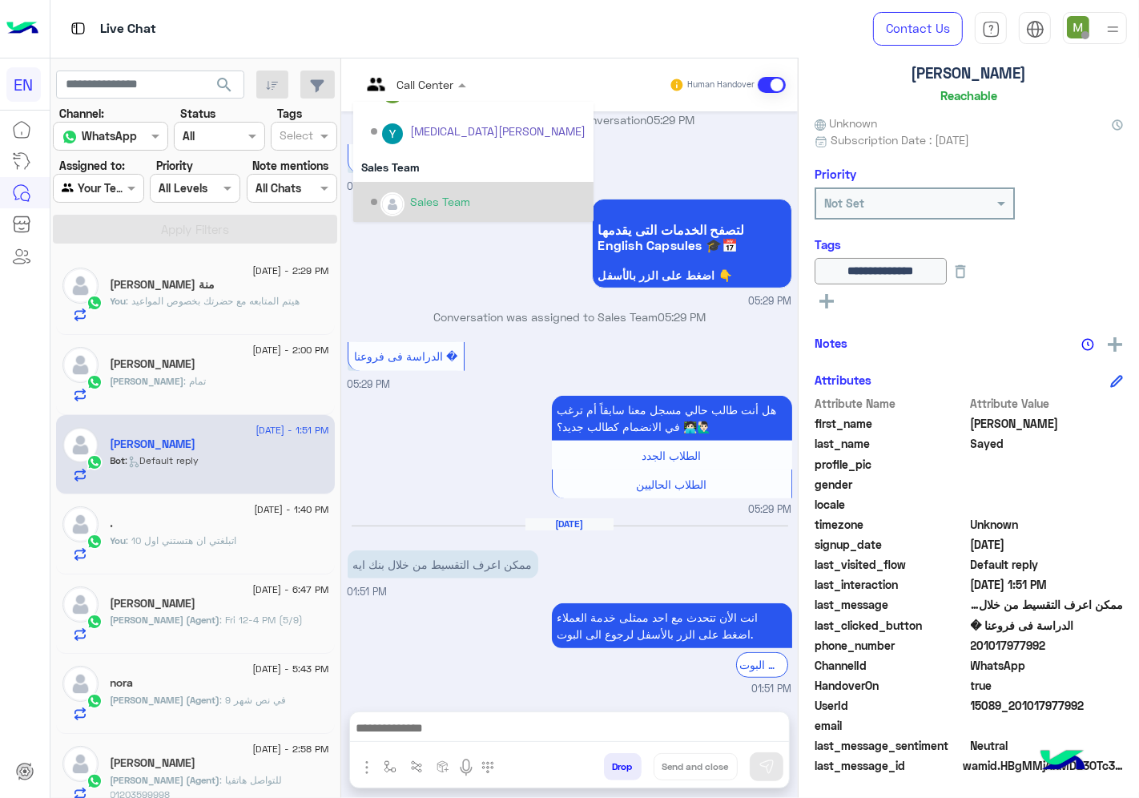
click at [494, 375] on div "الدراسة فى فروعنا � 05:29 PM" at bounding box center [570, 365] width 445 height 54
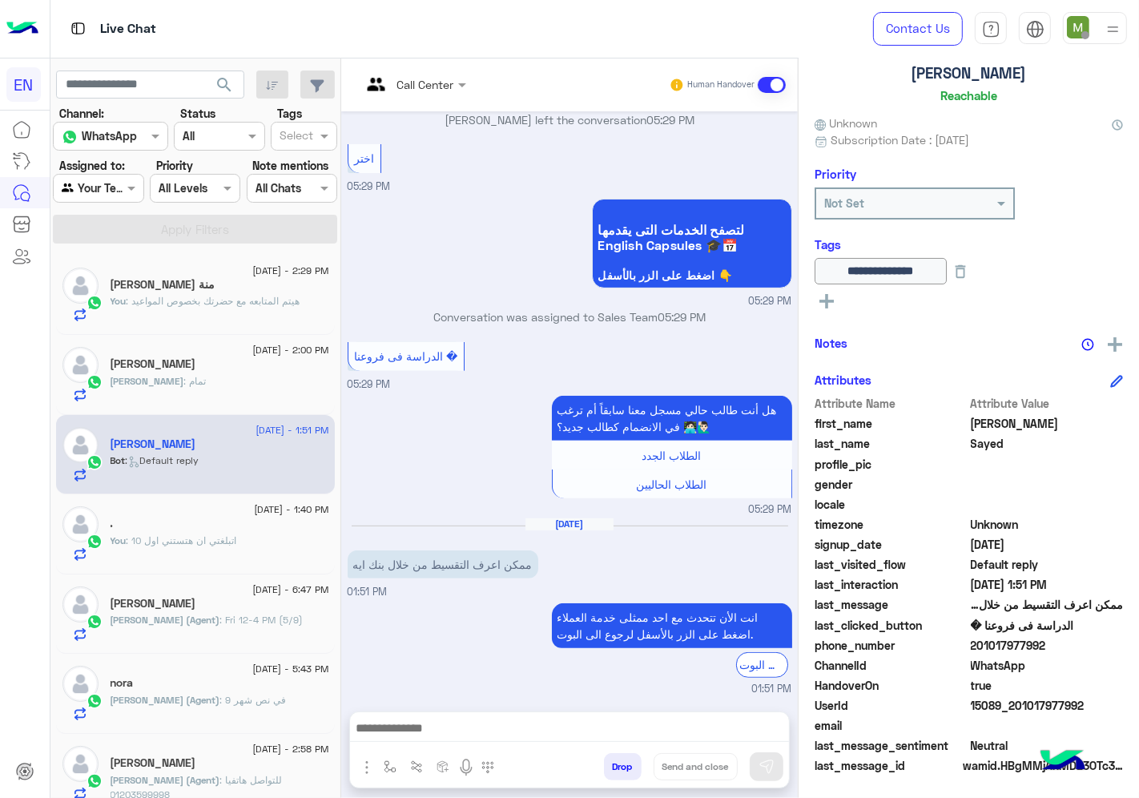
click at [422, 76] on input "text" at bounding box center [393, 84] width 65 height 17
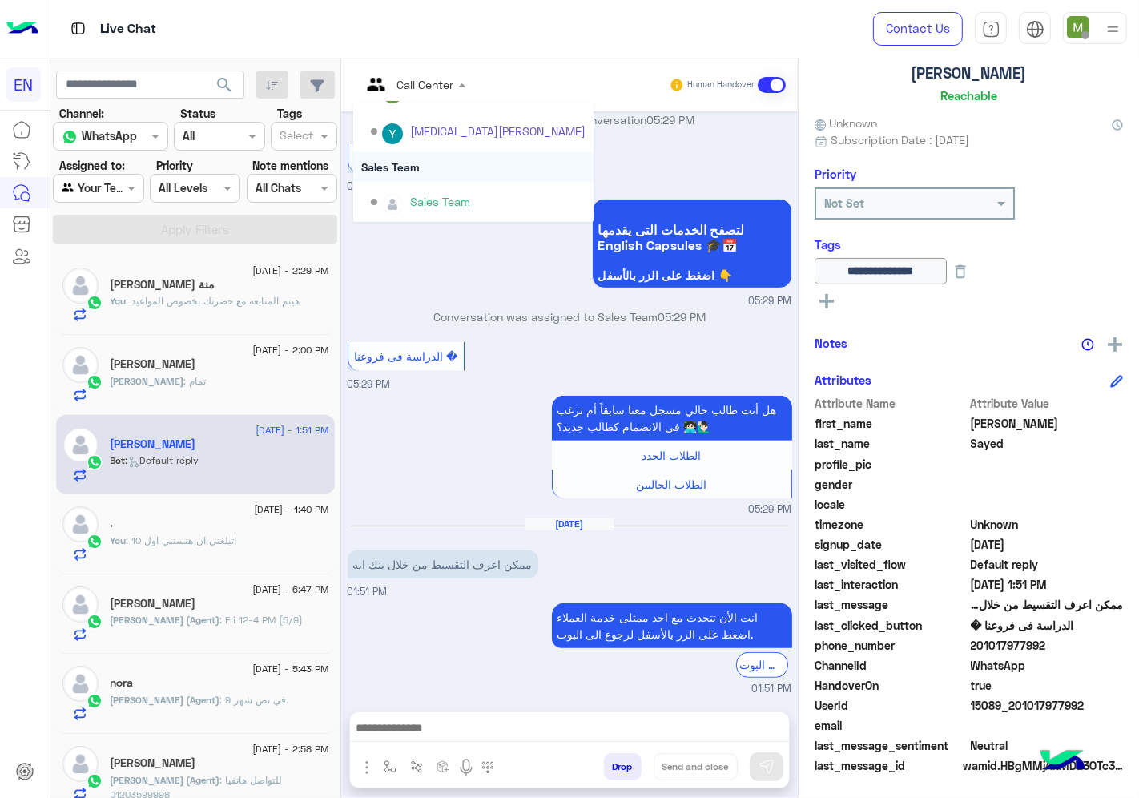
click at [407, 166] on div "Sales Team" at bounding box center [473, 167] width 240 height 30
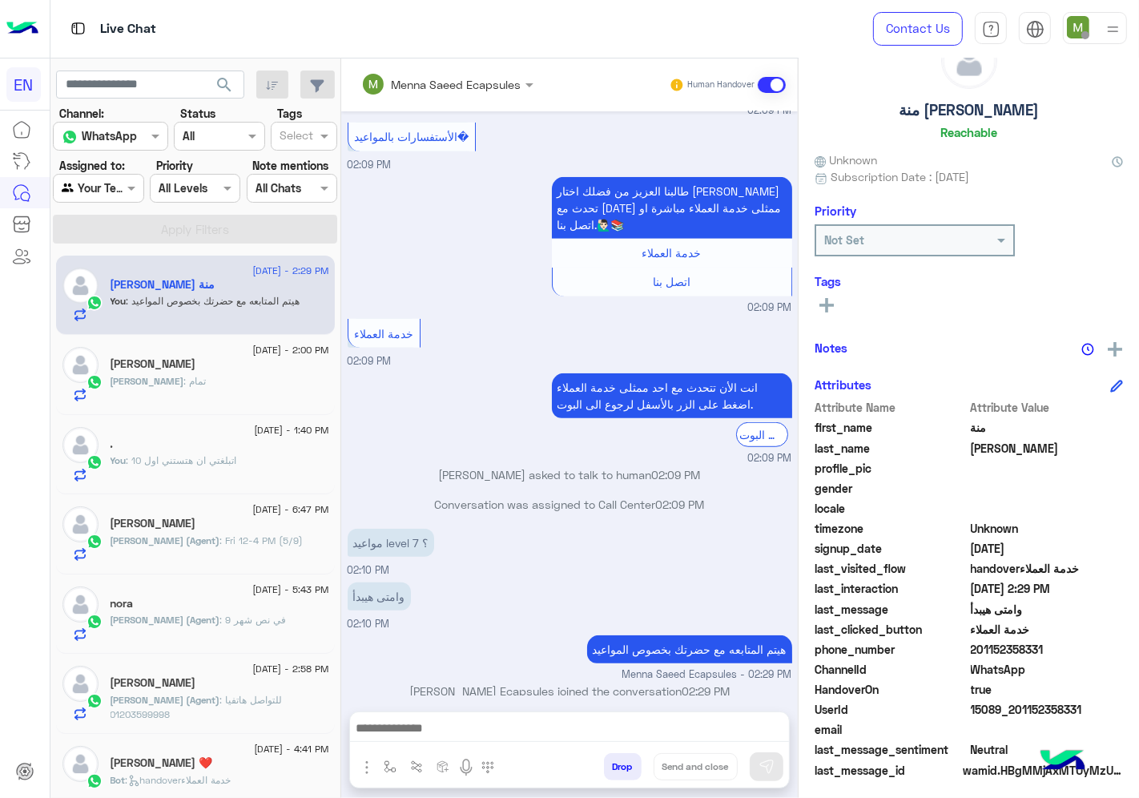
scroll to position [62, 0]
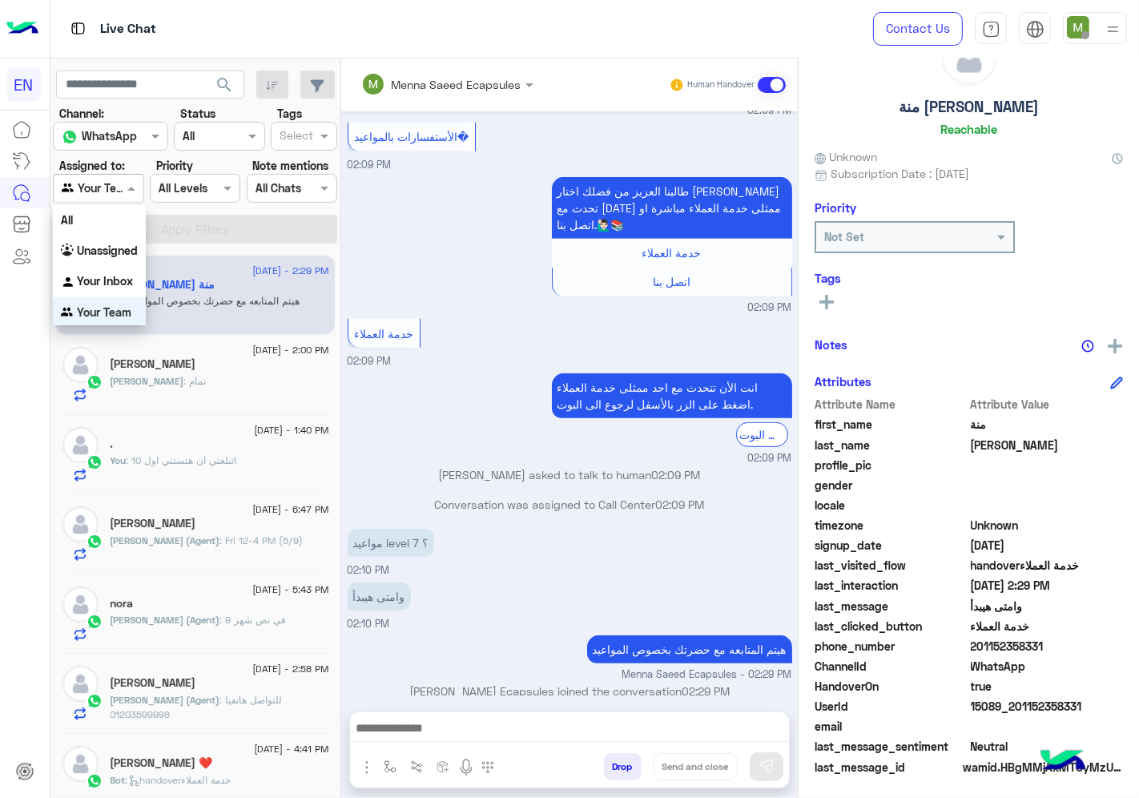
click at [103, 181] on div at bounding box center [98, 188] width 89 height 18
click at [113, 247] on b "Unassigned" at bounding box center [107, 251] width 61 height 14
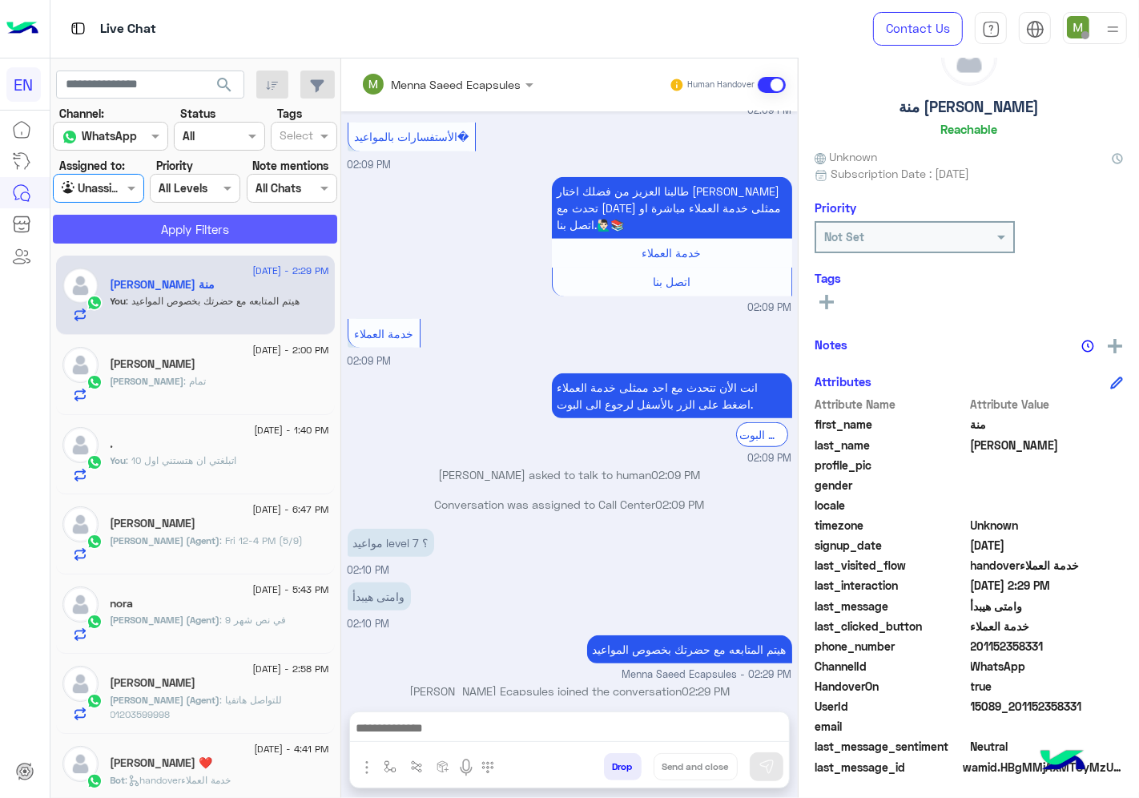
click at [148, 225] on button "Apply Filters" at bounding box center [195, 229] width 284 height 29
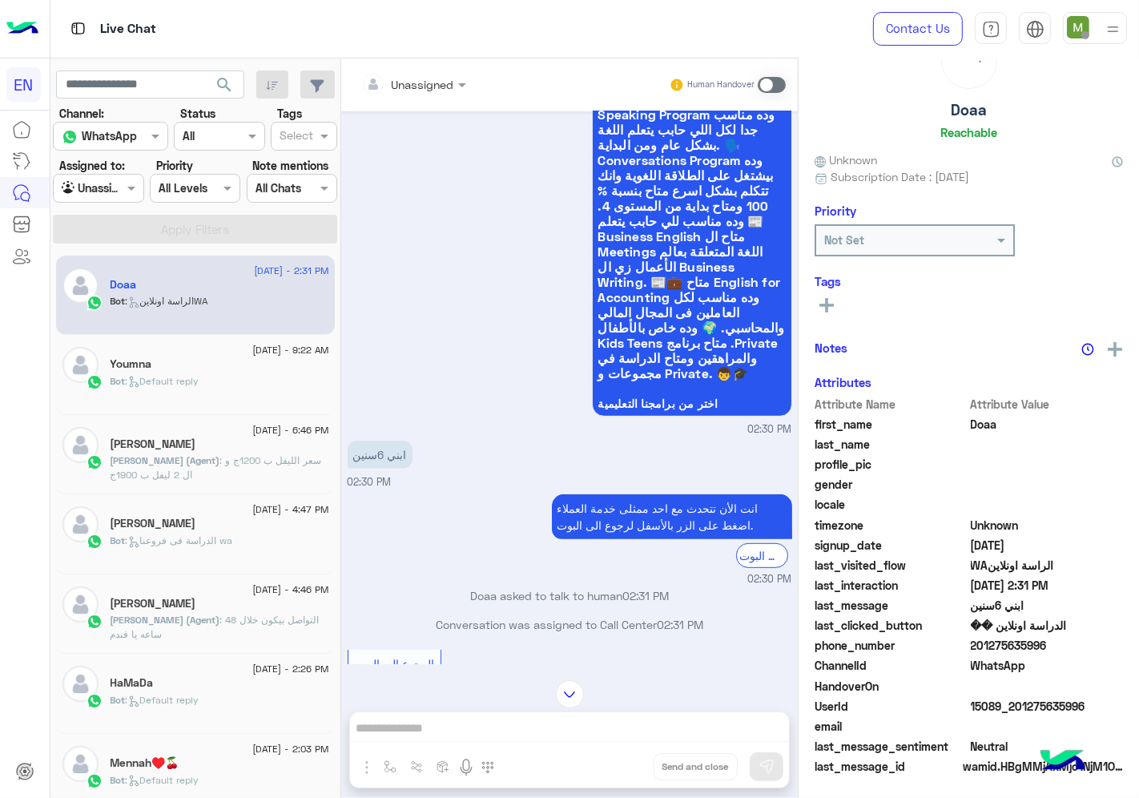
scroll to position [62, 0]
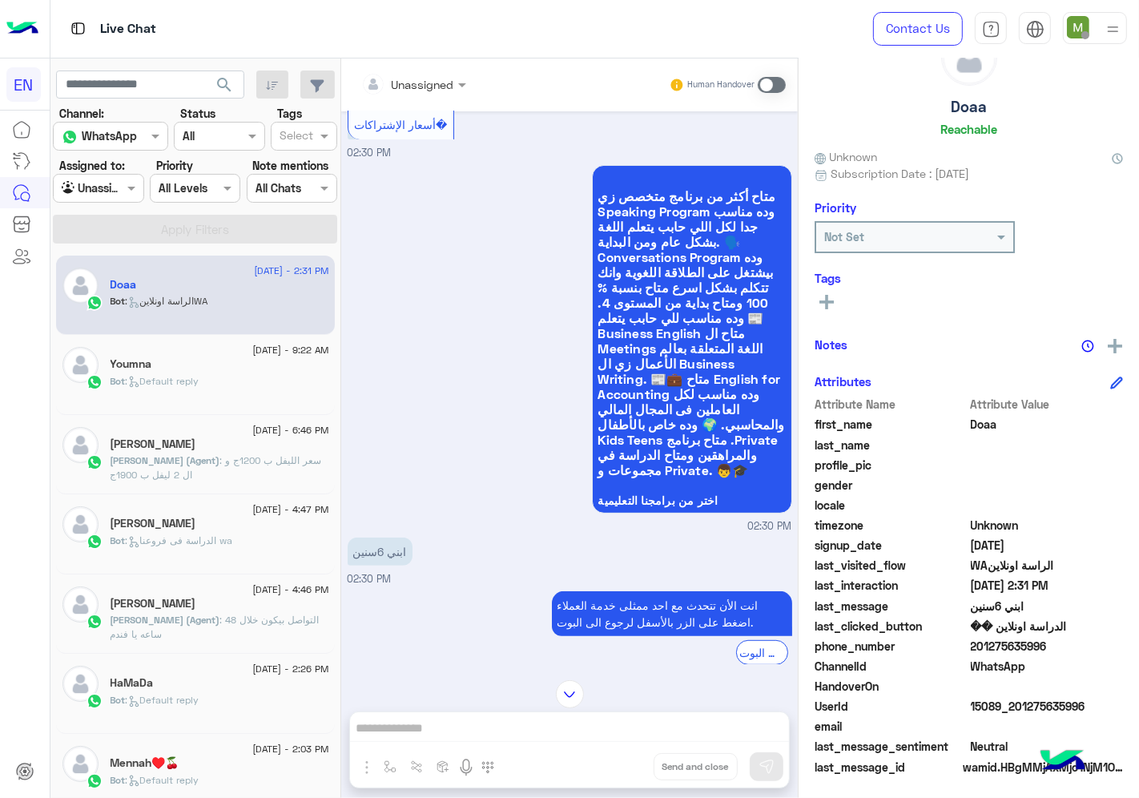
click at [431, 82] on div at bounding box center [413, 84] width 121 height 18
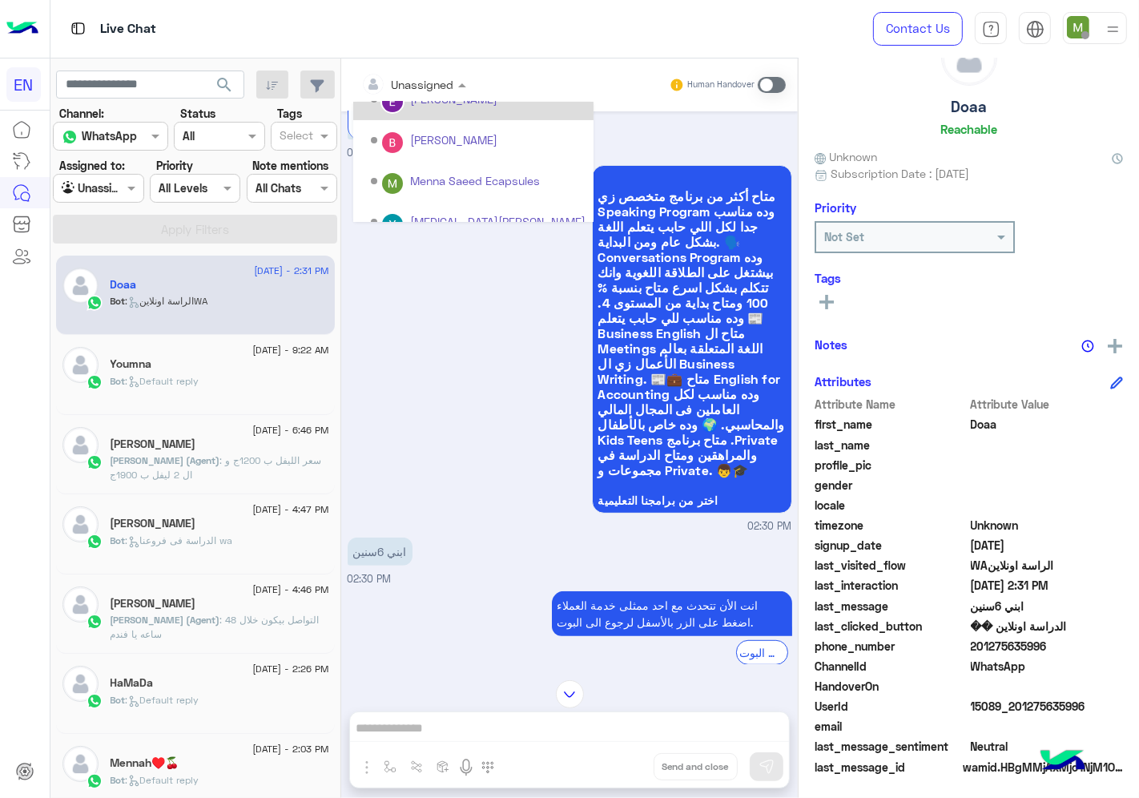
scroll to position [265, 0]
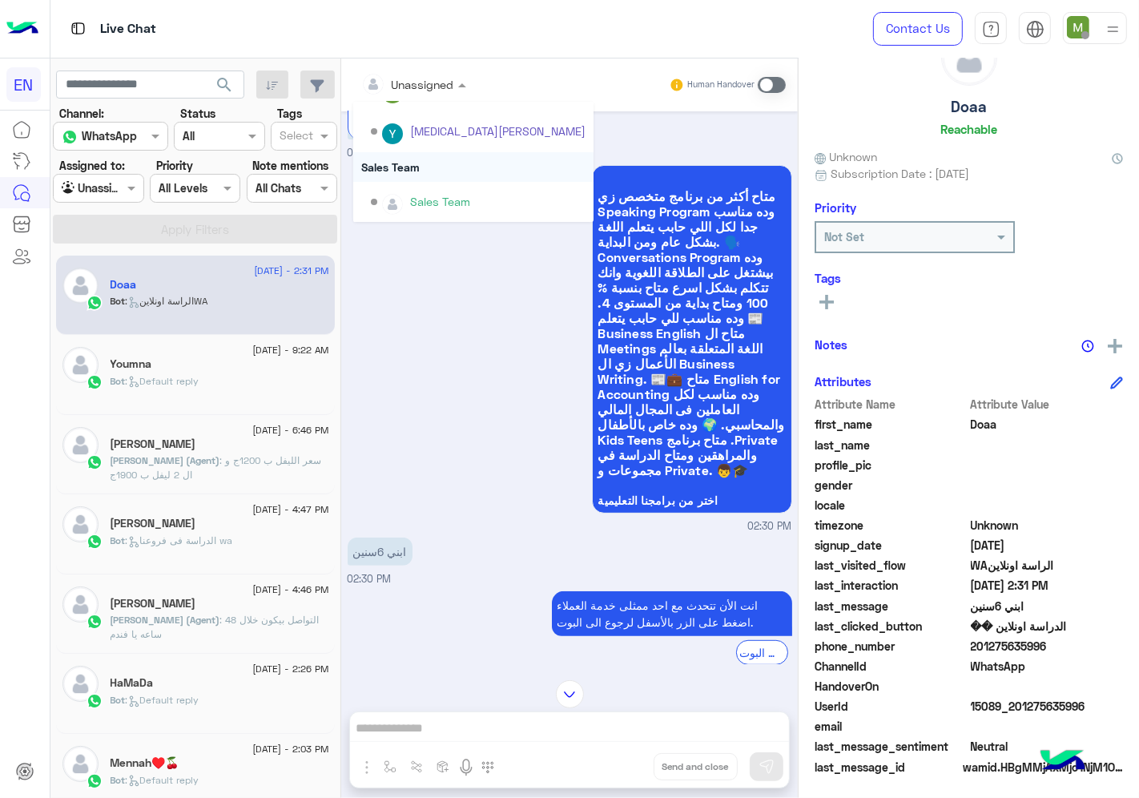
click at [409, 168] on div "Sales Team" at bounding box center [473, 167] width 240 height 30
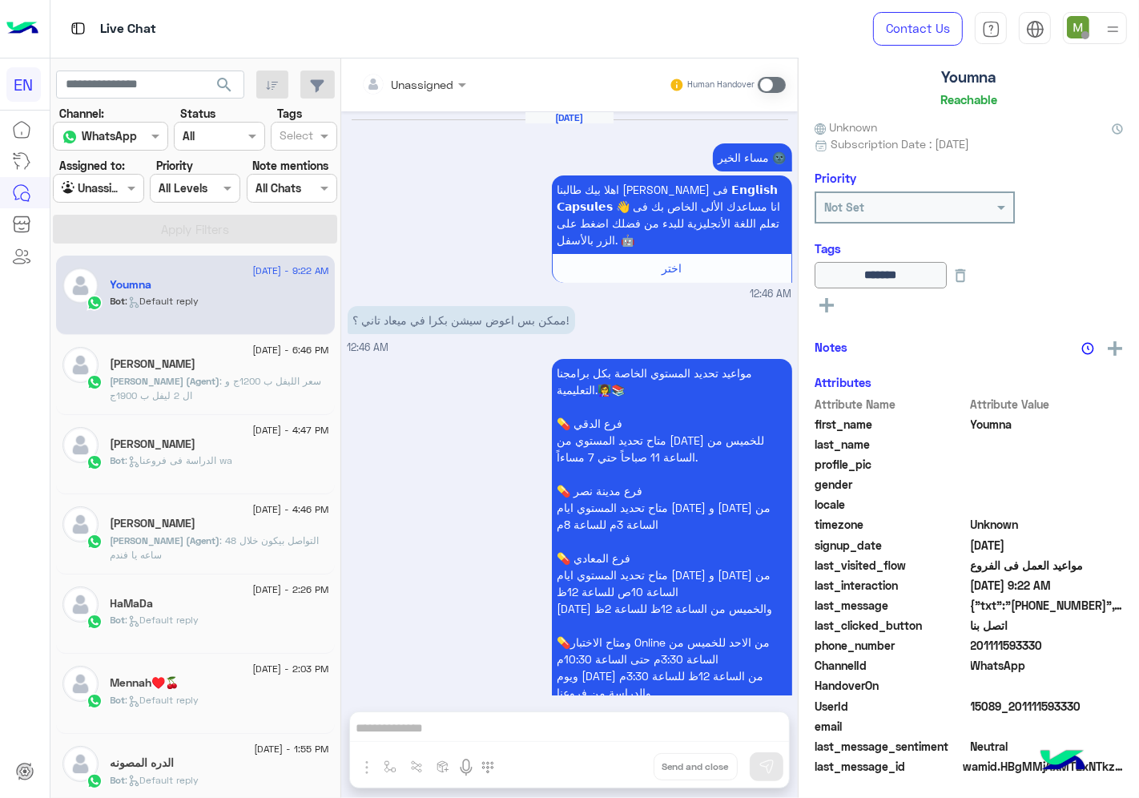
scroll to position [1836, 0]
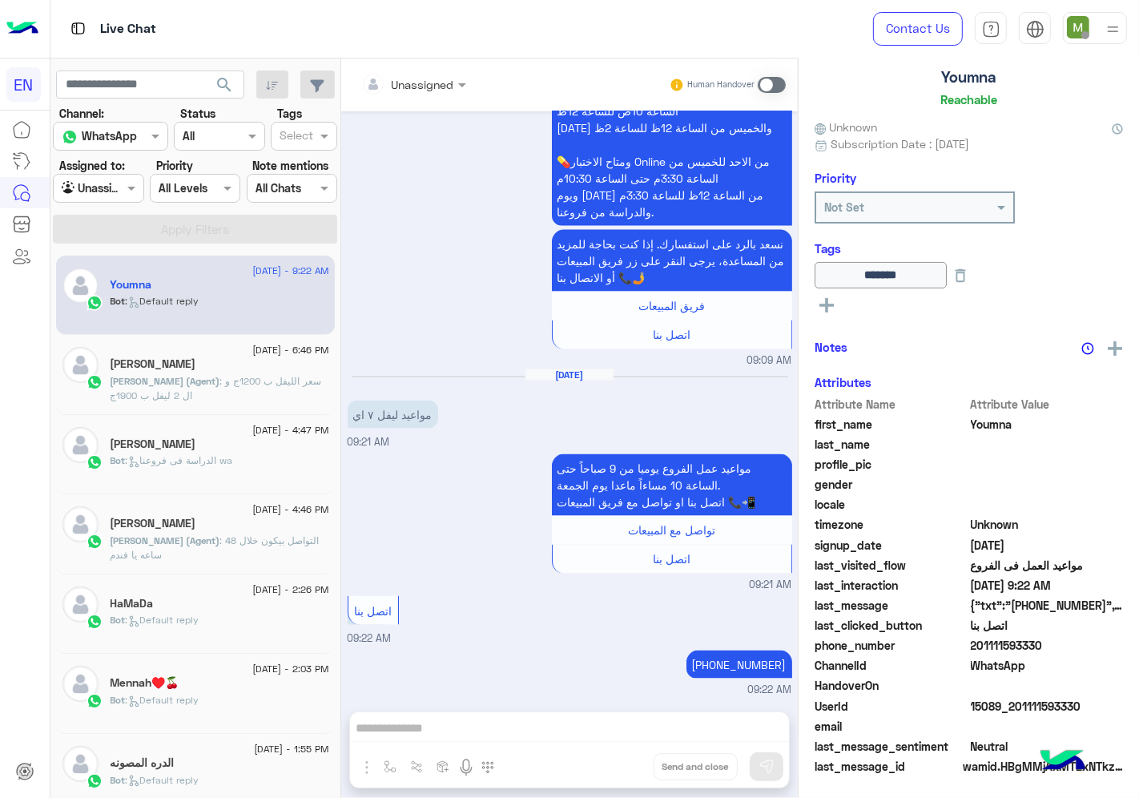
click at [98, 190] on input "text" at bounding box center [80, 188] width 37 height 17
click at [108, 281] on b "Your Inbox" at bounding box center [105, 281] width 56 height 14
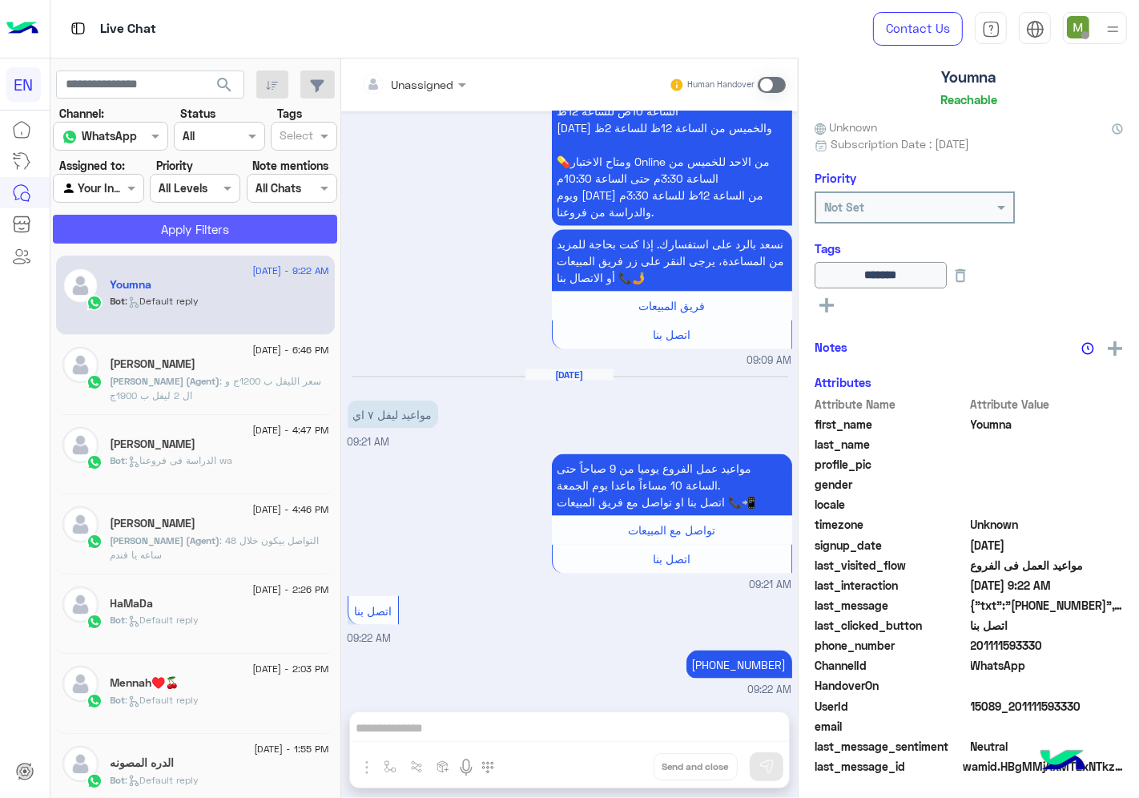
click at [144, 231] on button "Apply Filters" at bounding box center [195, 229] width 284 height 29
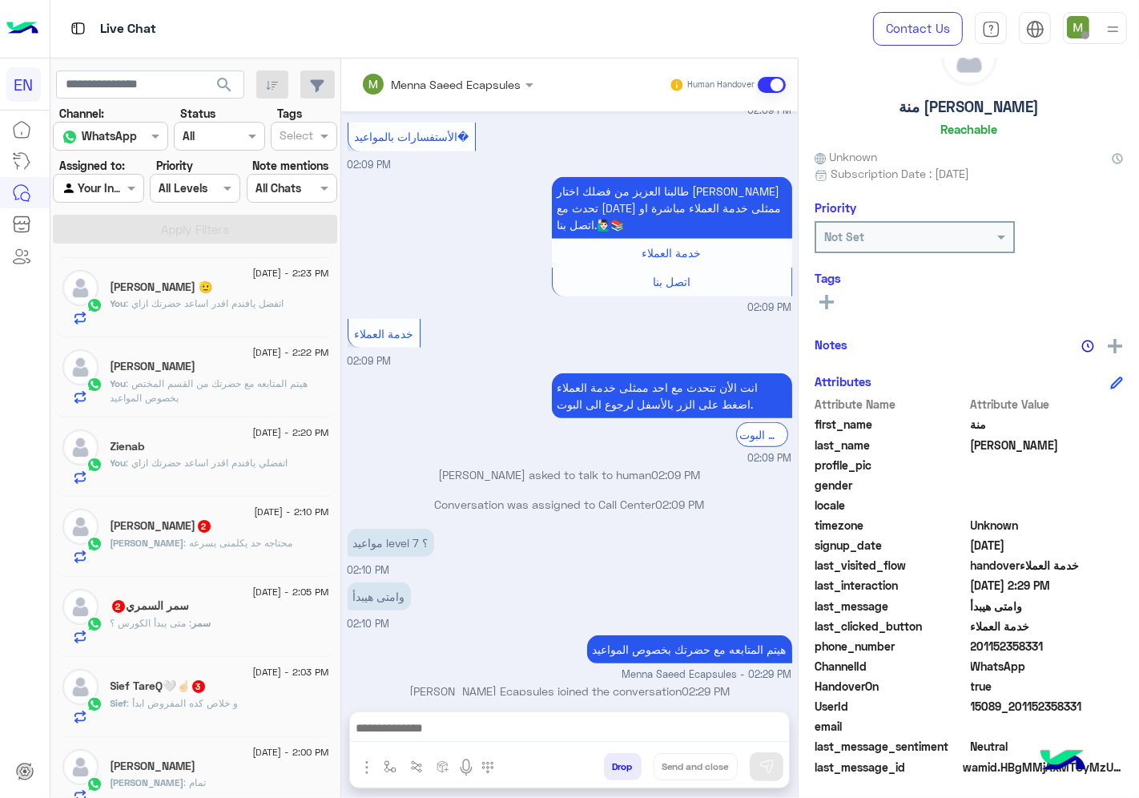
click at [220, 540] on span ": محتاجه حد يكلمنى بسرعه" at bounding box center [238, 543] width 109 height 12
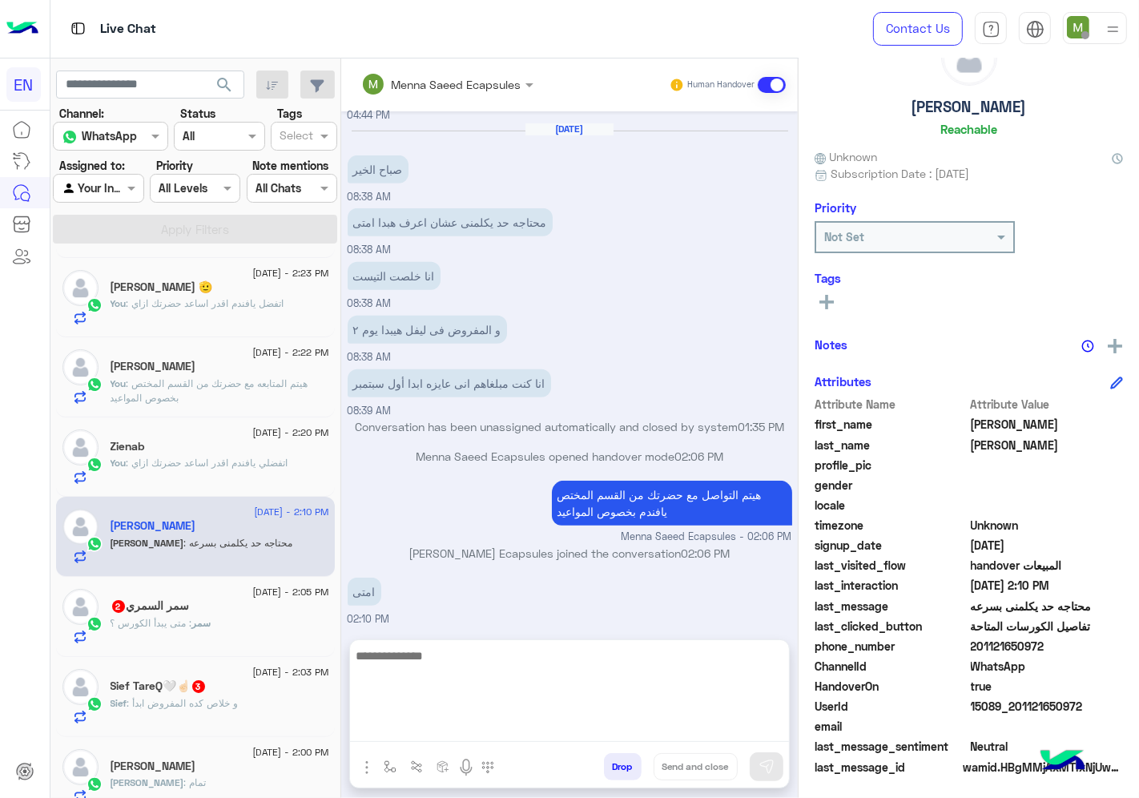
click at [522, 730] on textarea at bounding box center [569, 694] width 439 height 96
type textarea "*"
type textarea "**********"
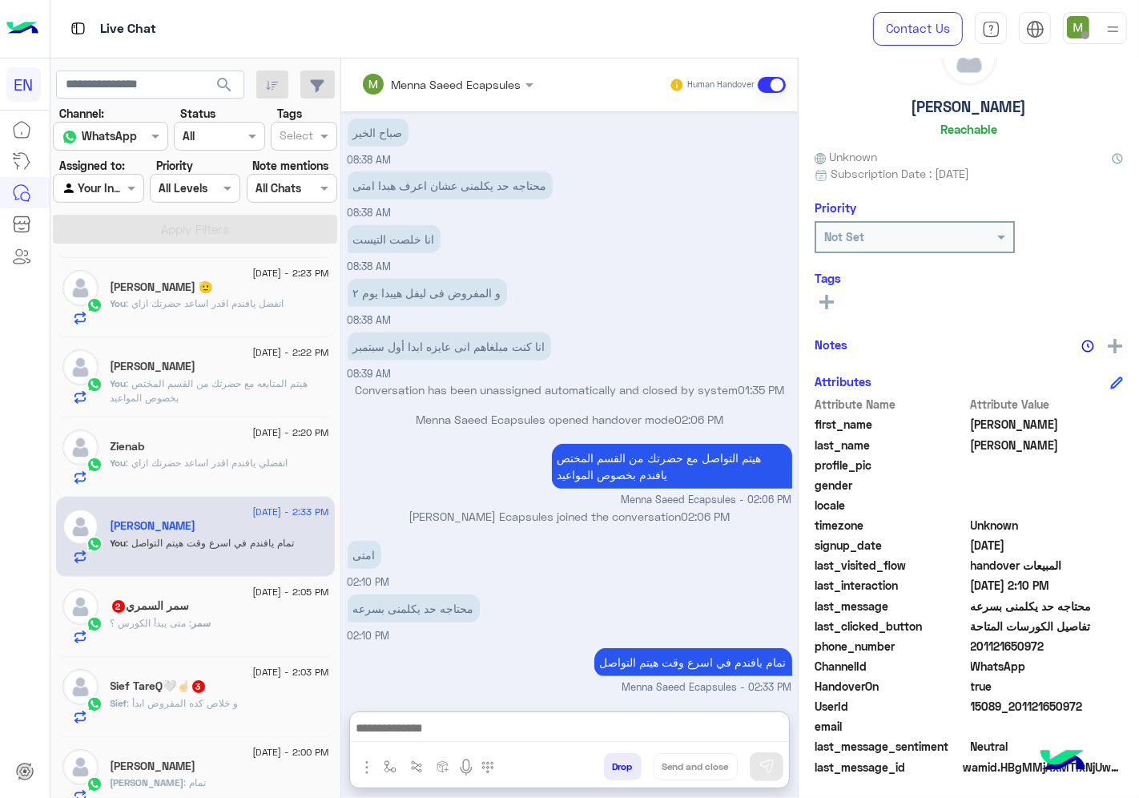
click at [222, 618] on div "سمر : متى يبدأ الكورس ؟" at bounding box center [220, 630] width 219 height 28
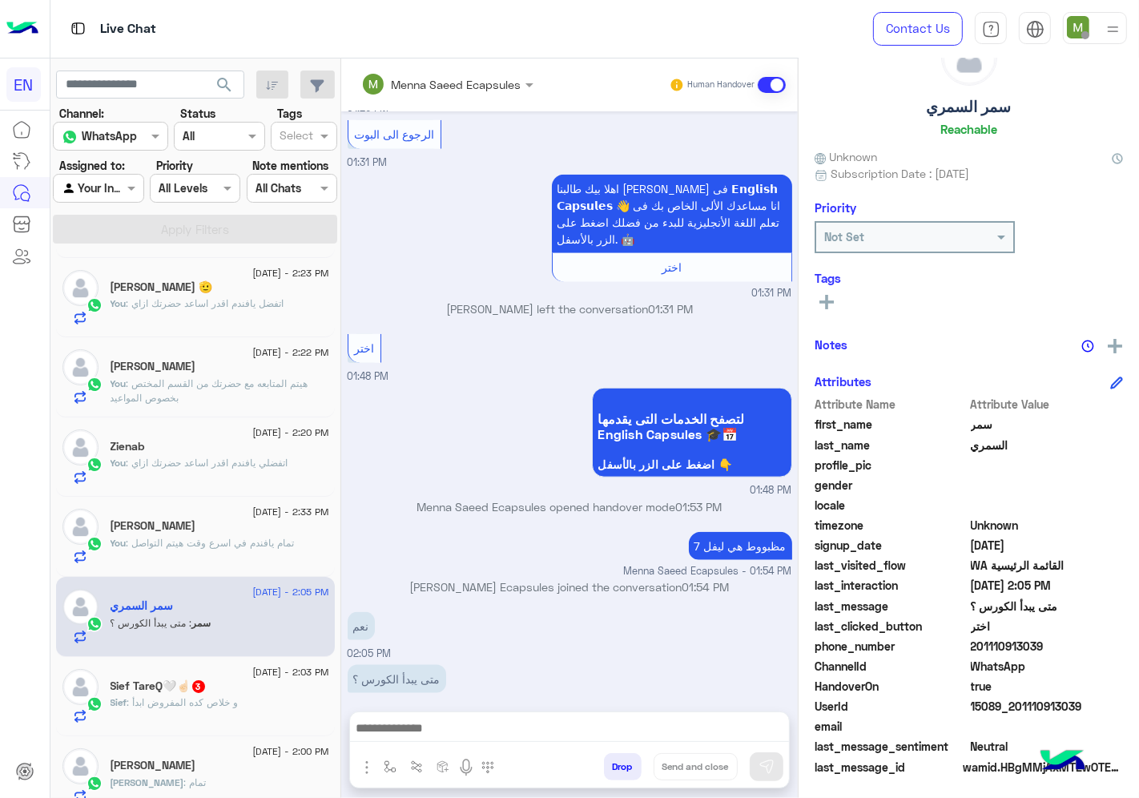
drag, startPoint x: 1039, startPoint y: 641, endPoint x: 976, endPoint y: 646, distance: 63.5
click at [976, 646] on span "201110913039" at bounding box center [1047, 646] width 153 height 17
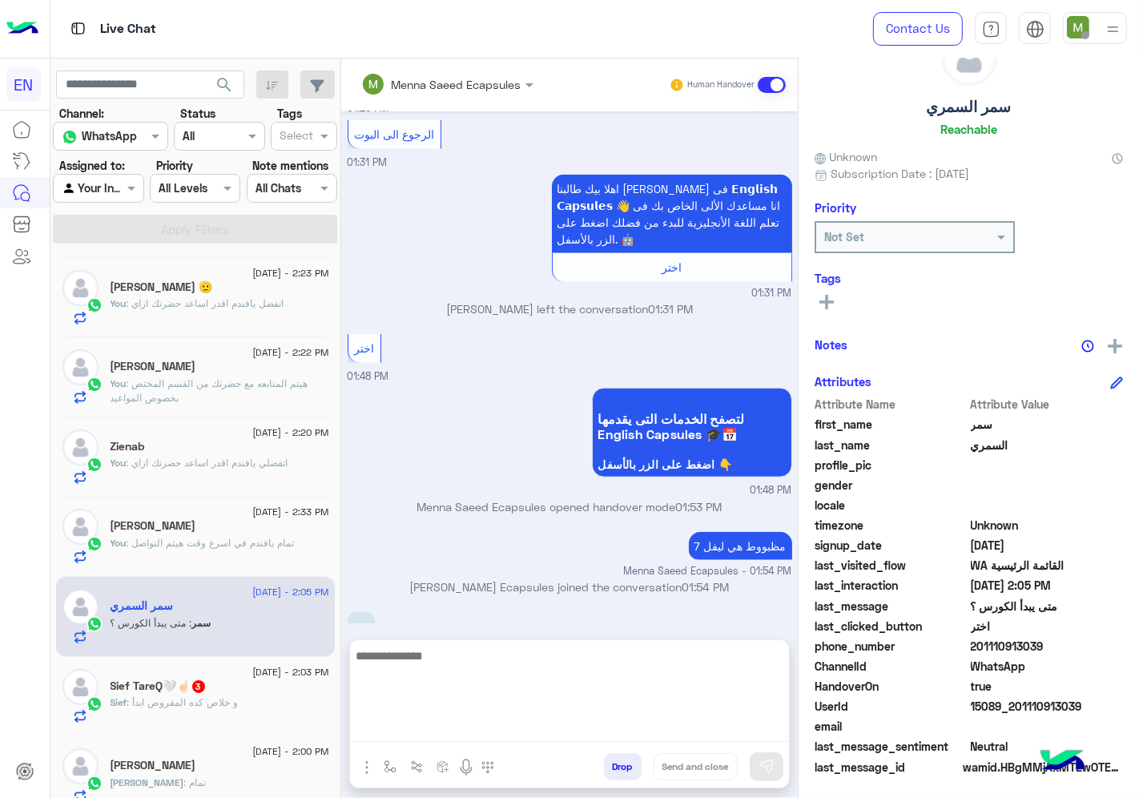
drag, startPoint x: 631, startPoint y: 726, endPoint x: 651, endPoint y: 715, distance: 23.0
click at [633, 727] on textarea at bounding box center [569, 694] width 439 height 96
type textarea "*"
type textarea "**********"
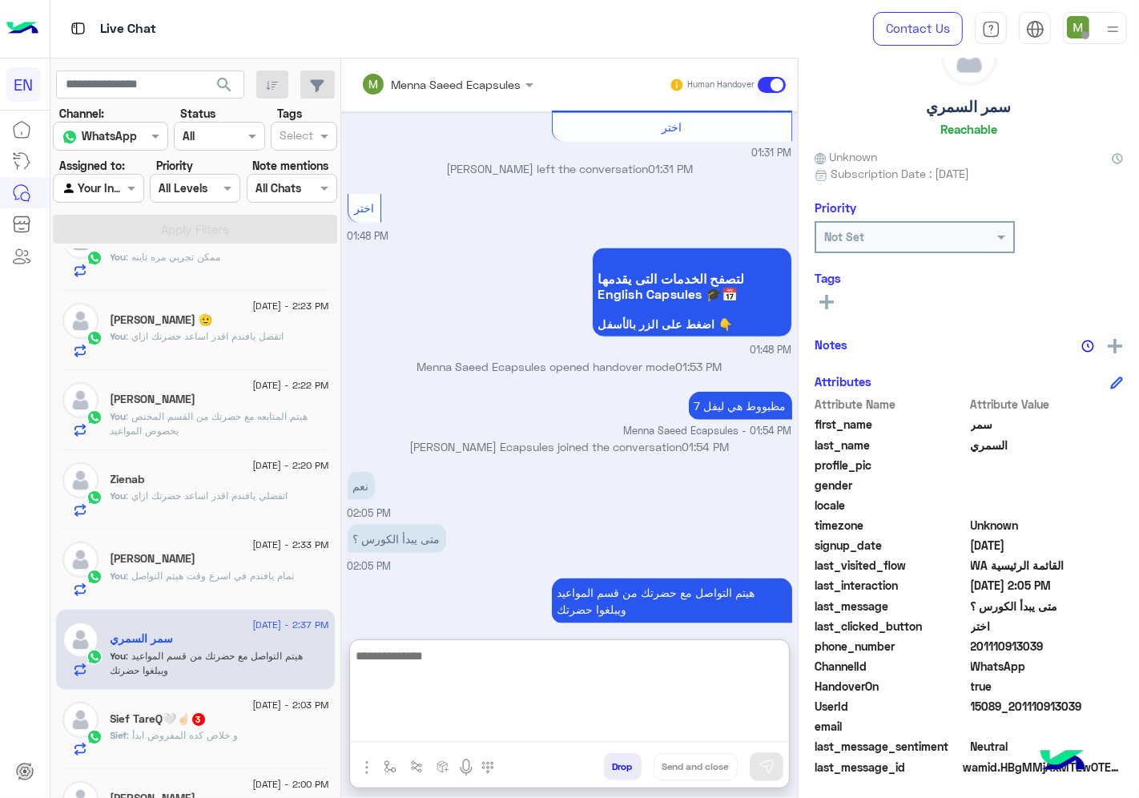
scroll to position [335, 0]
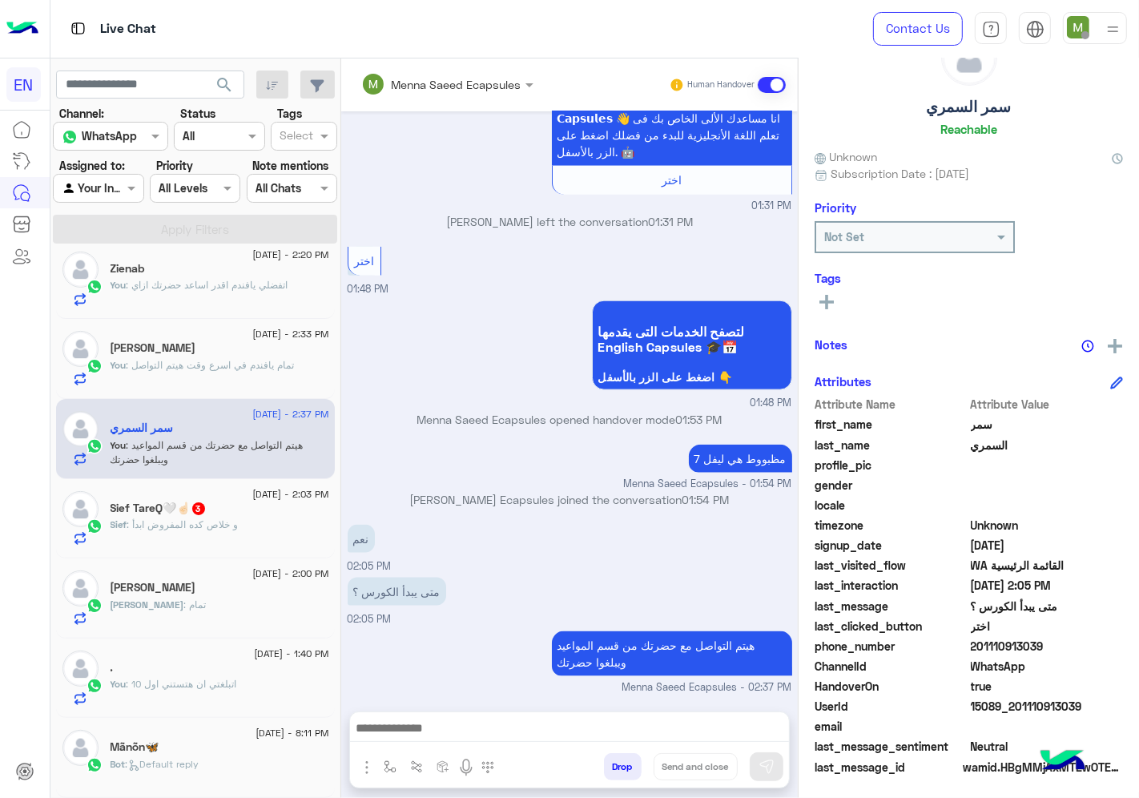
click at [230, 532] on p "Sief : و خلاص كده المفروض ابدأ" at bounding box center [175, 525] width 128 height 14
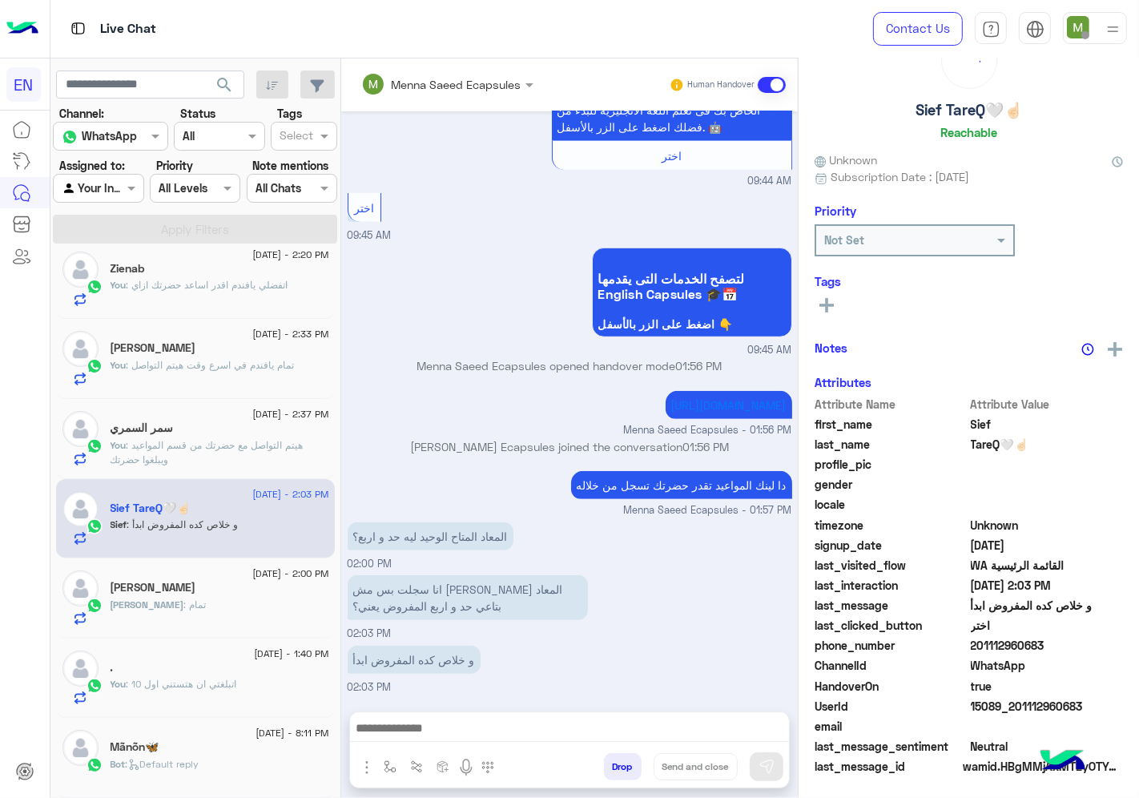
scroll to position [62, 0]
drag, startPoint x: 1070, startPoint y: 645, endPoint x: 976, endPoint y: 643, distance: 94.6
click at [976, 643] on span "201112960683" at bounding box center [1047, 646] width 153 height 17
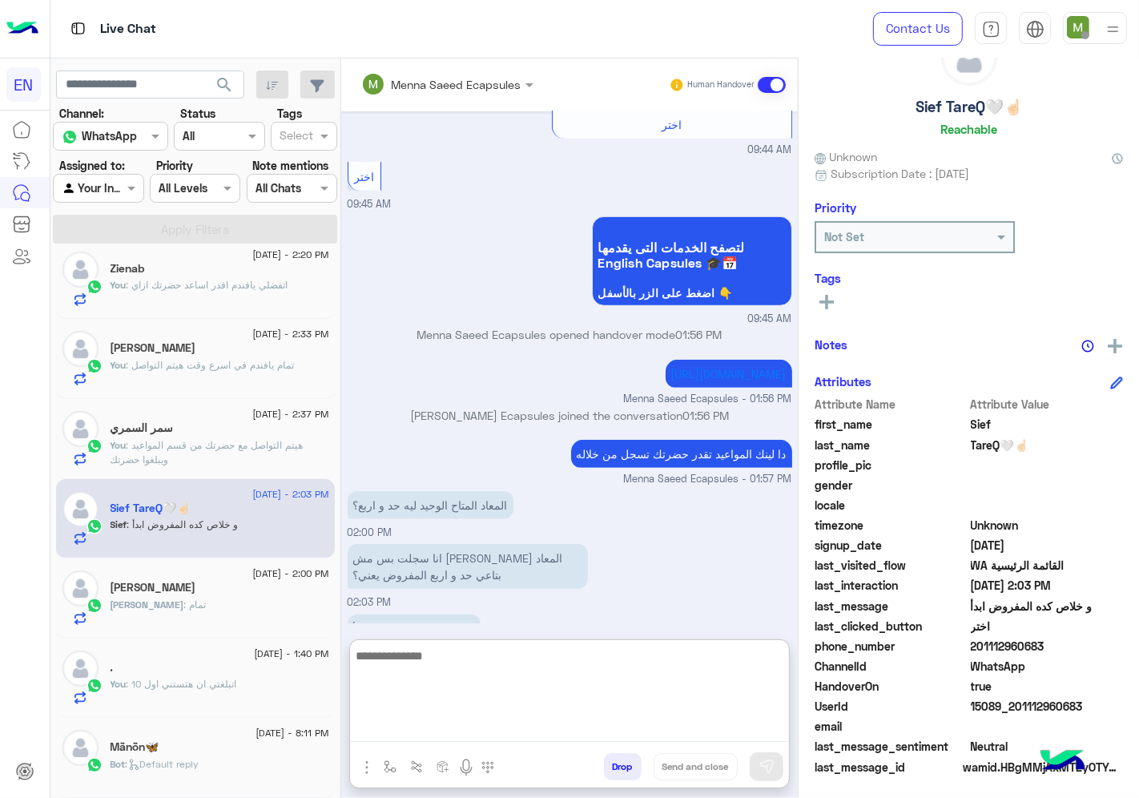
paste textarea "**********"
type textarea "**********"
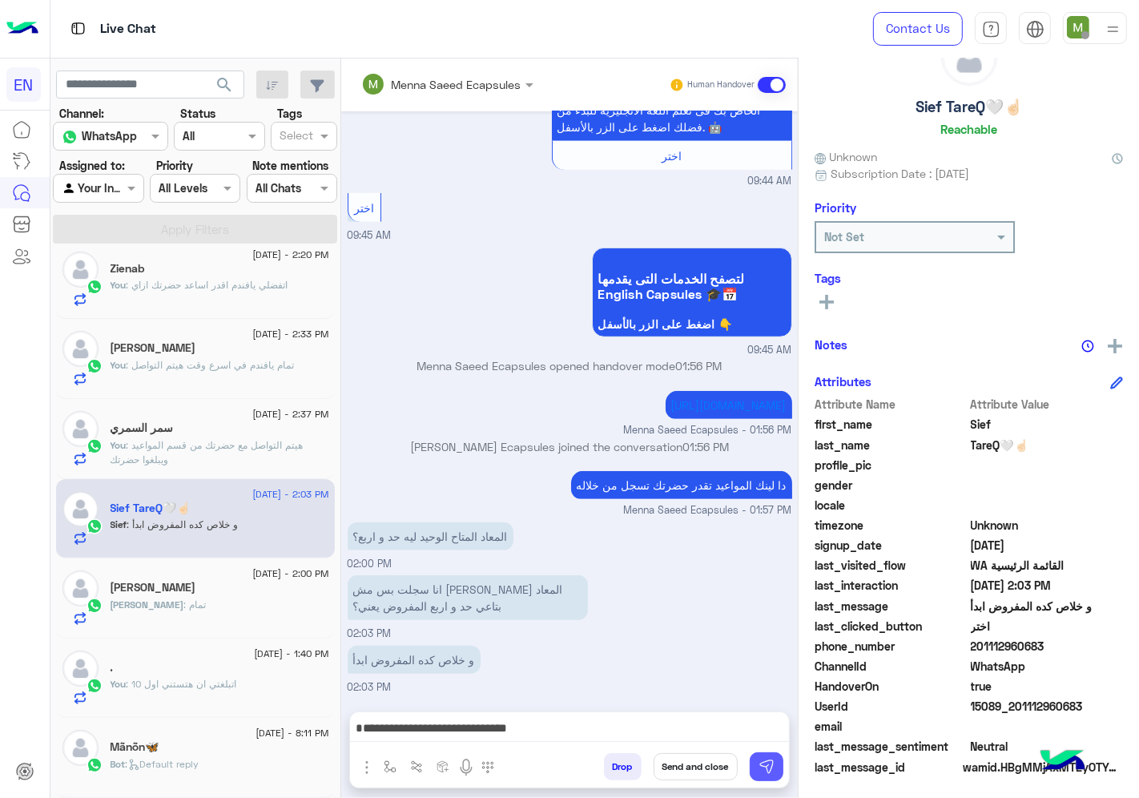
drag, startPoint x: 772, startPoint y: 774, endPoint x: 715, endPoint y: 730, distance: 72.0
click at [772, 773] on img at bounding box center [767, 767] width 16 height 16
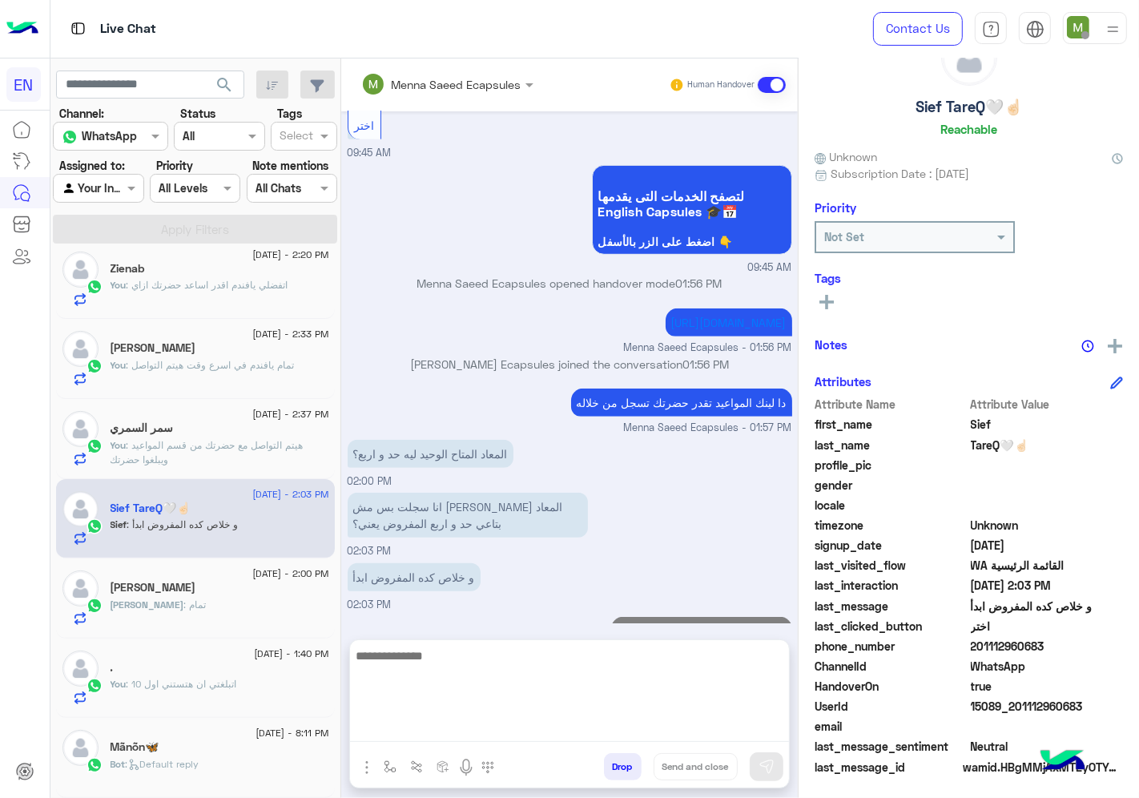
click at [714, 730] on textarea at bounding box center [569, 694] width 439 height 96
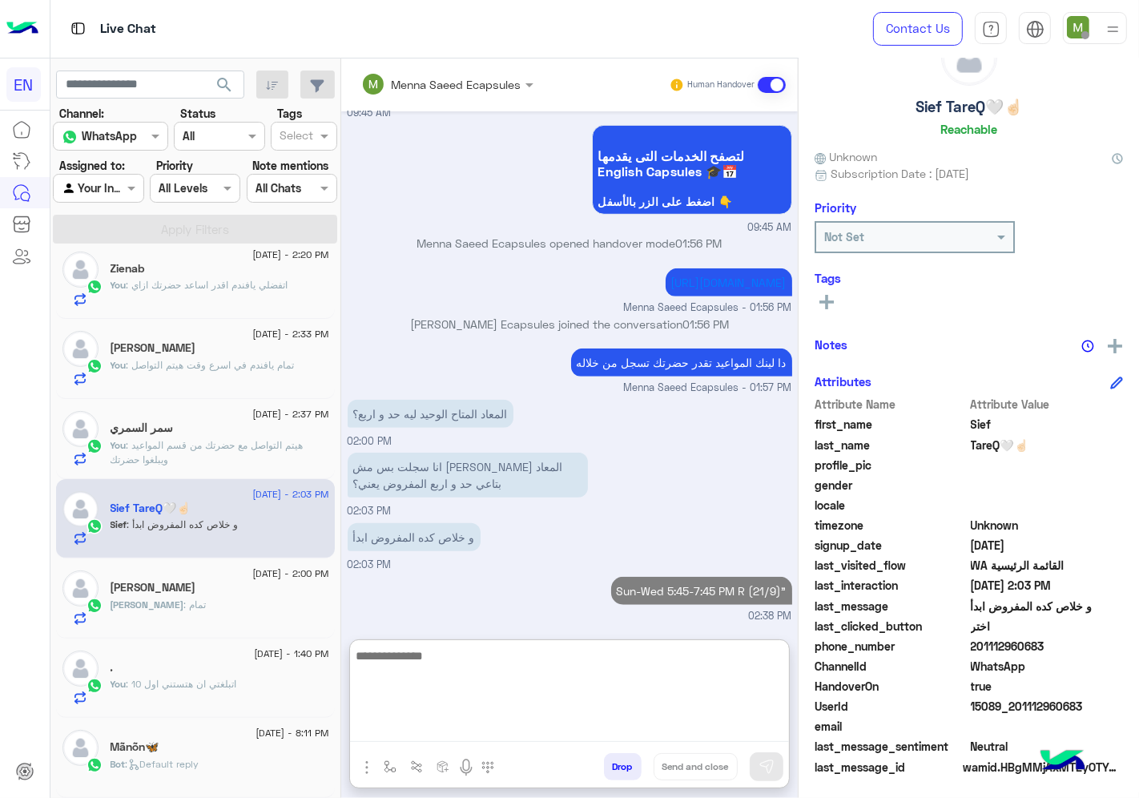
scroll to position [915, 0]
type textarea "*"
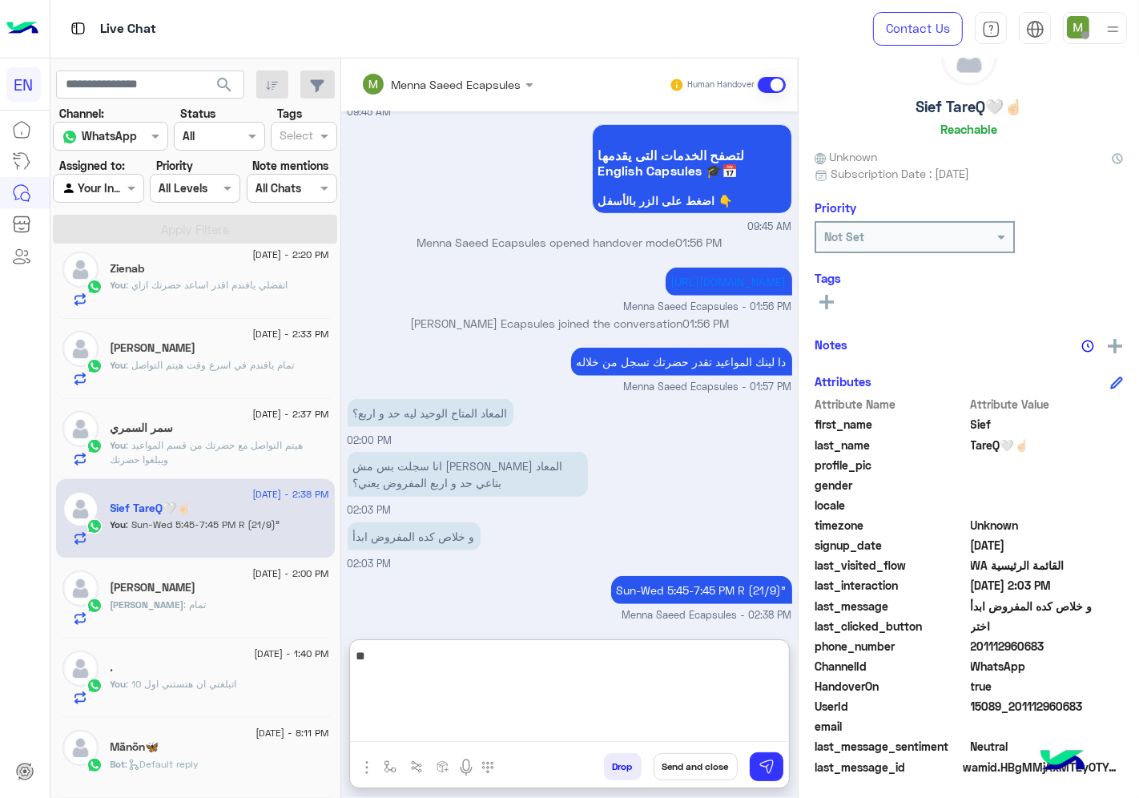
type textarea "*"
type textarea "**********"
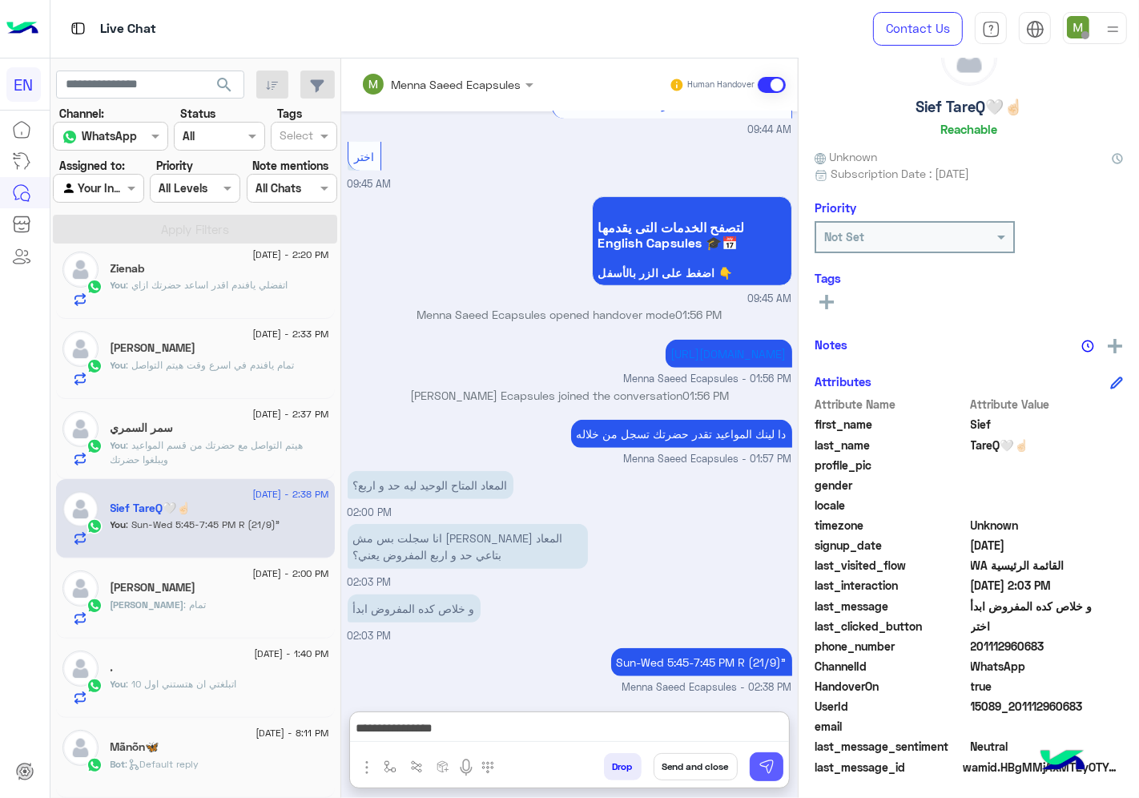
click at [772, 760] on img at bounding box center [767, 767] width 16 height 16
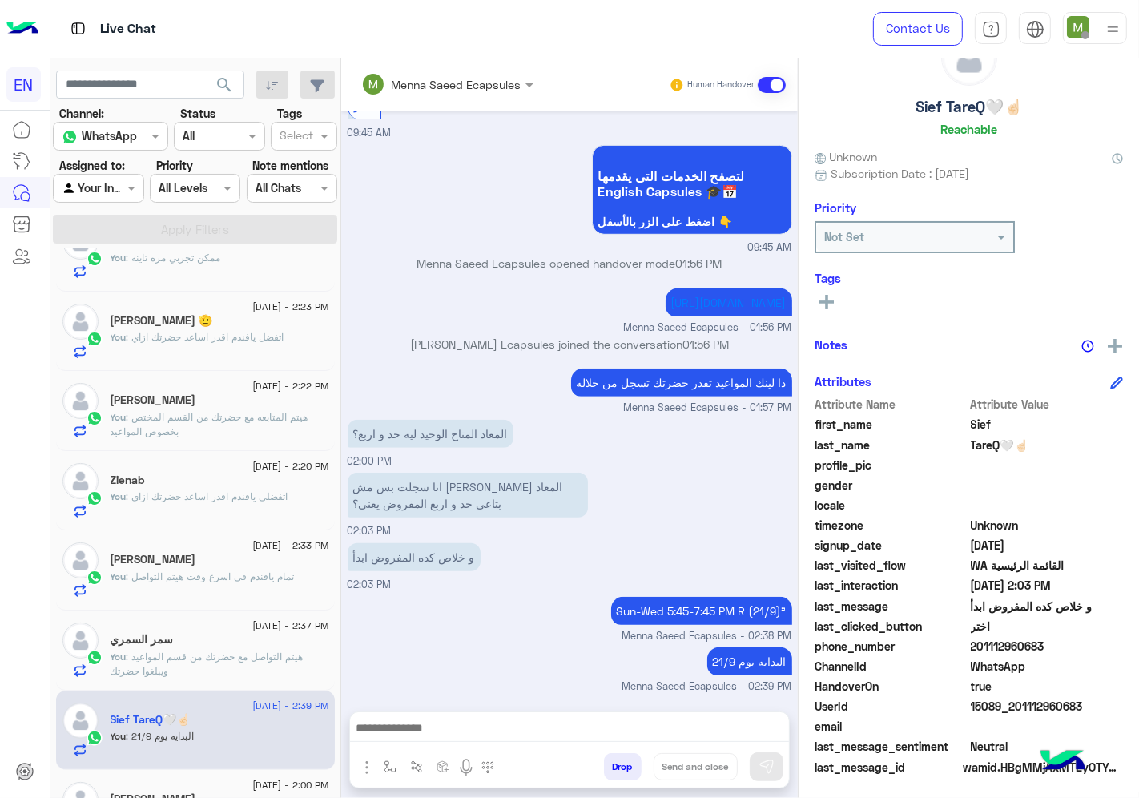
scroll to position [0, 0]
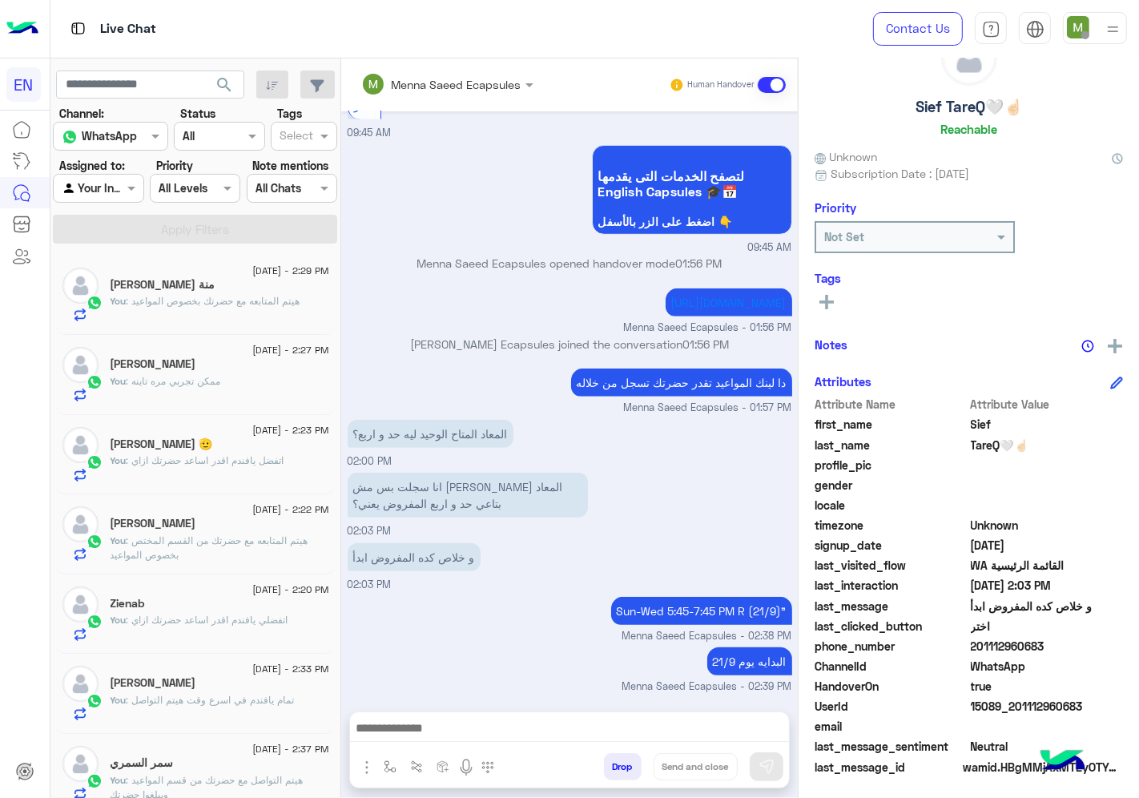
click at [115, 192] on div at bounding box center [98, 188] width 89 height 18
click at [119, 247] on b "Unassigned" at bounding box center [107, 251] width 61 height 14
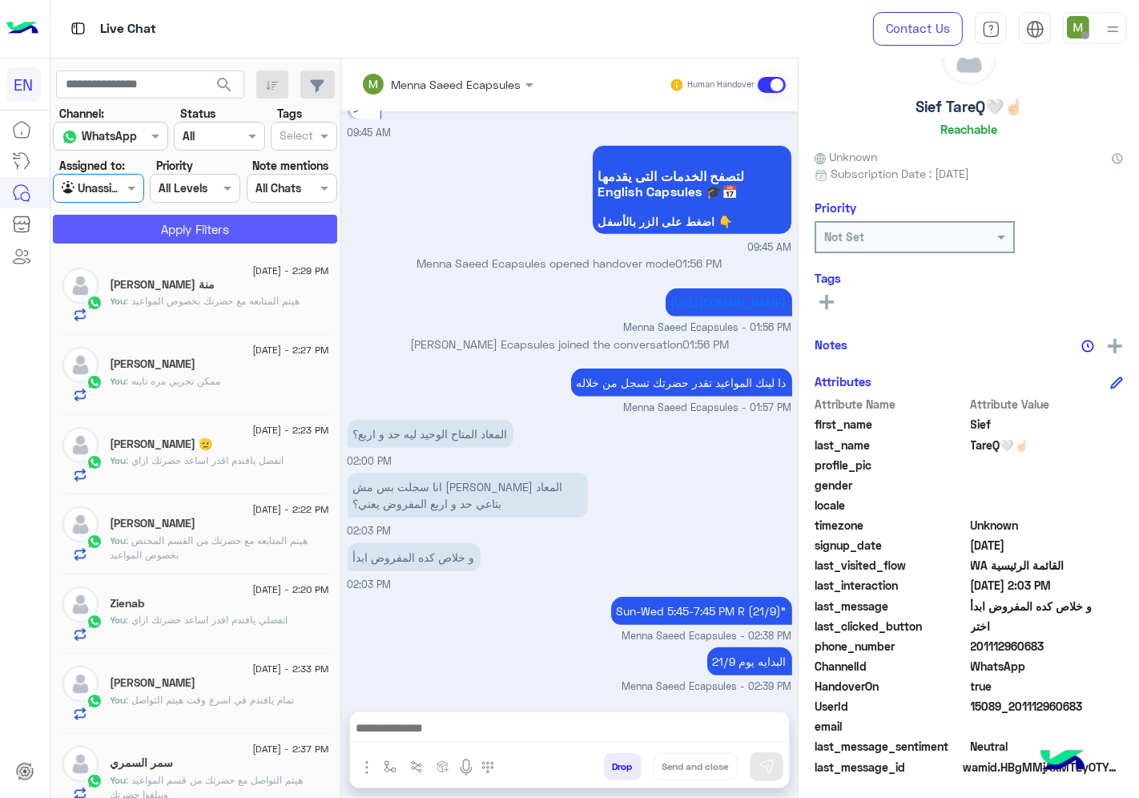
click at [147, 228] on button "Apply Filters" at bounding box center [195, 229] width 284 height 29
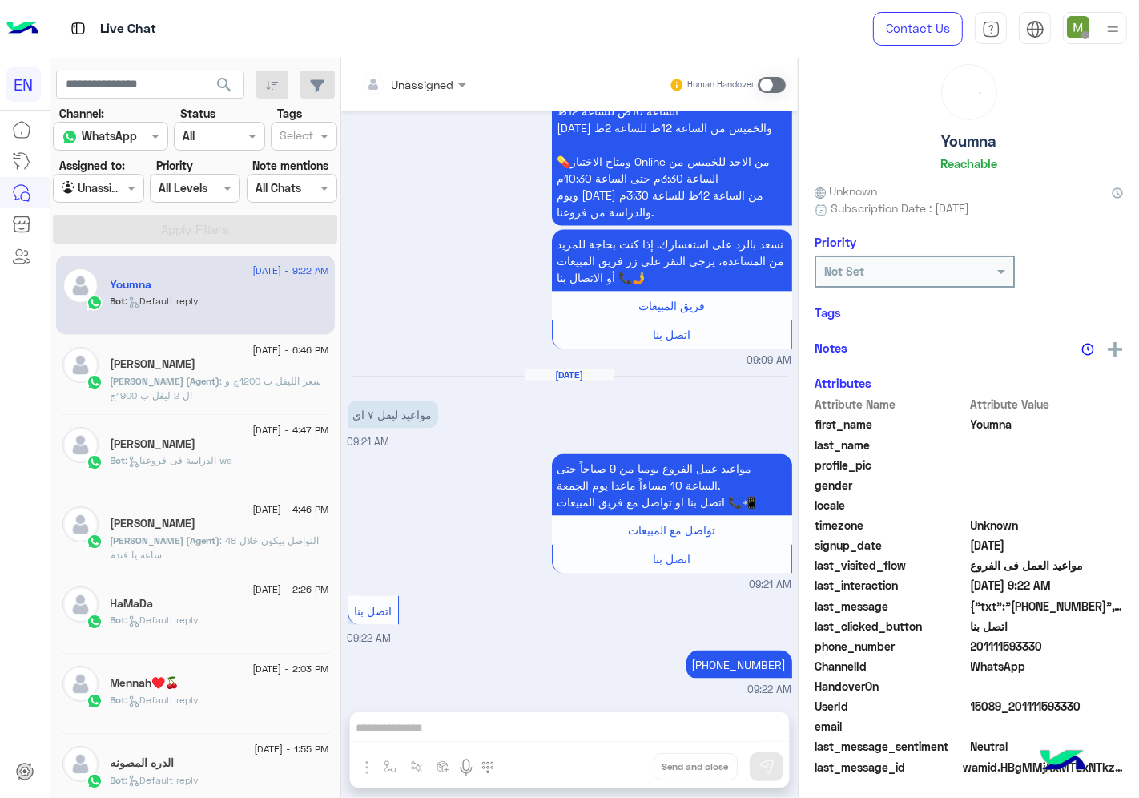
scroll to position [92, 0]
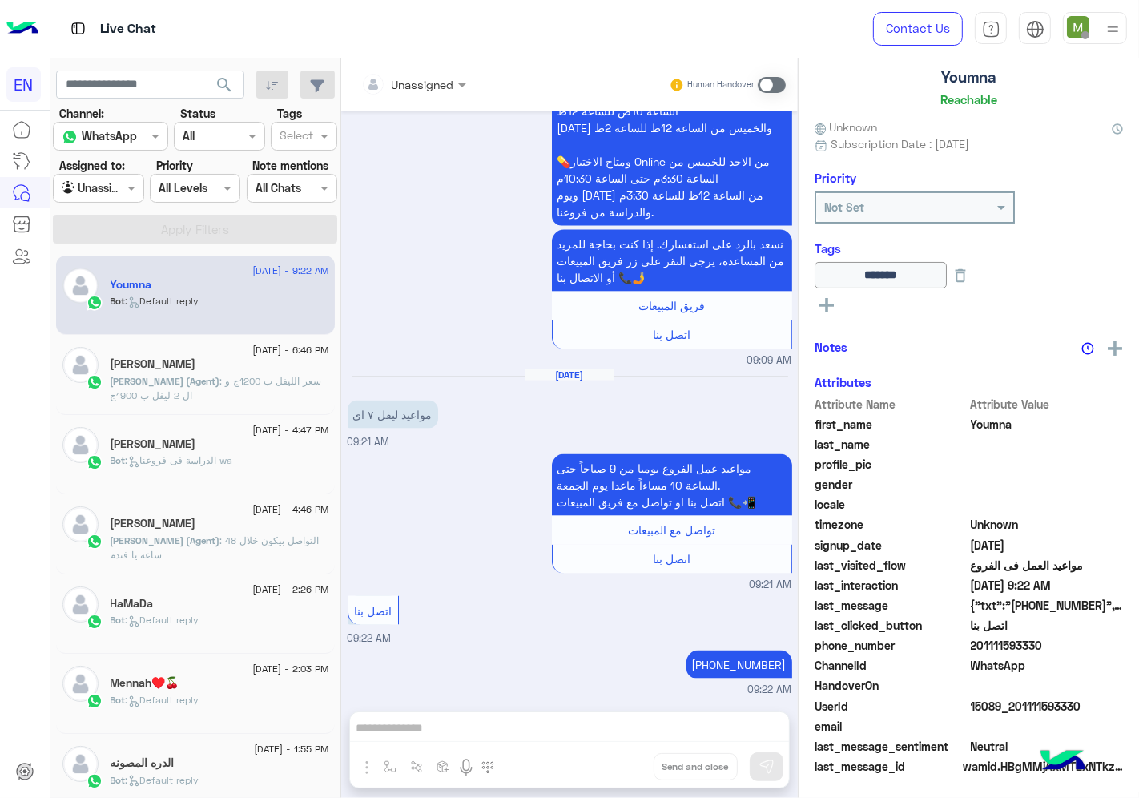
click at [115, 189] on div at bounding box center [98, 188] width 89 height 18
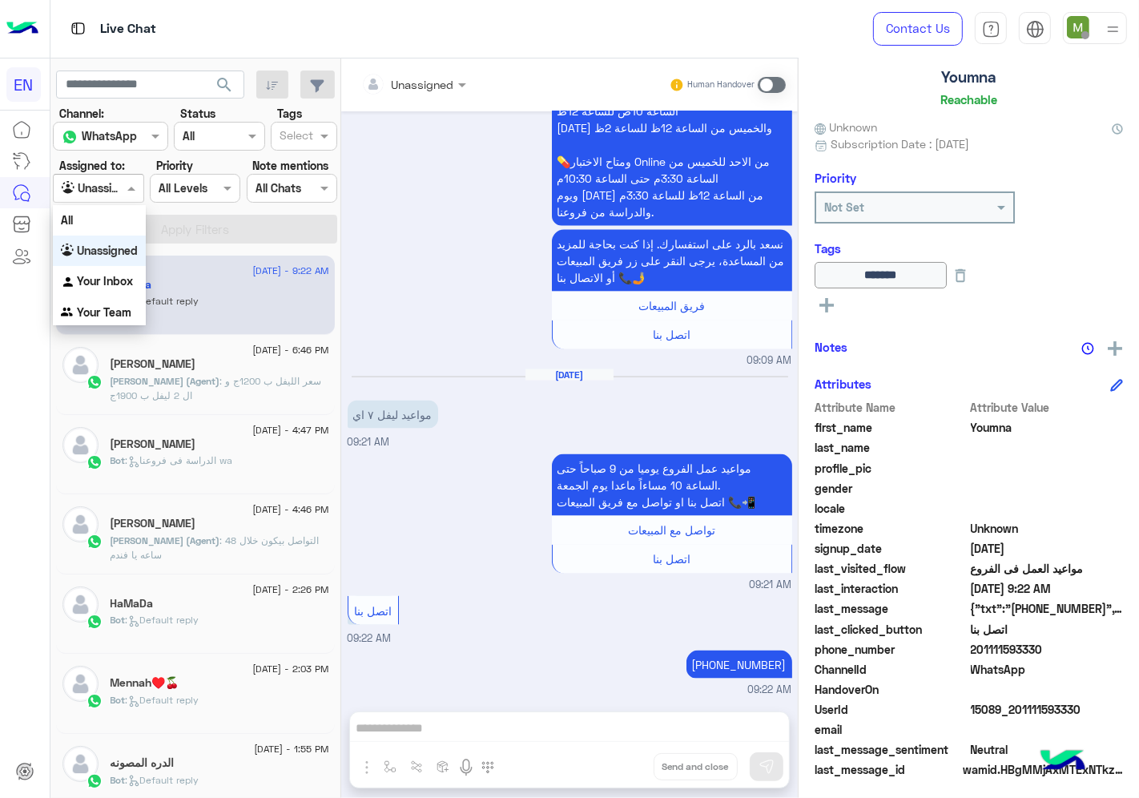
scroll to position [96, 0]
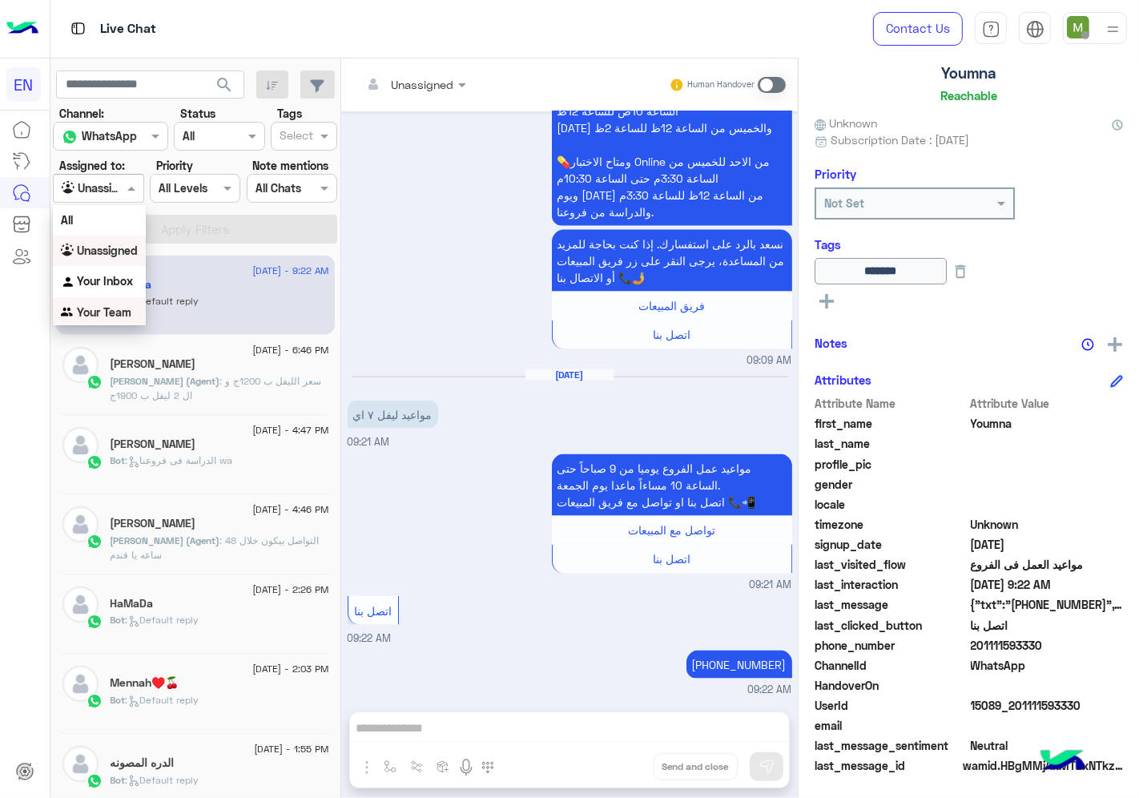
drag, startPoint x: 126, startPoint y: 313, endPoint x: 137, endPoint y: 292, distance: 24.4
click at [128, 313] on b "Your Team" at bounding box center [104, 312] width 54 height 14
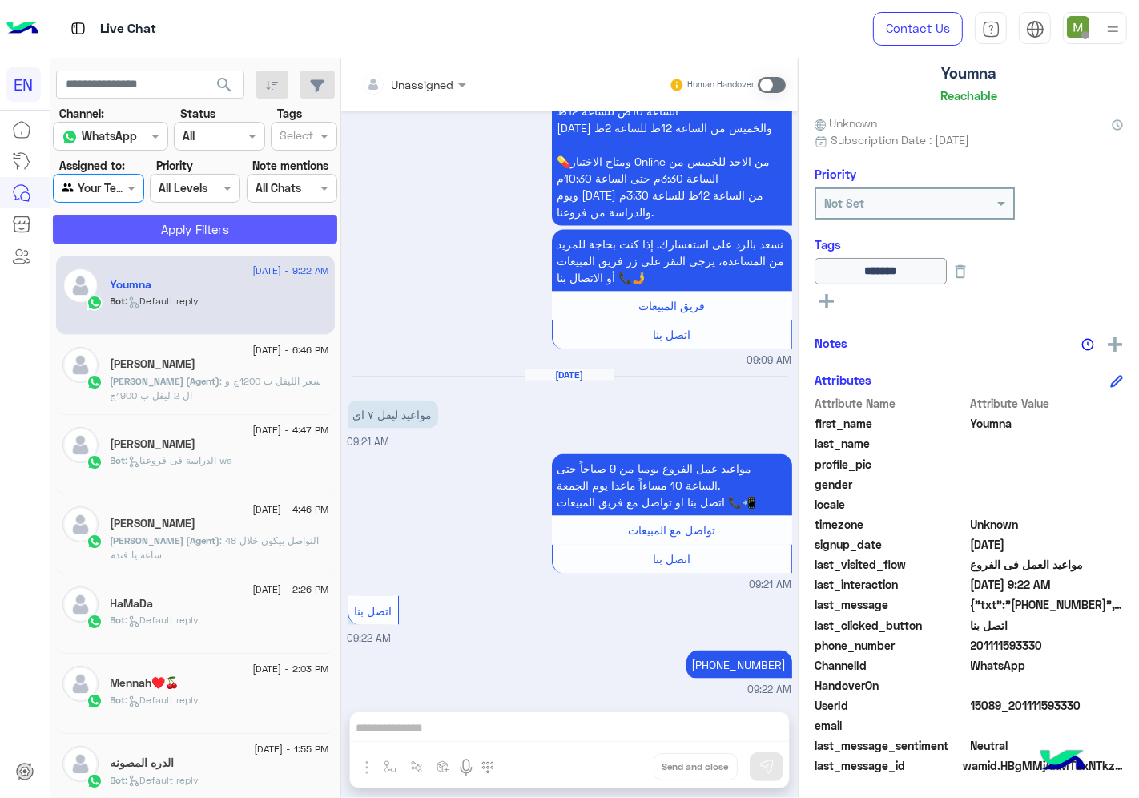
click at [186, 220] on button "Apply Filters" at bounding box center [195, 229] width 284 height 29
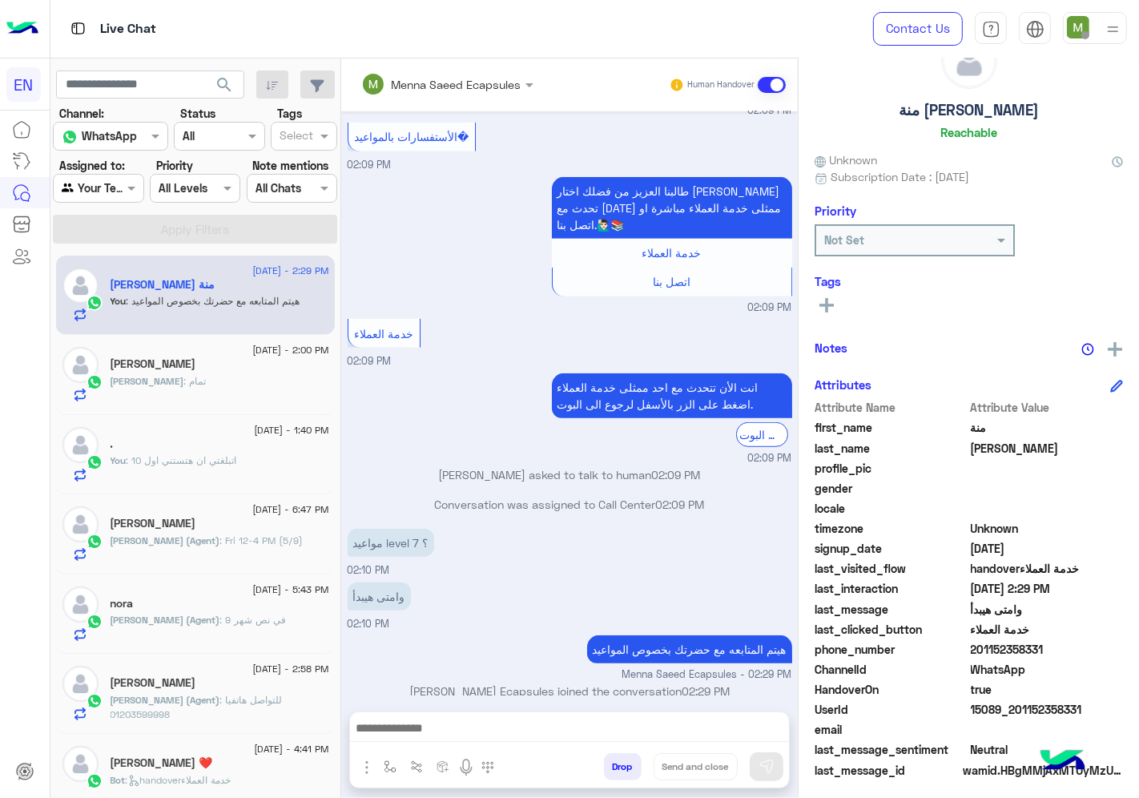
scroll to position [62, 0]
